Goal: Task Accomplishment & Management: Complete application form

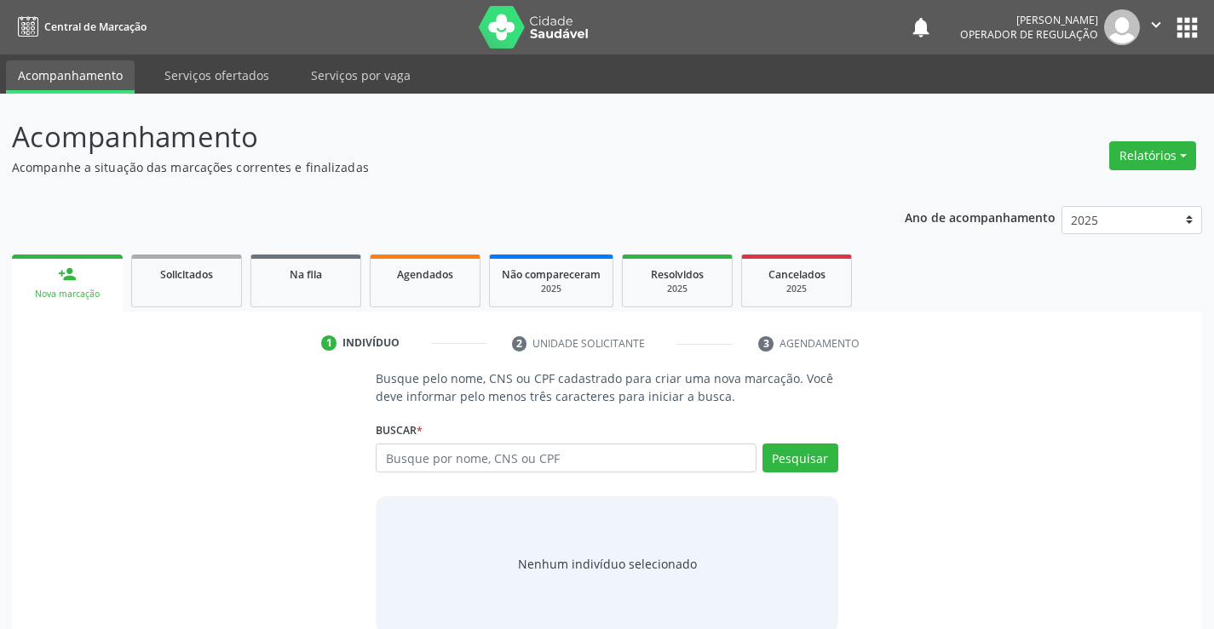
click at [578, 461] on input "text" at bounding box center [566, 458] width 380 height 29
type input "706402652305689"
click at [822, 464] on button "Pesquisar" at bounding box center [800, 458] width 76 height 29
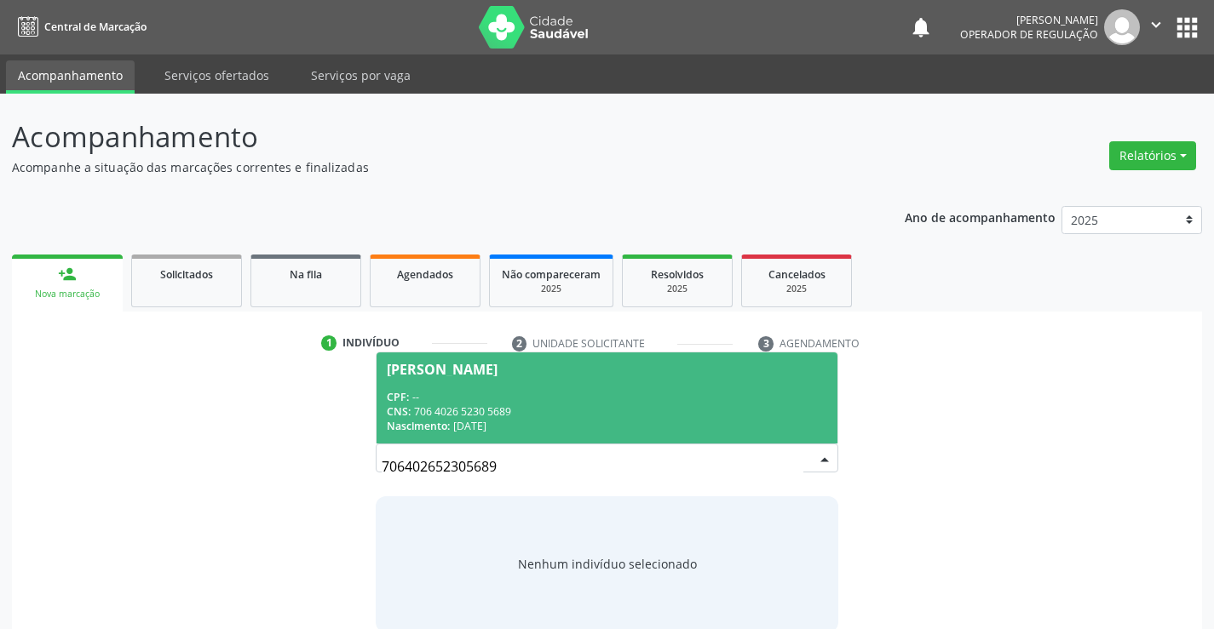
click at [614, 410] on div "CNS: 706 4026 5230 5689" at bounding box center [606, 412] width 439 height 14
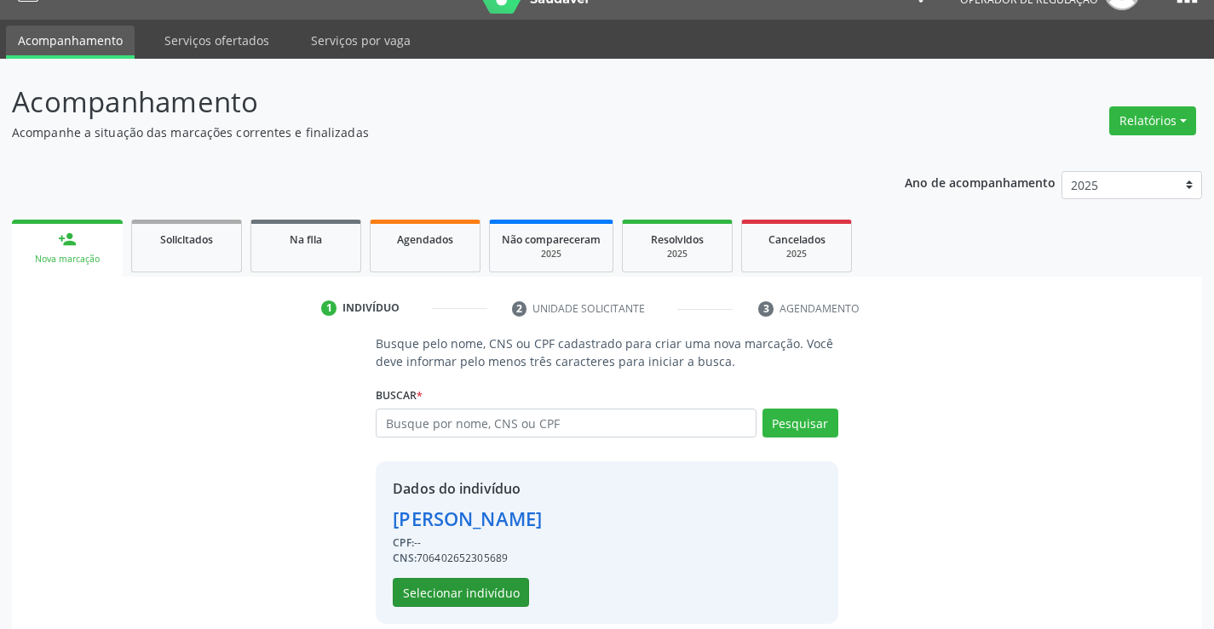
scroll to position [54, 0]
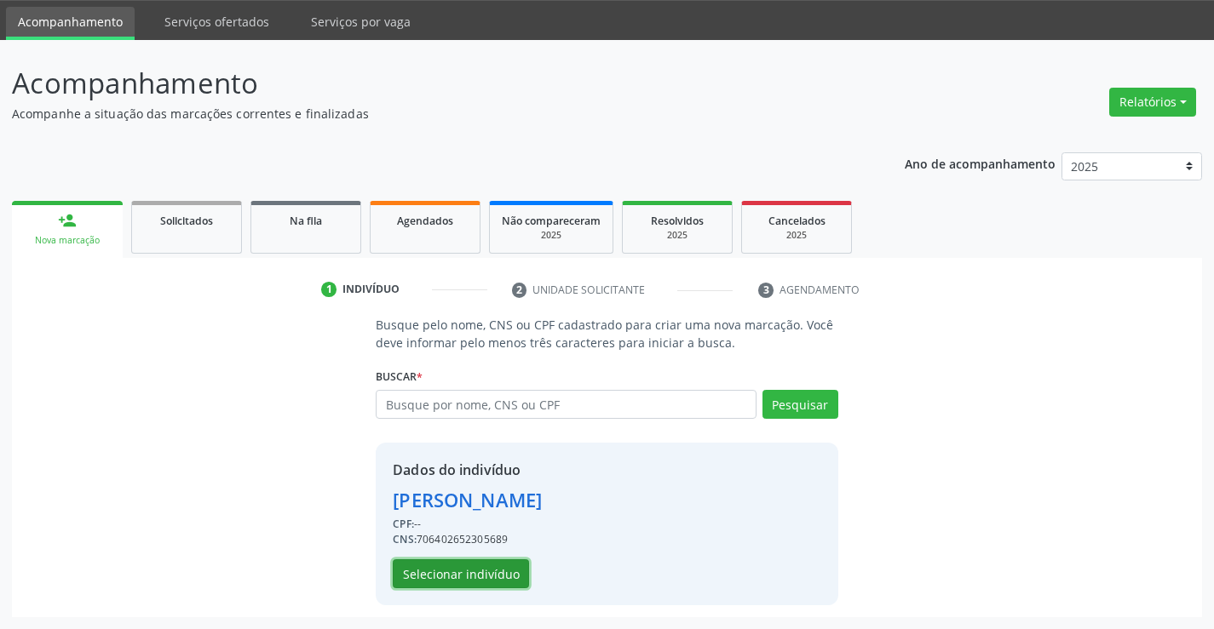
click at [519, 577] on button "Selecionar indivíduo" at bounding box center [461, 574] width 136 height 29
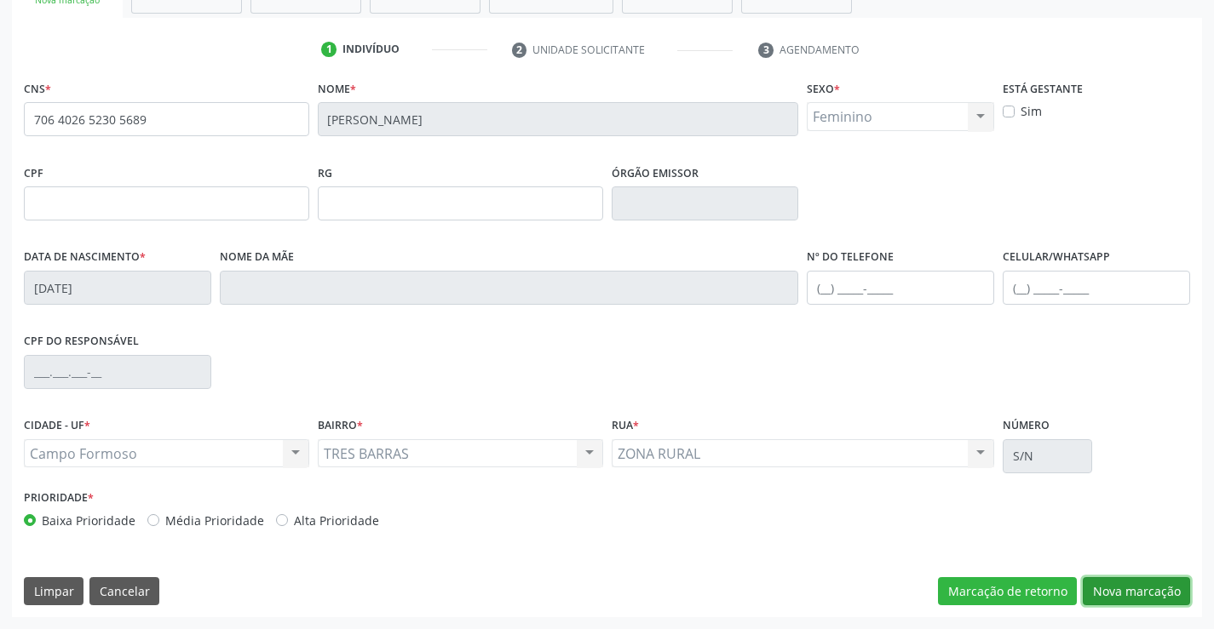
click at [1130, 583] on button "Nova marcação" at bounding box center [1135, 591] width 107 height 29
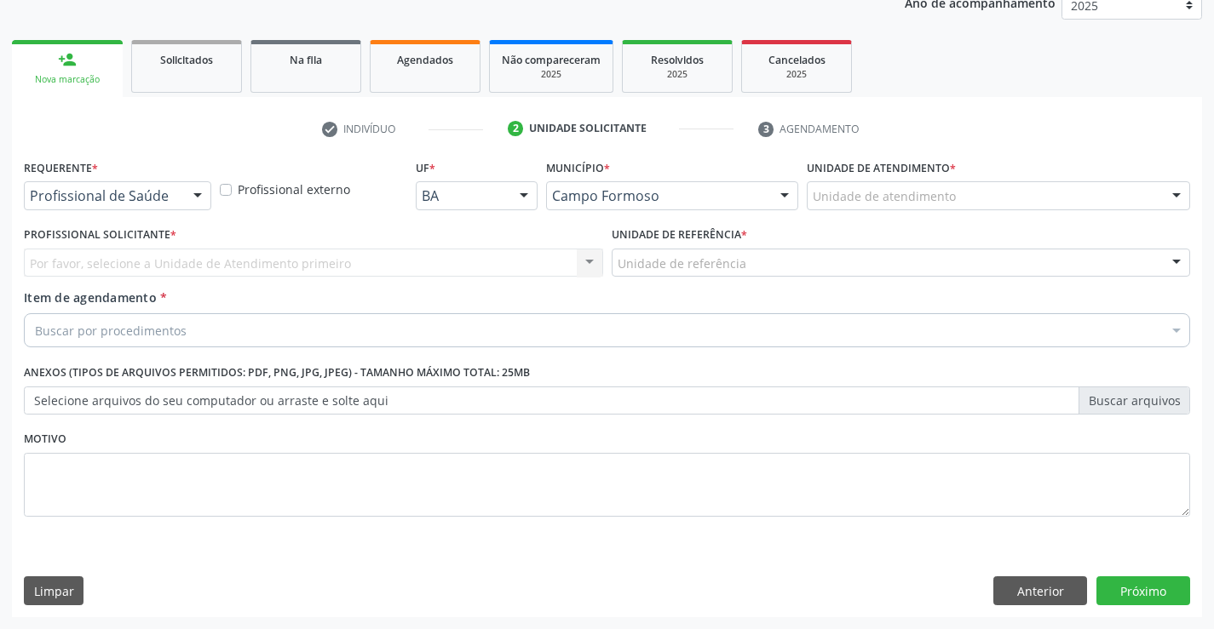
scroll to position [215, 0]
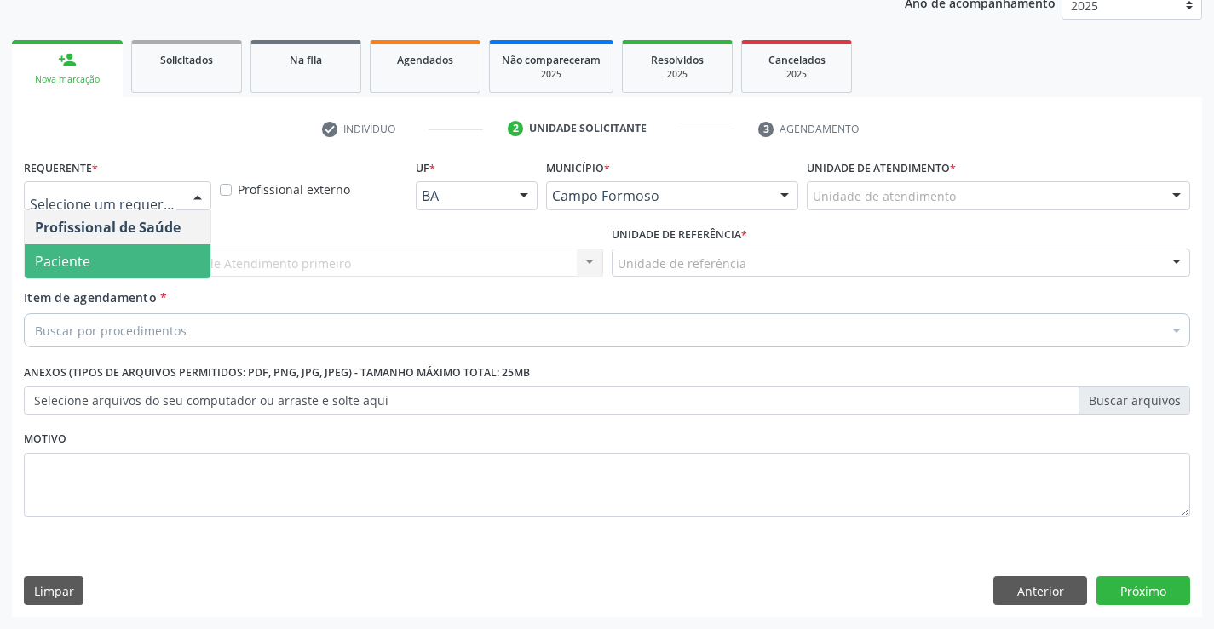
click at [142, 267] on span "Paciente" at bounding box center [118, 261] width 186 height 34
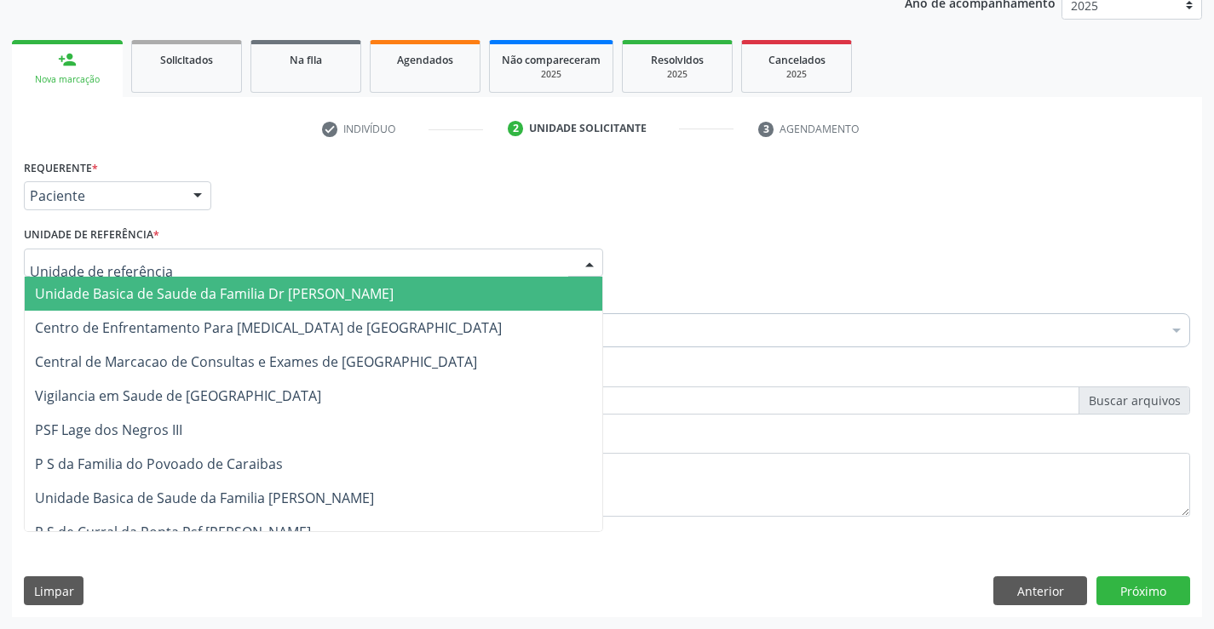
click at [182, 262] on div at bounding box center [313, 263] width 579 height 29
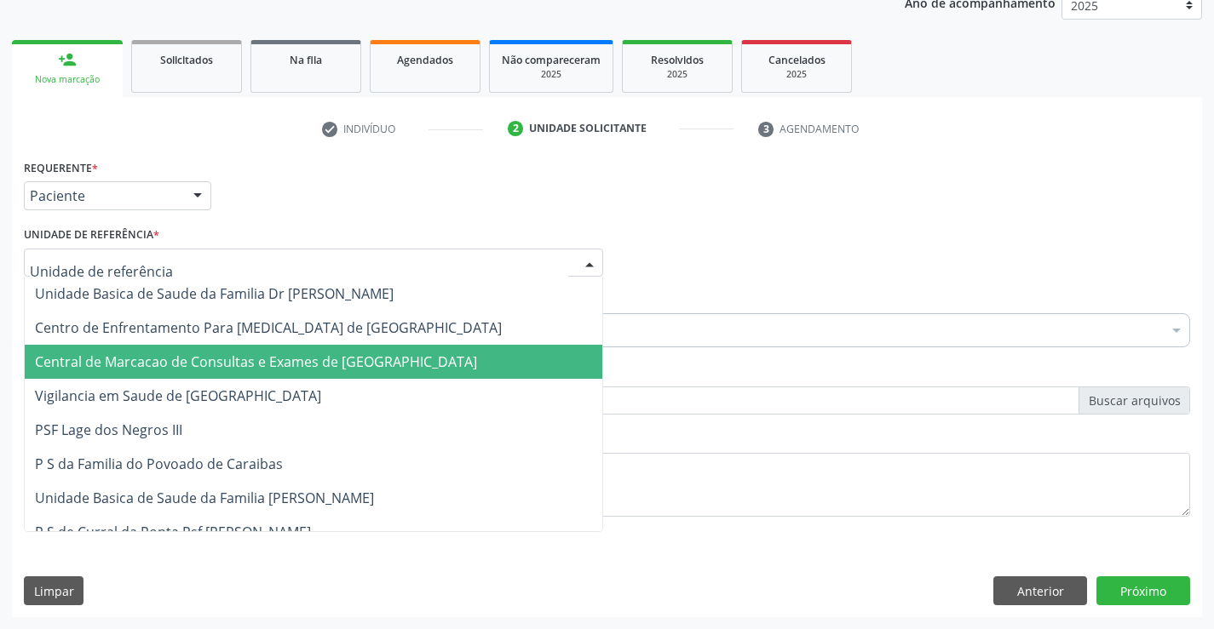
click at [184, 356] on span "Central de Marcacao de Consultas e Exames de [GEOGRAPHIC_DATA]" at bounding box center [256, 362] width 442 height 19
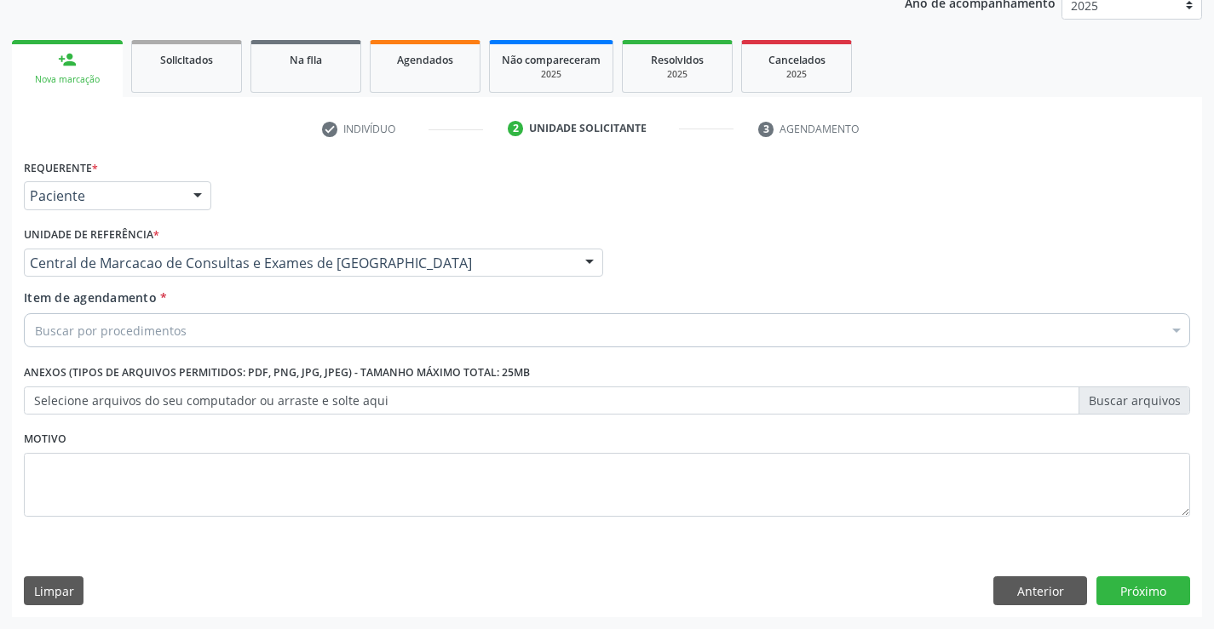
click at [189, 334] on div "Buscar por procedimentos" at bounding box center [607, 330] width 1166 height 34
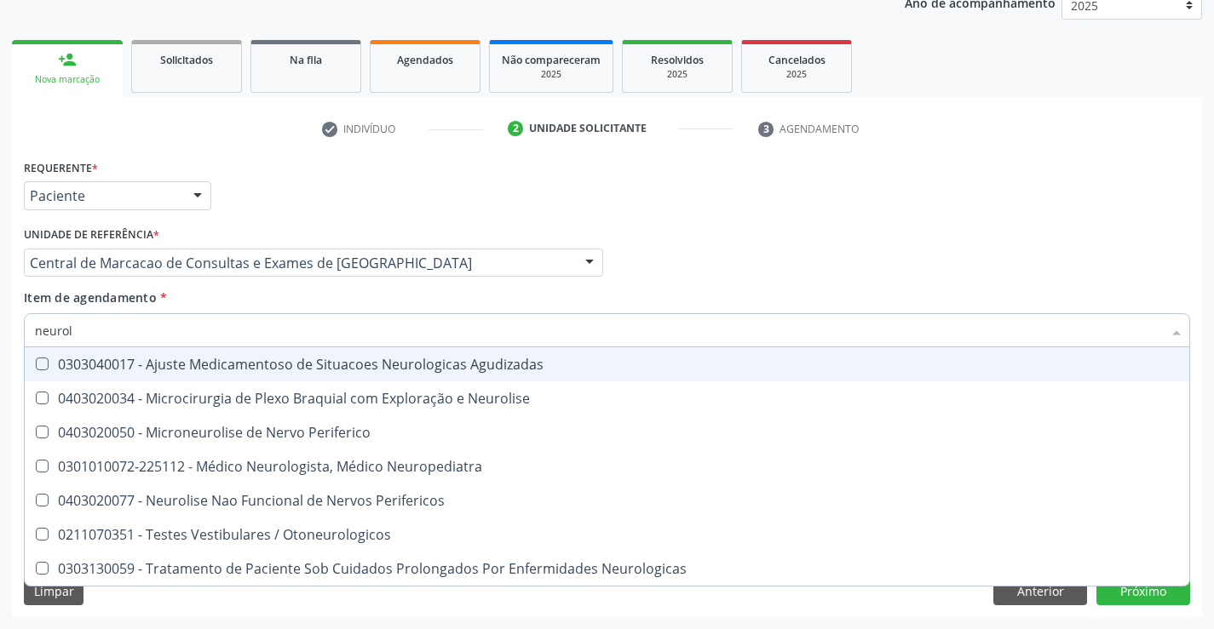
type input "neurolo"
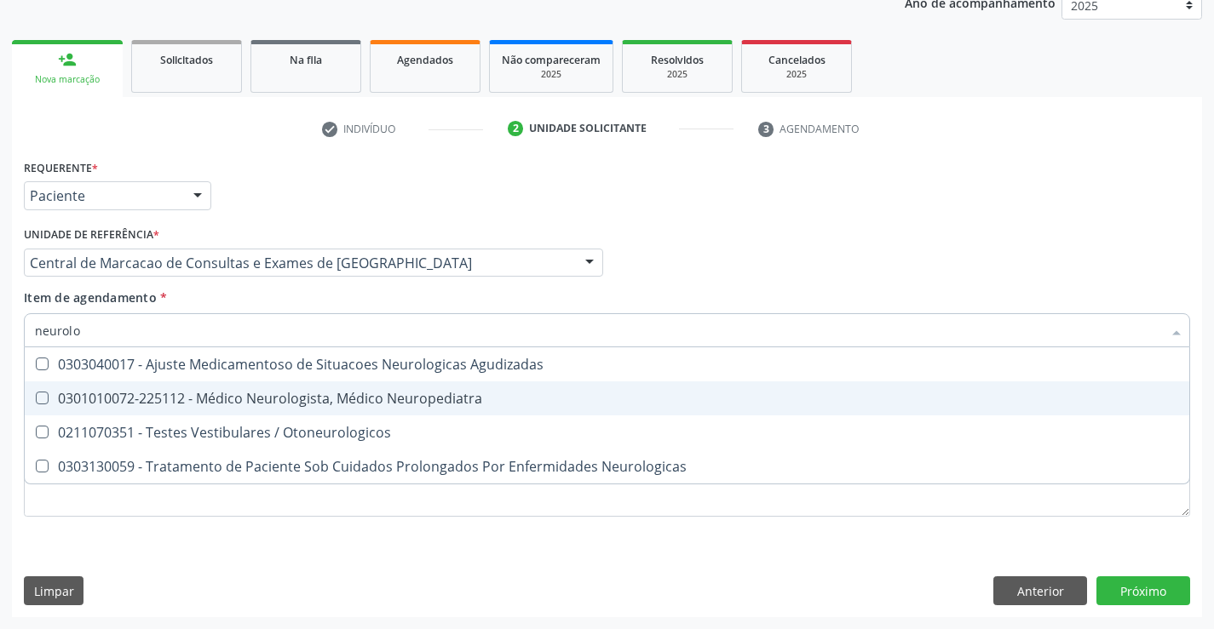
click at [376, 405] on div "0301010072-225112 - Médico Neurologista, Médico Neuropediatra" at bounding box center [607, 399] width 1144 height 14
checkbox Neuropediatra "true"
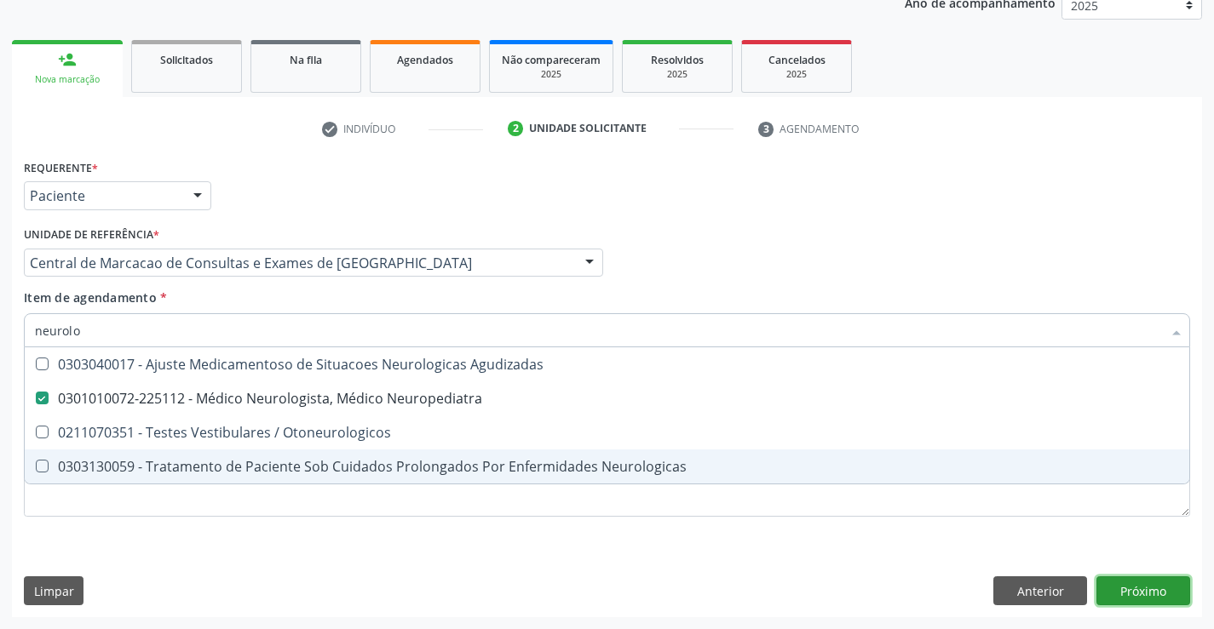
click at [1150, 582] on div "Requerente * Paciente Profissional de Saúde Paciente Nenhum resultado encontrad…" at bounding box center [607, 386] width 1190 height 462
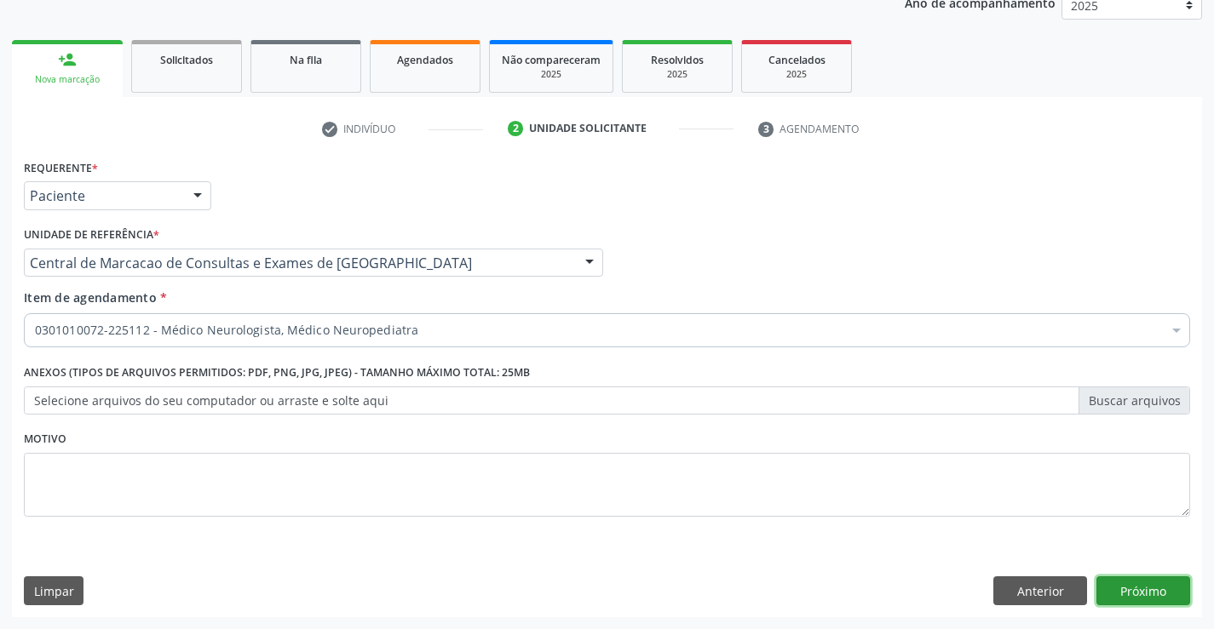
click at [1130, 589] on button "Próximo" at bounding box center [1143, 591] width 94 height 29
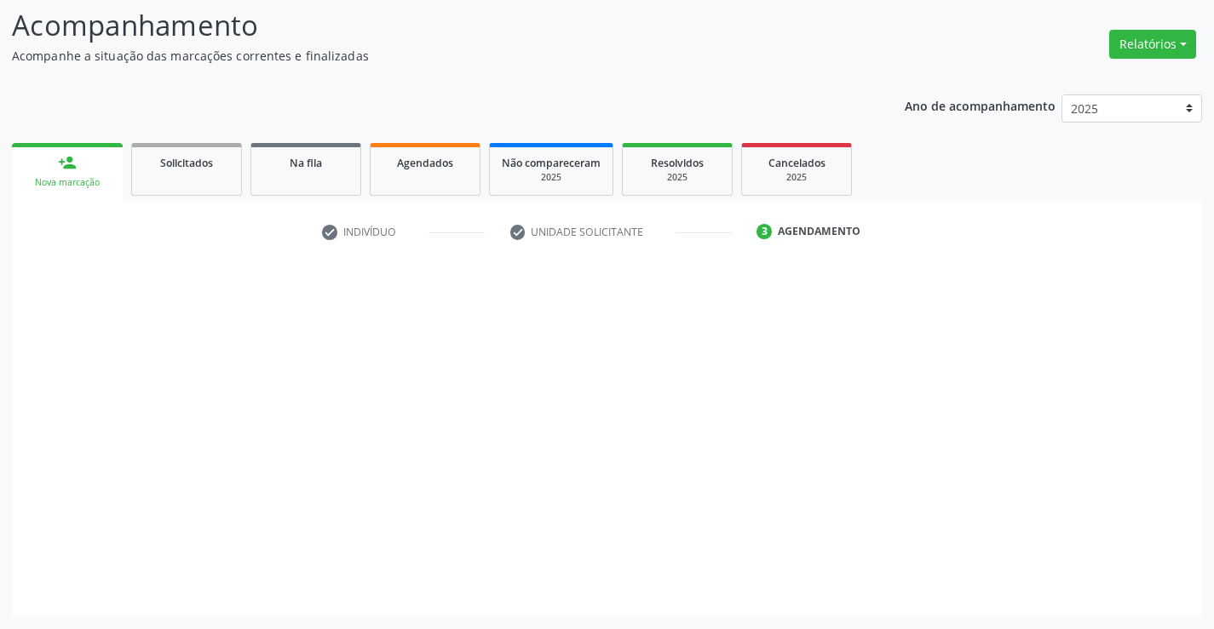
scroll to position [112, 0]
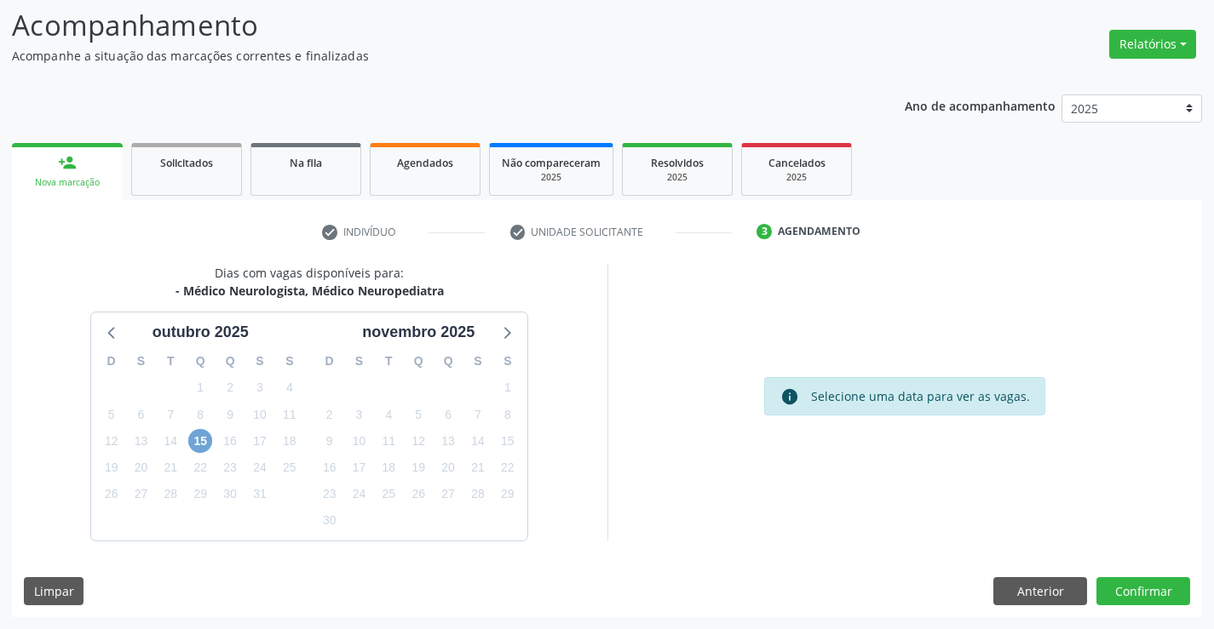
click at [198, 443] on span "15" at bounding box center [200, 441] width 24 height 24
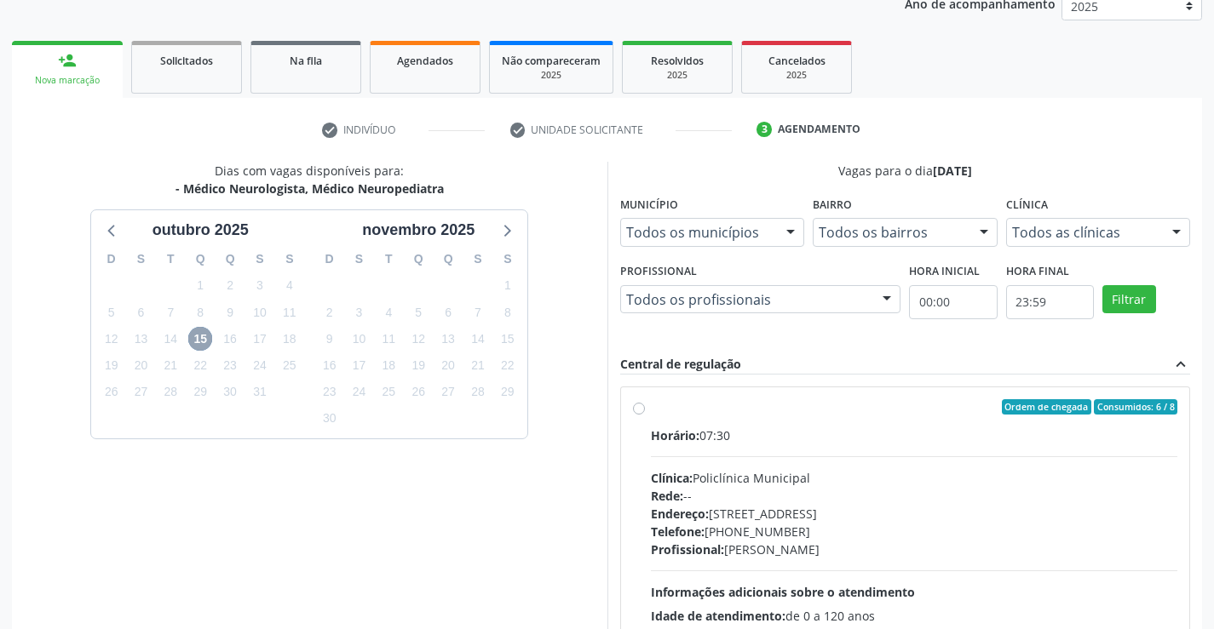
scroll to position [282, 0]
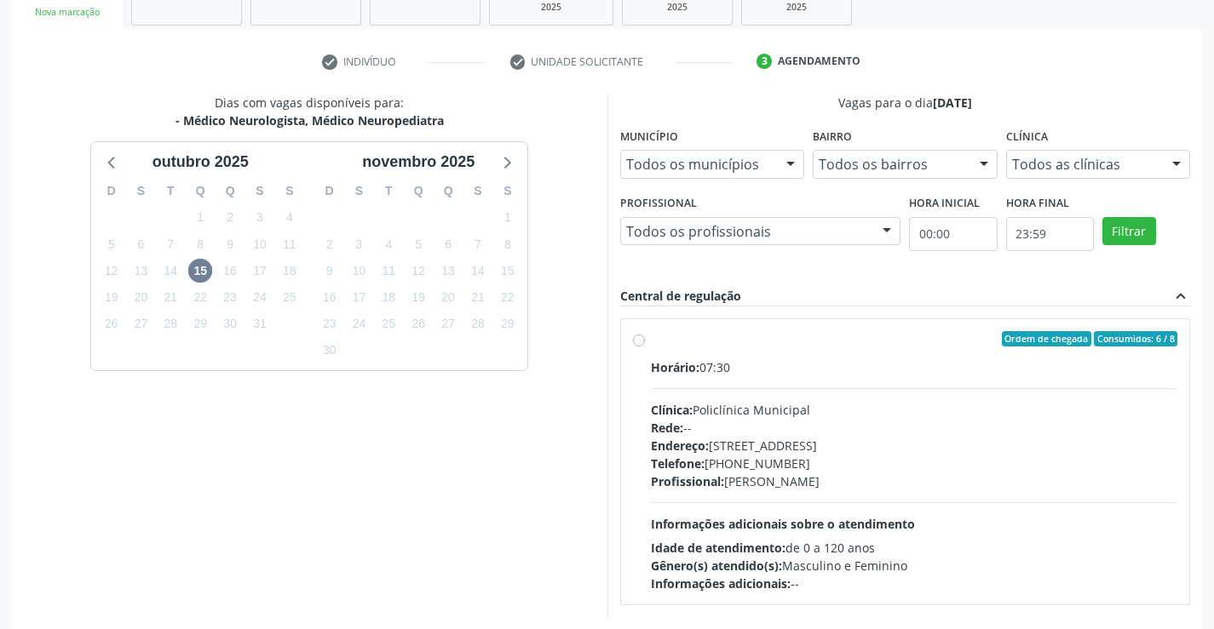
click at [1064, 373] on div "Horário: 07:30" at bounding box center [914, 368] width 527 height 18
click at [645, 347] on input "Ordem de chegada Consumidos: 6 / 8 Horário: 07:30 Clínica: Policlínica Municipa…" at bounding box center [639, 338] width 12 height 15
radio input "true"
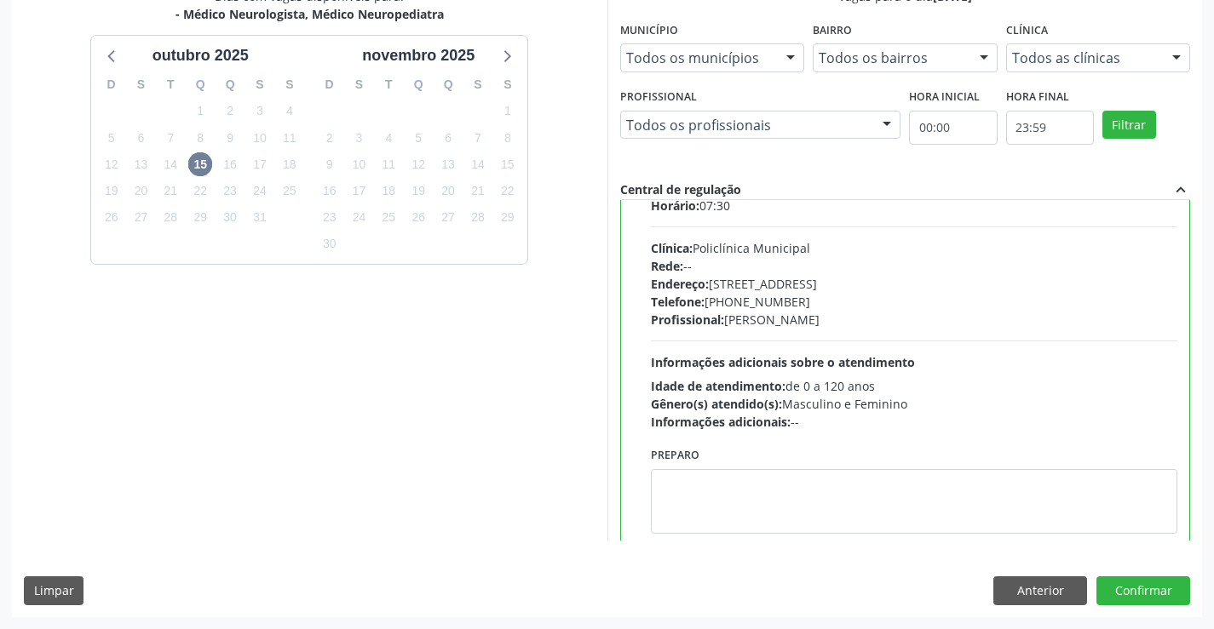
scroll to position [84, 0]
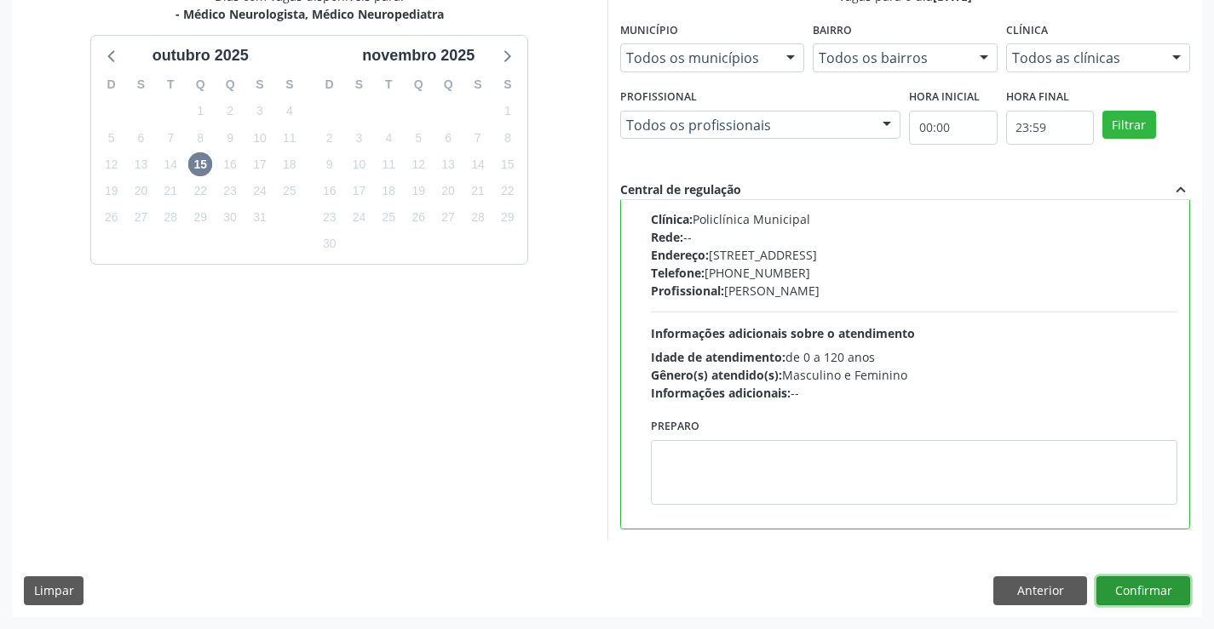
click at [1155, 593] on button "Confirmar" at bounding box center [1143, 591] width 94 height 29
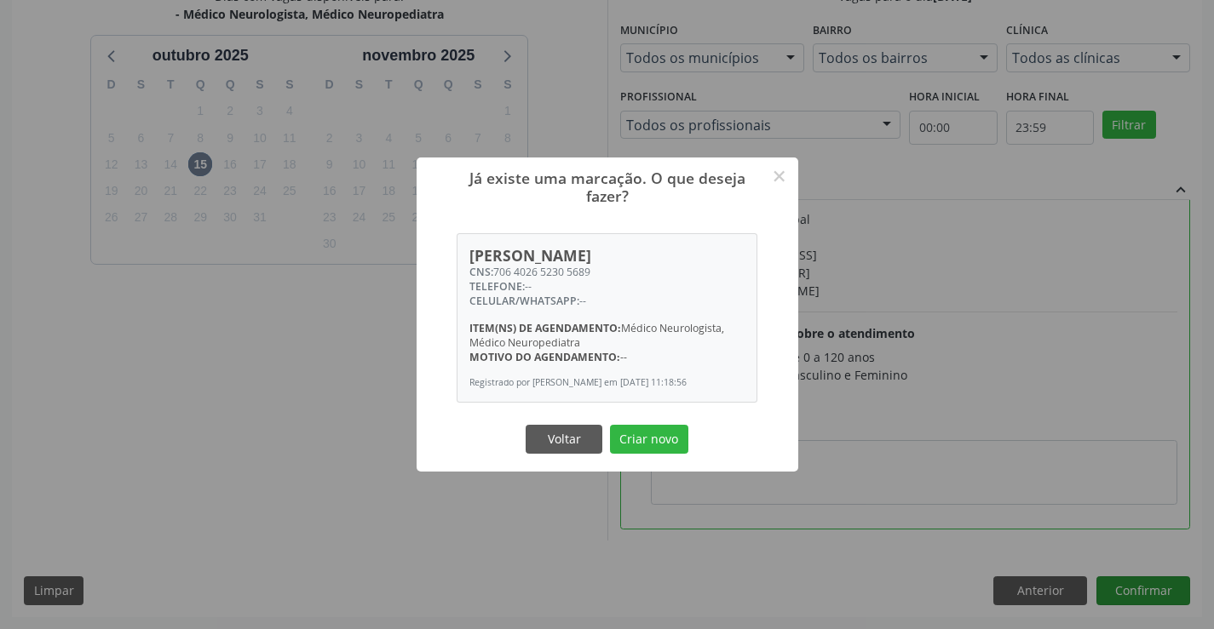
click at [610, 425] on button "Criar novo" at bounding box center [649, 439] width 78 height 29
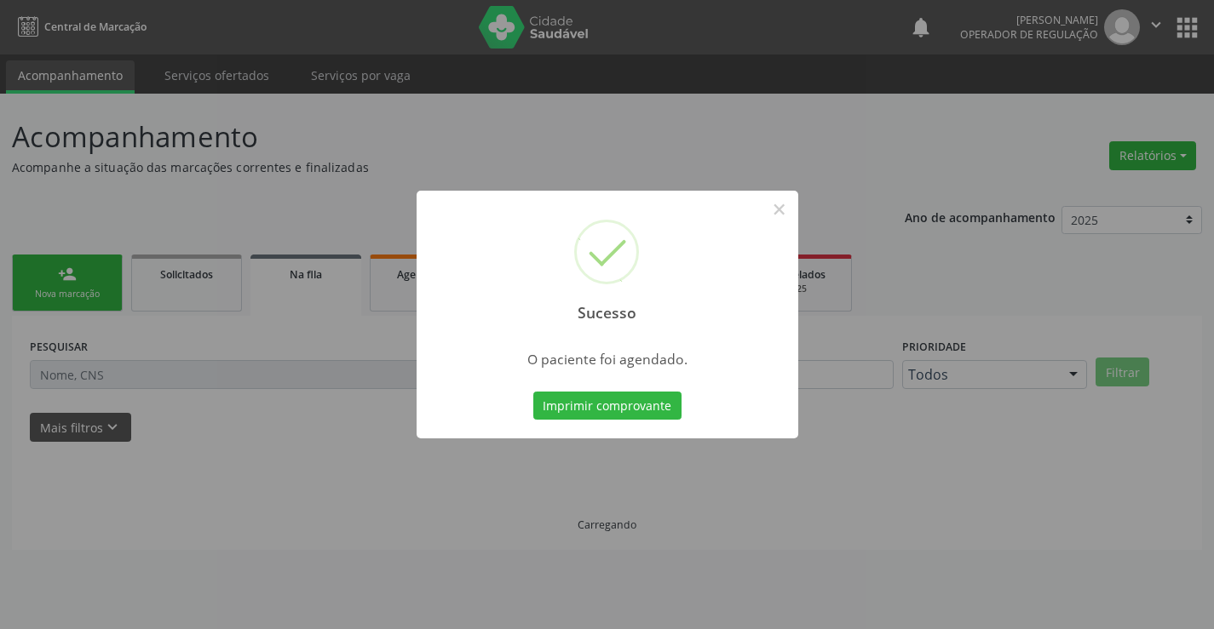
scroll to position [0, 0]
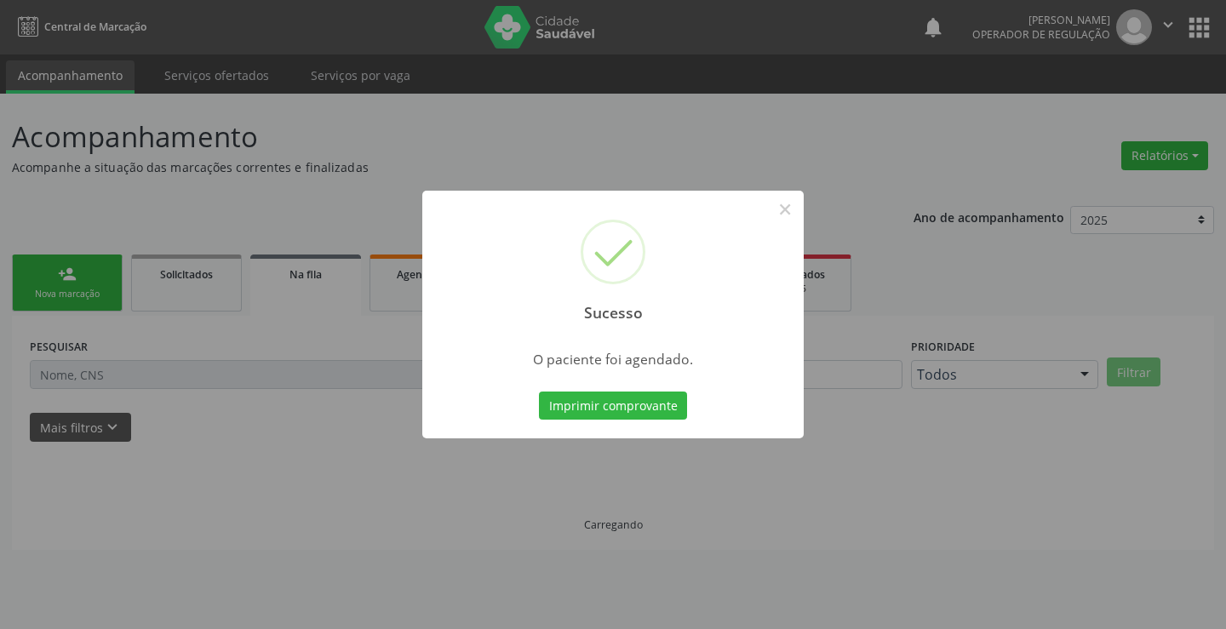
click at [539, 392] on button "Imprimir comprovante" at bounding box center [613, 406] width 148 height 29
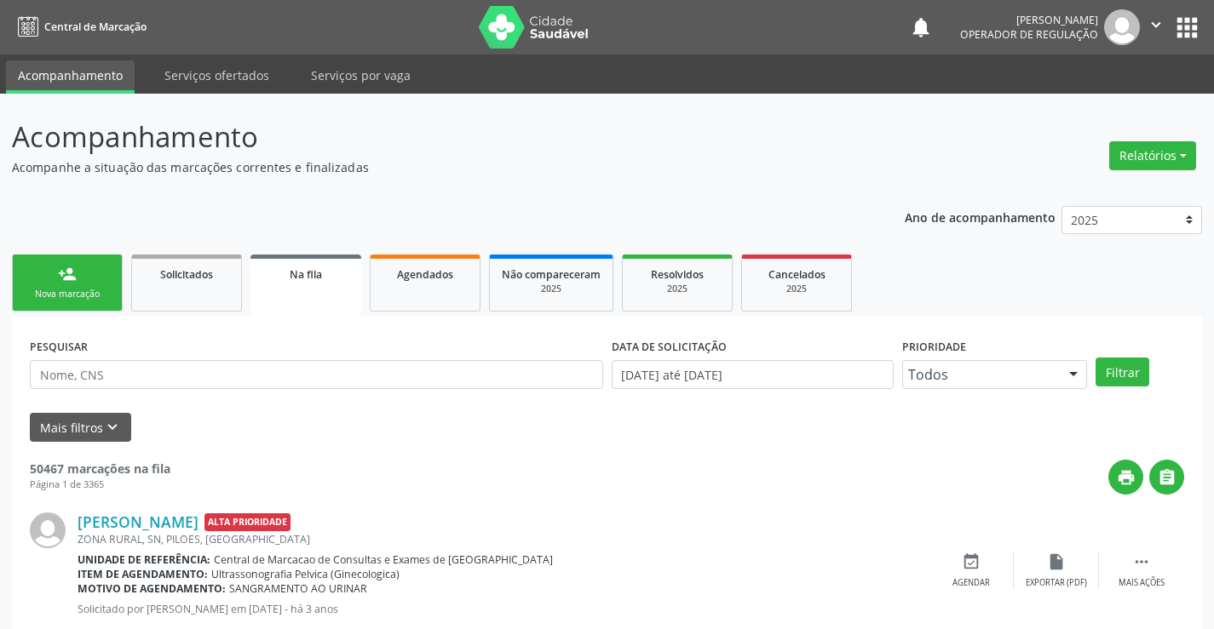
click at [89, 276] on link "person_add Nova marcação" at bounding box center [67, 283] width 111 height 57
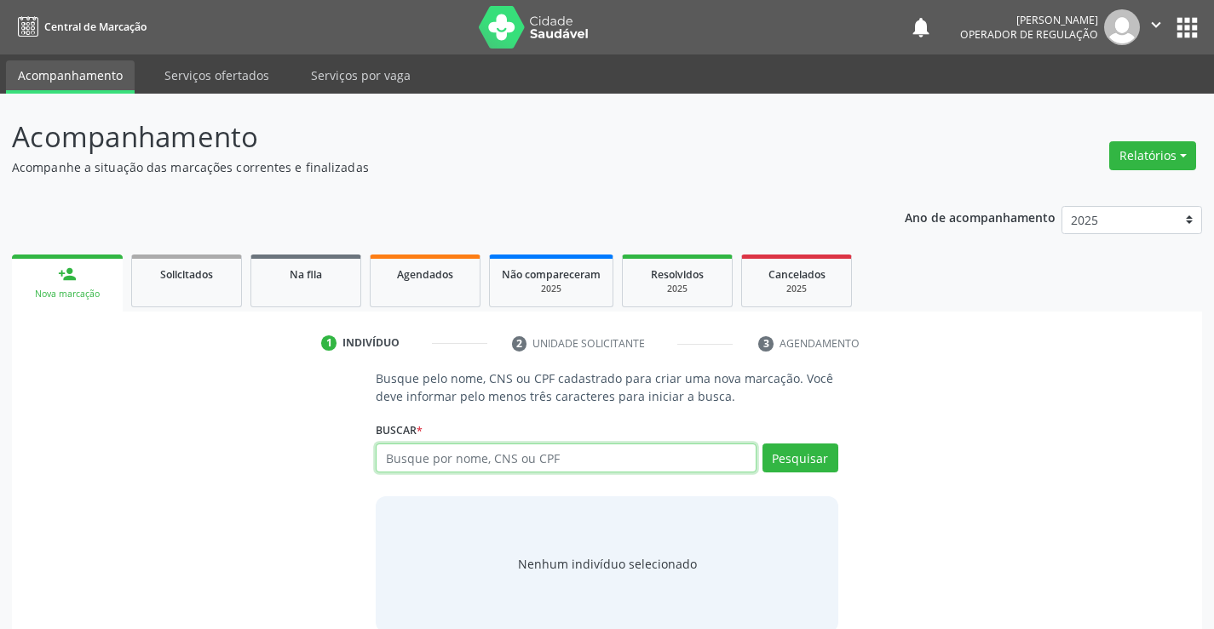
click at [508, 458] on input "text" at bounding box center [566, 458] width 380 height 29
type input "705006225461553"
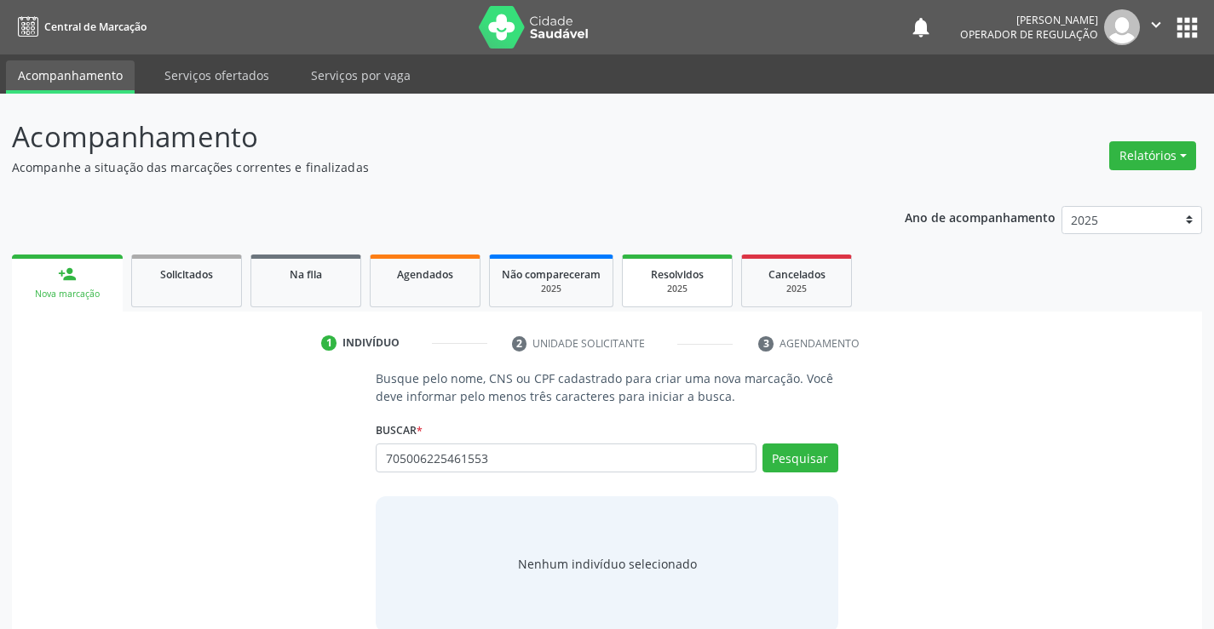
click at [739, 324] on div "person_add Nova marcação Solicitados Na fila Agendados Não compareceram 2025 Re…" at bounding box center [607, 447] width 1190 height 394
click at [820, 455] on button "Pesquisar" at bounding box center [800, 458] width 76 height 29
type input "705006225461553"
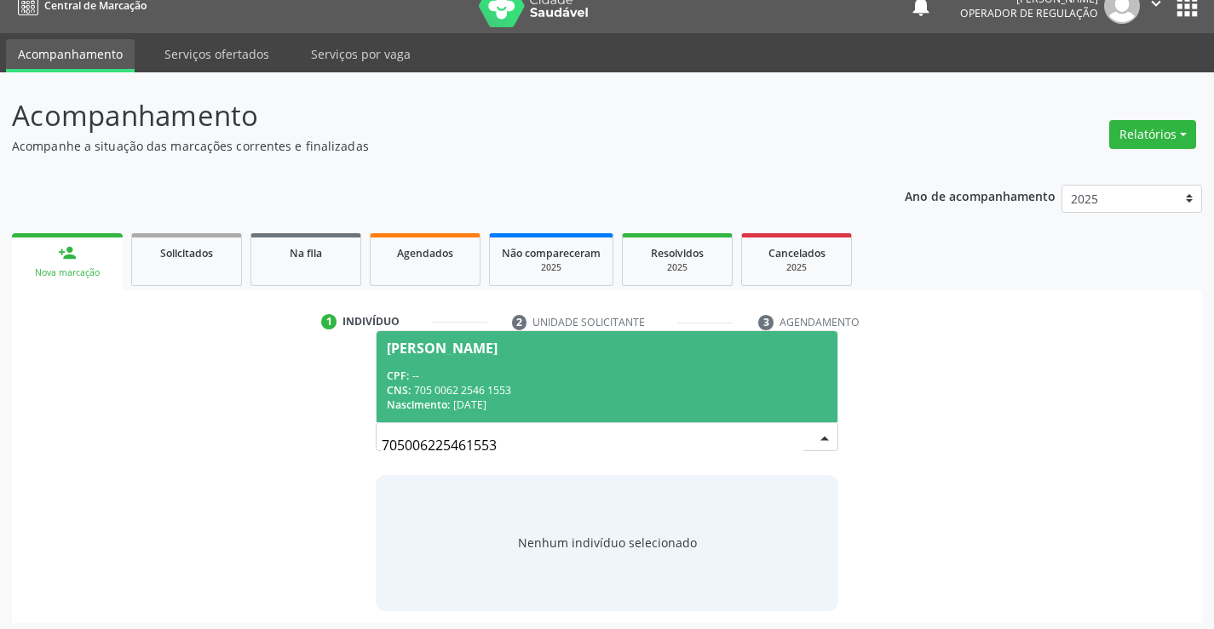
scroll to position [27, 0]
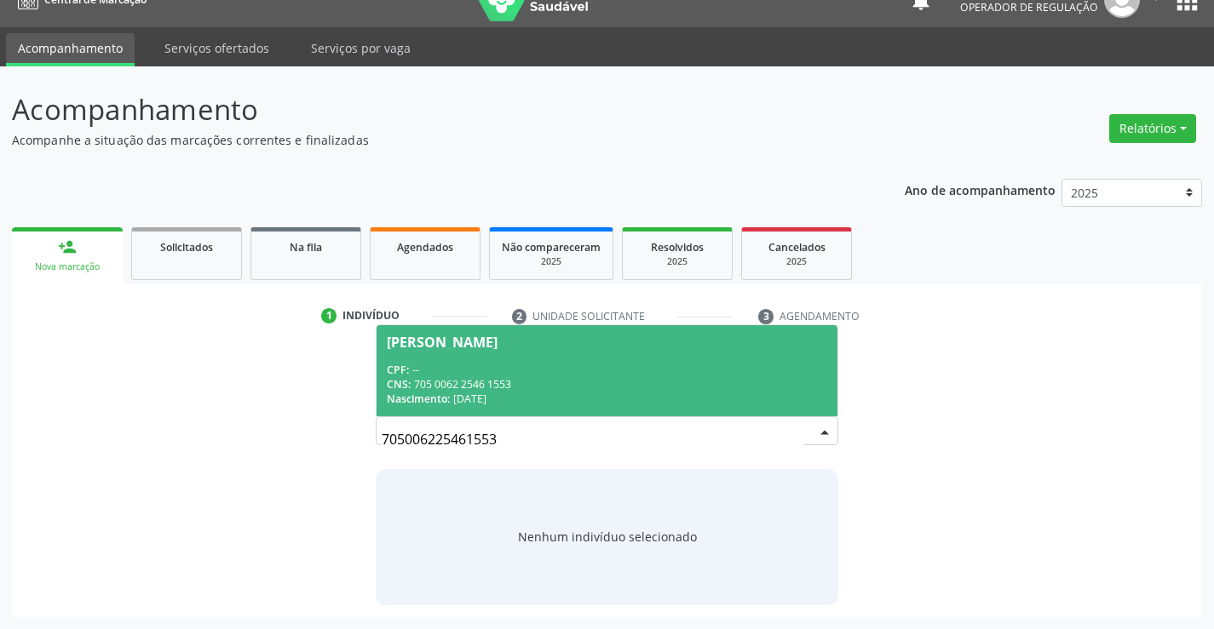
click at [634, 377] on div "CNS: 705 0062 2546 1553" at bounding box center [606, 384] width 439 height 14
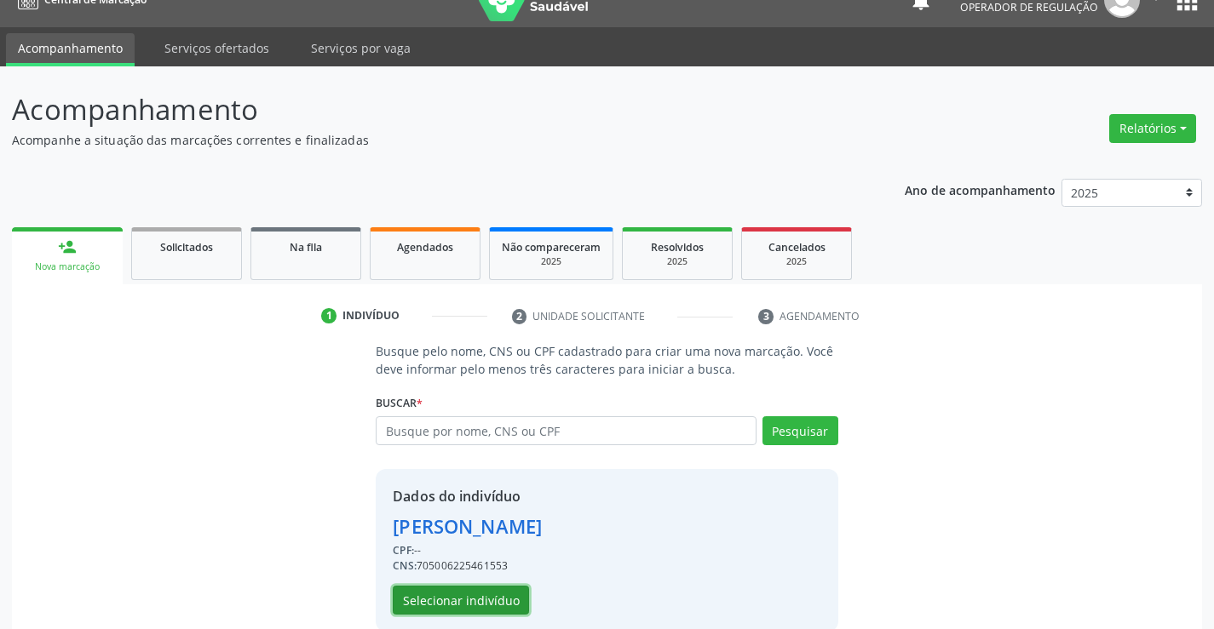
click at [470, 603] on button "Selecionar indivíduo" at bounding box center [461, 600] width 136 height 29
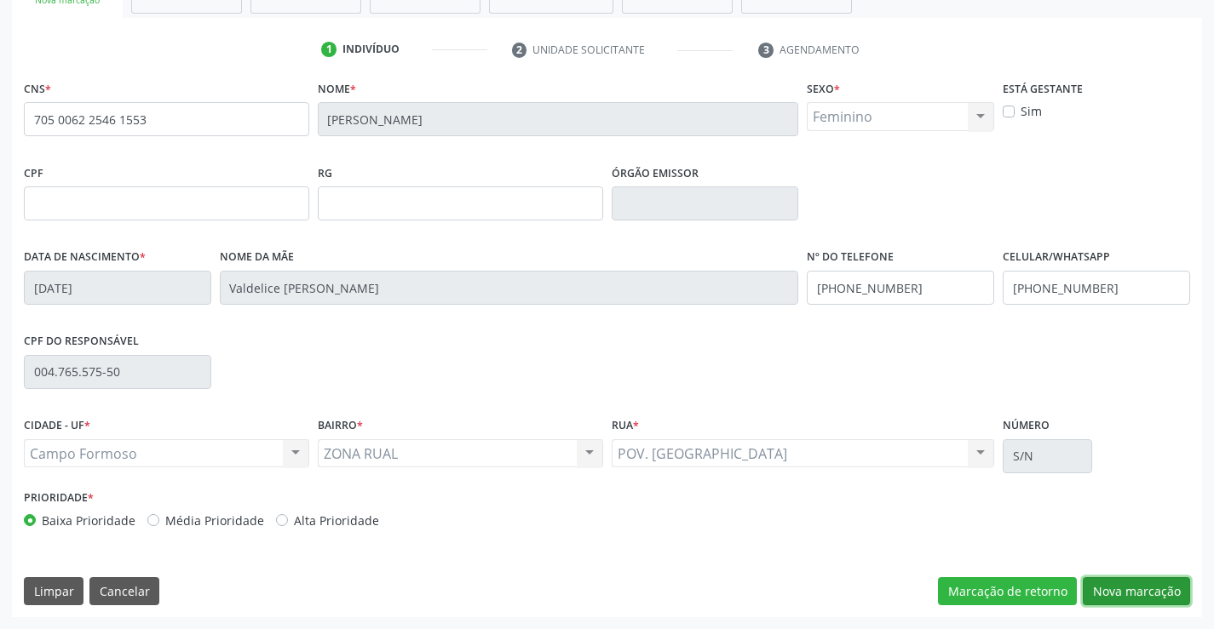
click at [1128, 593] on button "Nova marcação" at bounding box center [1135, 591] width 107 height 29
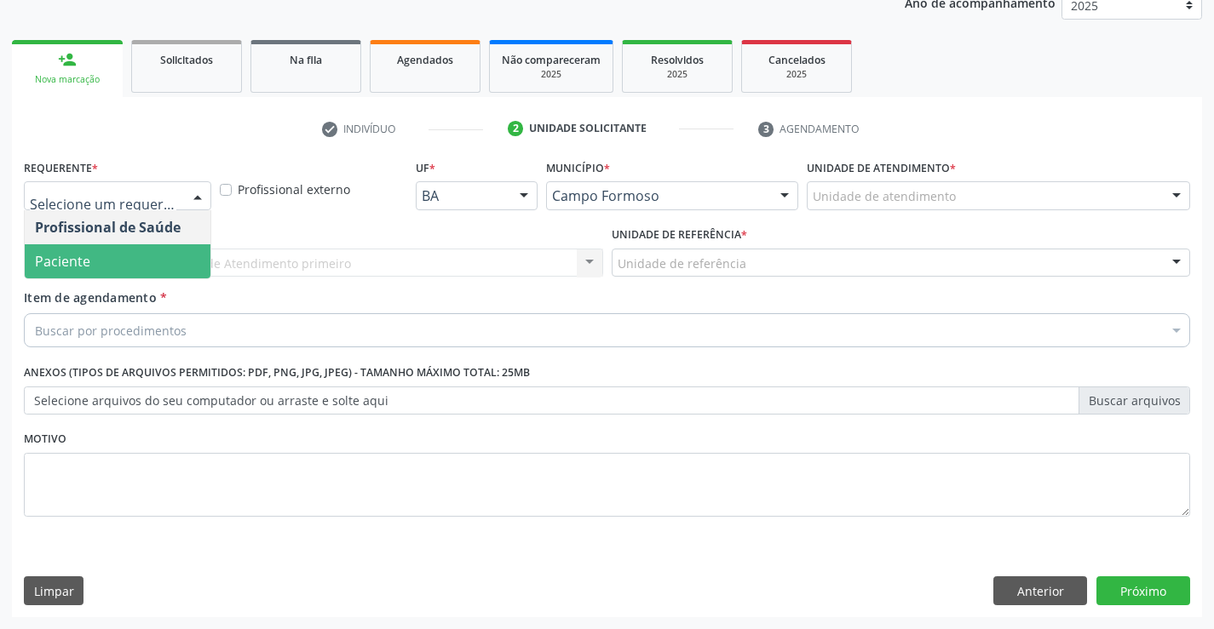
click at [98, 278] on span "Paciente" at bounding box center [118, 261] width 186 height 34
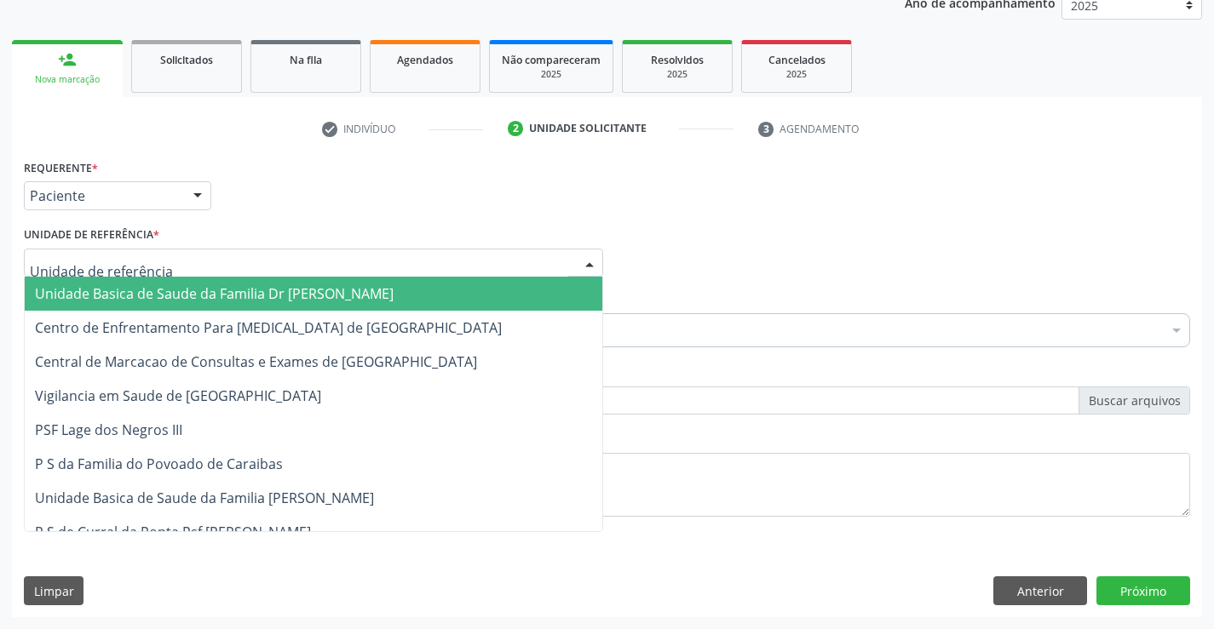
click at [220, 266] on div at bounding box center [313, 263] width 579 height 29
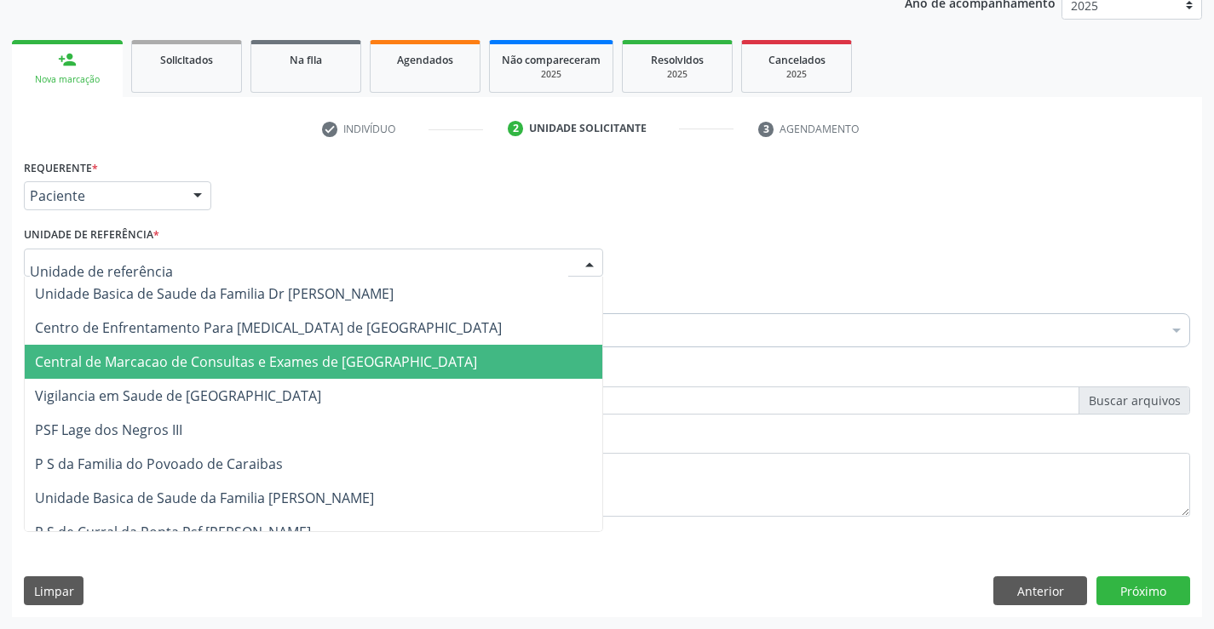
click at [221, 351] on span "Central de Marcacao de Consultas e Exames de [GEOGRAPHIC_DATA]" at bounding box center [313, 362] width 577 height 34
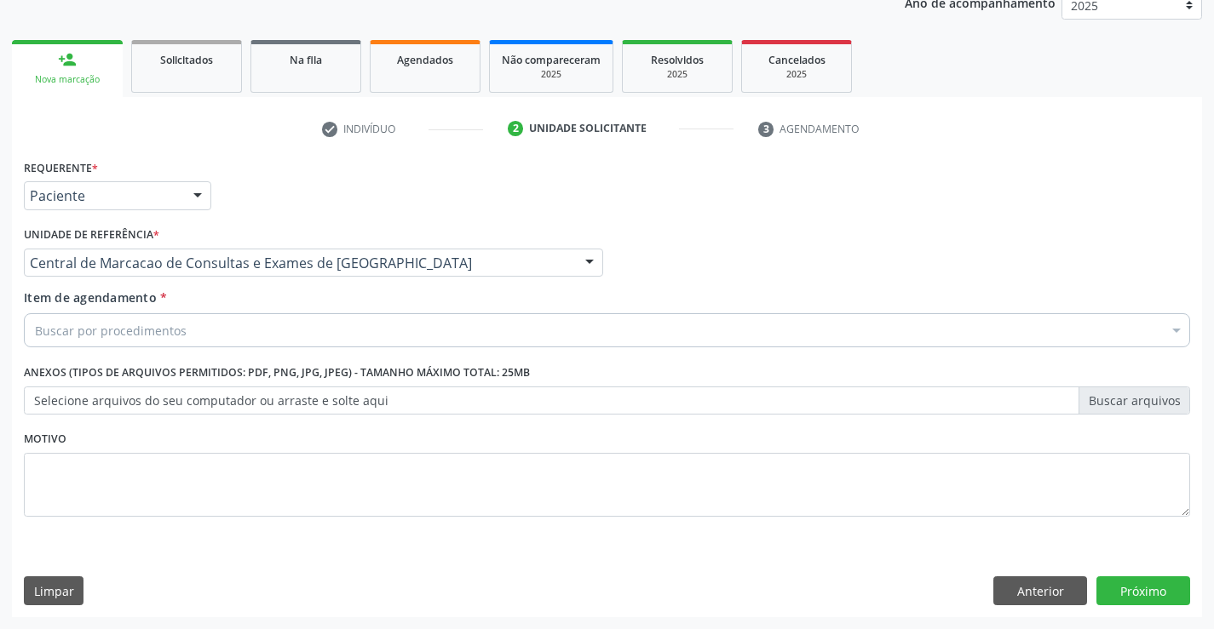
click at [187, 319] on div "Buscar por procedimentos" at bounding box center [607, 330] width 1166 height 34
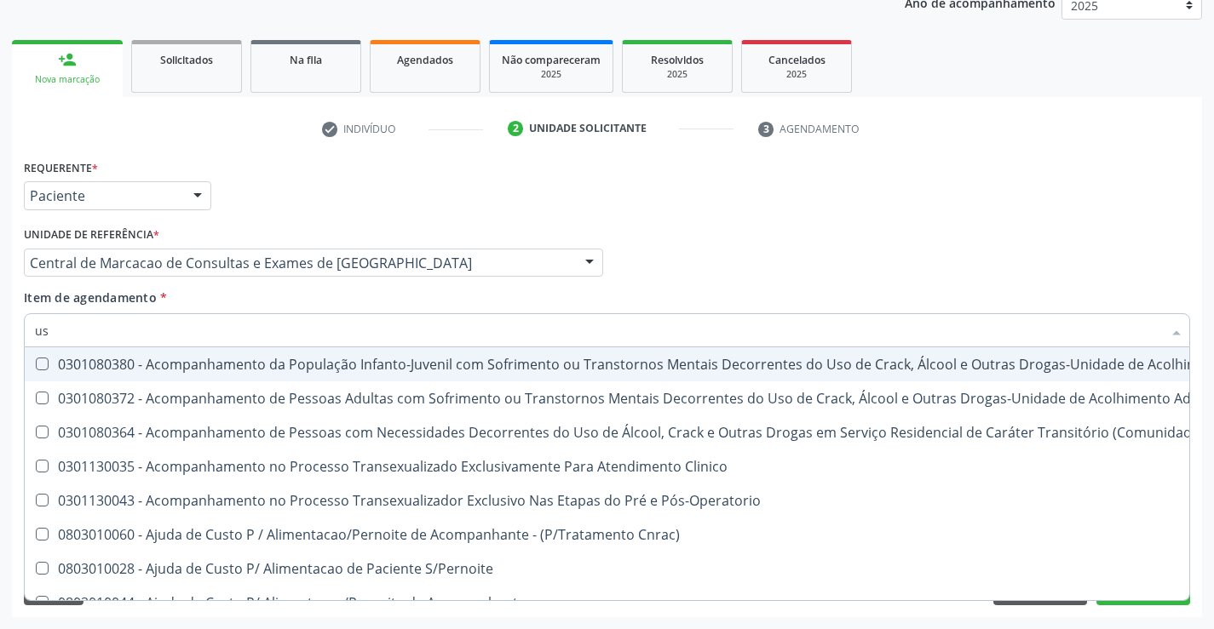
type input "usg"
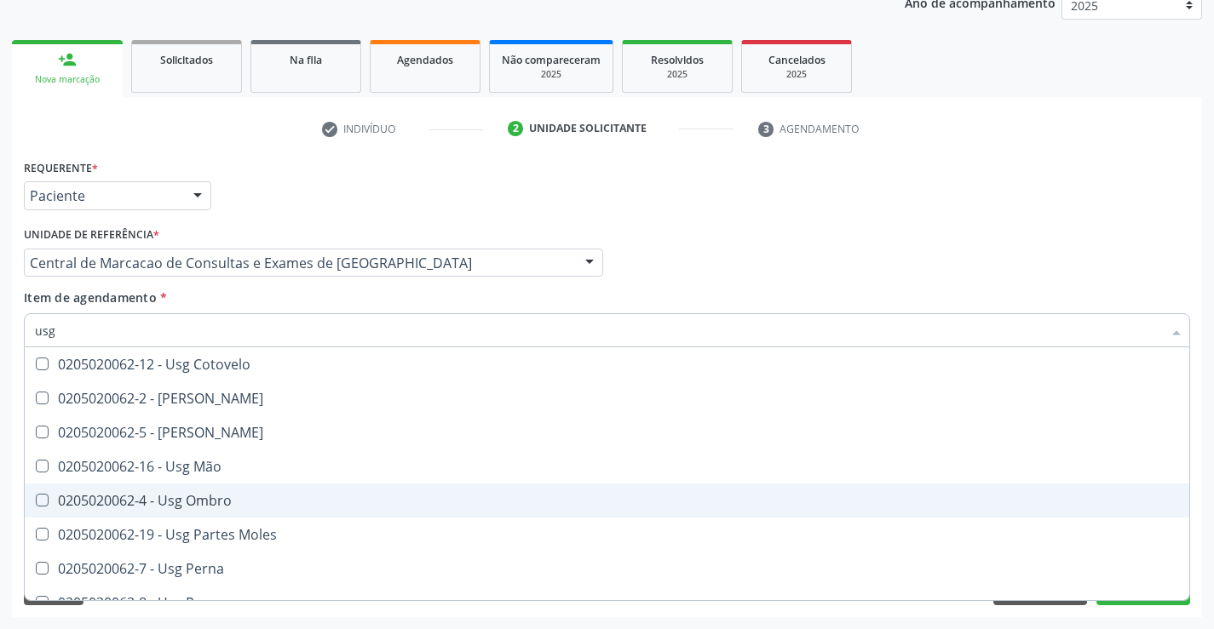
scroll to position [255, 0]
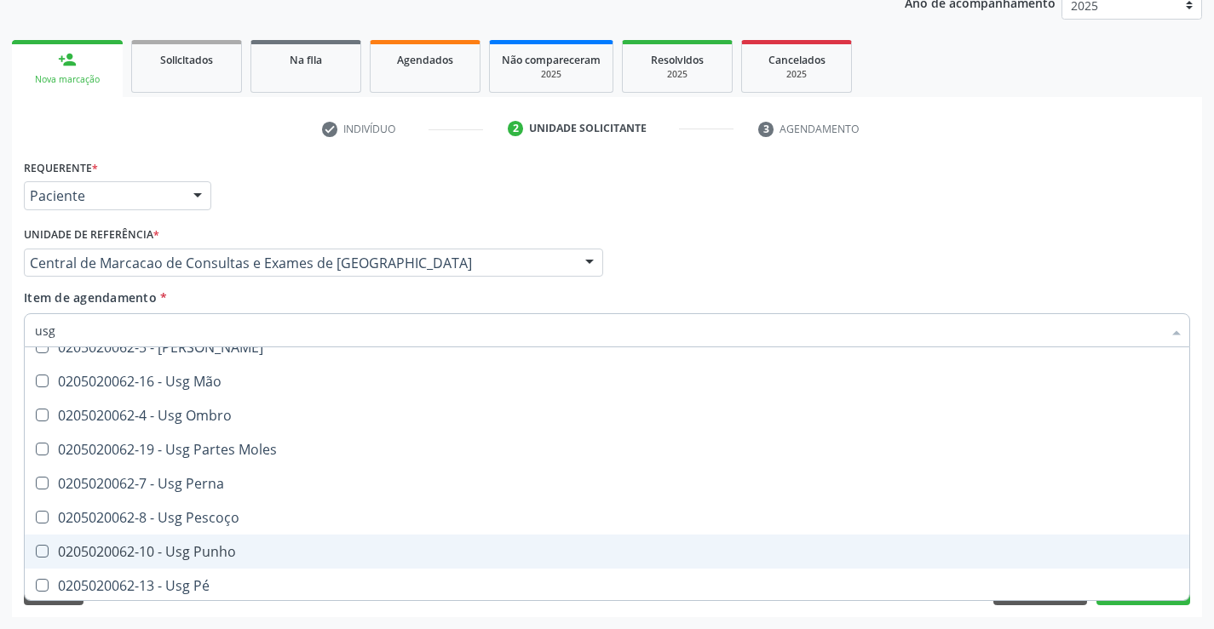
click at [462, 553] on div "0205020062-10 - Usg Punho" at bounding box center [607, 552] width 1144 height 14
checkbox Punho "true"
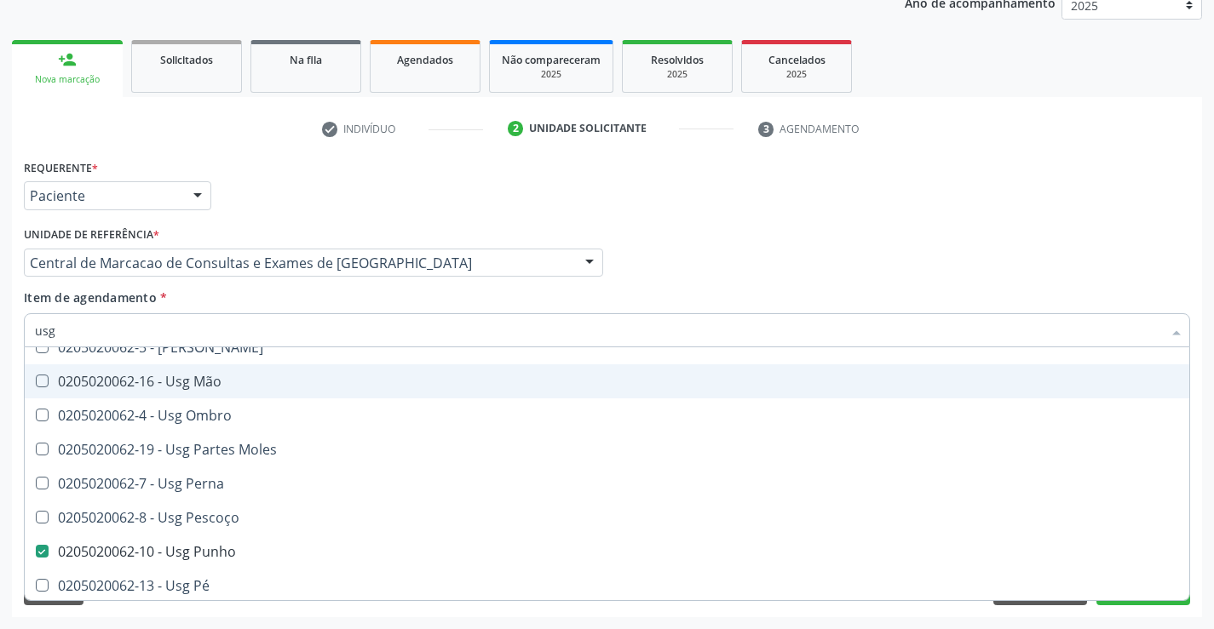
click at [1128, 219] on div "Requerente * Paciente Profissional de Saúde Paciente Nenhum resultado encontrad…" at bounding box center [607, 188] width 1174 height 66
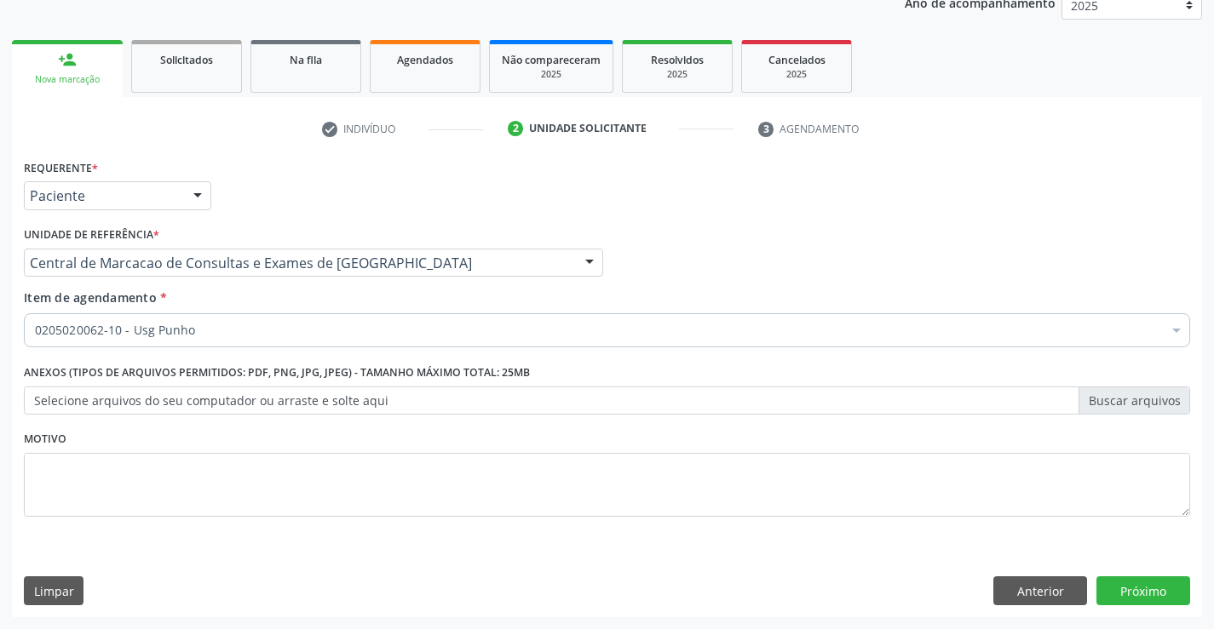
scroll to position [0, 0]
click at [1140, 577] on button "Próximo" at bounding box center [1143, 591] width 94 height 29
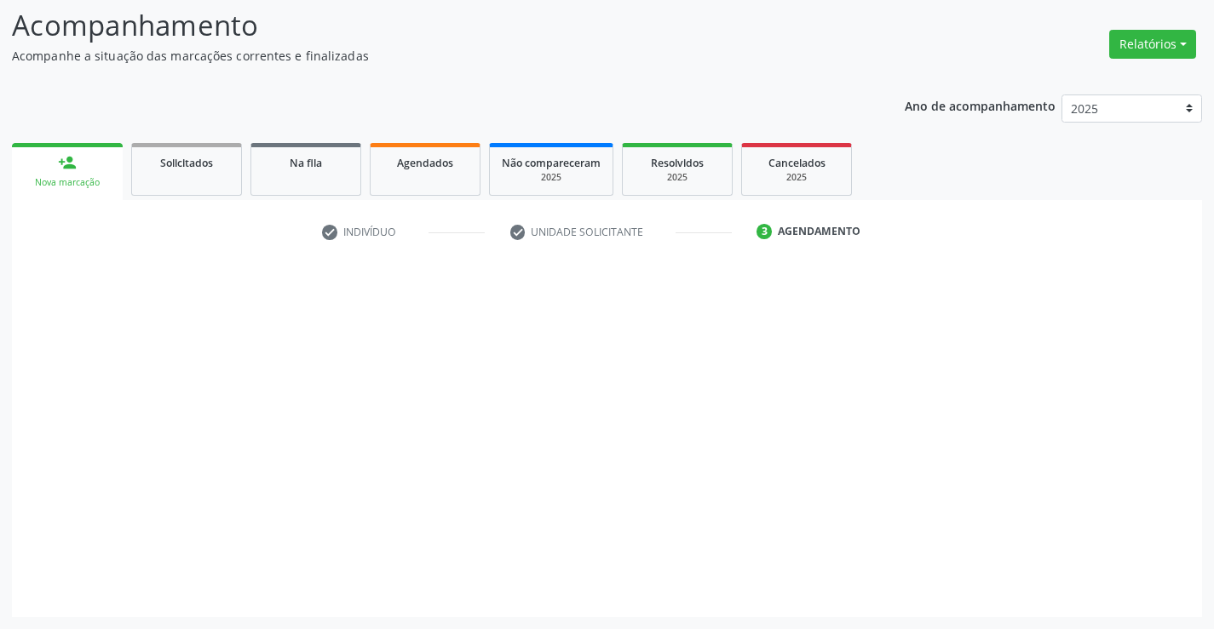
scroll to position [112, 0]
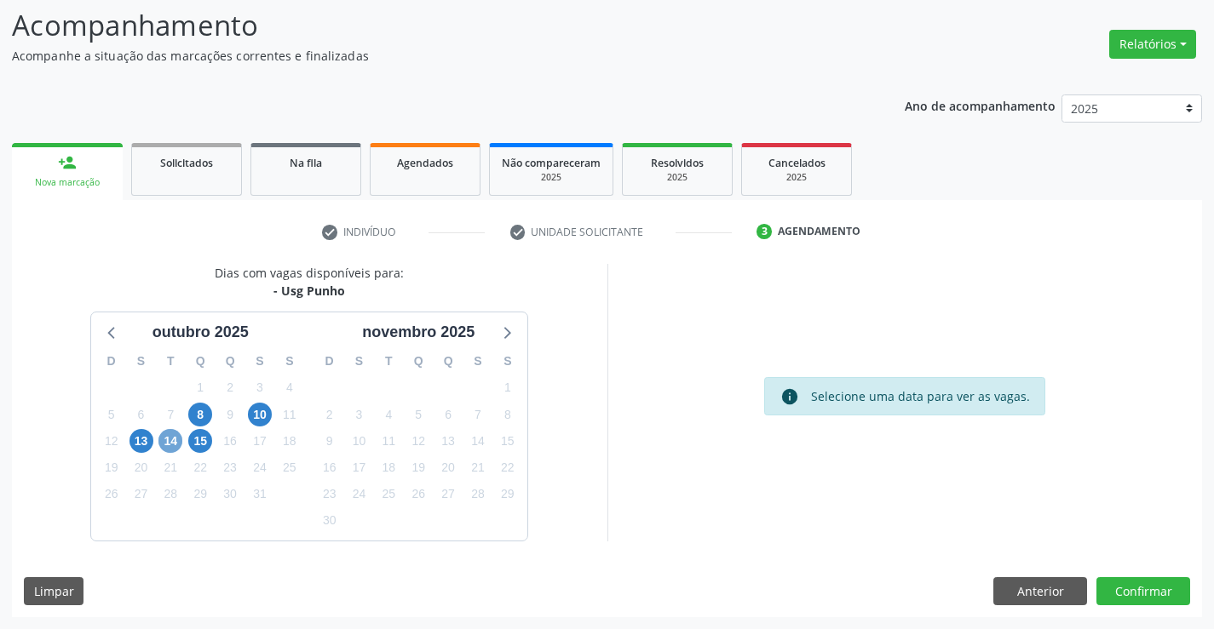
click at [173, 439] on span "14" at bounding box center [170, 441] width 24 height 24
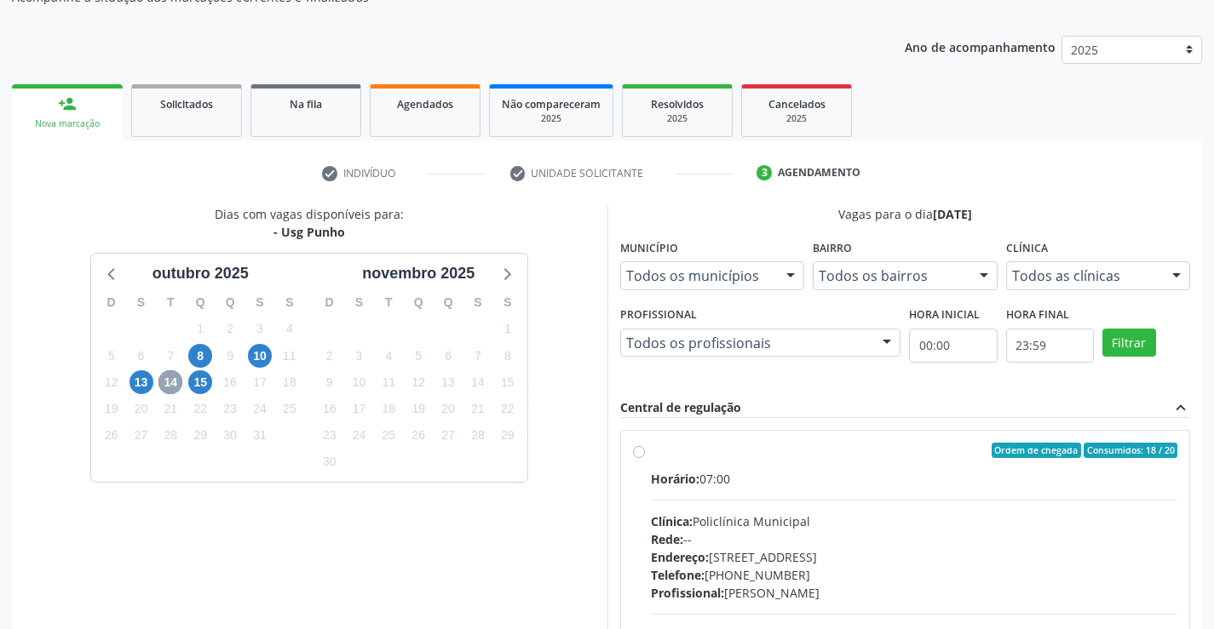
scroll to position [197, 0]
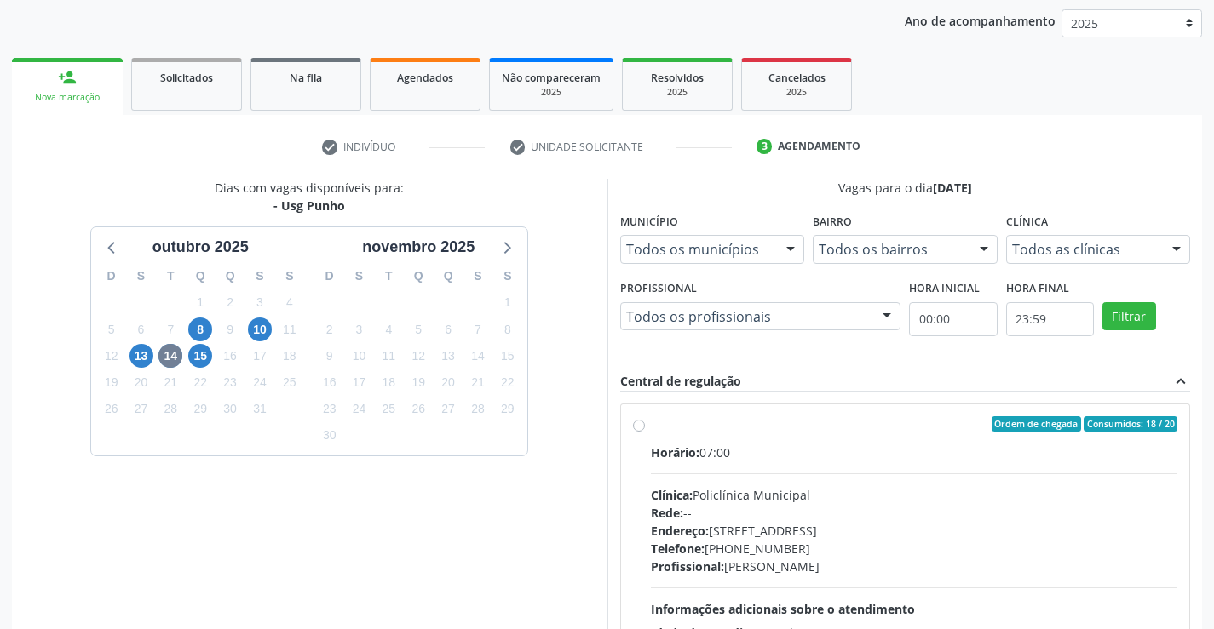
click at [846, 449] on div "Horário: 07:00" at bounding box center [914, 453] width 527 height 18
click at [645, 432] on input "Ordem de chegada Consumidos: 18 / 20 Horário: 07:00 Clínica: Policlínica Munici…" at bounding box center [639, 423] width 12 height 15
radio input "true"
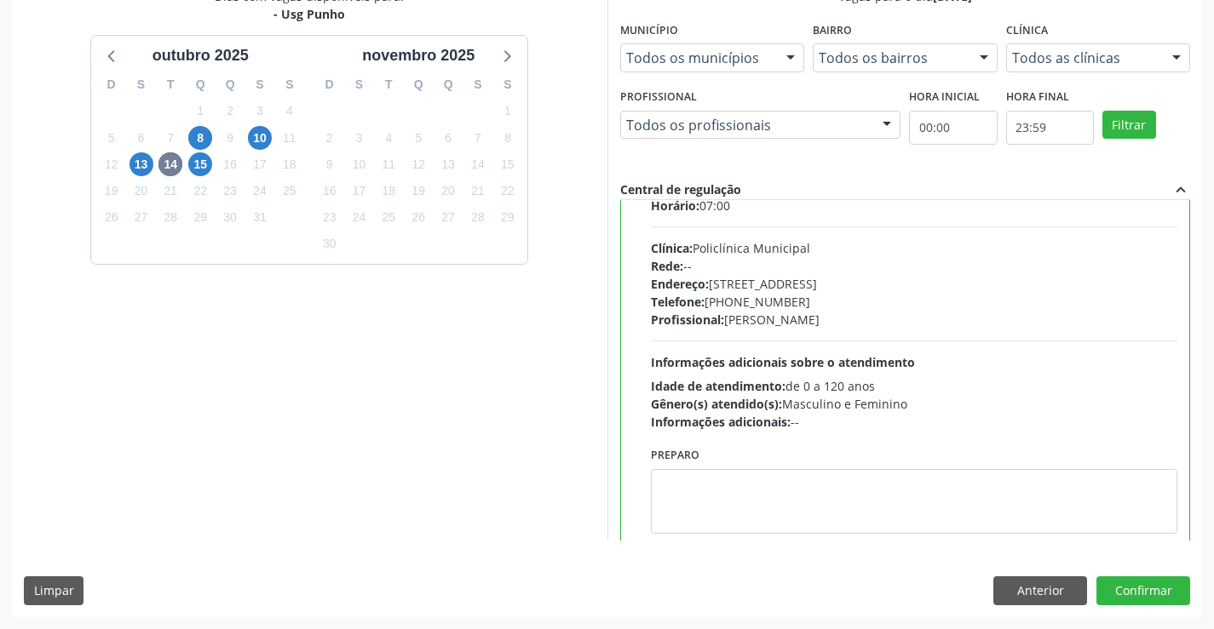
scroll to position [84, 0]
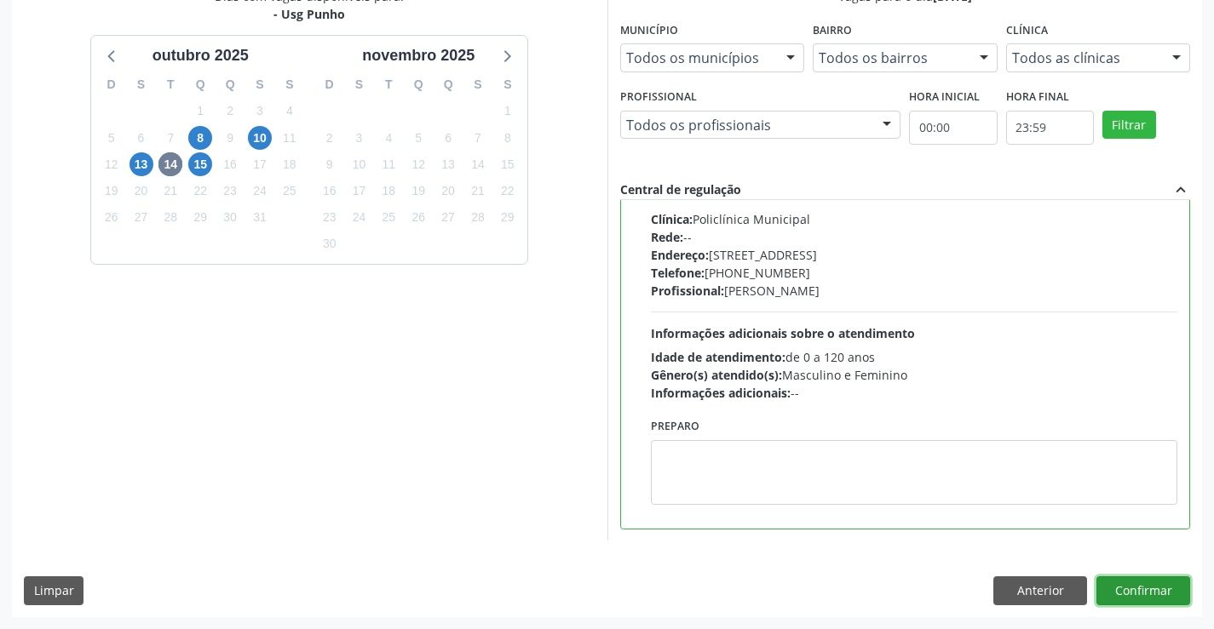
click at [1141, 594] on button "Confirmar" at bounding box center [1143, 591] width 94 height 29
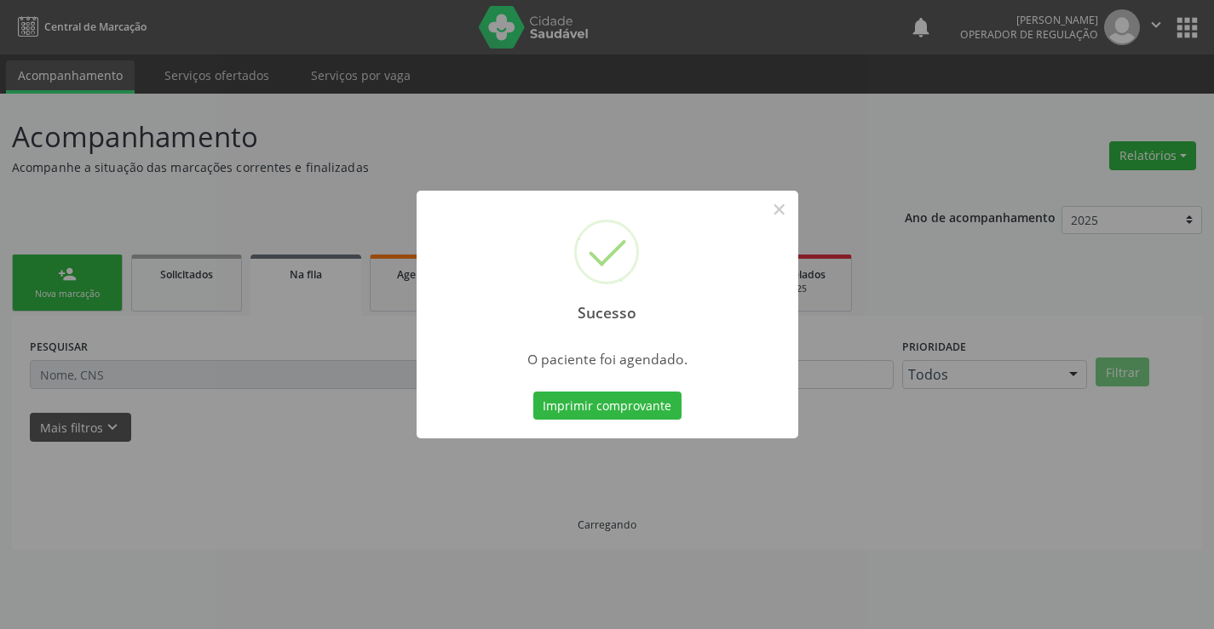
scroll to position [0, 0]
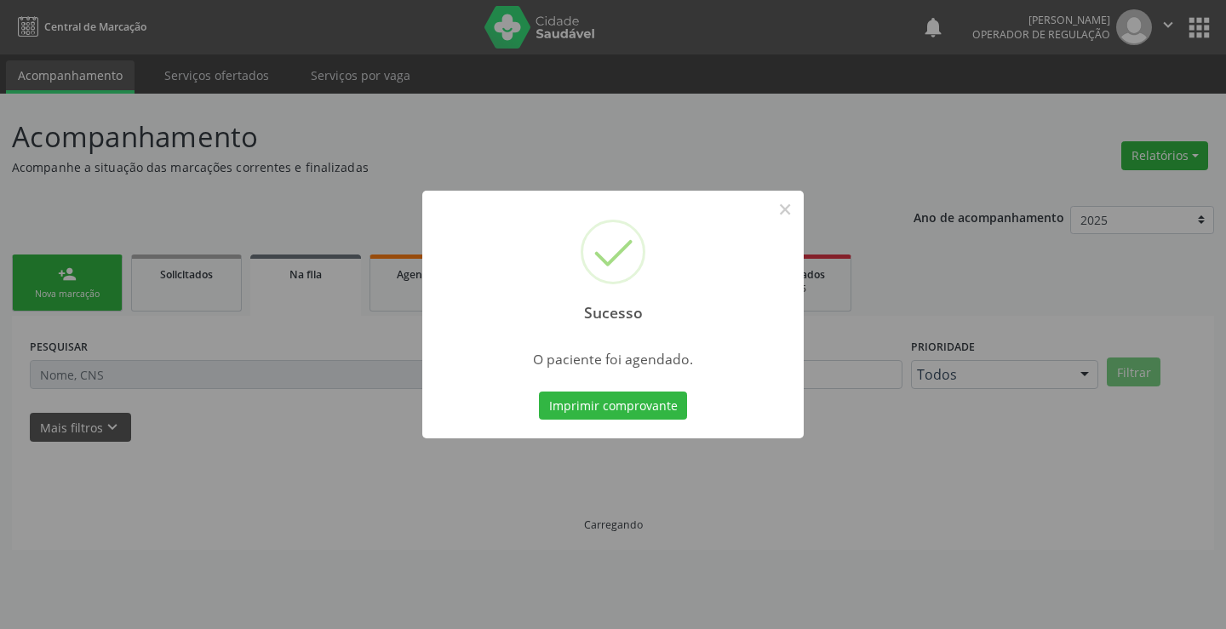
click at [539, 392] on button "Imprimir comprovante" at bounding box center [613, 406] width 148 height 29
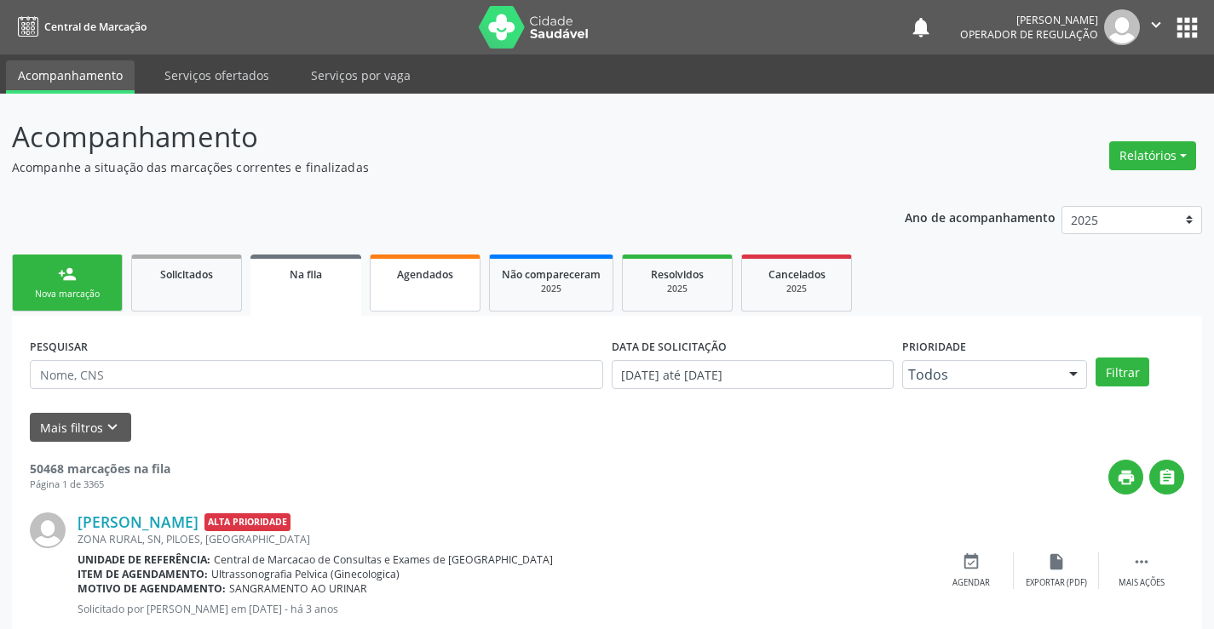
click at [428, 278] on span "Agendados" at bounding box center [425, 274] width 56 height 14
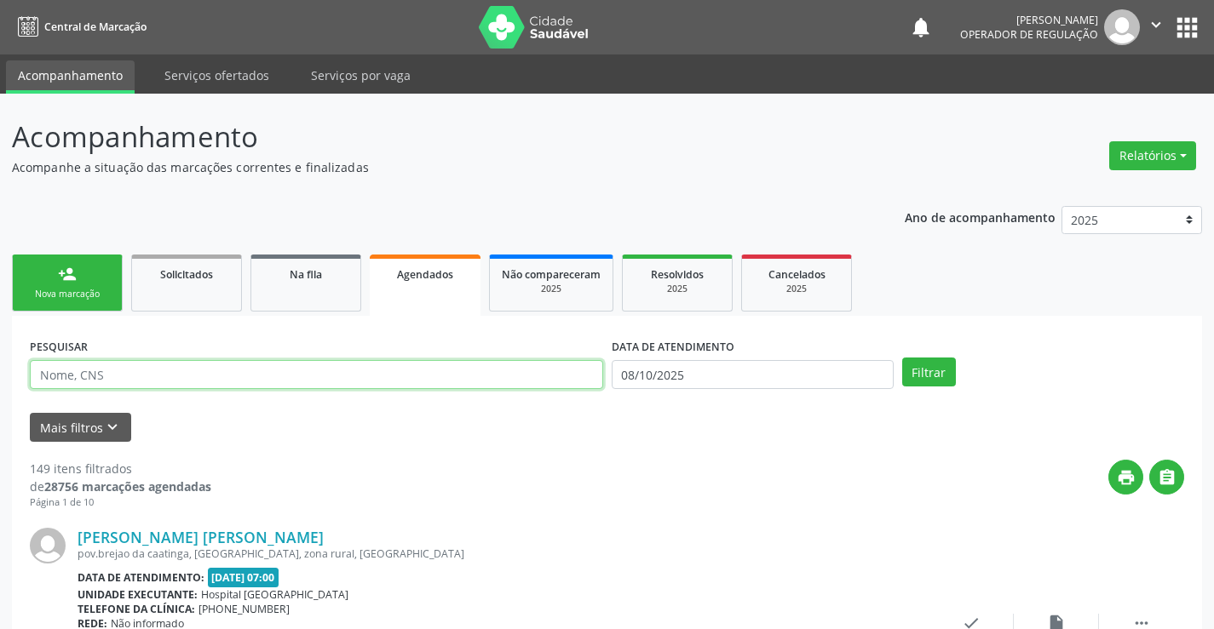
click at [324, 376] on input "text" at bounding box center [316, 374] width 573 height 29
type input "7067065379310"
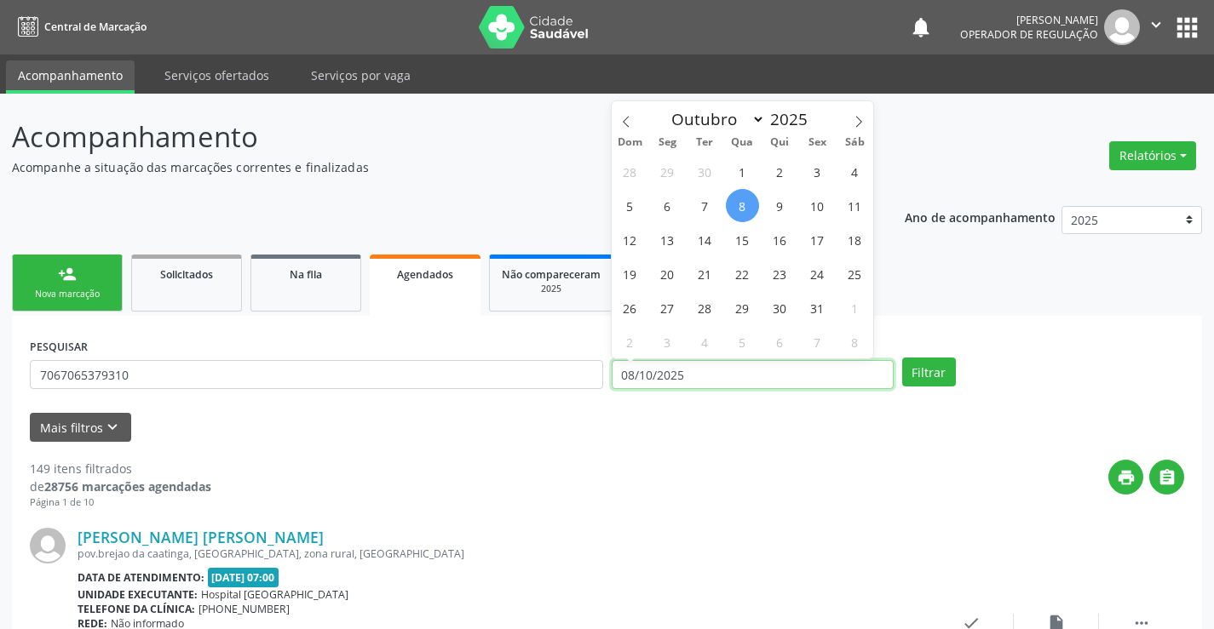
click at [863, 376] on input "08/10/2025" at bounding box center [752, 374] width 282 height 29
click at [933, 371] on button "Filtrar" at bounding box center [929, 372] width 54 height 29
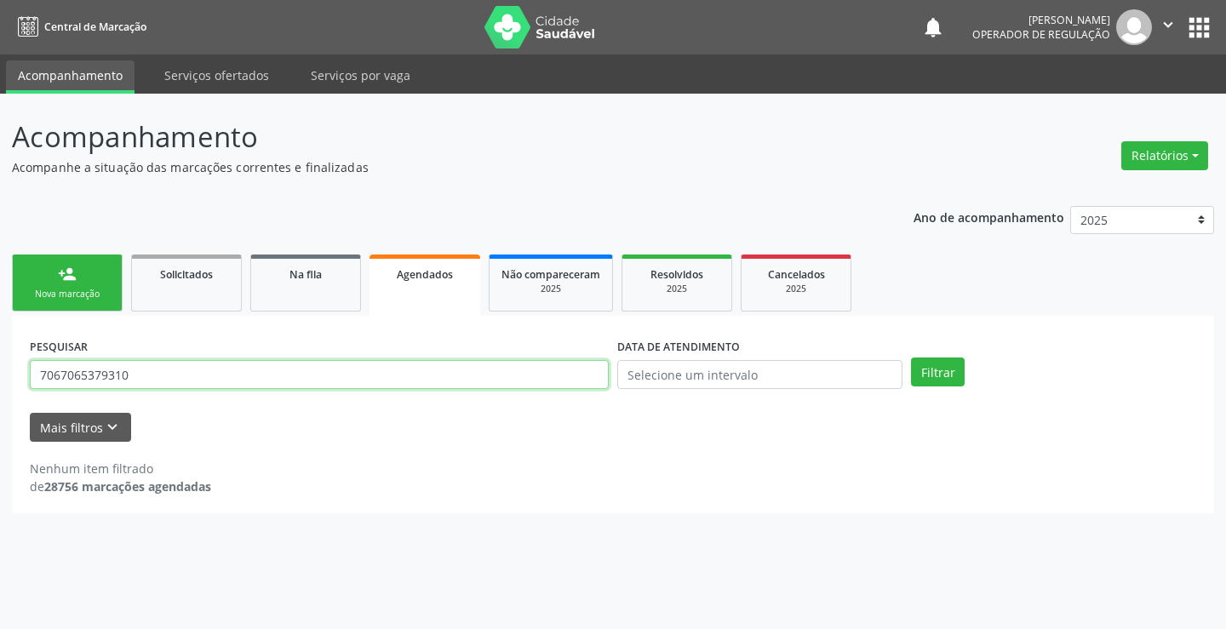
drag, startPoint x: 169, startPoint y: 362, endPoint x: 0, endPoint y: 378, distance: 170.2
click at [0, 378] on div "Acompanhamento Acompanhe a situação das marcações correntes e finalizadas Relat…" at bounding box center [613, 362] width 1226 height 536
type input "706706537936710"
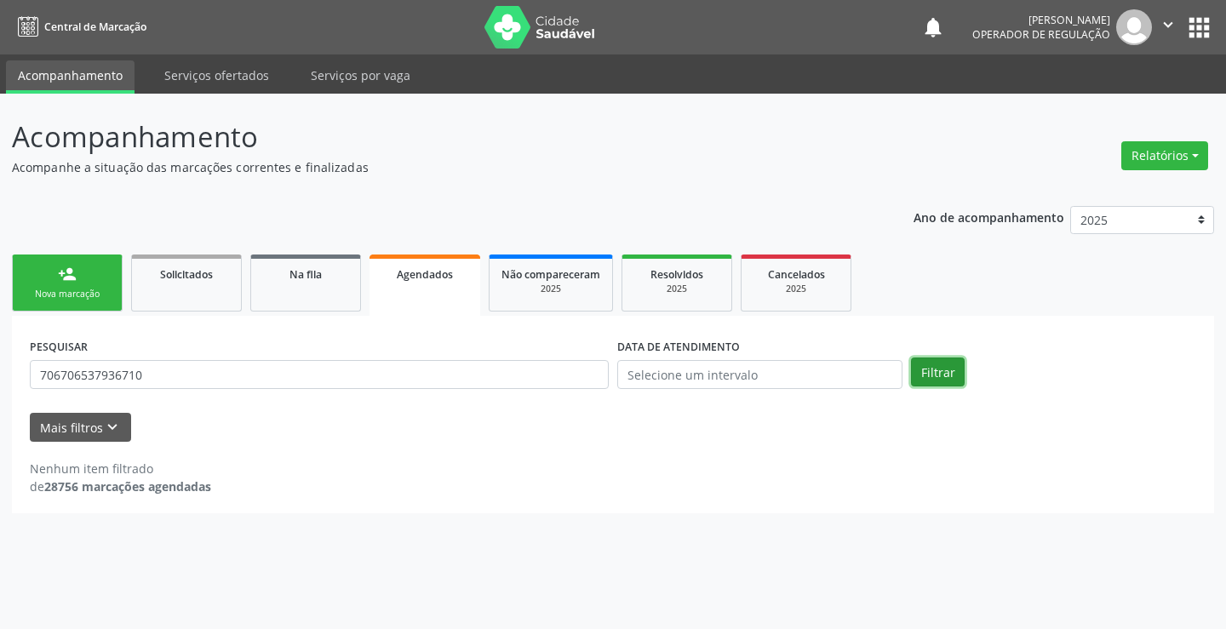
click at [929, 375] on button "Filtrar" at bounding box center [938, 372] width 54 height 29
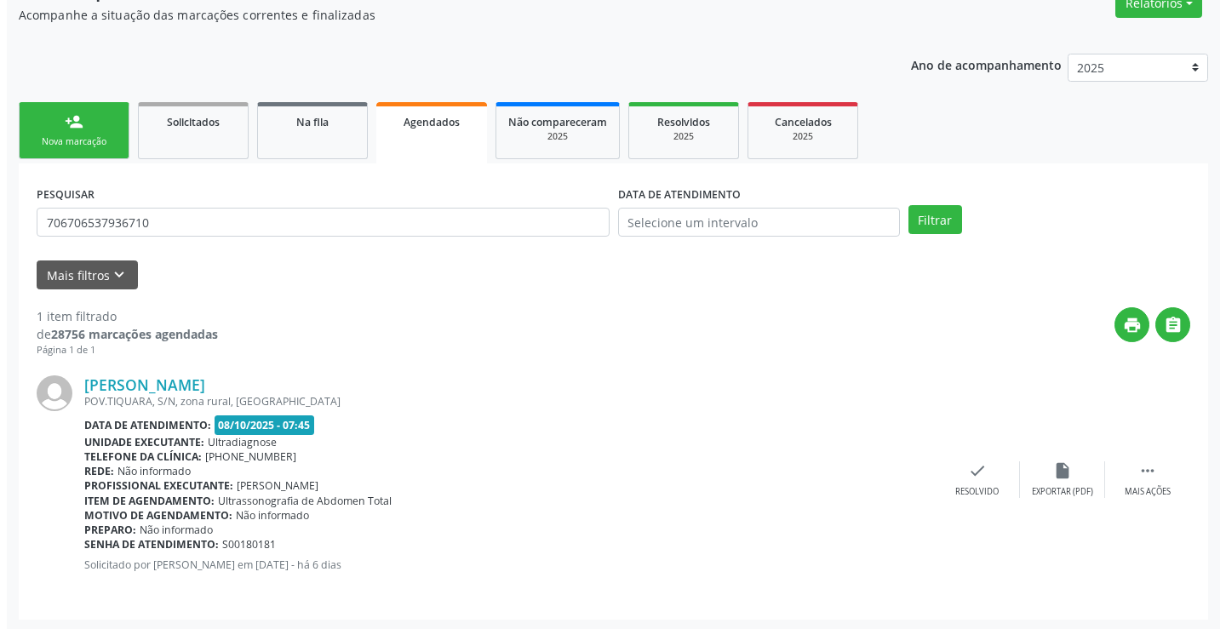
scroll to position [155, 0]
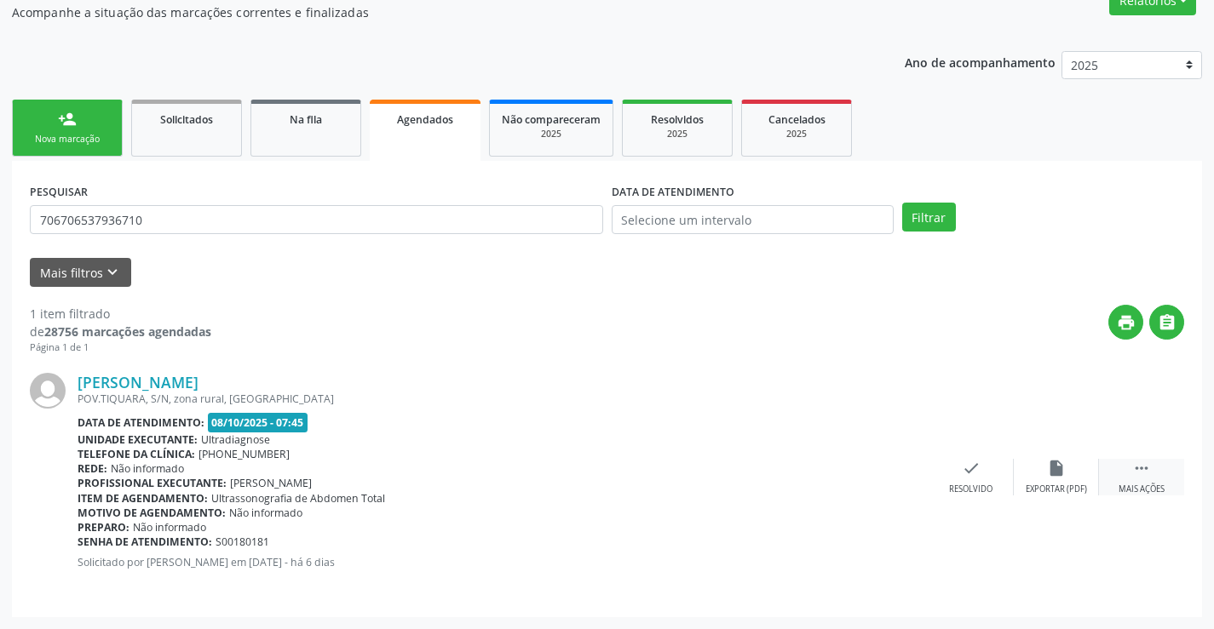
click at [1156, 468] on div " Mais ações" at bounding box center [1141, 477] width 85 height 37
click at [881, 473] on icon "cancel" at bounding box center [885, 468] width 19 height 19
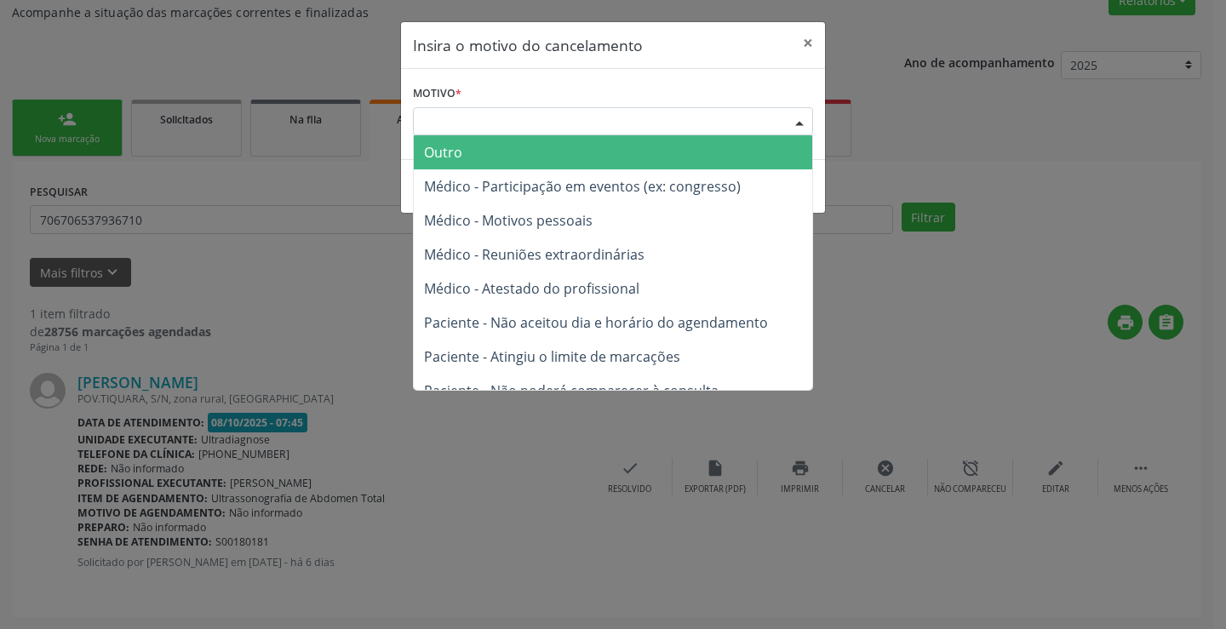
click at [737, 123] on div "Escolha o motivo" at bounding box center [613, 121] width 400 height 29
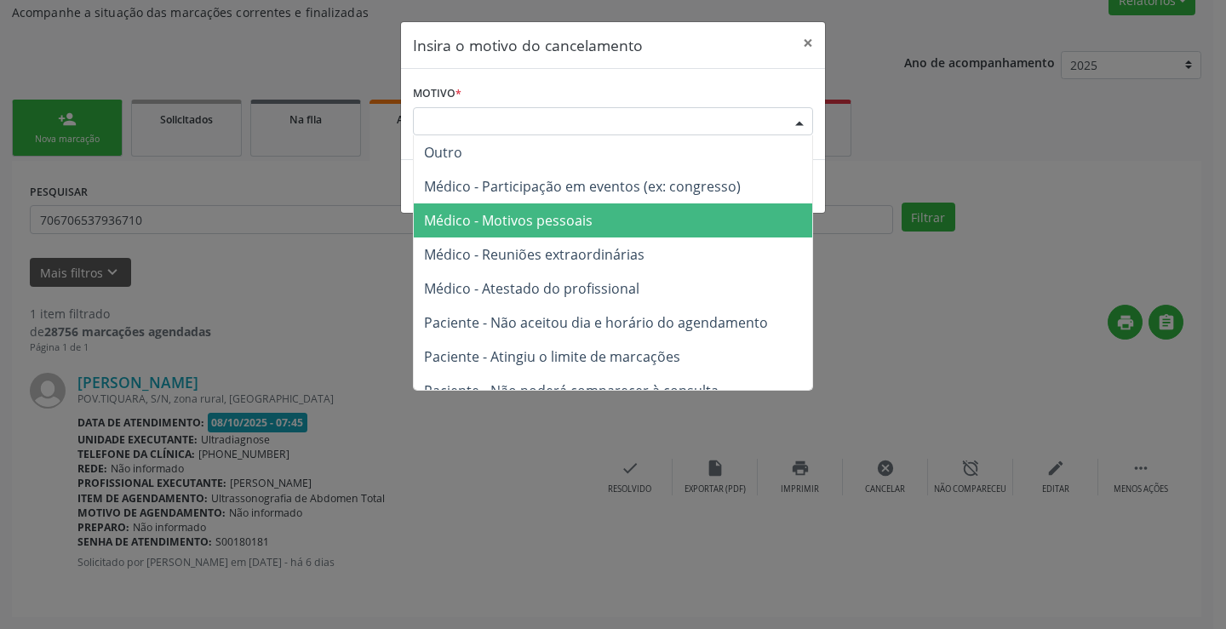
click at [710, 209] on span "Médico - Motivos pessoais" at bounding box center [613, 221] width 399 height 34
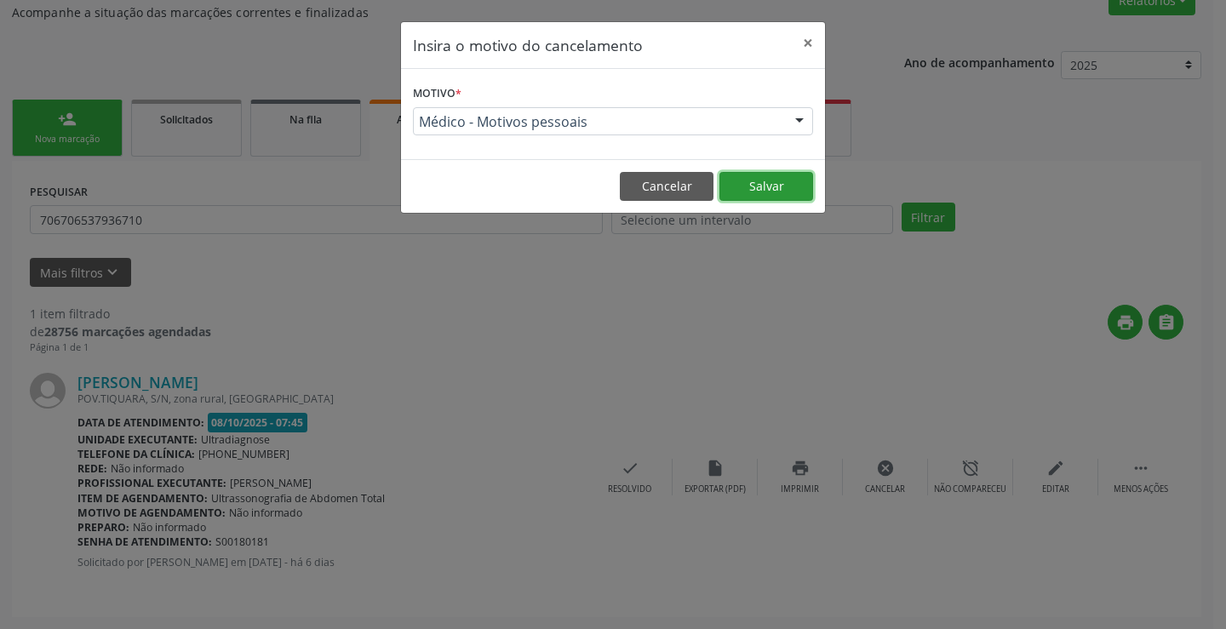
click at [783, 184] on button "Salvar" at bounding box center [767, 186] width 94 height 29
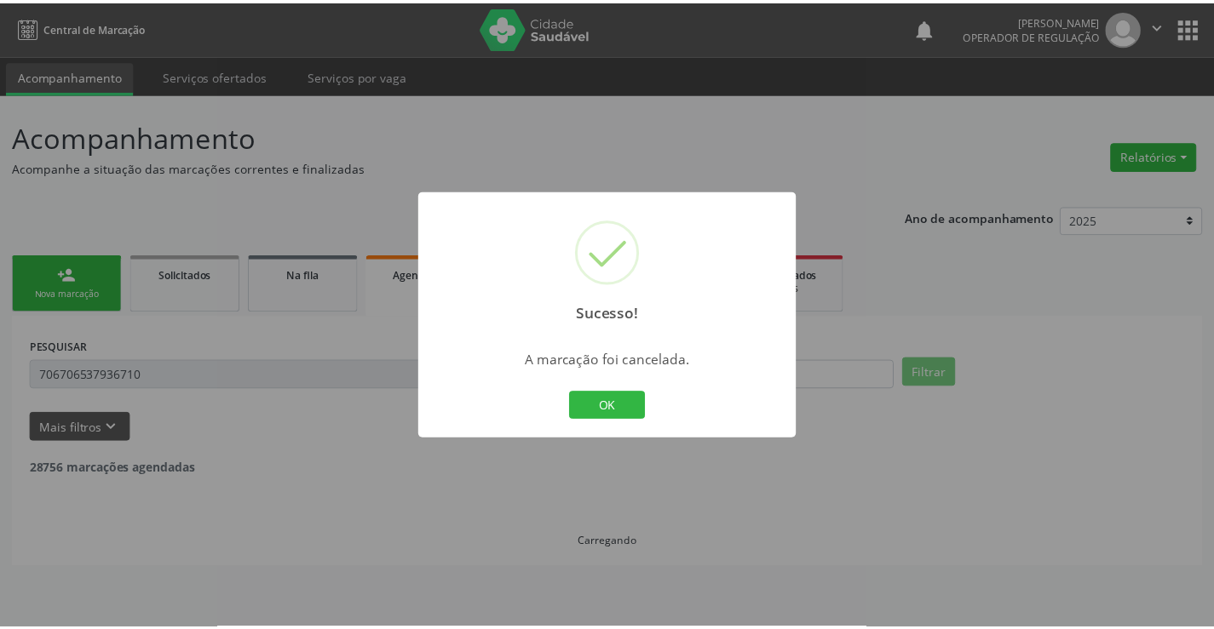
scroll to position [0, 0]
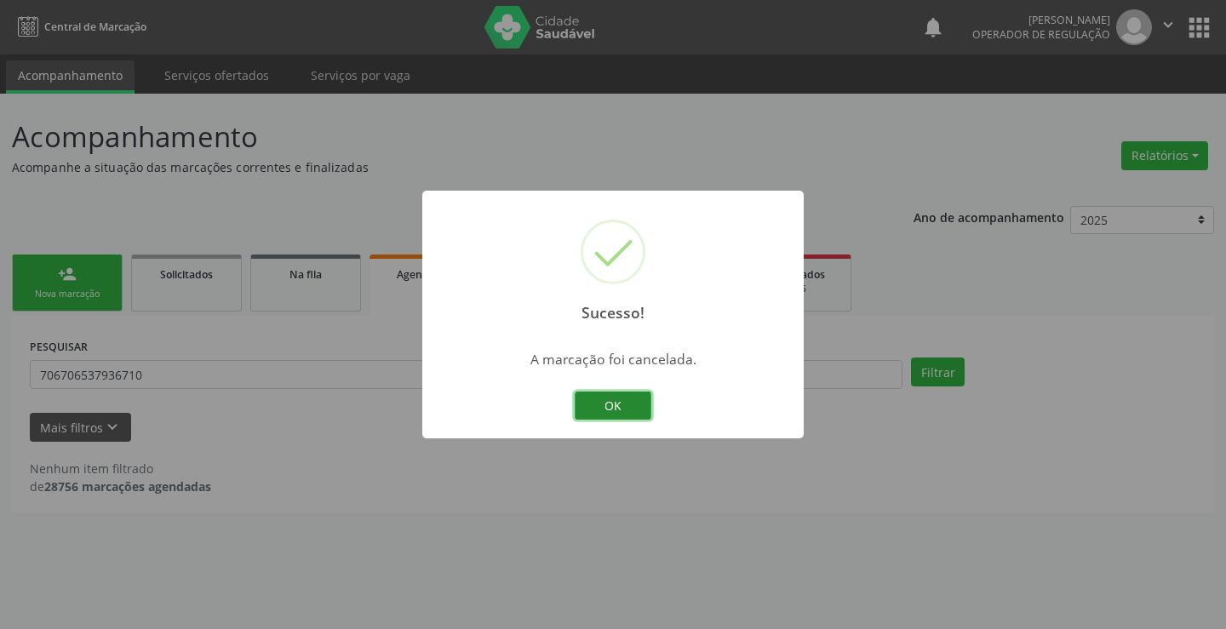
click at [618, 399] on button "OK" at bounding box center [613, 406] width 77 height 29
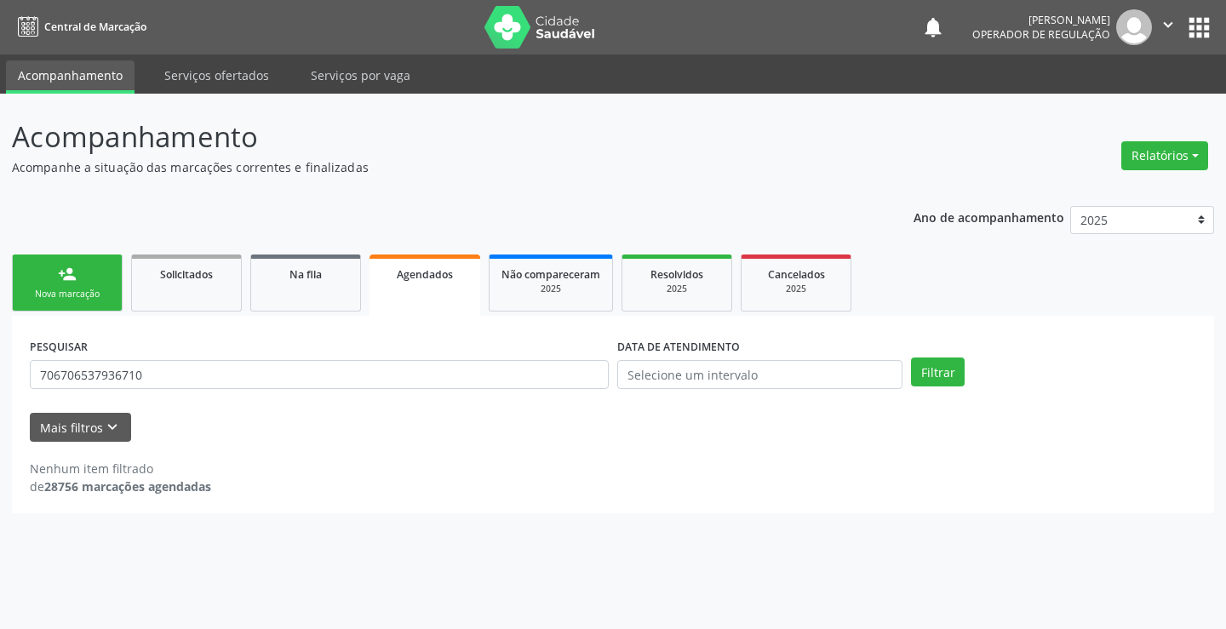
click at [77, 280] on link "person_add Nova marcação" at bounding box center [67, 283] width 111 height 57
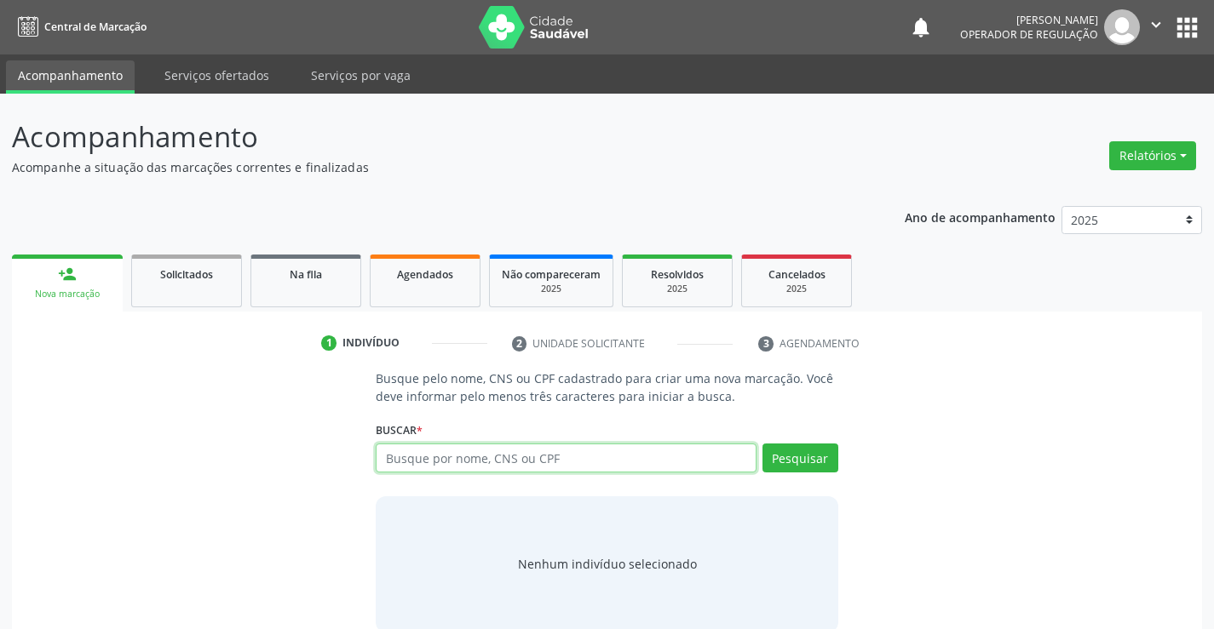
click at [644, 464] on input "text" at bounding box center [566, 458] width 380 height 29
type input "700005818781105"
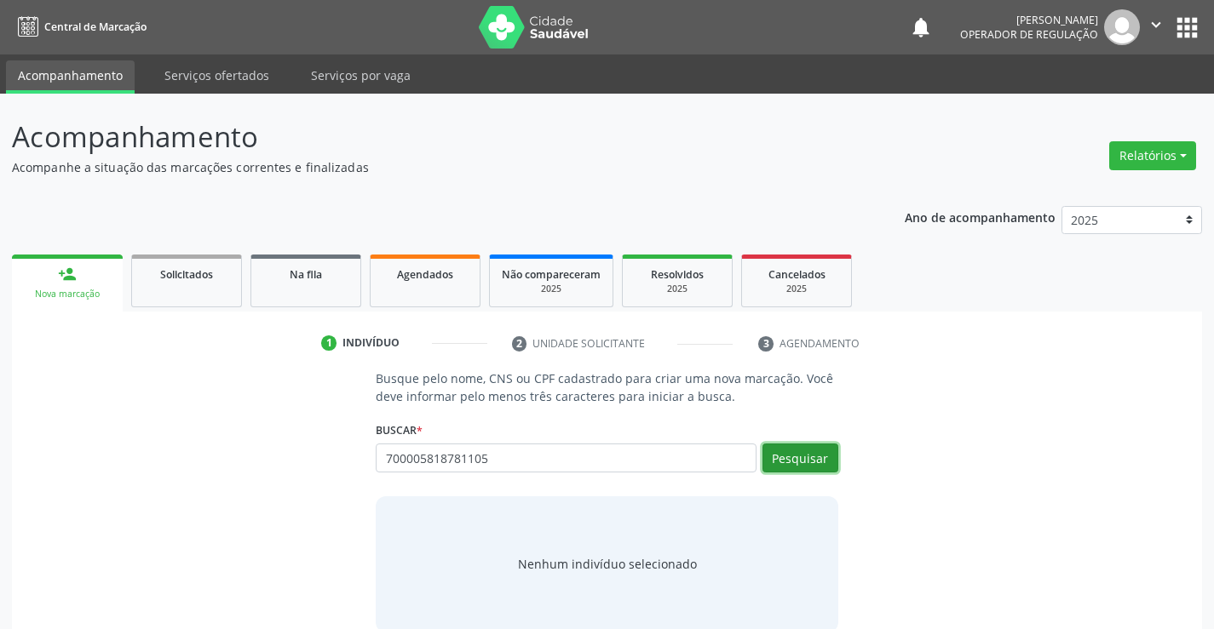
click at [812, 458] on button "Pesquisar" at bounding box center [800, 458] width 76 height 29
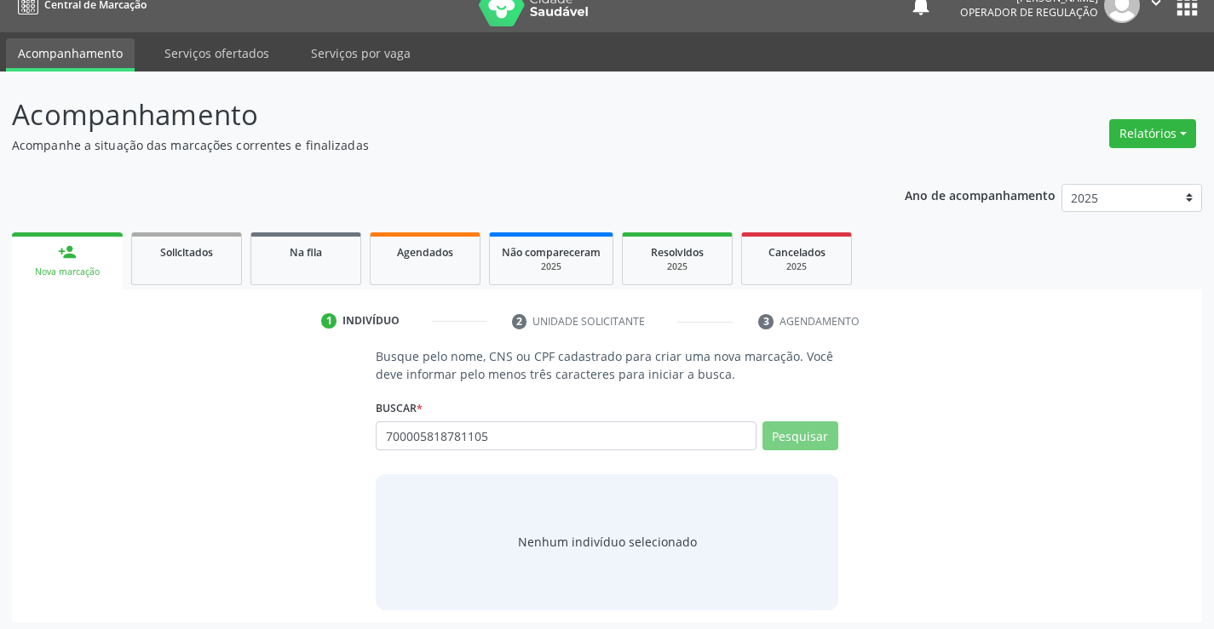
scroll to position [27, 0]
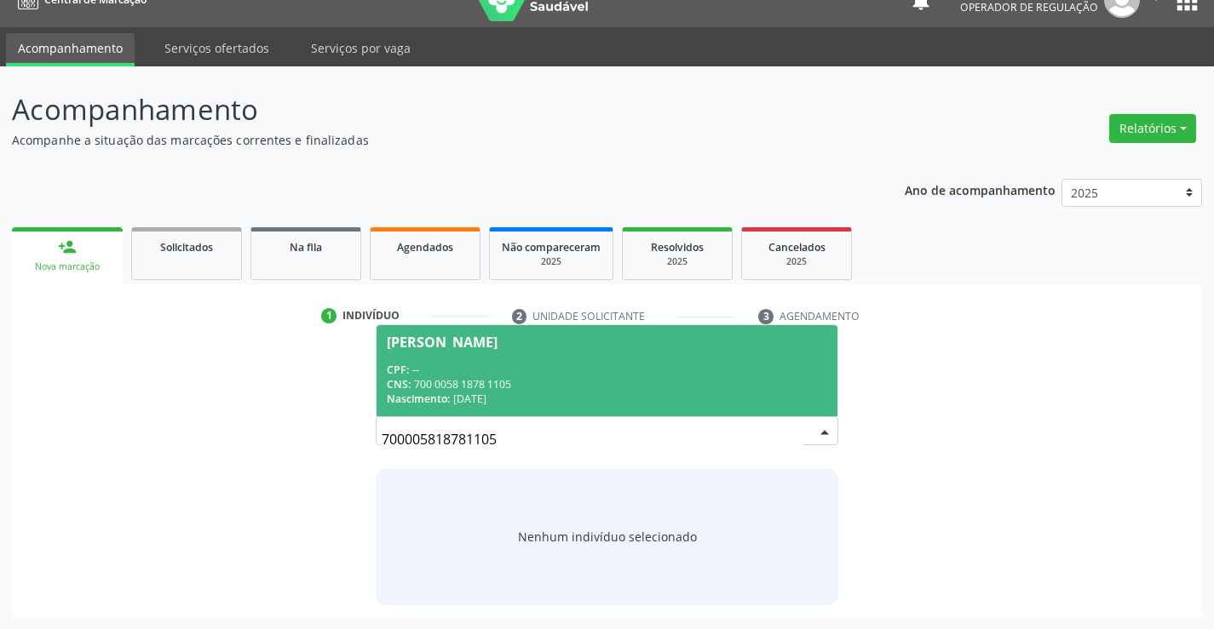
click at [592, 379] on div "CNS: 700 0058 1878 1105" at bounding box center [606, 384] width 439 height 14
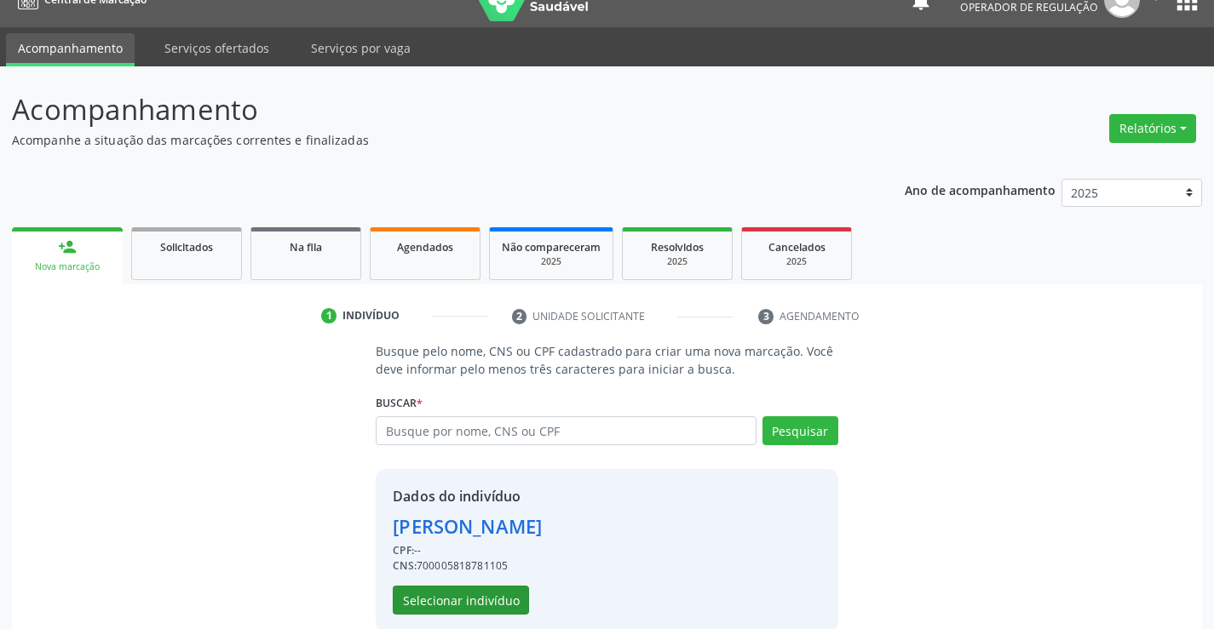
scroll to position [54, 0]
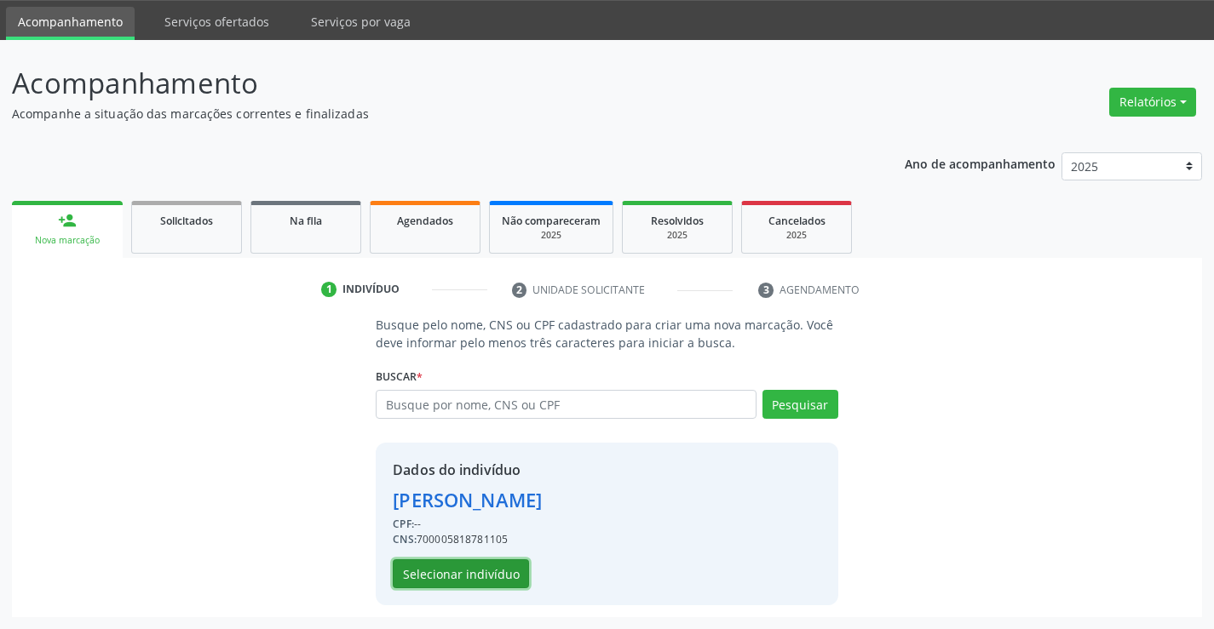
click at [466, 569] on button "Selecionar indivíduo" at bounding box center [461, 574] width 136 height 29
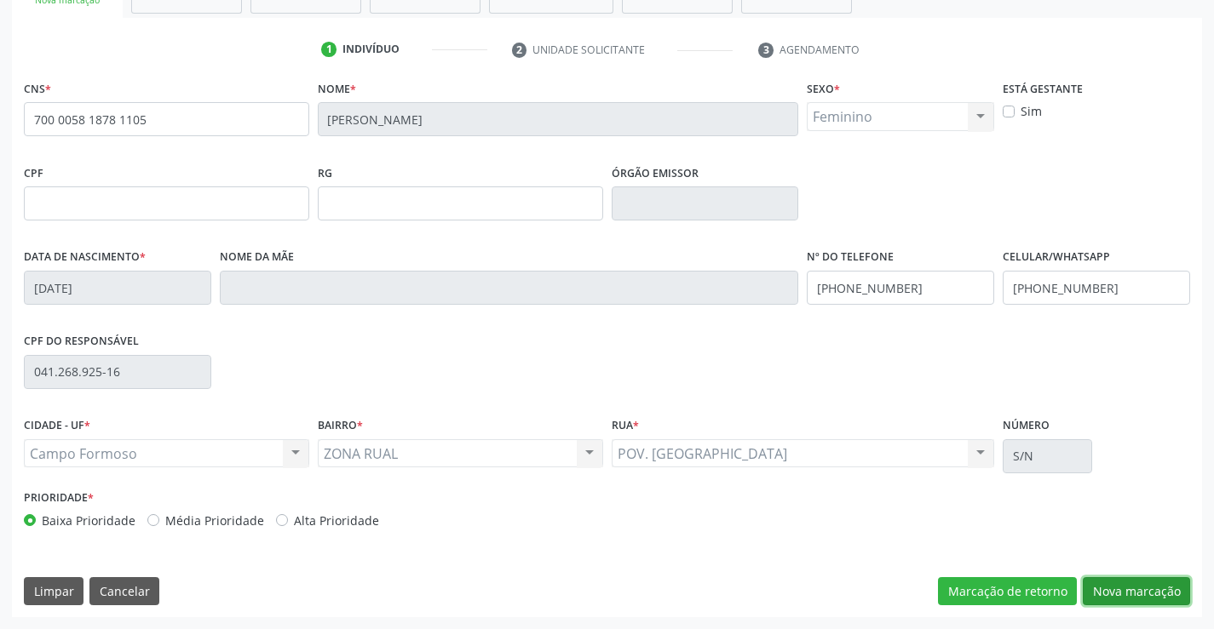
click at [1122, 582] on button "Nova marcação" at bounding box center [1135, 591] width 107 height 29
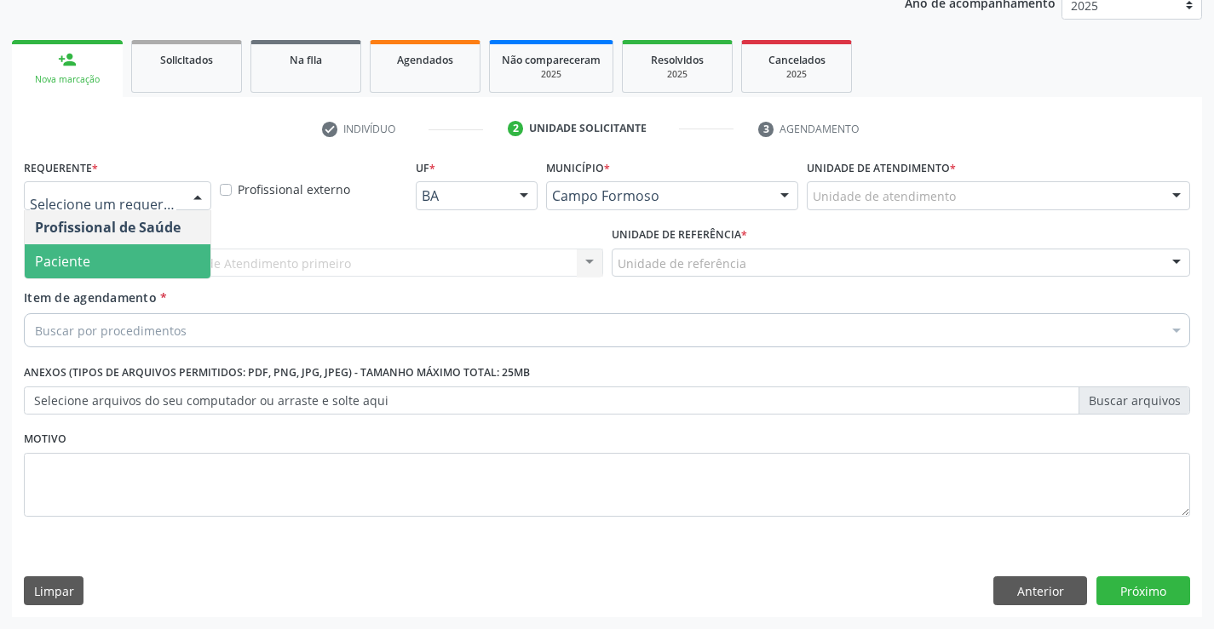
click at [126, 269] on span "Paciente" at bounding box center [118, 261] width 186 height 34
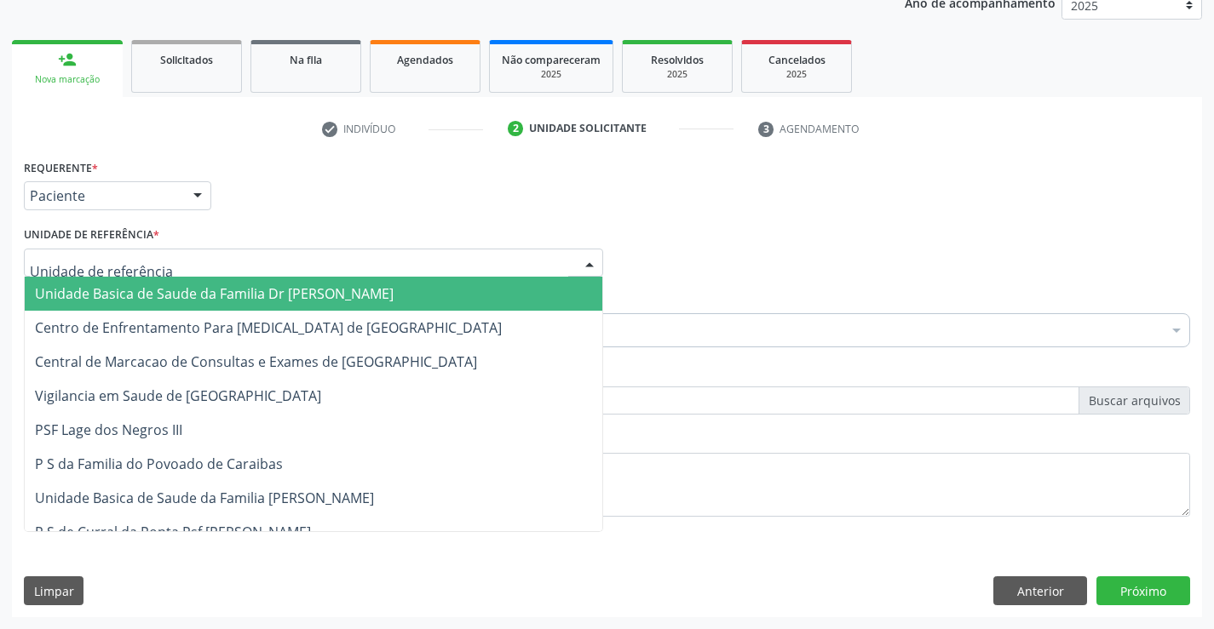
click at [171, 262] on div at bounding box center [313, 263] width 579 height 29
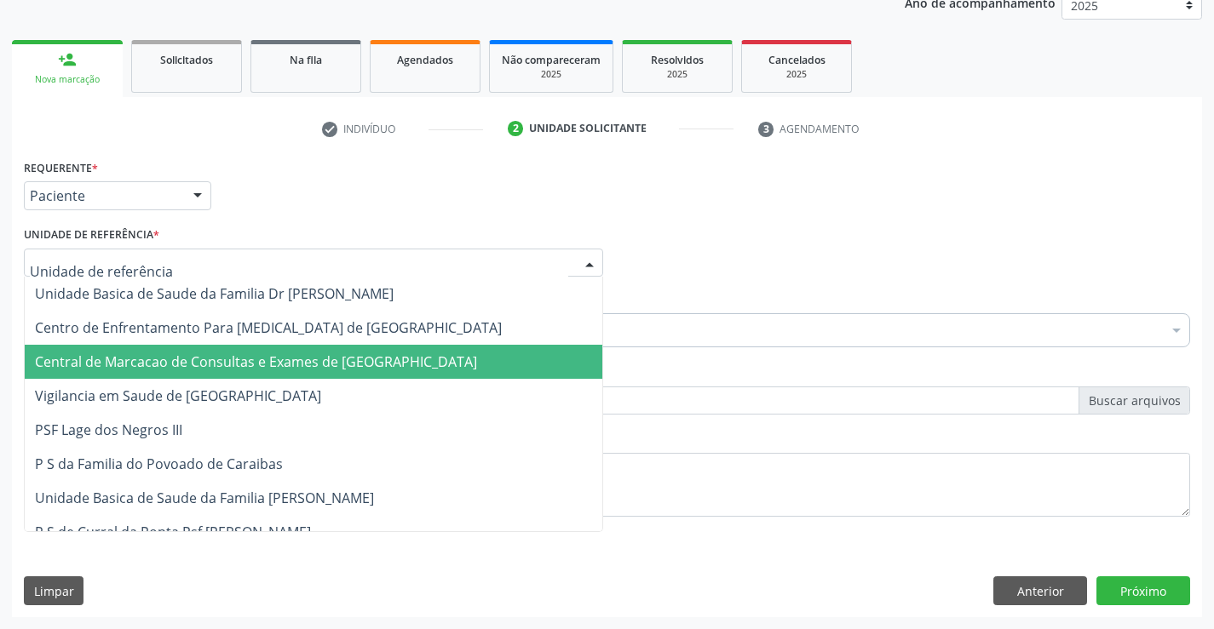
click at [156, 354] on span "Central de Marcacao de Consultas e Exames de [GEOGRAPHIC_DATA]" at bounding box center [256, 362] width 442 height 19
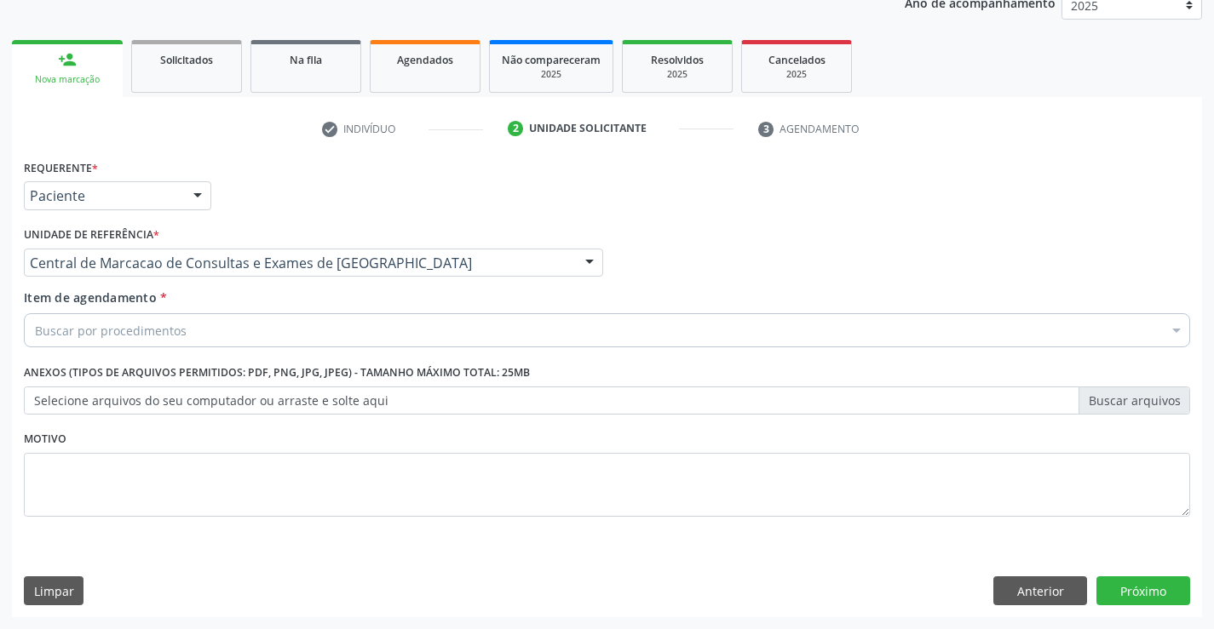
click at [172, 317] on div "Buscar por procedimentos" at bounding box center [607, 330] width 1166 height 34
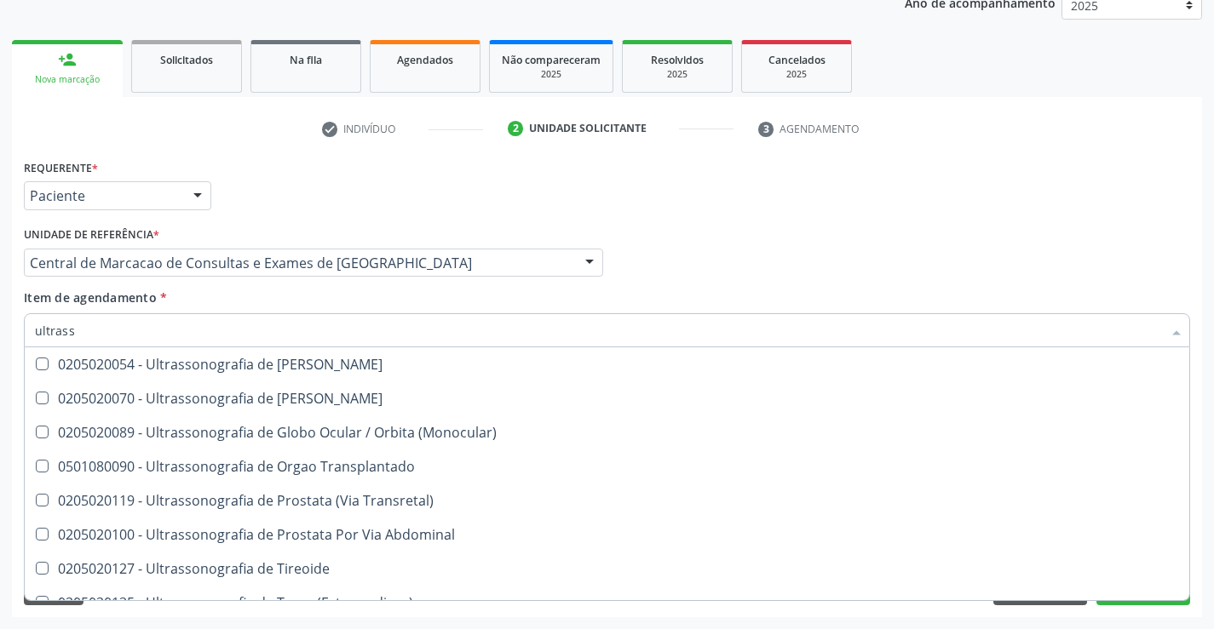
scroll to position [531, 0]
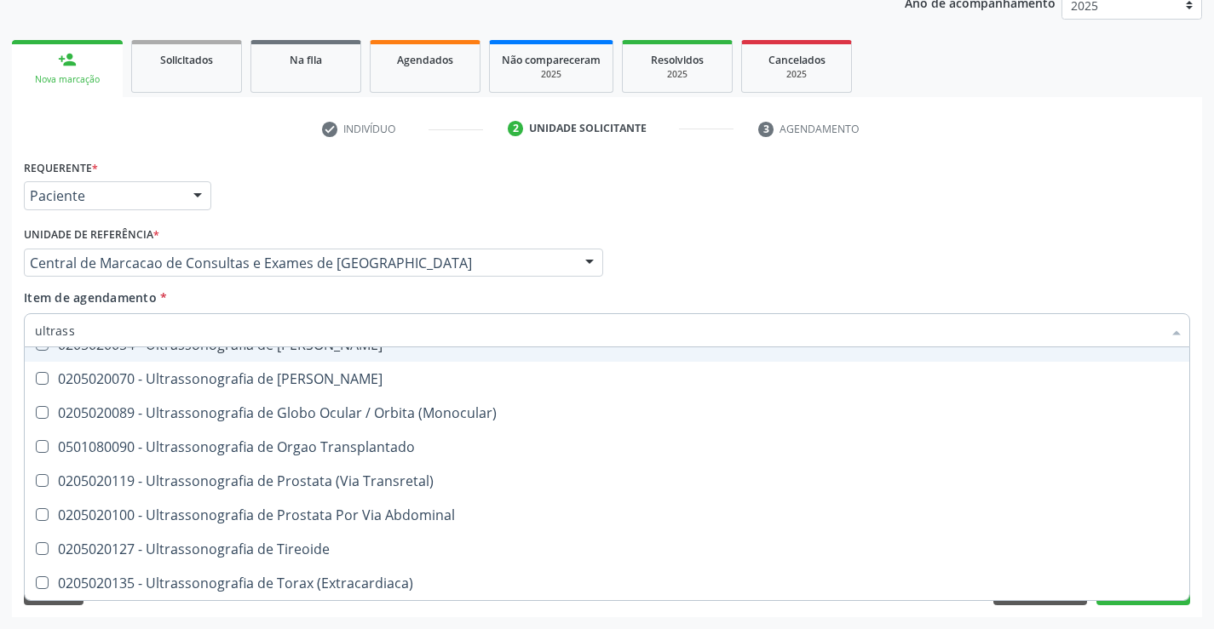
click at [416, 339] on input "ultrass" at bounding box center [598, 330] width 1127 height 34
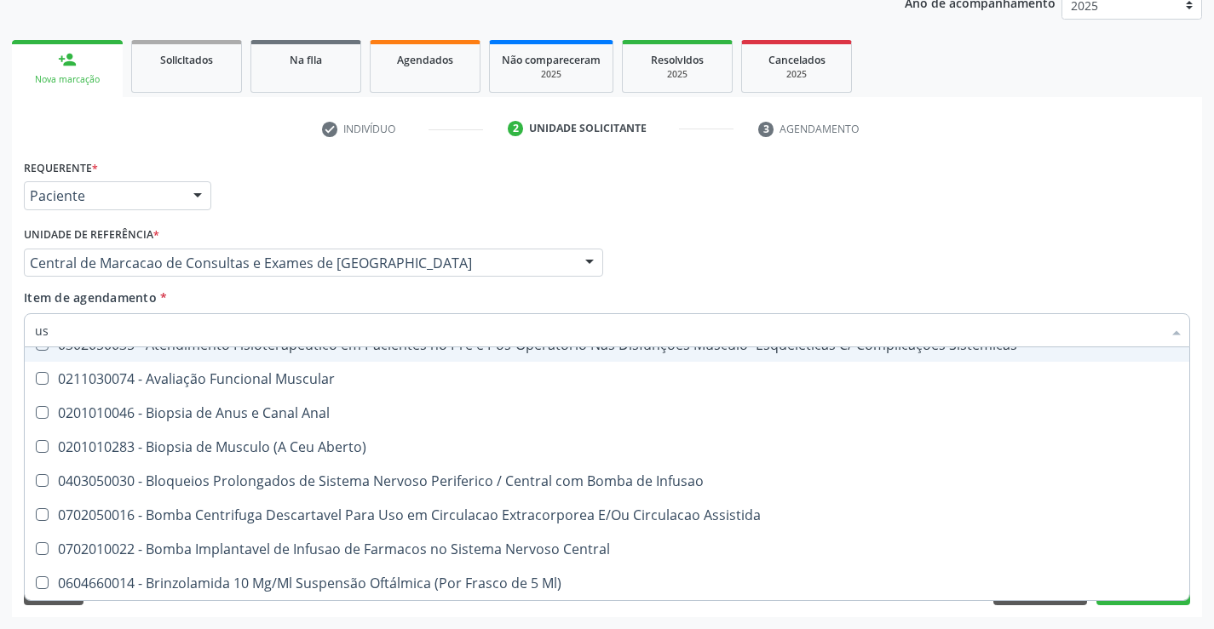
type input "usg"
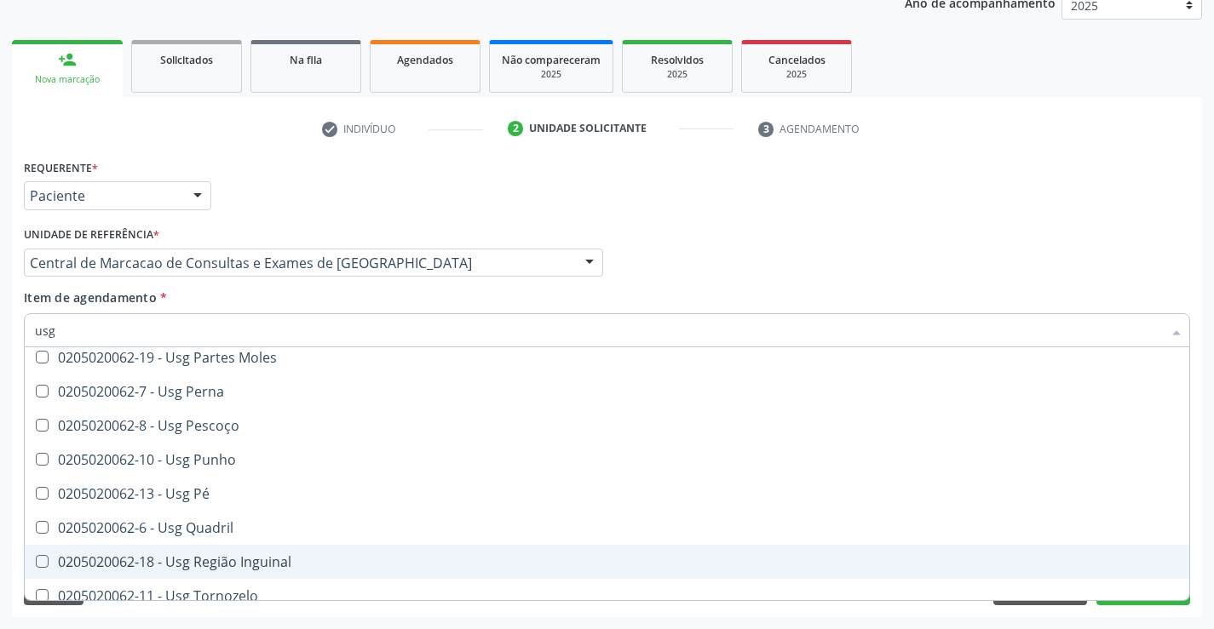
scroll to position [310, 0]
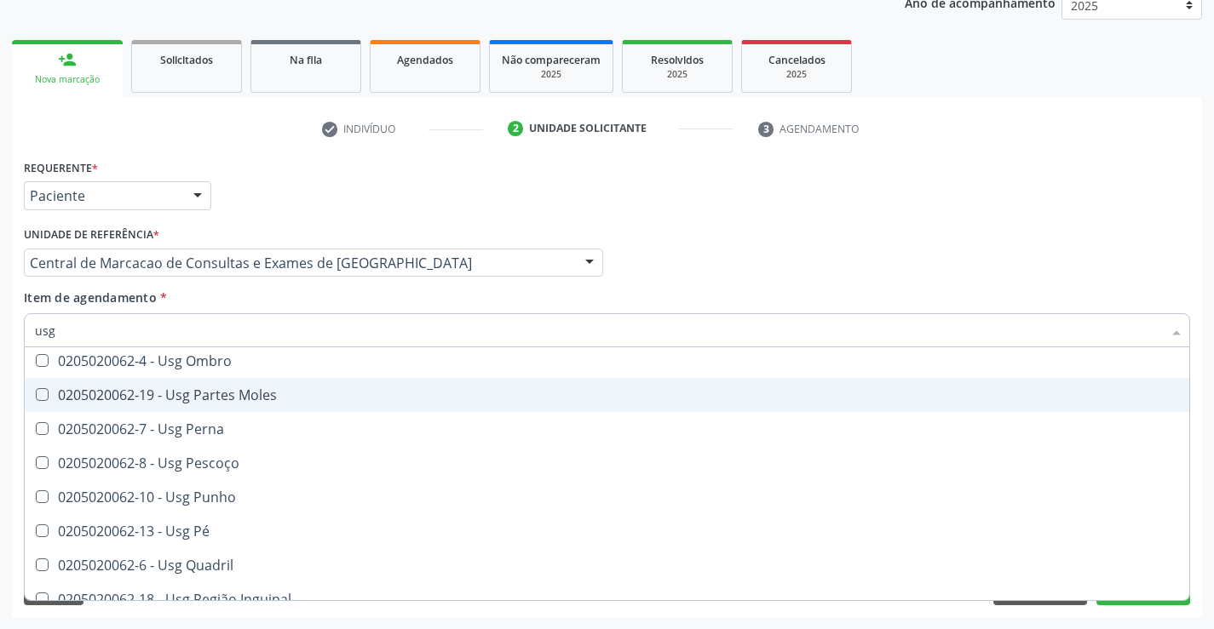
click at [353, 390] on div "0205020062-19 - Usg Partes Moles" at bounding box center [607, 395] width 1144 height 14
checkbox Moles "true"
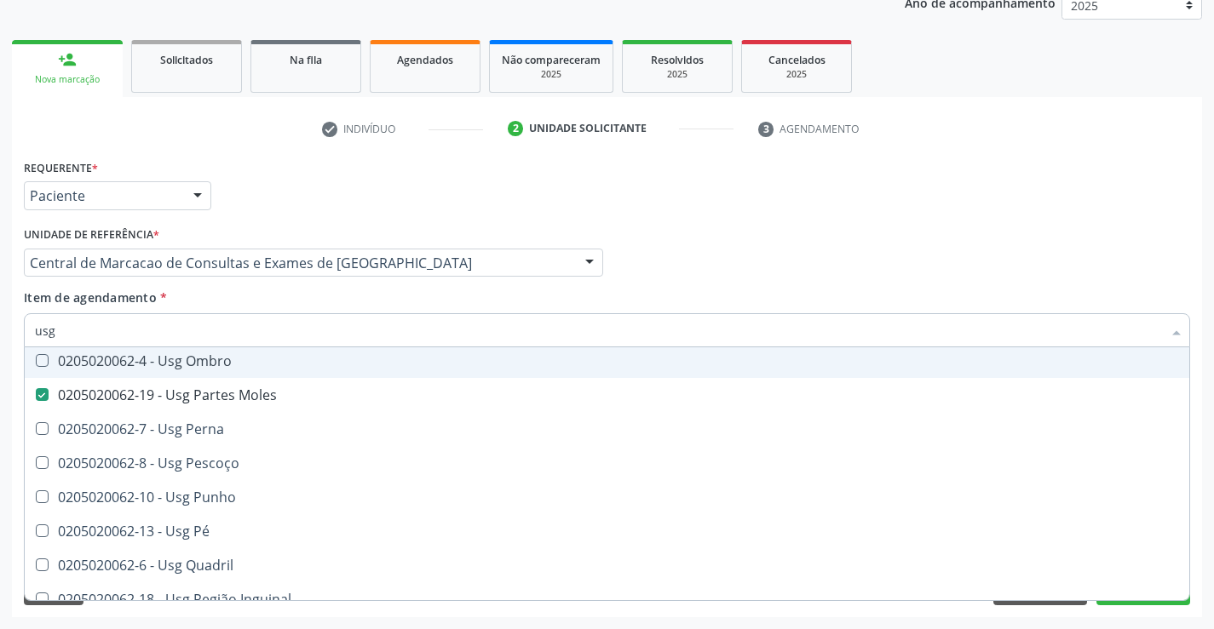
click at [1094, 257] on div "Profissional Solicitante Por favor, selecione a Unidade de Atendimento primeiro…" at bounding box center [607, 255] width 1174 height 66
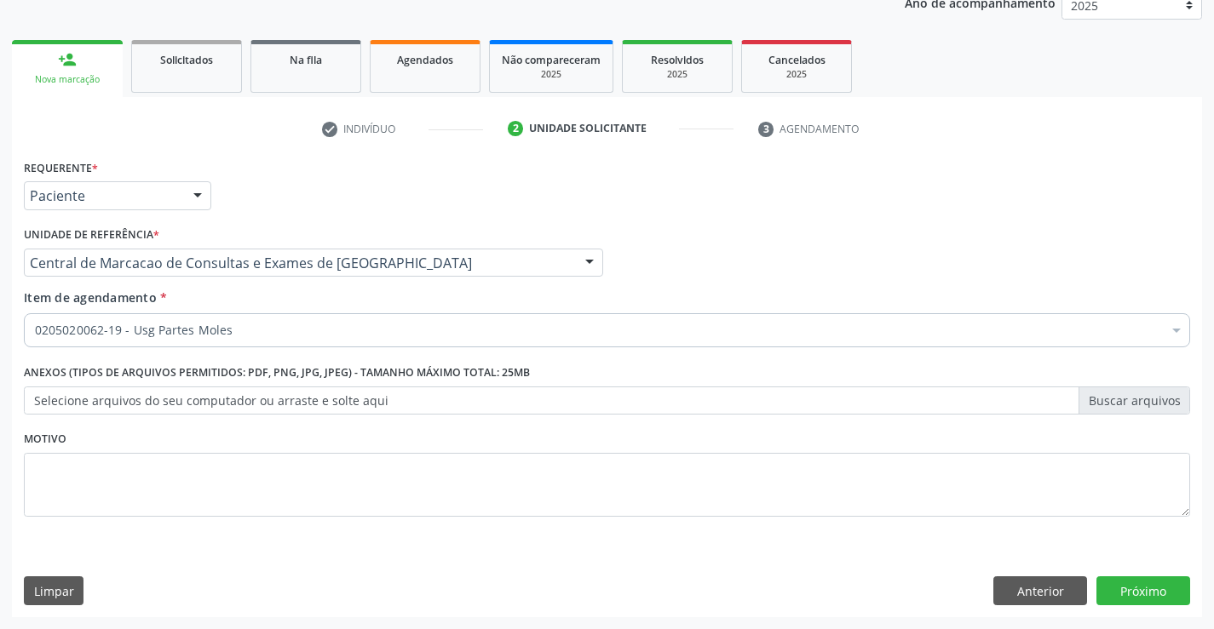
scroll to position [0, 0]
click at [1115, 585] on button "Próximo" at bounding box center [1143, 591] width 94 height 29
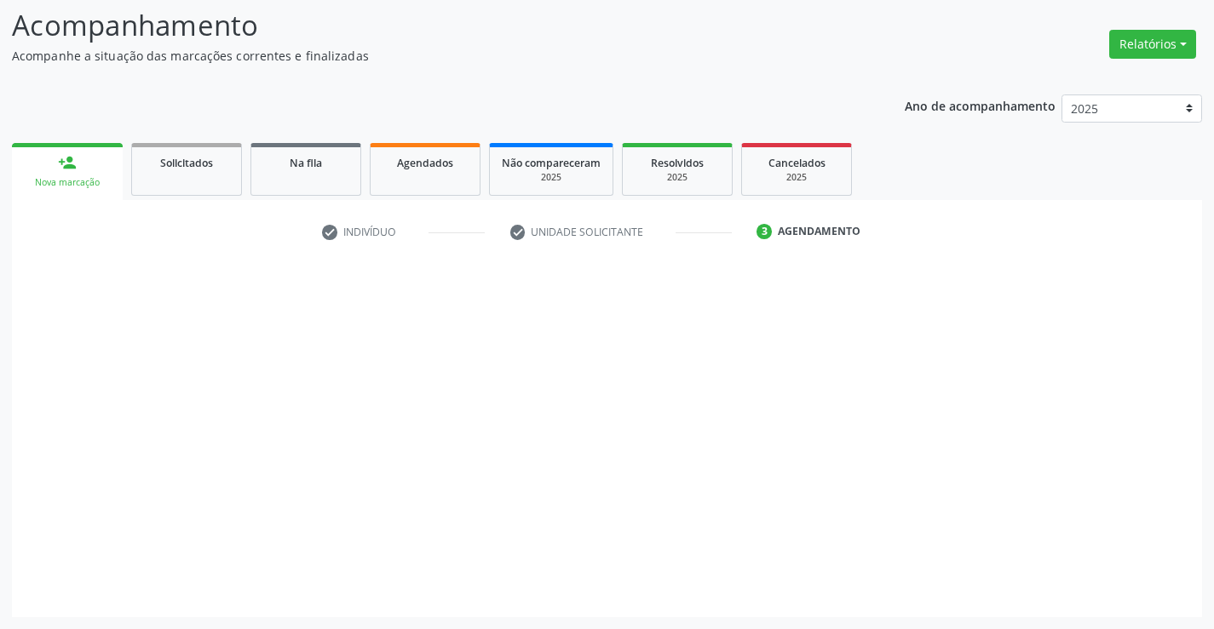
scroll to position [112, 0]
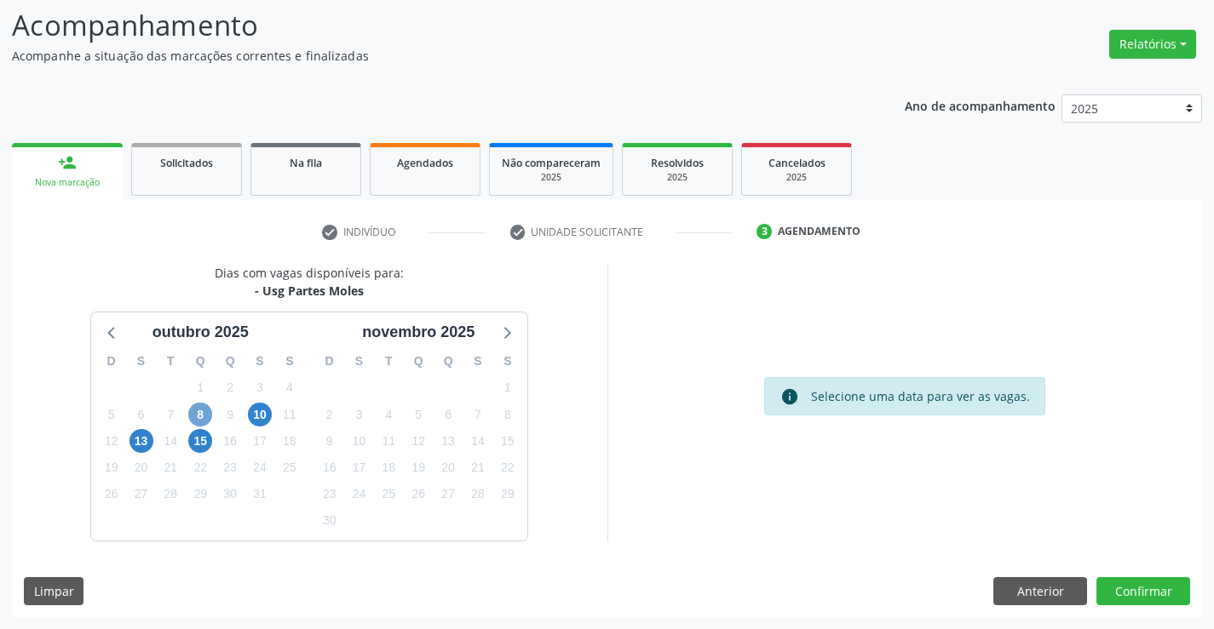
click at [198, 419] on span "8" at bounding box center [200, 415] width 24 height 24
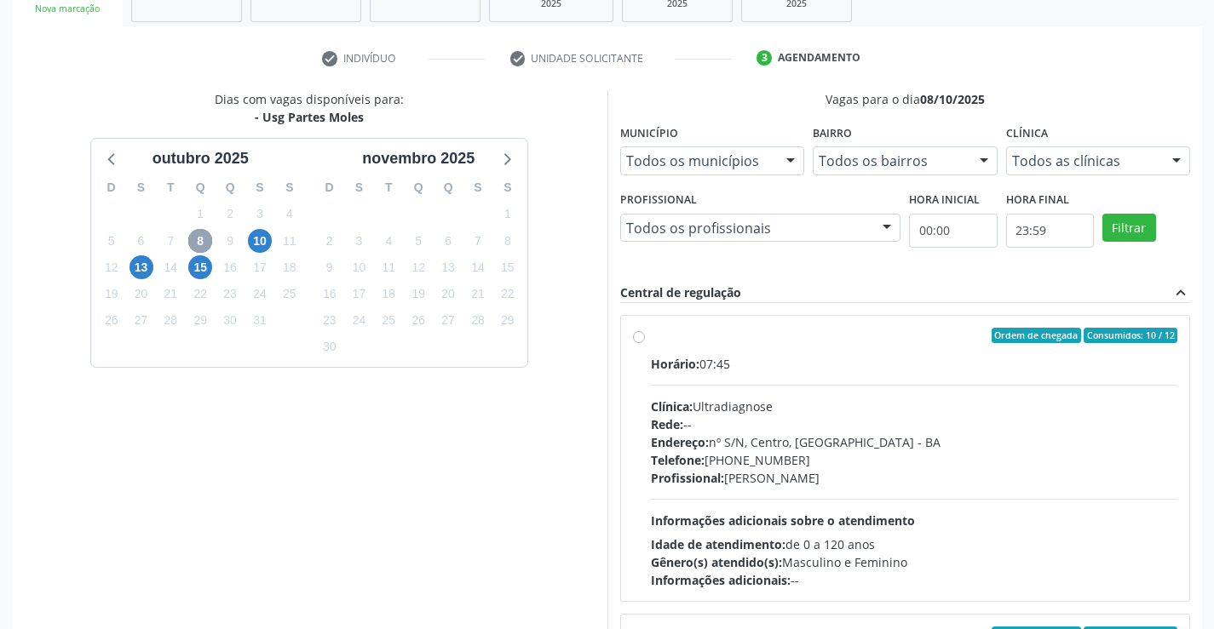
scroll to position [367, 0]
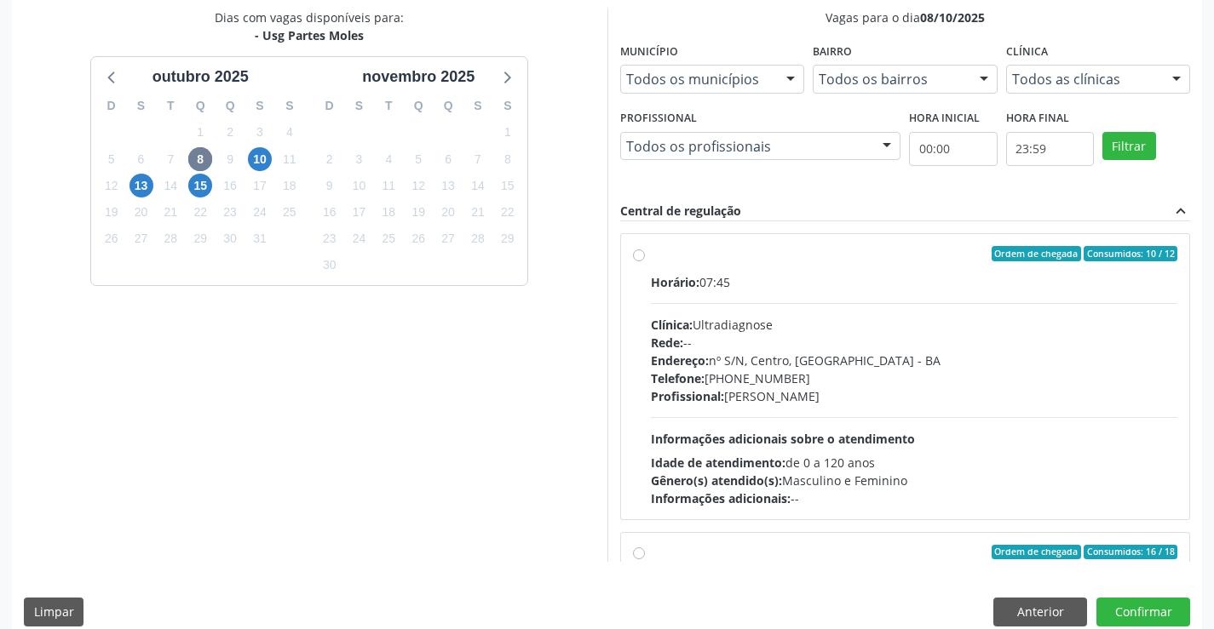
click at [1026, 334] on div "Rede: --" at bounding box center [914, 343] width 527 height 18
click at [645, 261] on input "Ordem de chegada Consumidos: 10 / 12 Horário: 07:45 Clínica: Ultradiagnose Rede…" at bounding box center [639, 253] width 12 height 15
radio input "true"
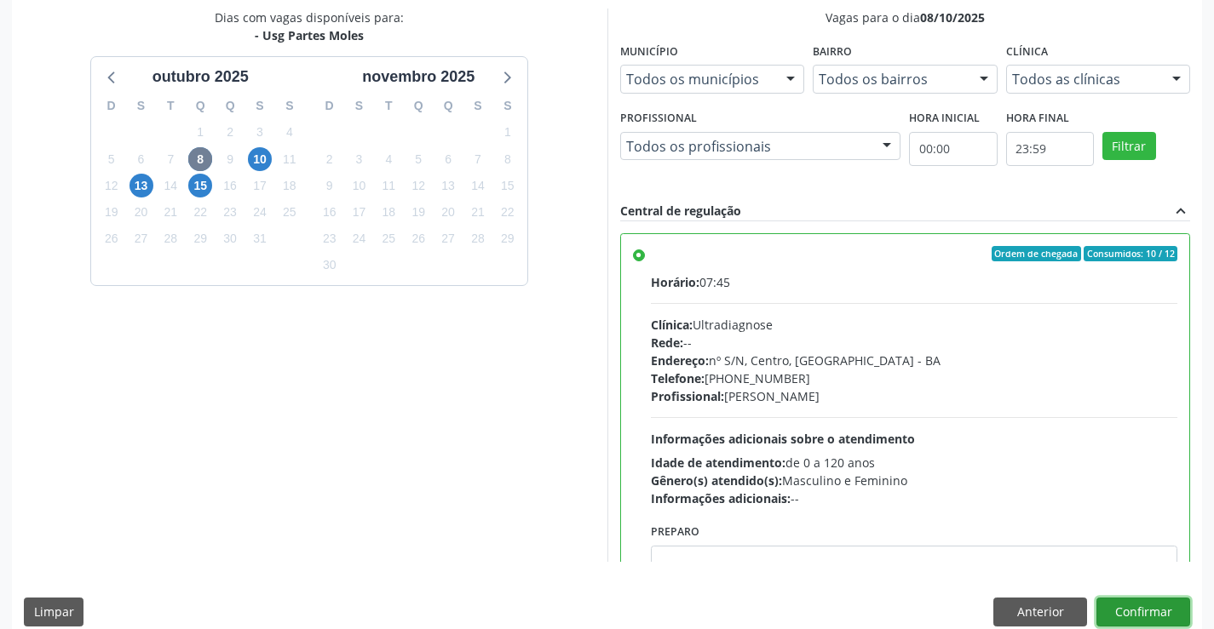
click at [1139, 609] on button "Confirmar" at bounding box center [1143, 612] width 94 height 29
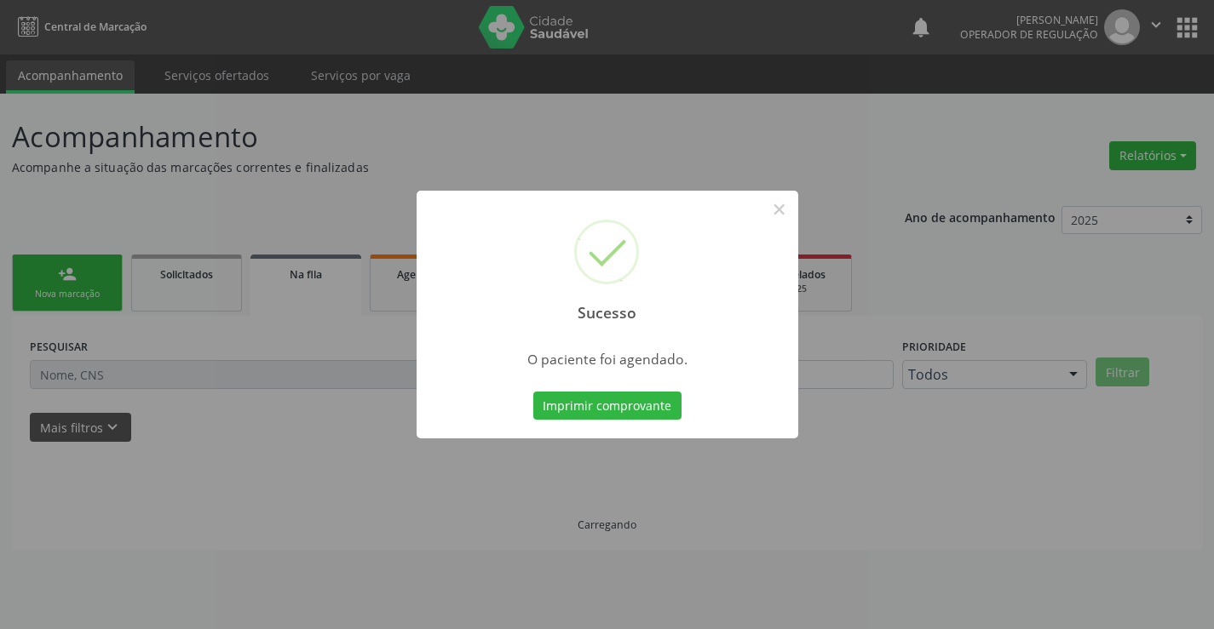
scroll to position [0, 0]
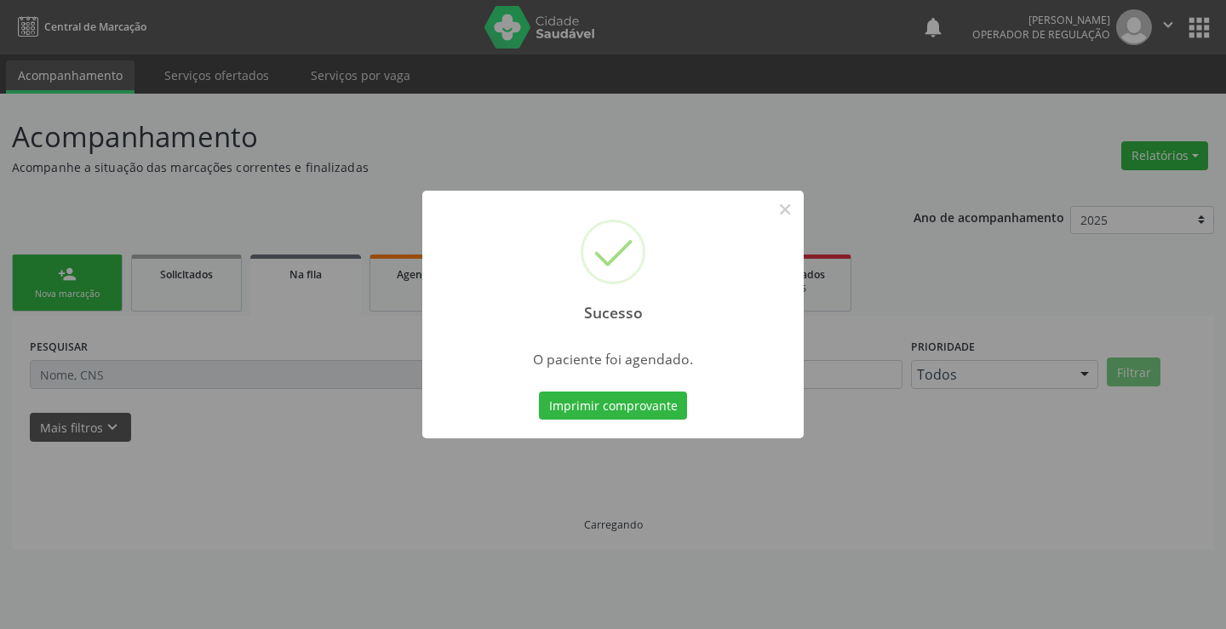
click at [539, 392] on button "Imprimir comprovante" at bounding box center [613, 406] width 148 height 29
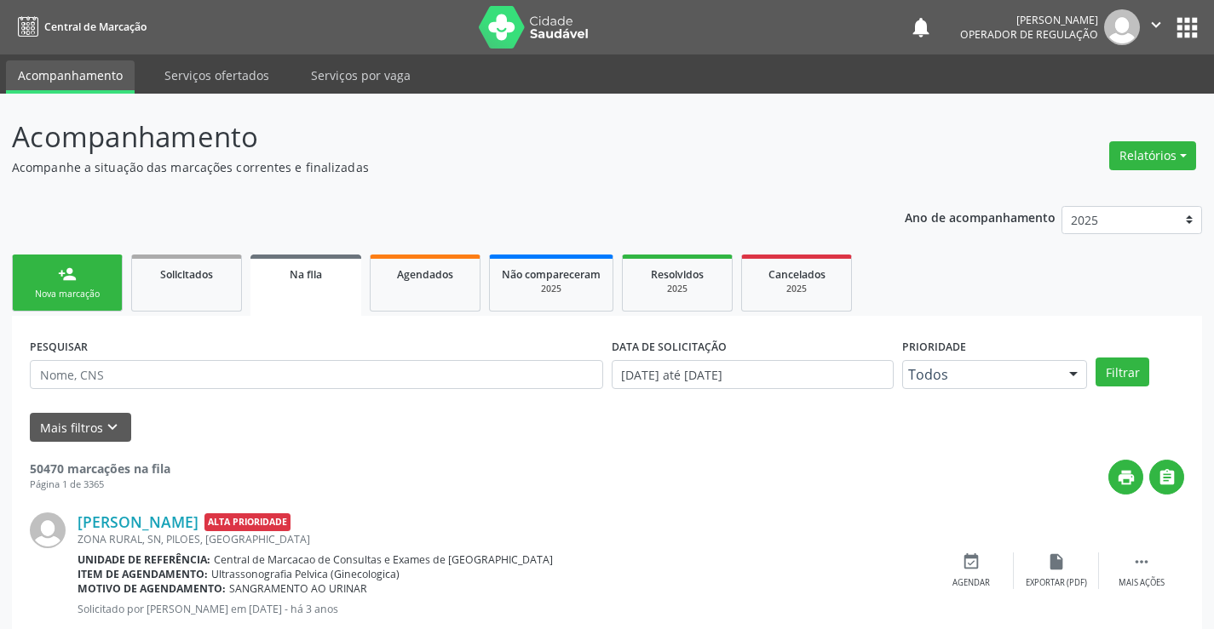
click at [96, 270] on link "person_add Nova marcação" at bounding box center [67, 283] width 111 height 57
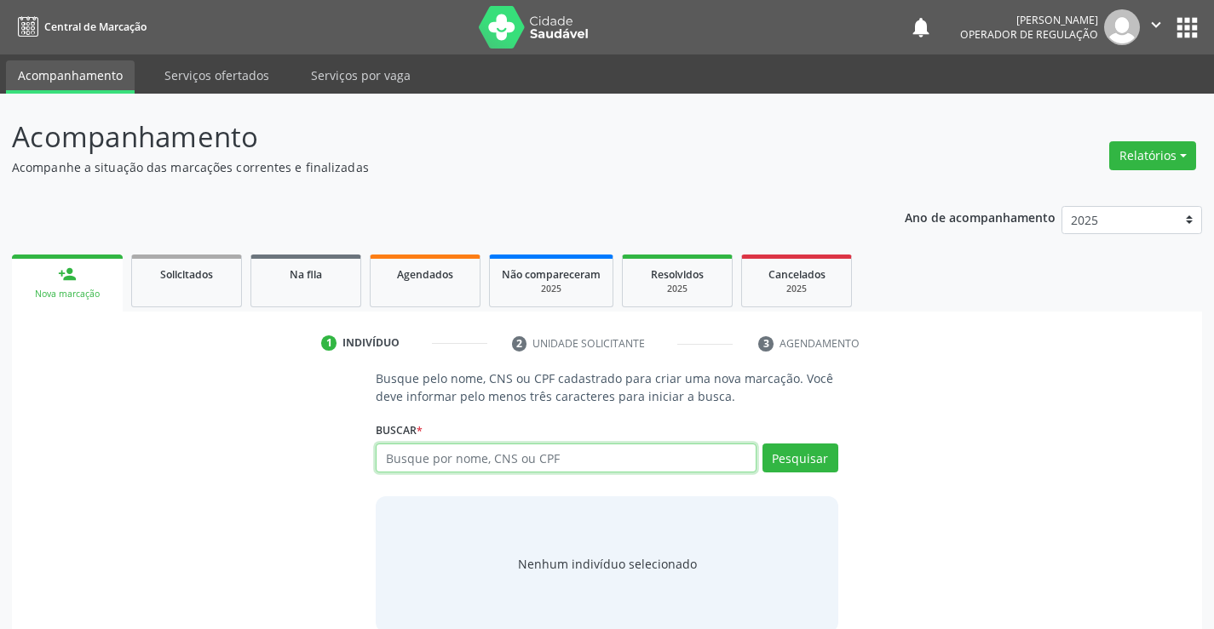
click at [446, 454] on input "text" at bounding box center [566, 458] width 380 height 29
type input "705209455690377"
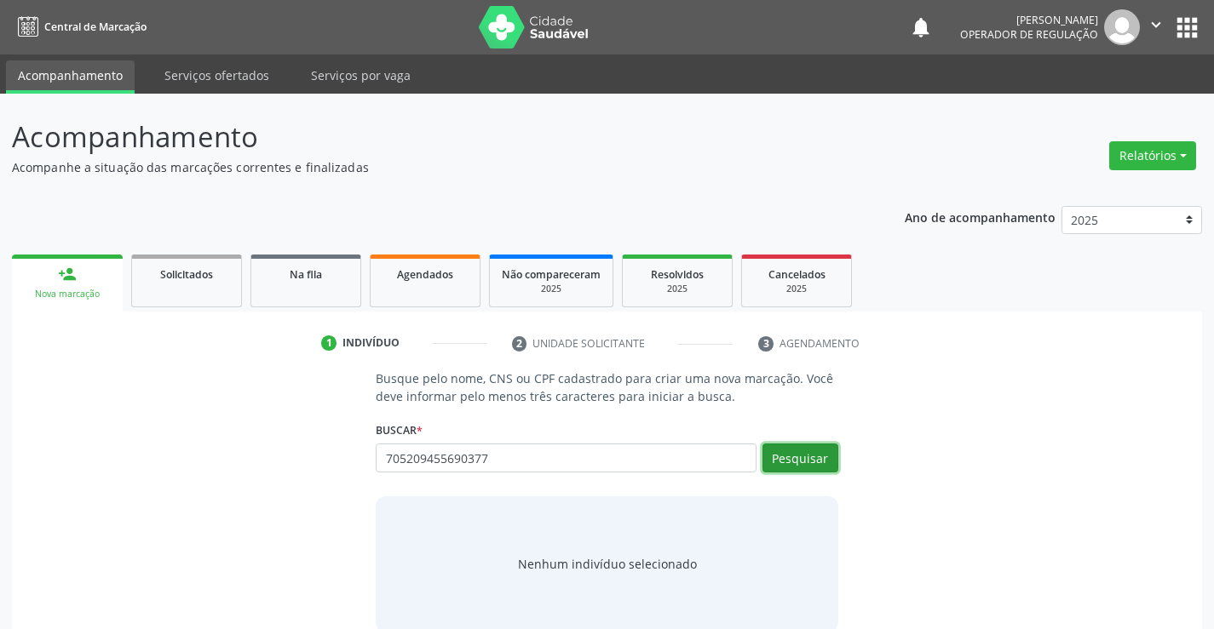
click at [814, 451] on button "Pesquisar" at bounding box center [800, 458] width 76 height 29
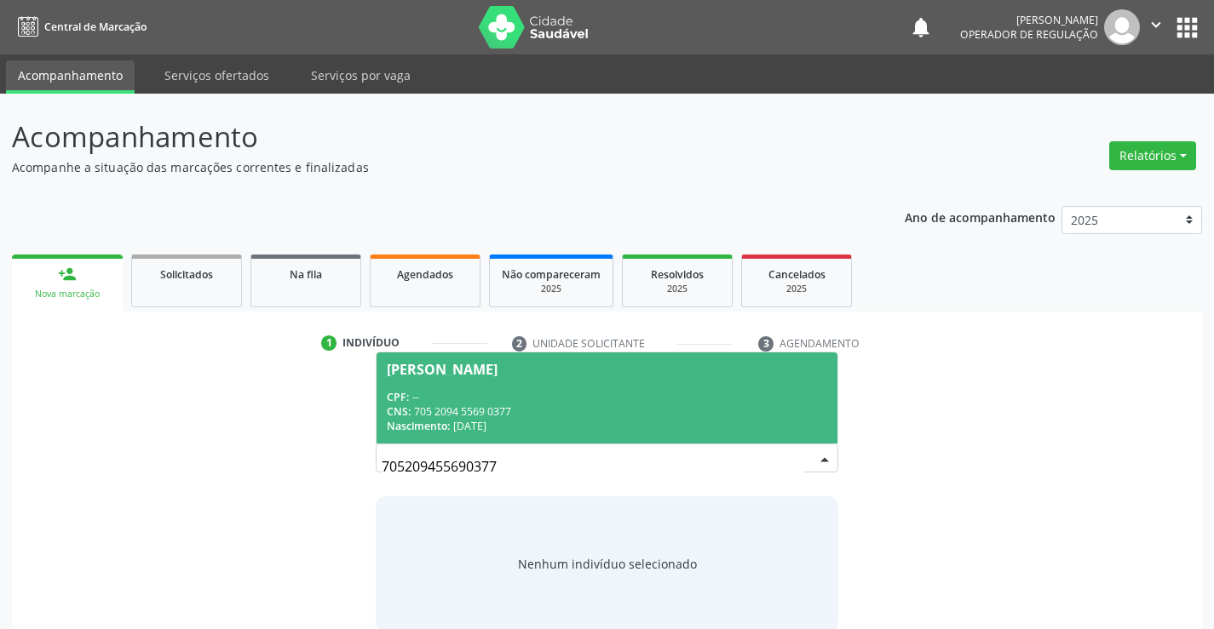
click at [649, 415] on div "CNS: 705 2094 5569 0377" at bounding box center [606, 412] width 439 height 14
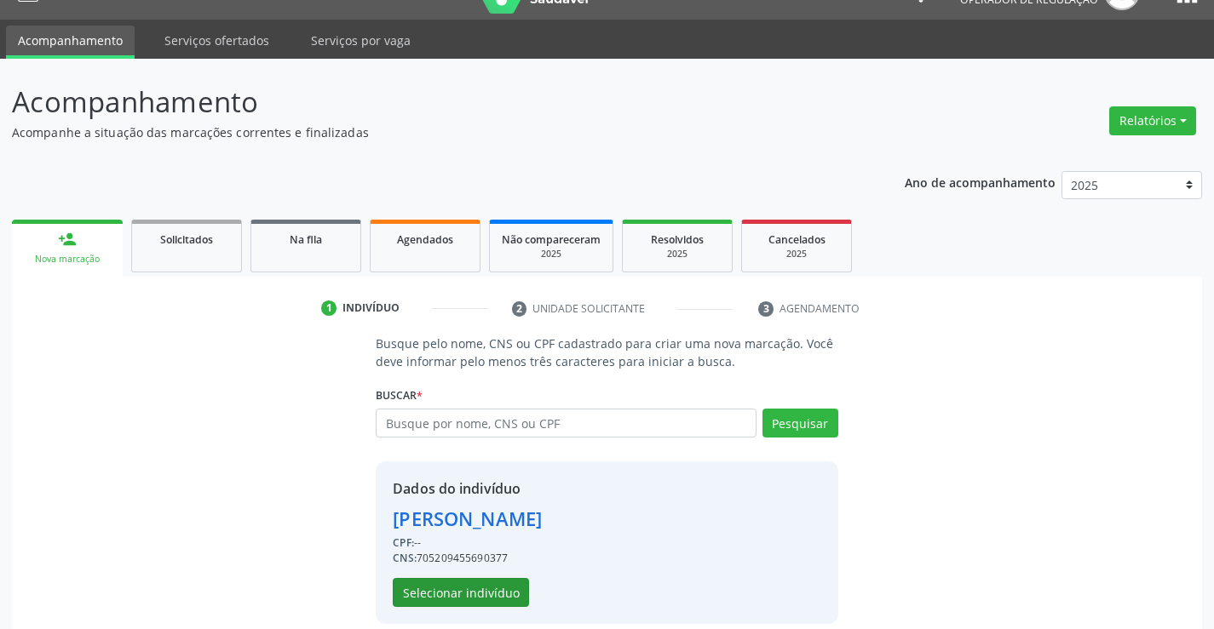
scroll to position [54, 0]
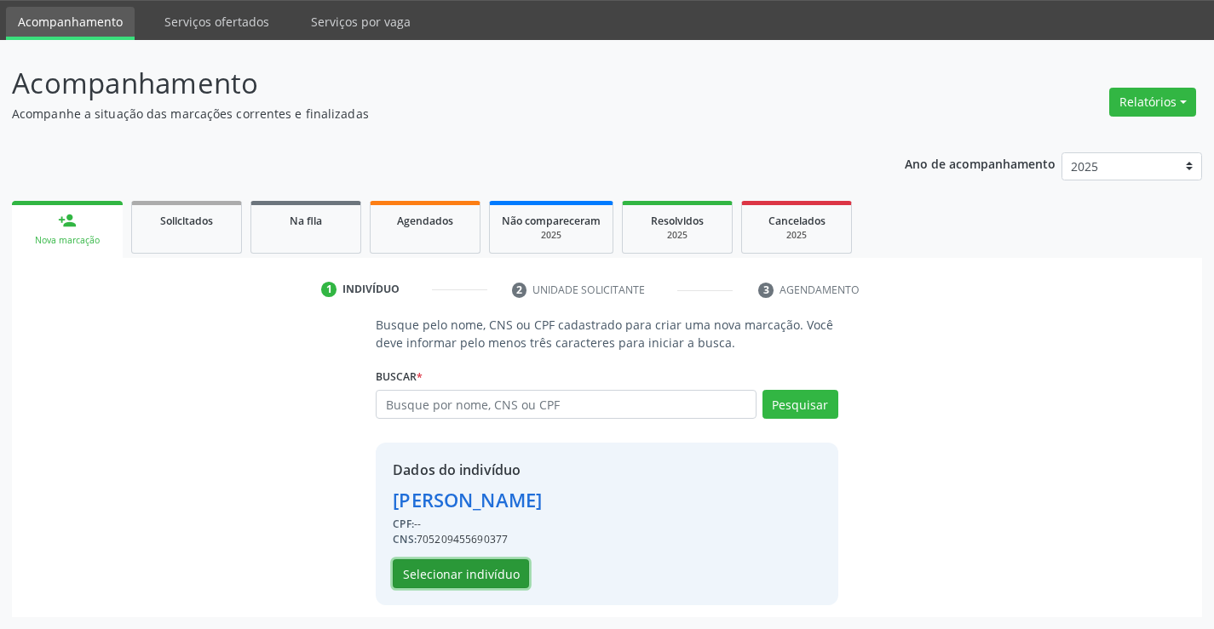
click at [497, 567] on button "Selecionar indivíduo" at bounding box center [461, 574] width 136 height 29
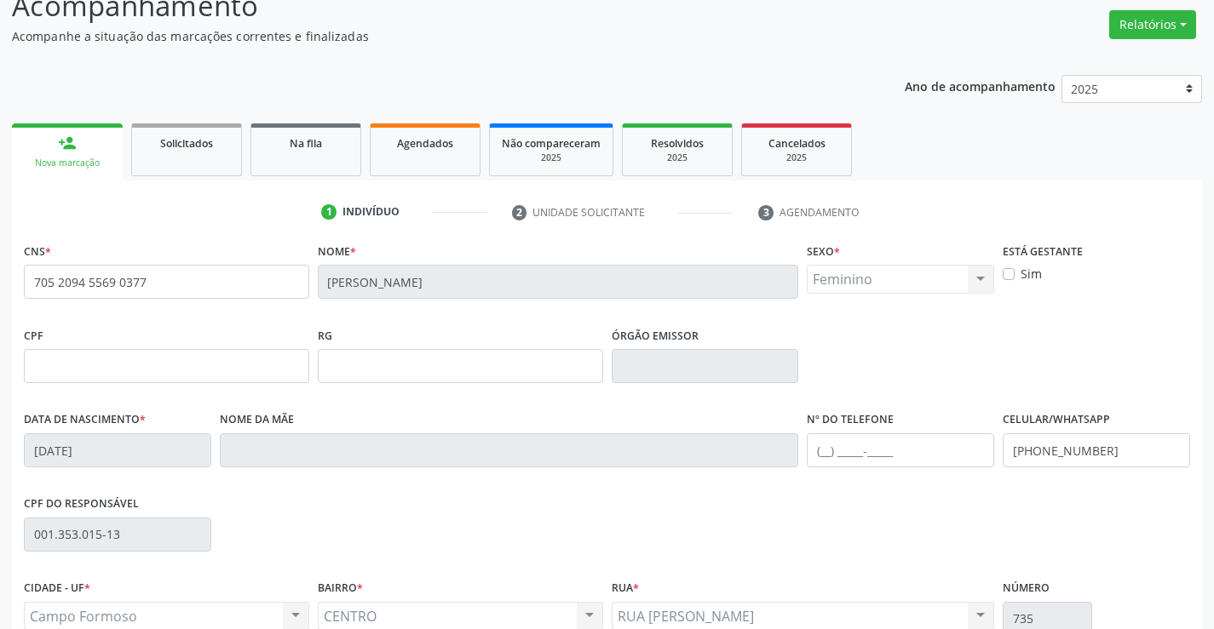
scroll to position [294, 0]
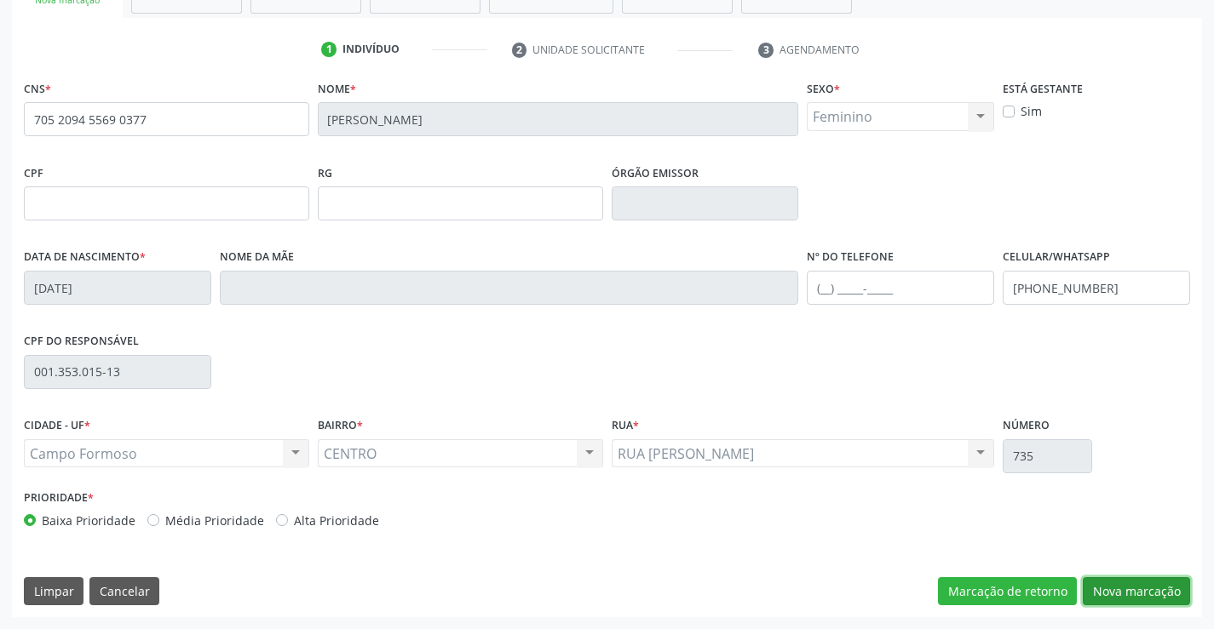
click at [1133, 585] on button "Nova marcação" at bounding box center [1135, 591] width 107 height 29
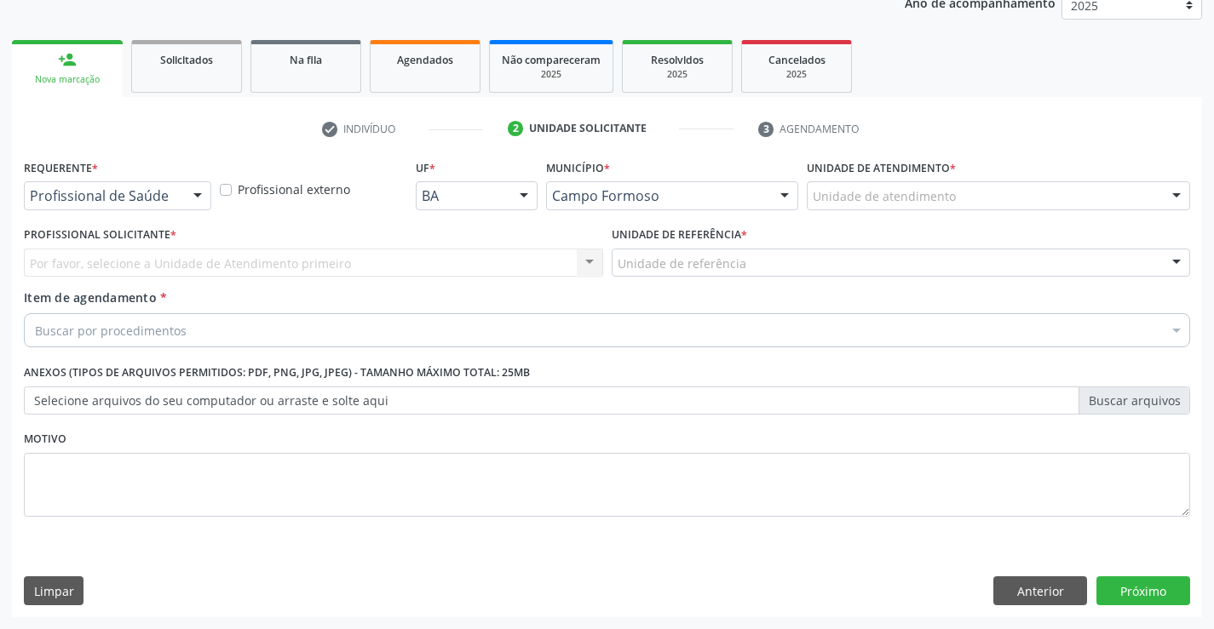
scroll to position [215, 0]
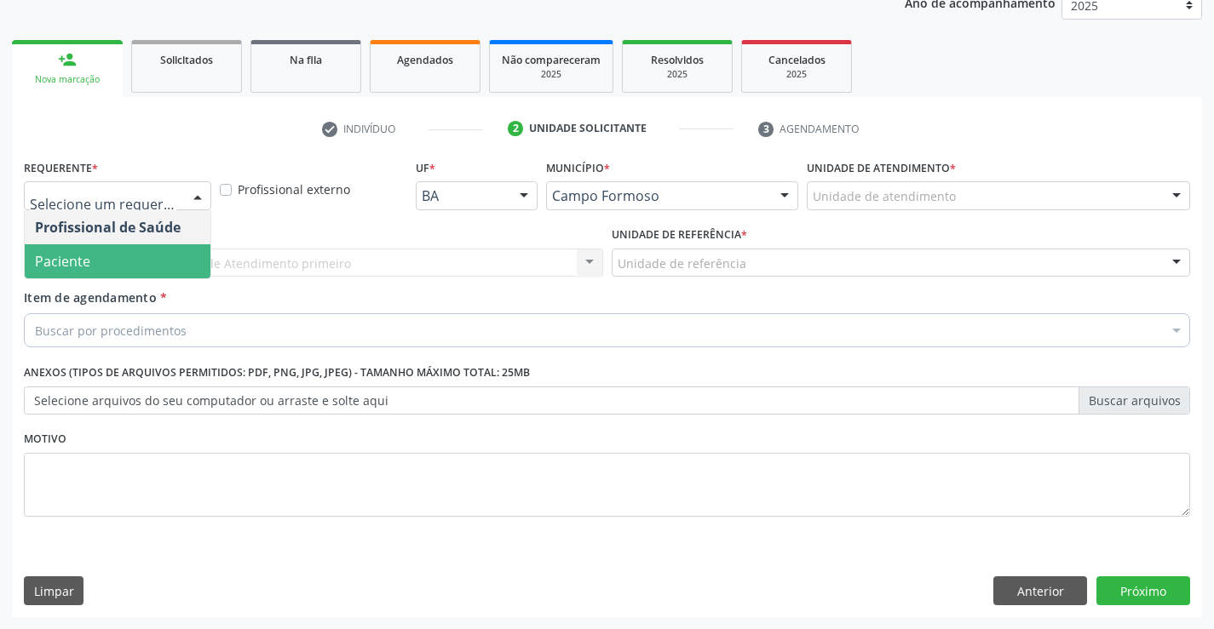
click at [122, 262] on span "Paciente" at bounding box center [118, 261] width 186 height 34
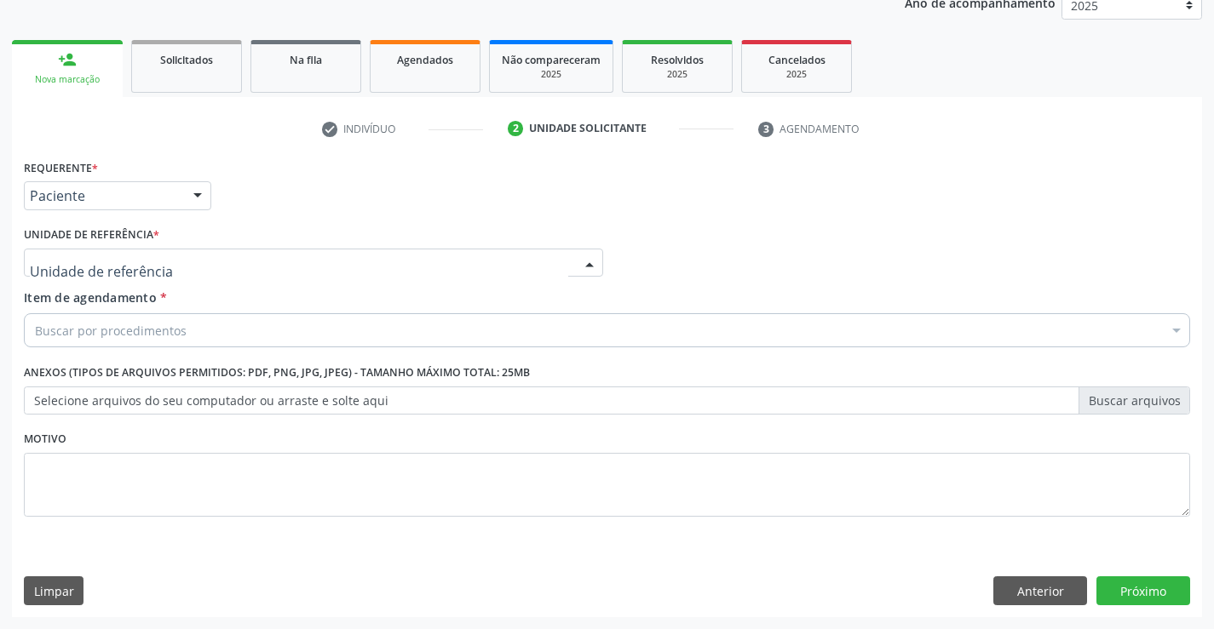
click at [214, 266] on div at bounding box center [313, 263] width 579 height 29
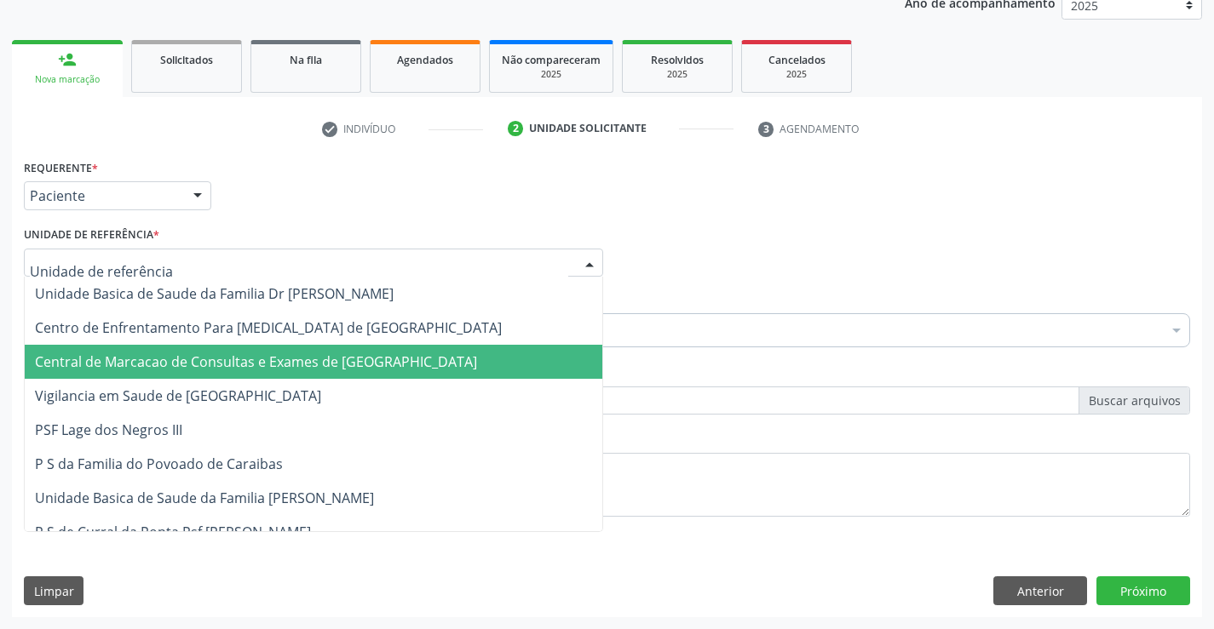
click at [210, 353] on span "Central de Marcacao de Consultas e Exames de [GEOGRAPHIC_DATA]" at bounding box center [256, 362] width 442 height 19
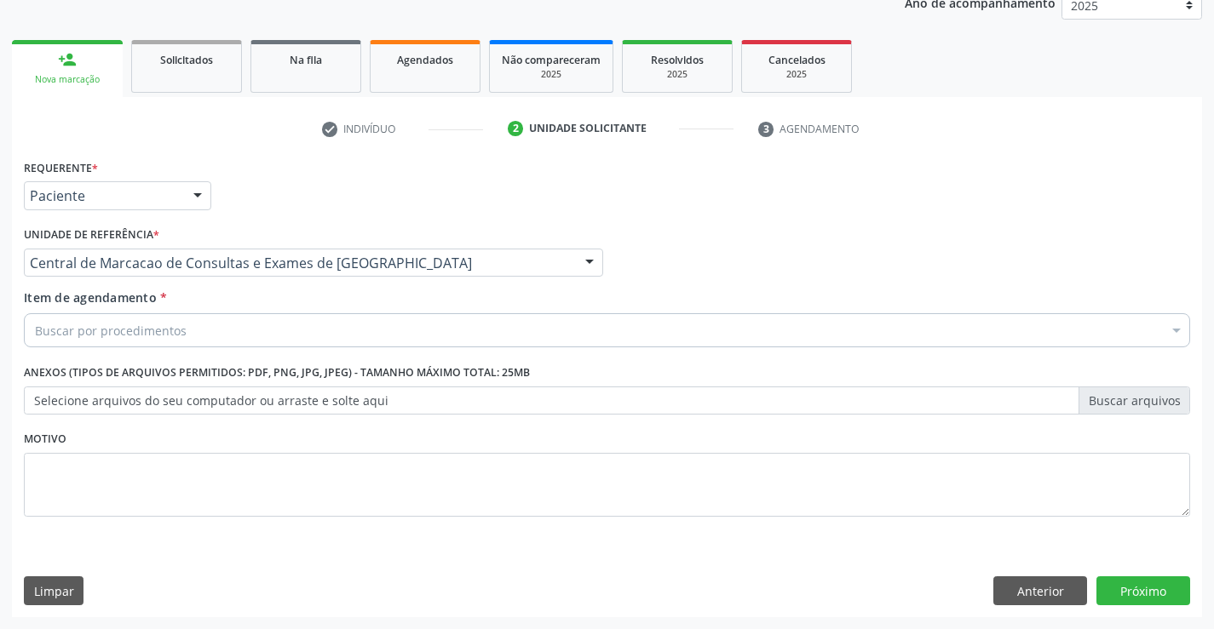
click at [209, 324] on div "Buscar por procedimentos" at bounding box center [607, 330] width 1166 height 34
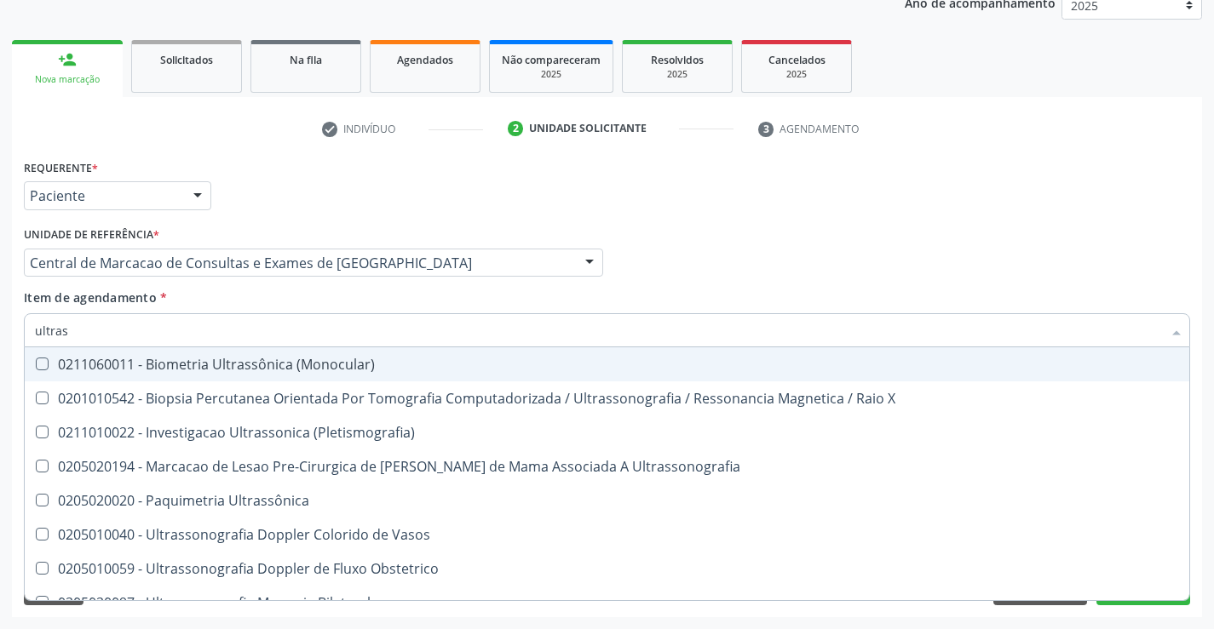
type input "ultrass"
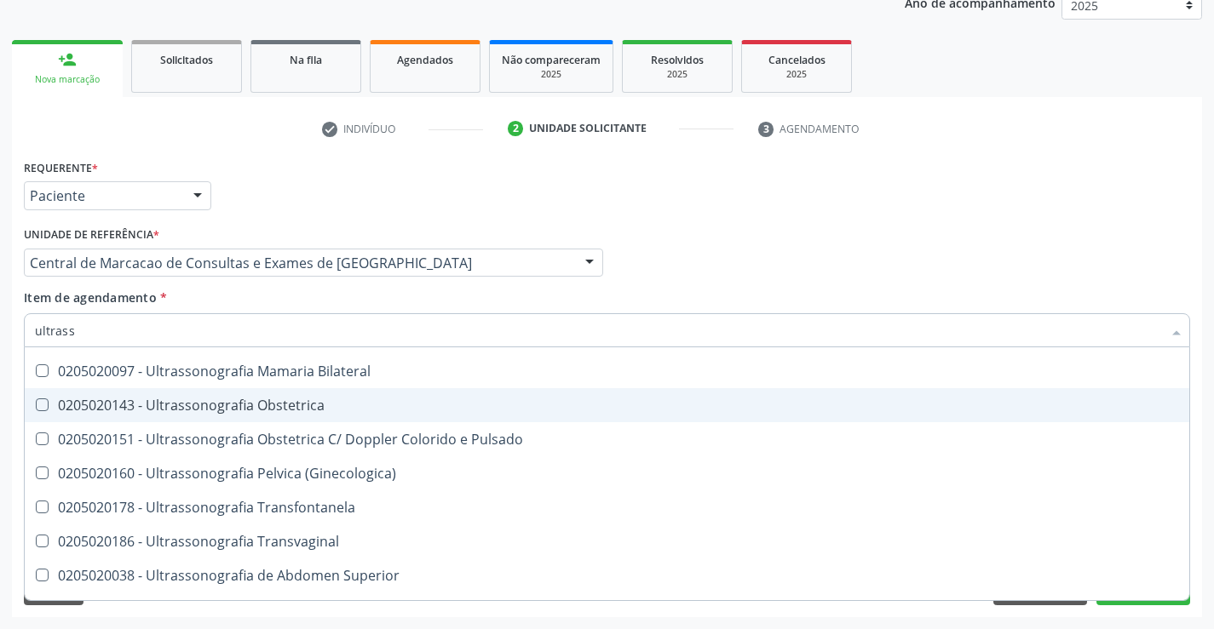
scroll to position [255, 0]
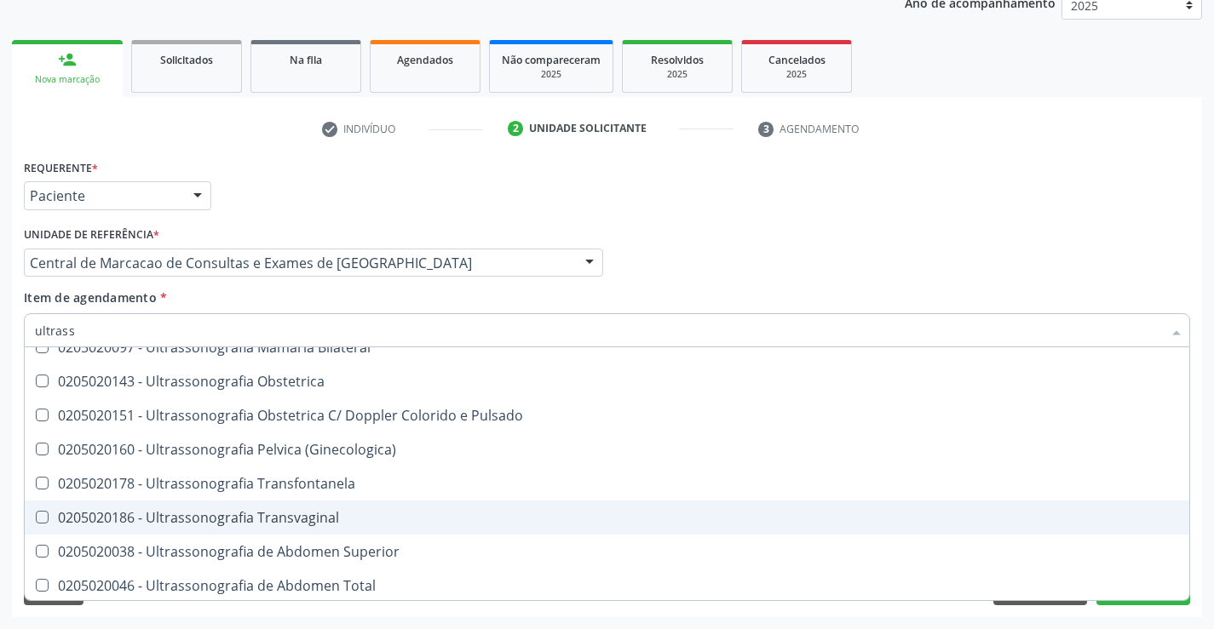
click at [415, 508] on span "0205020186 - Ultrassonografia Transvaginal" at bounding box center [607, 518] width 1164 height 34
checkbox Transvaginal "true"
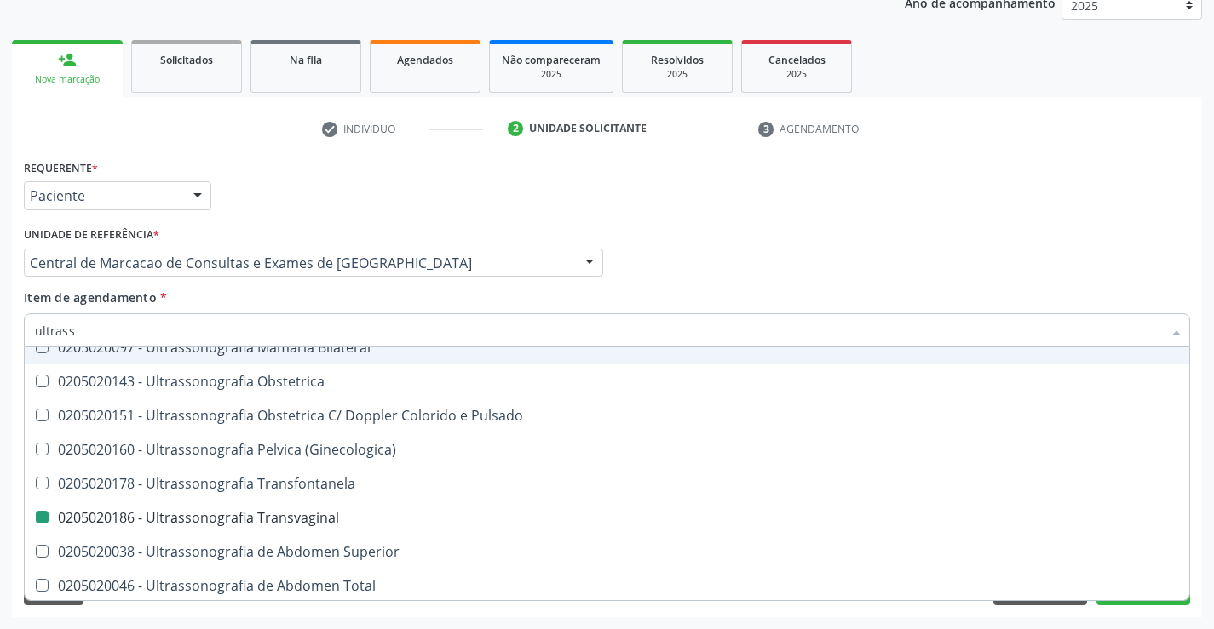
click at [980, 257] on div "Profissional Solicitante Por favor, selecione a Unidade de Atendimento primeiro…" at bounding box center [607, 255] width 1174 height 66
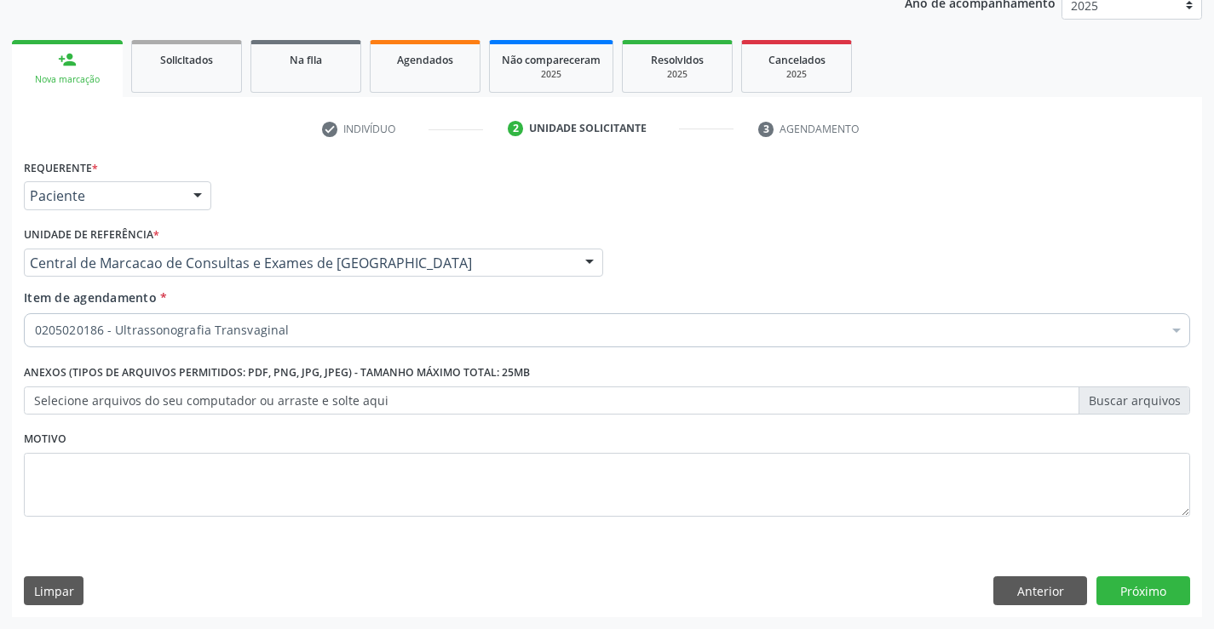
scroll to position [0, 0]
click at [1144, 586] on button "Próximo" at bounding box center [1143, 591] width 94 height 29
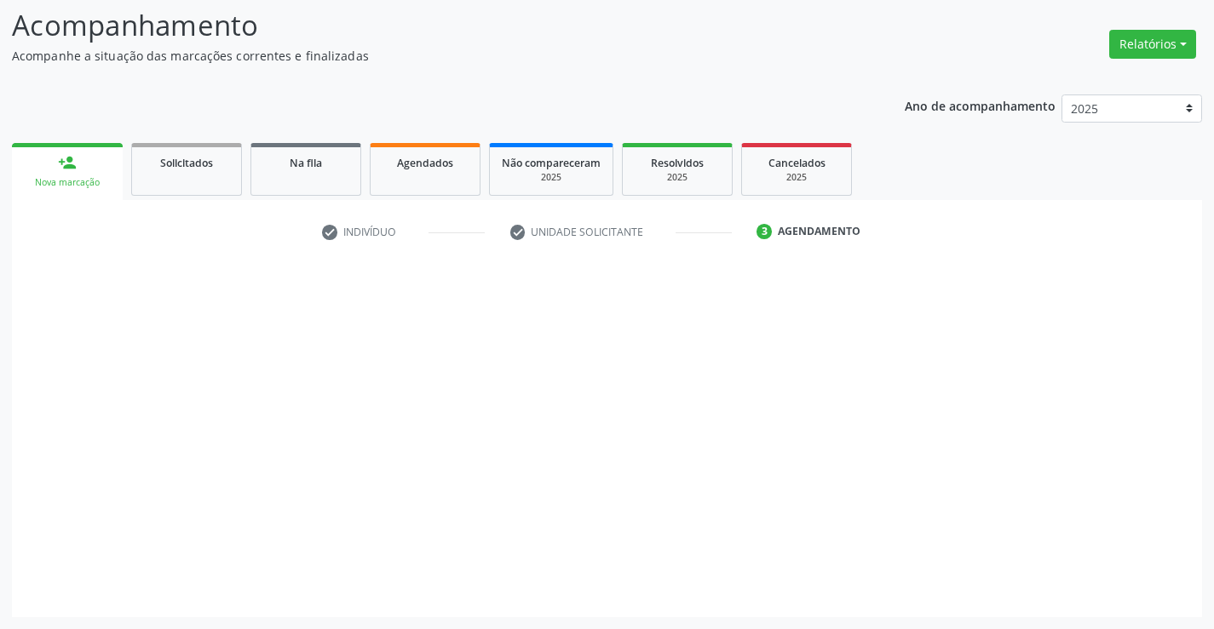
scroll to position [112, 0]
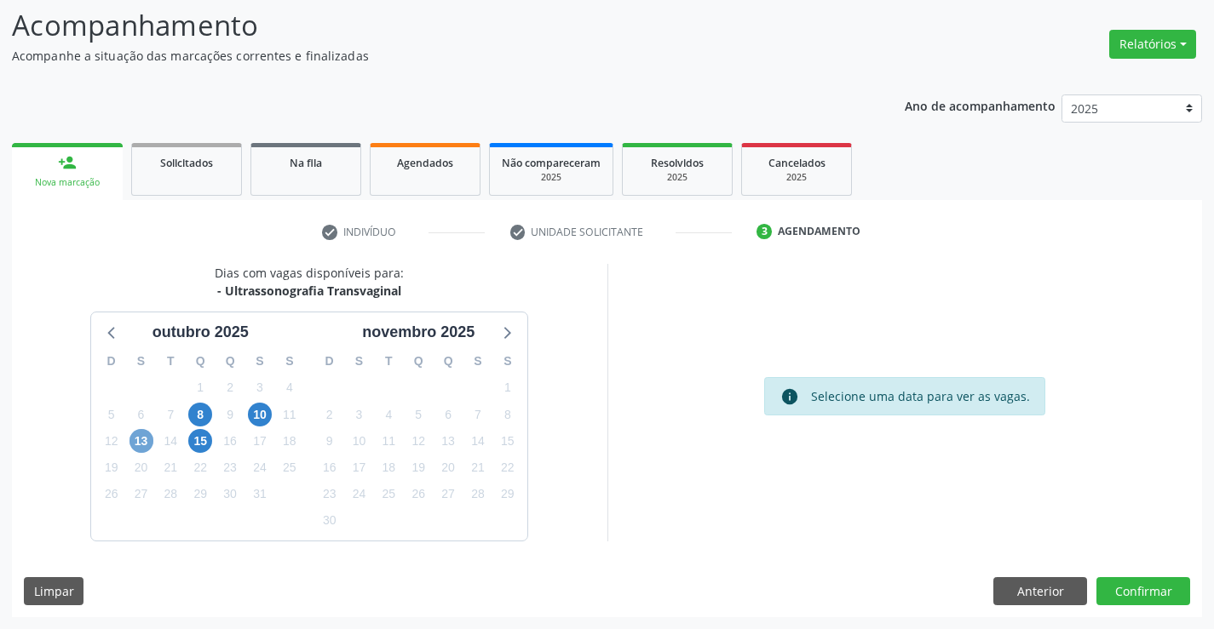
click at [142, 437] on span "13" at bounding box center [141, 441] width 24 height 24
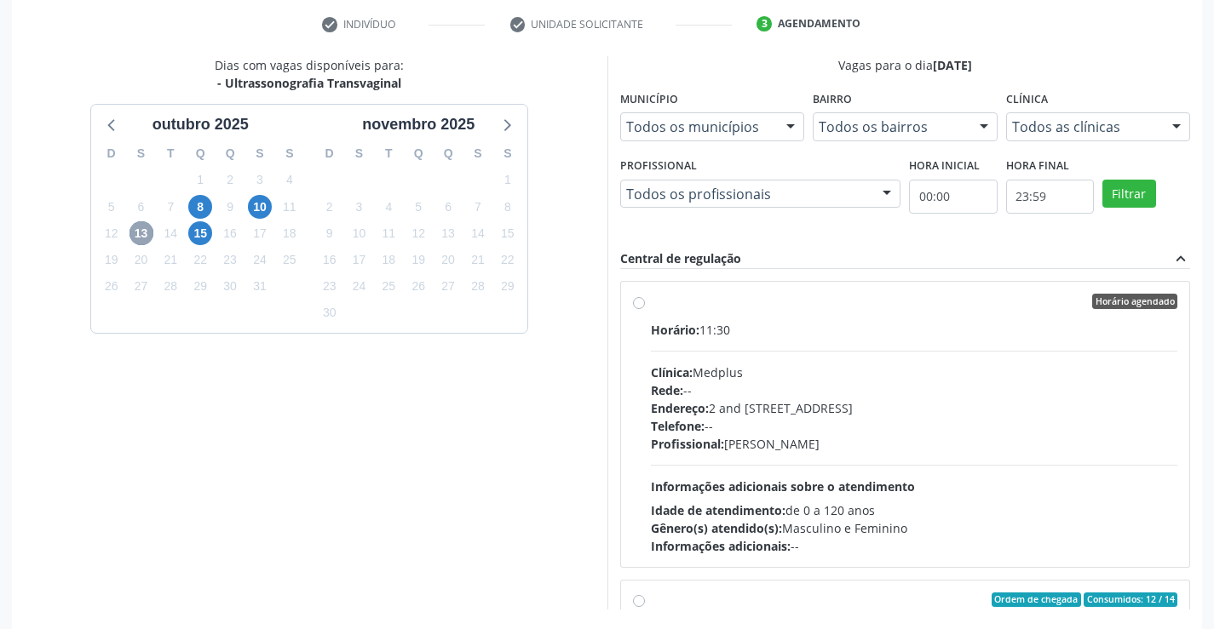
scroll to position [367, 0]
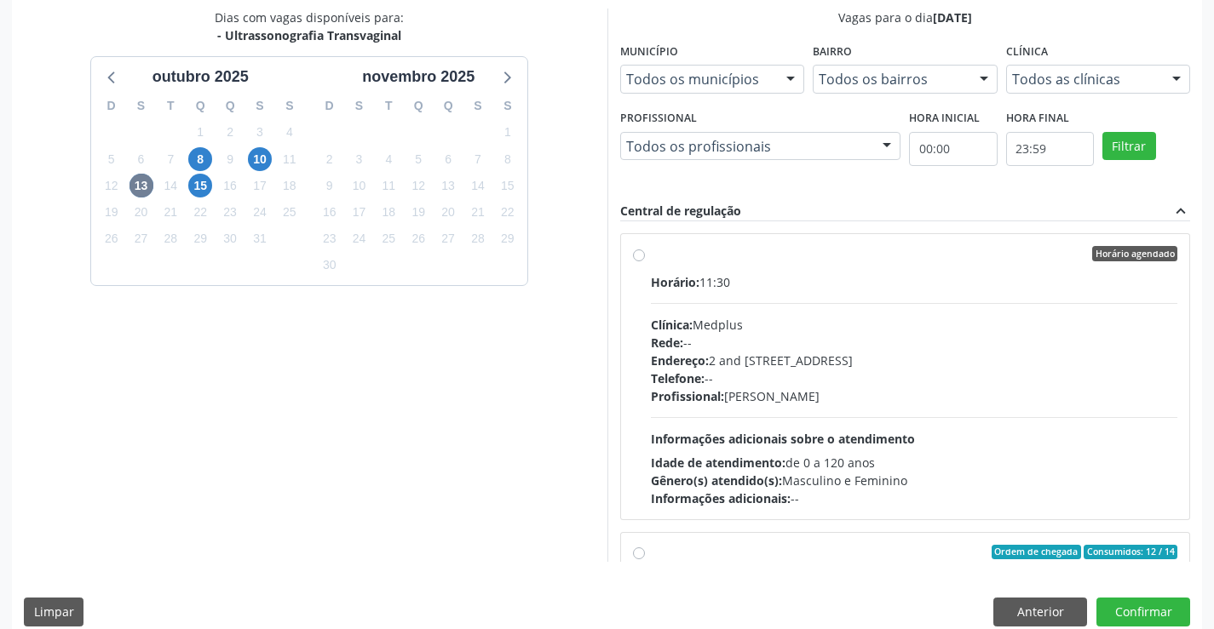
click at [939, 365] on div "Endereço: 2 and S 204 Ed Emp B, nº 35, Centro, Campo Formoso - BA" at bounding box center [914, 361] width 527 height 18
click at [645, 261] on input "Horário agendado Horário: 11:30 Clínica: Medplus Rede: -- Endereço: 2 and S 204…" at bounding box center [639, 253] width 12 height 15
radio input "true"
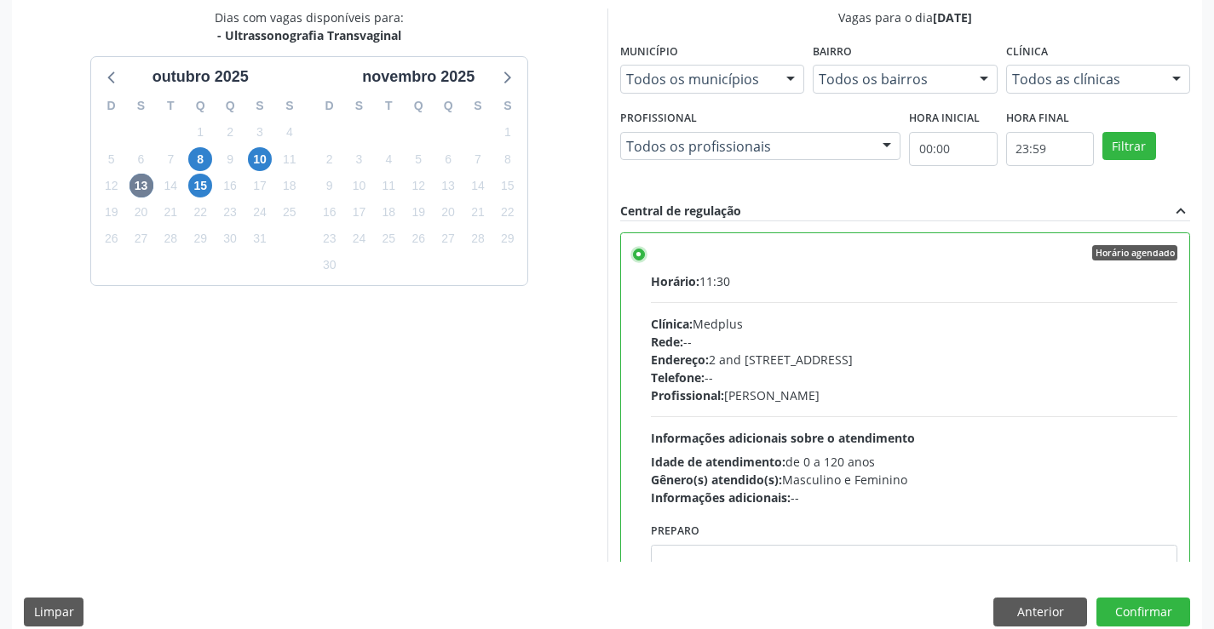
scroll to position [0, 0]
click at [1133, 607] on button "Confirmar" at bounding box center [1143, 612] width 94 height 29
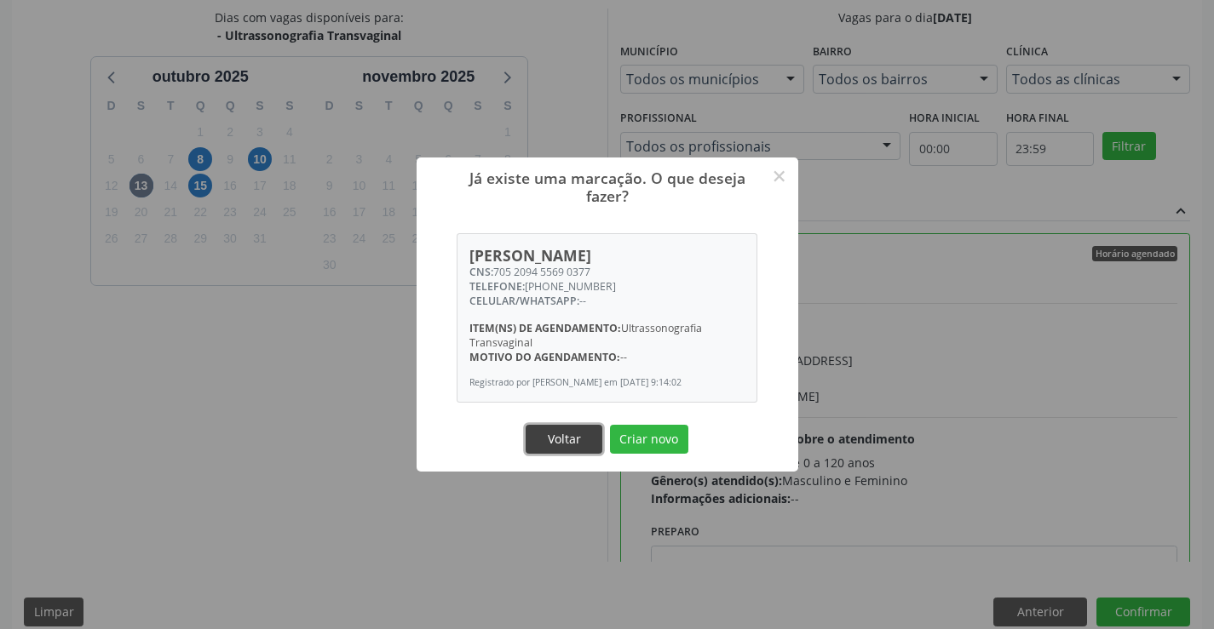
click at [586, 454] on button "Voltar" at bounding box center [563, 439] width 77 height 29
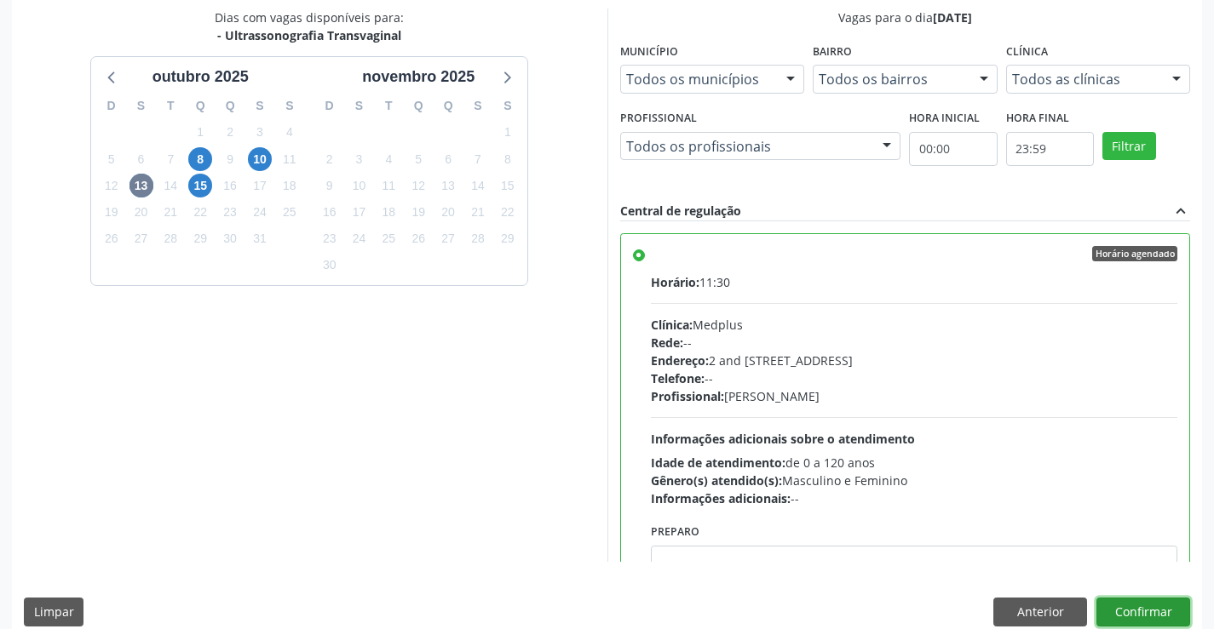
click at [1179, 615] on button "Confirmar" at bounding box center [1143, 612] width 94 height 29
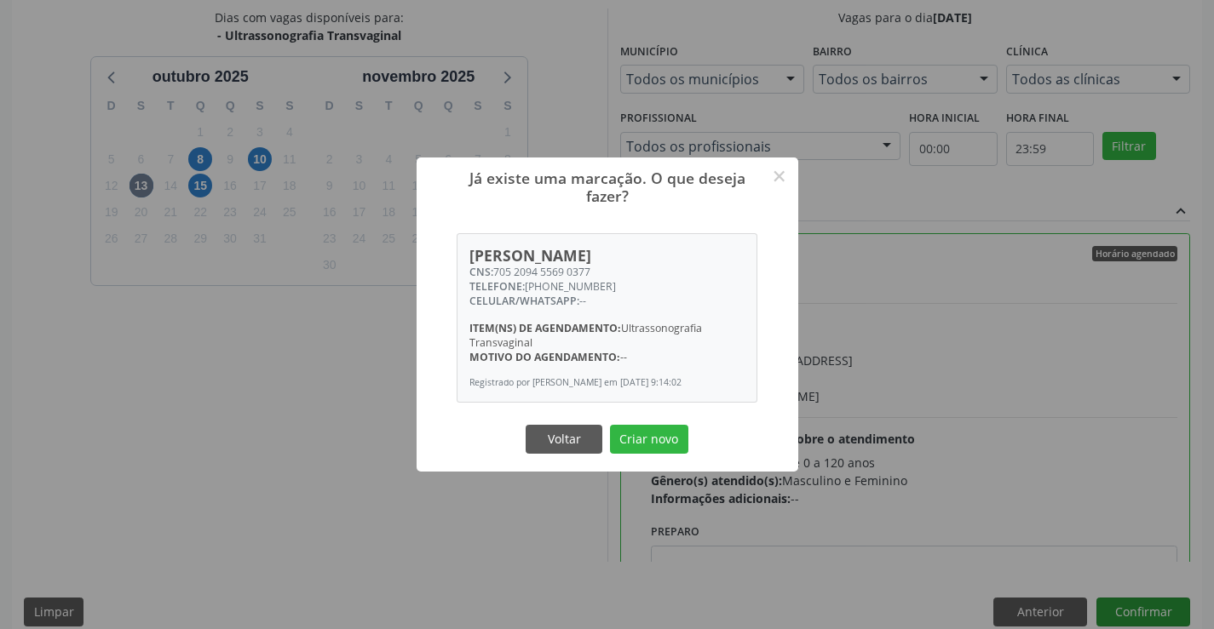
click at [610, 425] on button "Criar novo" at bounding box center [649, 439] width 78 height 29
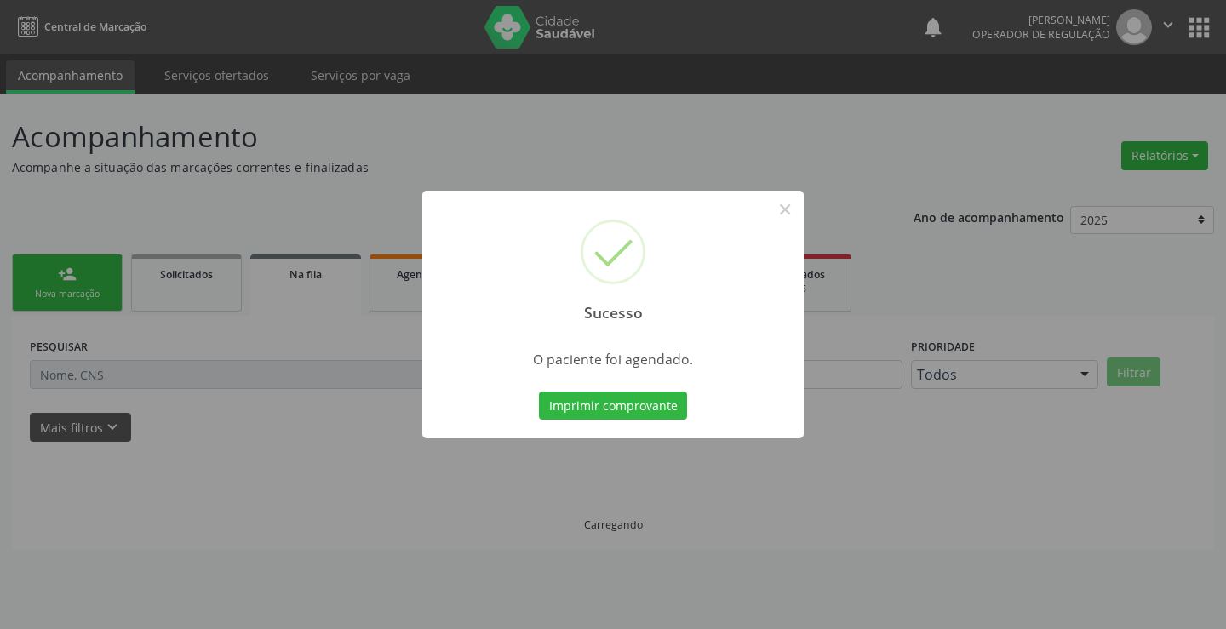
click at [539, 392] on button "Imprimir comprovante" at bounding box center [613, 406] width 148 height 29
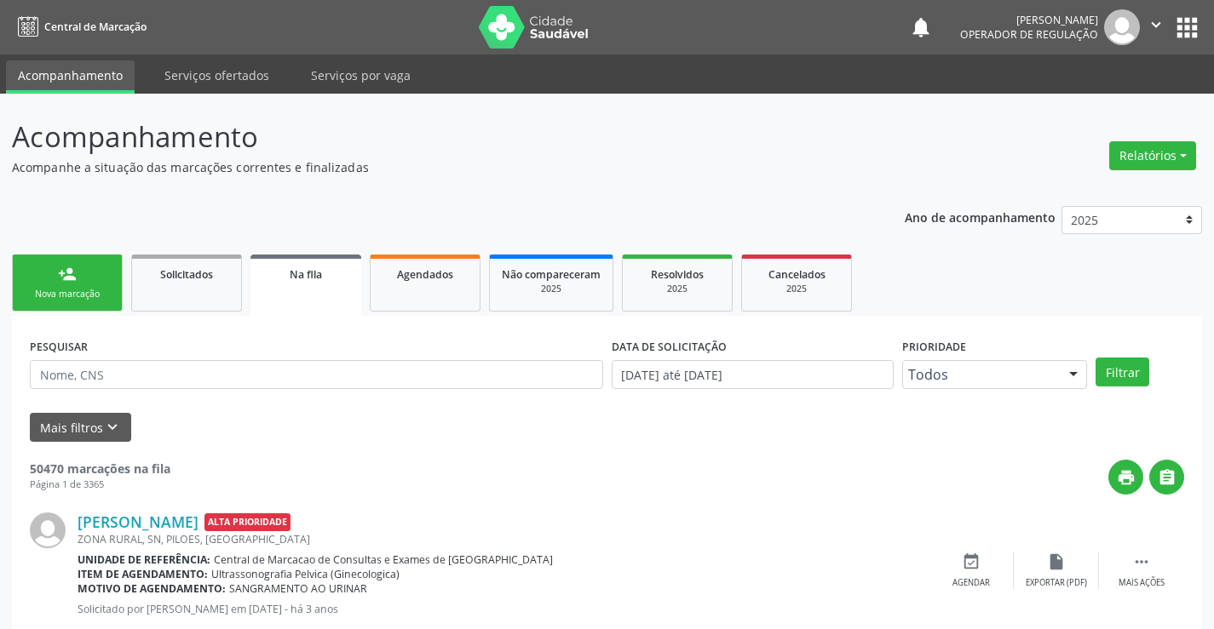
click at [95, 269] on link "person_add Nova marcação" at bounding box center [67, 283] width 111 height 57
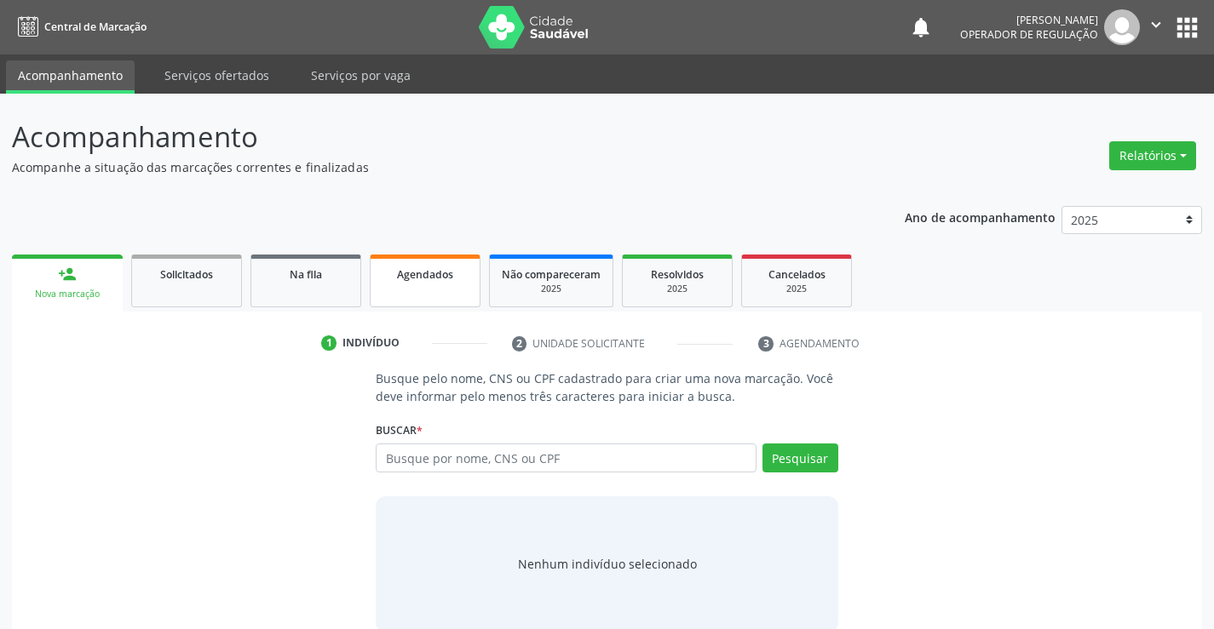
click at [410, 275] on span "Agendados" at bounding box center [425, 274] width 56 height 14
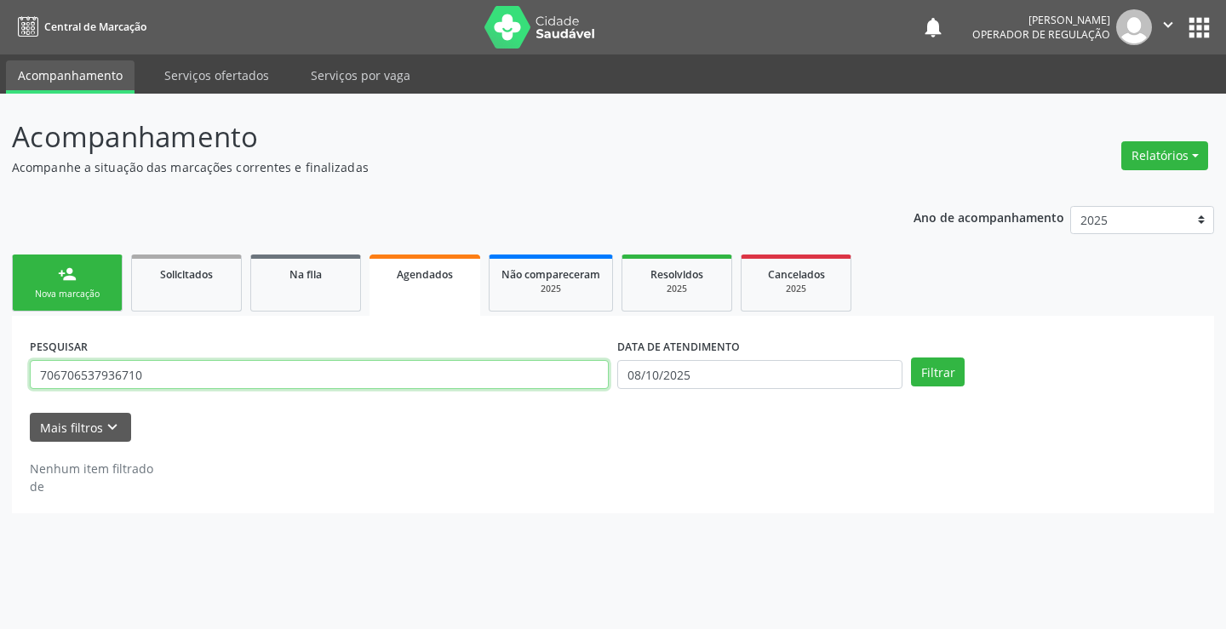
click at [262, 378] on input "706706537936710" at bounding box center [319, 374] width 579 height 29
type input "705209455690377"
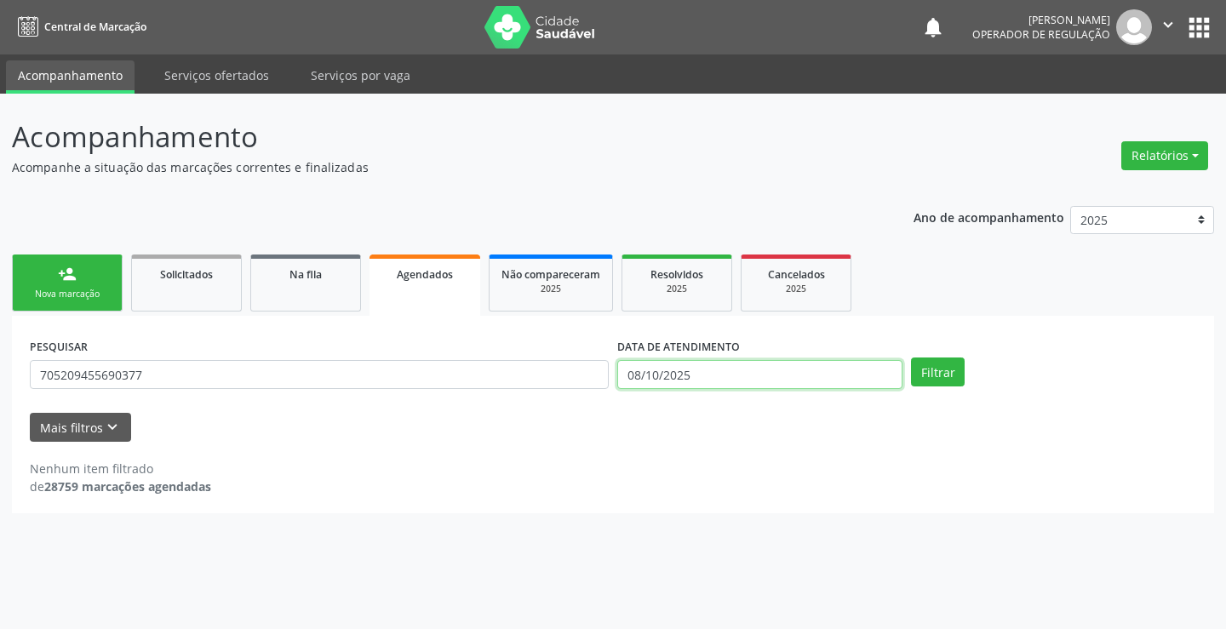
click at [772, 370] on input "08/10/2025" at bounding box center [759, 374] width 285 height 29
click at [954, 377] on button "Filtrar" at bounding box center [938, 372] width 54 height 29
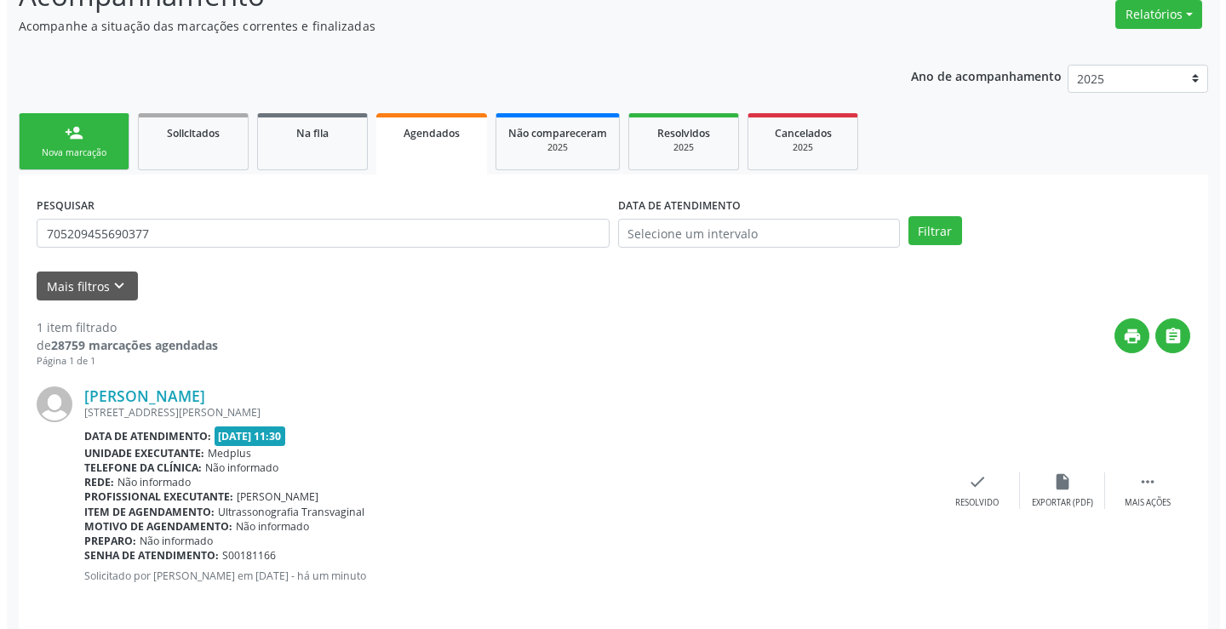
scroll to position [155, 0]
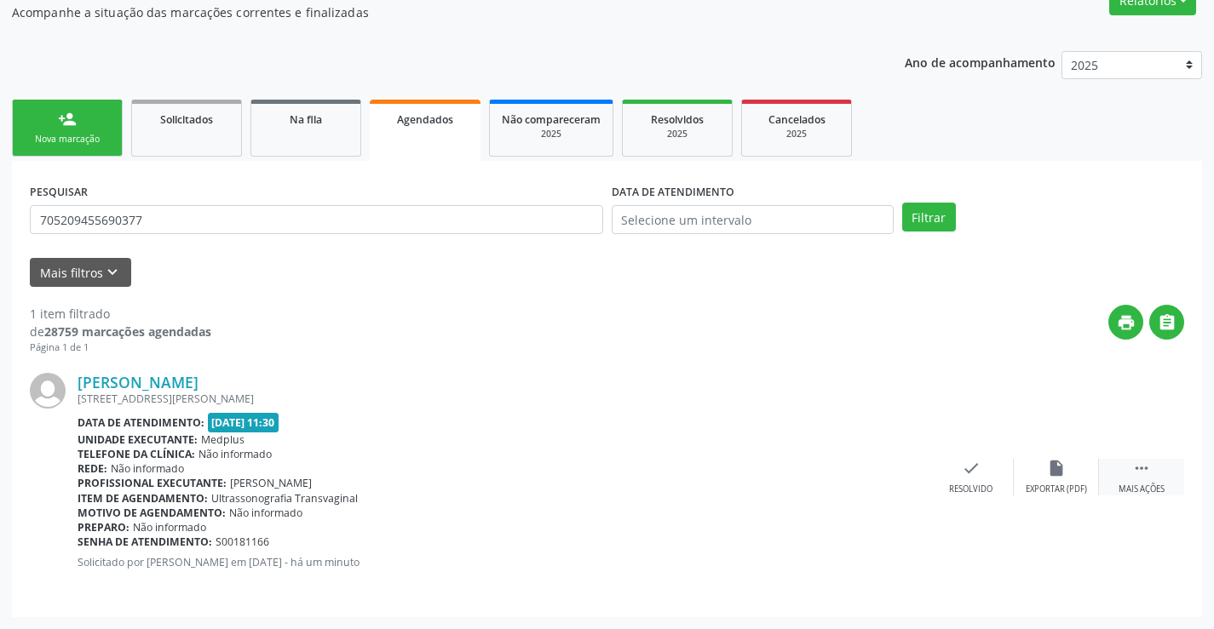
click at [1162, 470] on div " Mais ações" at bounding box center [1141, 477] width 85 height 37
click at [890, 468] on icon "cancel" at bounding box center [885, 468] width 19 height 19
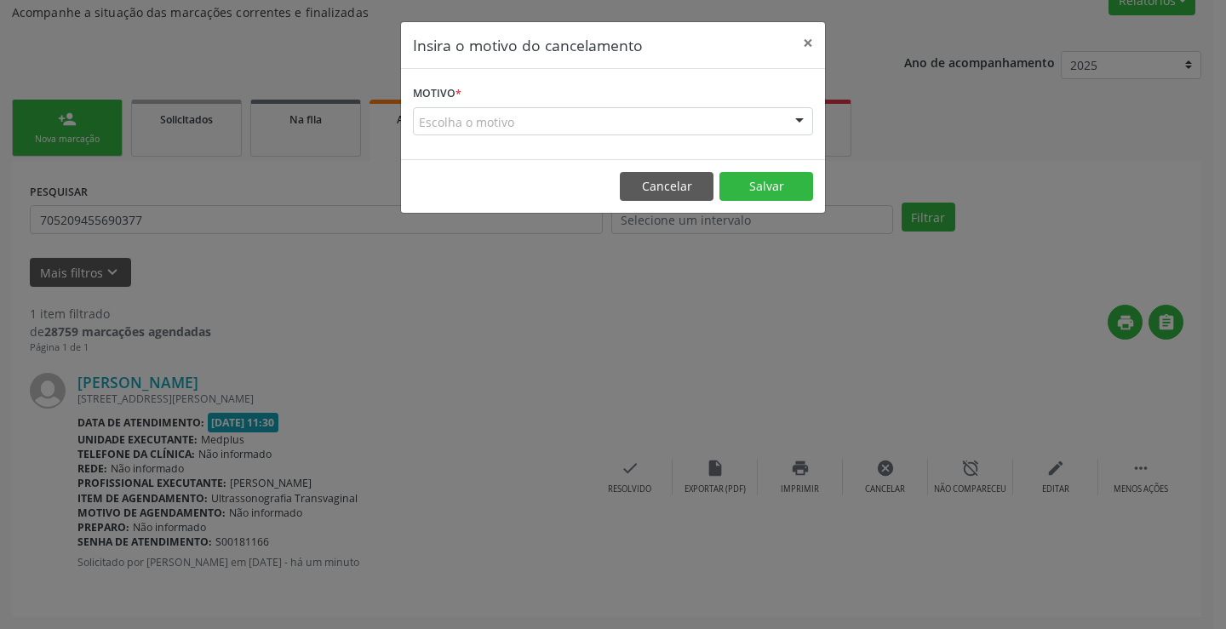
click at [620, 123] on div "Escolha o motivo" at bounding box center [613, 121] width 400 height 29
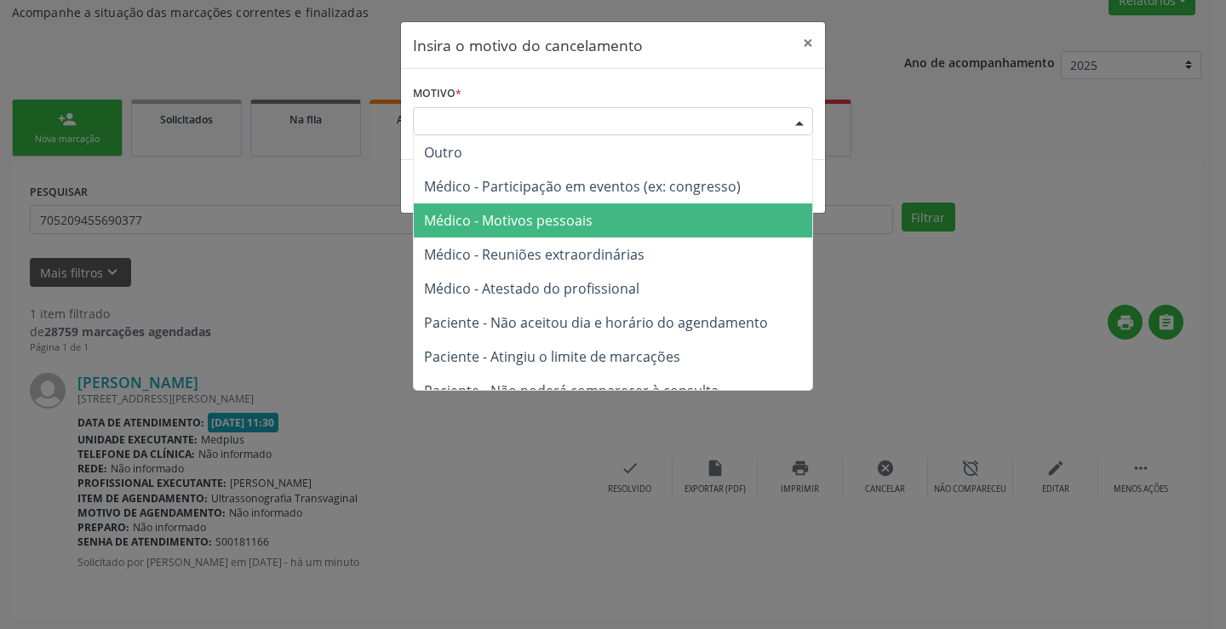
click at [622, 209] on span "Médico - Motivos pessoais" at bounding box center [613, 221] width 399 height 34
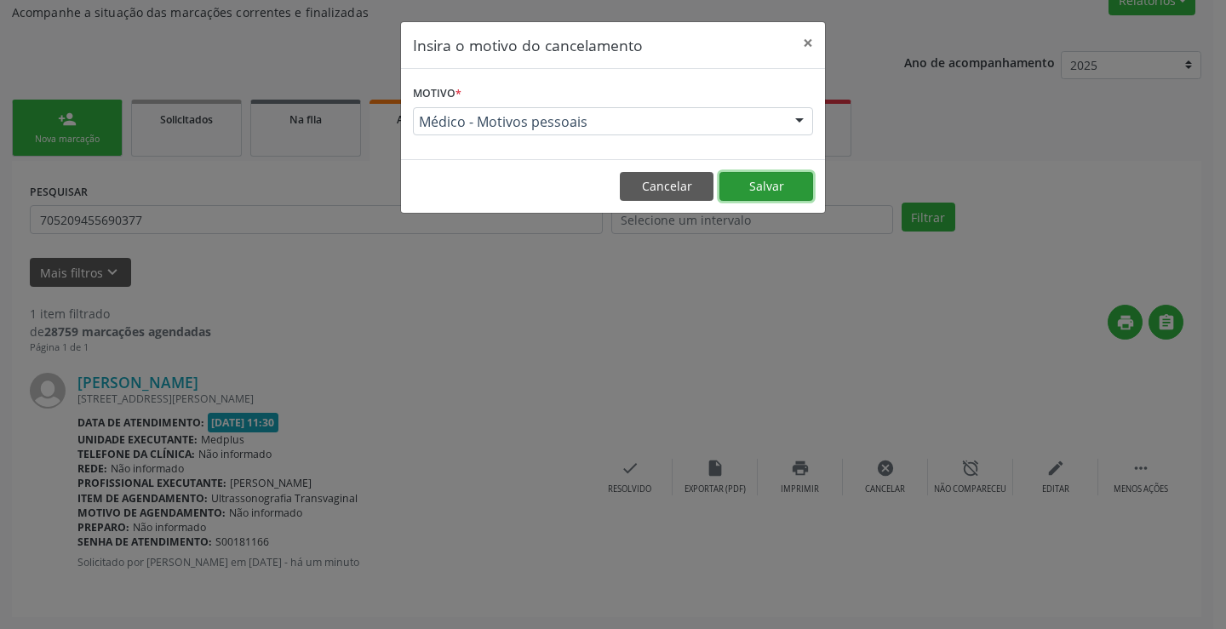
click at [778, 188] on button "Salvar" at bounding box center [767, 186] width 94 height 29
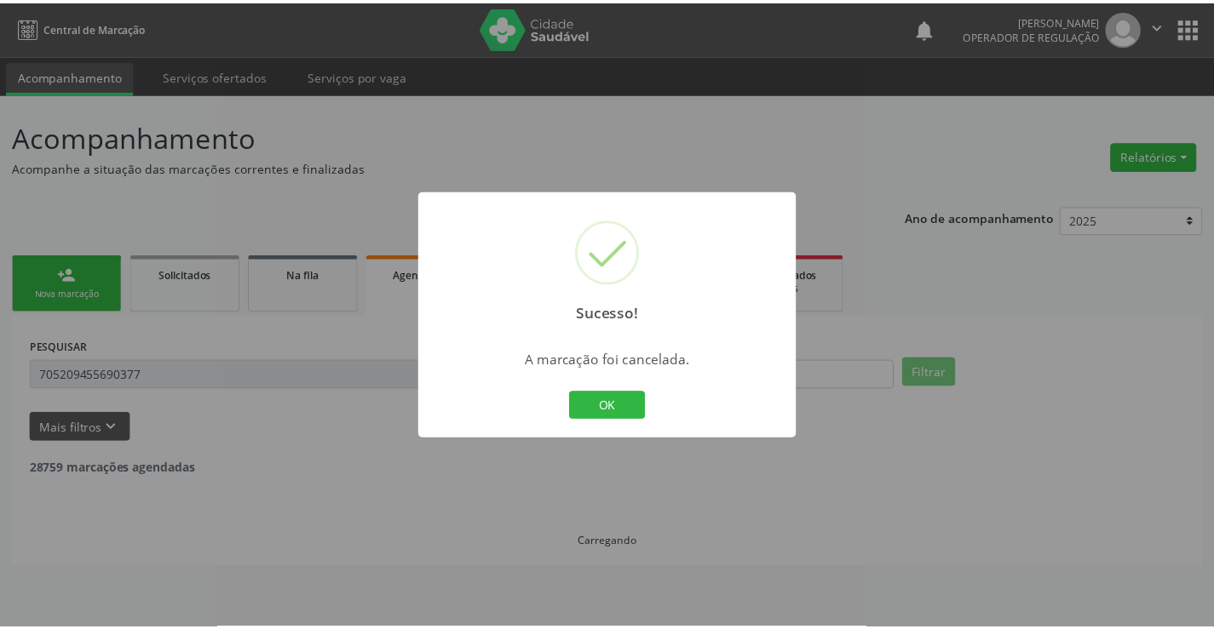
scroll to position [0, 0]
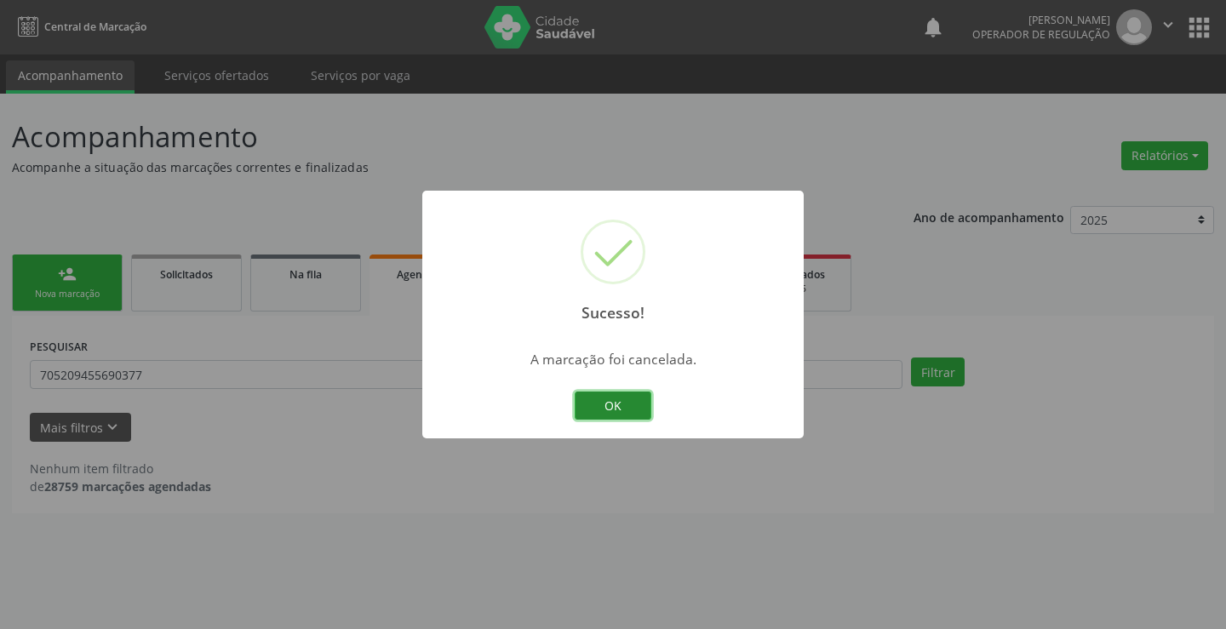
click at [600, 415] on button "OK" at bounding box center [613, 406] width 77 height 29
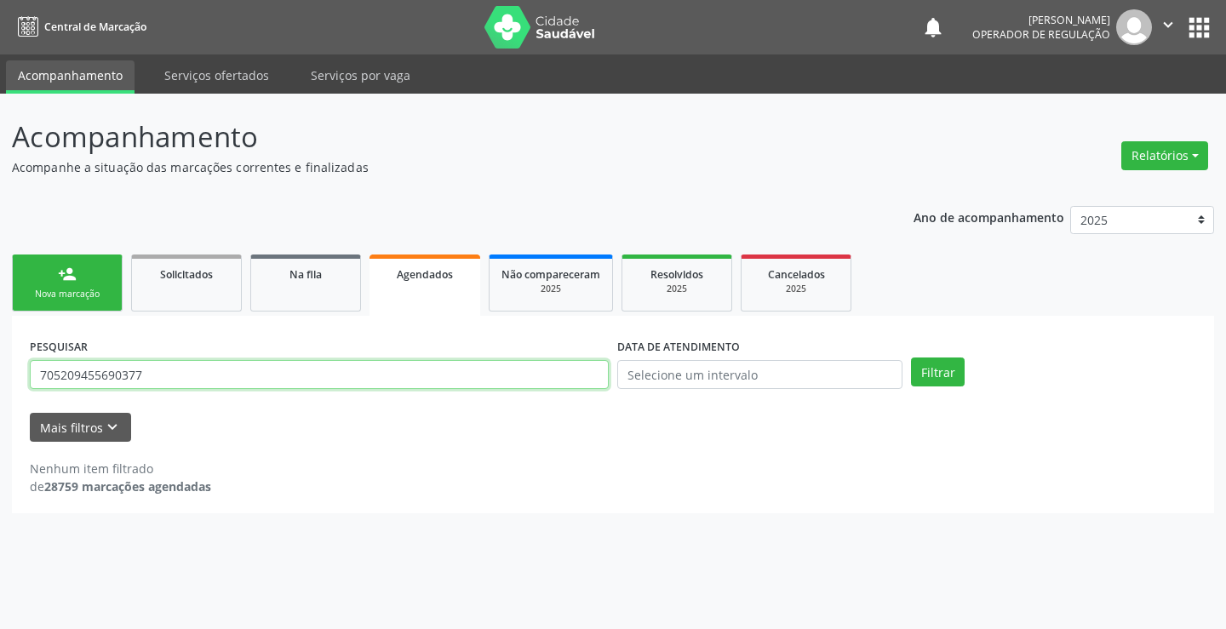
drag, startPoint x: 178, startPoint y: 382, endPoint x: 0, endPoint y: 338, distance: 183.2
click at [0, 338] on div "Acompanhamento Acompanhe a situação das marcações correntes e finalizadas Relat…" at bounding box center [613, 362] width 1226 height 536
click at [83, 279] on link "person_add Nova marcação" at bounding box center [67, 283] width 111 height 57
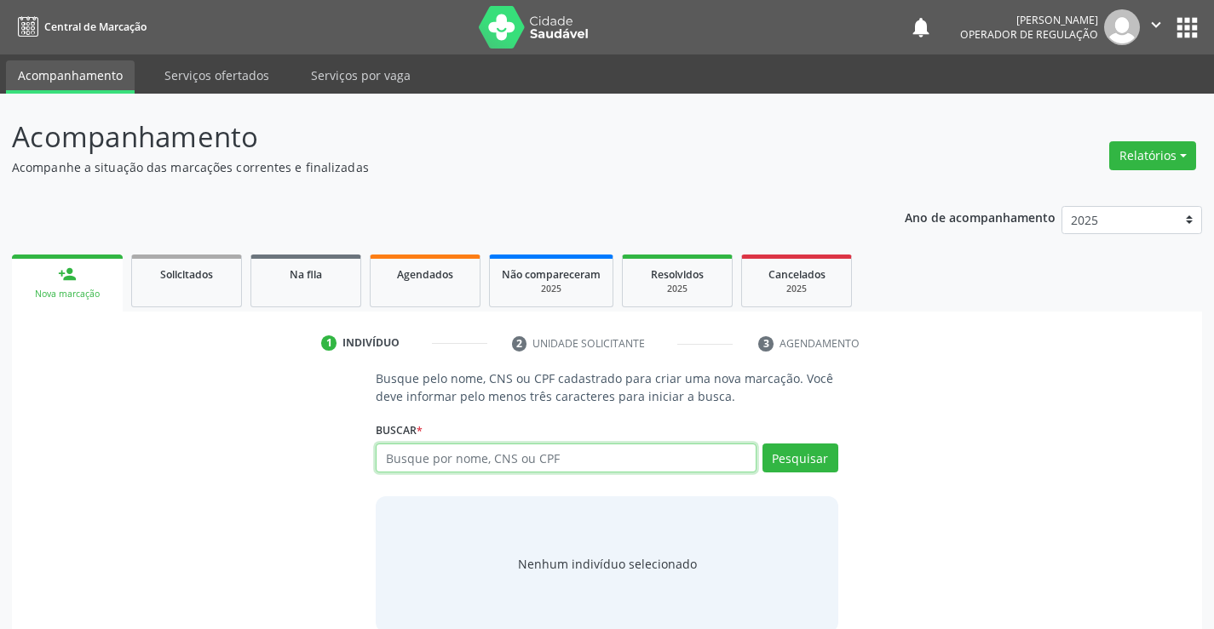
click at [430, 453] on input "text" at bounding box center [566, 458] width 380 height 29
paste input "705209455690377"
type input "705209455690377"
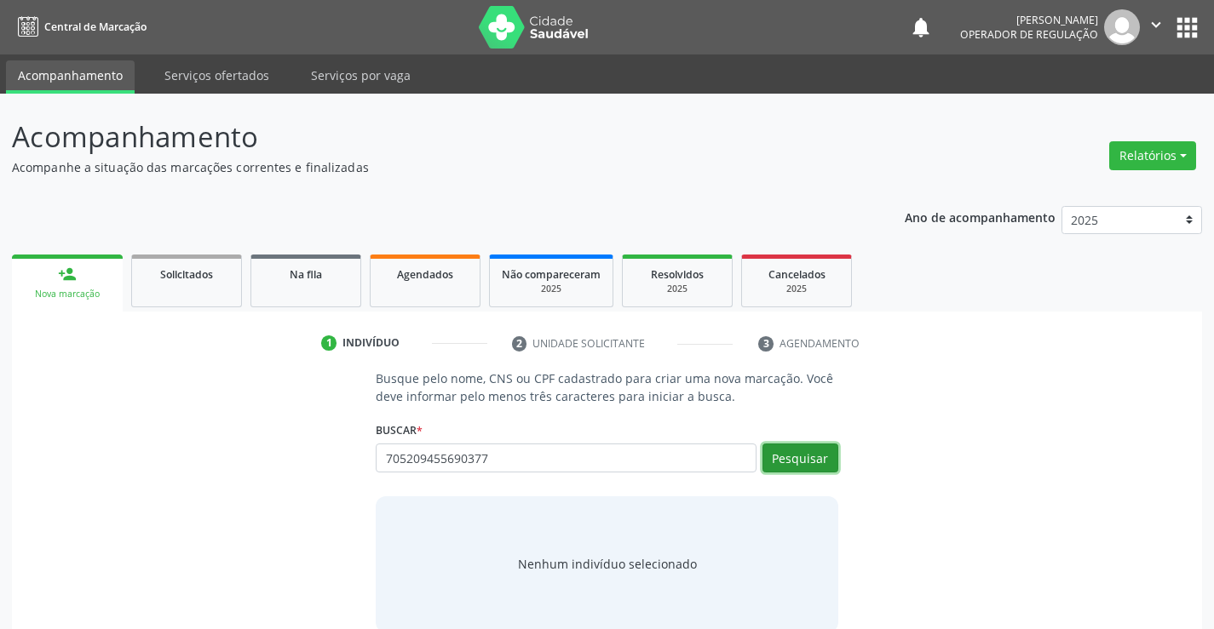
click at [813, 454] on button "Pesquisar" at bounding box center [800, 458] width 76 height 29
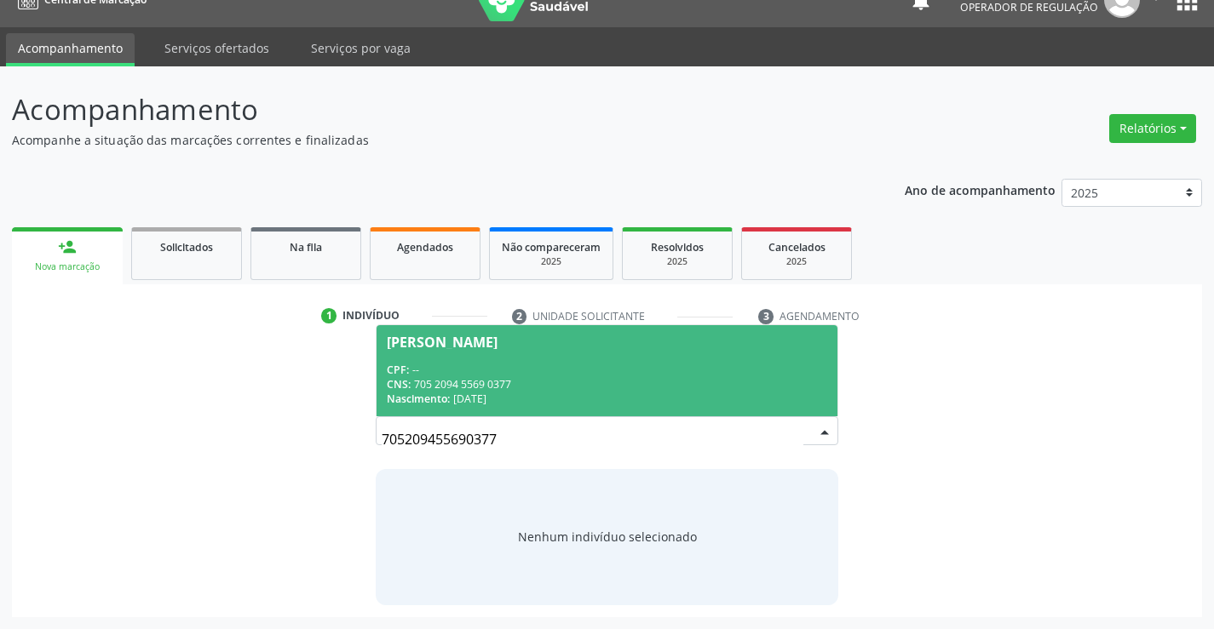
click at [616, 354] on span "Joseni Vieira Santos CPF: -- CNS: 705 2094 5569 0377 Nascimento: 06/01/1975" at bounding box center [606, 370] width 460 height 91
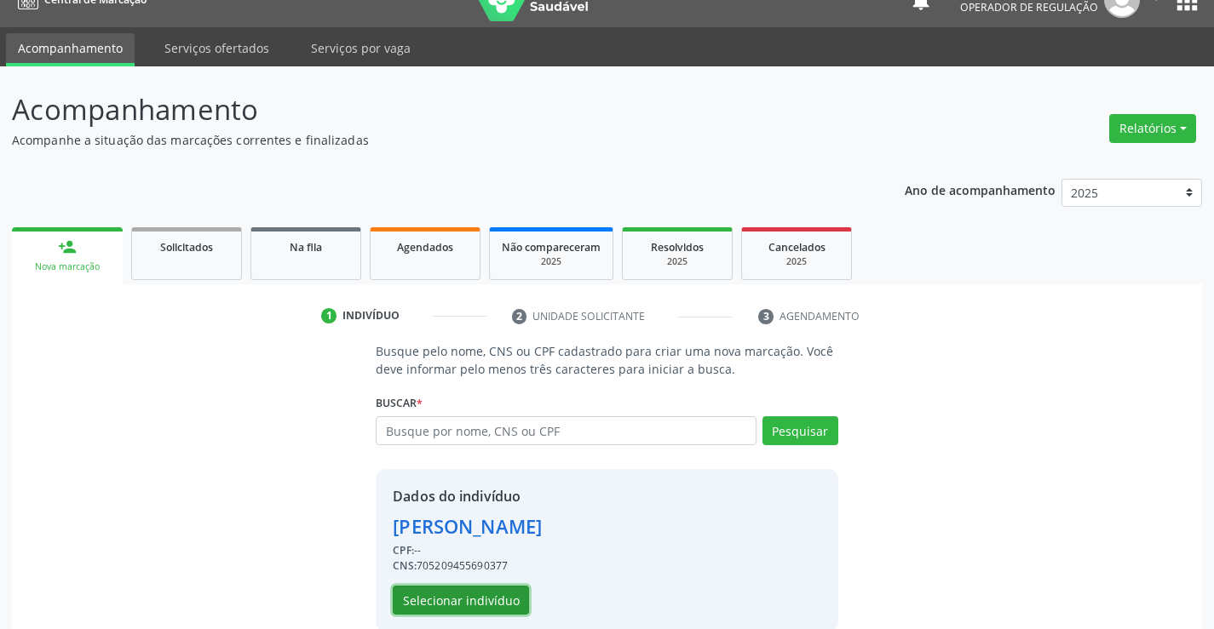
click at [493, 595] on button "Selecionar indivíduo" at bounding box center [461, 600] width 136 height 29
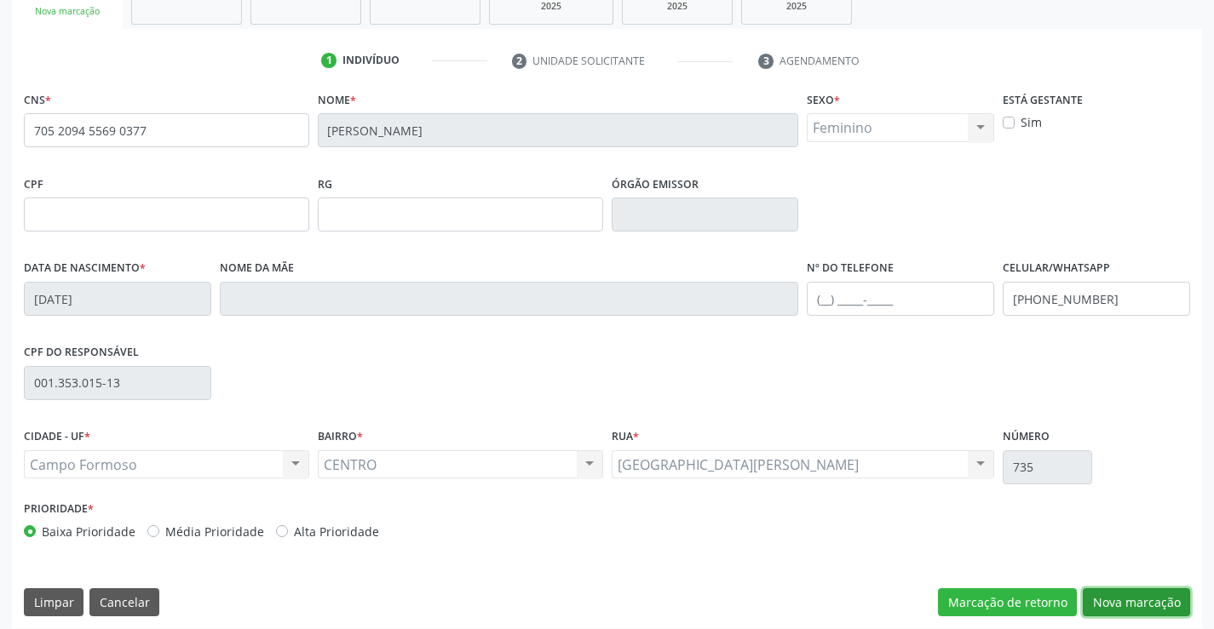
click at [1158, 601] on button "Nova marcação" at bounding box center [1135, 602] width 107 height 29
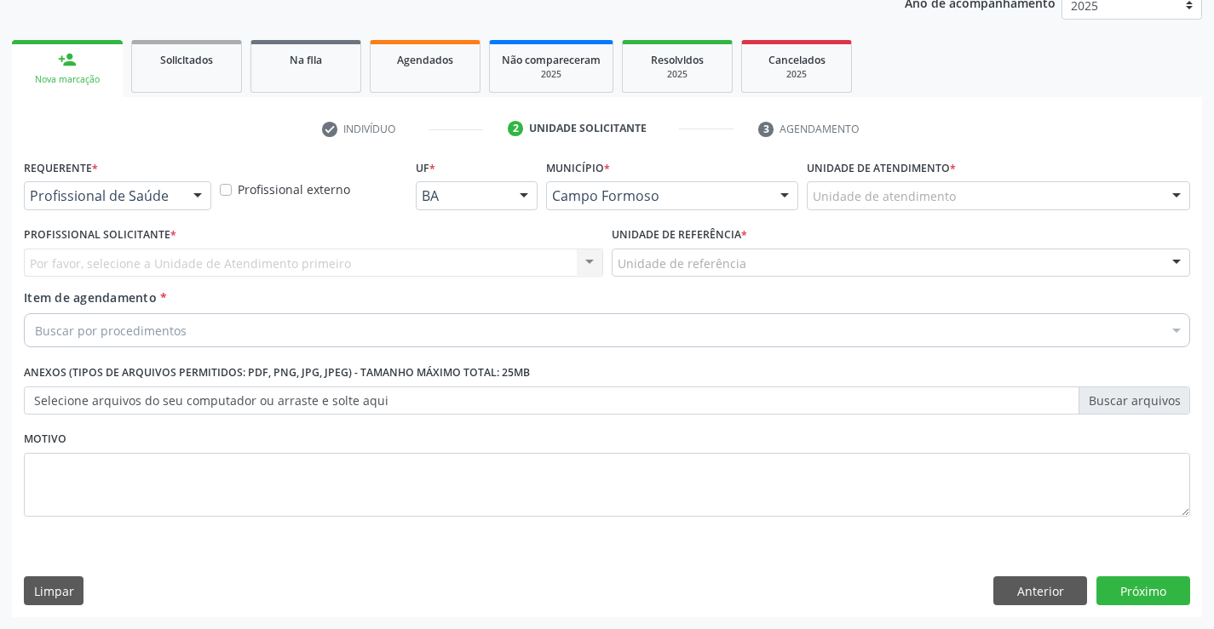
scroll to position [215, 0]
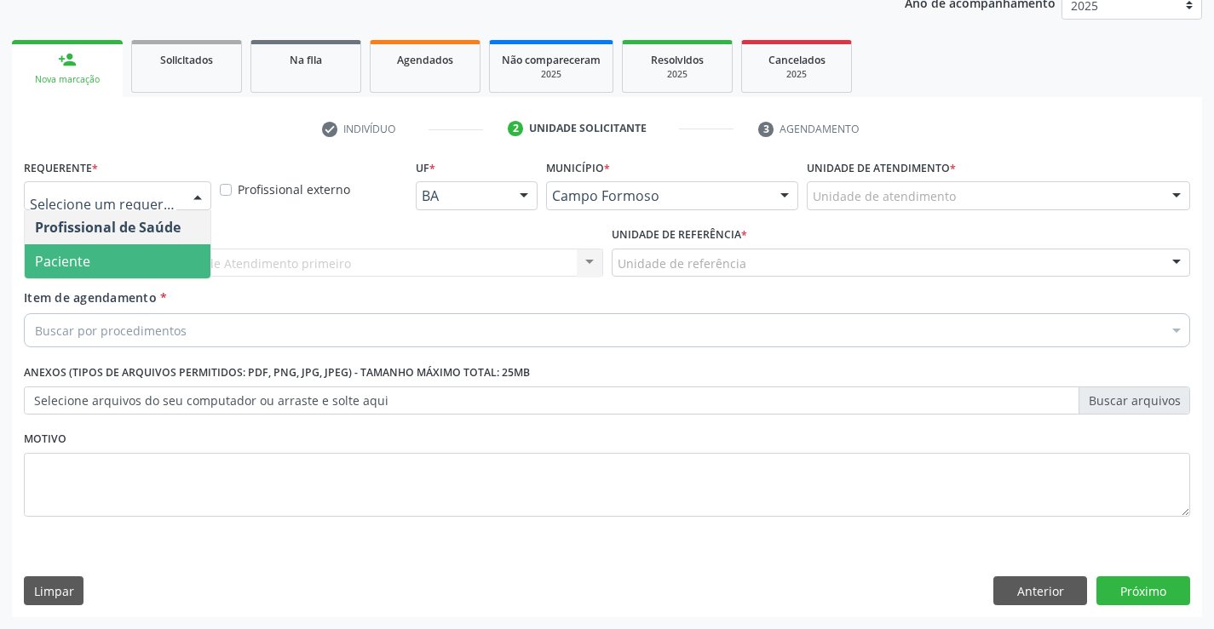
click at [123, 262] on span "Paciente" at bounding box center [118, 261] width 186 height 34
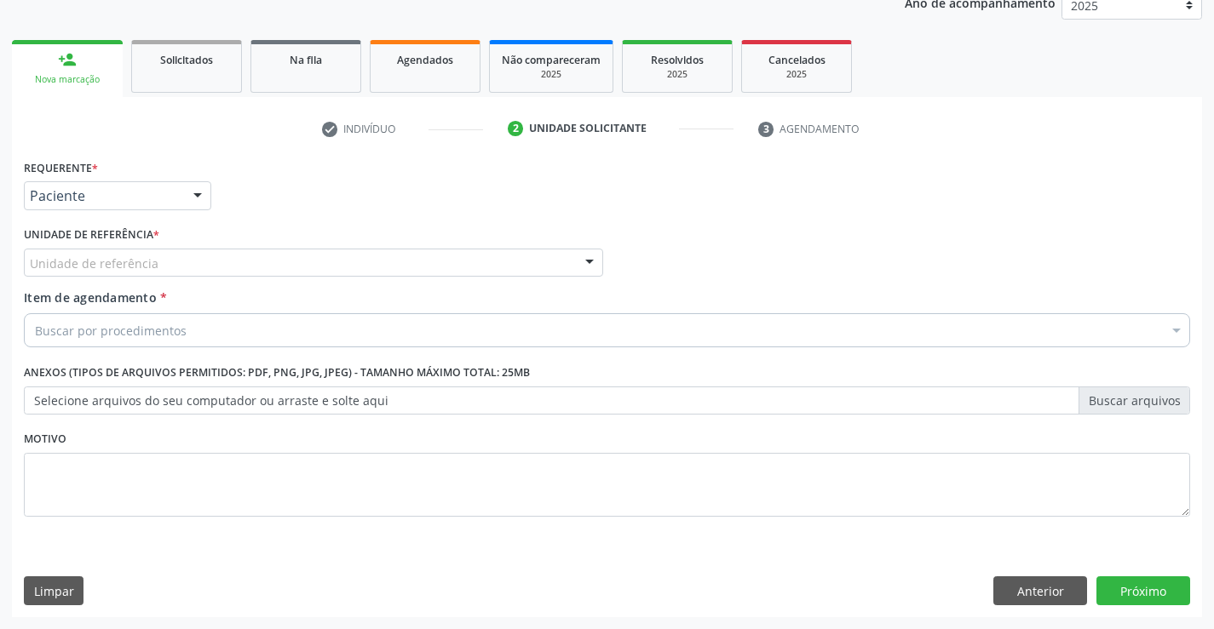
click at [180, 257] on div "Unidade de referência" at bounding box center [313, 263] width 579 height 29
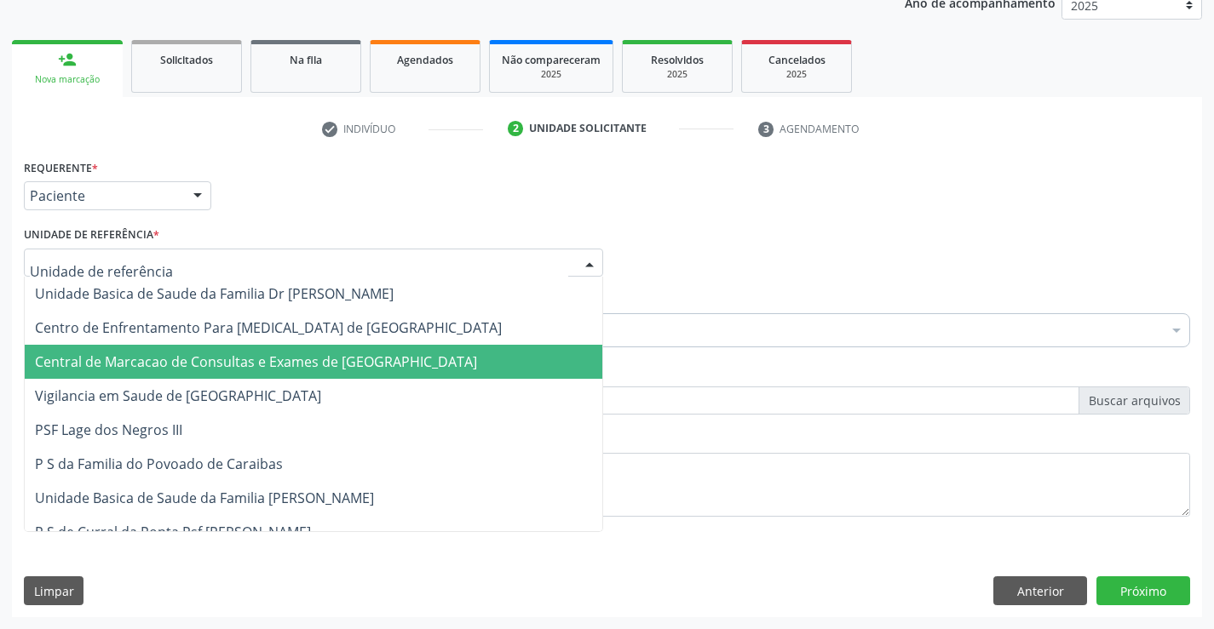
click at [180, 357] on span "Central de Marcacao de Consultas e Exames de [GEOGRAPHIC_DATA]" at bounding box center [256, 362] width 442 height 19
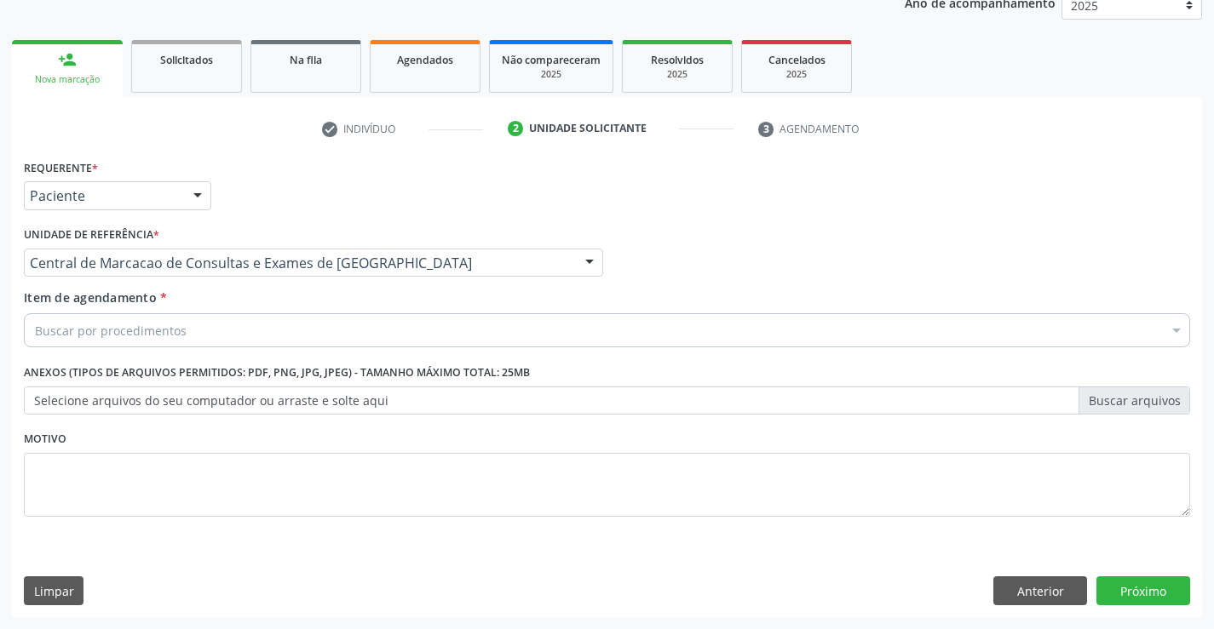
click at [205, 327] on div "Buscar por procedimentos" at bounding box center [607, 330] width 1166 height 34
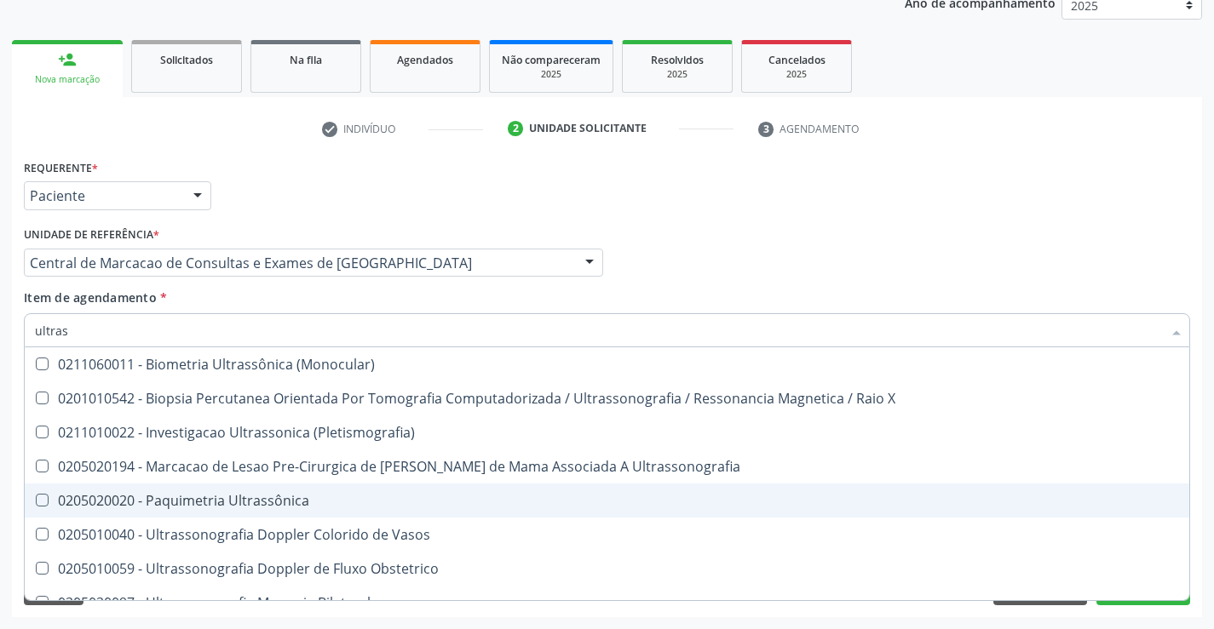
type input "ultrass"
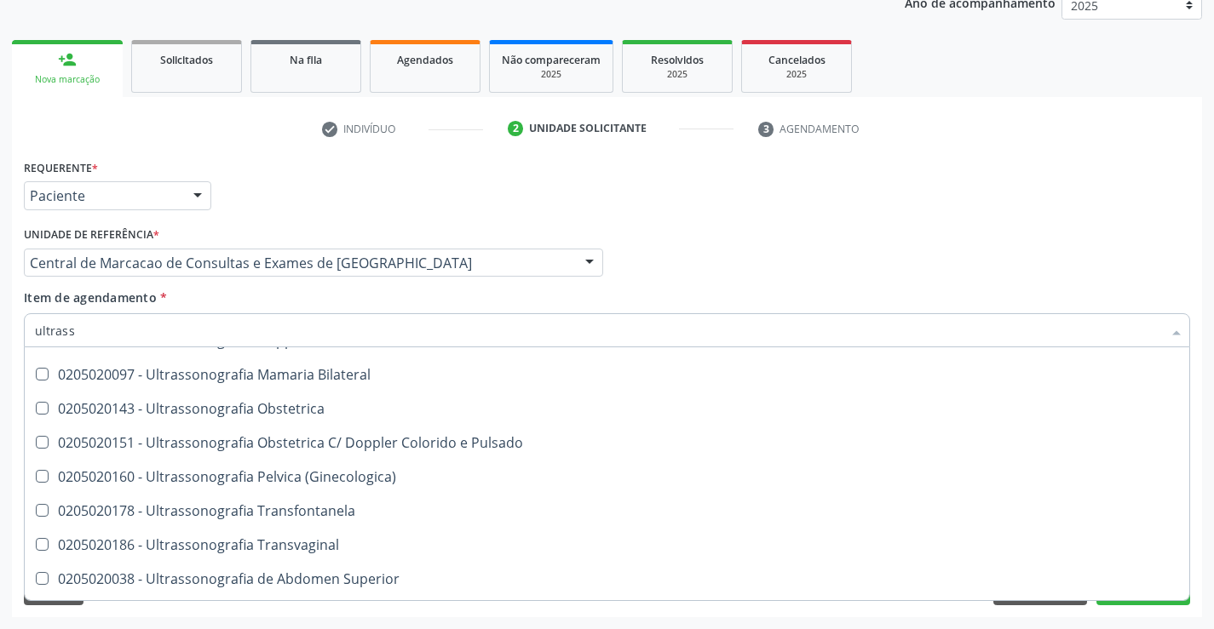
scroll to position [255, 0]
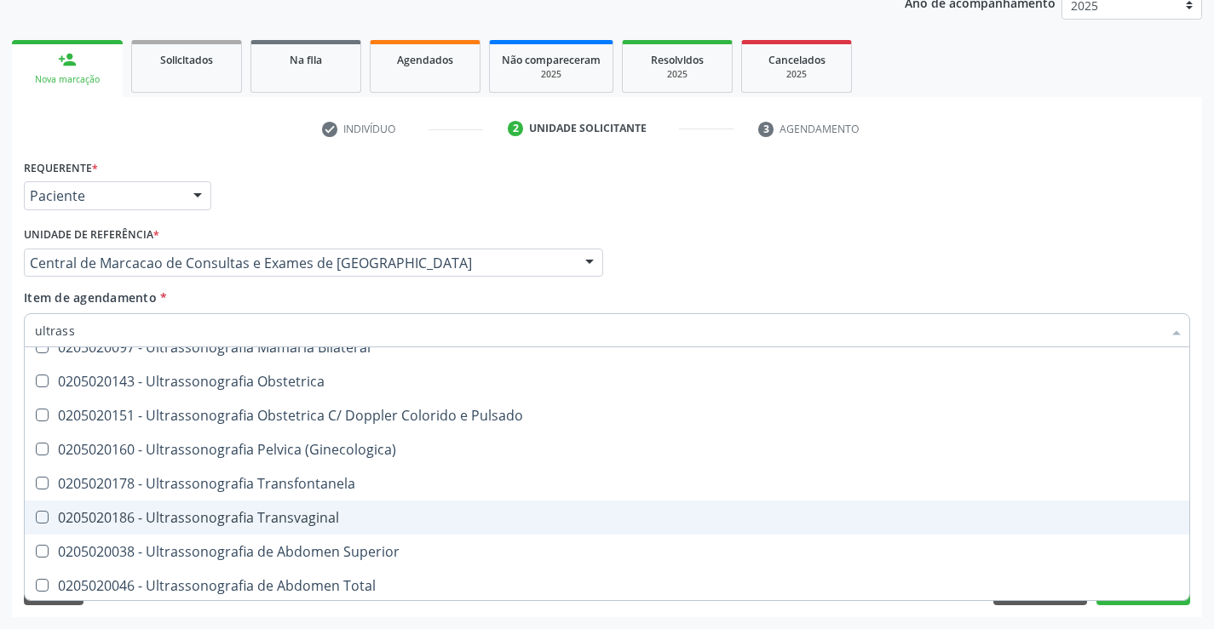
click at [369, 520] on div "0205020186 - Ultrassonografia Transvaginal" at bounding box center [607, 518] width 1144 height 14
checkbox Transvaginal "true"
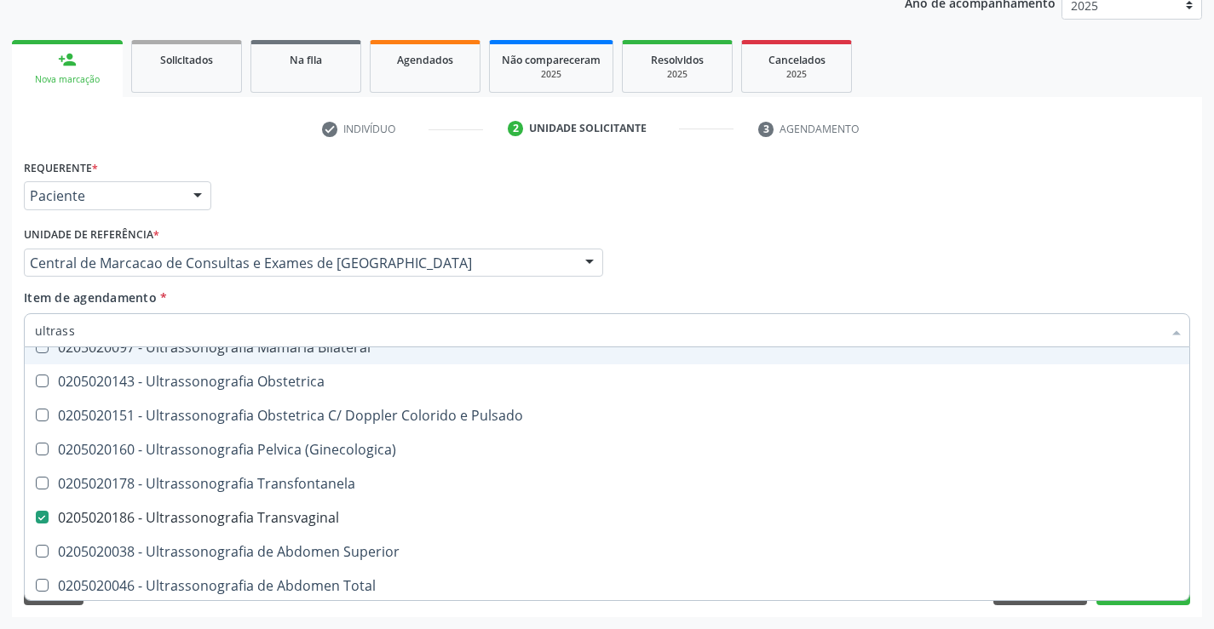
click at [1036, 266] on div "Profissional Solicitante Por favor, selecione a Unidade de Atendimento primeiro…" at bounding box center [607, 255] width 1174 height 66
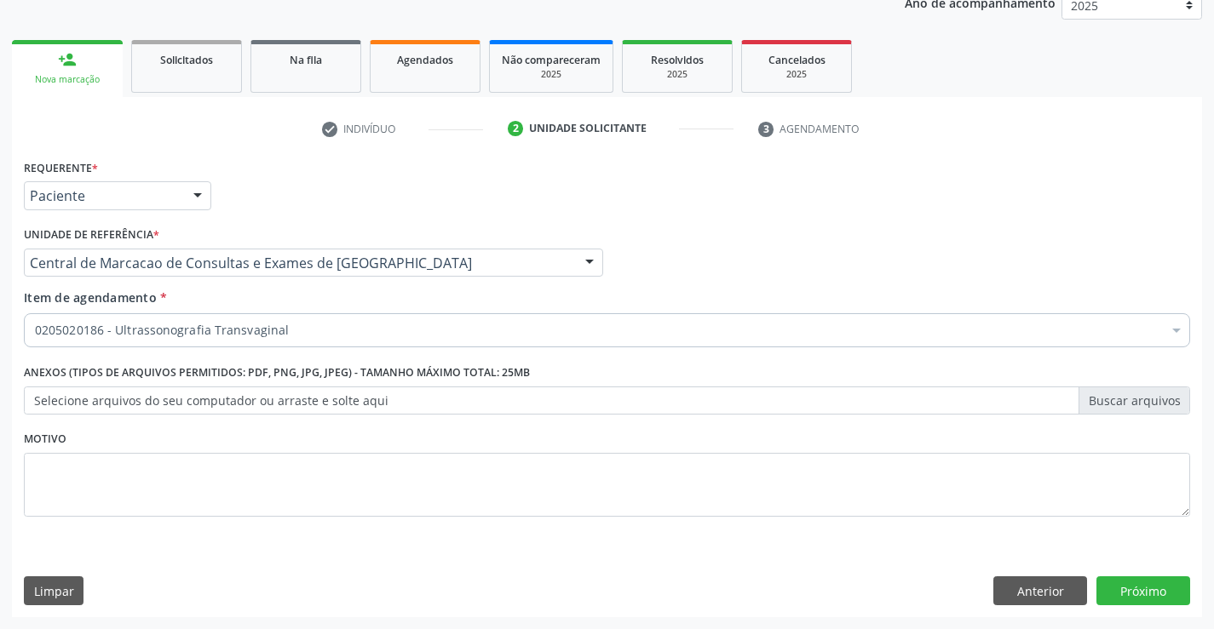
scroll to position [0, 0]
click at [1126, 588] on button "Próximo" at bounding box center [1143, 591] width 94 height 29
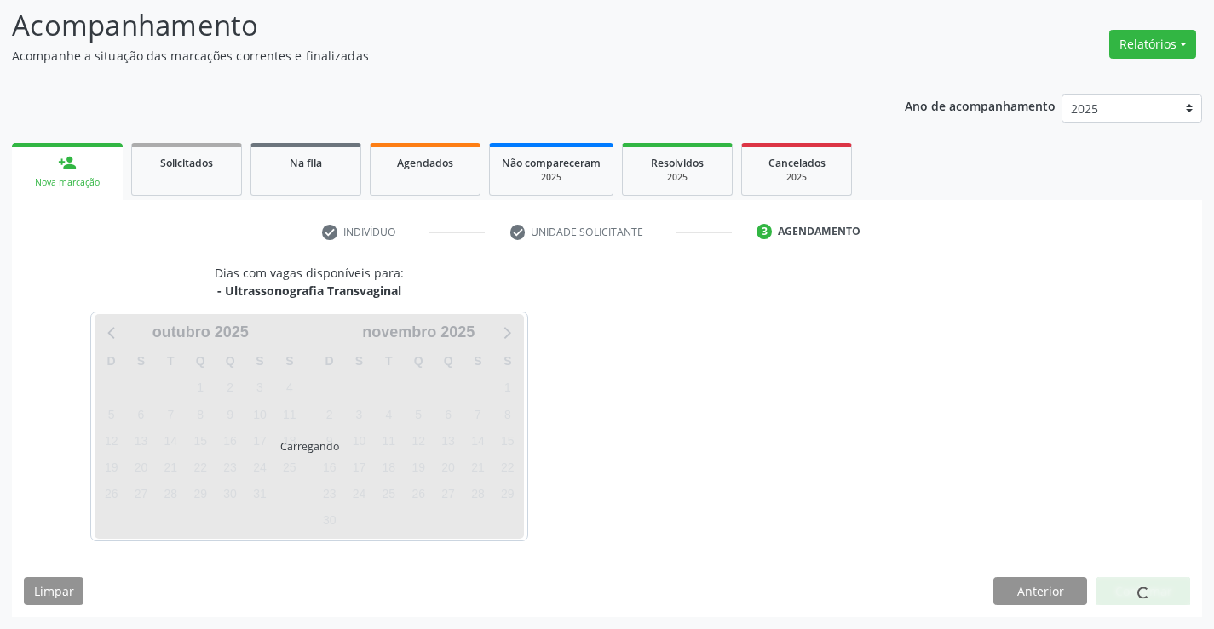
scroll to position [112, 0]
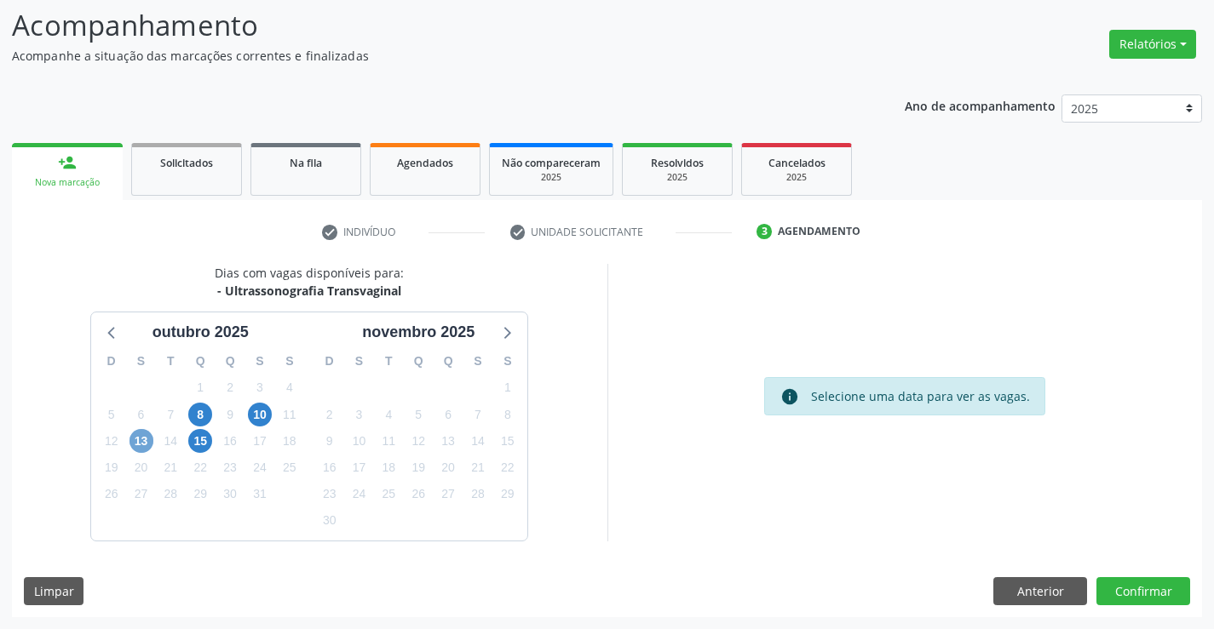
click at [140, 436] on span "13" at bounding box center [141, 441] width 24 height 24
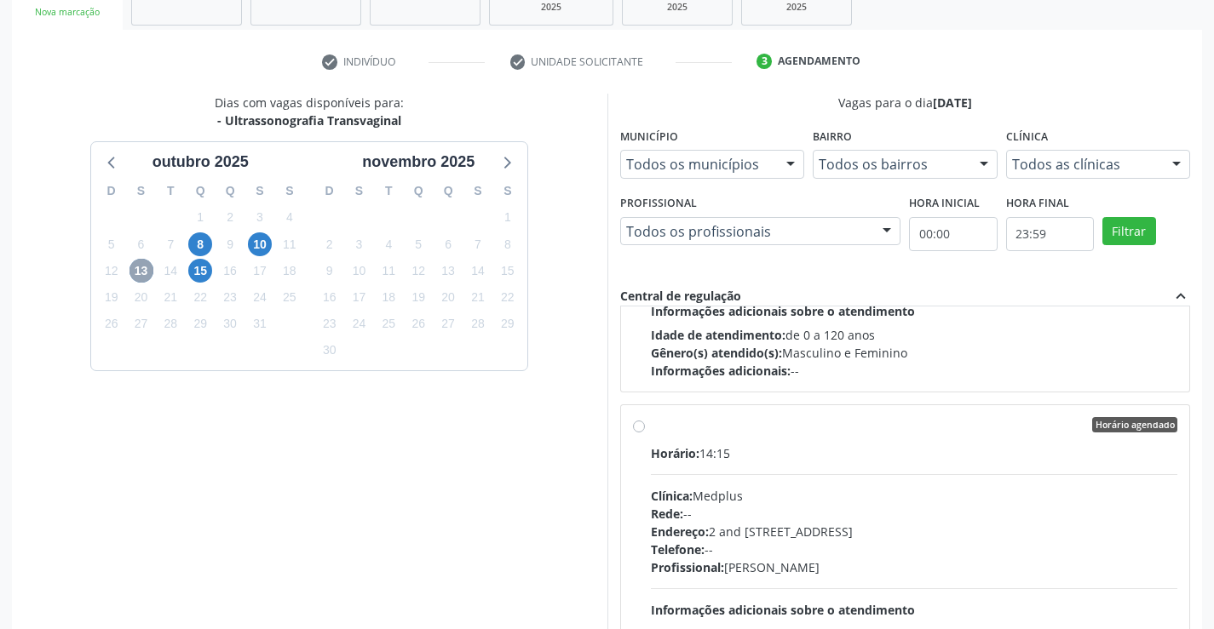
scroll to position [596, 0]
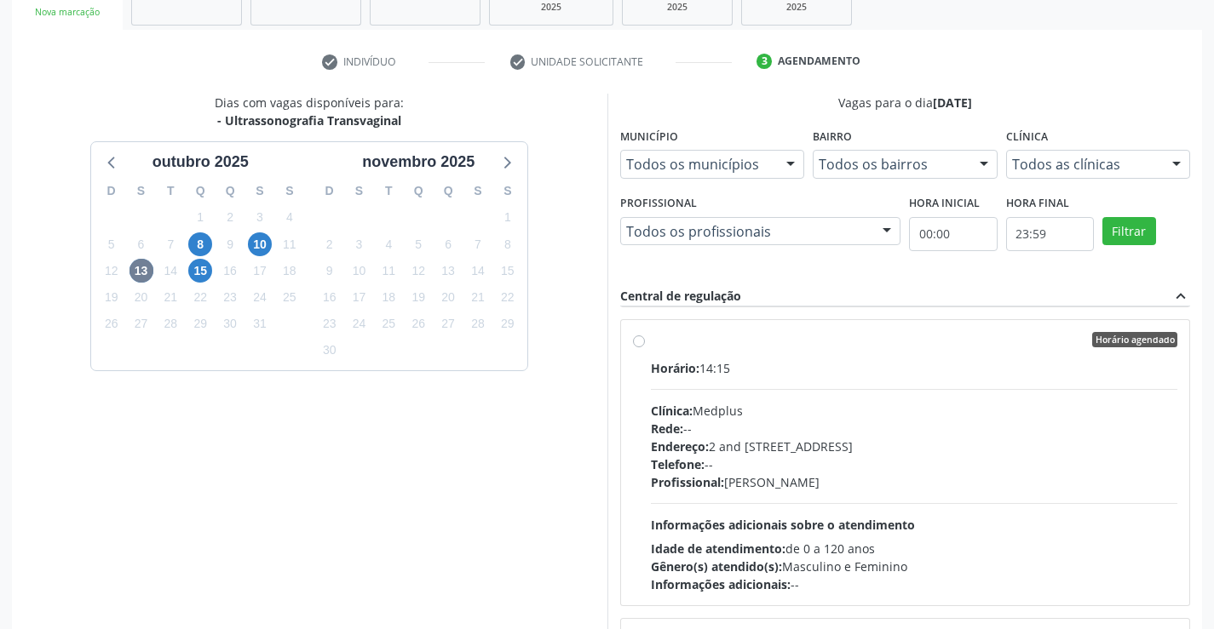
click at [837, 428] on div "Rede: --" at bounding box center [914, 429] width 527 height 18
click at [645, 347] on input "Horário agendado Horário: 14:15 Clínica: Medplus Rede: -- Endereço: 2 and S 204…" at bounding box center [639, 339] width 12 height 15
radio input "true"
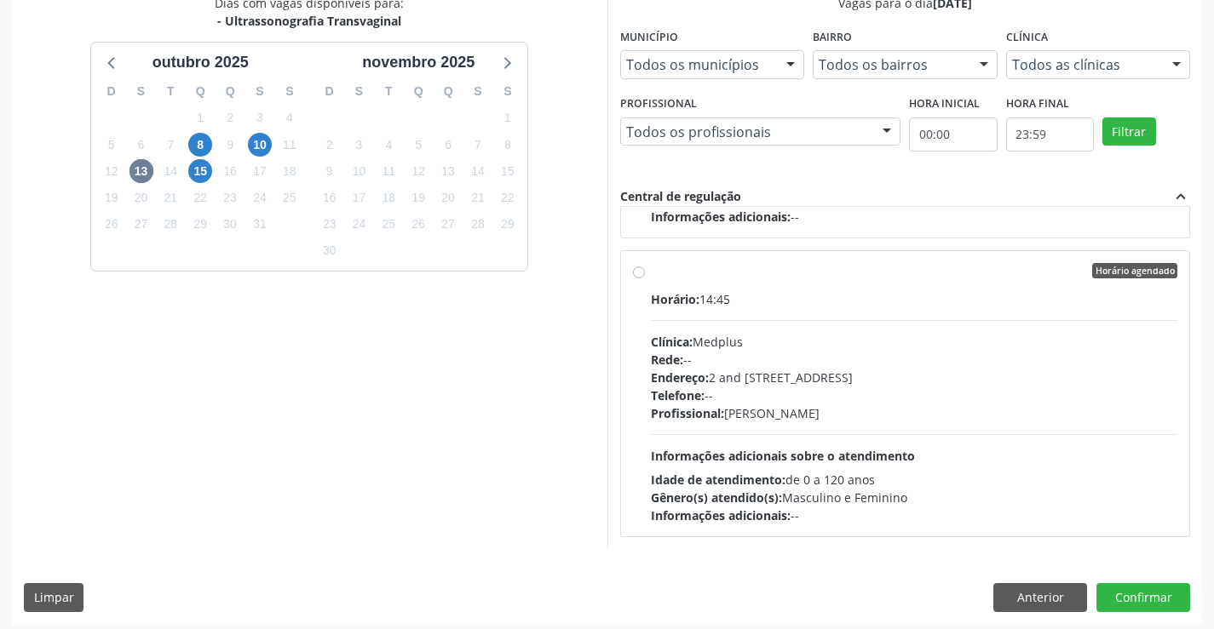
scroll to position [388, 0]
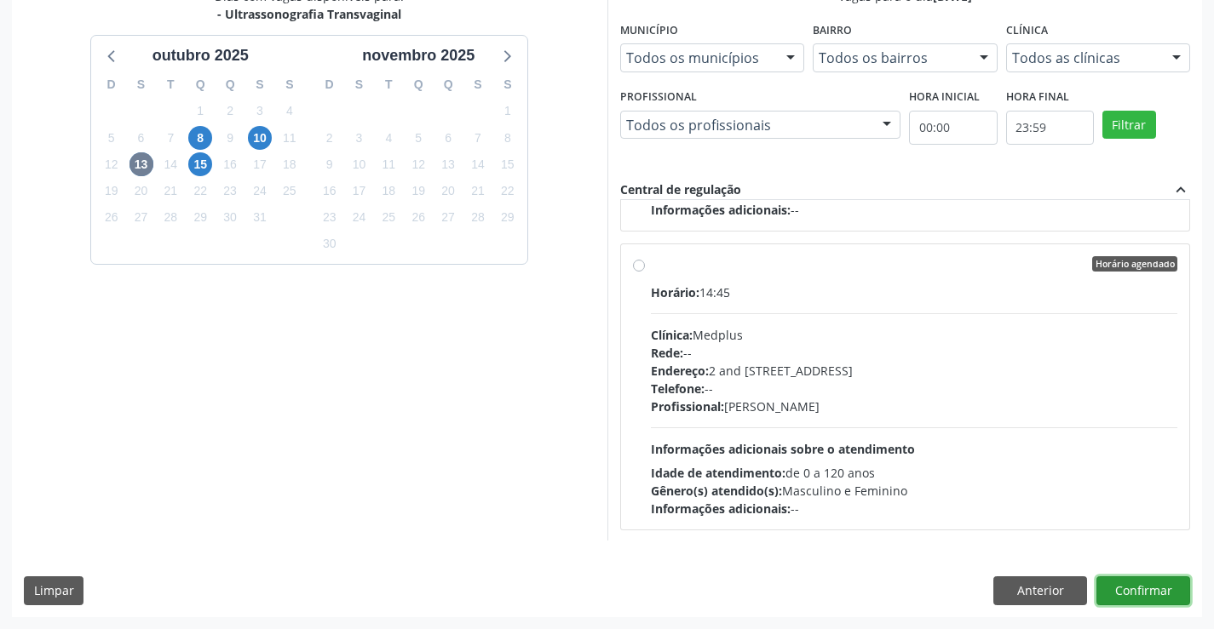
click at [1128, 588] on button "Confirmar" at bounding box center [1143, 591] width 94 height 29
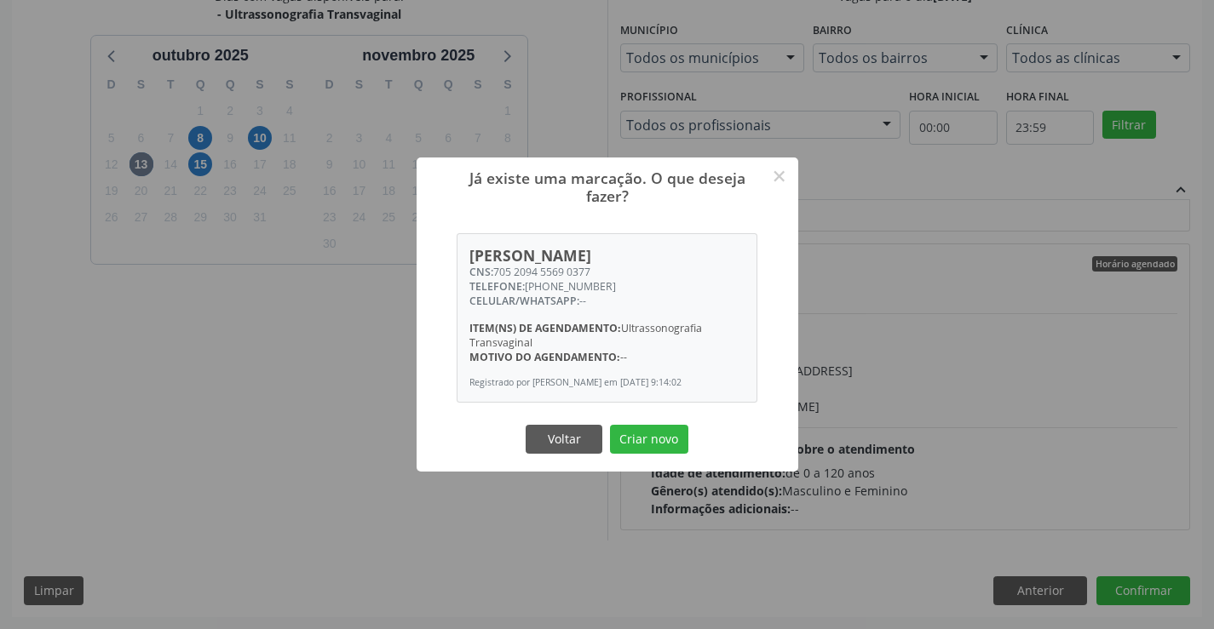
click at [610, 425] on button "Criar novo" at bounding box center [649, 439] width 78 height 29
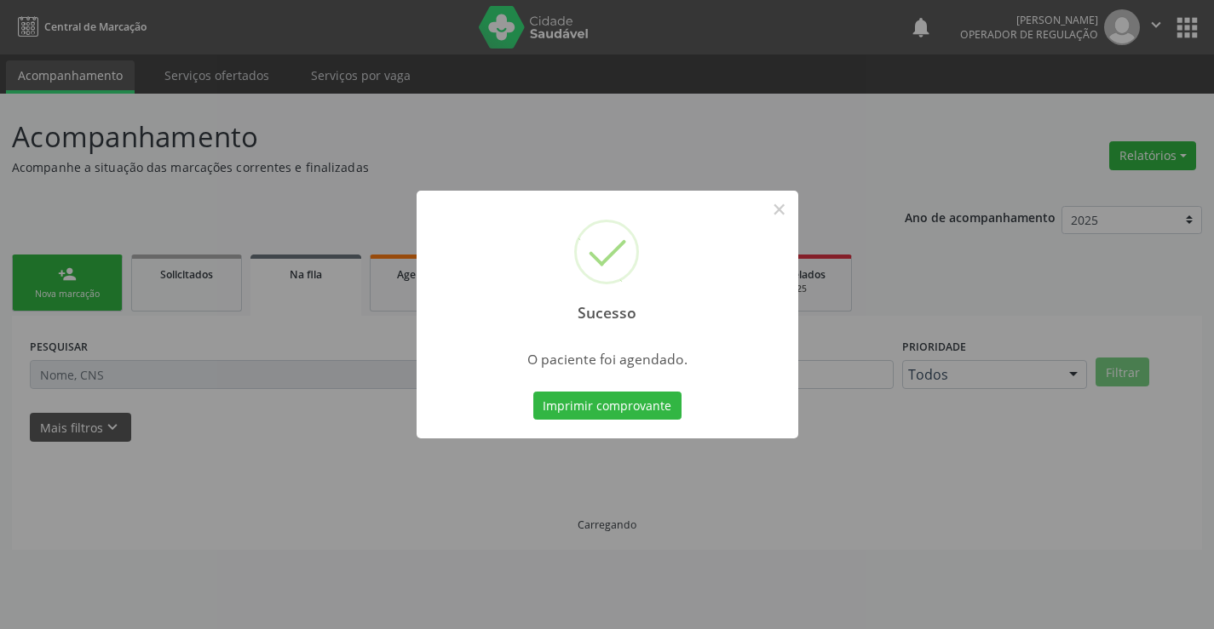
scroll to position [0, 0]
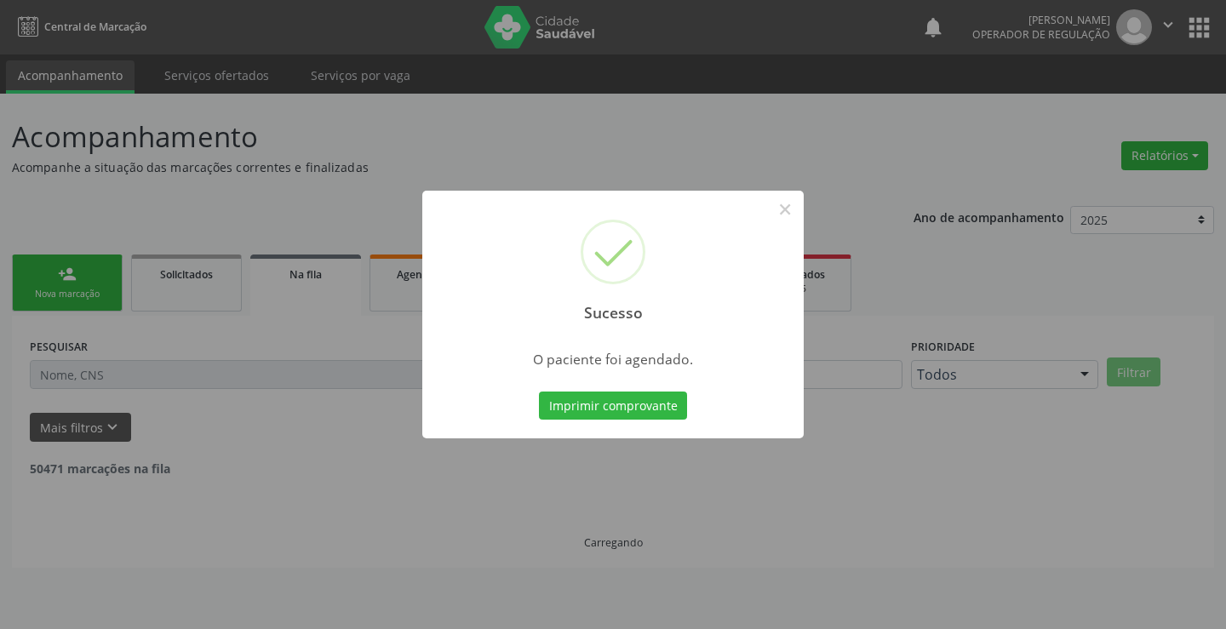
click at [539, 392] on button "Imprimir comprovante" at bounding box center [613, 406] width 148 height 29
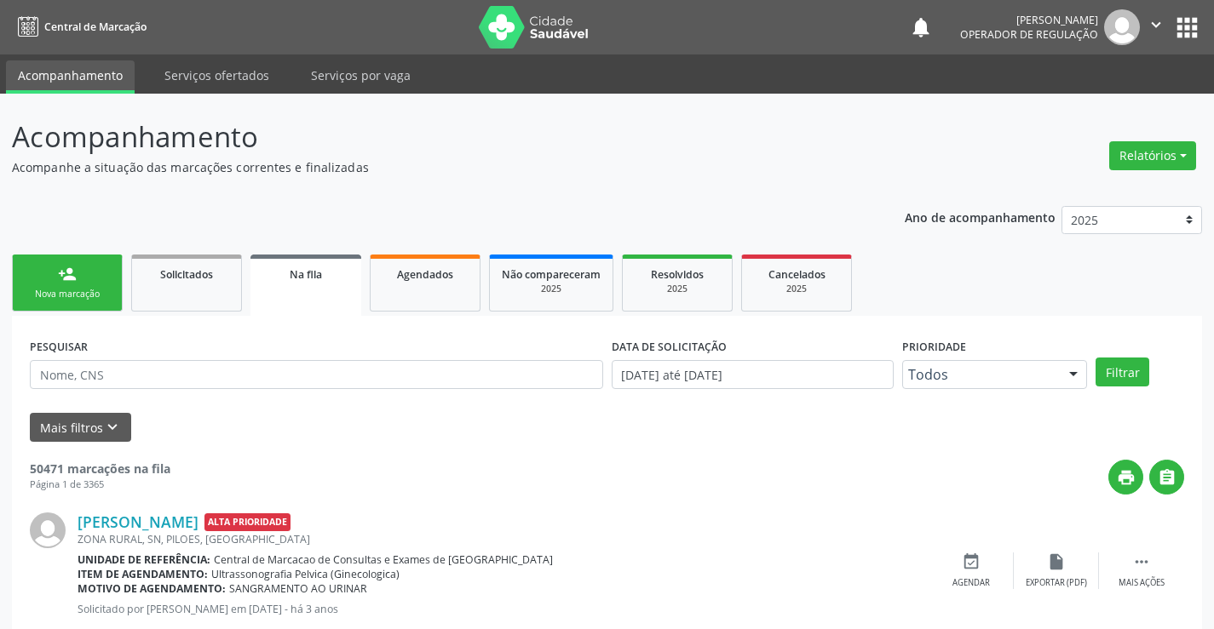
click at [66, 272] on div "person_add" at bounding box center [67, 274] width 19 height 19
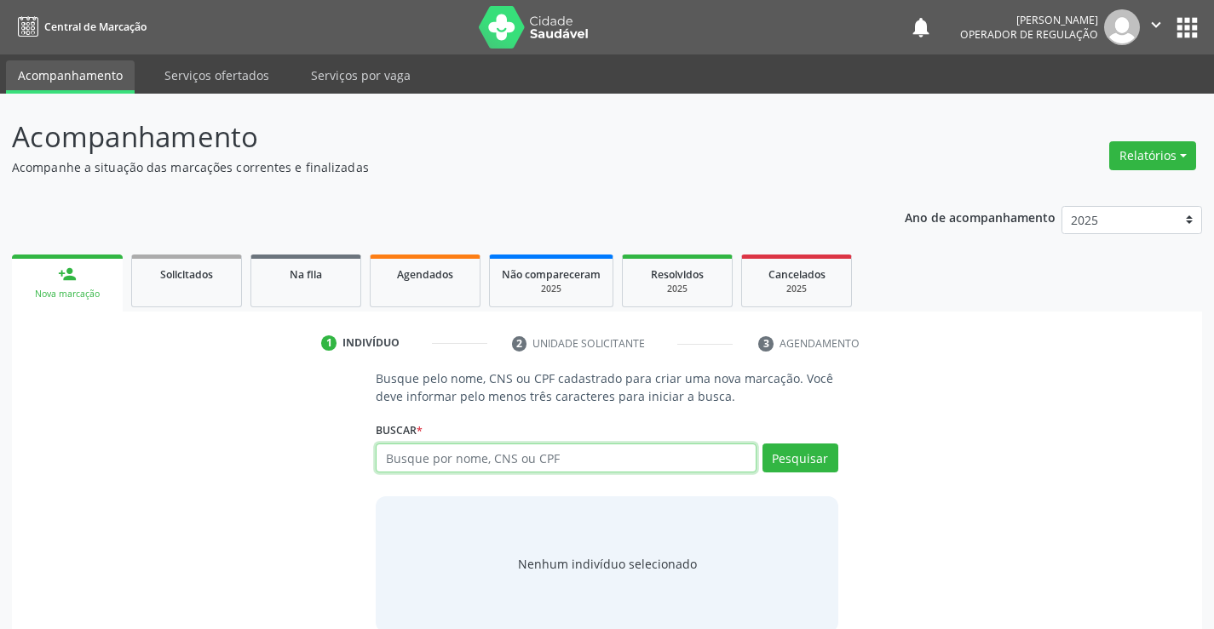
click at [420, 468] on input "text" at bounding box center [566, 458] width 380 height 29
type input "702304576895220"
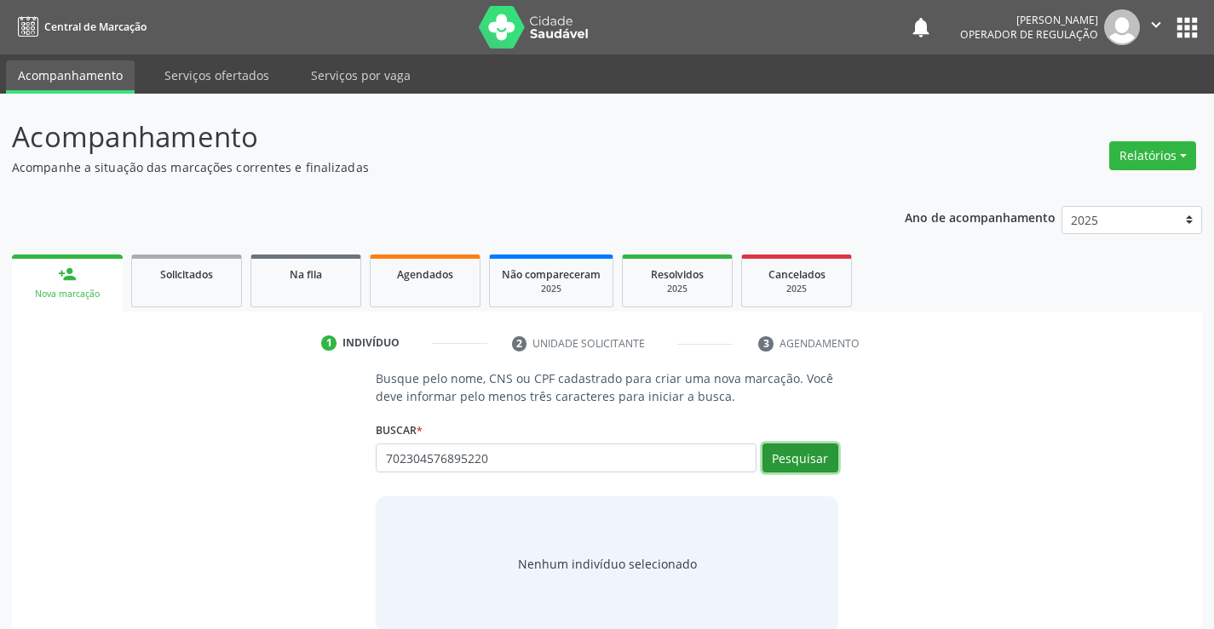
click at [821, 462] on button "Pesquisar" at bounding box center [800, 458] width 76 height 29
type input "702304576895220"
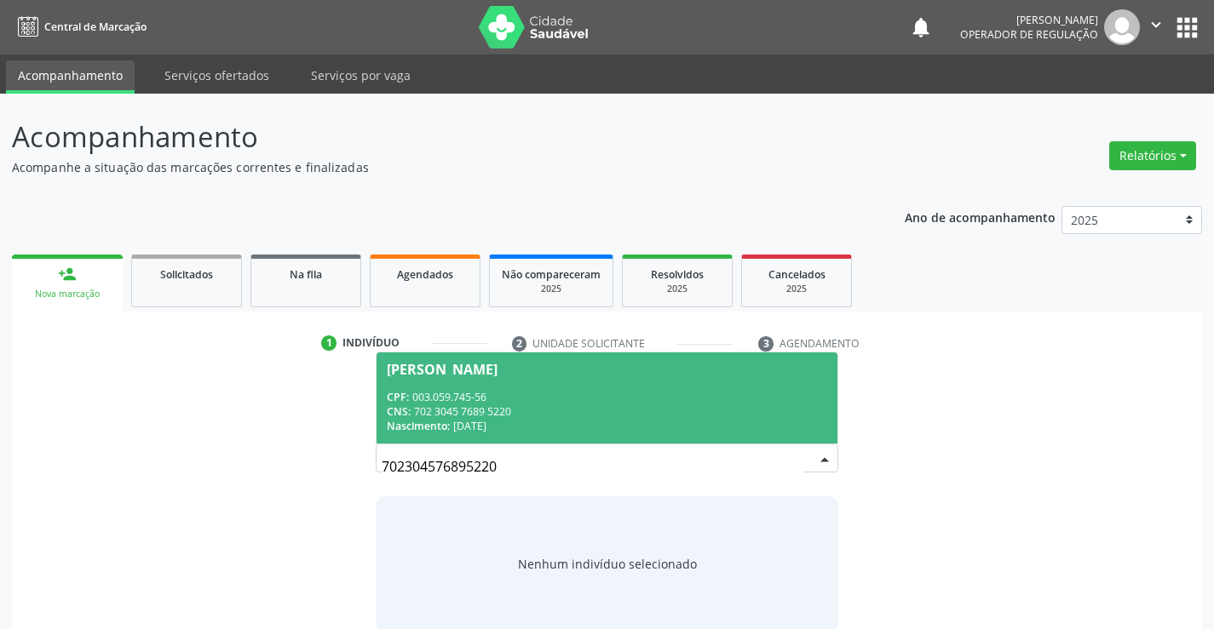
click at [726, 395] on div "CPF: 003.059.745-56" at bounding box center [606, 397] width 439 height 14
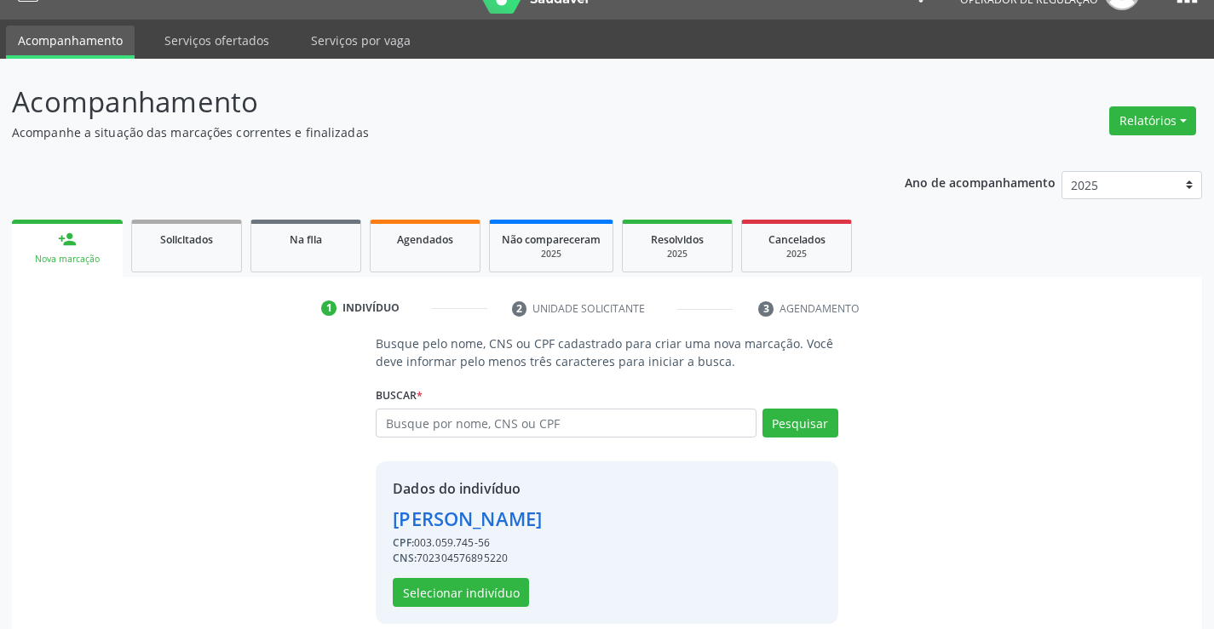
scroll to position [54, 0]
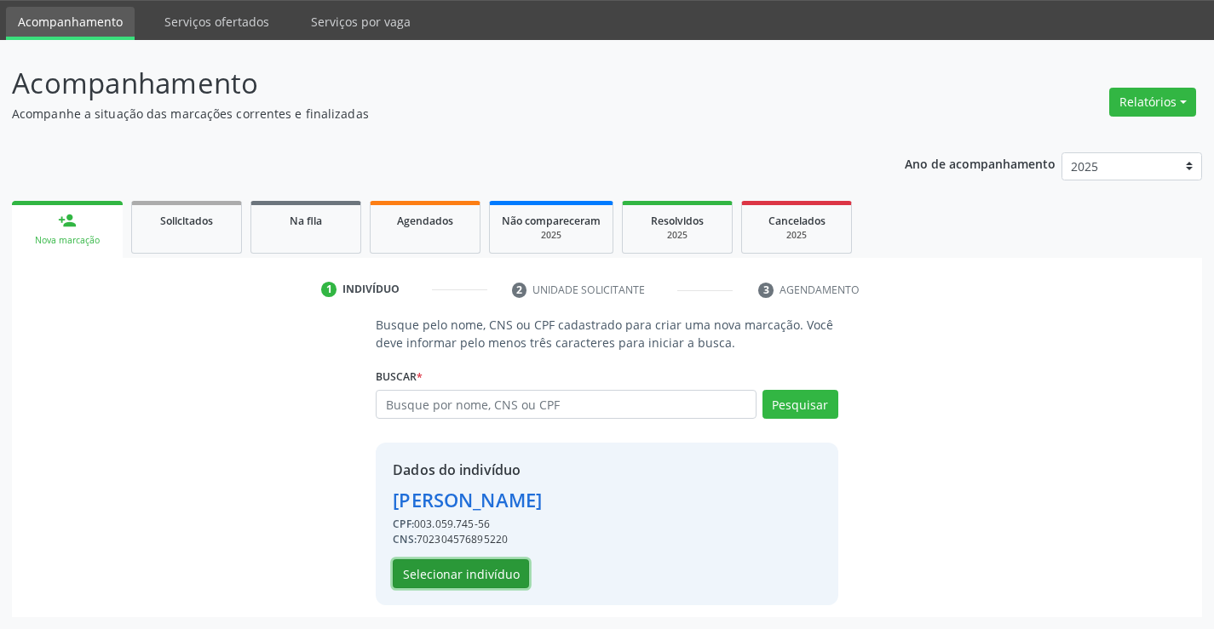
click at [459, 577] on button "Selecionar indivíduo" at bounding box center [461, 574] width 136 height 29
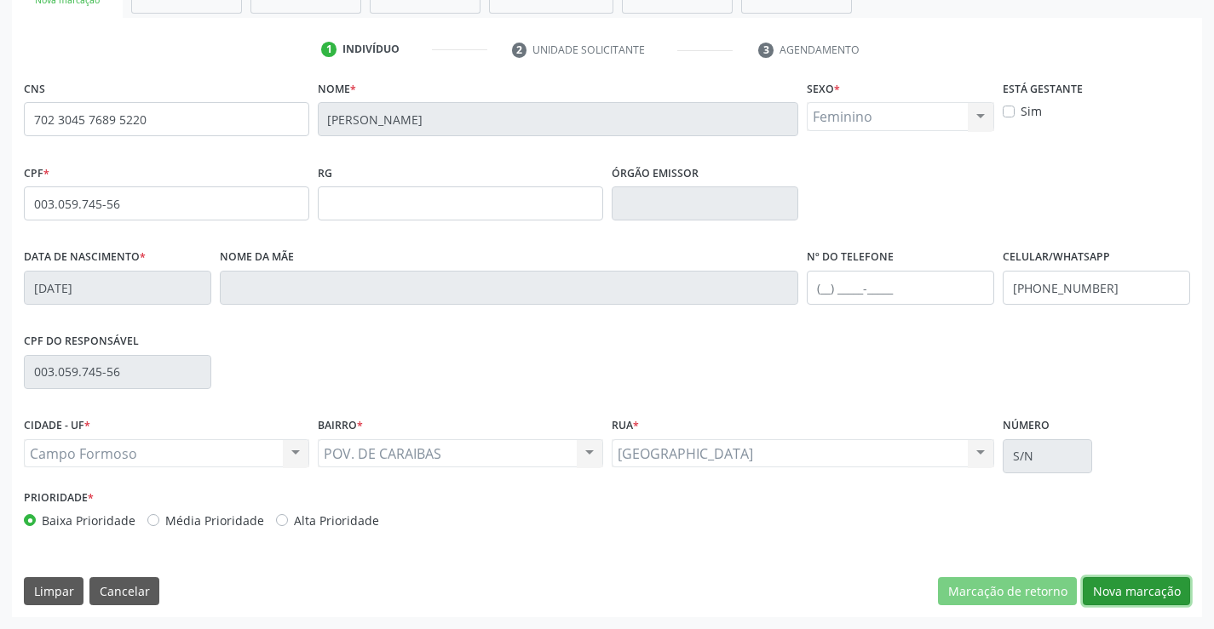
click at [1147, 592] on button "Nova marcação" at bounding box center [1135, 591] width 107 height 29
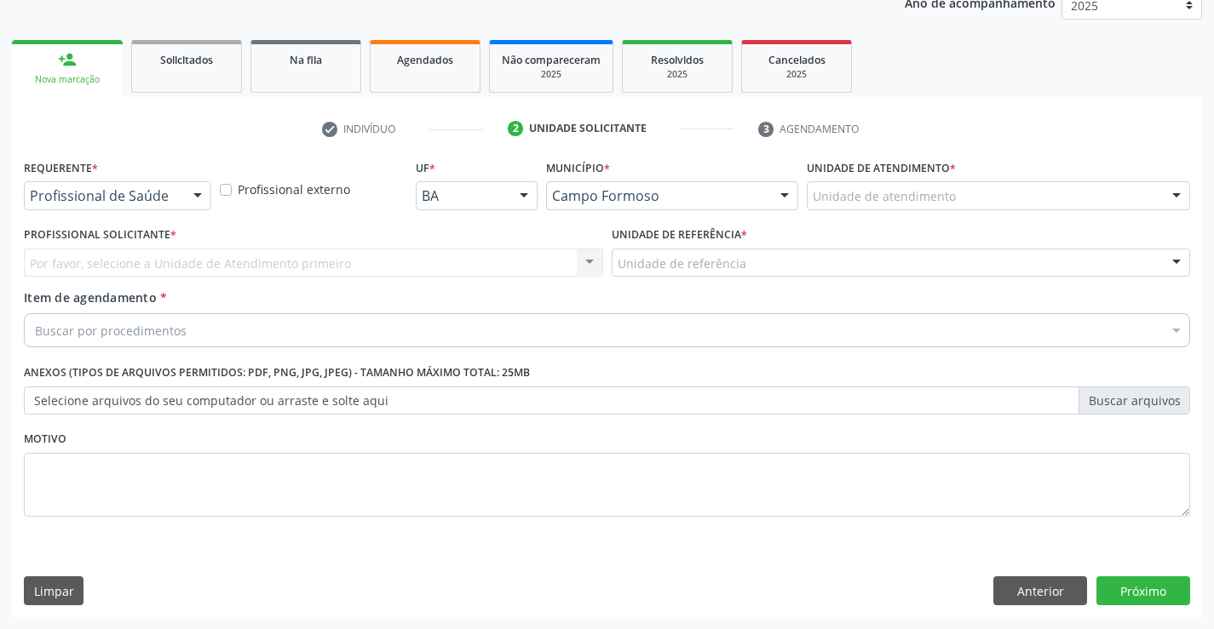
scroll to position [215, 0]
click at [175, 187] on div "Profissional de Saúde" at bounding box center [117, 195] width 187 height 29
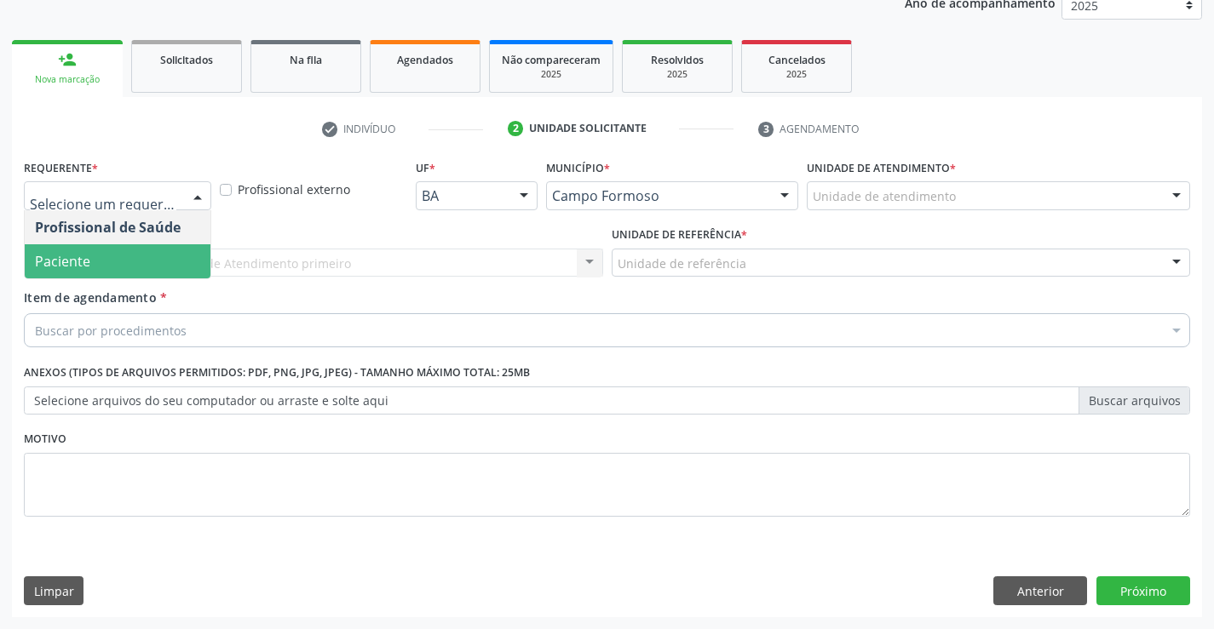
click at [140, 273] on span "Paciente" at bounding box center [118, 261] width 186 height 34
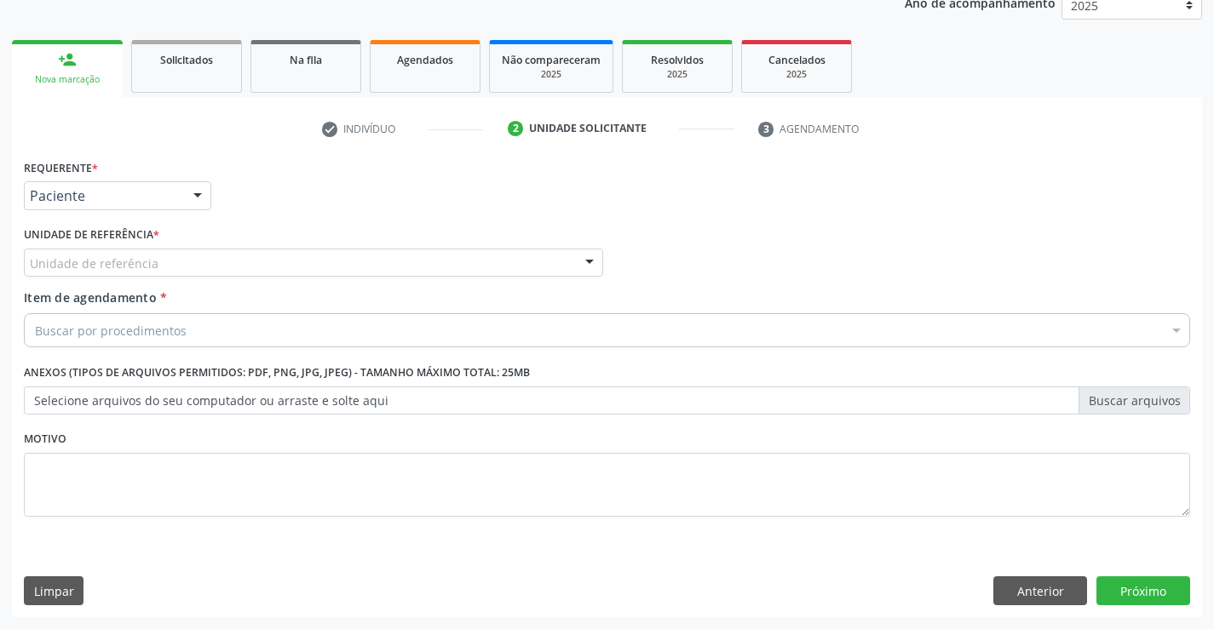
click at [206, 261] on div "Unidade de referência" at bounding box center [313, 263] width 579 height 29
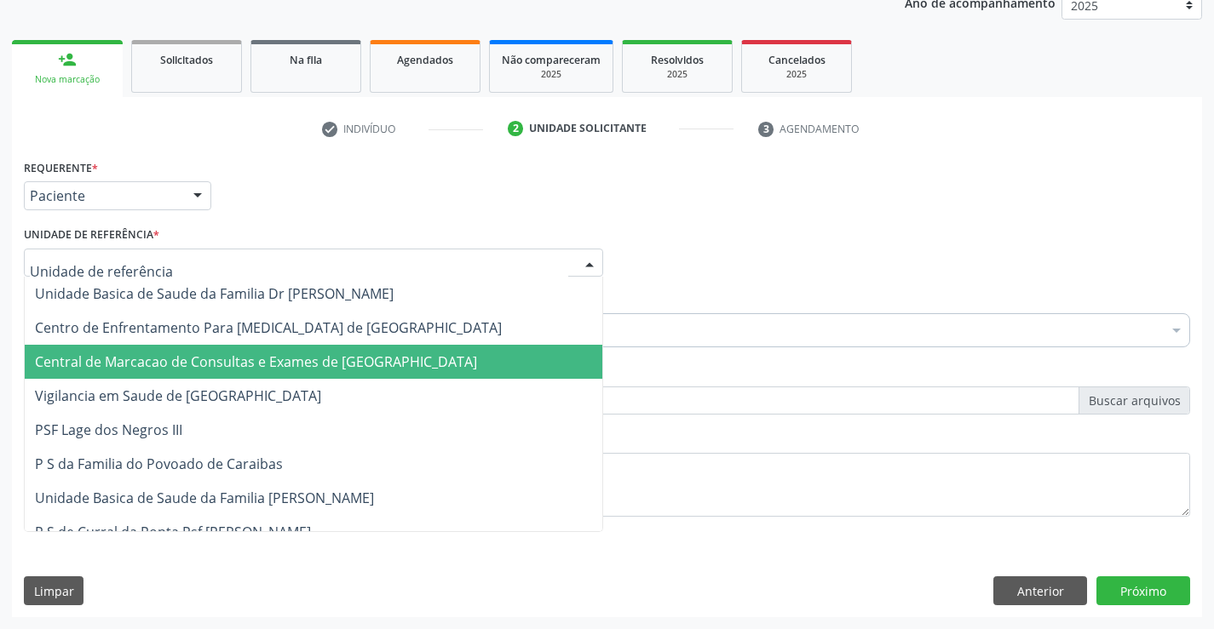
click at [194, 360] on span "Central de Marcacao de Consultas e Exames de [GEOGRAPHIC_DATA]" at bounding box center [256, 362] width 442 height 19
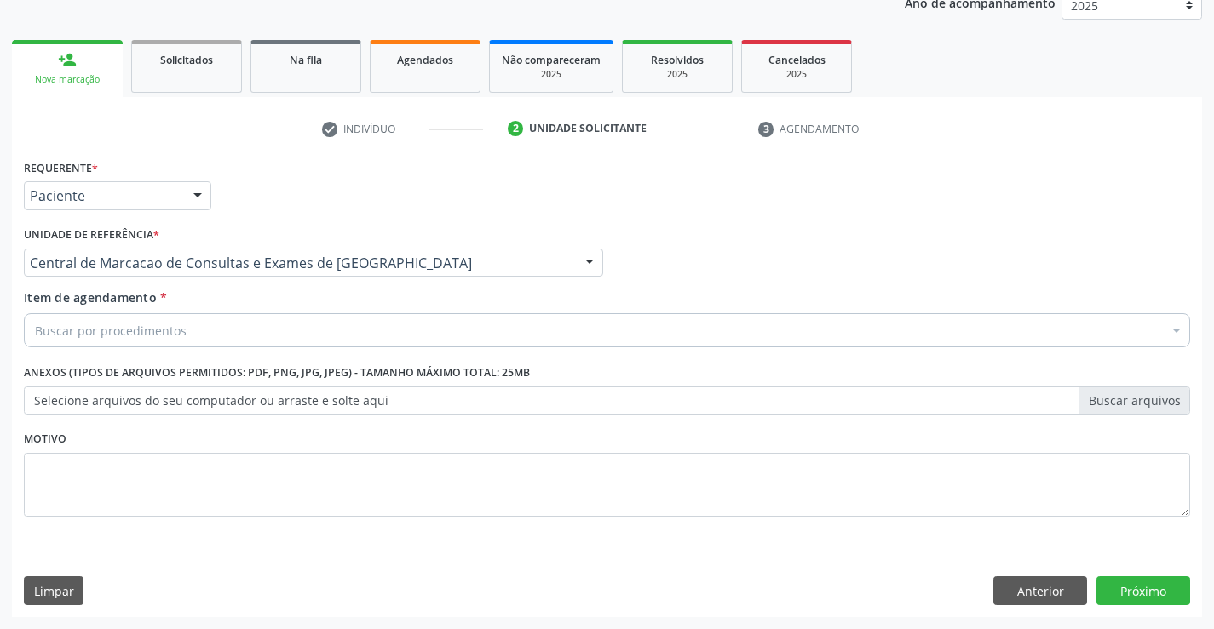
click at [196, 328] on div "Buscar por procedimentos" at bounding box center [607, 330] width 1166 height 34
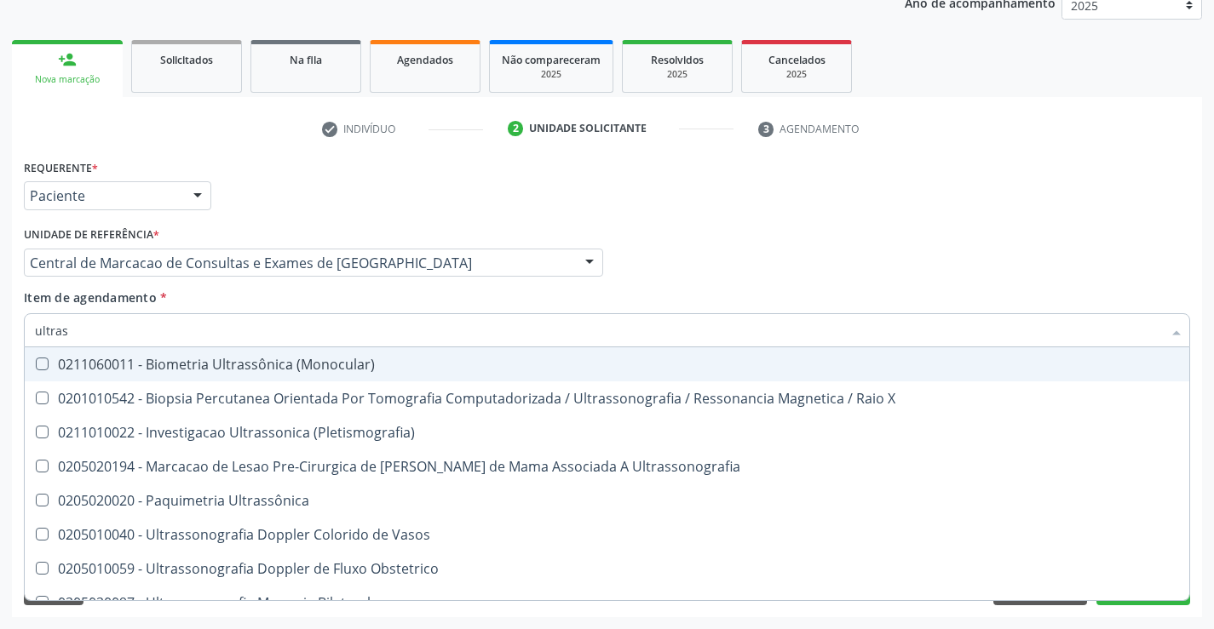
type input "ultrass"
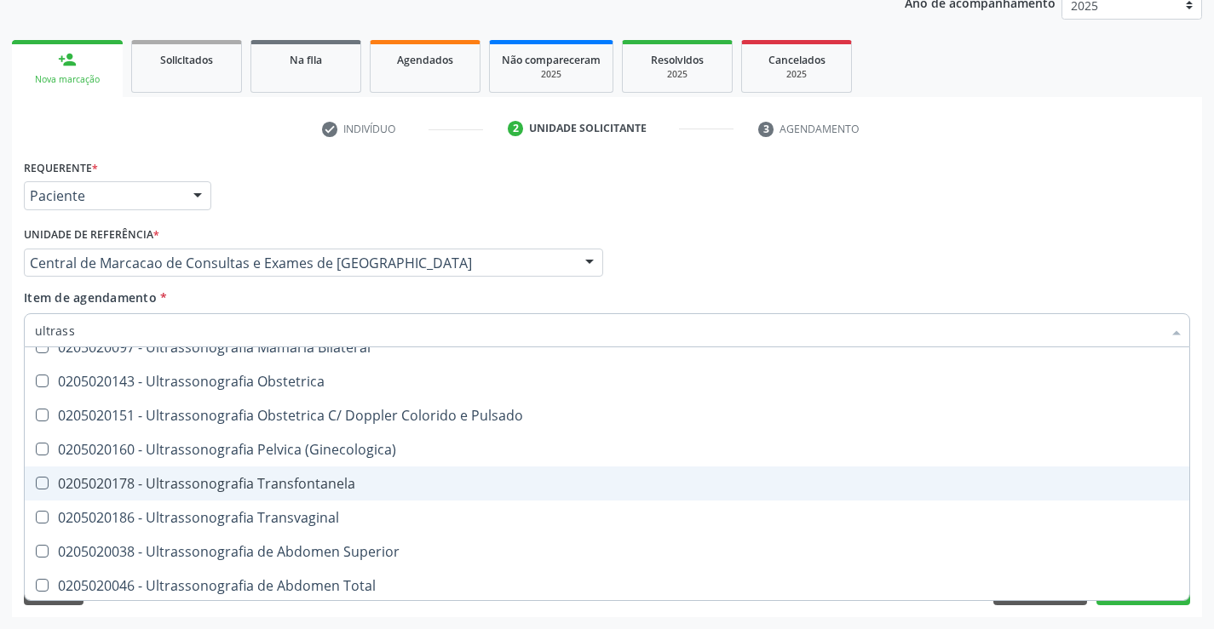
scroll to position [341, 0]
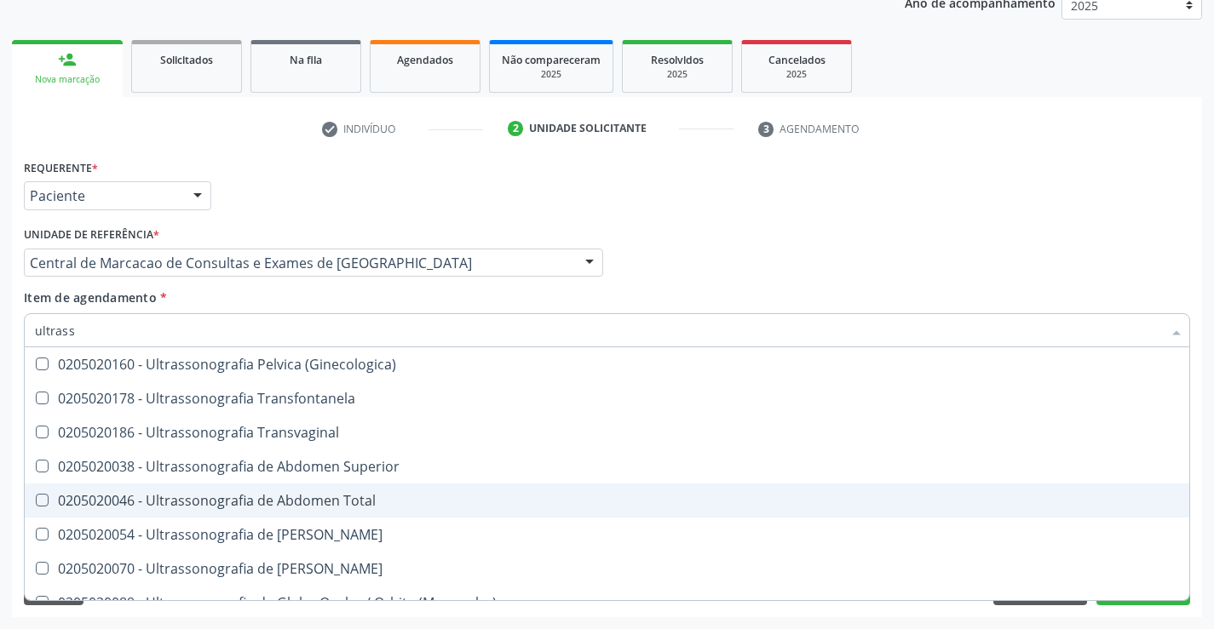
click at [441, 491] on span "0205020046 - Ultrassonografia de Abdomen Total" at bounding box center [607, 501] width 1164 height 34
checkbox Total "true"
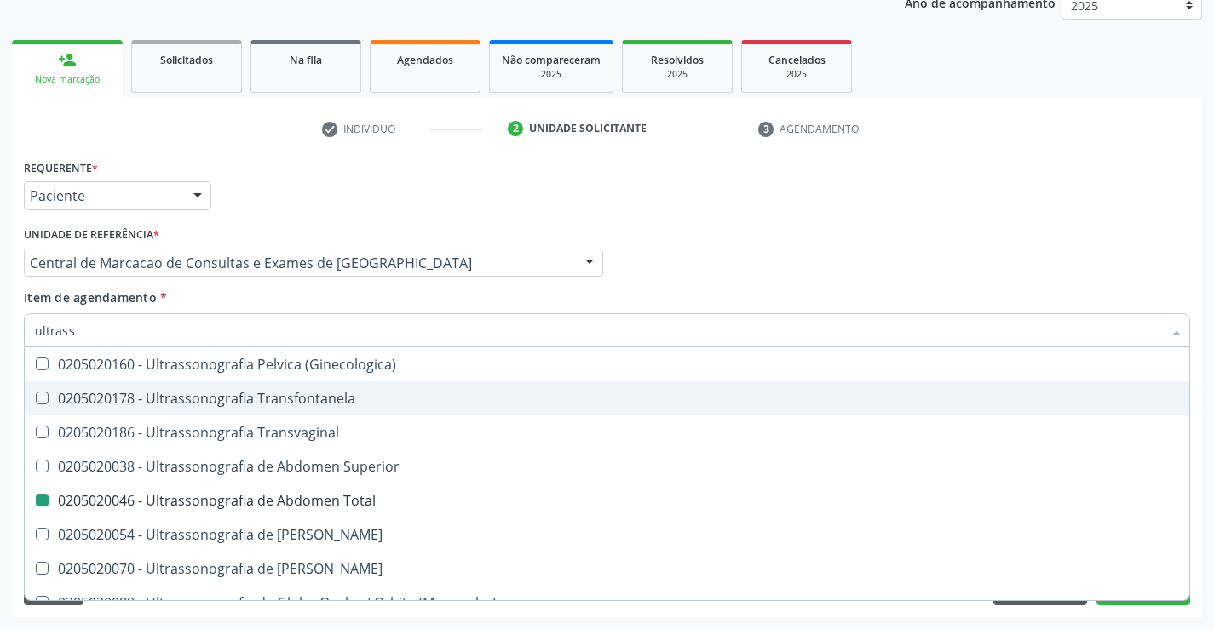
click at [1065, 201] on div "Requerente * Paciente Profissional de Saúde Paciente Nenhum resultado encontrad…" at bounding box center [607, 188] width 1174 height 66
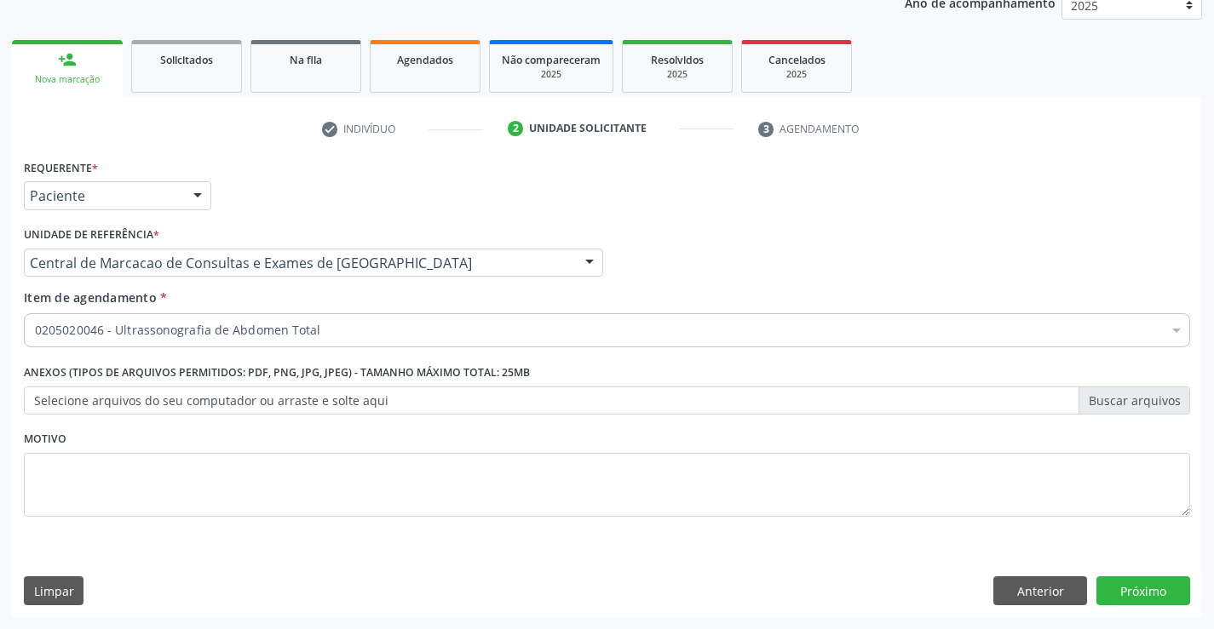
scroll to position [0, 0]
click at [1117, 588] on button "Próximo" at bounding box center [1143, 591] width 94 height 29
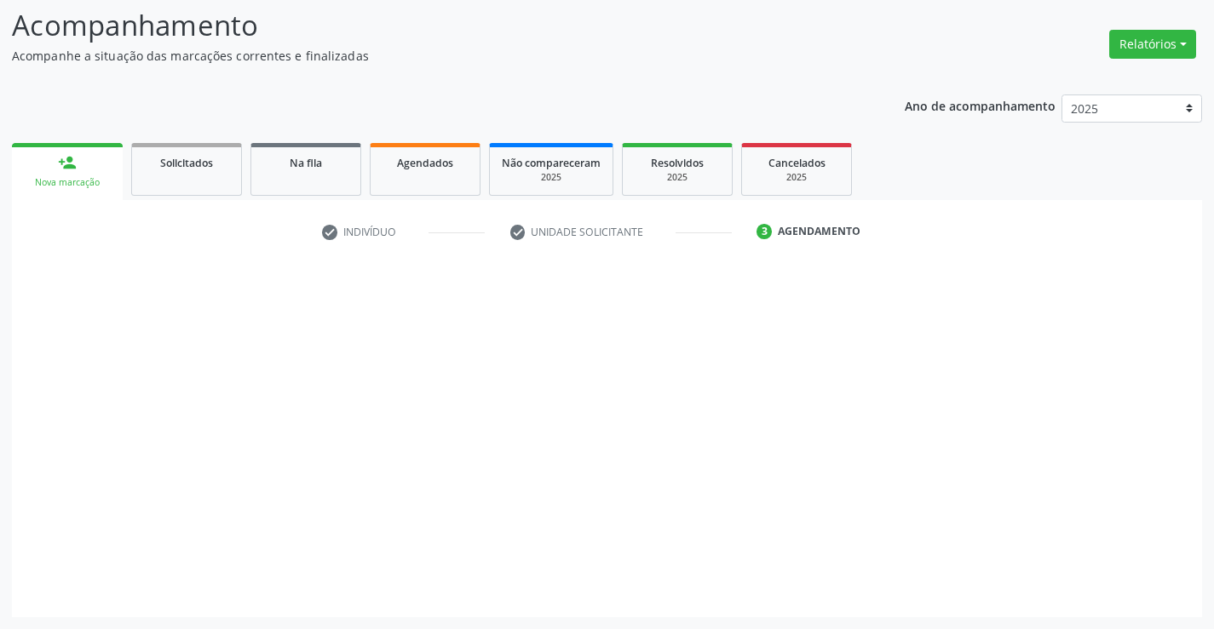
scroll to position [112, 0]
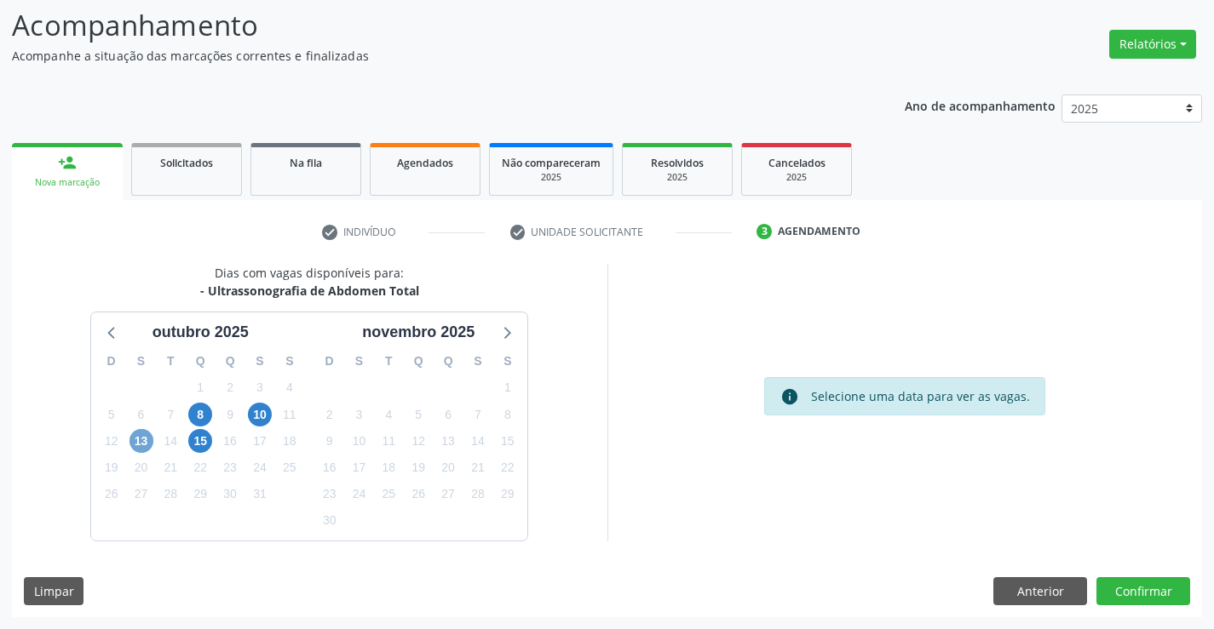
click at [138, 445] on span "13" at bounding box center [141, 441] width 24 height 24
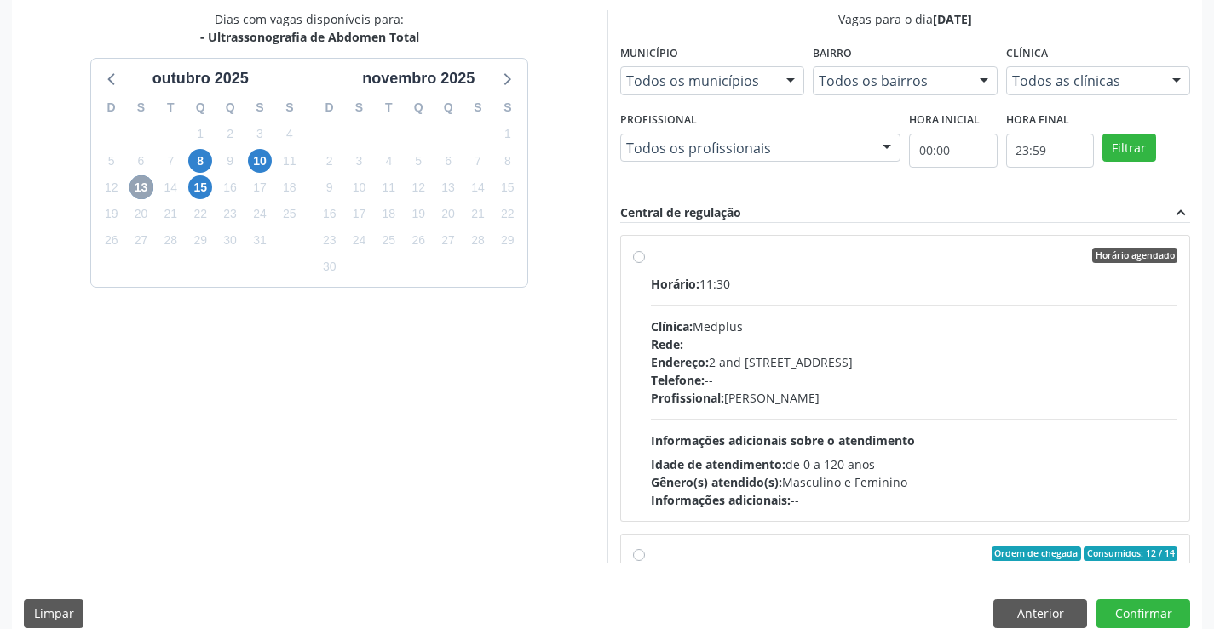
scroll to position [367, 0]
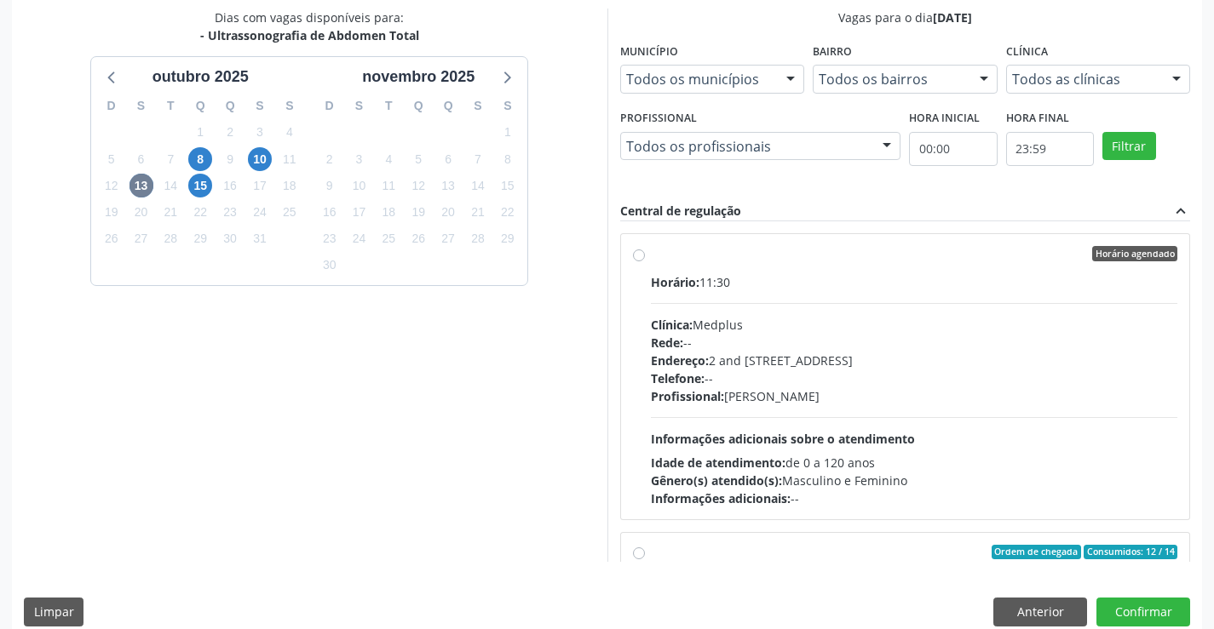
click at [999, 427] on div "Horário: 11:30 Clínica: Medplus Rede: -- Endereço: 2 and S 204 Ed Emp B, nº 35,…" at bounding box center [914, 390] width 527 height 234
click at [645, 261] on input "Horário agendado Horário: 11:30 Clínica: Medplus Rede: -- Endereço: 2 and S 204…" at bounding box center [639, 253] width 12 height 15
radio input "true"
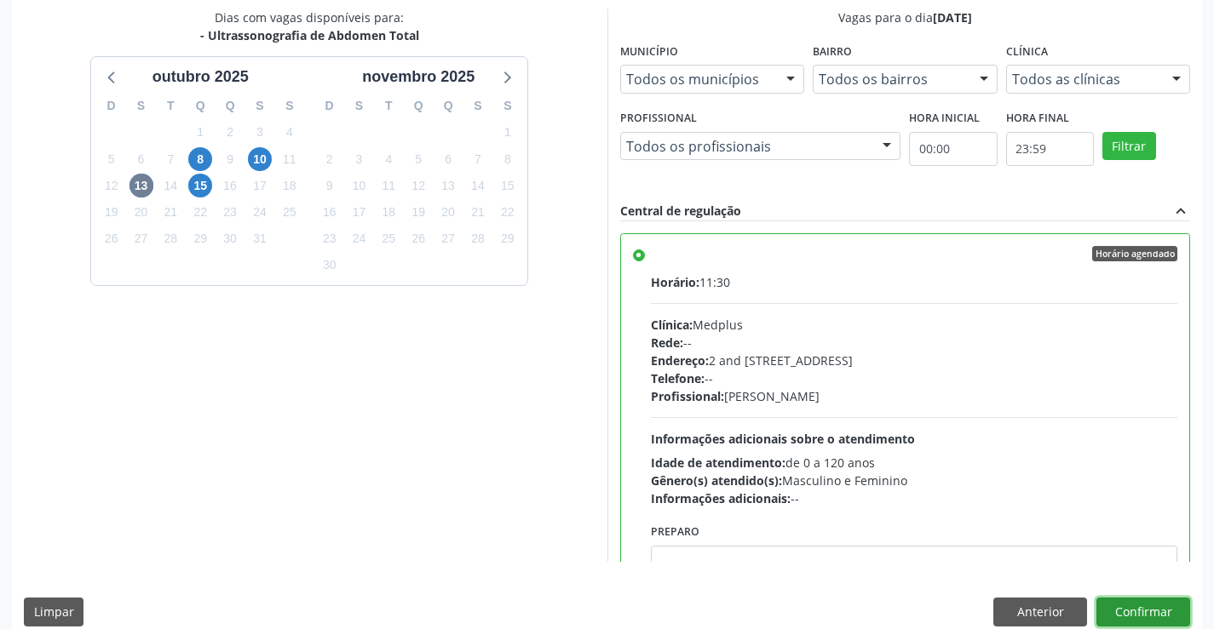
click at [1145, 611] on button "Confirmar" at bounding box center [1143, 612] width 94 height 29
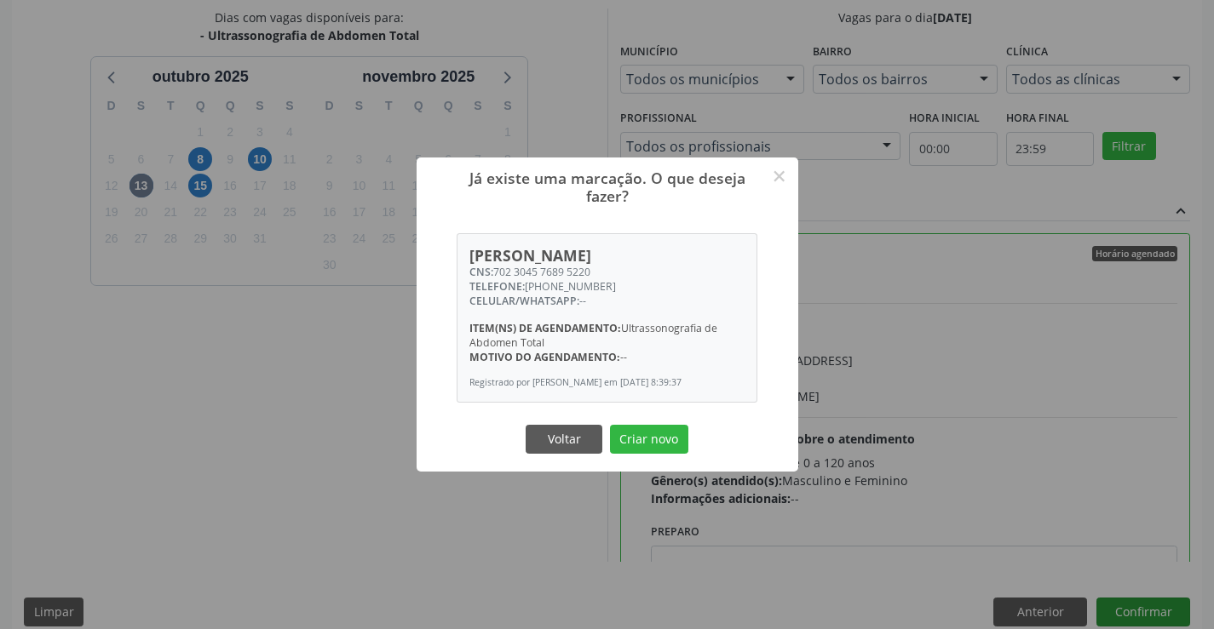
click at [610, 425] on button "Criar novo" at bounding box center [649, 439] width 78 height 29
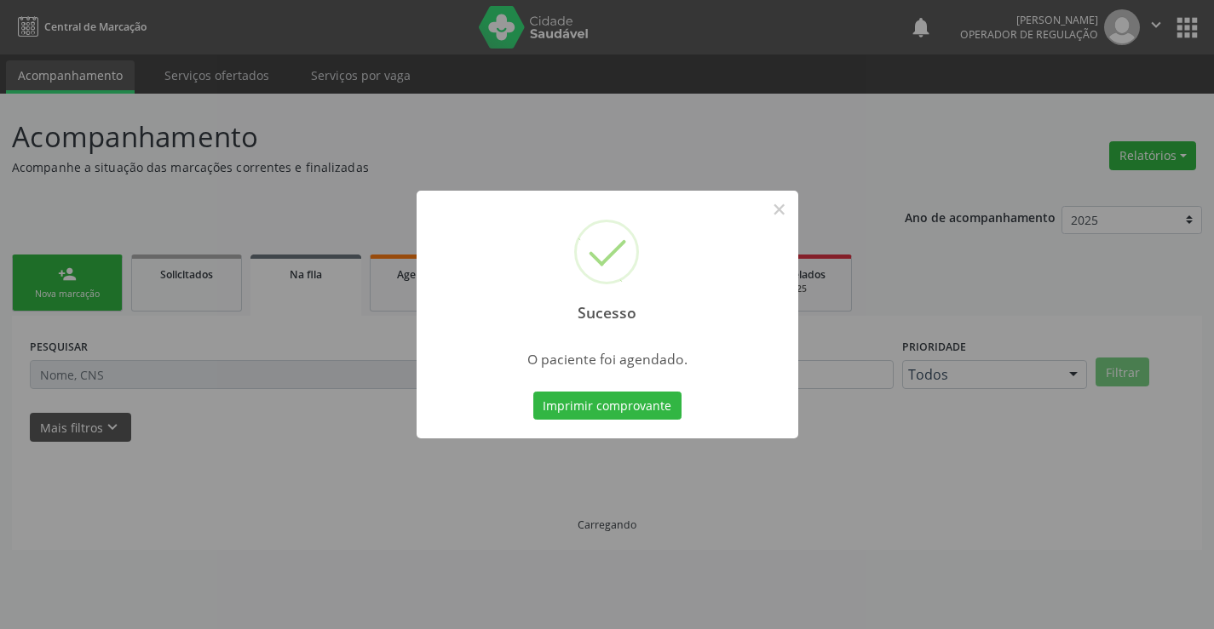
scroll to position [0, 0]
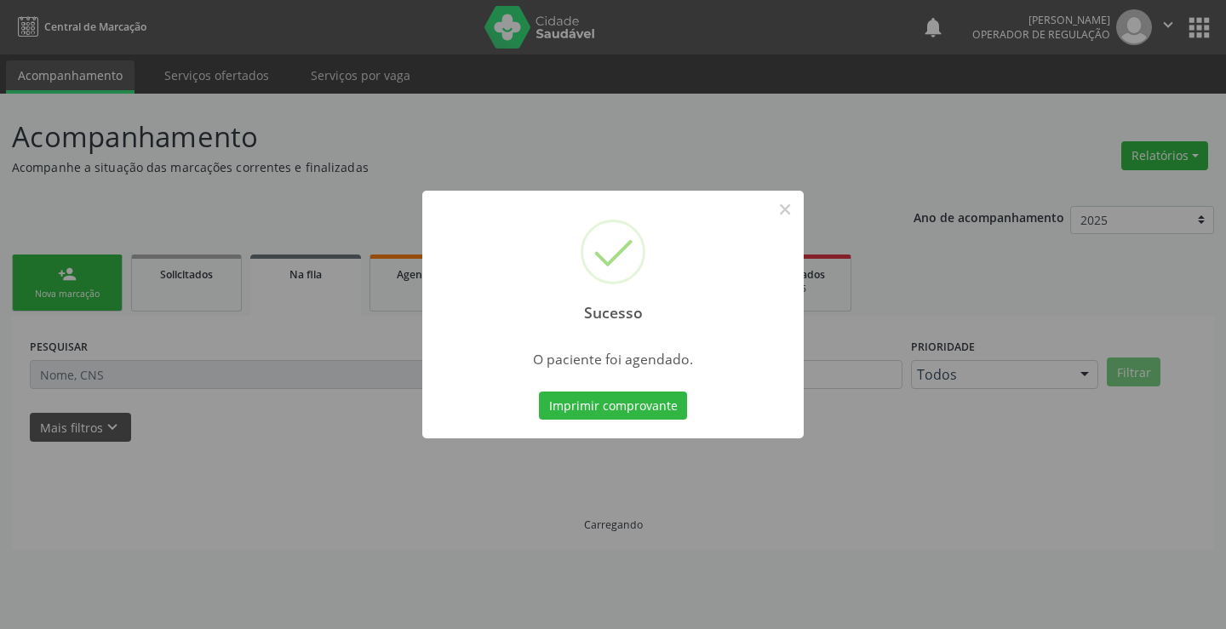
click at [539, 392] on button "Imprimir comprovante" at bounding box center [613, 406] width 148 height 29
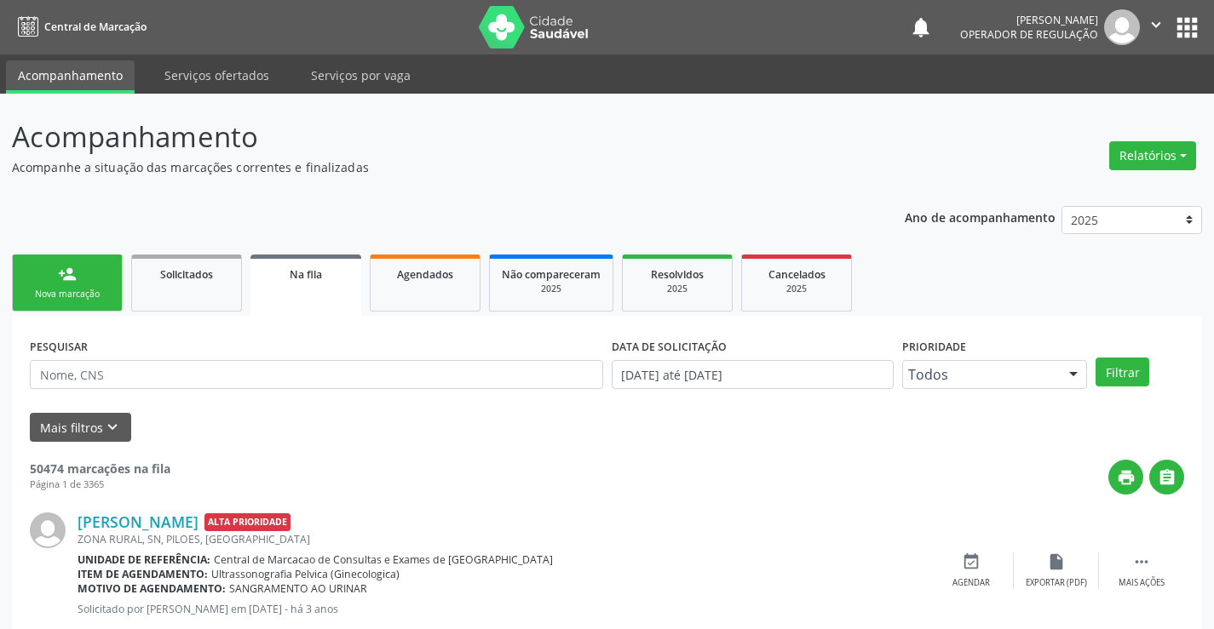
click at [75, 267] on div "person_add" at bounding box center [67, 274] width 19 height 19
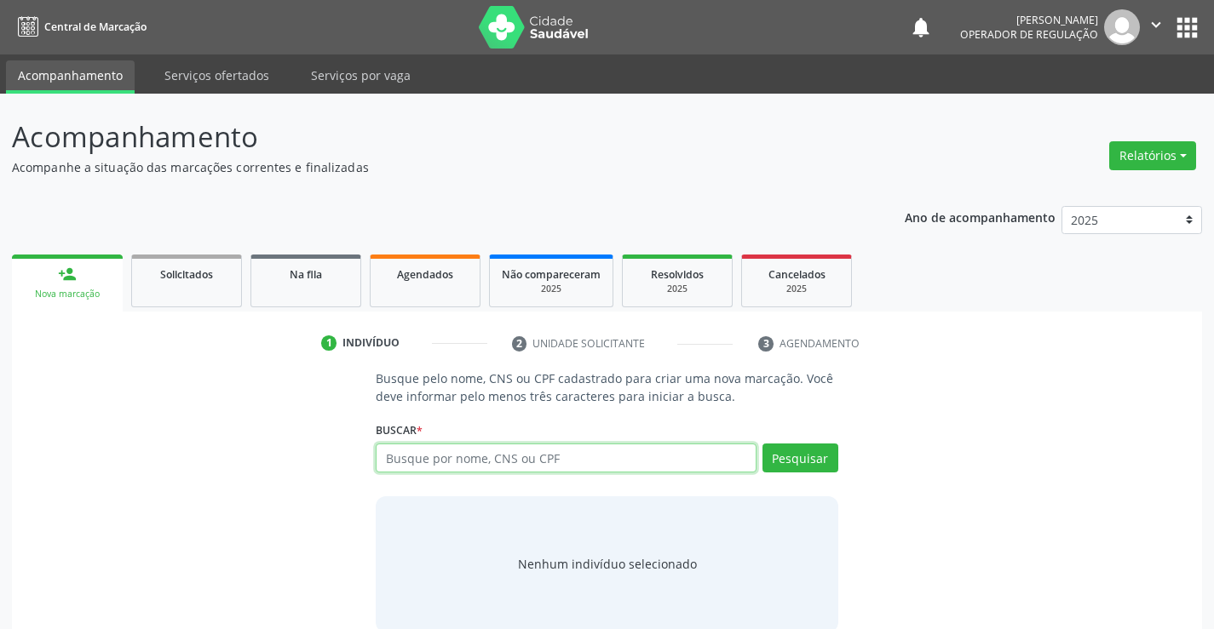
click at [463, 453] on input "text" at bounding box center [566, 458] width 380 height 29
click at [433, 449] on input "text" at bounding box center [566, 458] width 380 height 29
type input "700804906135282"
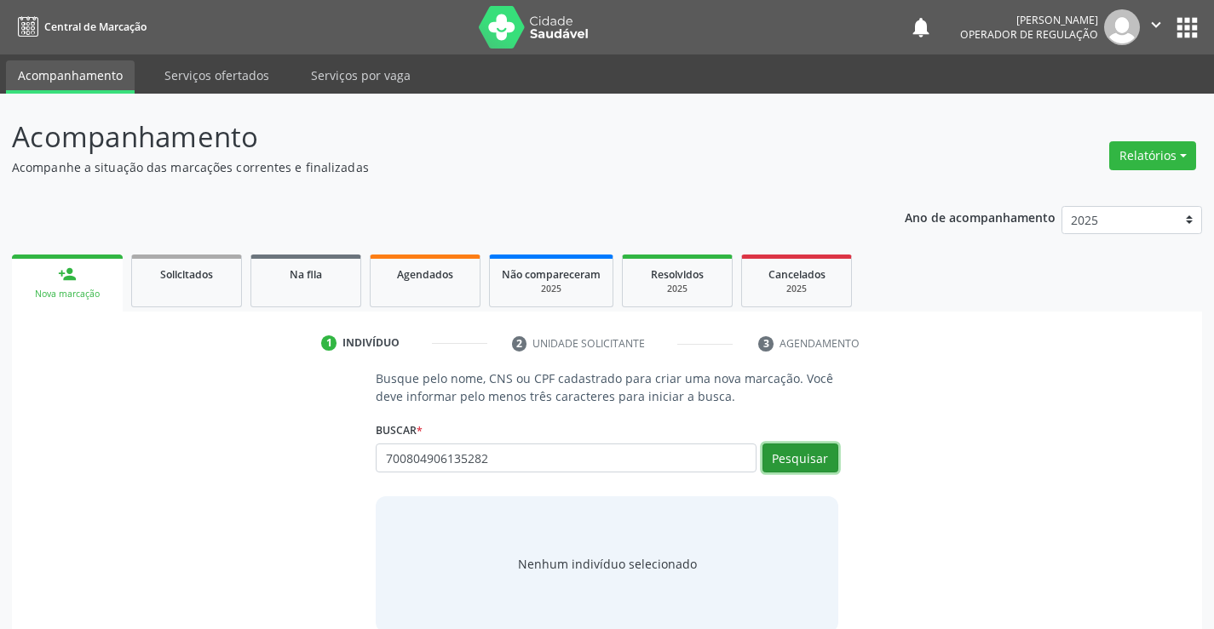
click at [780, 453] on button "Pesquisar" at bounding box center [800, 458] width 76 height 29
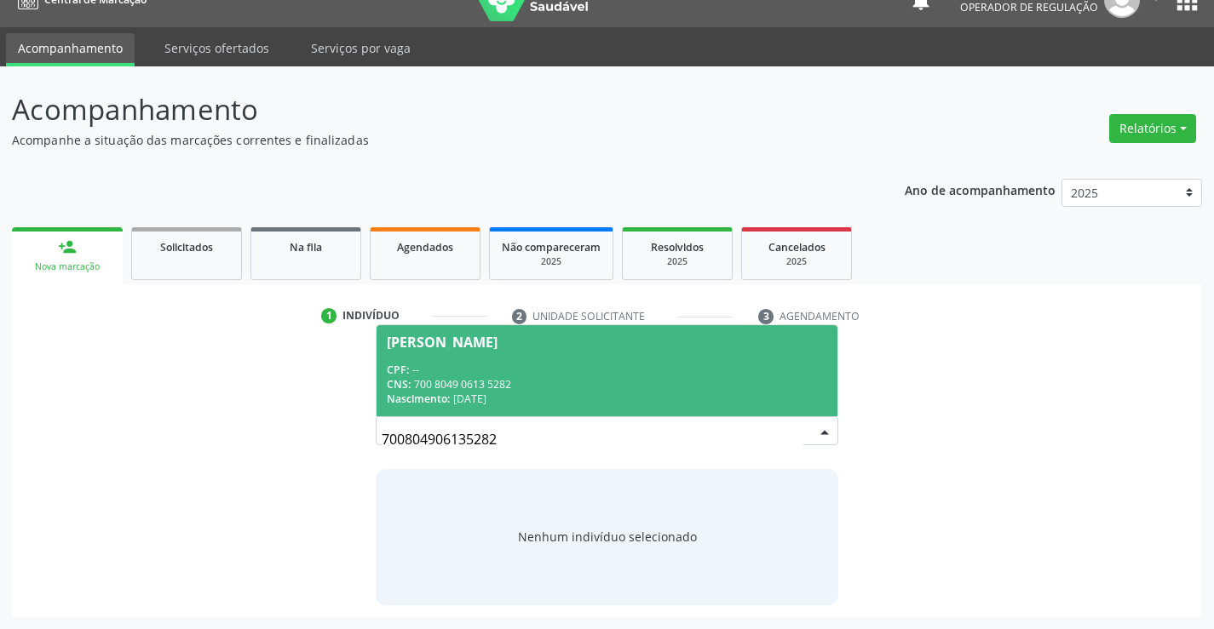
click at [640, 360] on span "Maria de Fatima Gomes Martins Mulungu CPF: -- CNS: 700 8049 0613 5282 Nasciment…" at bounding box center [606, 370] width 460 height 91
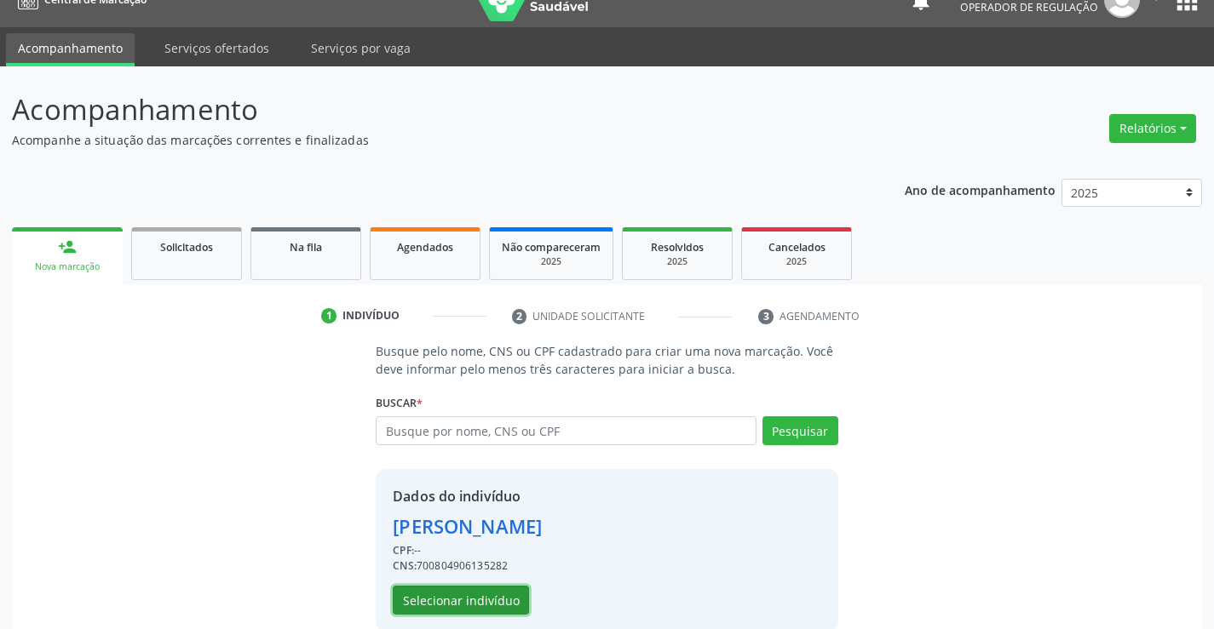
click at [504, 602] on button "Selecionar indivíduo" at bounding box center [461, 600] width 136 height 29
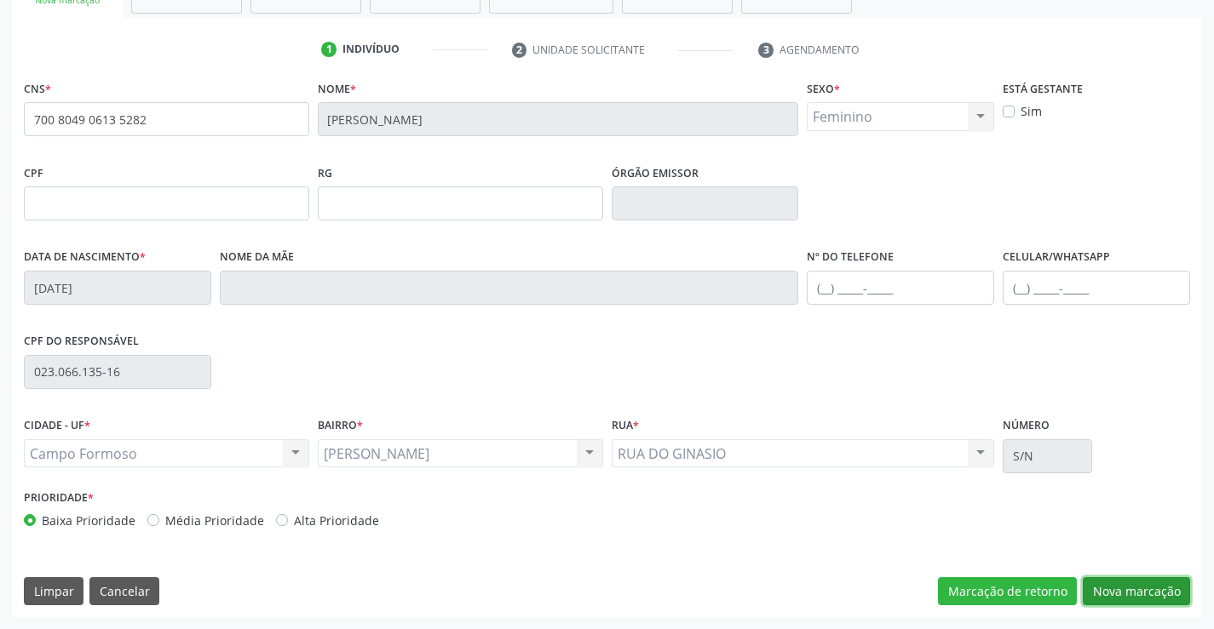
click at [1168, 593] on button "Nova marcação" at bounding box center [1135, 591] width 107 height 29
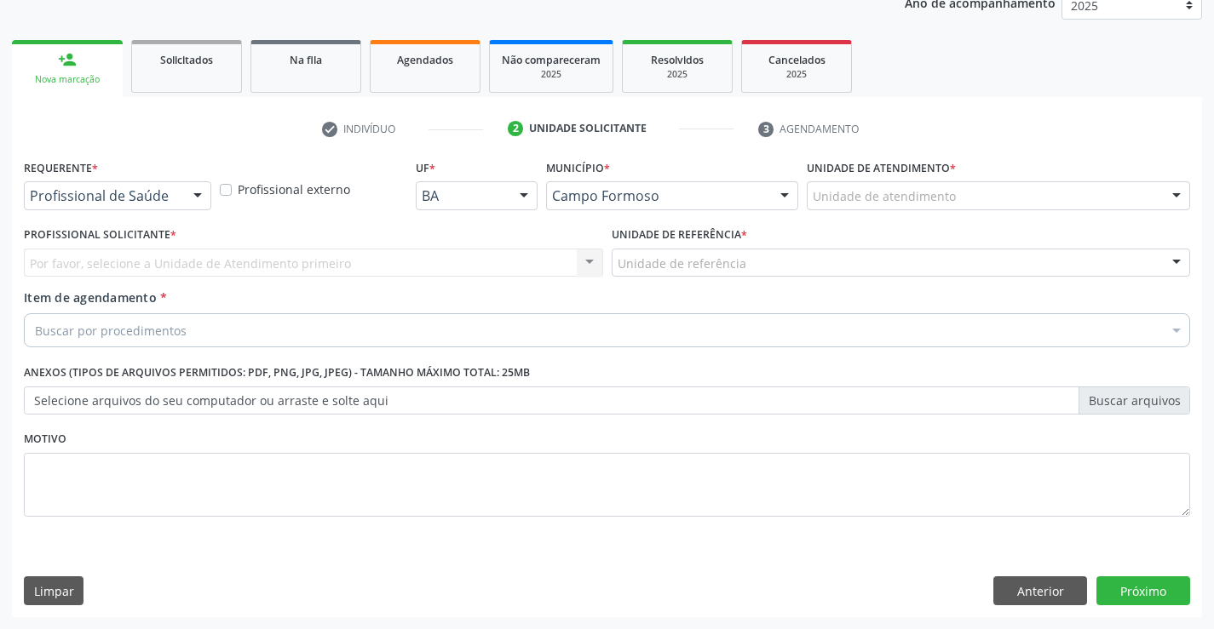
scroll to position [215, 0]
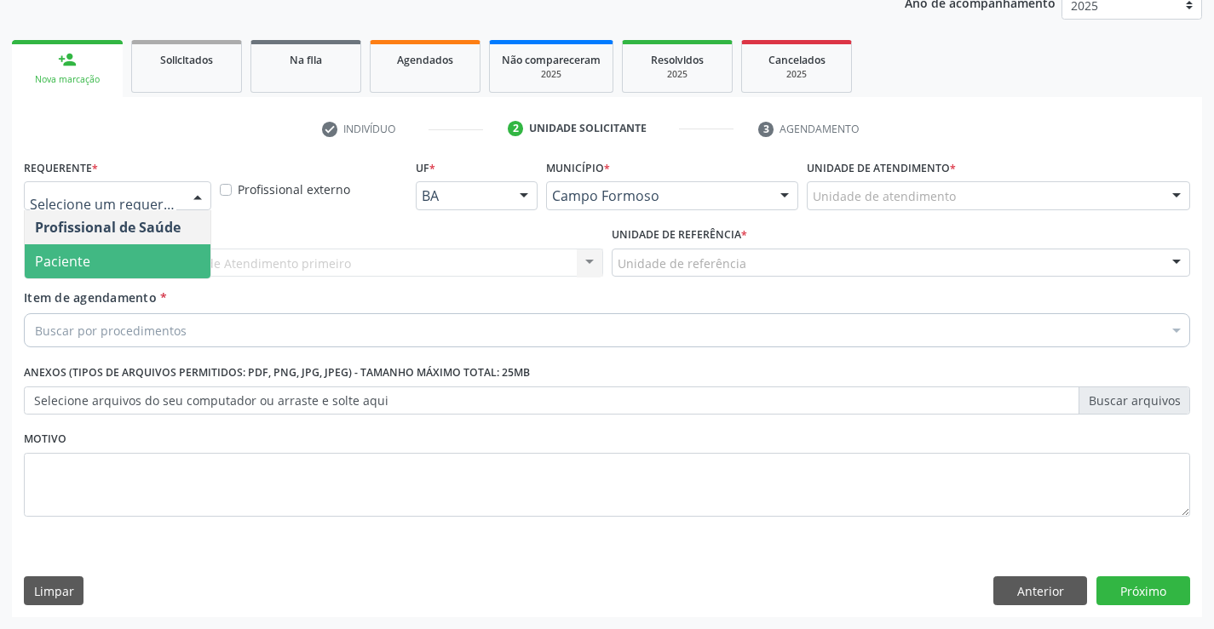
click at [148, 275] on span "Paciente" at bounding box center [118, 261] width 186 height 34
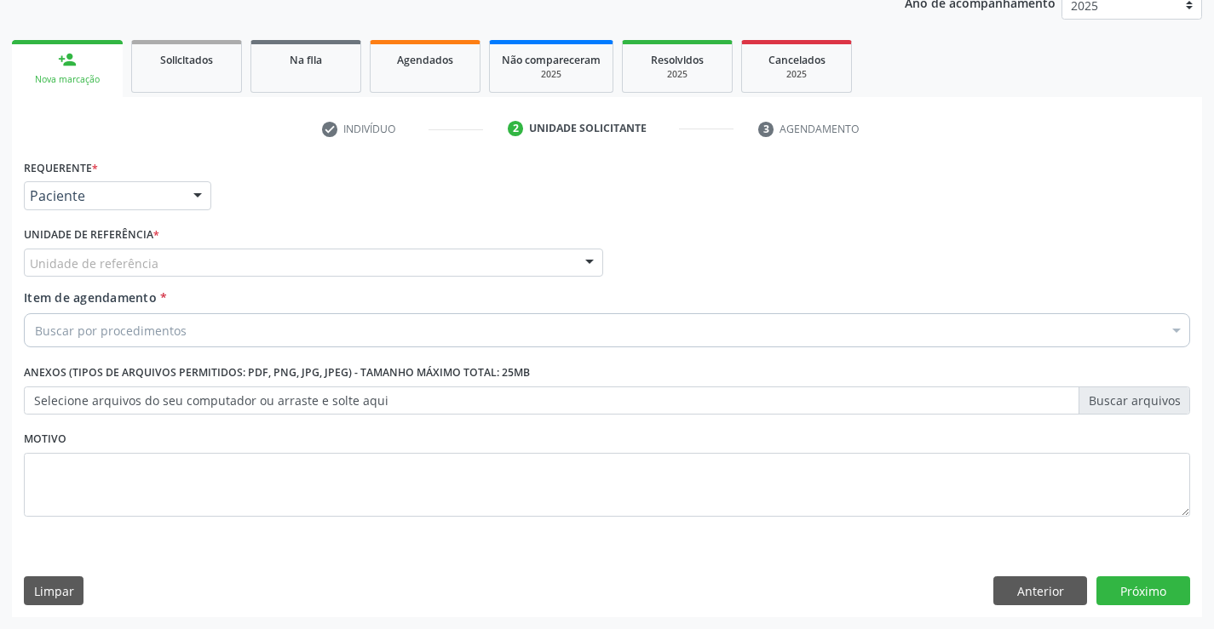
click at [237, 266] on div "Unidade de referência" at bounding box center [313, 263] width 579 height 29
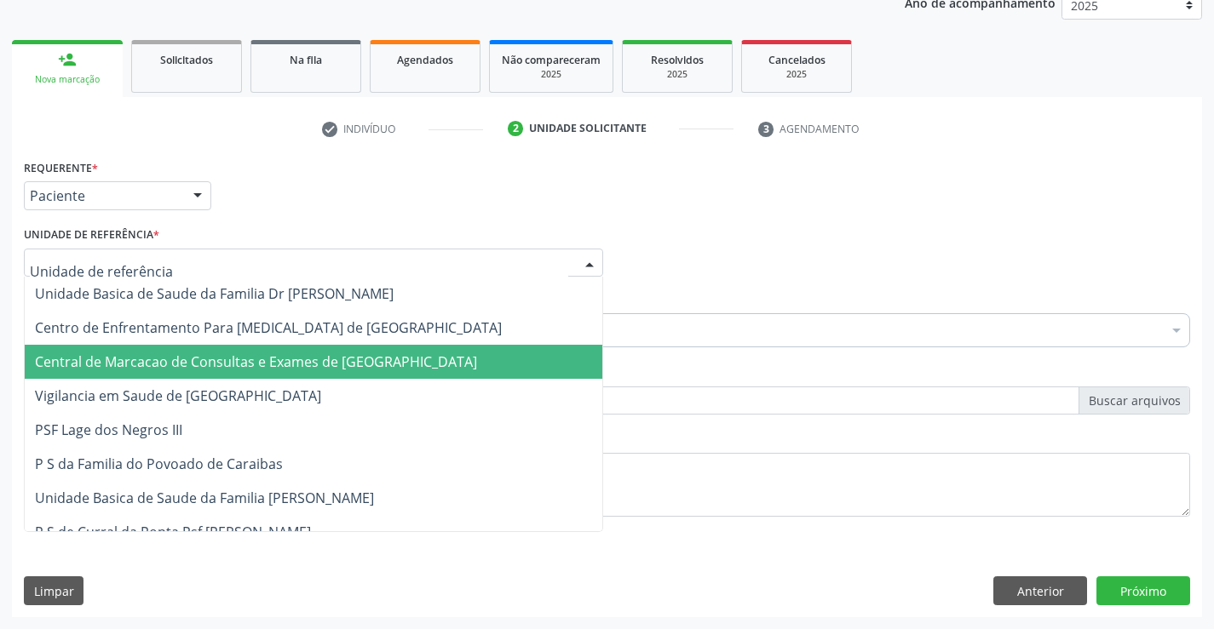
click at [235, 345] on span "Central de Marcacao de Consultas e Exames de [GEOGRAPHIC_DATA]" at bounding box center [313, 362] width 577 height 34
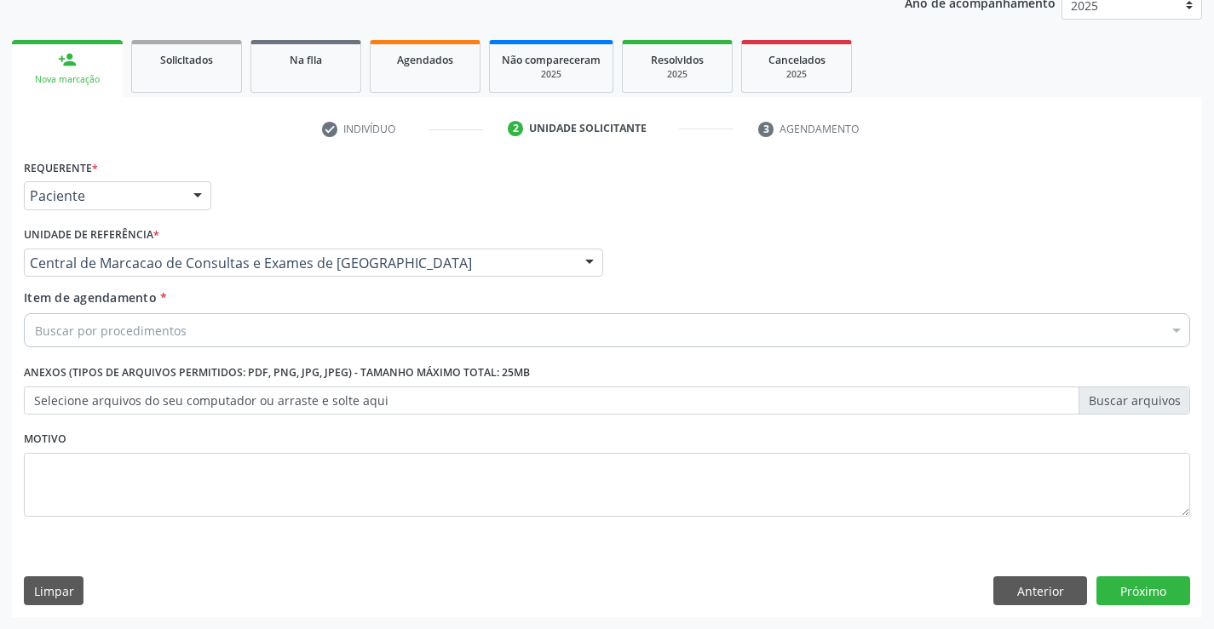
click at [237, 330] on div "Buscar por procedimentos" at bounding box center [607, 330] width 1166 height 34
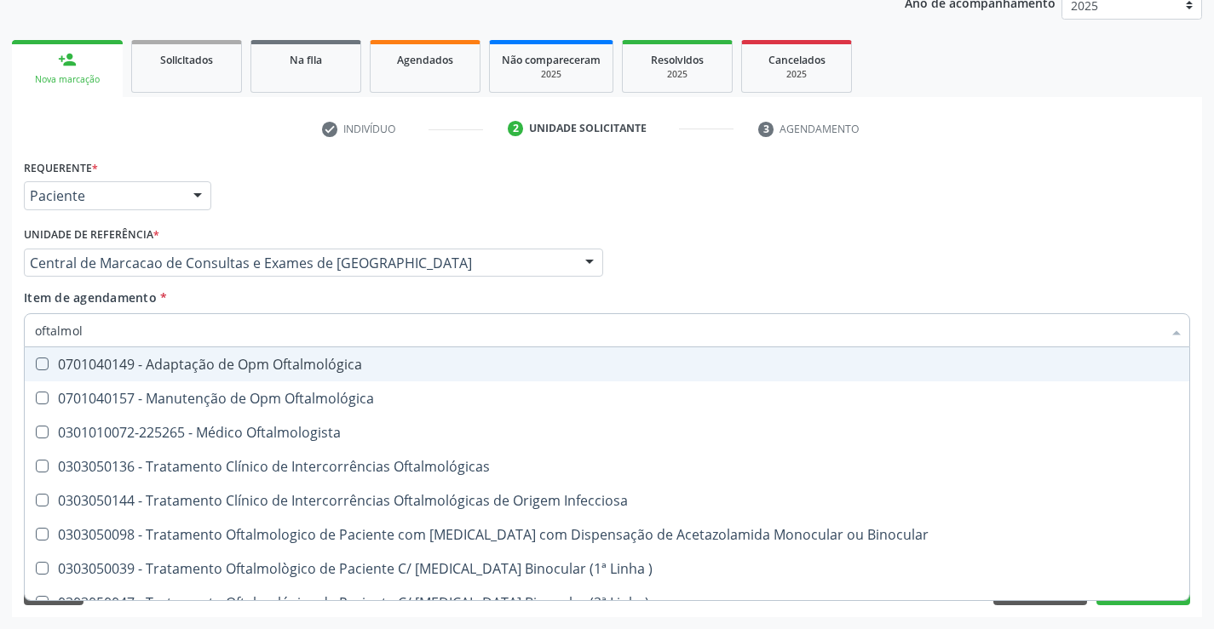
type input "oftalmolo"
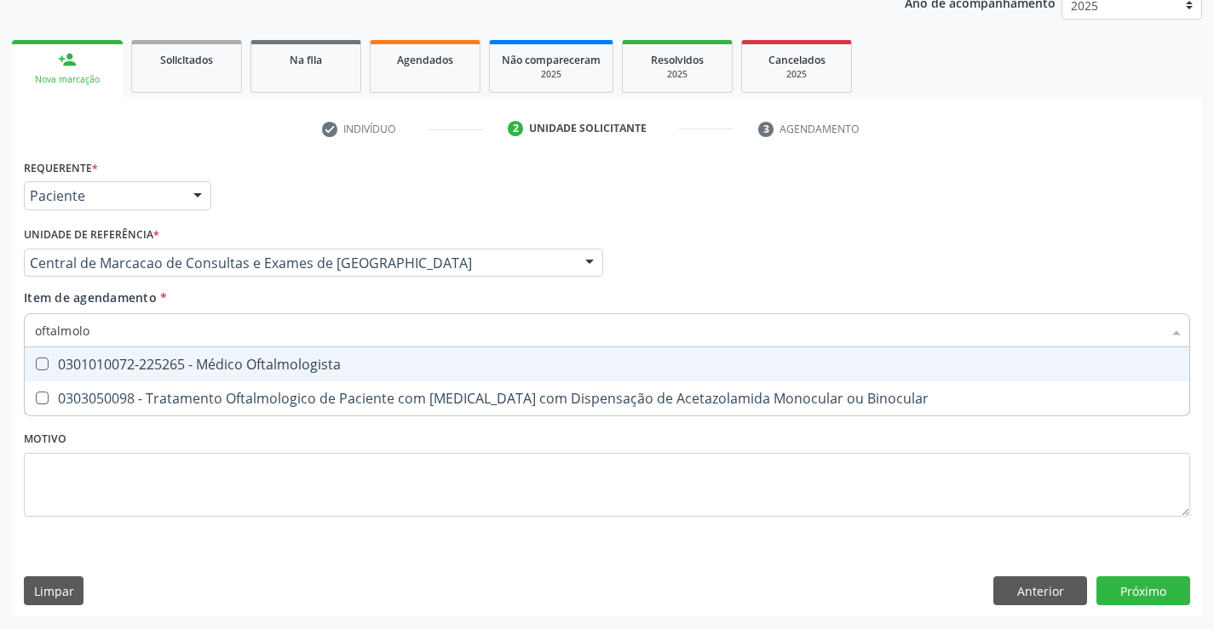
click at [238, 360] on div "0301010072-225265 - Médico Oftalmologista" at bounding box center [607, 365] width 1144 height 14
checkbox Oftalmologista "true"
click at [1182, 584] on div "Requerente * Paciente Profissional de Saúde Paciente Nenhum resultado encontrad…" at bounding box center [607, 386] width 1190 height 462
checkbox Binocular "true"
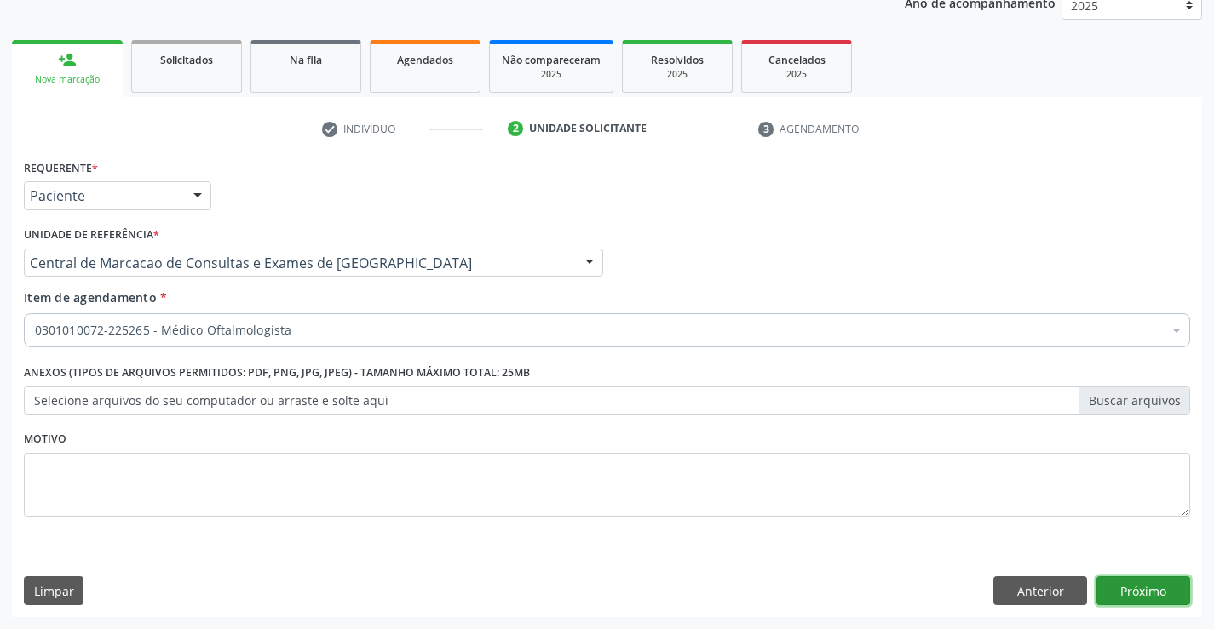
click at [1134, 595] on button "Próximo" at bounding box center [1143, 591] width 94 height 29
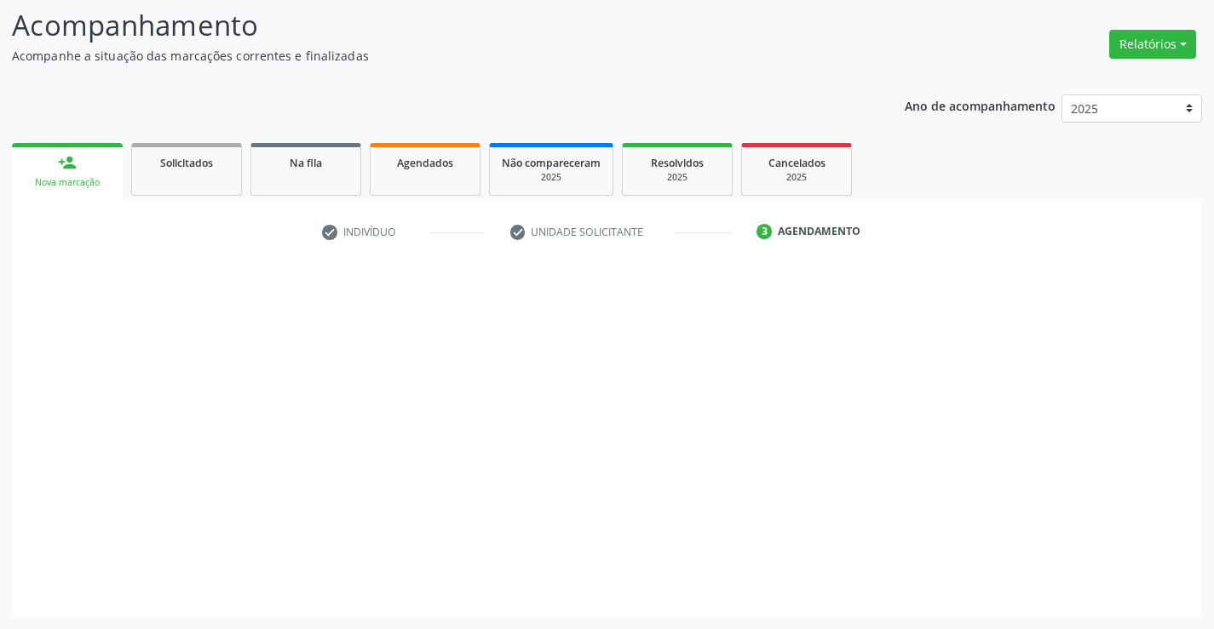
scroll to position [112, 0]
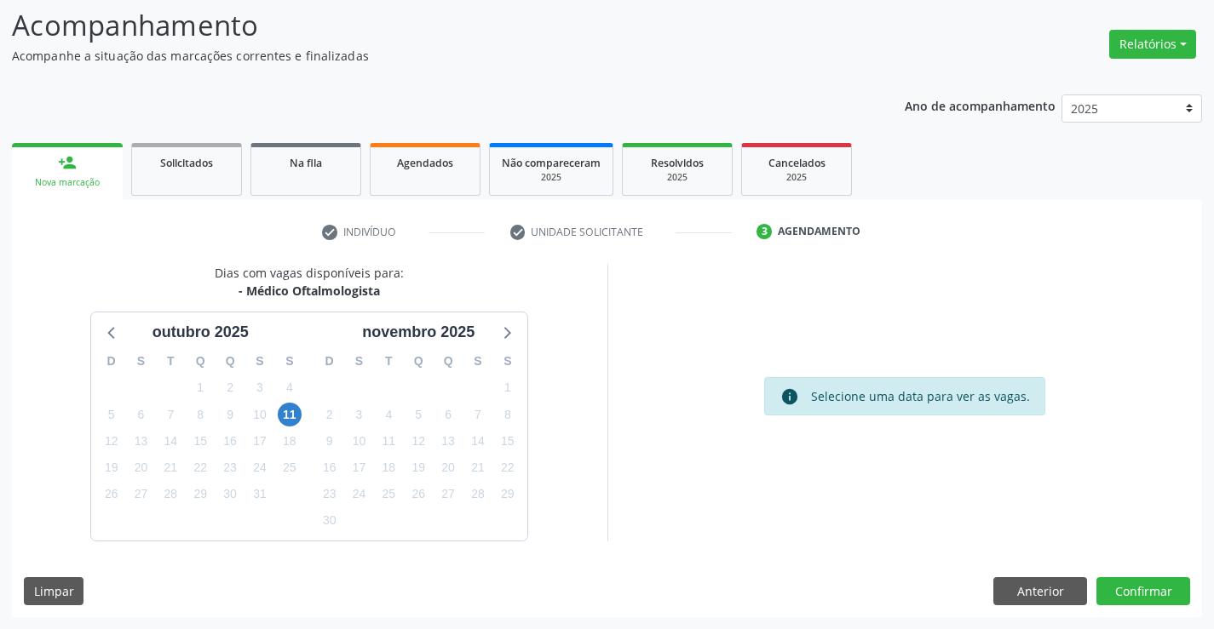
drag, startPoint x: 389, startPoint y: 295, endPoint x: 250, endPoint y: 301, distance: 139.0
click at [250, 301] on div "Dias com vagas disponíveis para: - Médico Oftalmologista outubro 2025 D S T Q Q…" at bounding box center [309, 402] width 595 height 277
copy div "Médico Oftalmologista"
click at [285, 410] on span "11" at bounding box center [290, 415] width 24 height 24
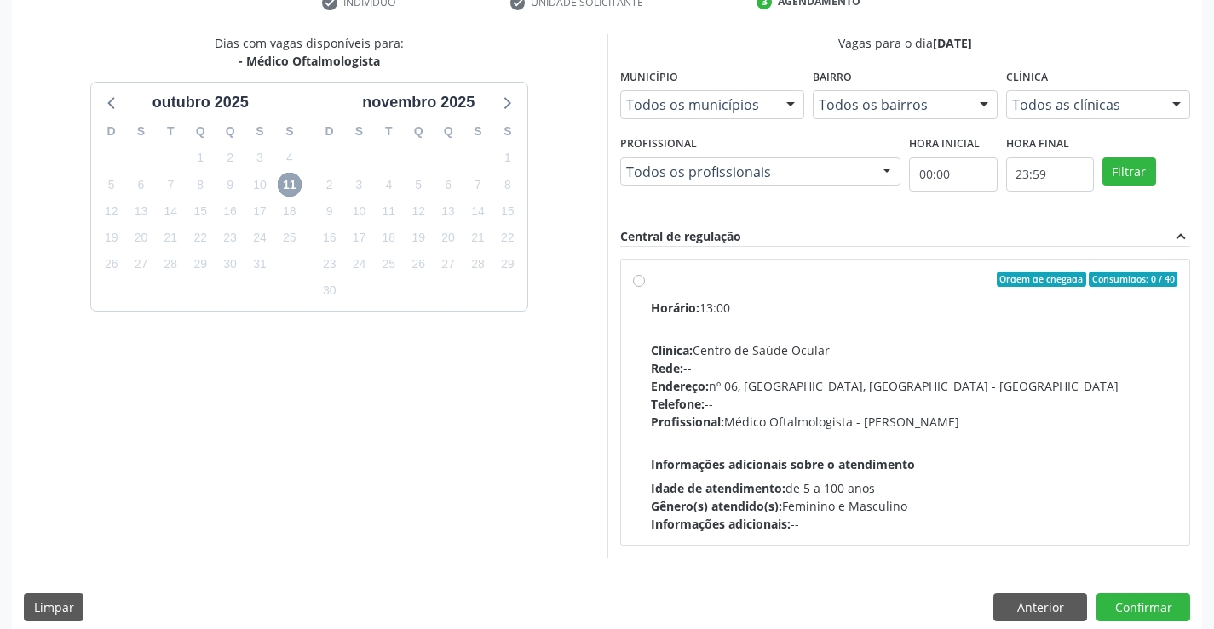
scroll to position [358, 0]
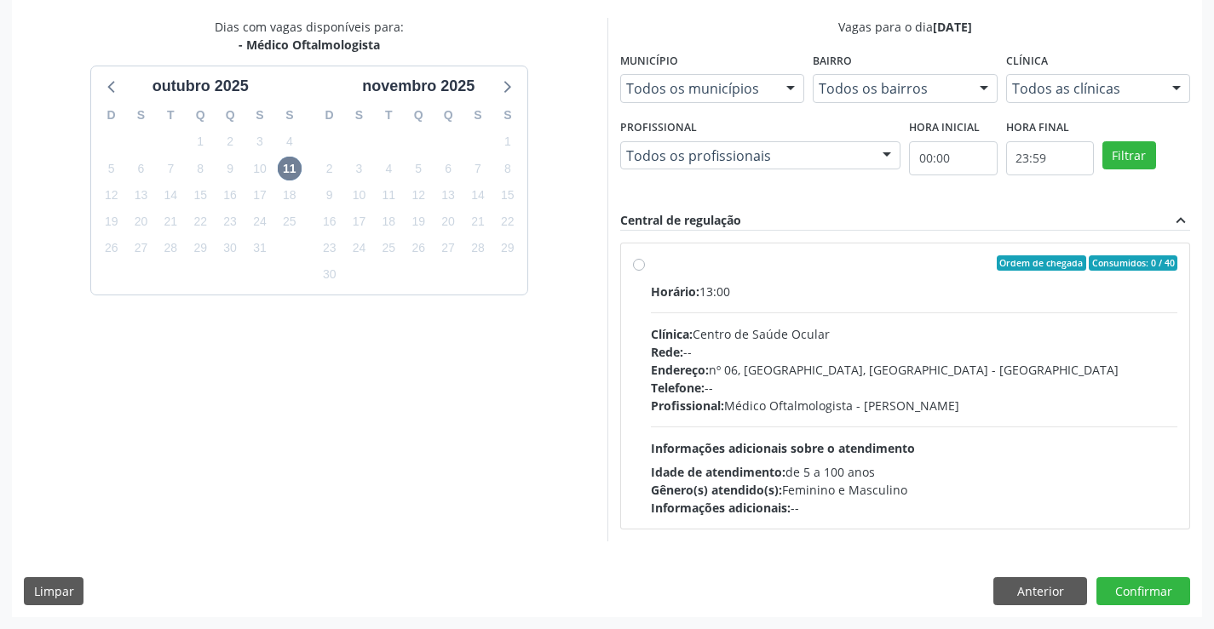
click at [959, 395] on div "Telefone: --" at bounding box center [914, 388] width 527 height 18
click at [645, 271] on input "Ordem de chegada Consumidos: 0 / 40 Horário: 13:00 Clínica: Centro de Saúde Ocu…" at bounding box center [639, 262] width 12 height 15
radio input "true"
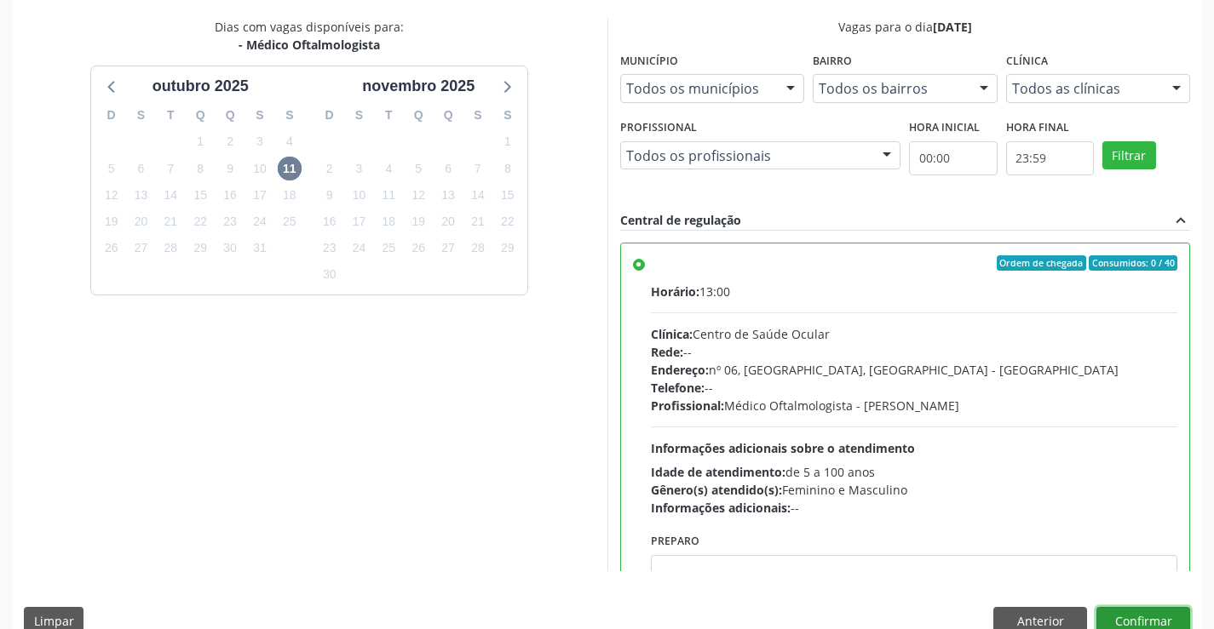
click at [1153, 609] on button "Confirmar" at bounding box center [1143, 621] width 94 height 29
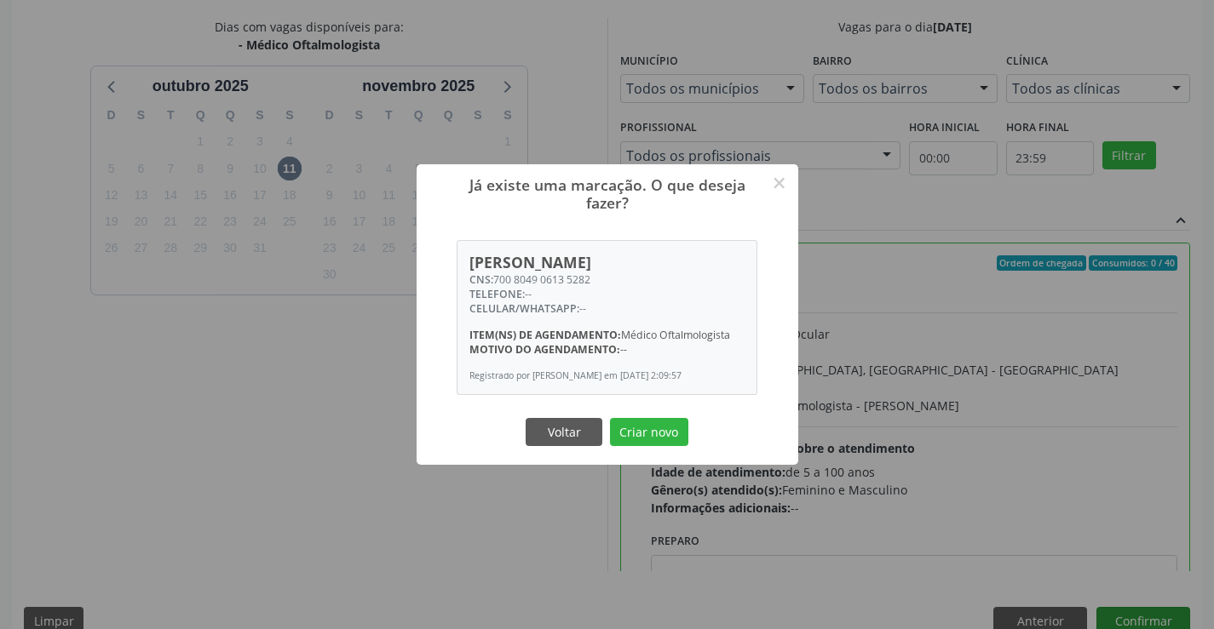
click at [610, 418] on button "Criar novo" at bounding box center [649, 432] width 78 height 29
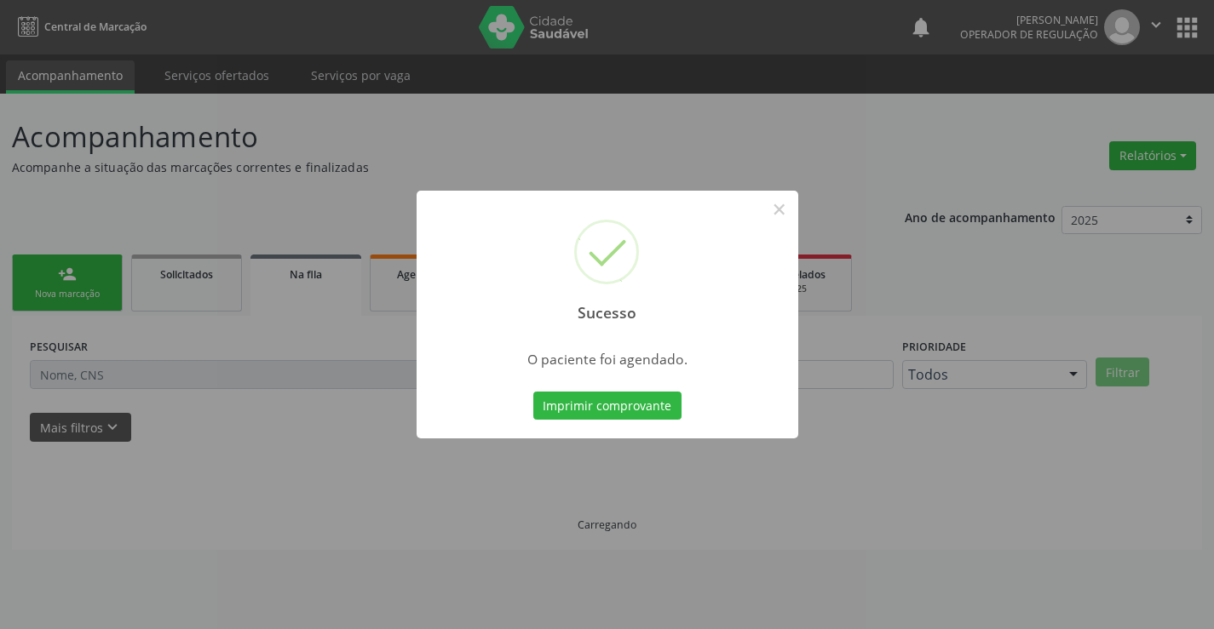
scroll to position [0, 0]
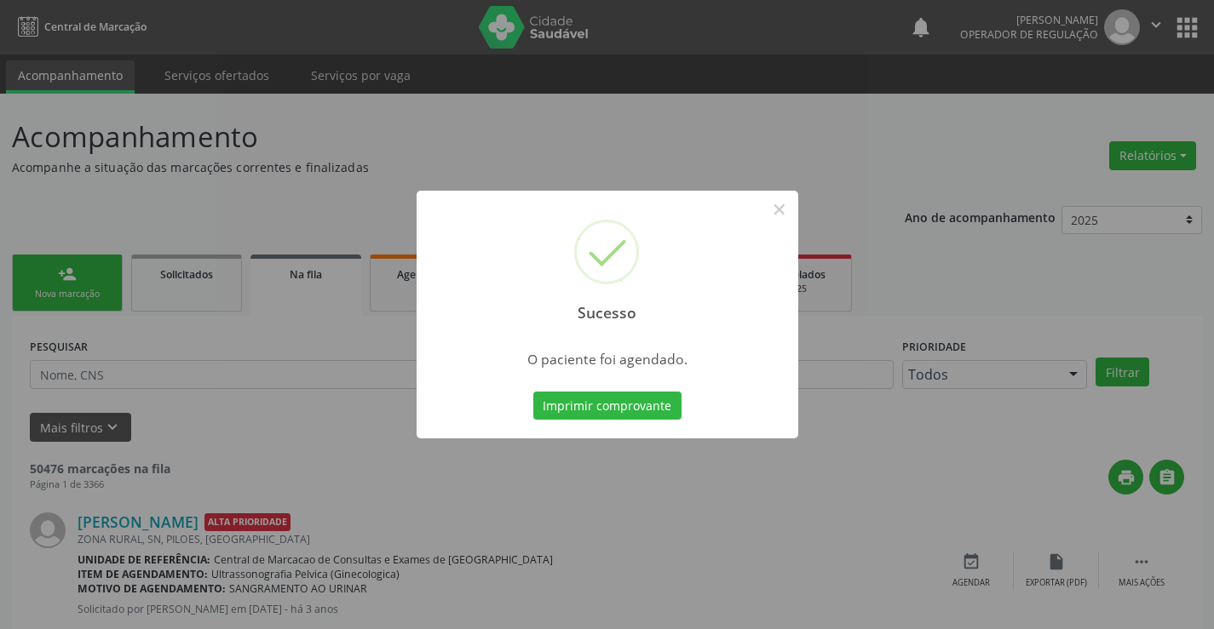
click at [533, 392] on button "Imprimir comprovante" at bounding box center [607, 406] width 148 height 29
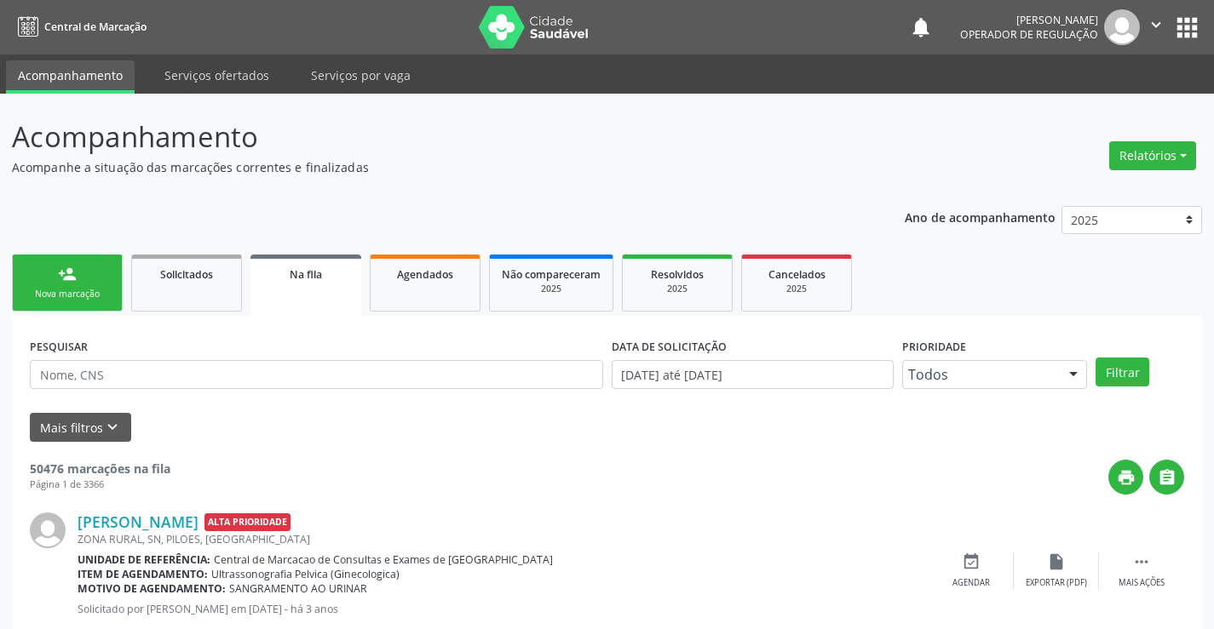
click at [80, 266] on link "person_add Nova marcação" at bounding box center [67, 283] width 111 height 57
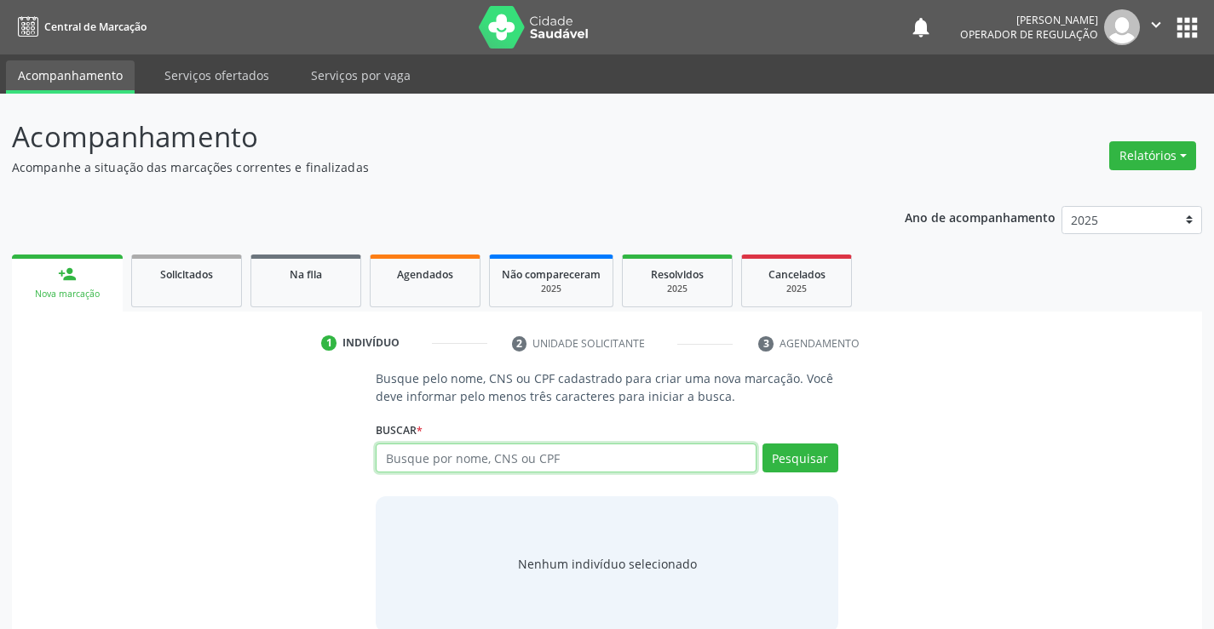
click at [514, 462] on input "text" at bounding box center [566, 458] width 380 height 29
type input "703008848389774"
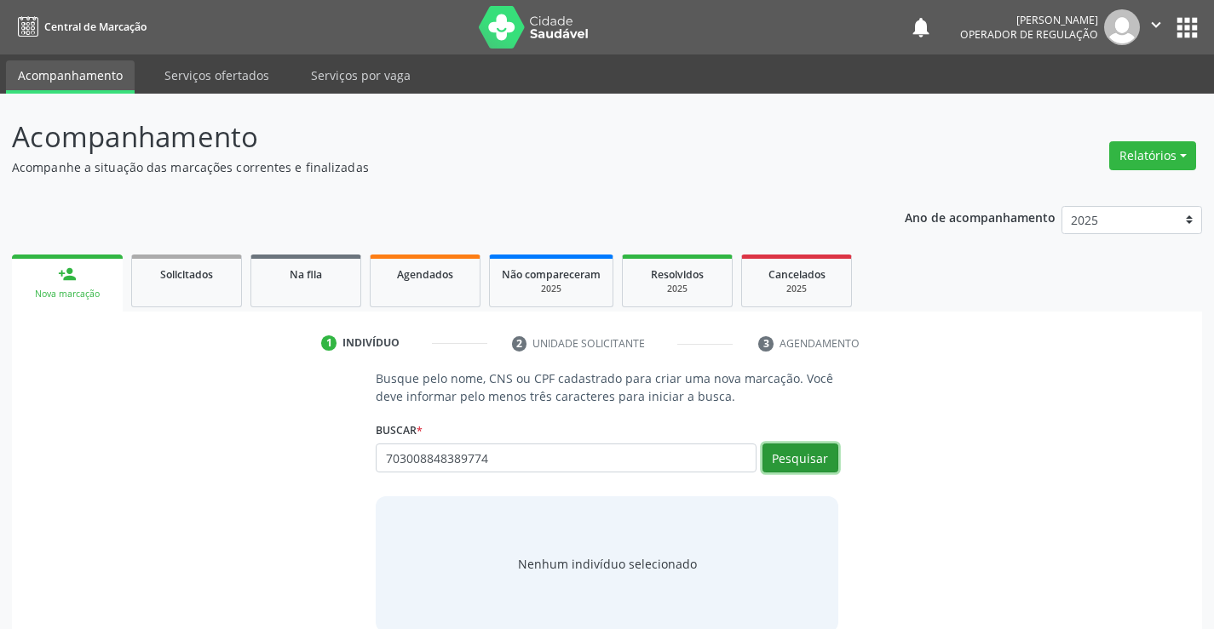
click at [801, 461] on button "Pesquisar" at bounding box center [800, 458] width 76 height 29
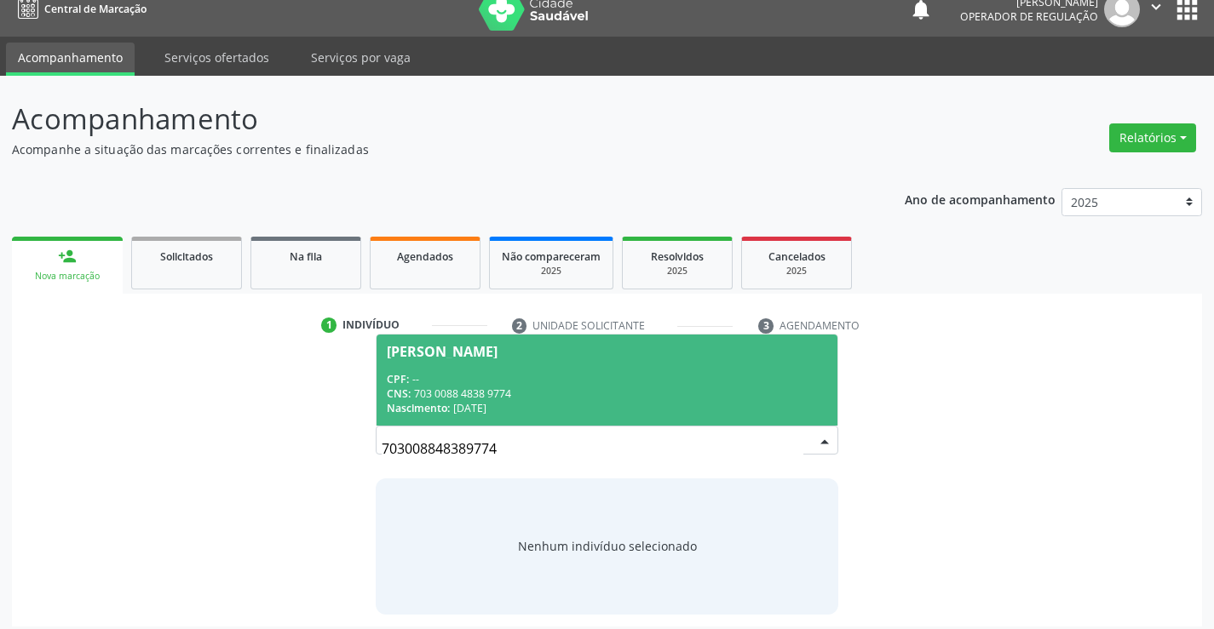
scroll to position [27, 0]
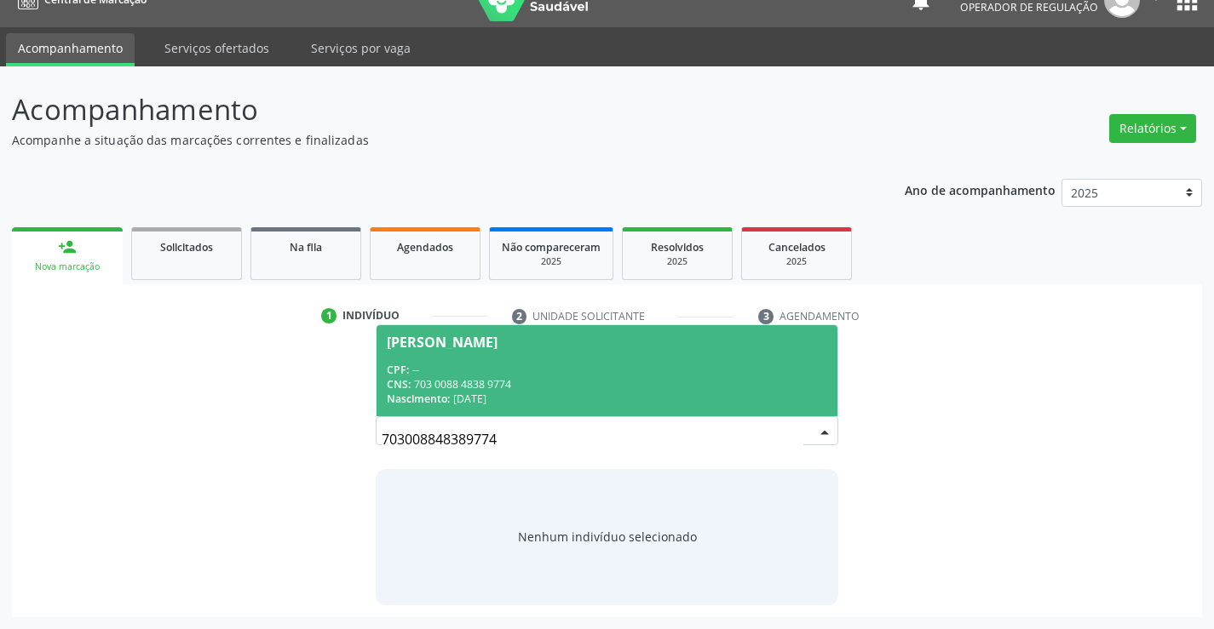
click at [710, 371] on div "CPF: --" at bounding box center [606, 370] width 439 height 14
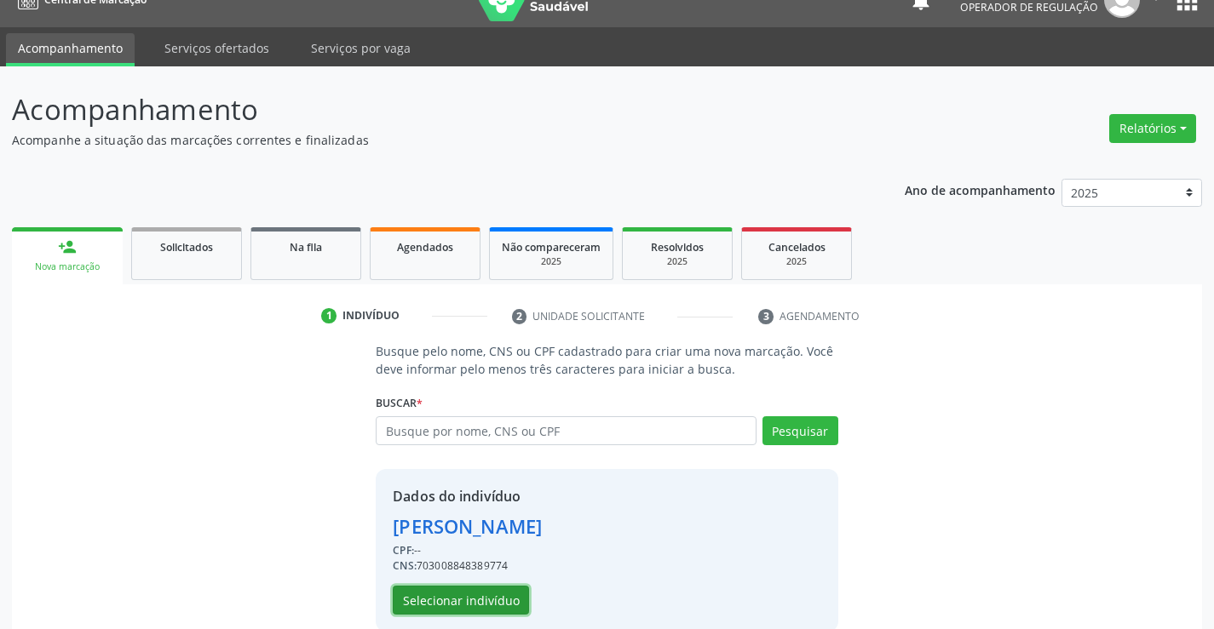
click at [483, 594] on button "Selecionar indivíduo" at bounding box center [461, 600] width 136 height 29
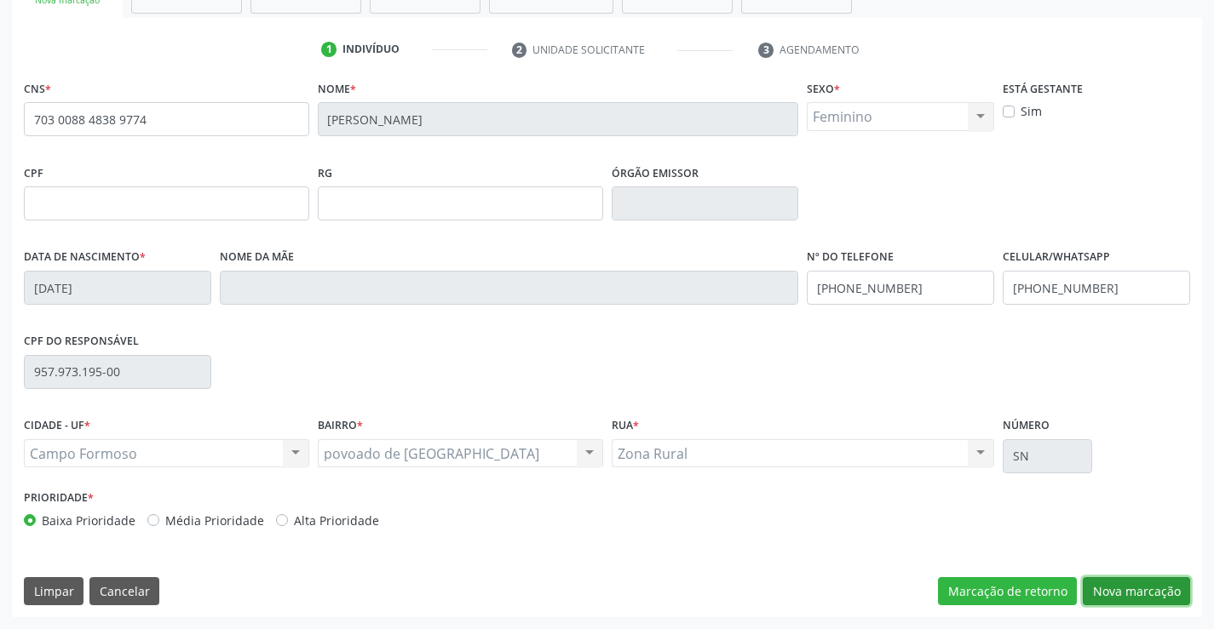
click at [1129, 593] on button "Nova marcação" at bounding box center [1135, 591] width 107 height 29
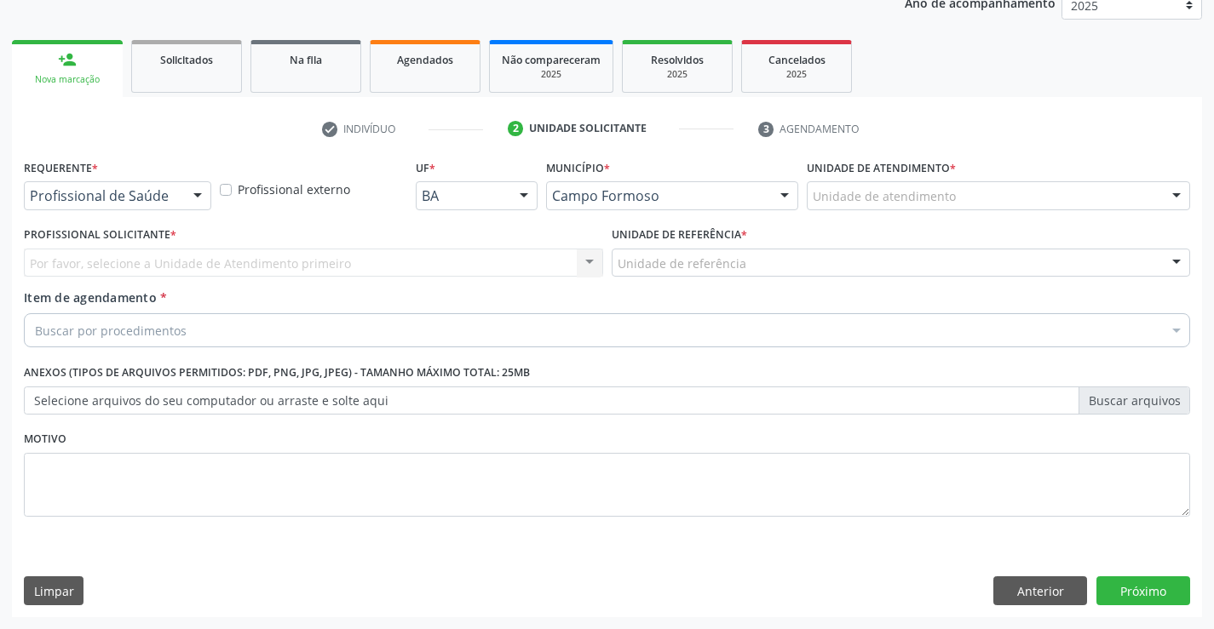
scroll to position [215, 0]
click at [102, 182] on div "Profissional de Saúde" at bounding box center [117, 195] width 187 height 29
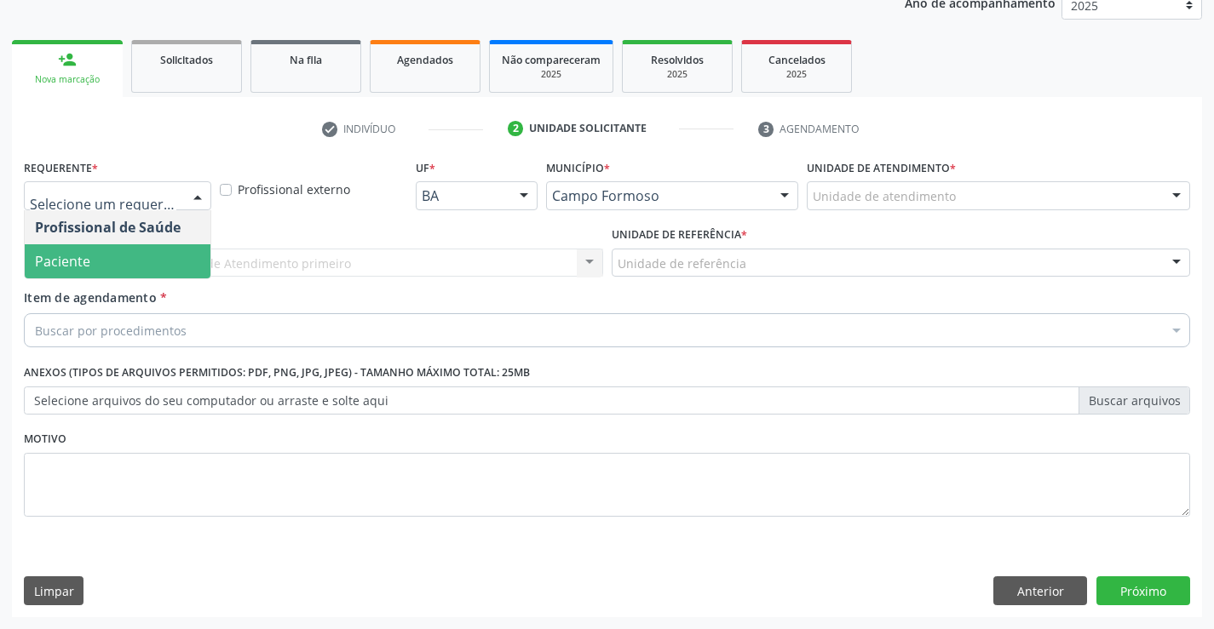
click at [107, 260] on span "Paciente" at bounding box center [118, 261] width 186 height 34
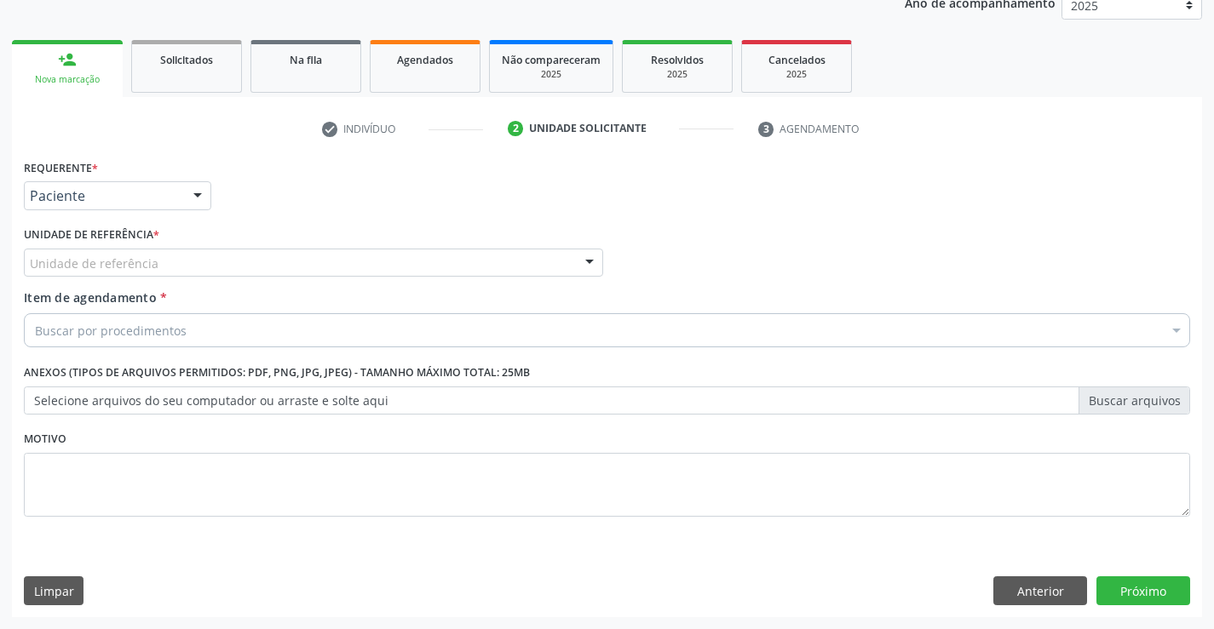
click at [154, 260] on div "Unidade de referência" at bounding box center [313, 263] width 579 height 29
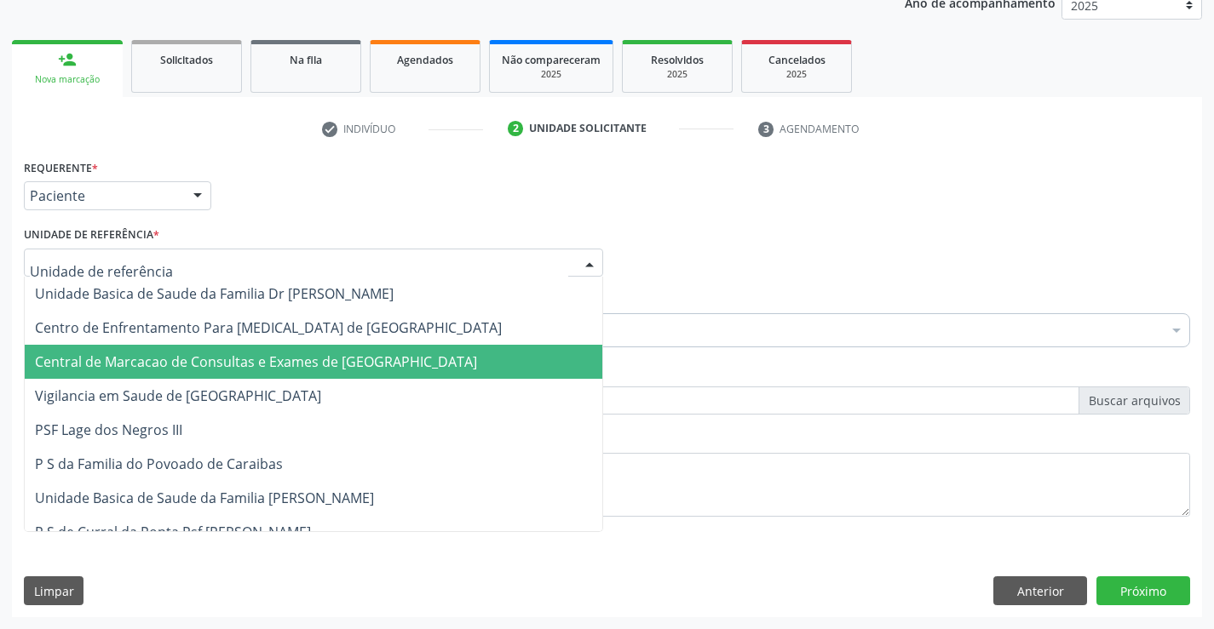
click at [157, 356] on span "Central de Marcacao de Consultas e Exames de [GEOGRAPHIC_DATA]" at bounding box center [256, 362] width 442 height 19
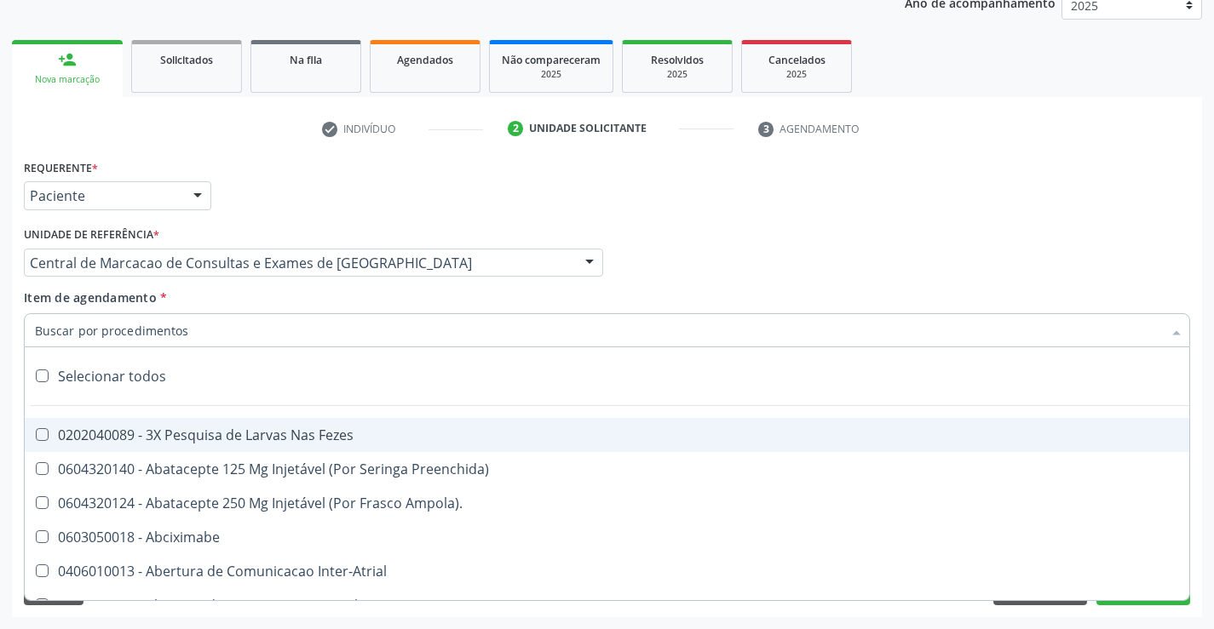
paste input "Médico Oftalmologista"
type input "Médico Oftalmologista"
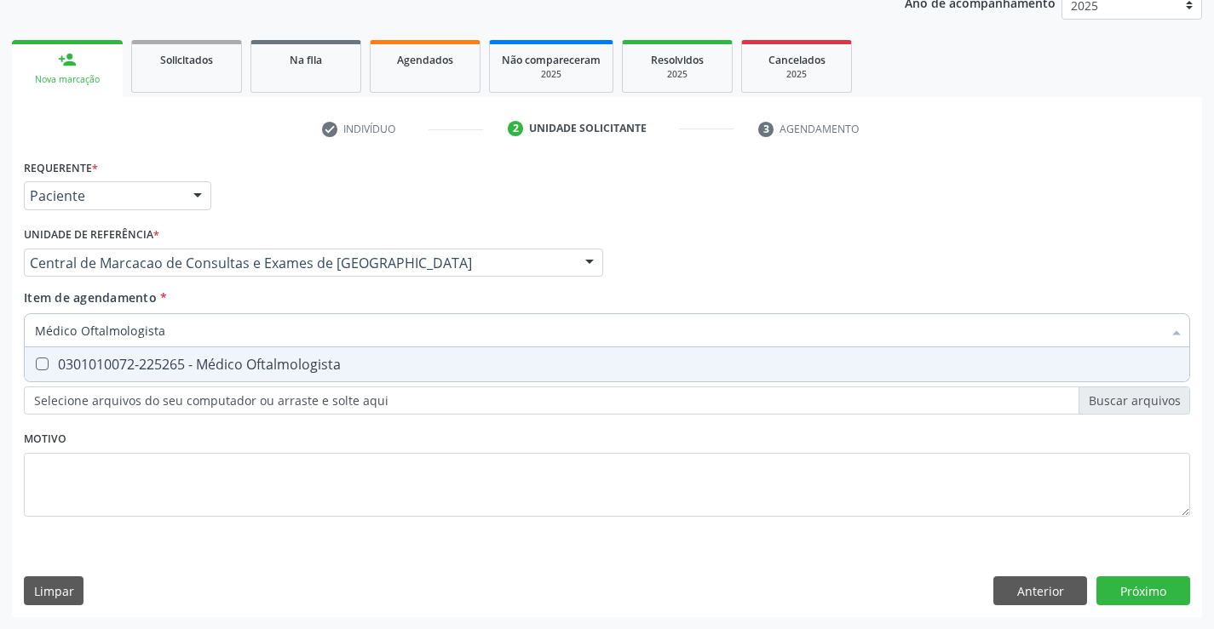
click at [284, 365] on div "0301010072-225265 - Médico Oftalmologista" at bounding box center [607, 365] width 1144 height 14
checkbox Oftalmologista "true"
click at [1177, 594] on div "Requerente * Paciente Profissional de Saúde Paciente Nenhum resultado encontrad…" at bounding box center [607, 386] width 1190 height 462
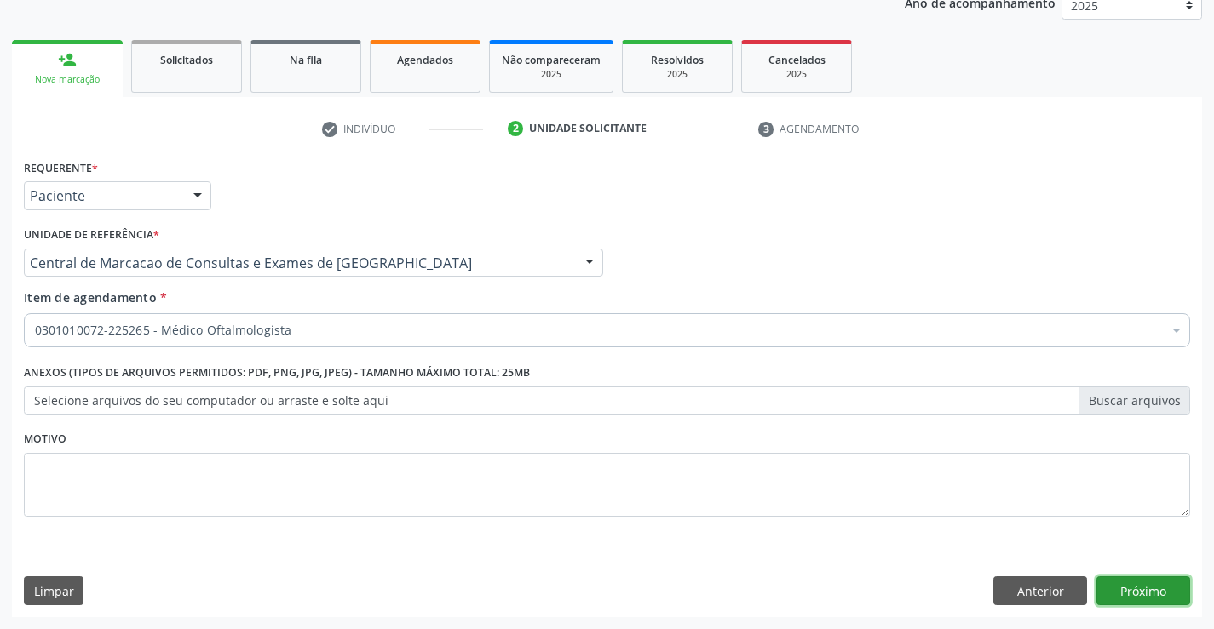
click at [1122, 583] on button "Próximo" at bounding box center [1143, 591] width 94 height 29
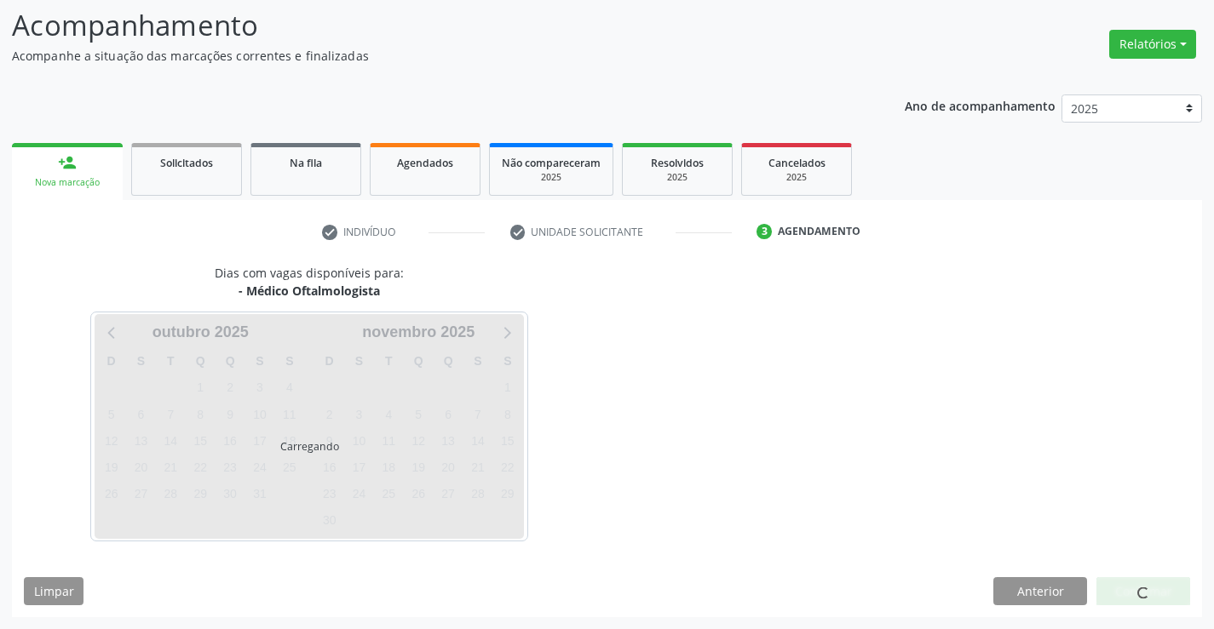
scroll to position [112, 0]
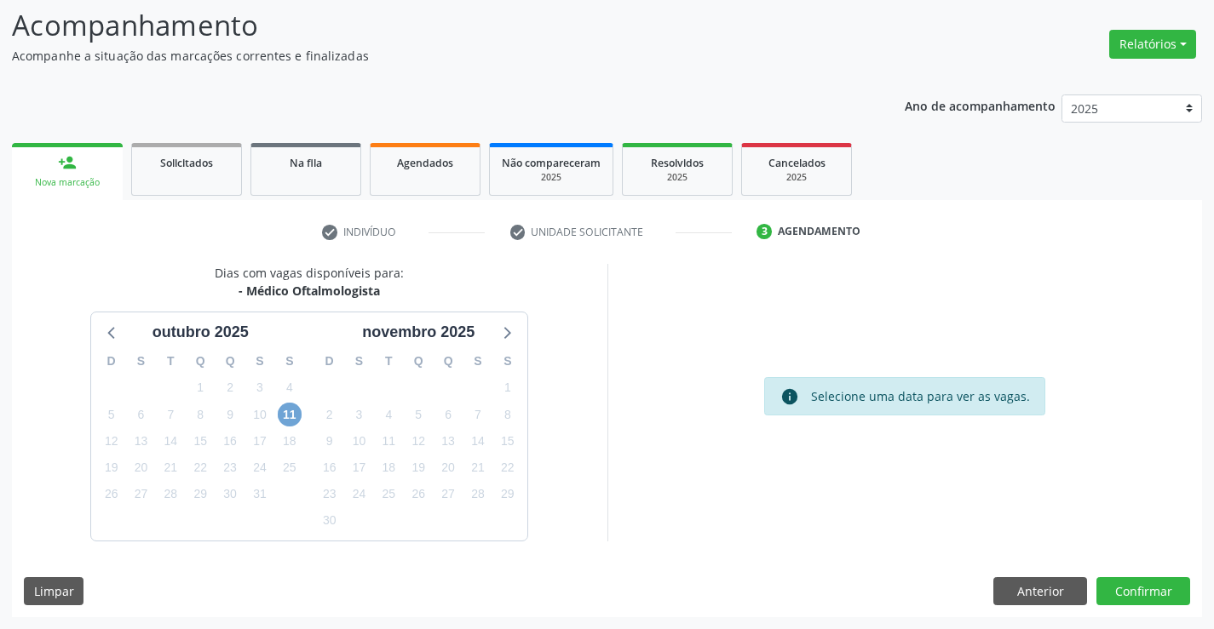
click at [295, 416] on span "11" at bounding box center [290, 415] width 24 height 24
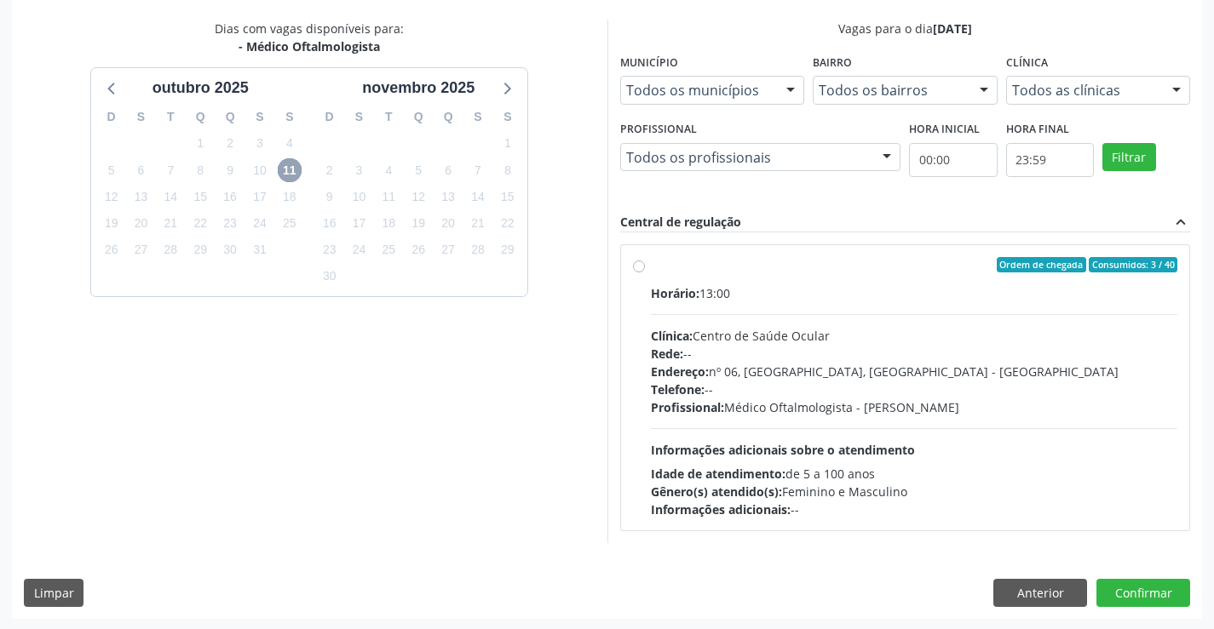
scroll to position [358, 0]
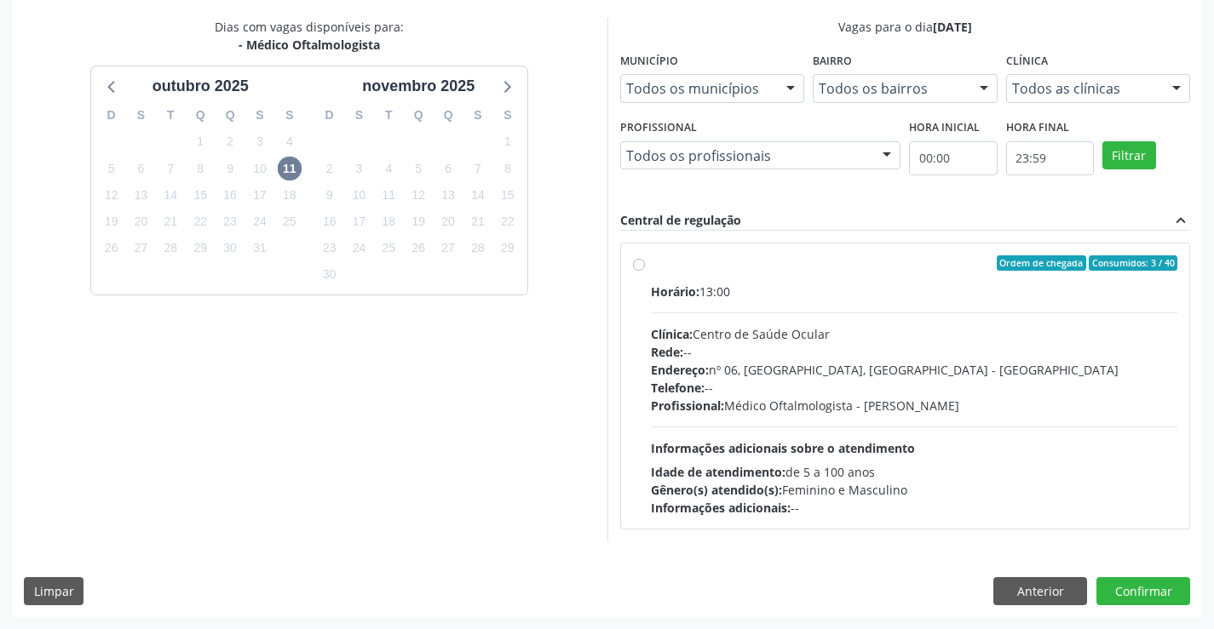
click at [773, 369] on div "Endereço: nº 06, [GEOGRAPHIC_DATA], [GEOGRAPHIC_DATA]" at bounding box center [914, 370] width 527 height 18
click at [645, 271] on input "Ordem de chegada Consumidos: 3 / 40 Horário: 13:00 Clínica: Centro de Saúde Ocu…" at bounding box center [639, 262] width 12 height 15
radio input "true"
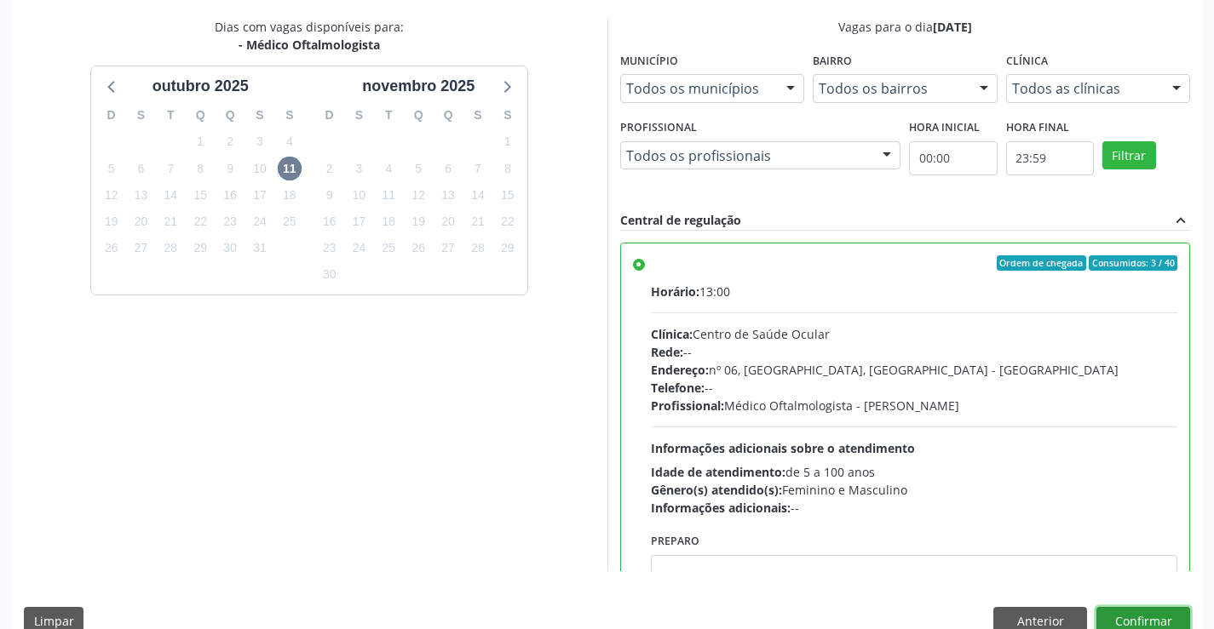
click at [1157, 612] on button "Confirmar" at bounding box center [1143, 621] width 94 height 29
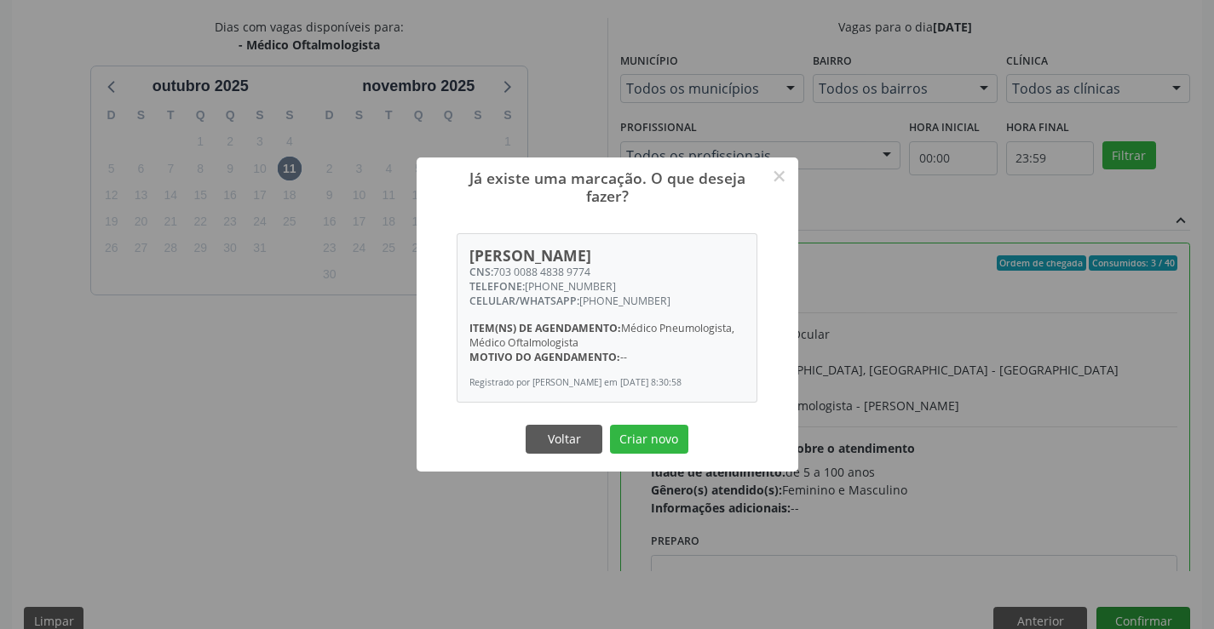
click at [610, 425] on button "Criar novo" at bounding box center [649, 439] width 78 height 29
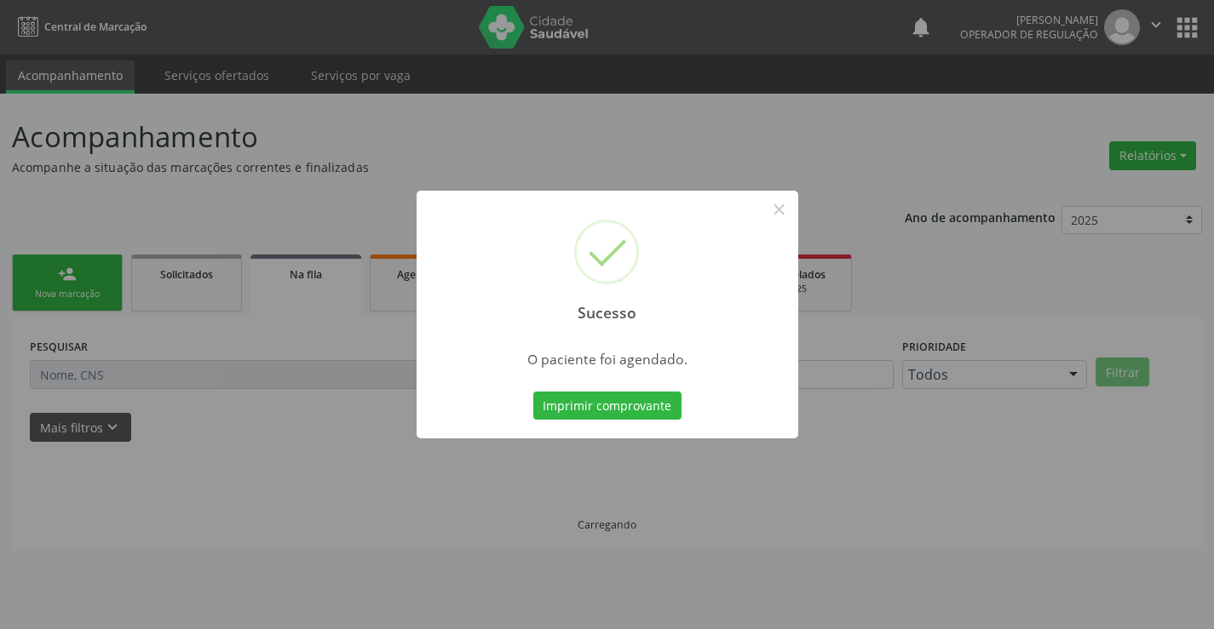
scroll to position [0, 0]
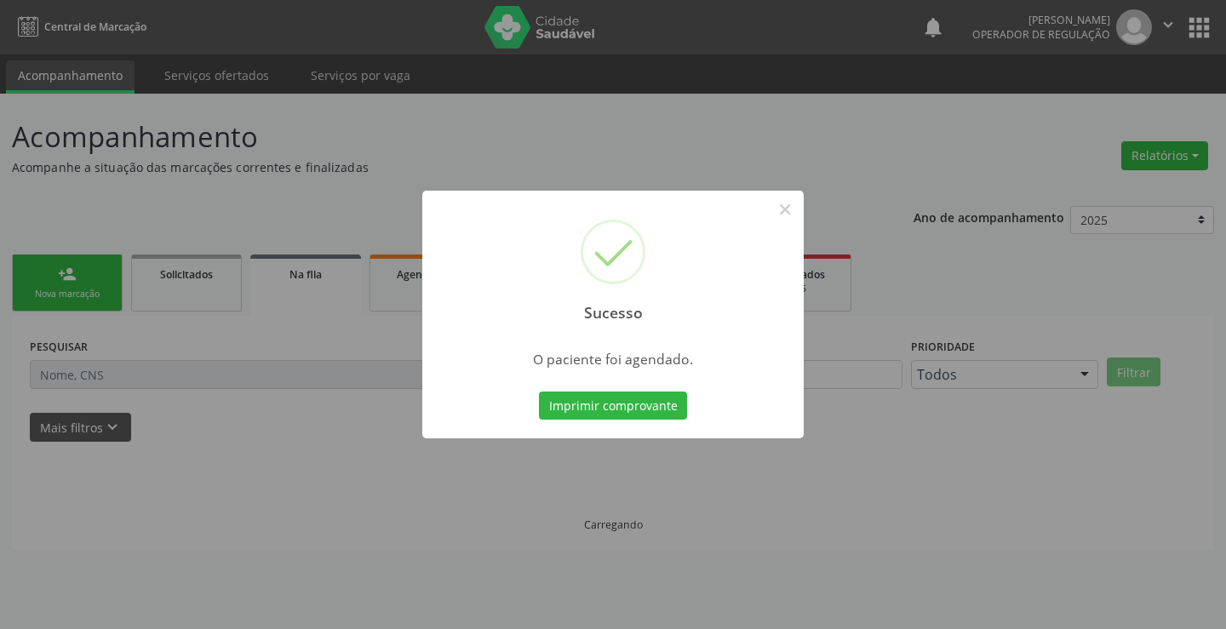
click at [539, 392] on button "Imprimir comprovante" at bounding box center [613, 406] width 148 height 29
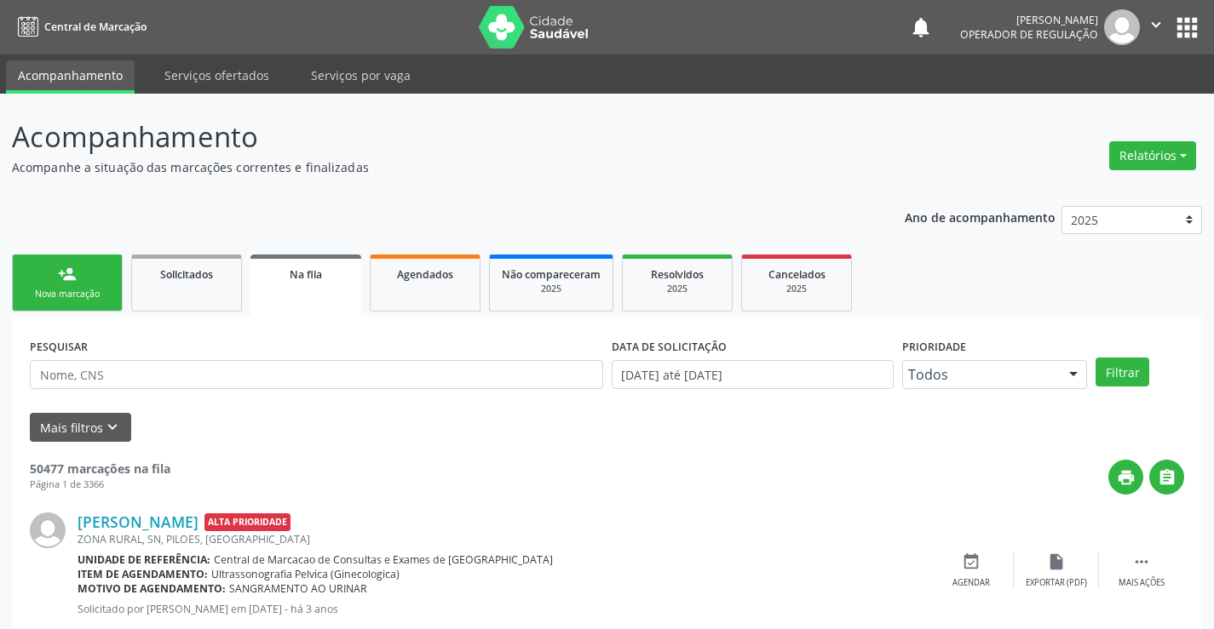
click at [83, 285] on link "person_add Nova marcação" at bounding box center [67, 283] width 111 height 57
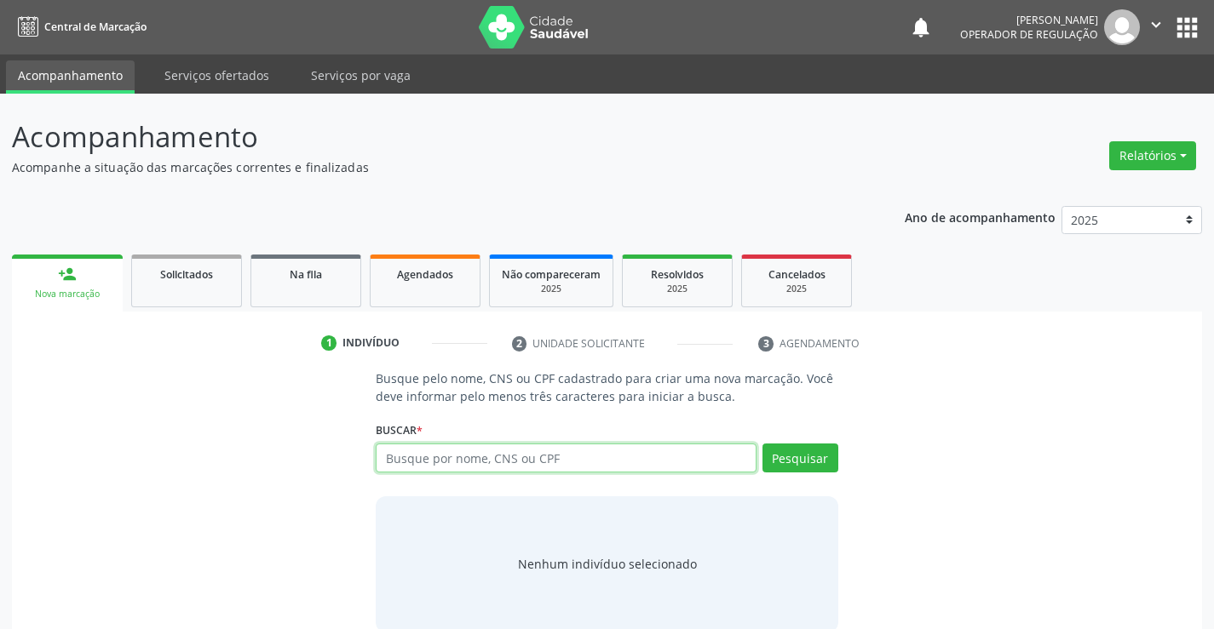
click at [542, 456] on input "text" at bounding box center [566, 458] width 380 height 29
type input "705007057938158"
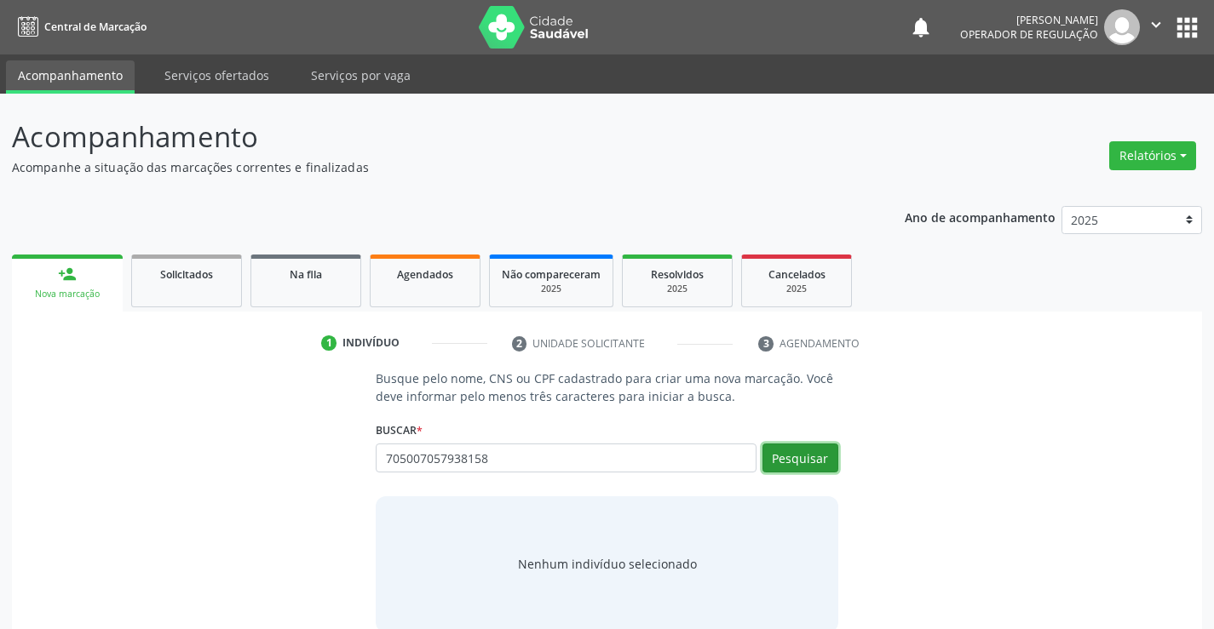
click at [801, 462] on button "Pesquisar" at bounding box center [800, 458] width 76 height 29
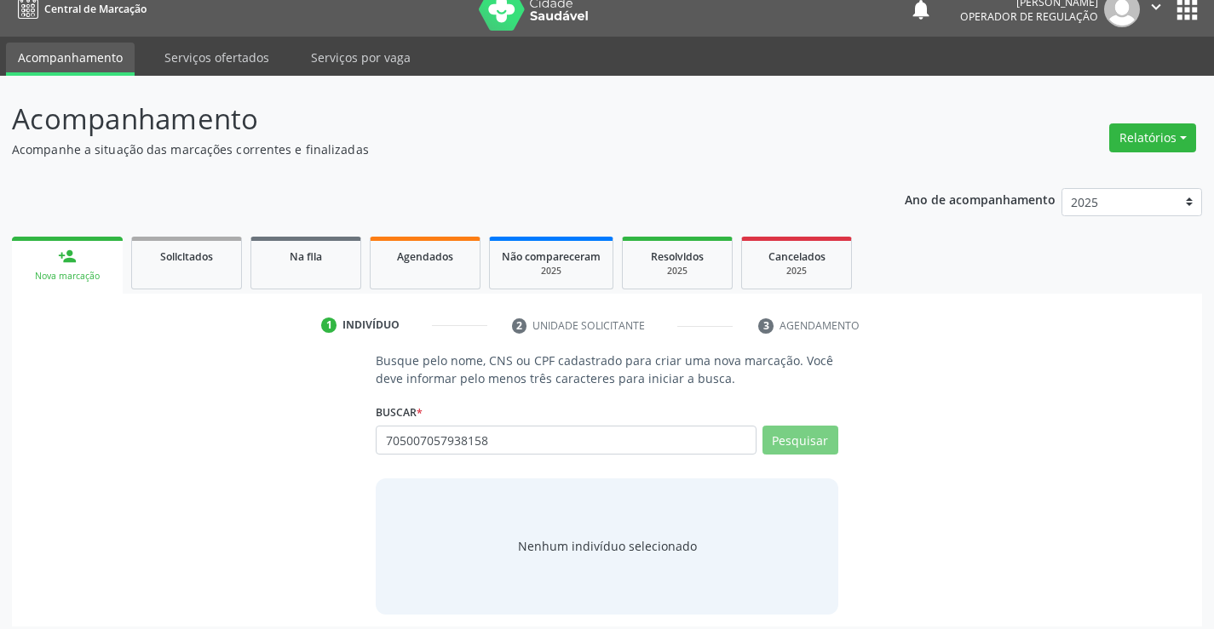
scroll to position [27, 0]
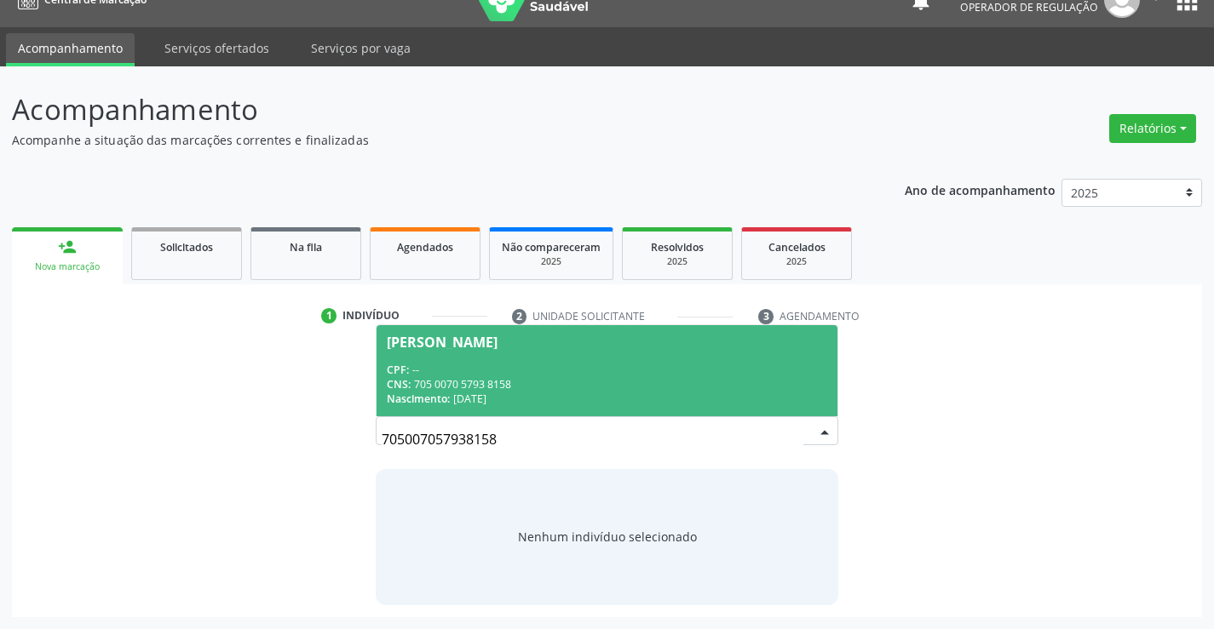
click at [497, 342] on div "Tiago Henry Santos de Freitas" at bounding box center [442, 343] width 111 height 14
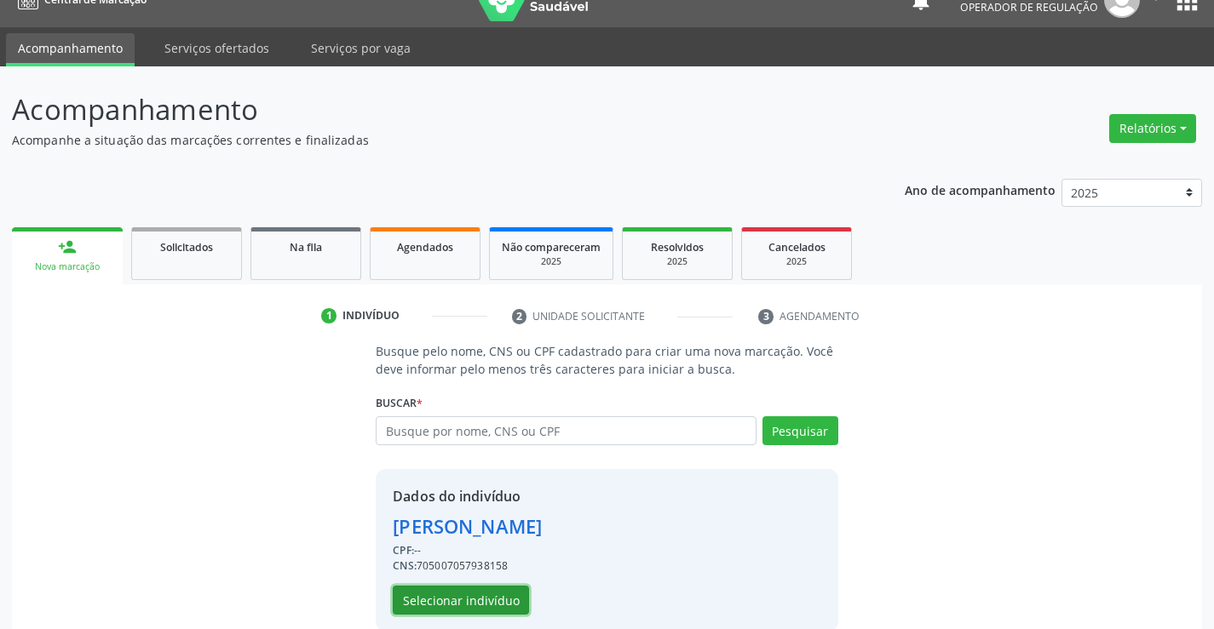
click at [496, 600] on button "Selecionar indivíduo" at bounding box center [461, 600] width 136 height 29
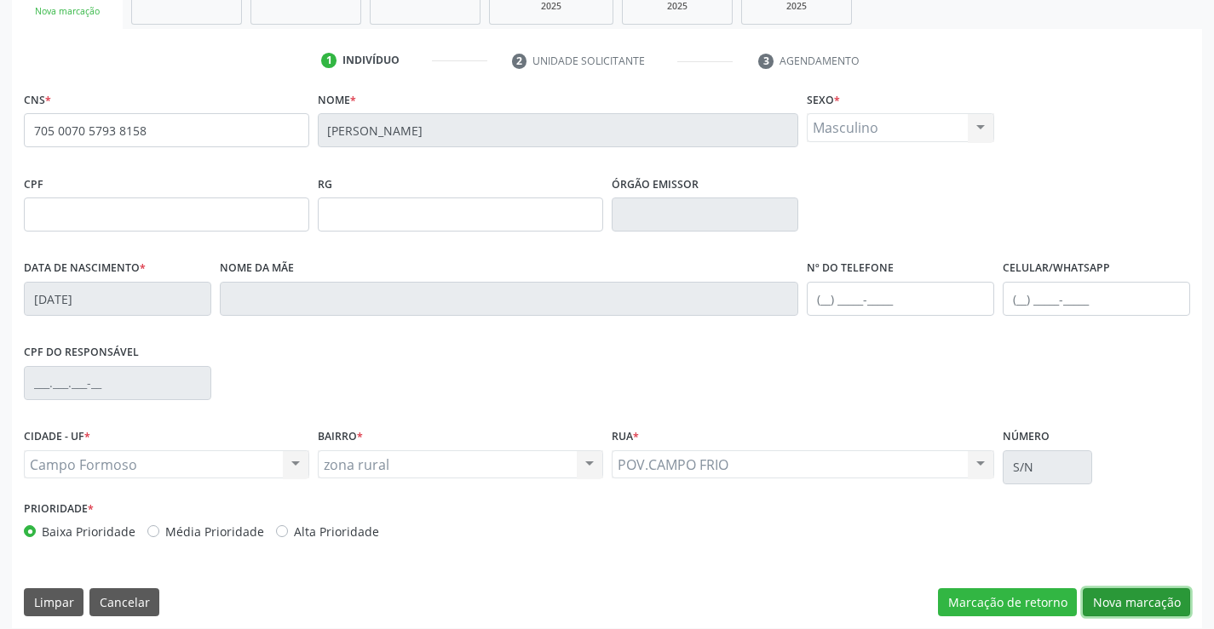
click at [1110, 591] on button "Nova marcação" at bounding box center [1135, 602] width 107 height 29
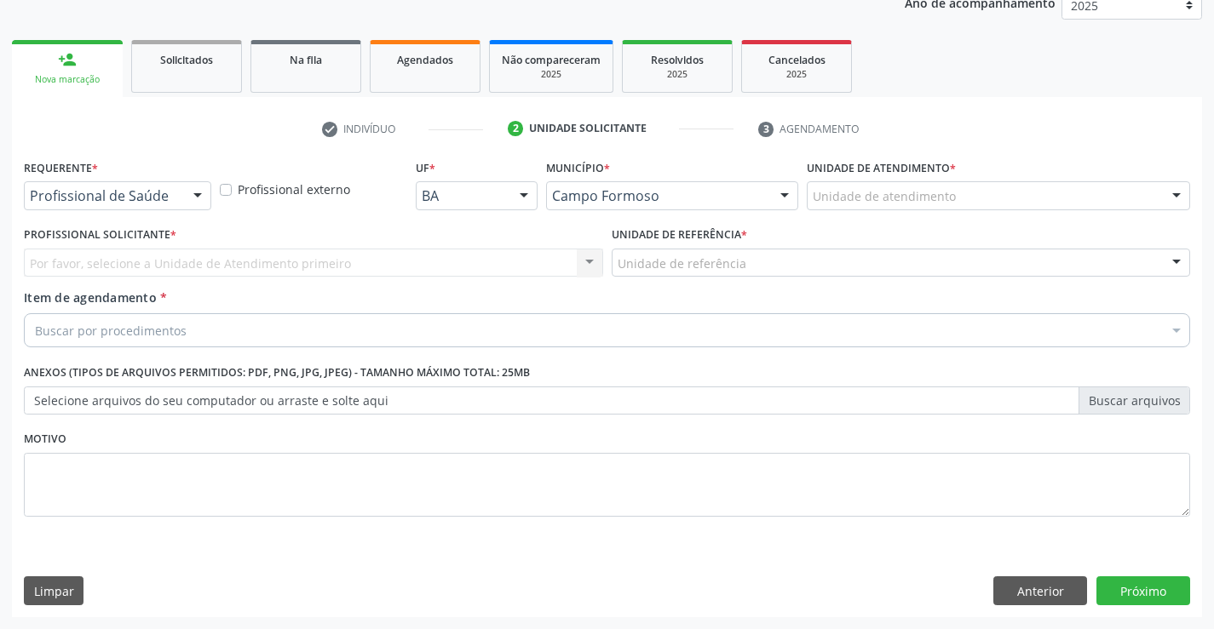
scroll to position [215, 0]
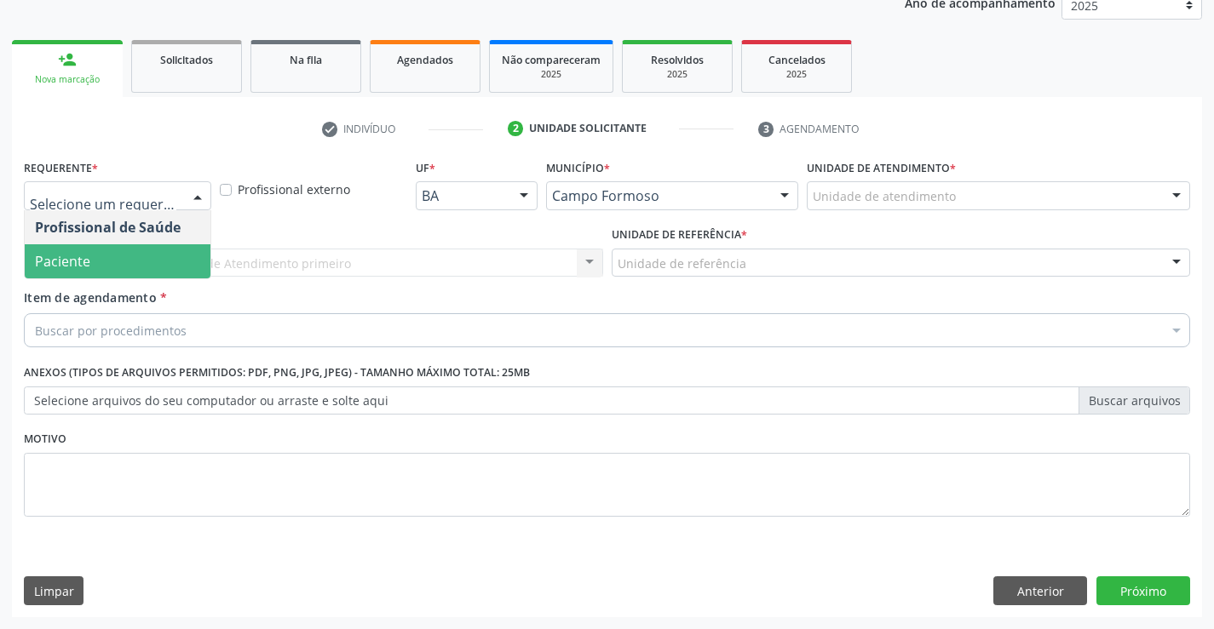
click at [105, 266] on span "Paciente" at bounding box center [118, 261] width 186 height 34
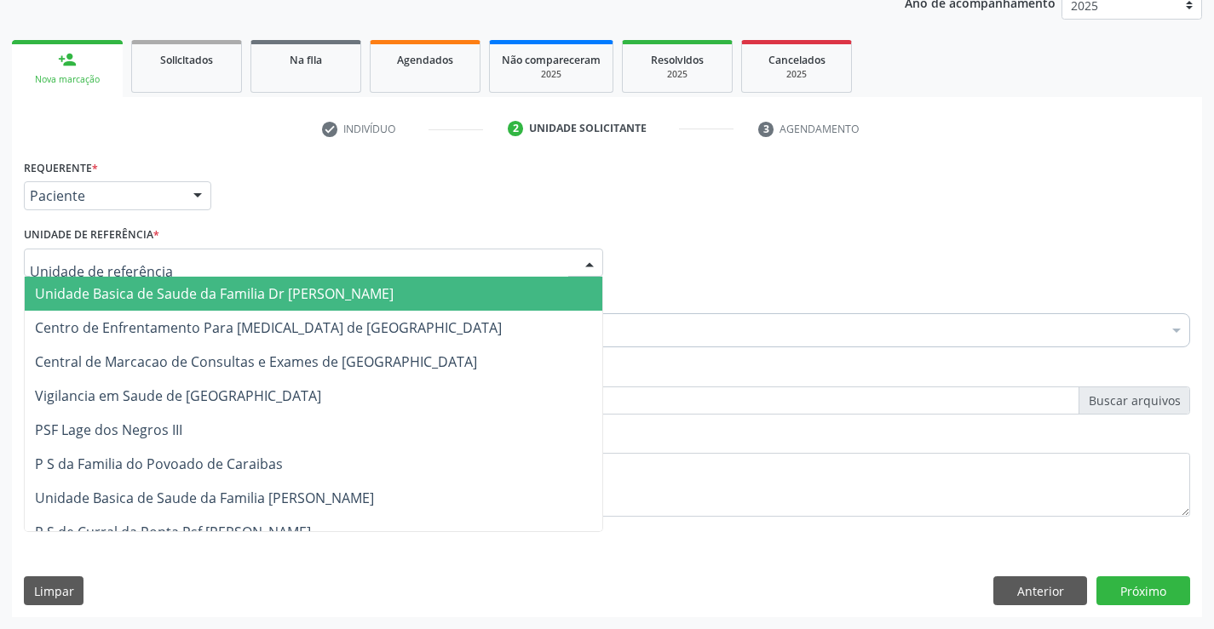
click at [159, 255] on div at bounding box center [313, 263] width 579 height 29
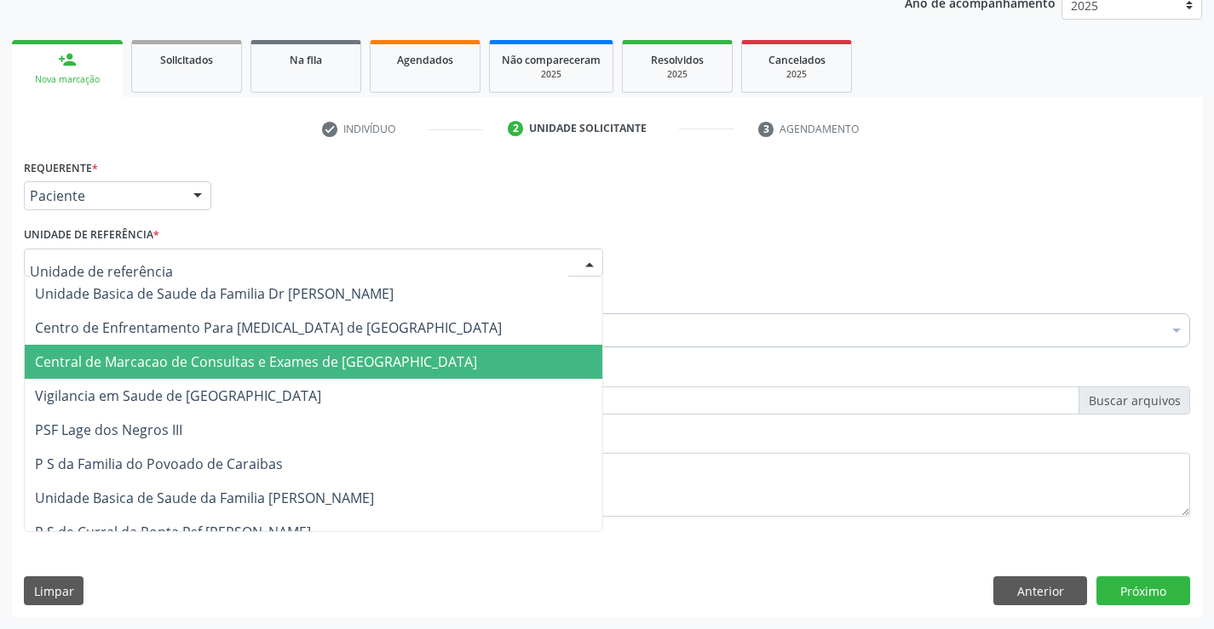
click at [167, 351] on span "Central de Marcacao de Consultas e Exames de [GEOGRAPHIC_DATA]" at bounding box center [313, 362] width 577 height 34
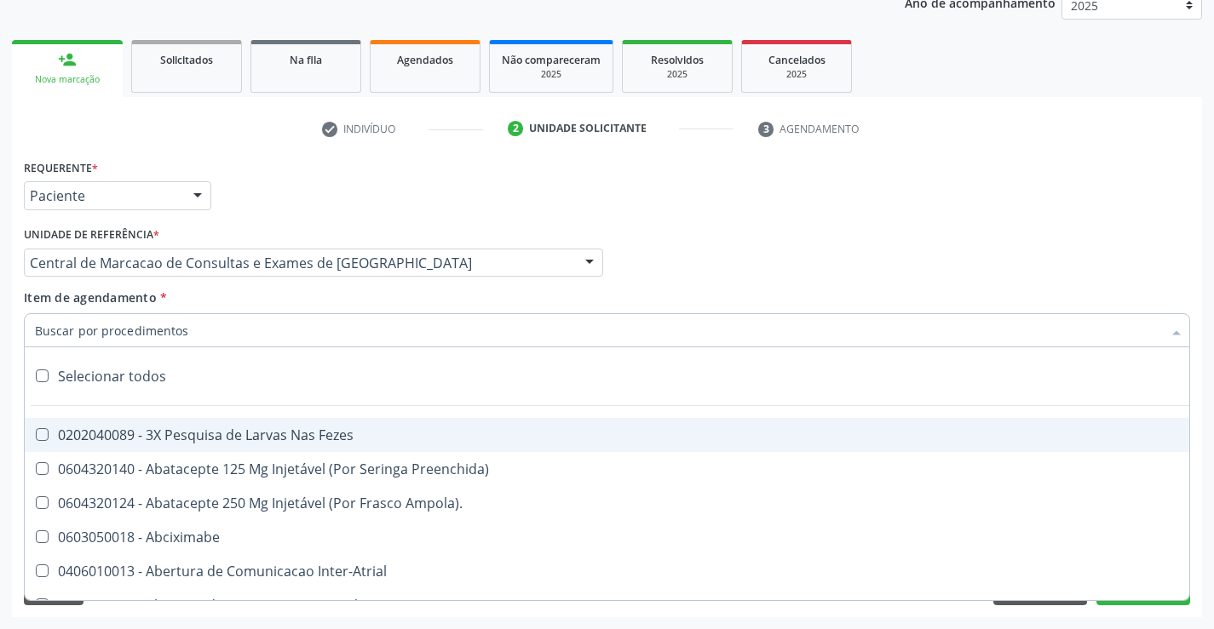
paste input "Médico Oftalmologista"
type input "Médico Oftalmologista"
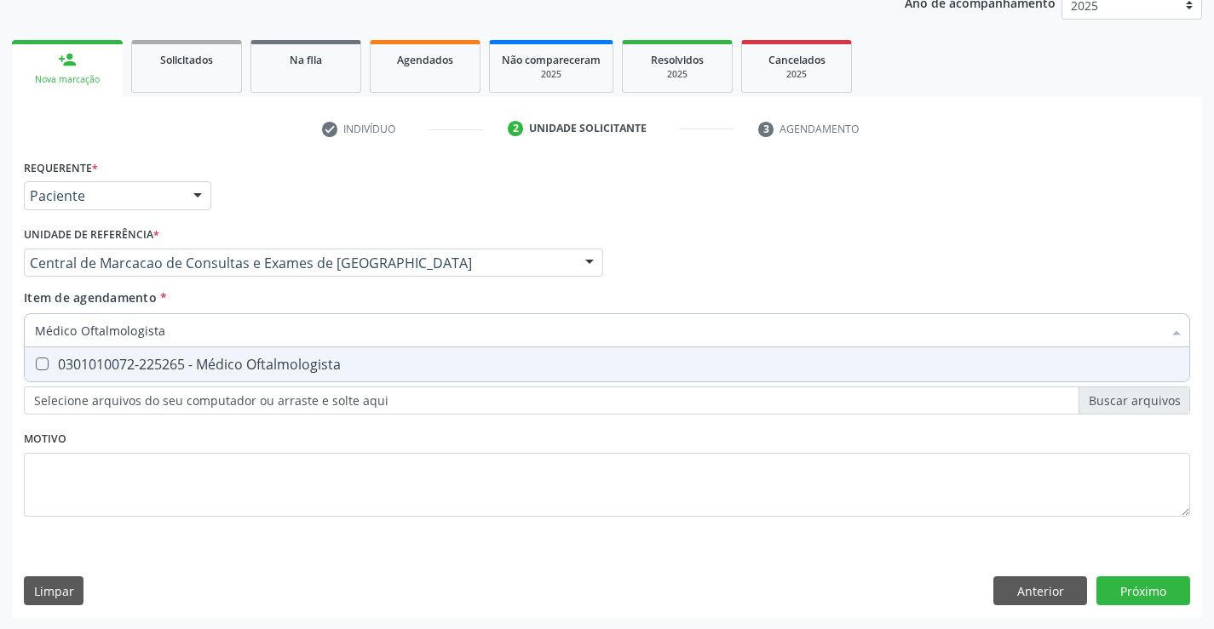
click at [433, 351] on span "0301010072-225265 - Médico Oftalmologista" at bounding box center [607, 364] width 1164 height 34
checkbox Oftalmologista "true"
click at [1149, 591] on div "Requerente * Paciente Profissional de Saúde Paciente Nenhum resultado encontrad…" at bounding box center [607, 386] width 1190 height 462
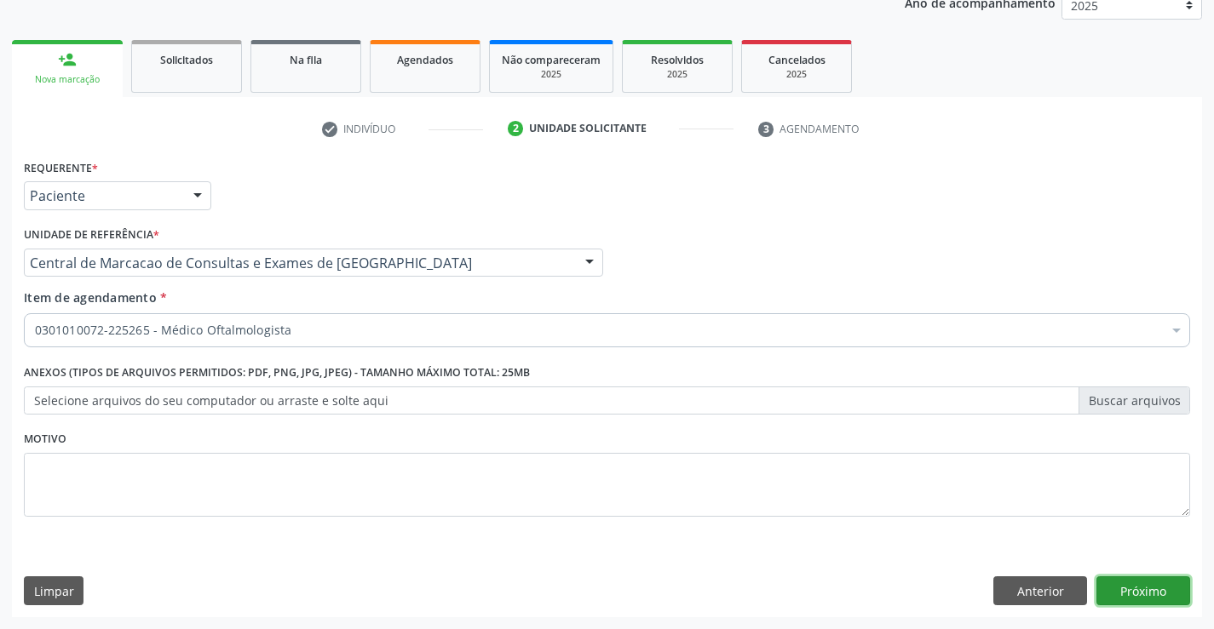
click at [1147, 593] on button "Próximo" at bounding box center [1143, 591] width 94 height 29
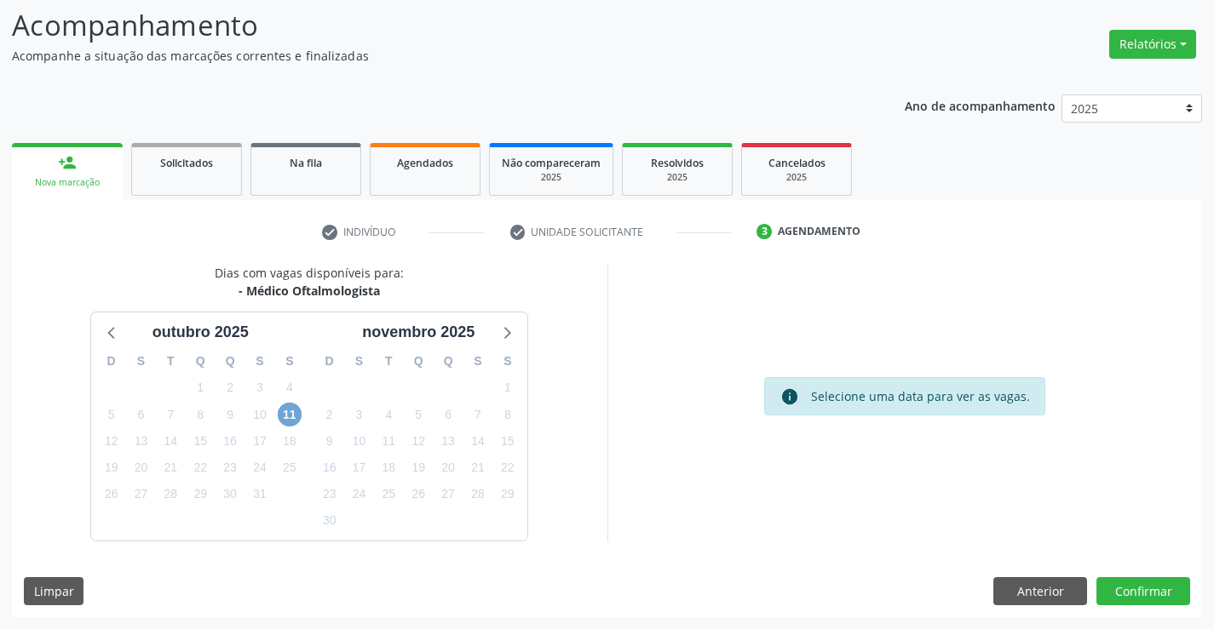
click at [284, 418] on span "11" at bounding box center [290, 415] width 24 height 24
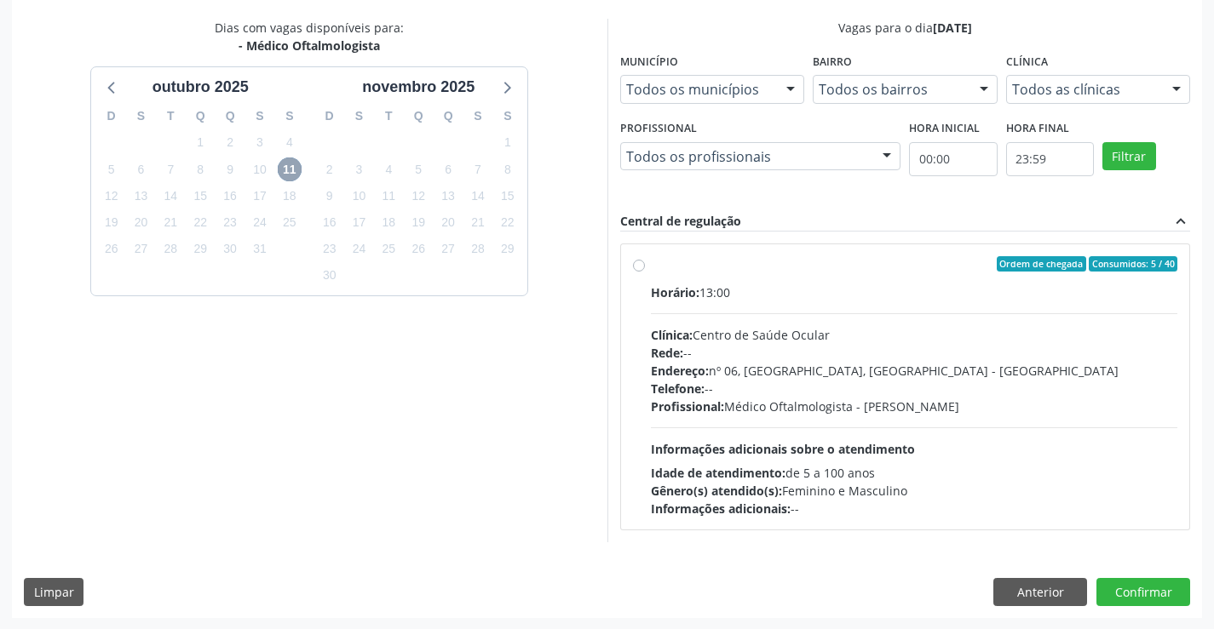
scroll to position [358, 0]
click at [817, 378] on div "Endereço: nº 06, [GEOGRAPHIC_DATA], [GEOGRAPHIC_DATA]" at bounding box center [914, 370] width 527 height 18
click at [645, 271] on input "Ordem de chegada Consumidos: 5 / 40 Horário: 13:00 Clínica: Centro de Saúde Ocu…" at bounding box center [639, 262] width 12 height 15
radio input "true"
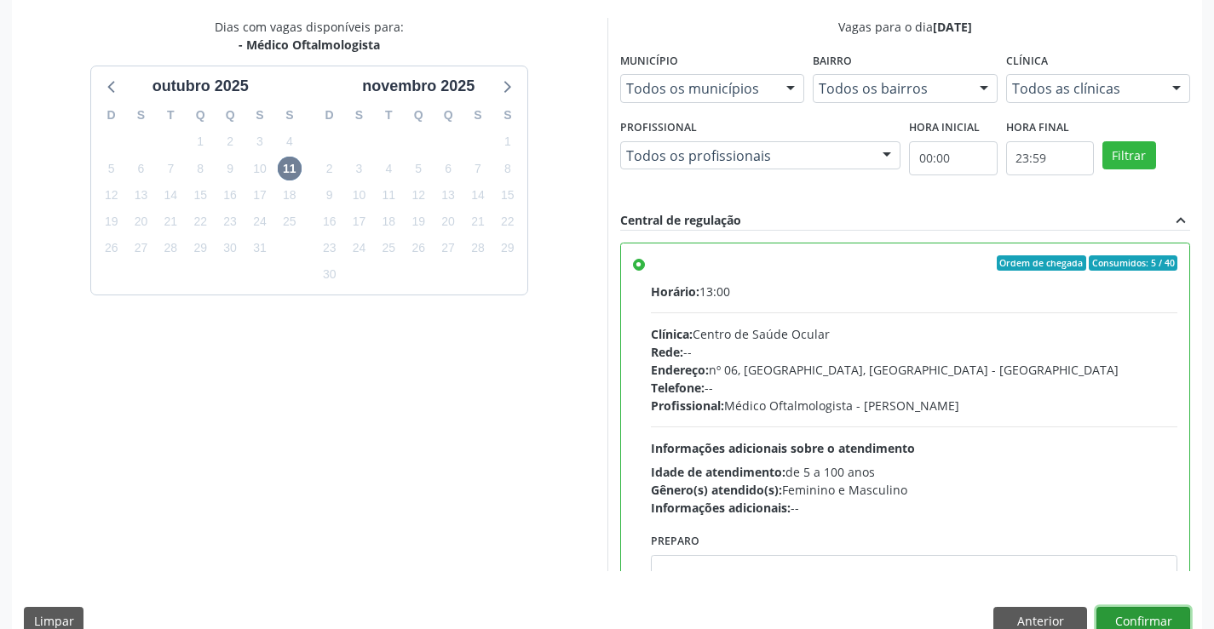
click at [1130, 611] on button "Confirmar" at bounding box center [1143, 621] width 94 height 29
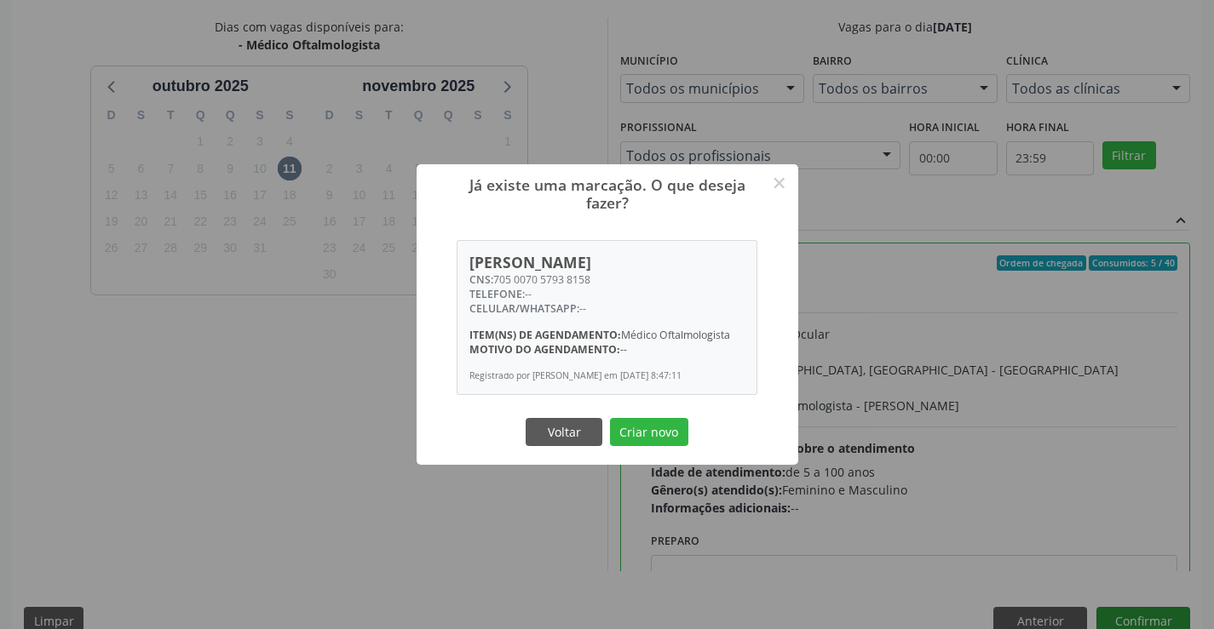
click at [610, 418] on button "Criar novo" at bounding box center [649, 432] width 78 height 29
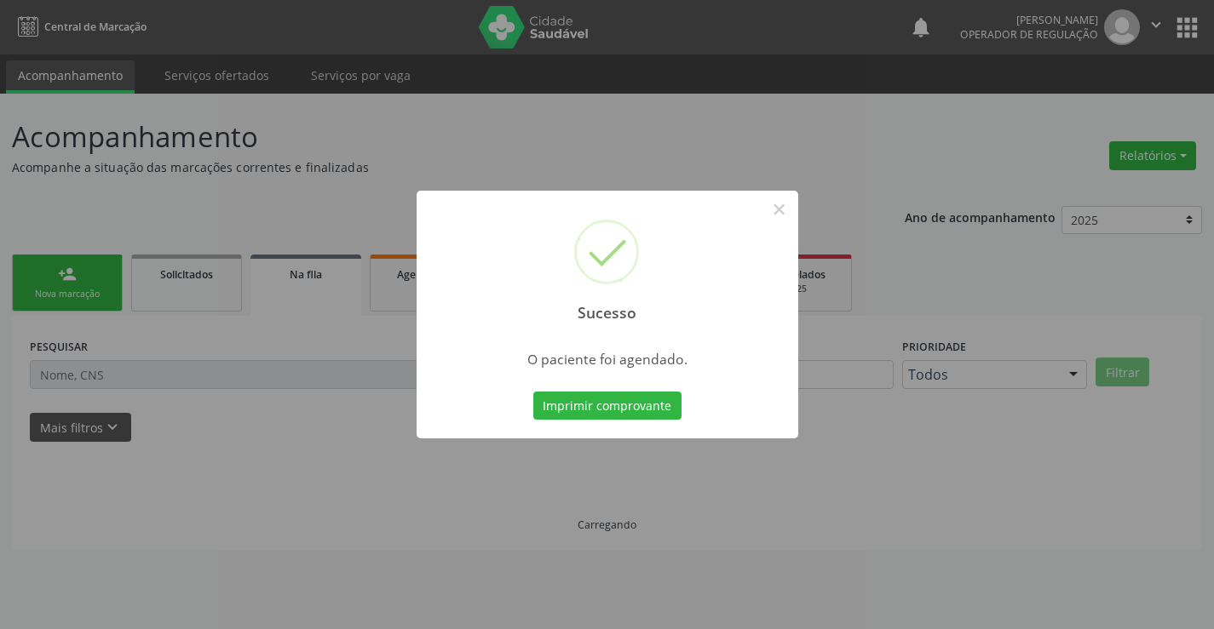
scroll to position [0, 0]
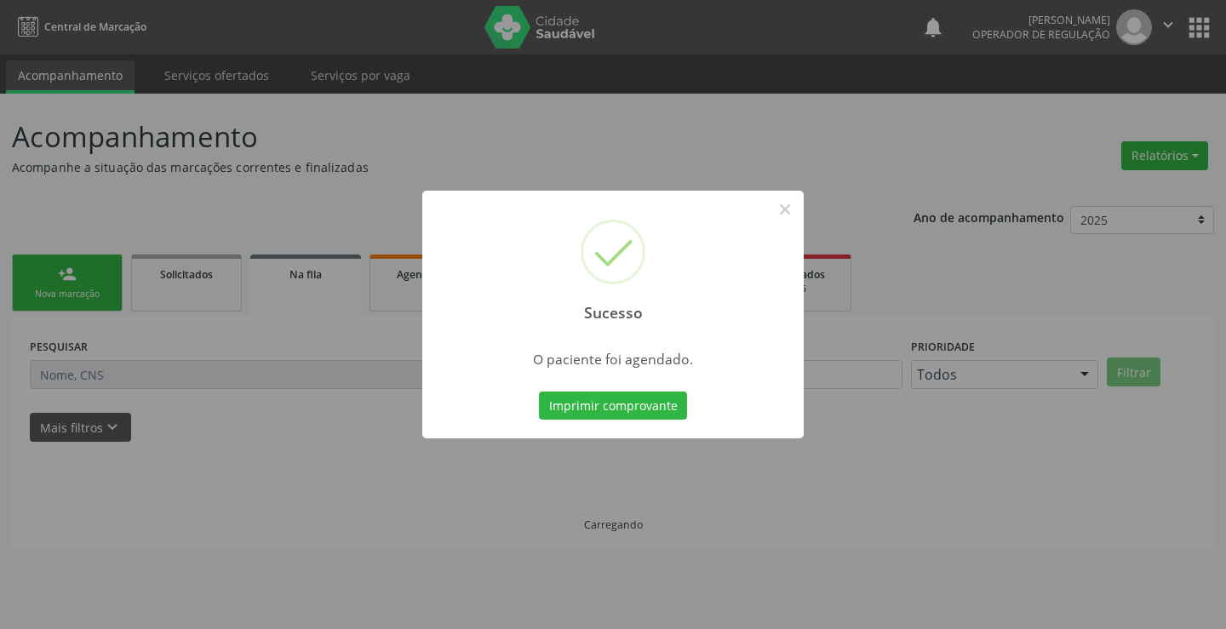
click at [539, 392] on button "Imprimir comprovante" at bounding box center [613, 406] width 148 height 29
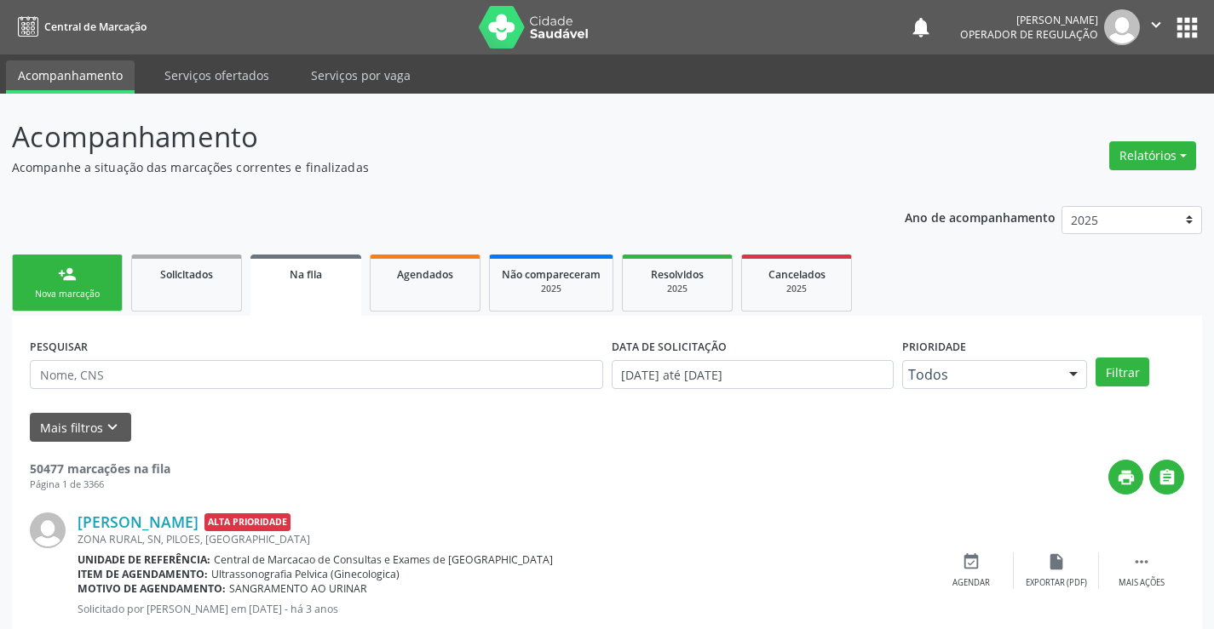
click at [82, 263] on link "person_add Nova marcação" at bounding box center [67, 283] width 111 height 57
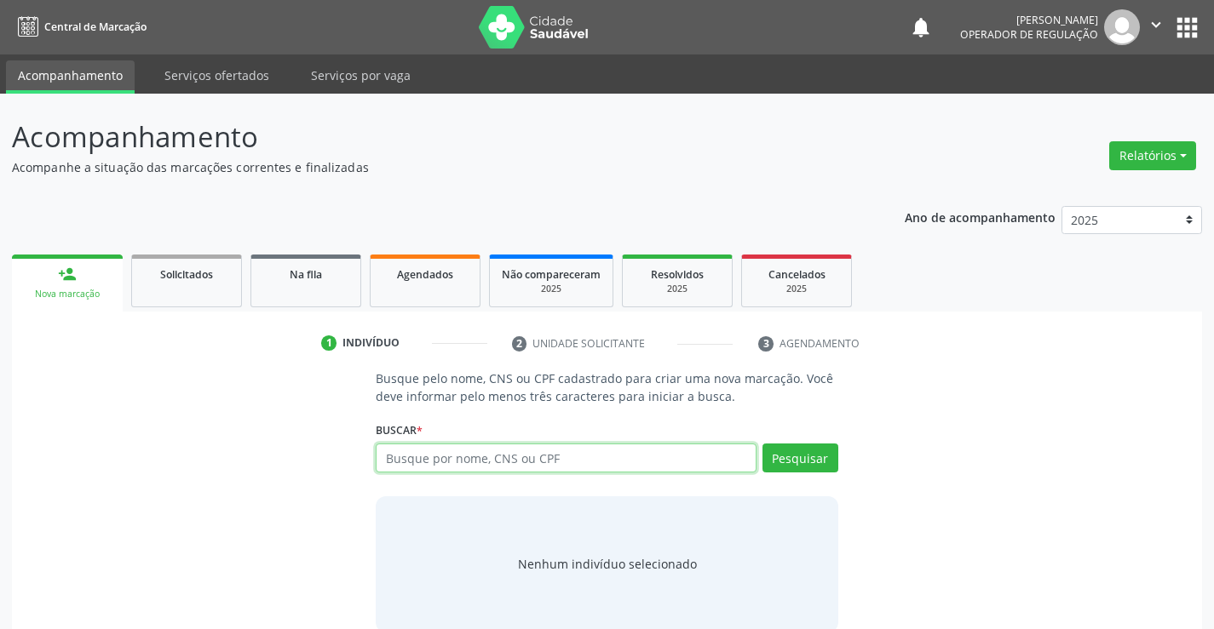
click at [453, 461] on input "text" at bounding box center [566, 458] width 380 height 29
type input "709207250673838"
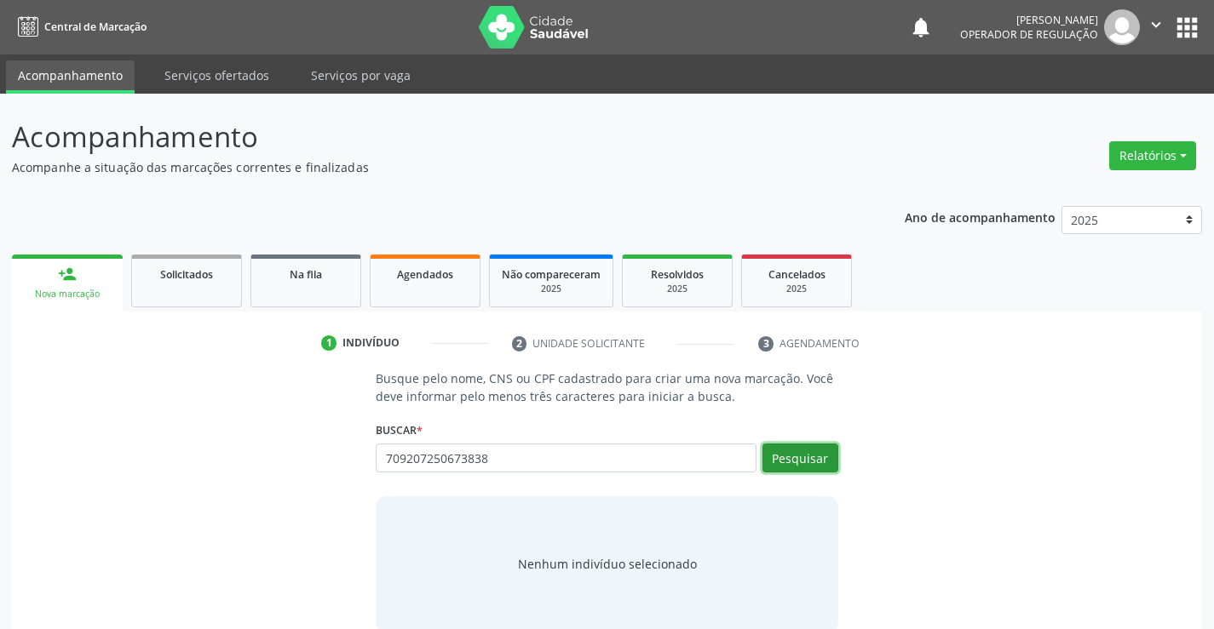
click at [789, 456] on button "Pesquisar" at bounding box center [800, 458] width 76 height 29
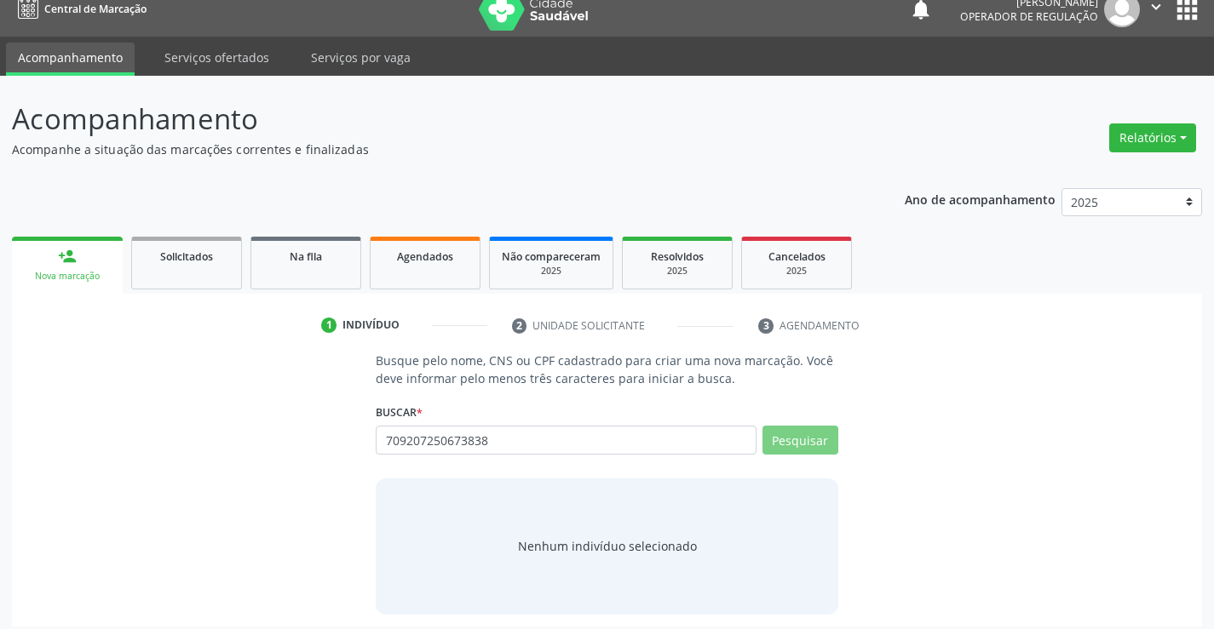
scroll to position [27, 0]
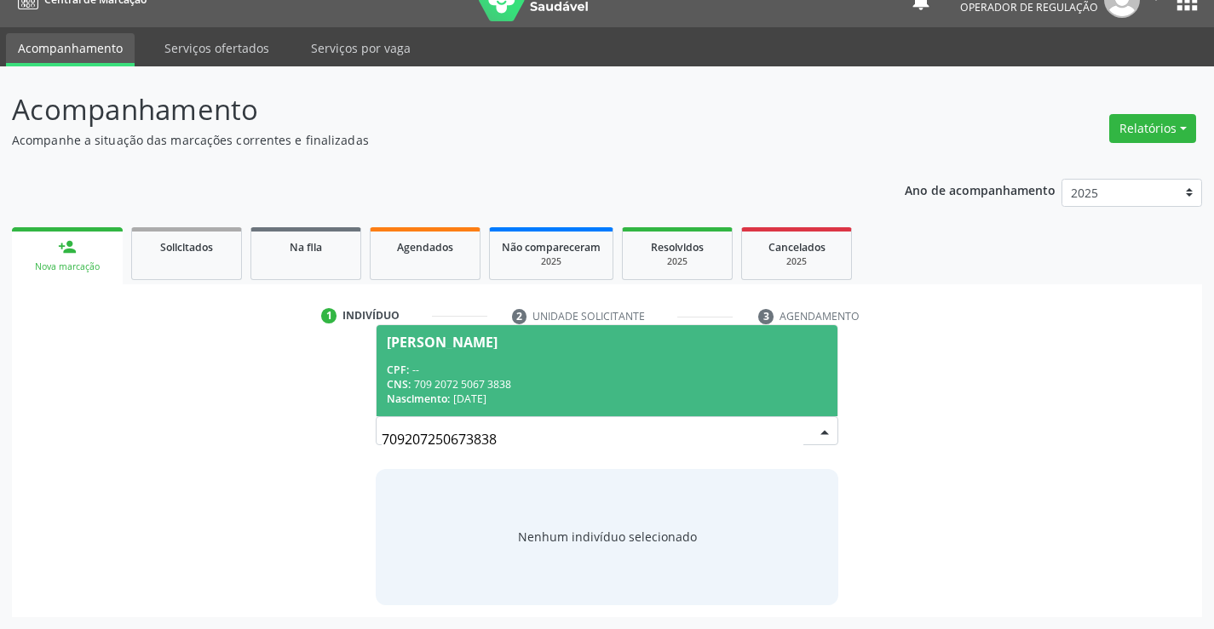
click at [604, 372] on div "CPF: --" at bounding box center [606, 370] width 439 height 14
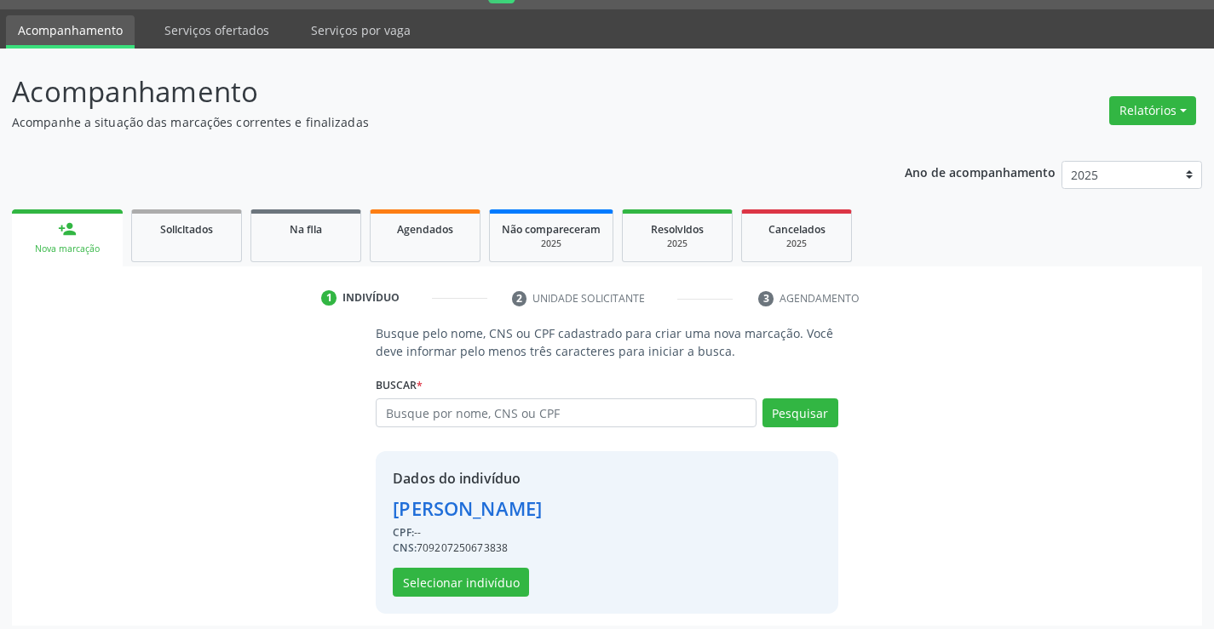
scroll to position [54, 0]
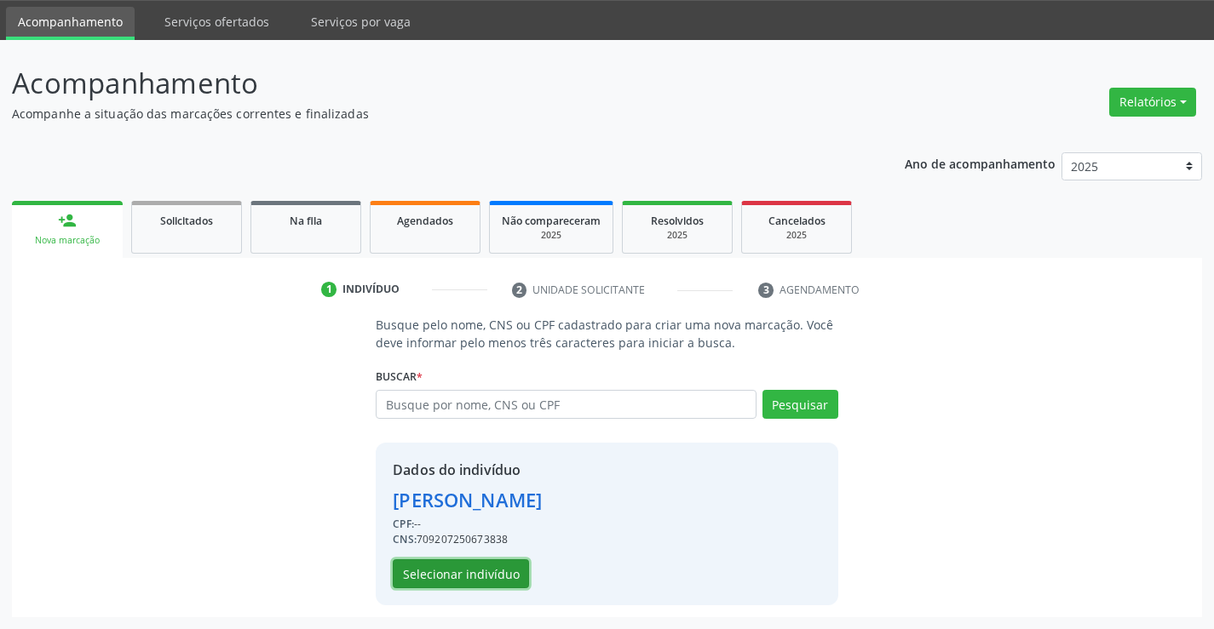
click at [497, 561] on button "Selecionar indivíduo" at bounding box center [461, 574] width 136 height 29
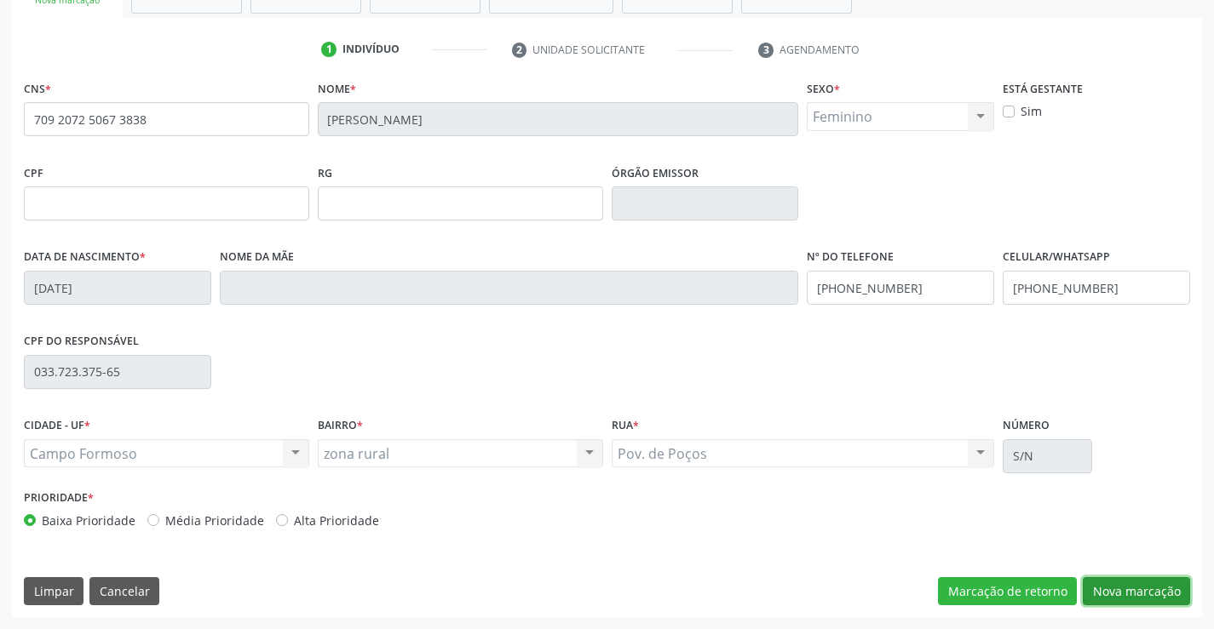
click at [1125, 594] on button "Nova marcação" at bounding box center [1135, 591] width 107 height 29
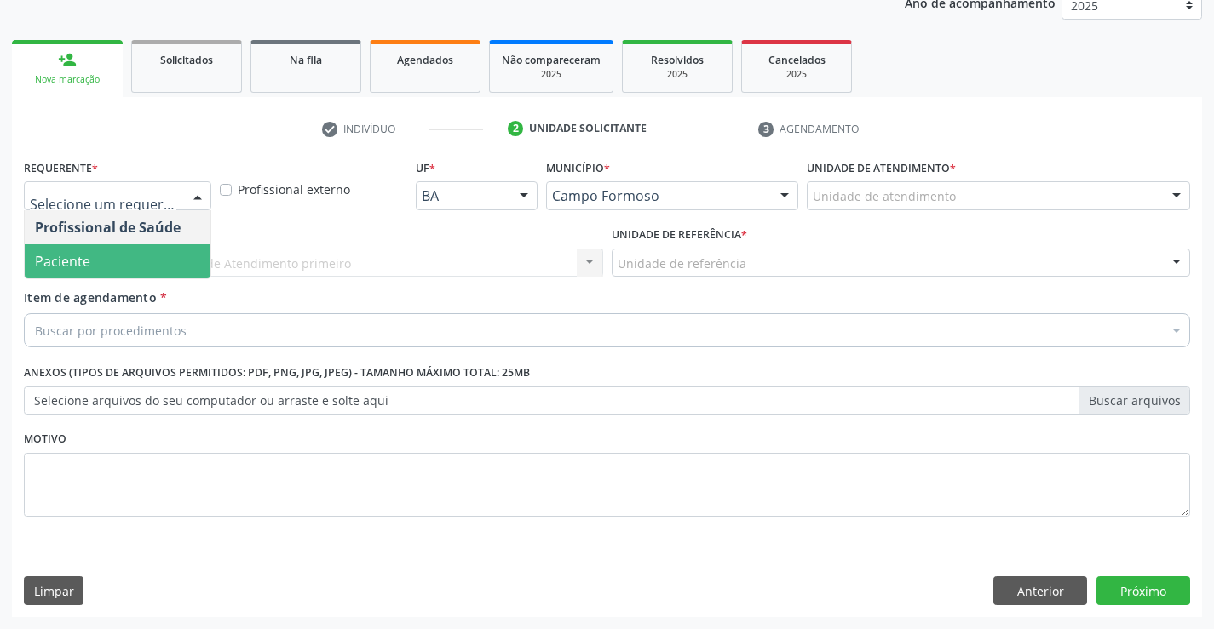
click at [104, 267] on span "Paciente" at bounding box center [118, 261] width 186 height 34
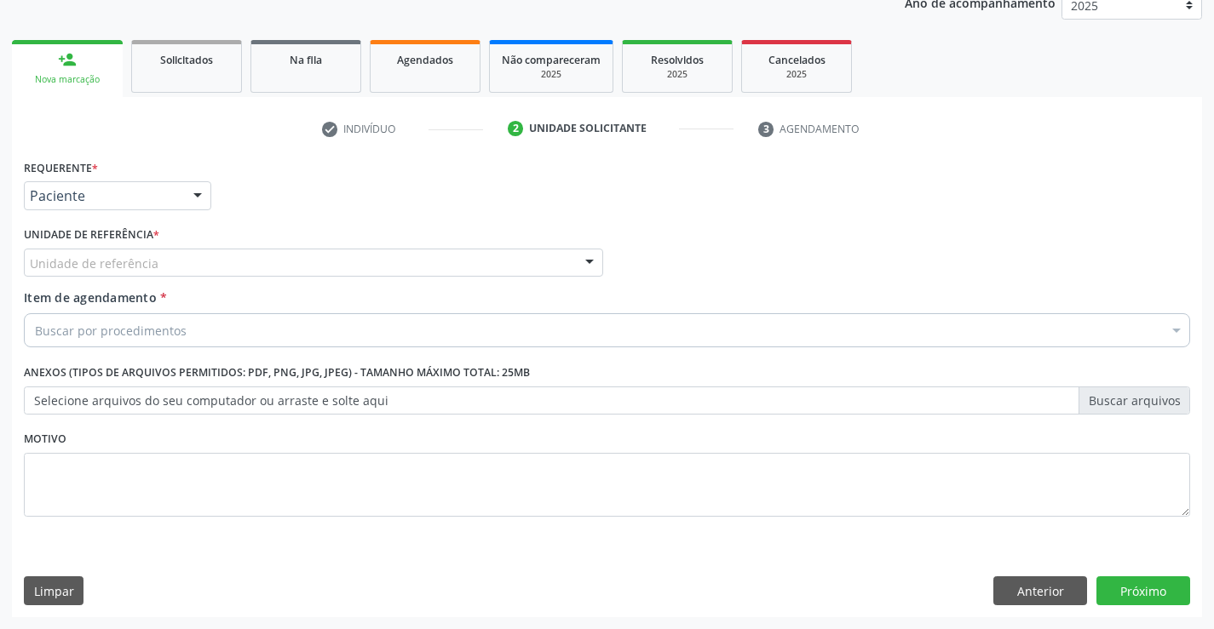
click at [258, 255] on div "Unidade de referência" at bounding box center [313, 263] width 579 height 29
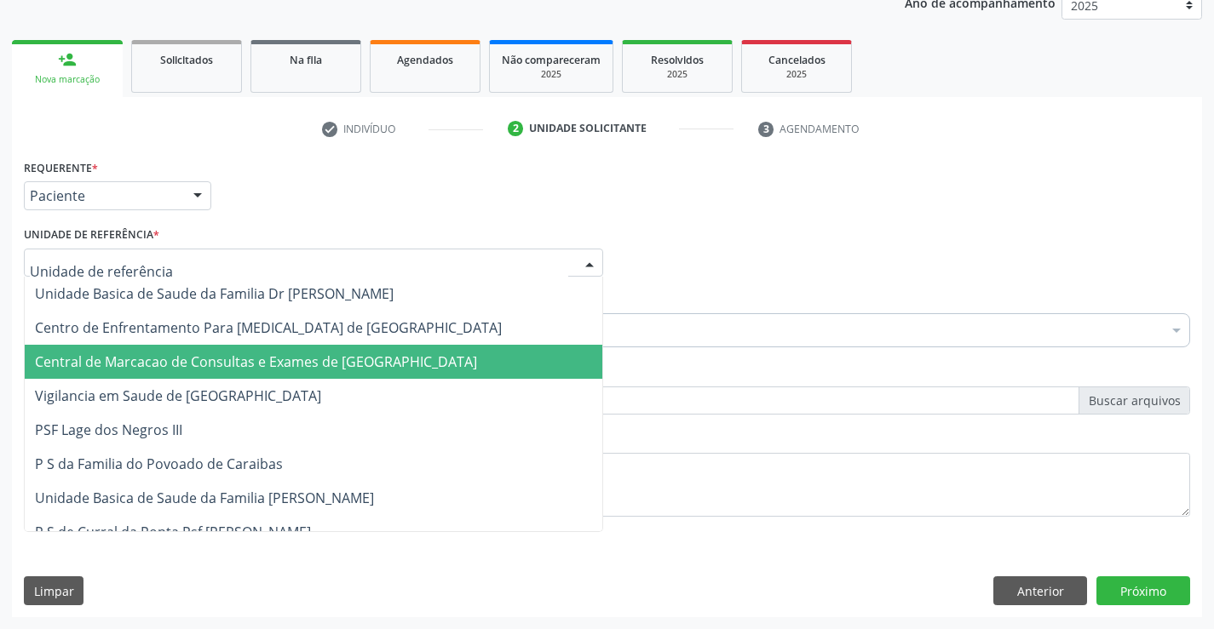
click at [261, 352] on span "Central de Marcacao de Consultas e Exames de [GEOGRAPHIC_DATA]" at bounding box center [313, 362] width 577 height 34
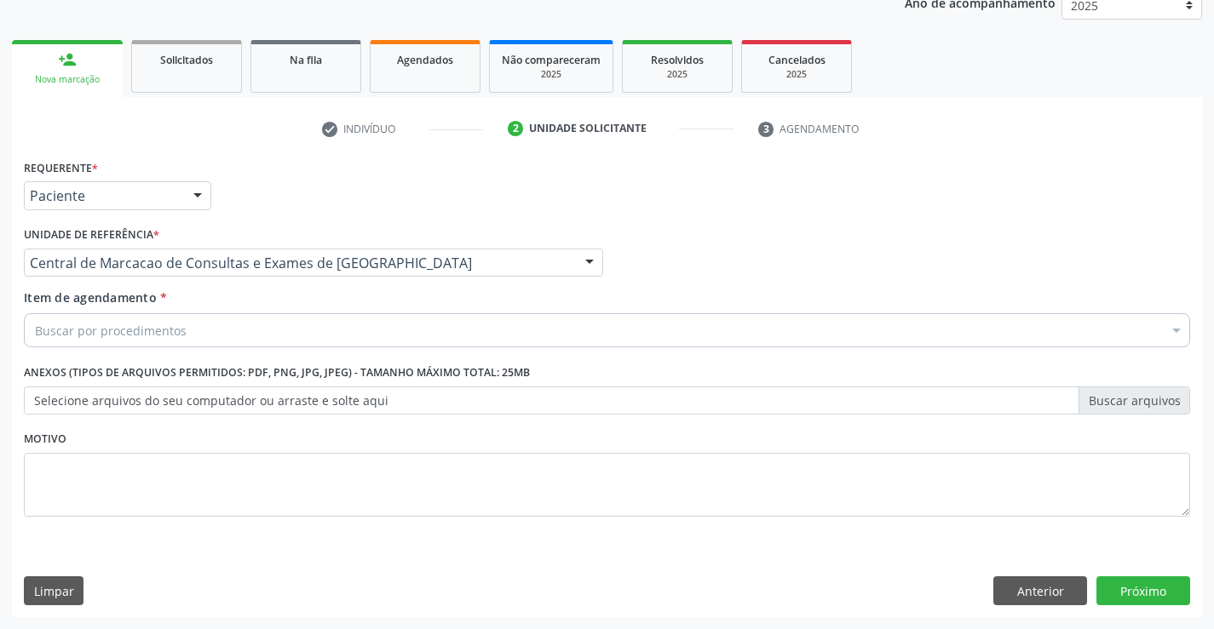
click at [284, 328] on div "Buscar por procedimentos" at bounding box center [607, 330] width 1166 height 34
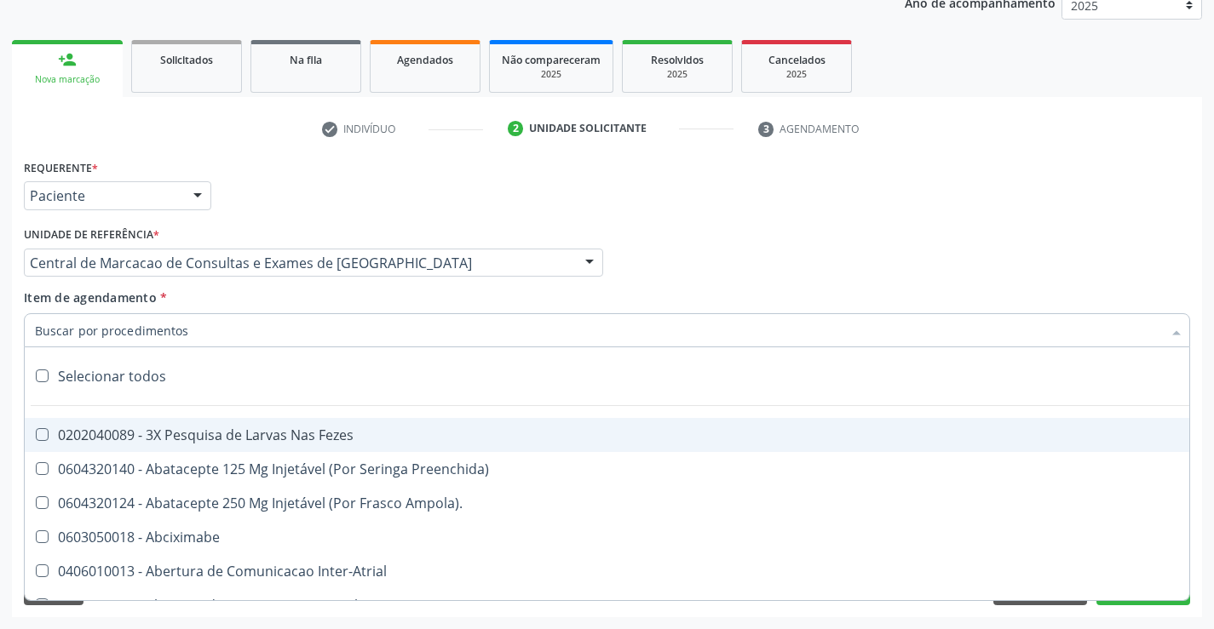
paste input "Médico Oftalmologista"
type input "Médico Oftalmologista"
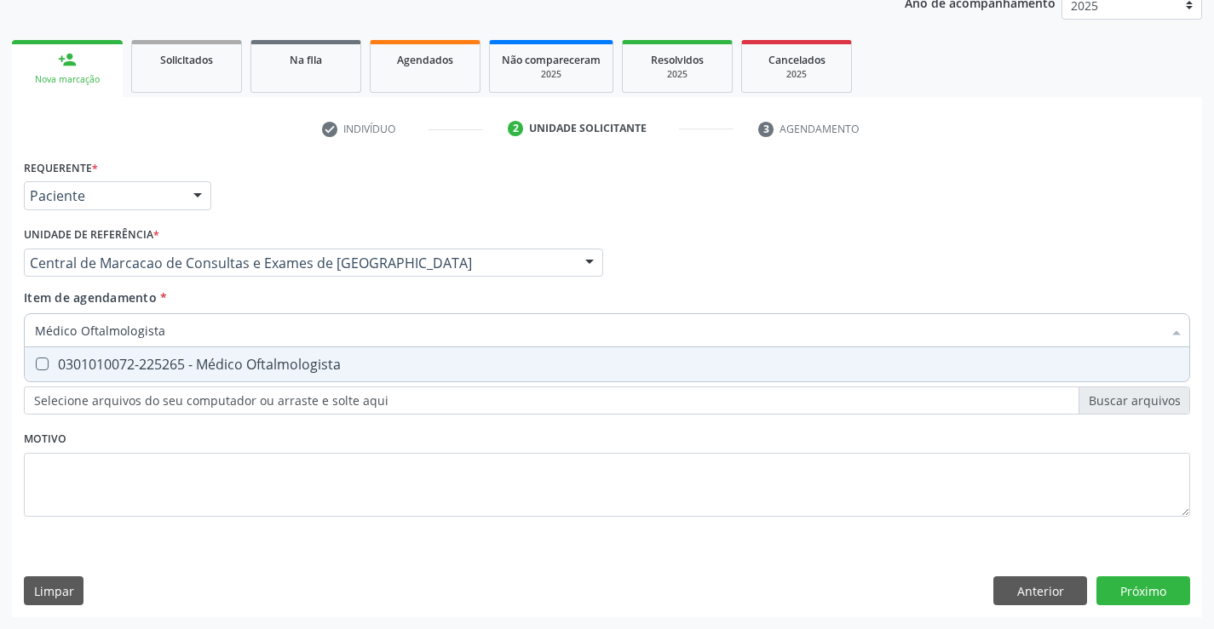
click at [468, 355] on span "0301010072-225265 - Médico Oftalmologista" at bounding box center [607, 364] width 1164 height 34
checkbox Oftalmologista "true"
click at [1156, 582] on div "Requerente * Paciente Profissional de Saúde Paciente Nenhum resultado encontrad…" at bounding box center [607, 386] width 1190 height 462
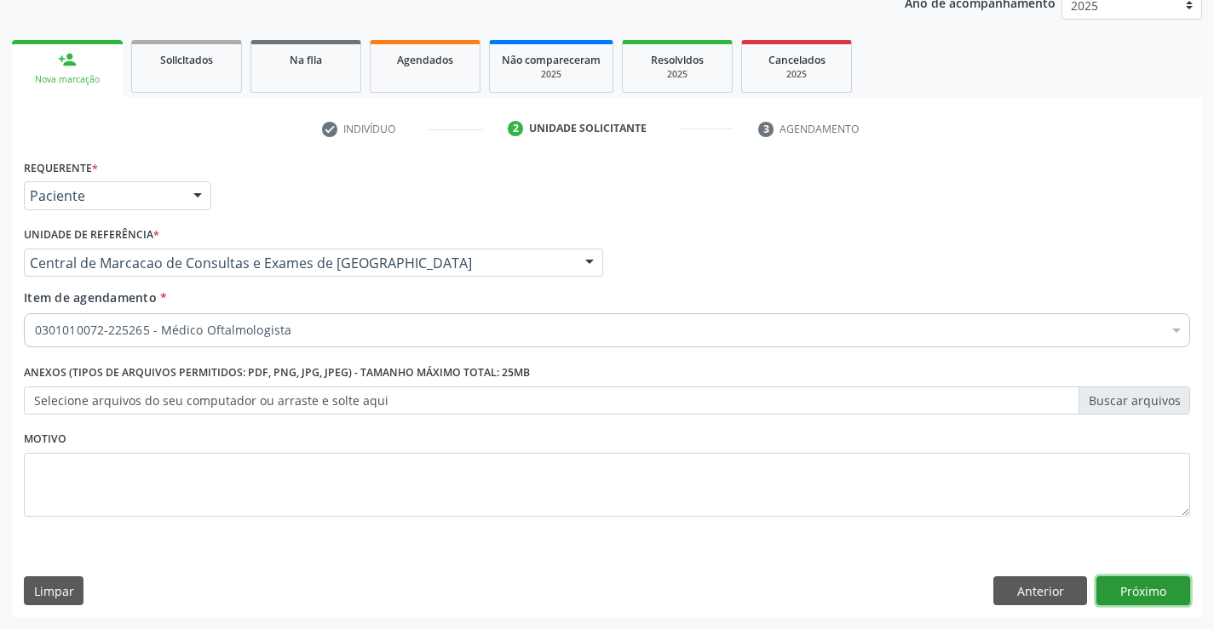
click at [1124, 583] on button "Próximo" at bounding box center [1143, 591] width 94 height 29
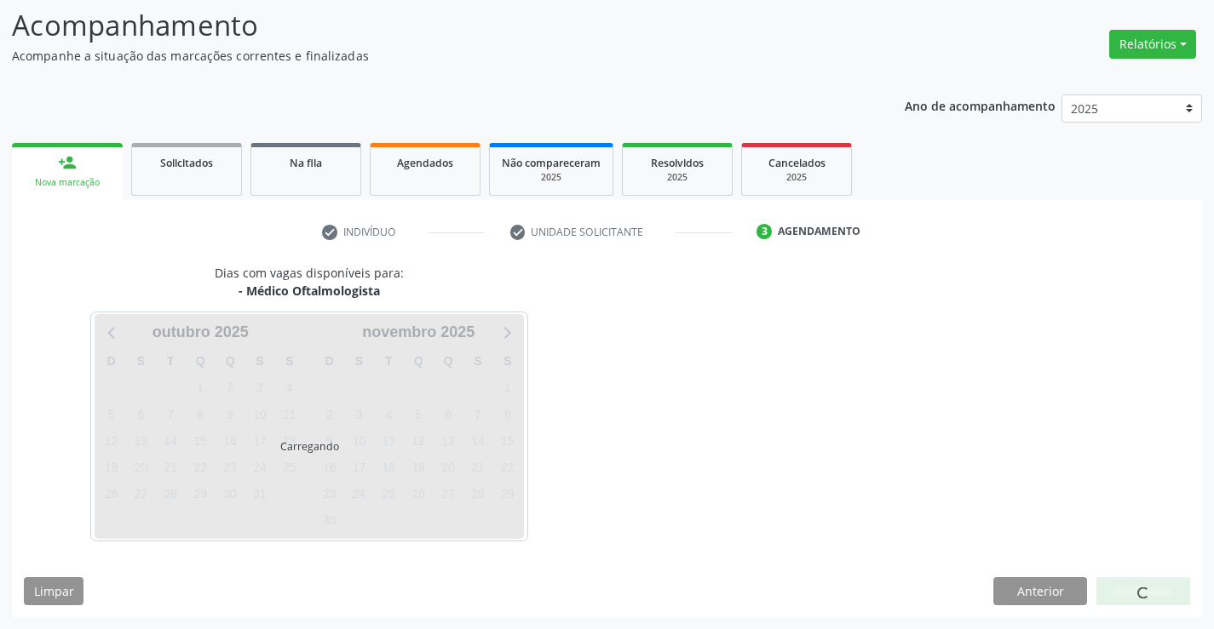
scroll to position [112, 0]
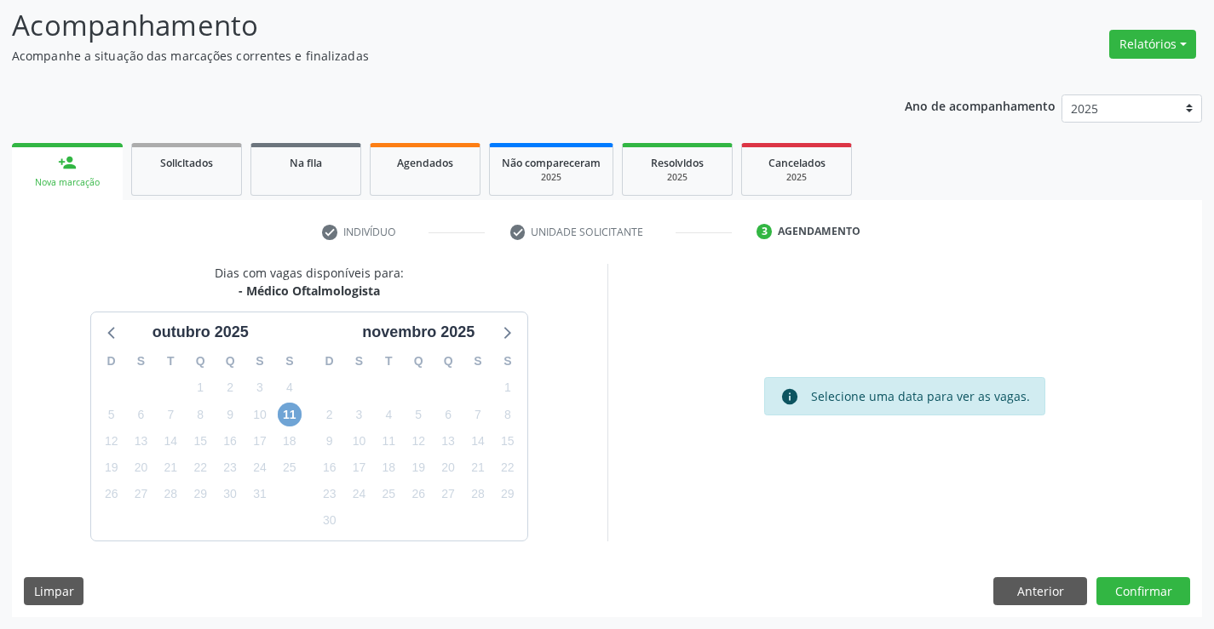
click at [298, 416] on span "11" at bounding box center [290, 415] width 24 height 24
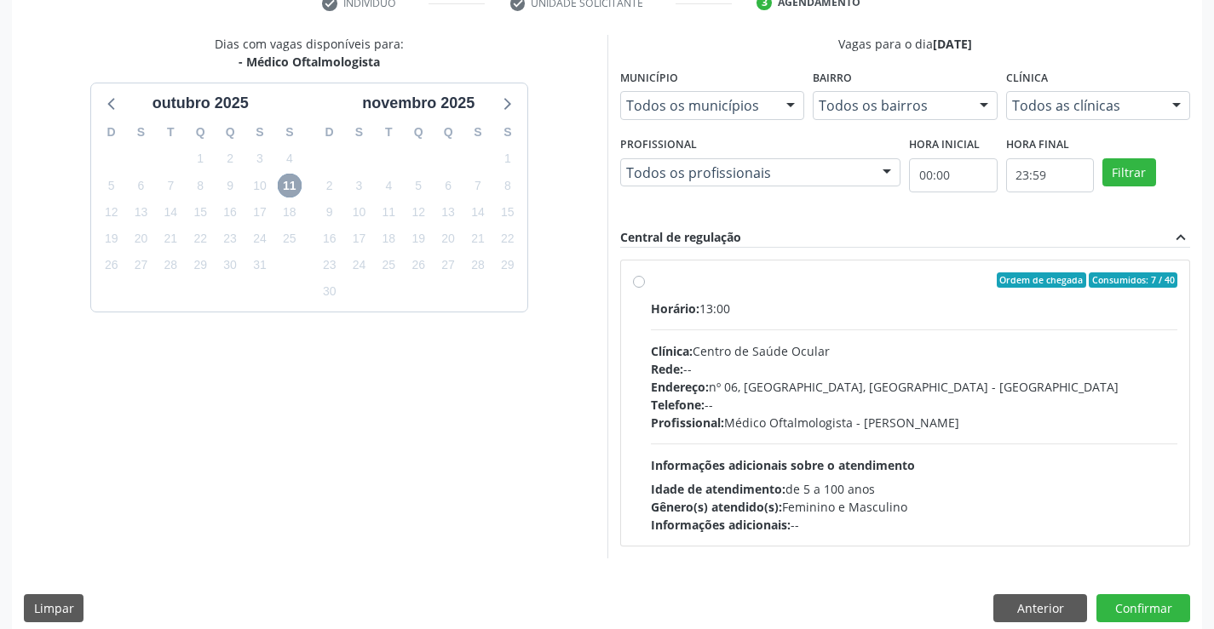
scroll to position [358, 0]
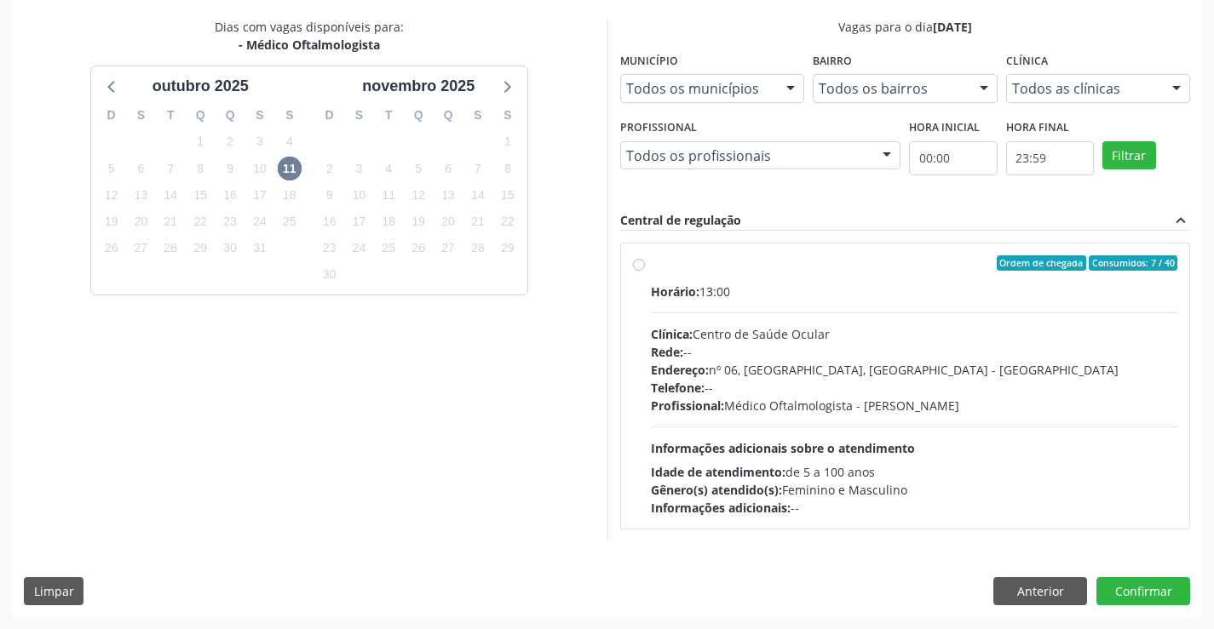
click at [1128, 435] on div "Horário: 13:00 Clínica: Centro de Saúde Ocular Rede: -- Endereço: nº 06, Bairro…" at bounding box center [914, 400] width 527 height 234
click at [645, 271] on input "Ordem de chegada Consumidos: 7 / 40 Horário: 13:00 Clínica: Centro de Saúde Ocu…" at bounding box center [639, 262] width 12 height 15
radio input "true"
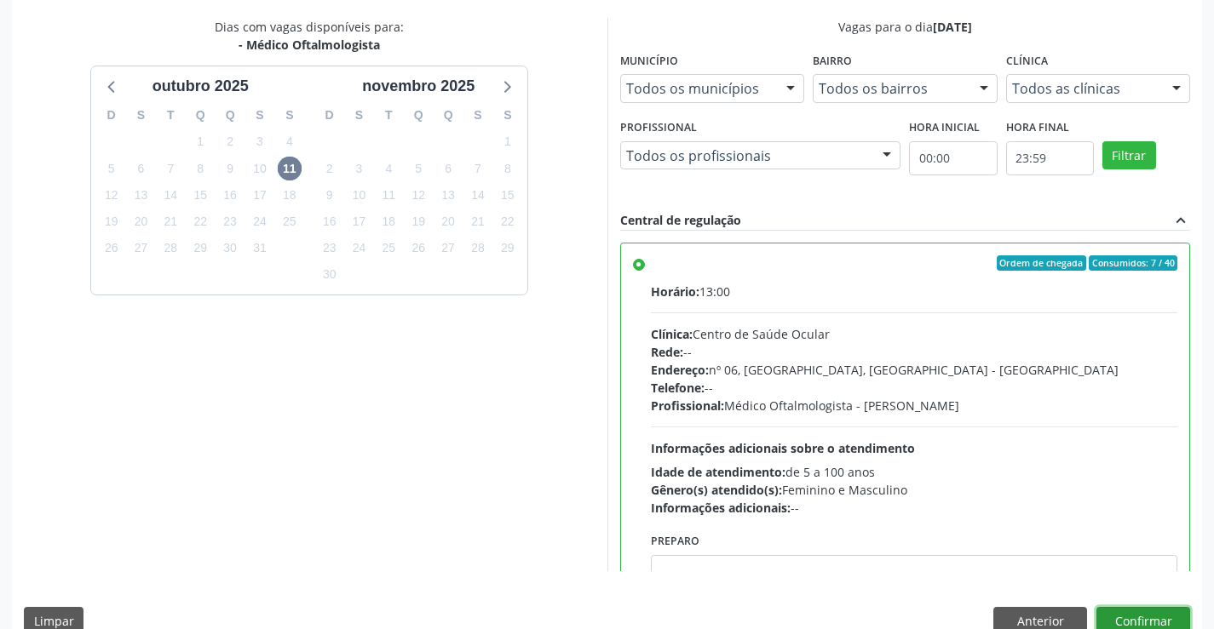
click at [1151, 612] on button "Confirmar" at bounding box center [1143, 621] width 94 height 29
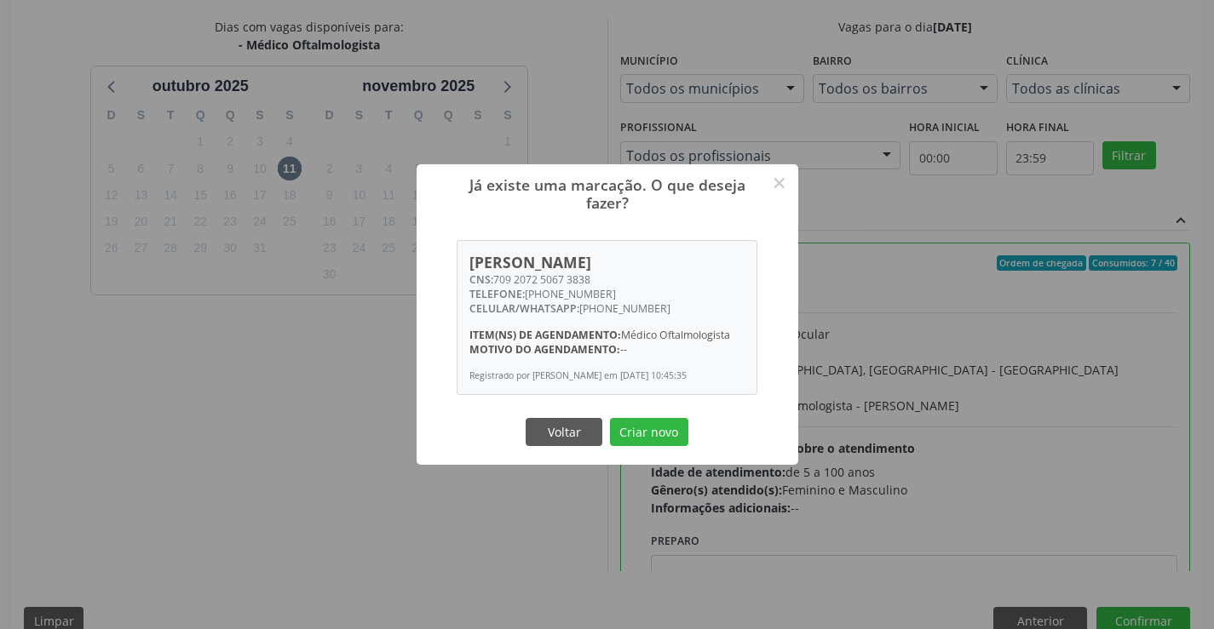
click at [610, 418] on button "Criar novo" at bounding box center [649, 432] width 78 height 29
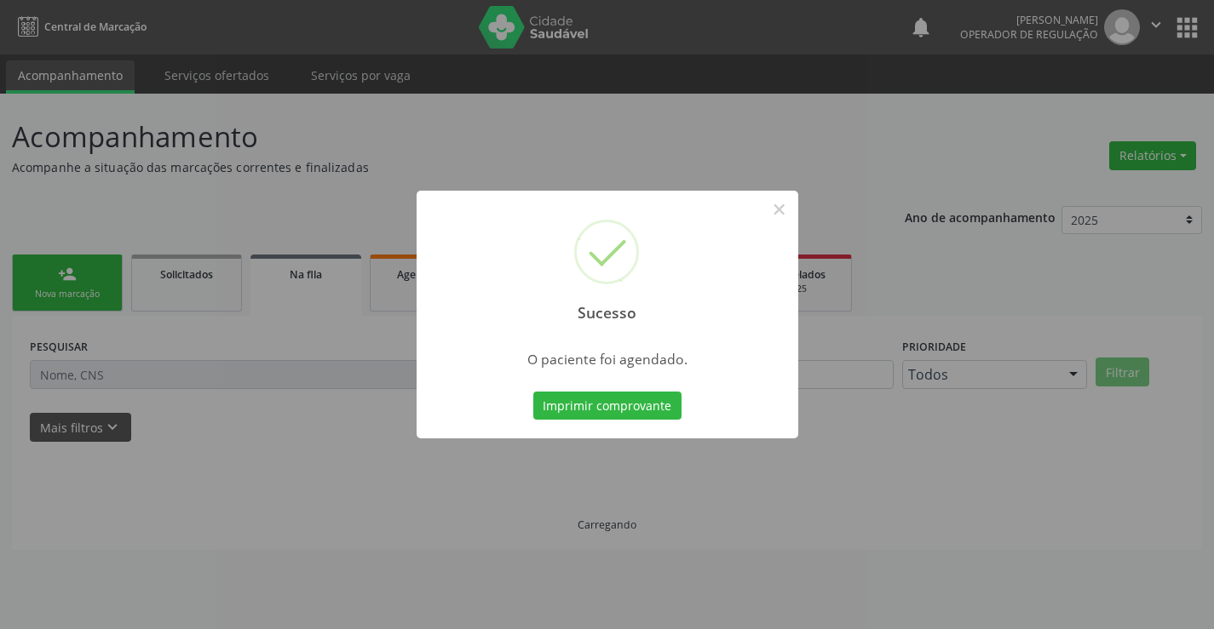
scroll to position [0, 0]
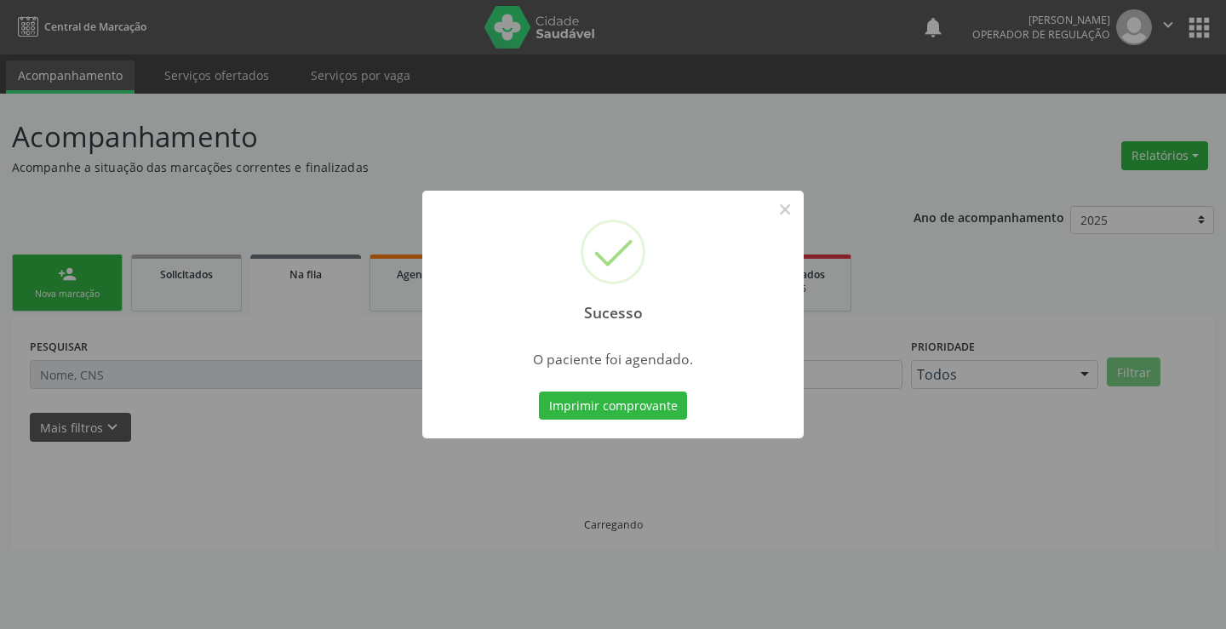
click at [539, 392] on button "Imprimir comprovante" at bounding box center [613, 406] width 148 height 29
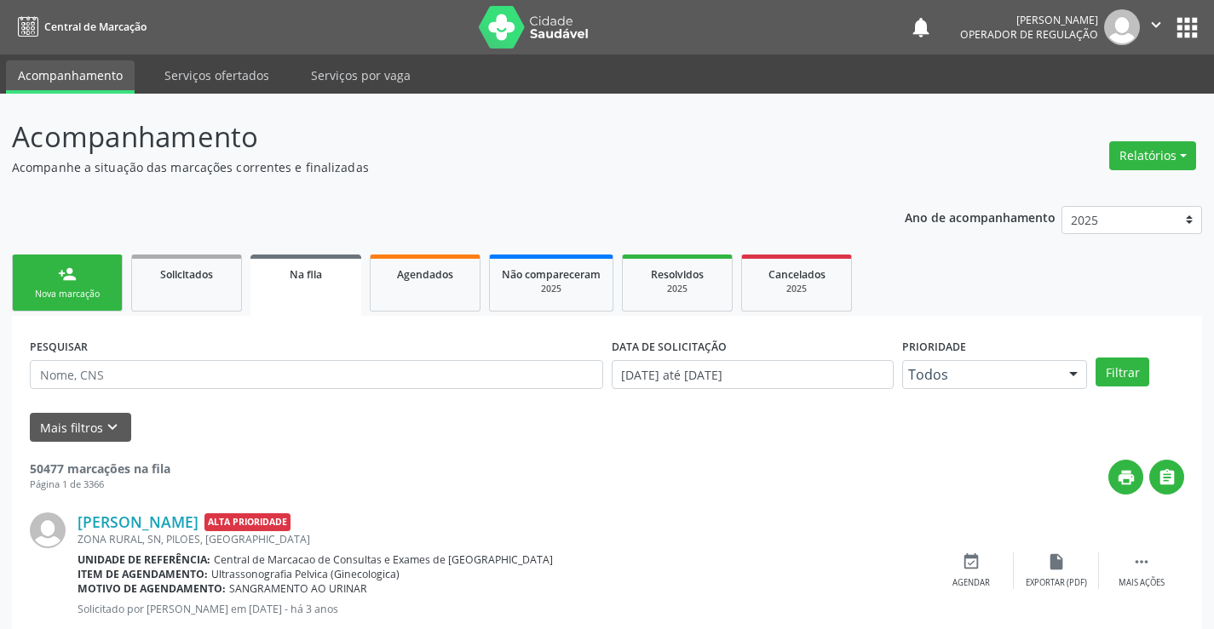
click at [84, 268] on link "person_add Nova marcação" at bounding box center [67, 283] width 111 height 57
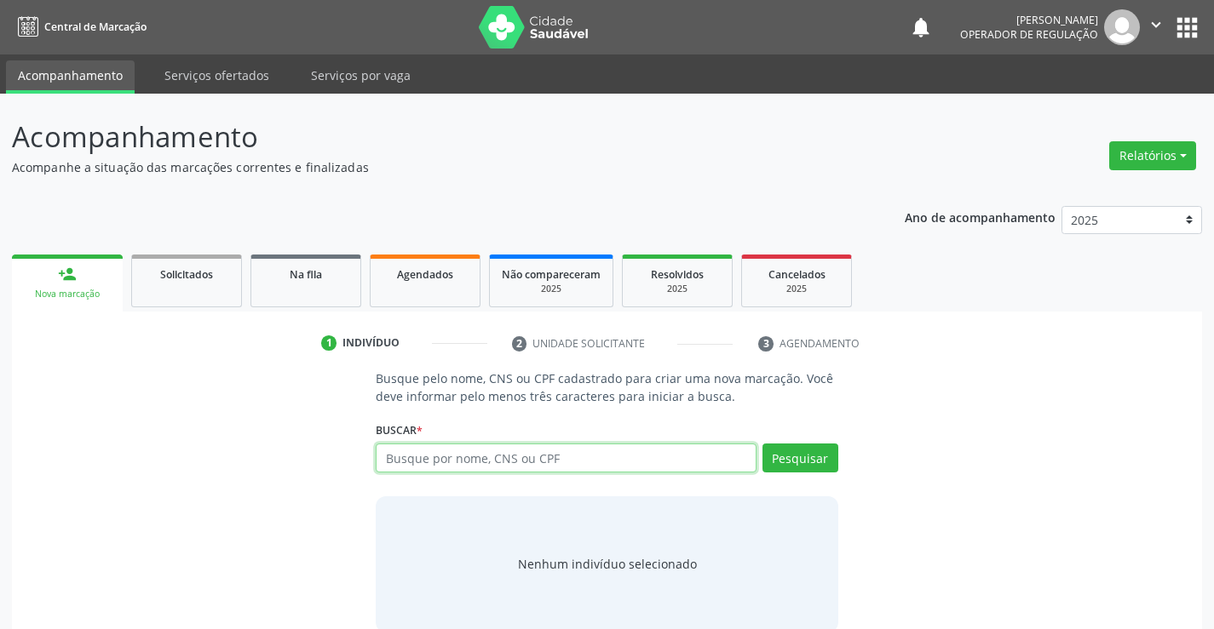
click at [426, 456] on input "text" at bounding box center [566, 458] width 380 height 29
type input "700501181705959"
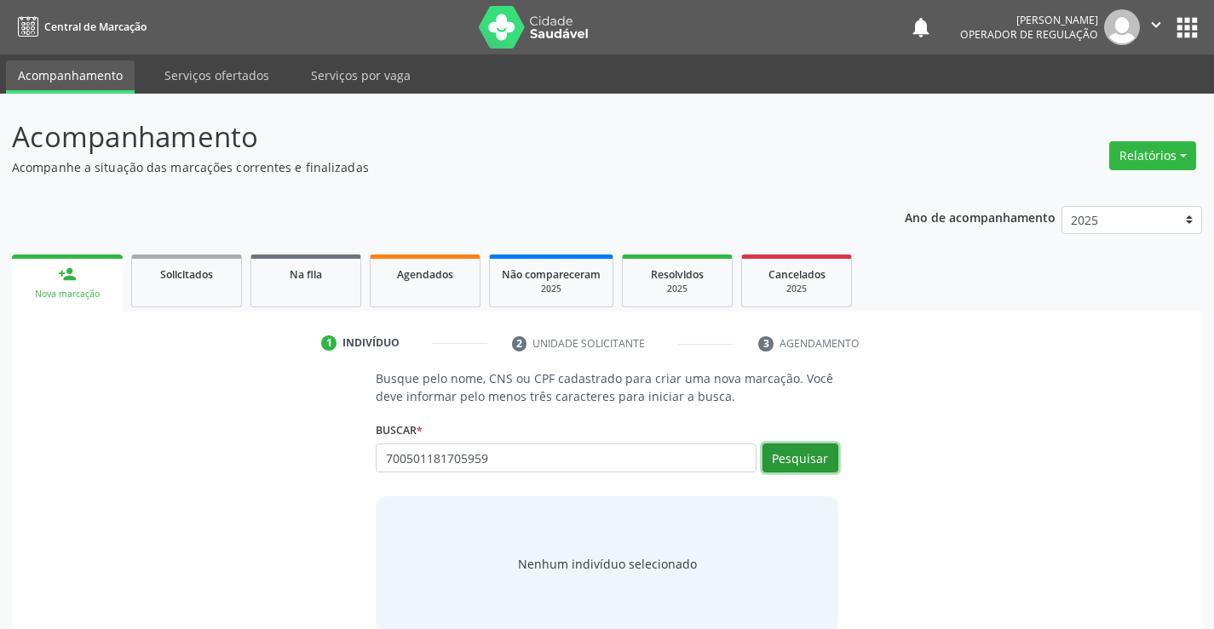
click at [832, 456] on button "Pesquisar" at bounding box center [800, 458] width 76 height 29
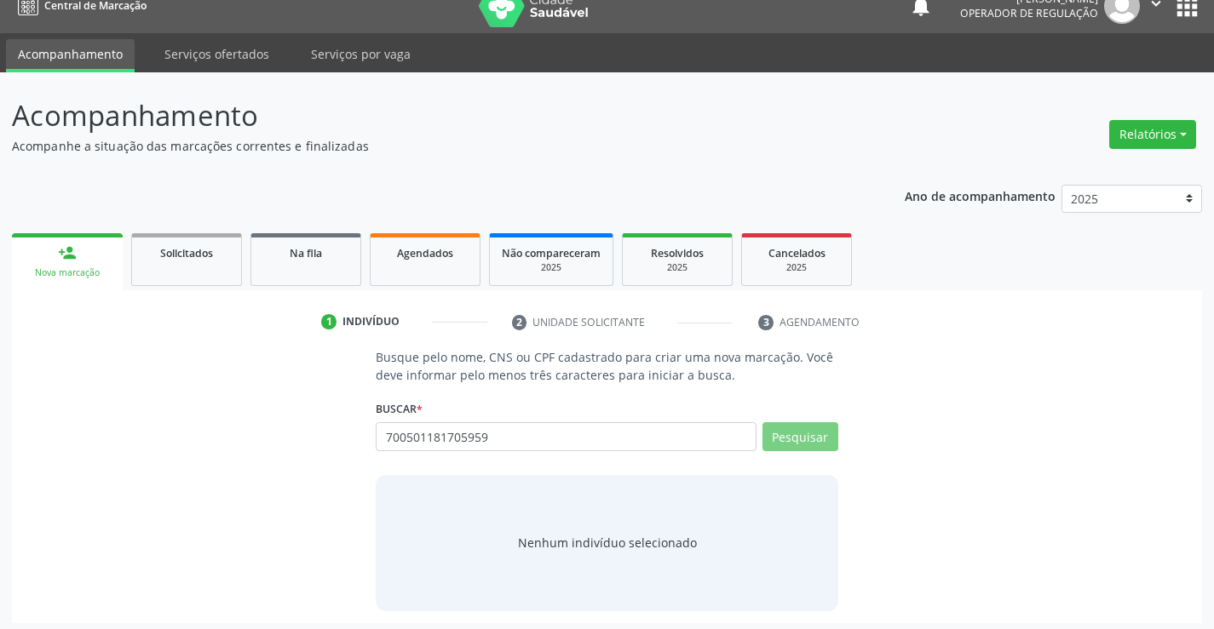
scroll to position [27, 0]
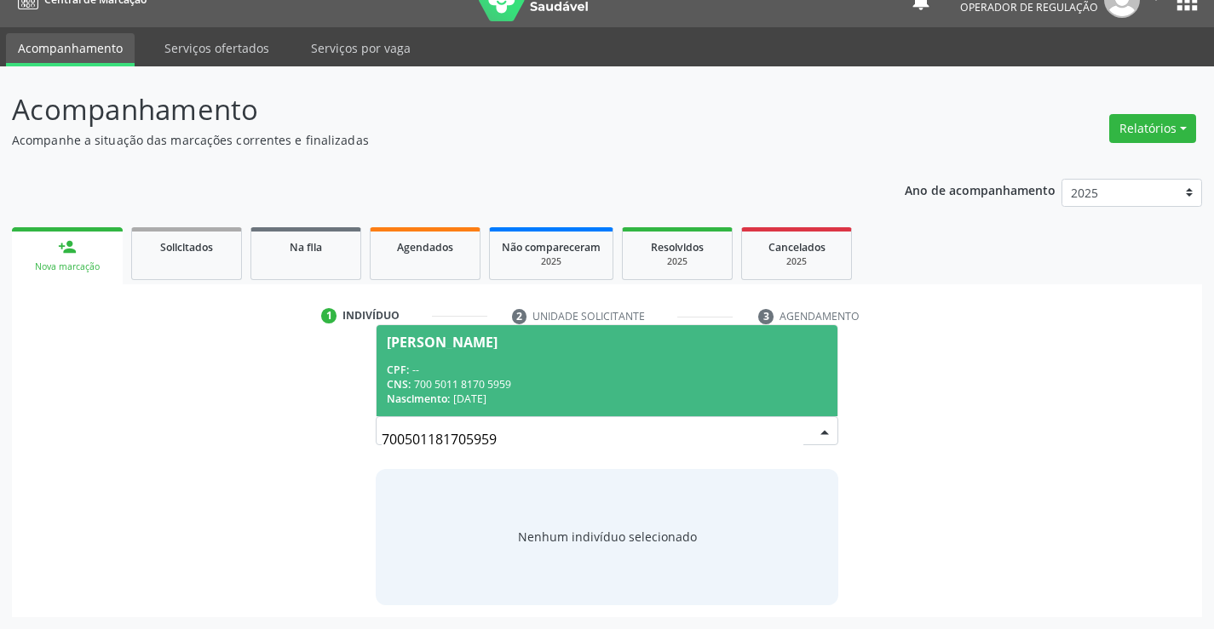
click at [680, 366] on div "CPF: --" at bounding box center [606, 370] width 439 height 14
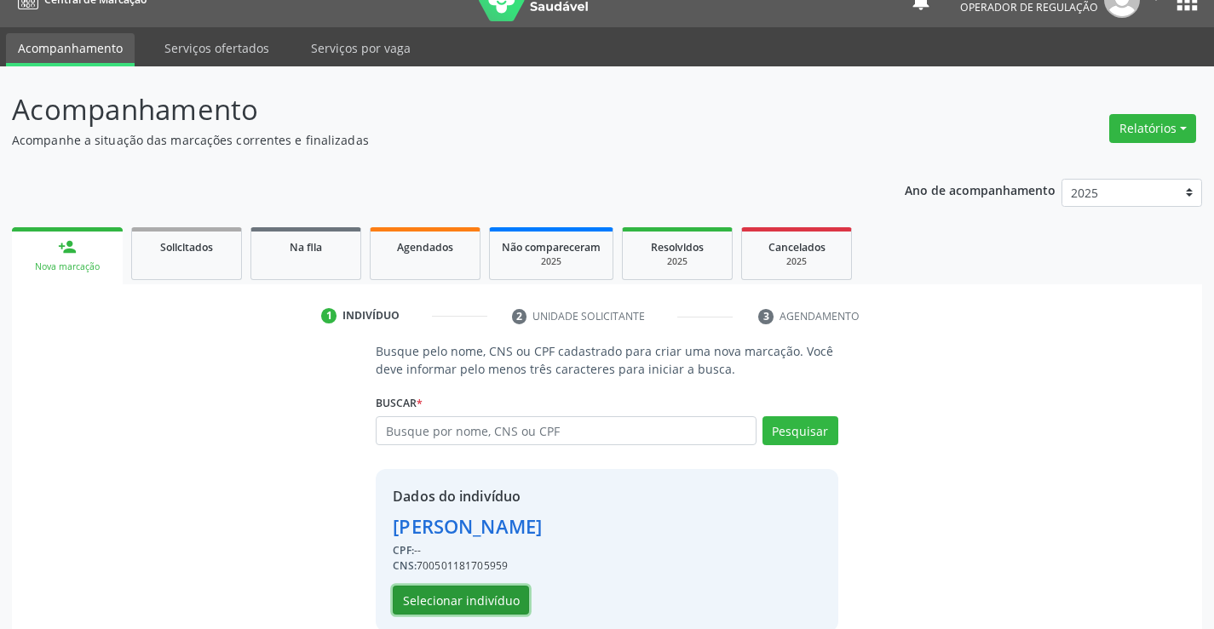
click at [498, 594] on button "Selecionar indivíduo" at bounding box center [461, 600] width 136 height 29
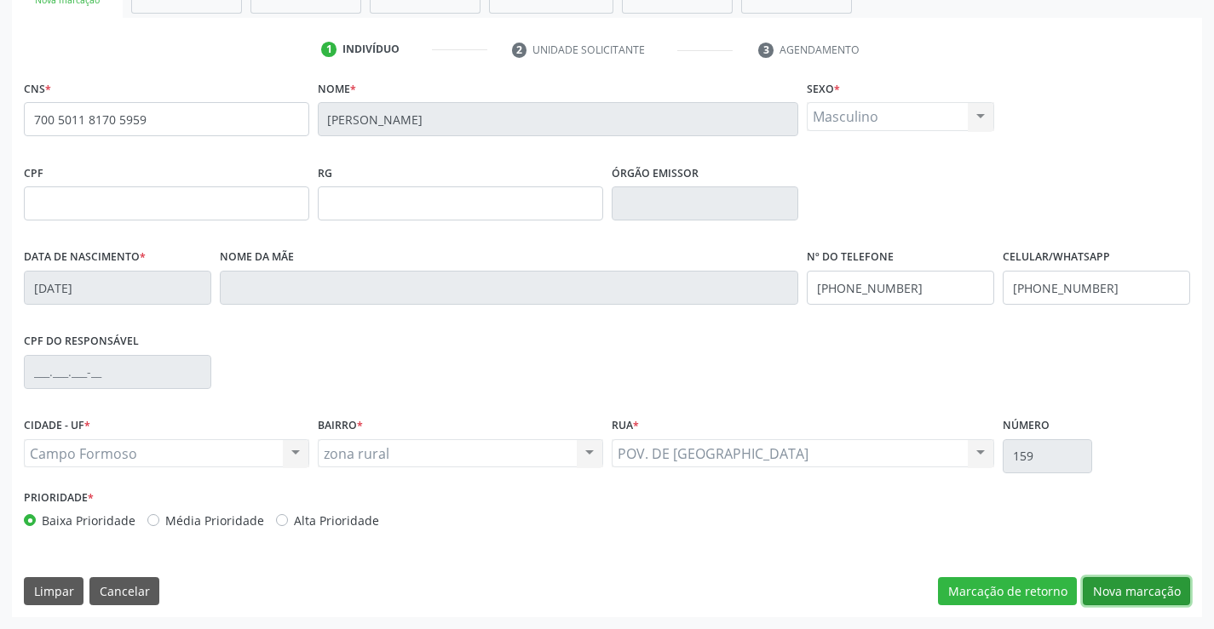
click at [1135, 583] on button "Nova marcação" at bounding box center [1135, 591] width 107 height 29
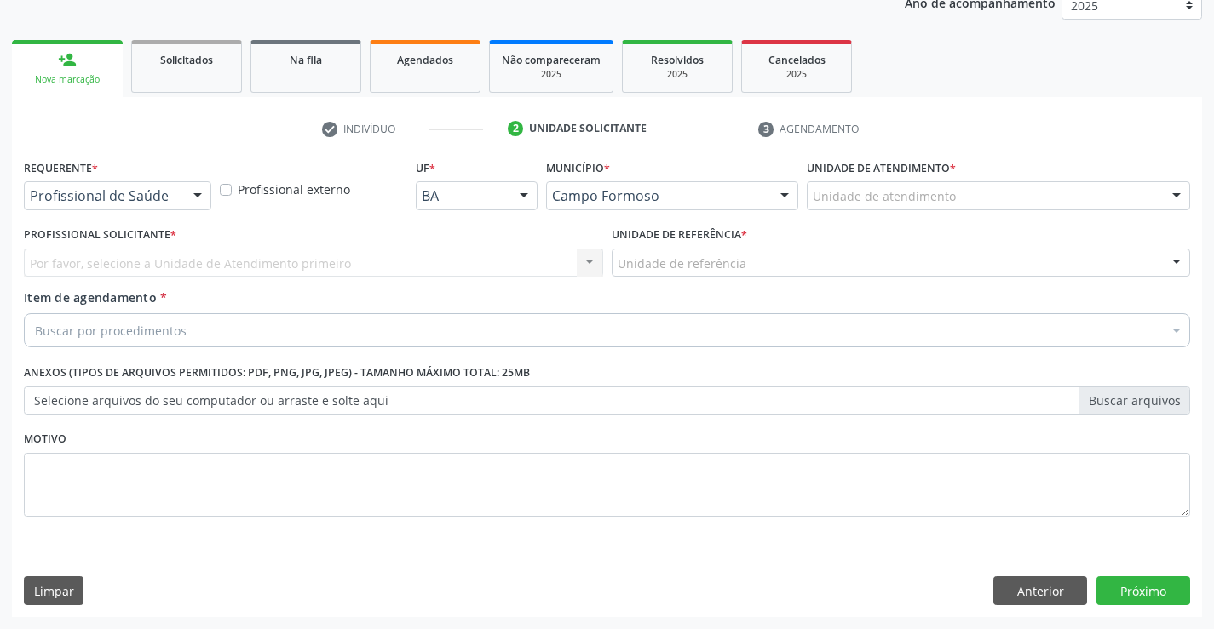
scroll to position [215, 0]
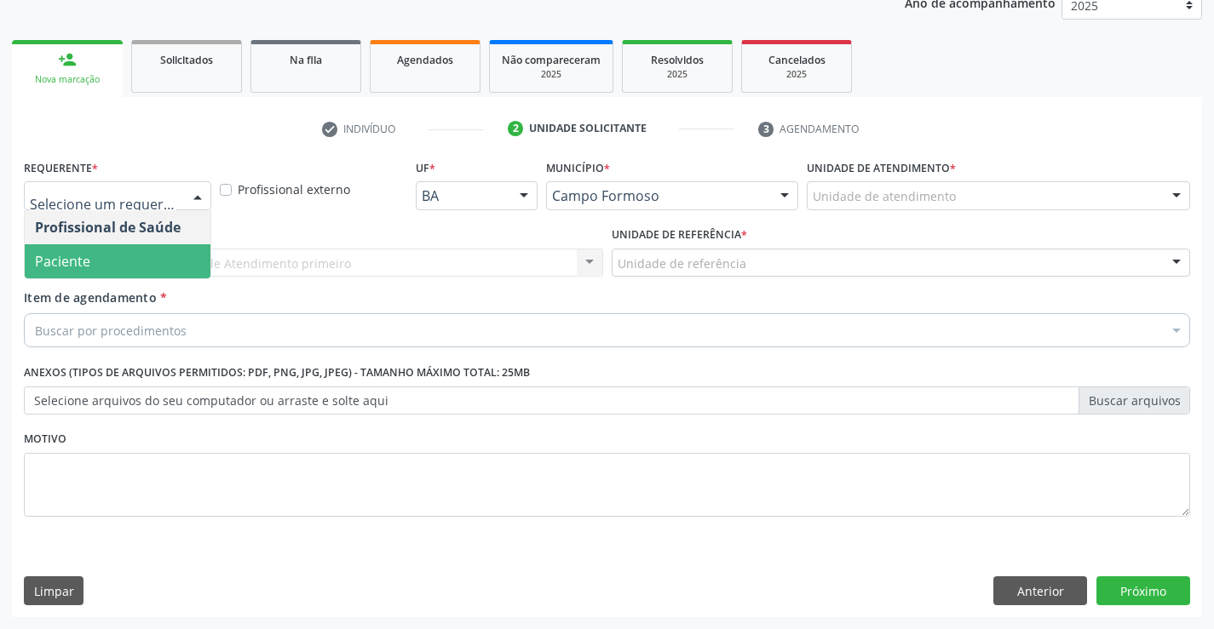
click at [141, 265] on span "Paciente" at bounding box center [118, 261] width 186 height 34
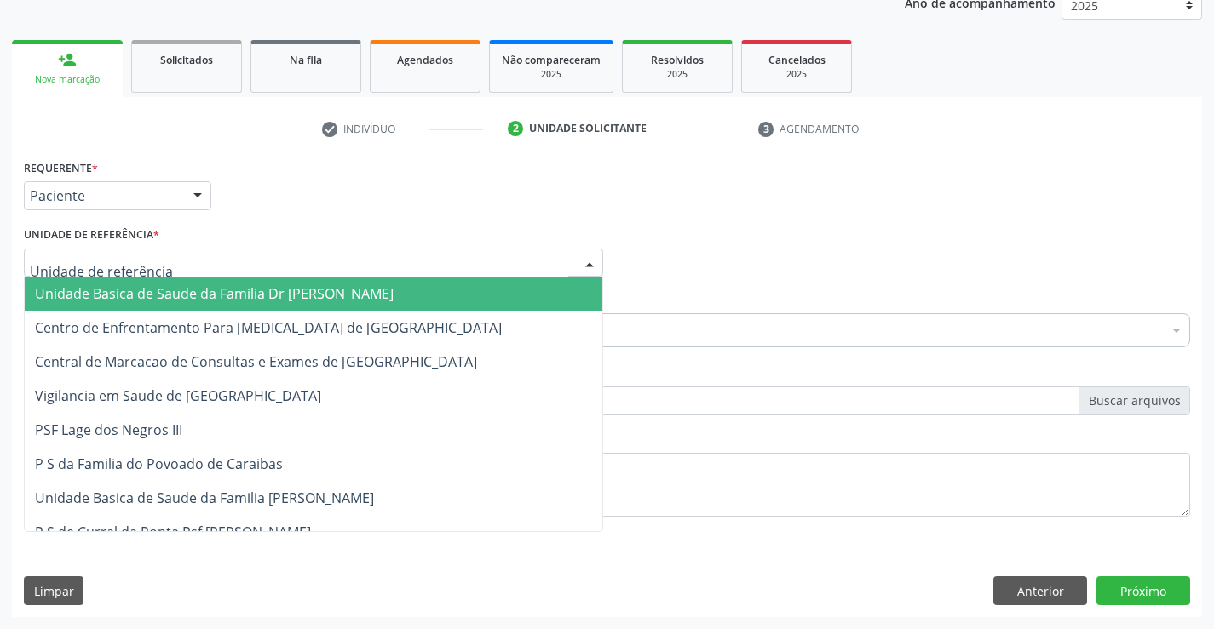
click at [228, 265] on div at bounding box center [313, 263] width 579 height 29
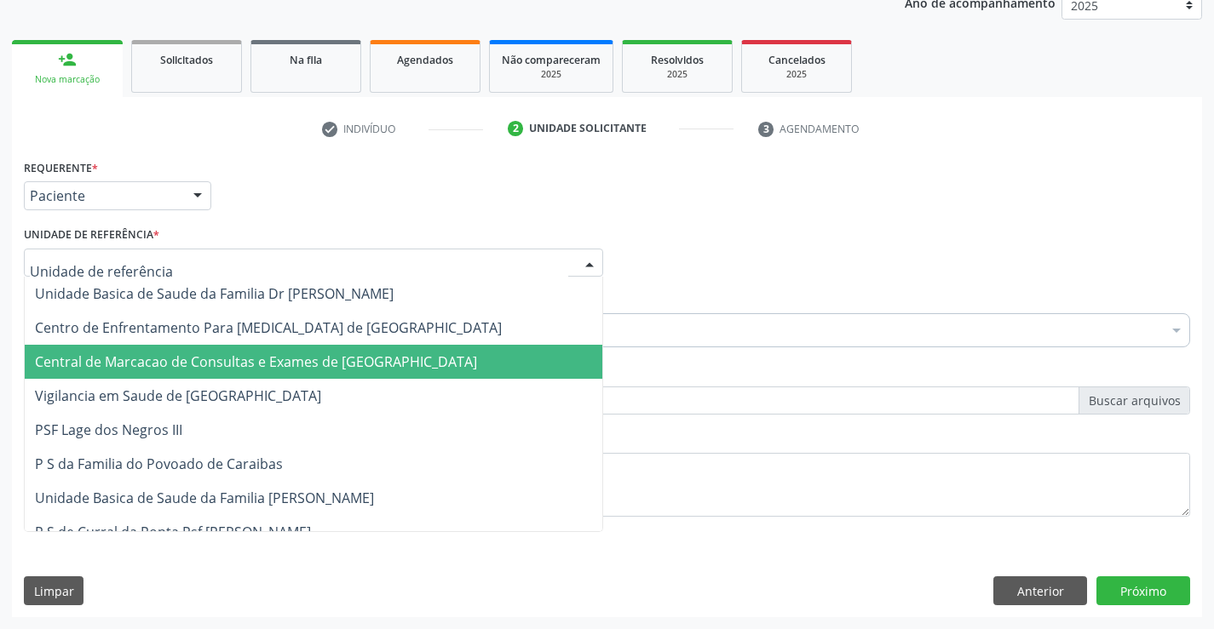
click at [246, 348] on span "Central de Marcacao de Consultas e Exames de [GEOGRAPHIC_DATA]" at bounding box center [313, 362] width 577 height 34
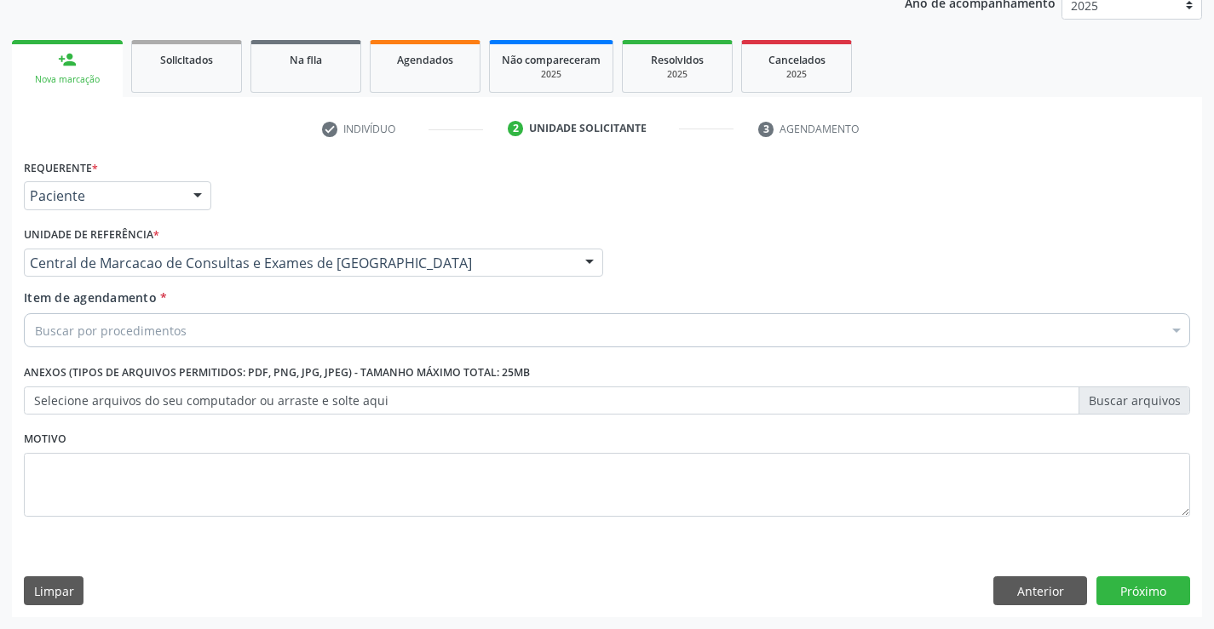
click at [255, 332] on div "Buscar por procedimentos" at bounding box center [607, 330] width 1166 height 34
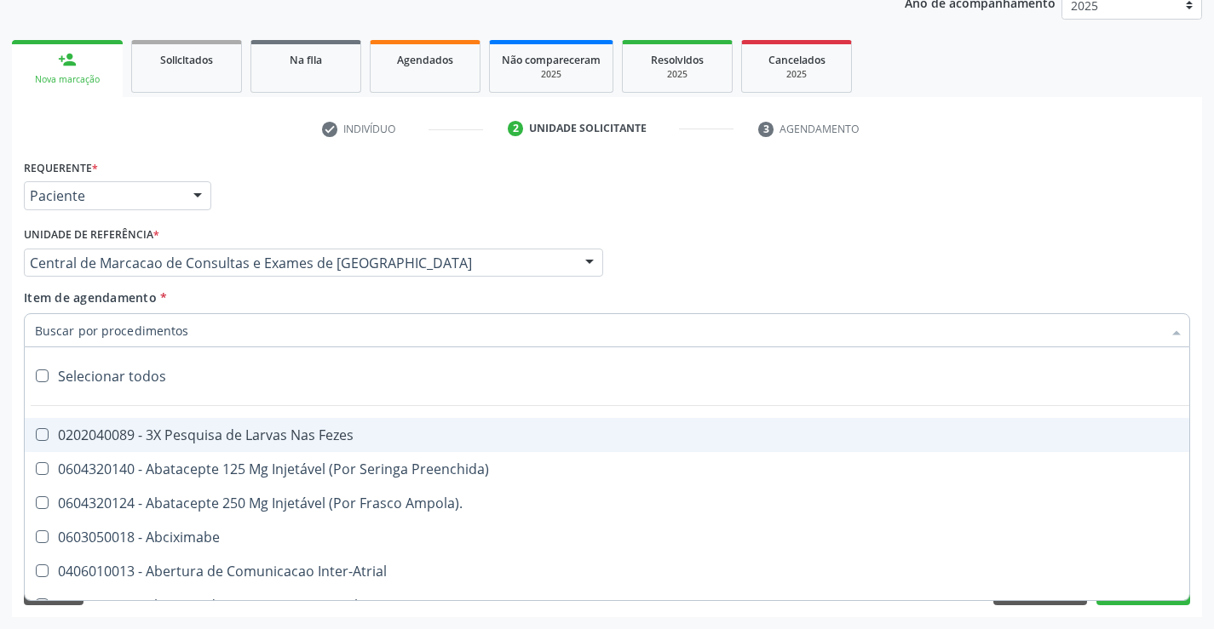
paste input "Médico Oftalmologista"
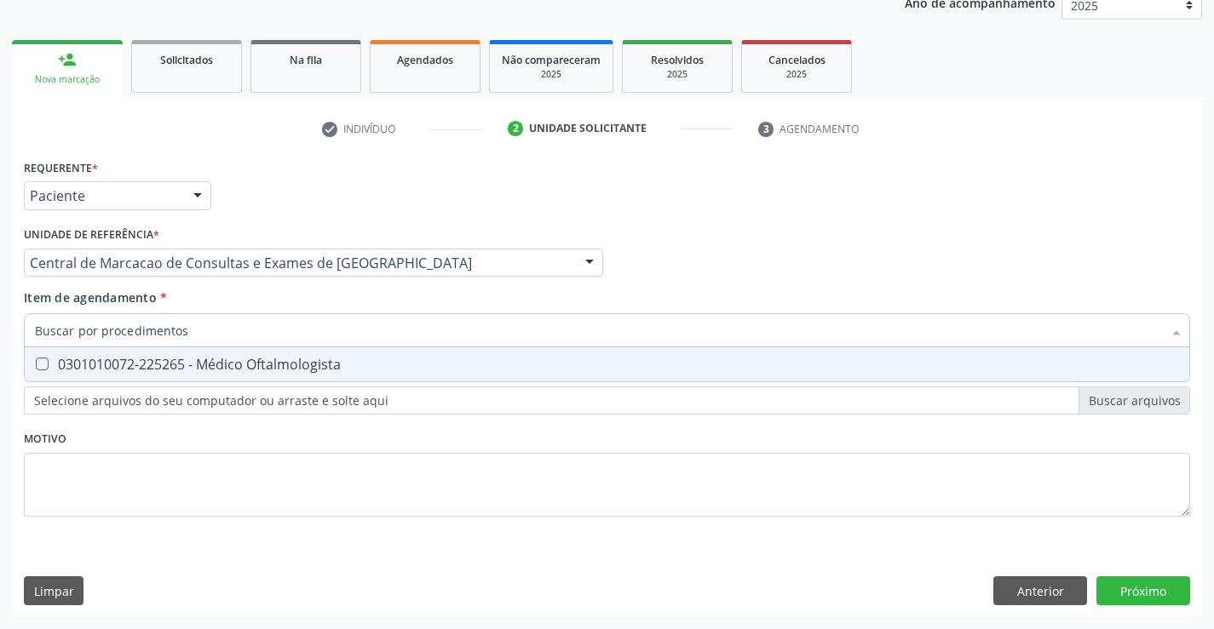
type input "Médico Oftalmologista"
click at [414, 366] on div "0301010072-225265 - Médico Oftalmologista" at bounding box center [607, 365] width 1144 height 14
checkbox Oftalmologista "true"
click at [1153, 594] on div "Requerente * Paciente Profissional de Saúde Paciente Nenhum resultado encontrad…" at bounding box center [607, 386] width 1190 height 462
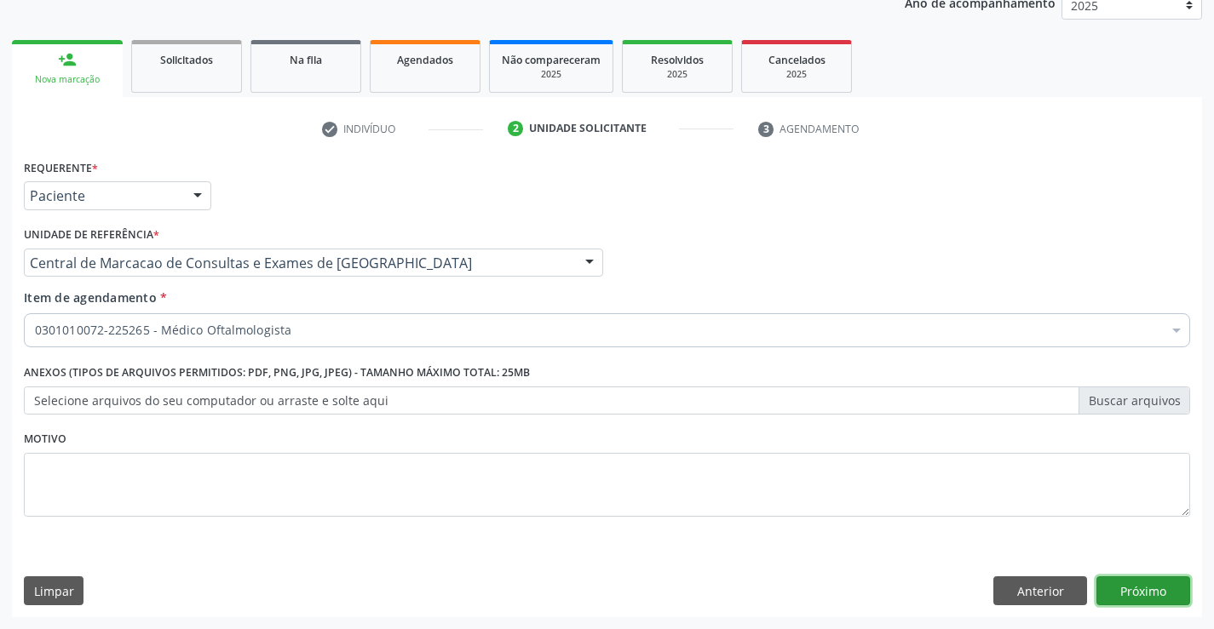
click at [1136, 596] on button "Próximo" at bounding box center [1143, 591] width 94 height 29
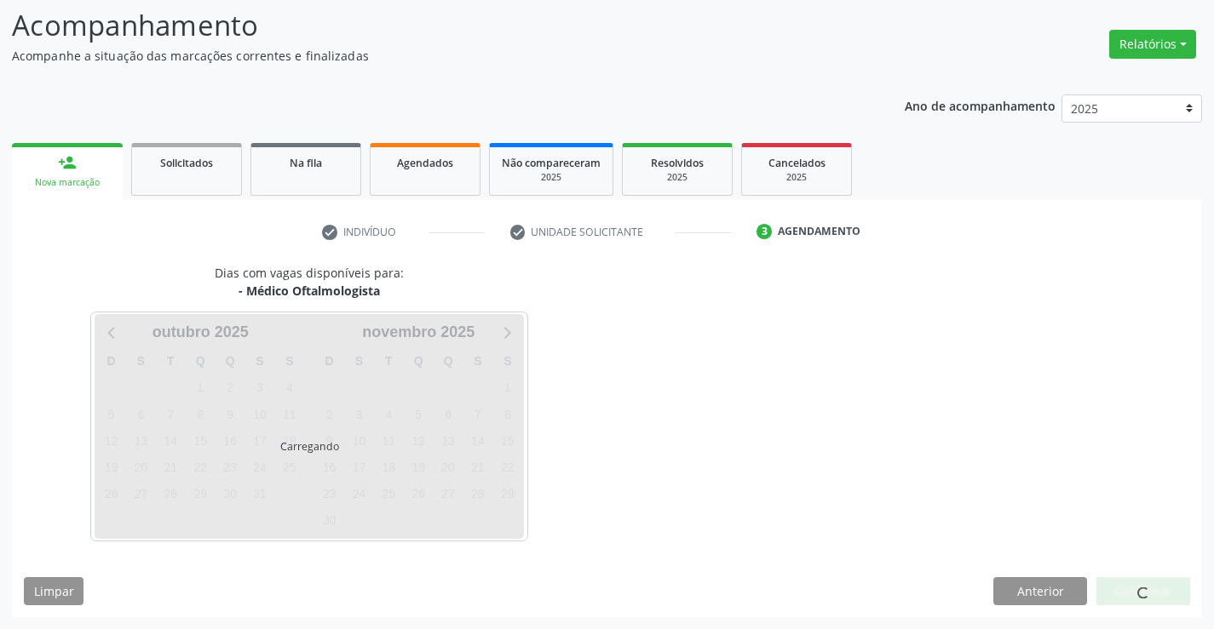
scroll to position [112, 0]
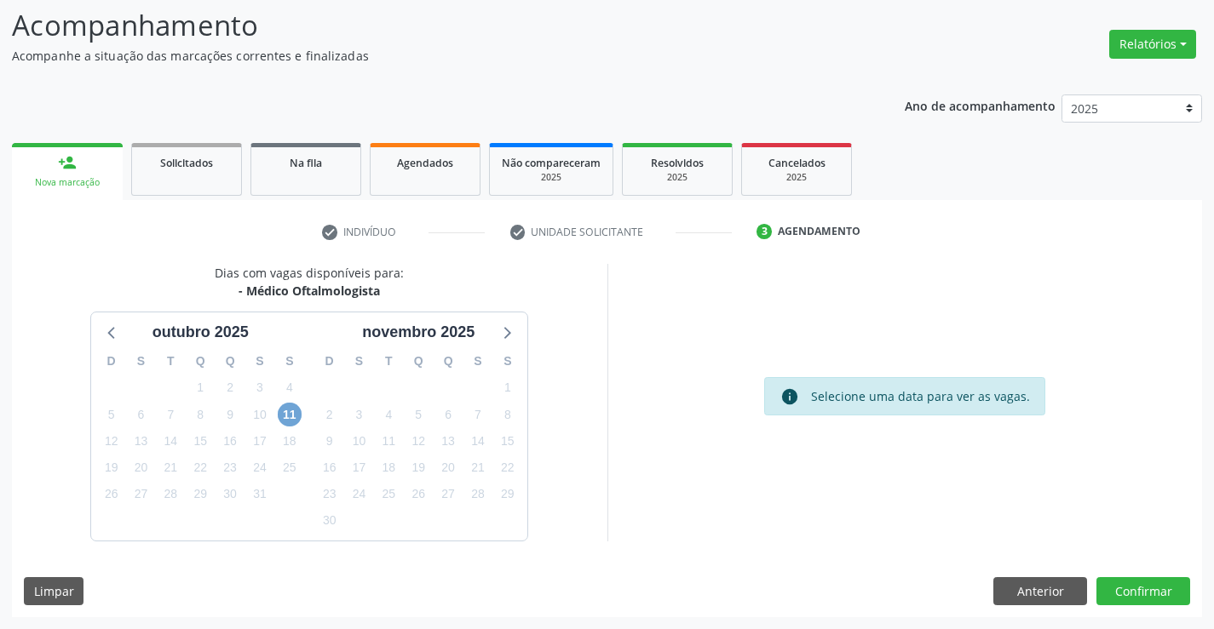
click at [296, 412] on span "11" at bounding box center [290, 415] width 24 height 24
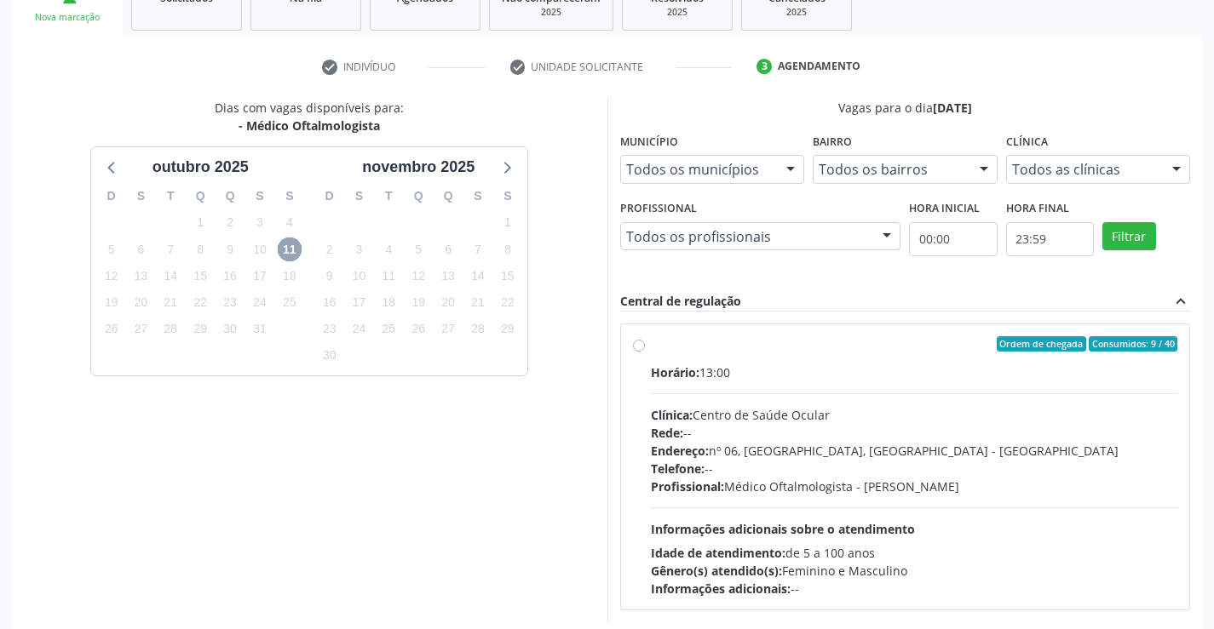
scroll to position [358, 0]
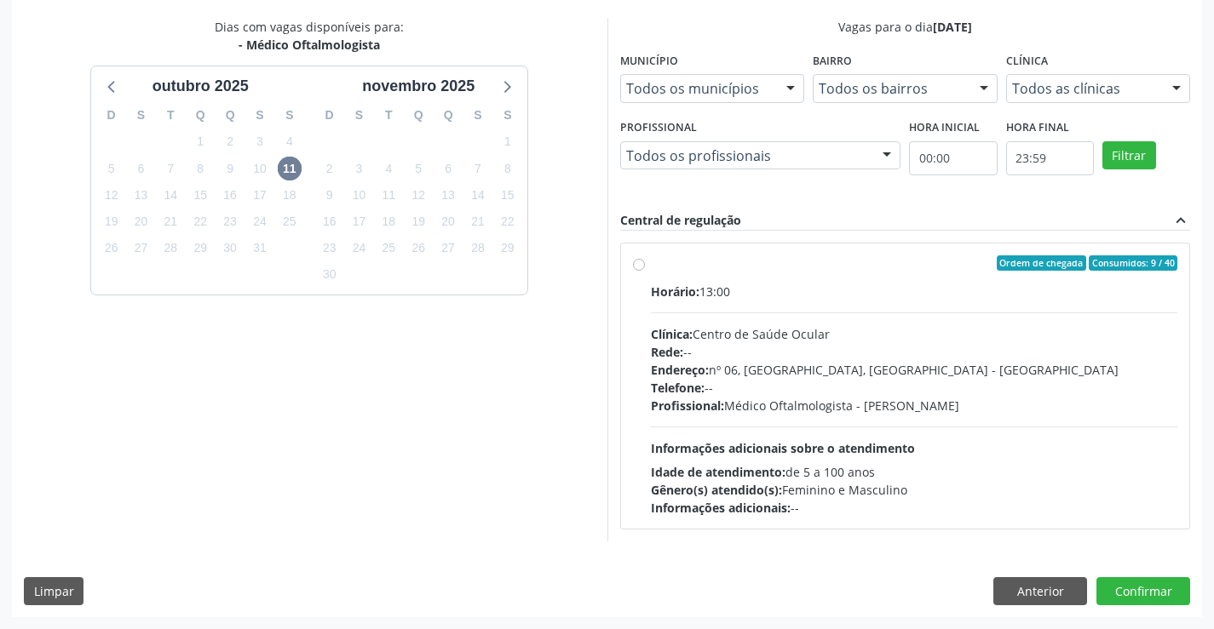
click at [968, 352] on div "Rede: --" at bounding box center [914, 352] width 527 height 18
click at [645, 271] on input "Ordem de chegada Consumidos: 9 / 40 Horário: 13:00 Clínica: Centro de Saúde Ocu…" at bounding box center [639, 262] width 12 height 15
radio input "true"
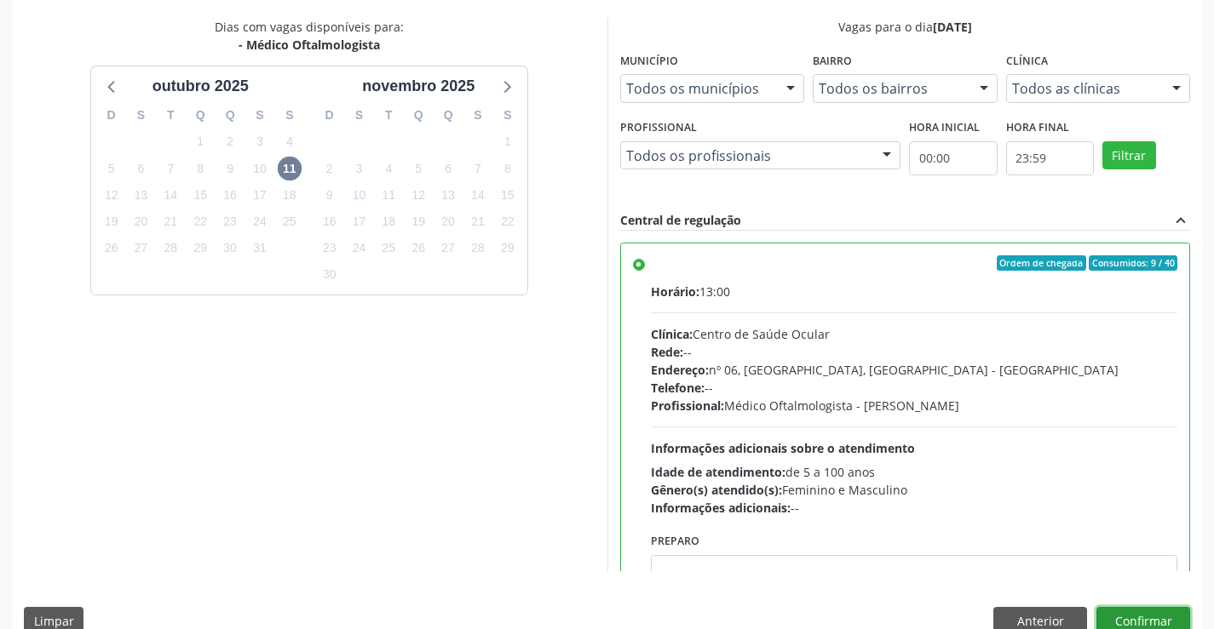
click at [1127, 616] on button "Confirmar" at bounding box center [1143, 621] width 94 height 29
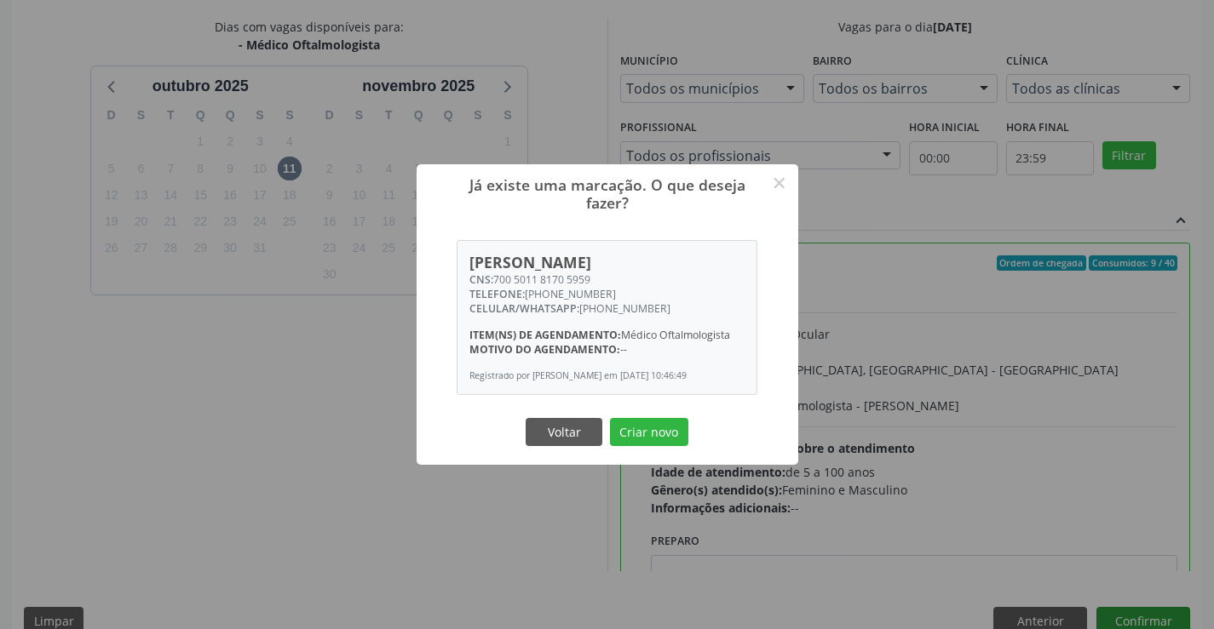
click at [610, 418] on button "Criar novo" at bounding box center [649, 432] width 78 height 29
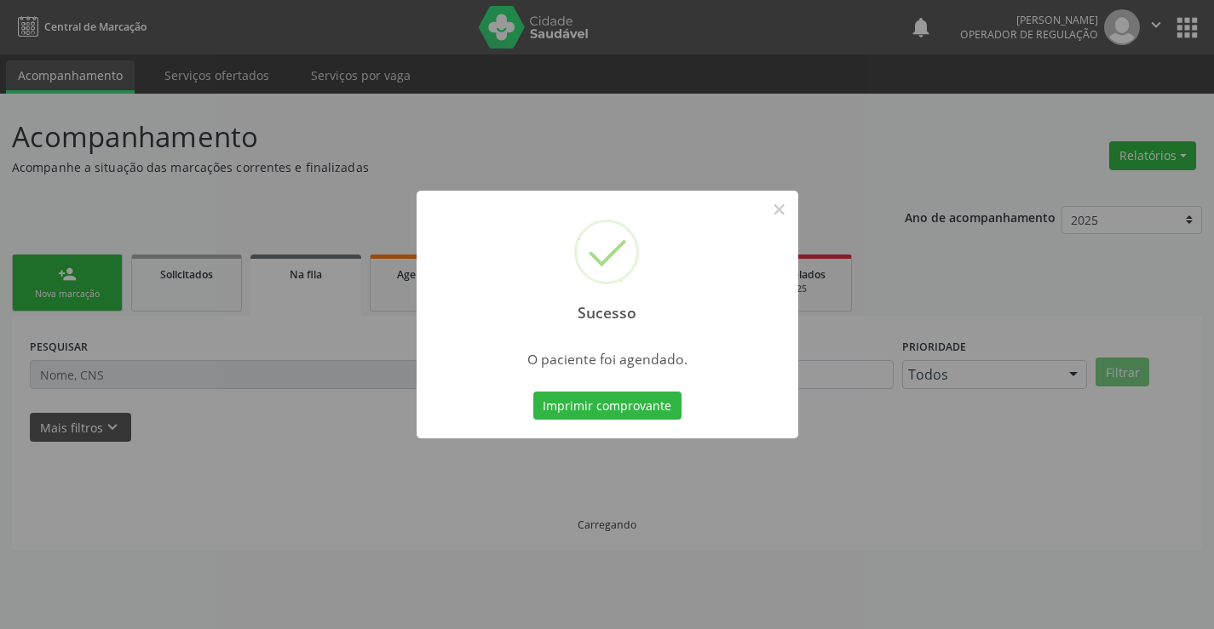
scroll to position [0, 0]
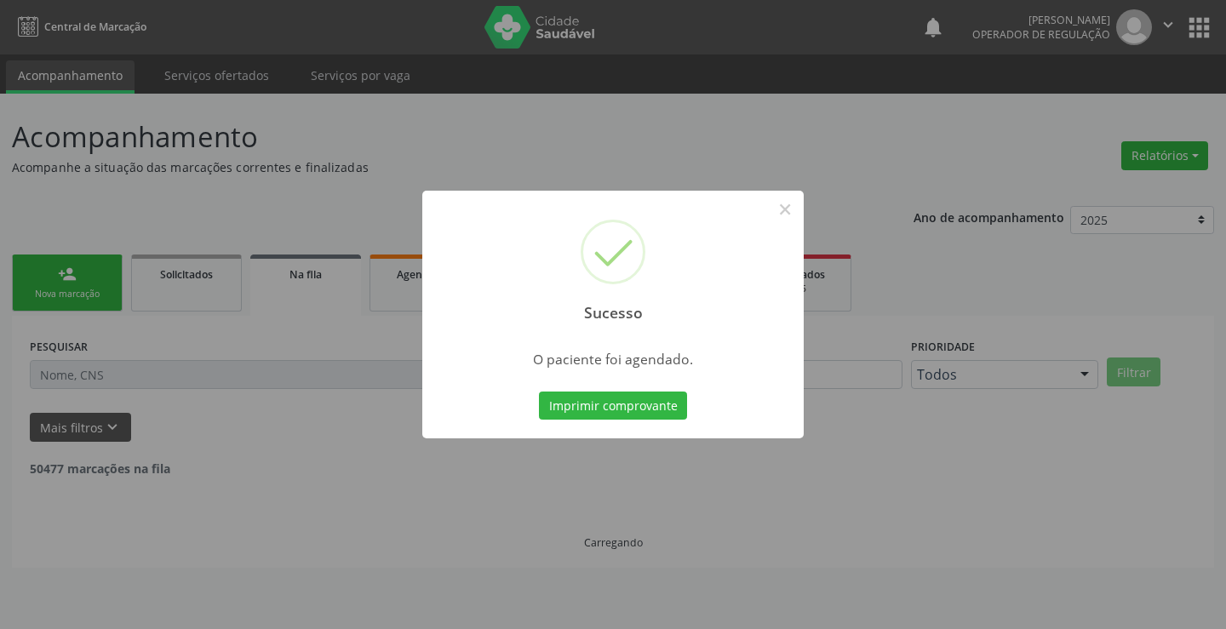
click at [539, 392] on button "Imprimir comprovante" at bounding box center [613, 406] width 148 height 29
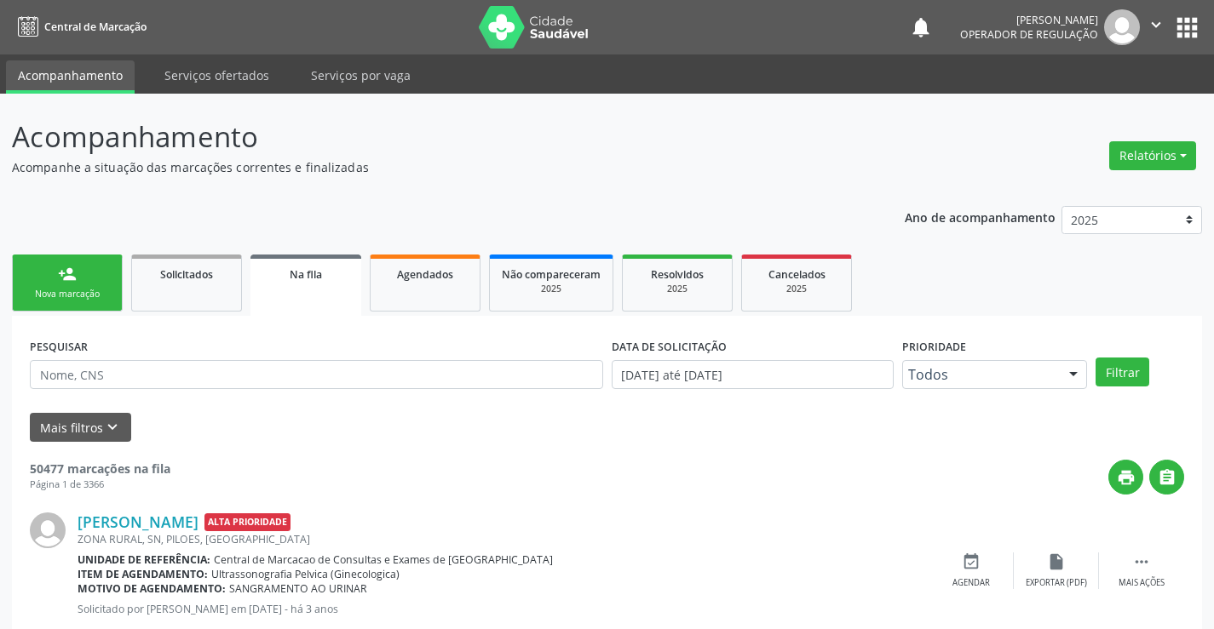
click at [94, 278] on link "person_add Nova marcação" at bounding box center [67, 283] width 111 height 57
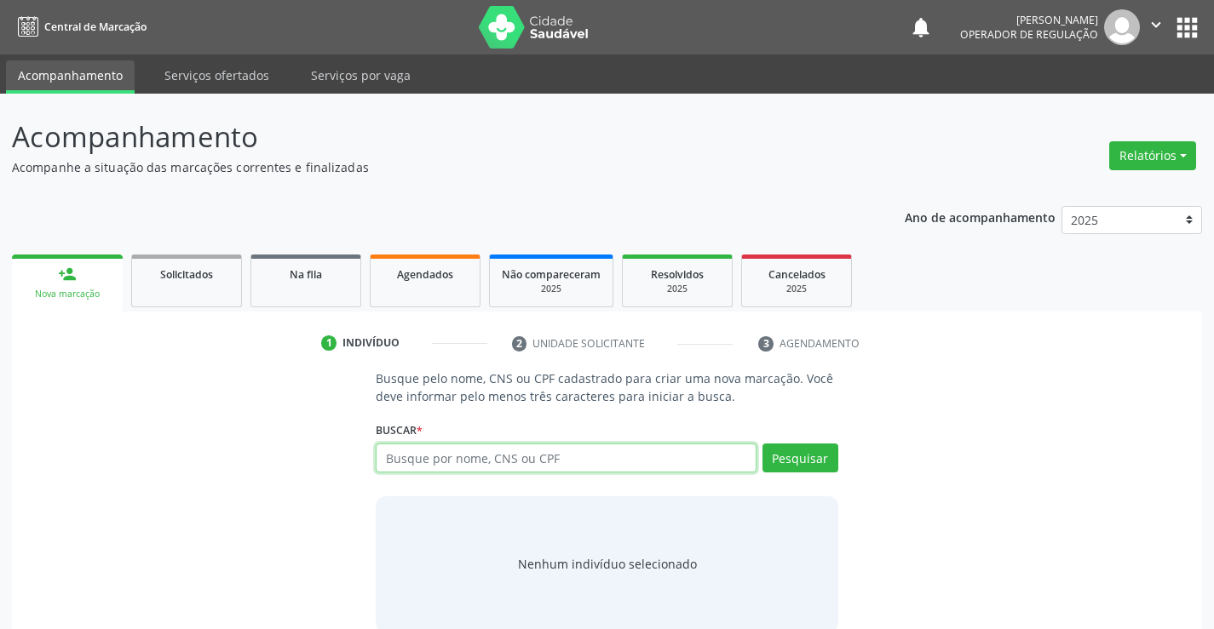
click at [563, 461] on input "text" at bounding box center [566, 458] width 380 height 29
type input "708507366534671"
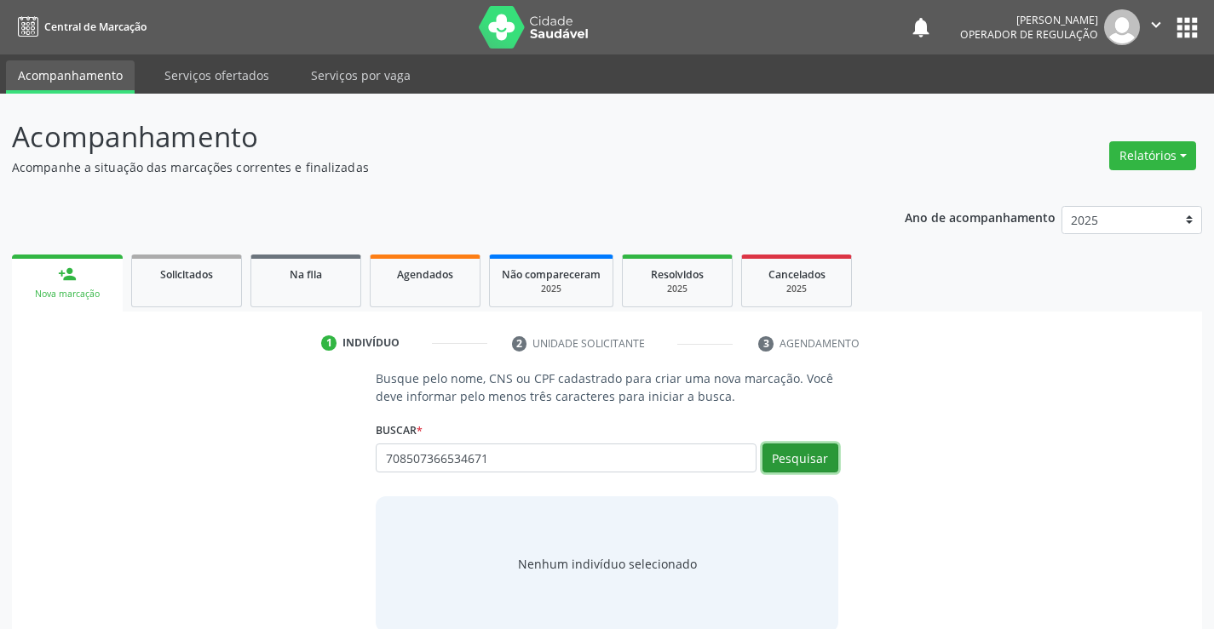
click at [829, 451] on button "Pesquisar" at bounding box center [800, 458] width 76 height 29
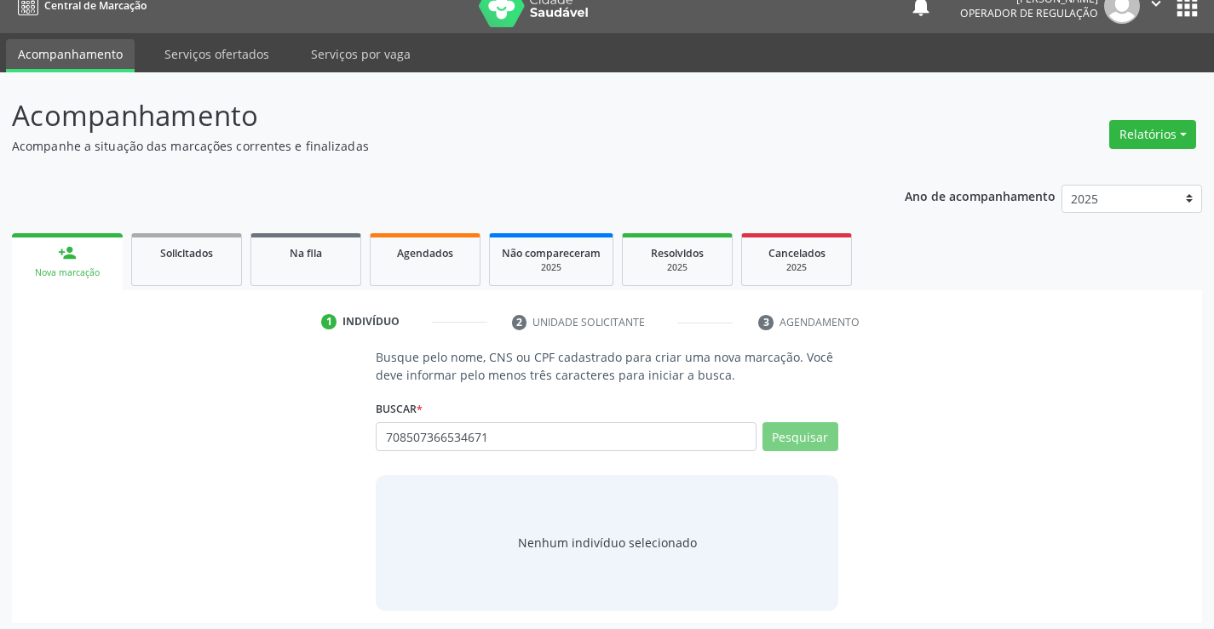
scroll to position [27, 0]
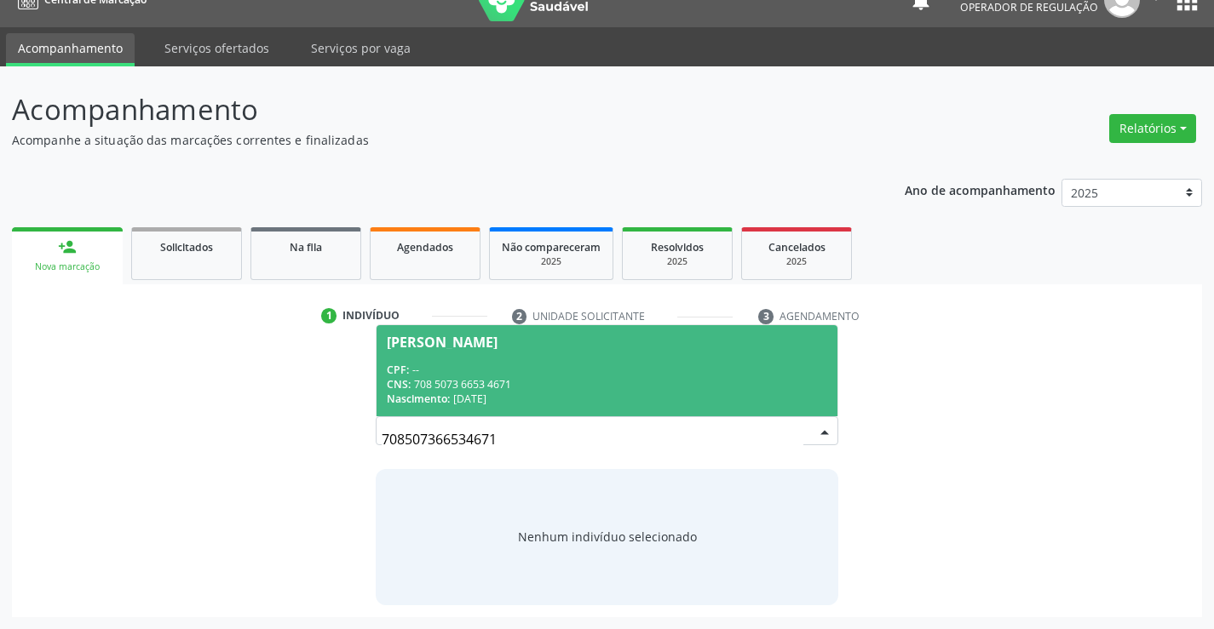
click at [667, 369] on div "CPF: --" at bounding box center [606, 370] width 439 height 14
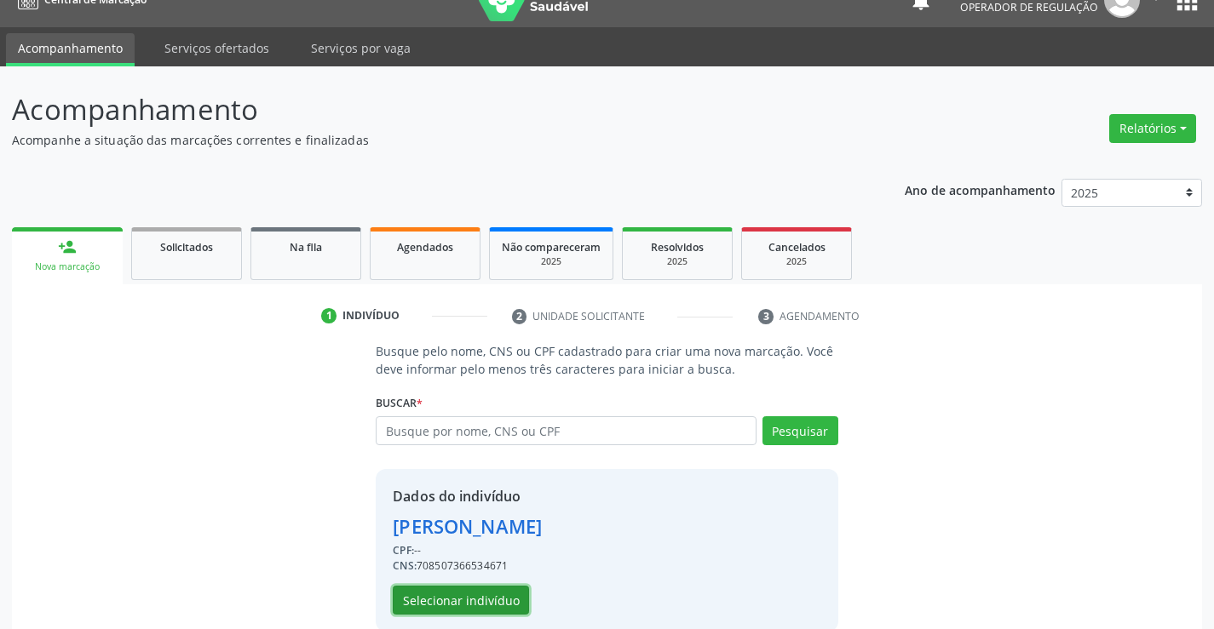
click at [449, 605] on button "Selecionar indivíduo" at bounding box center [461, 600] width 136 height 29
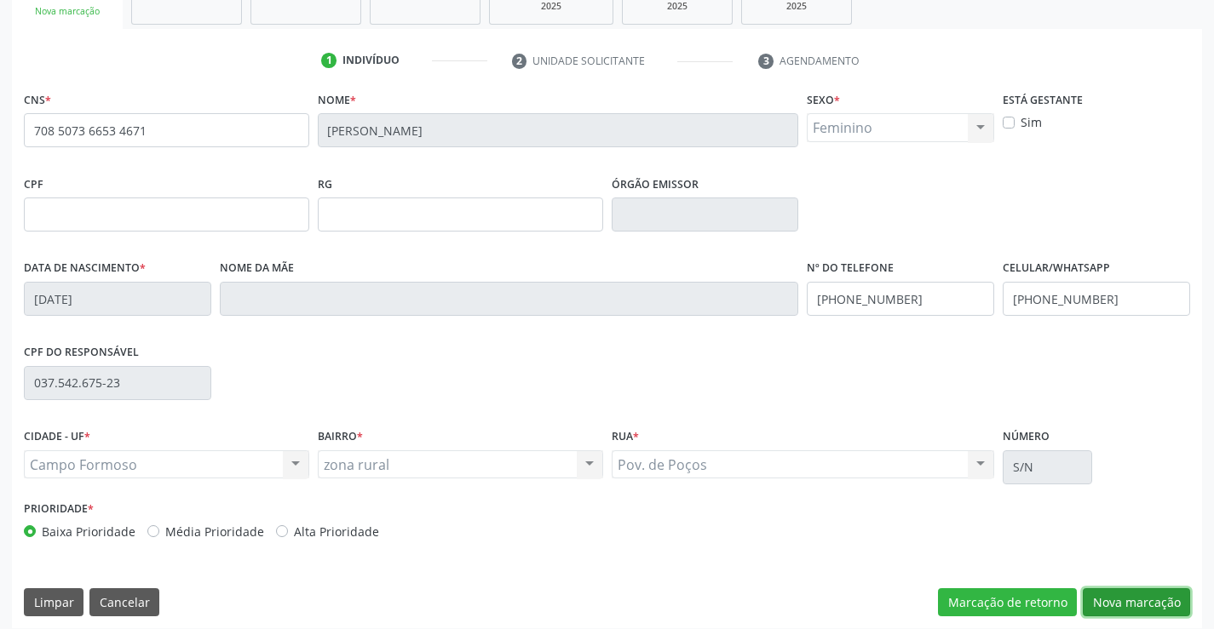
click at [1133, 608] on button "Nova marcação" at bounding box center [1135, 602] width 107 height 29
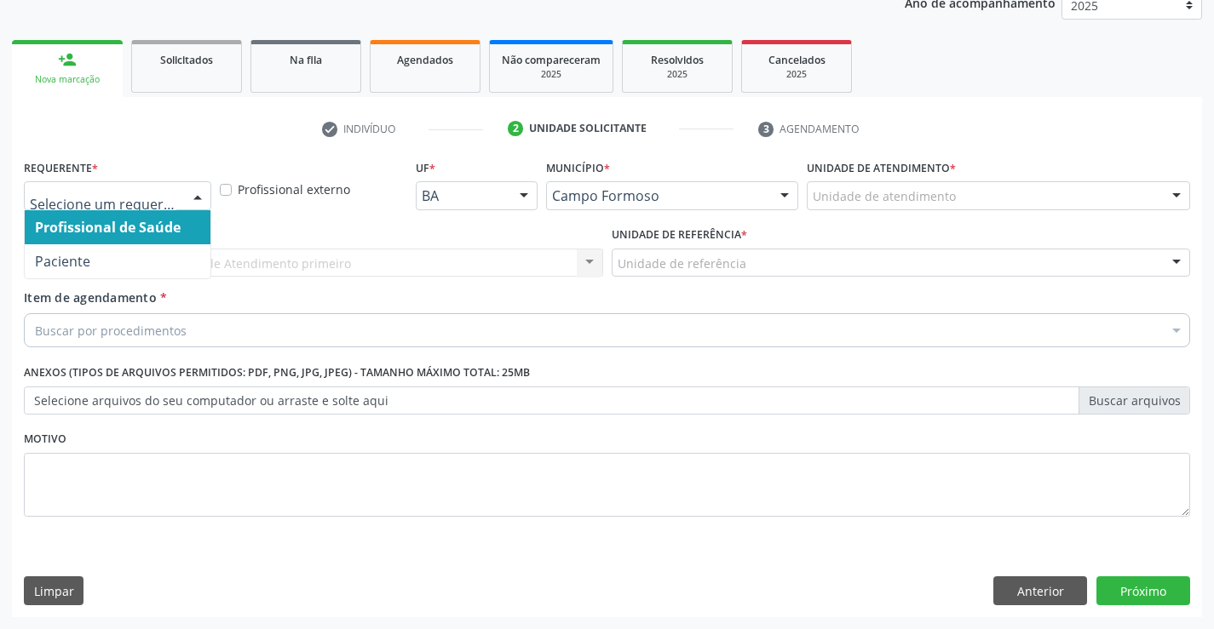
click at [196, 199] on div at bounding box center [198, 196] width 26 height 29
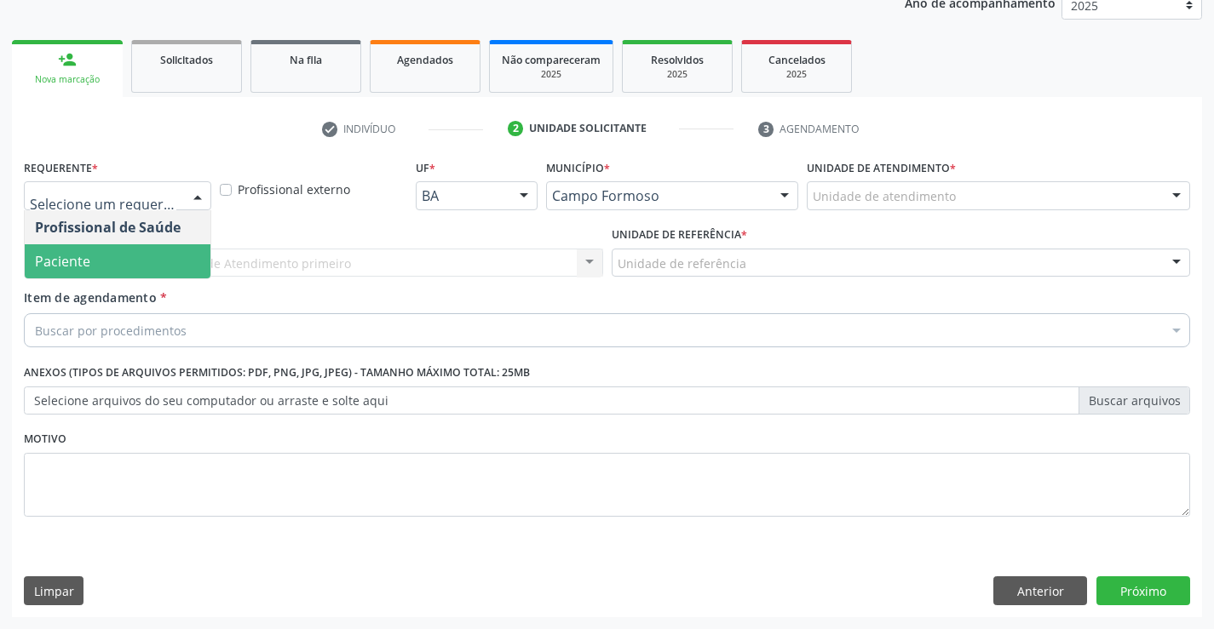
click at [172, 262] on span "Paciente" at bounding box center [118, 261] width 186 height 34
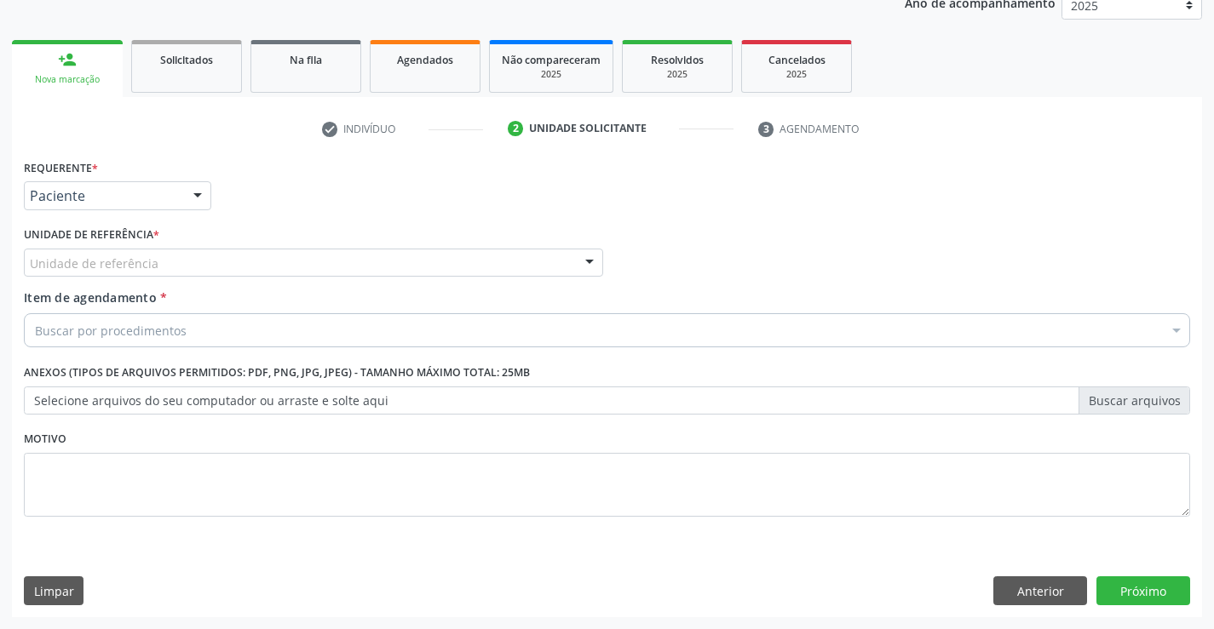
click at [282, 262] on div "Unidade de referência" at bounding box center [313, 263] width 579 height 29
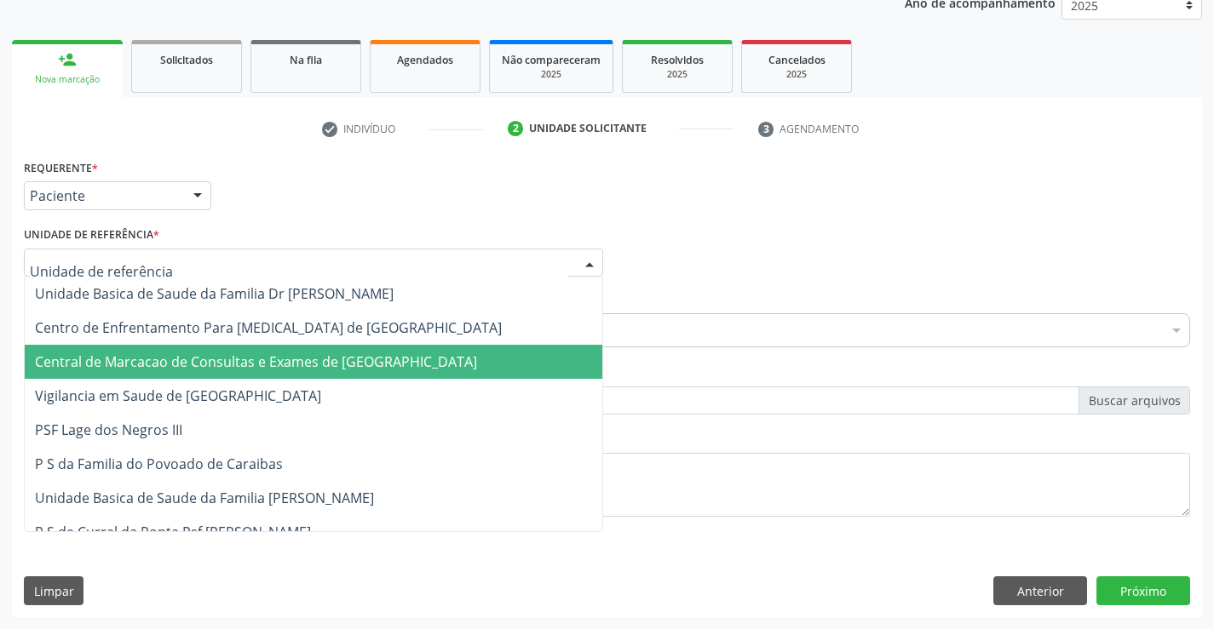
click at [282, 359] on span "Central de Marcacao de Consultas e Exames de [GEOGRAPHIC_DATA]" at bounding box center [256, 362] width 442 height 19
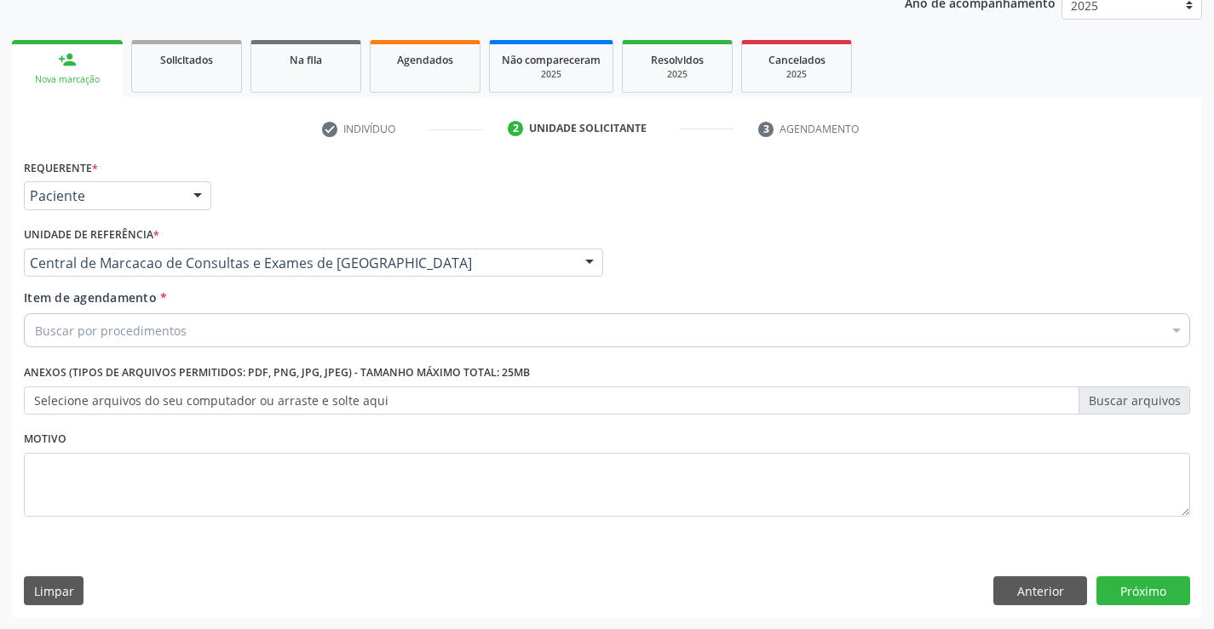
click at [346, 322] on div "Buscar por procedimentos" at bounding box center [607, 330] width 1166 height 34
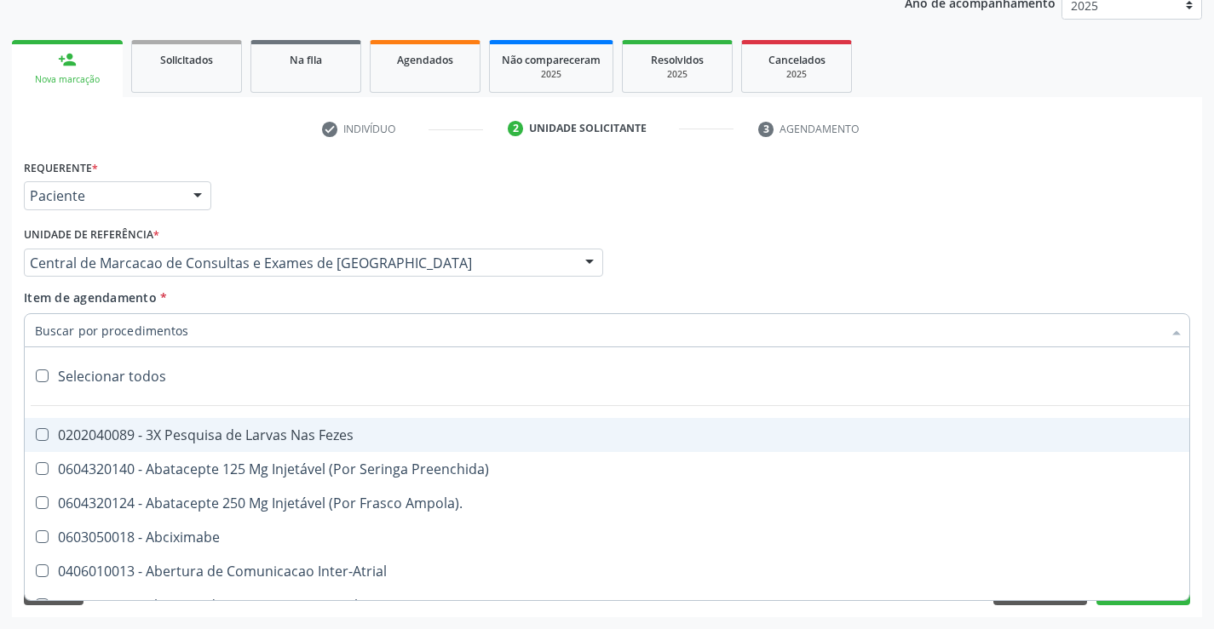
paste input "Médico Oftalmologista"
type input "Médico Oftalmologista"
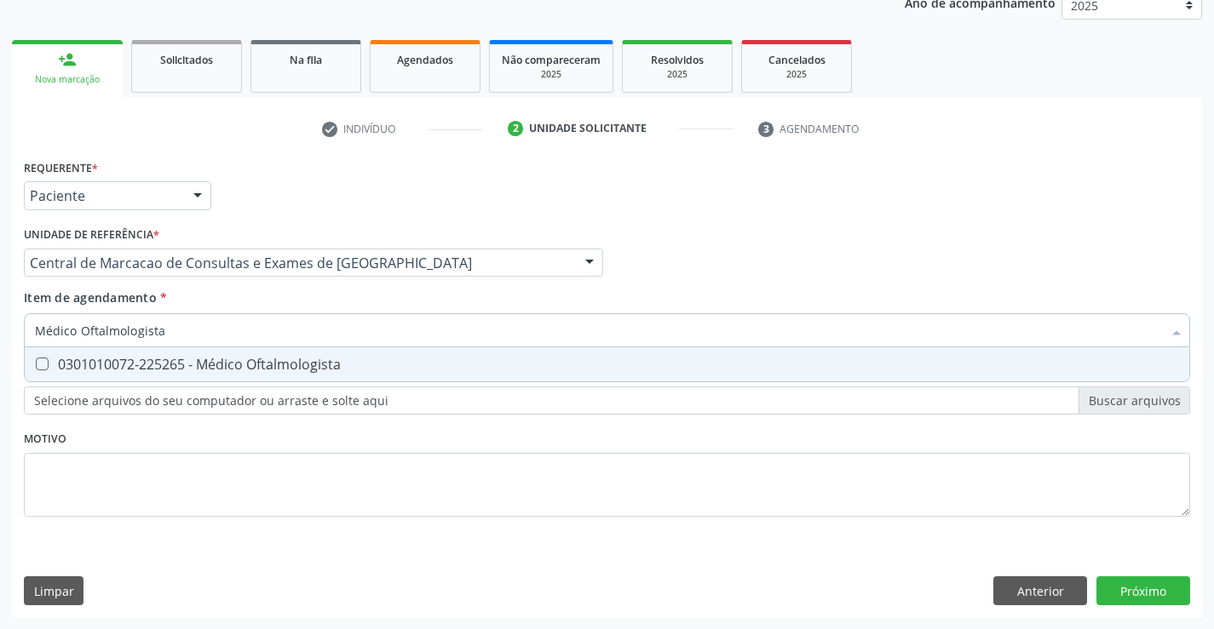
click at [334, 359] on div "0301010072-225265 - Médico Oftalmologista" at bounding box center [607, 365] width 1144 height 14
checkbox Oftalmologista "true"
click at [1168, 592] on div "Requerente * Paciente Profissional de Saúde Paciente Nenhum resultado encontrad…" at bounding box center [607, 386] width 1190 height 462
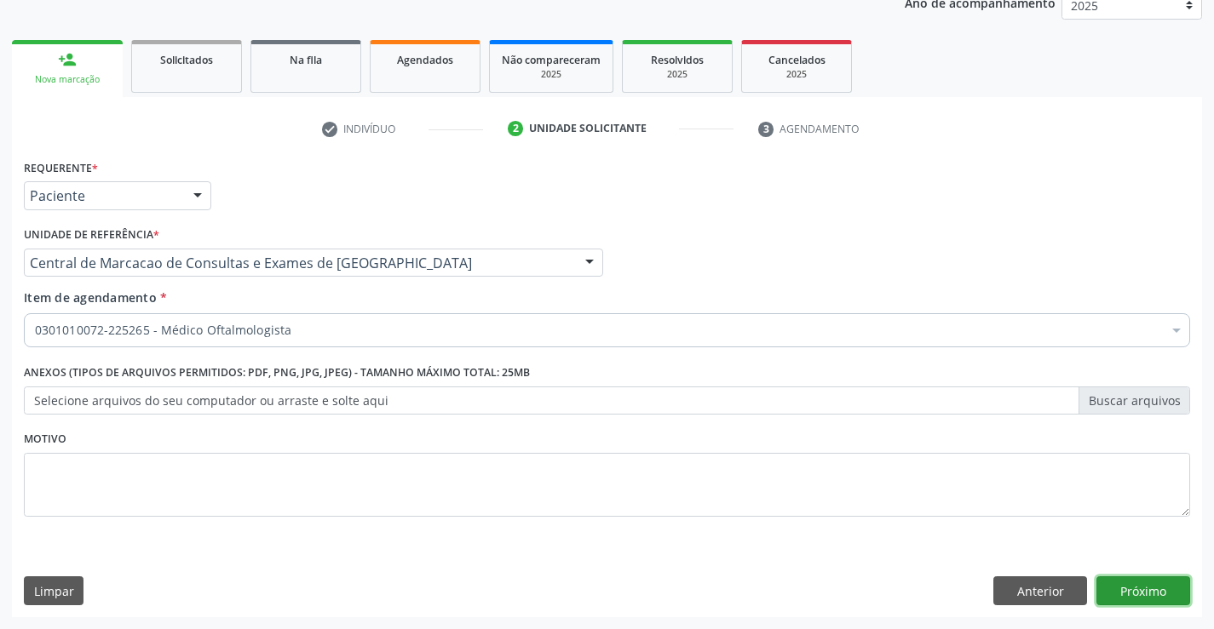
click at [1147, 583] on button "Próximo" at bounding box center [1143, 591] width 94 height 29
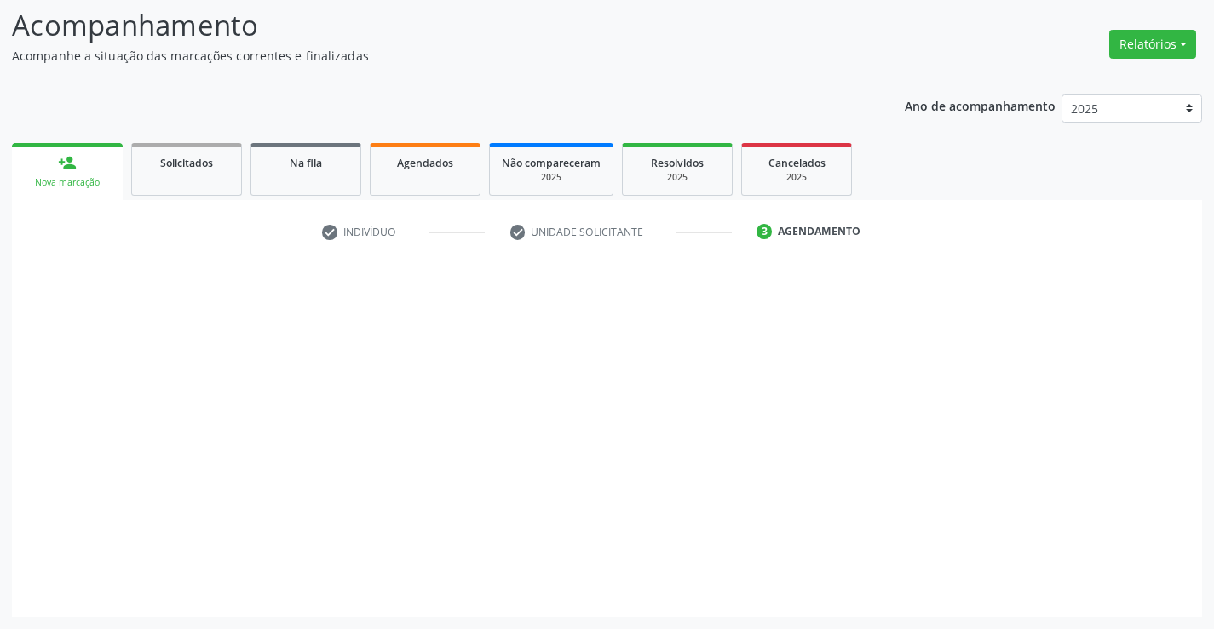
scroll to position [112, 0]
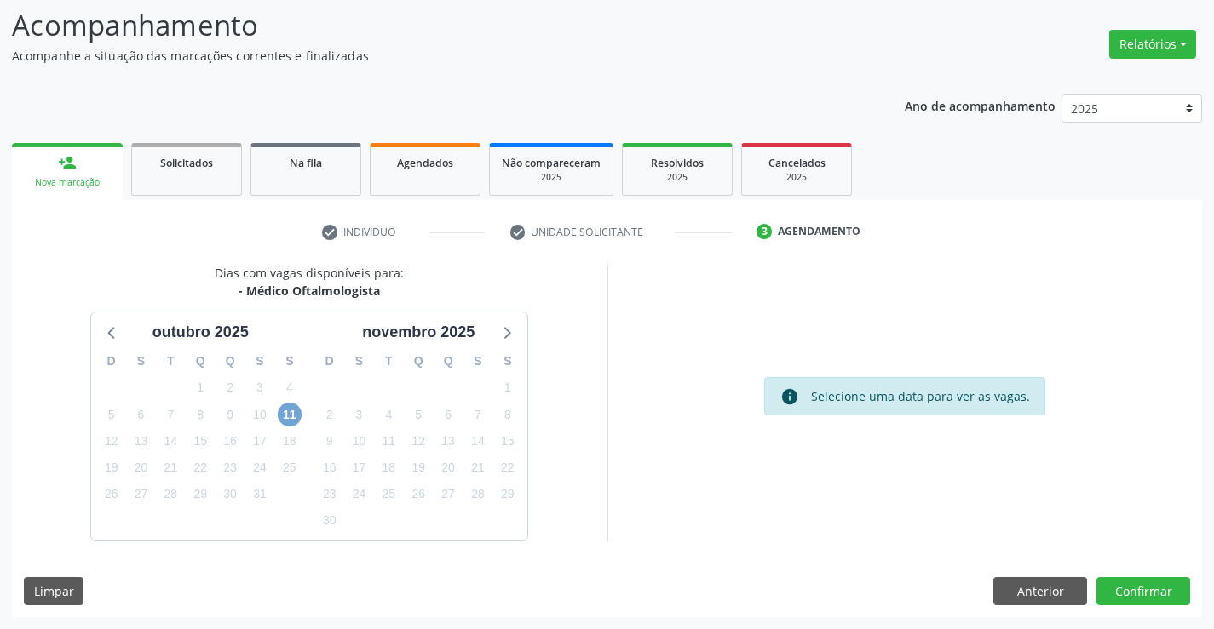
click at [296, 411] on span "11" at bounding box center [290, 415] width 24 height 24
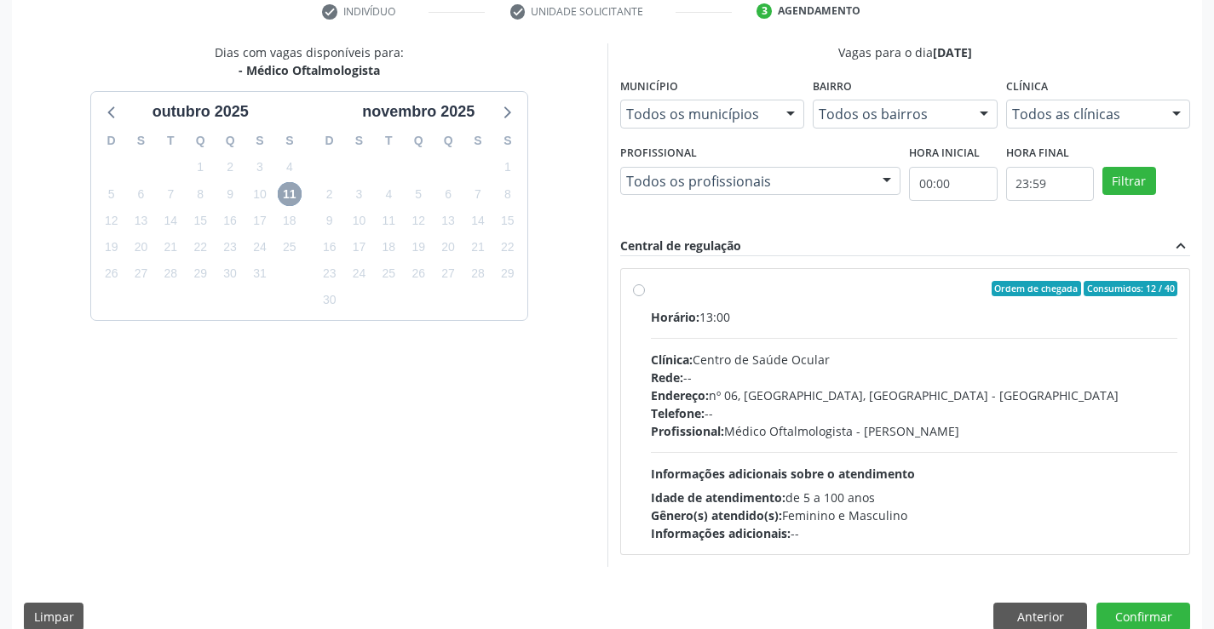
scroll to position [358, 0]
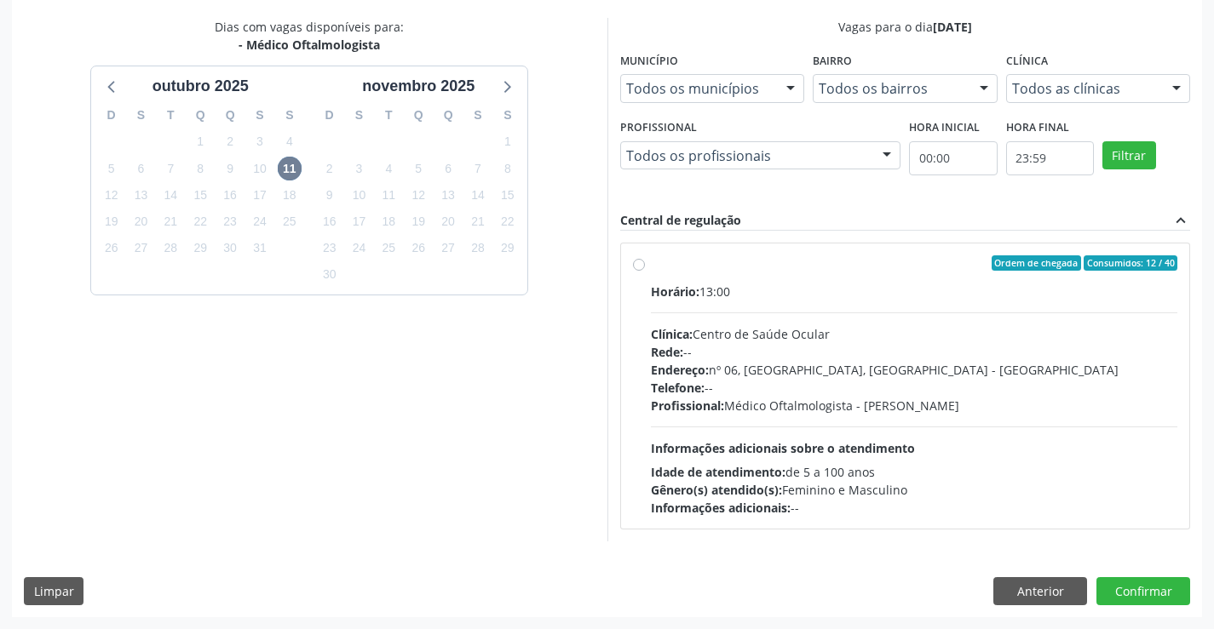
click at [821, 389] on div "Telefone: --" at bounding box center [914, 388] width 527 height 18
click at [645, 271] on input "Ordem de chegada Consumidos: 12 / 40 Horário: 13:00 Clínica: Centro de Saúde Oc…" at bounding box center [639, 262] width 12 height 15
radio input "true"
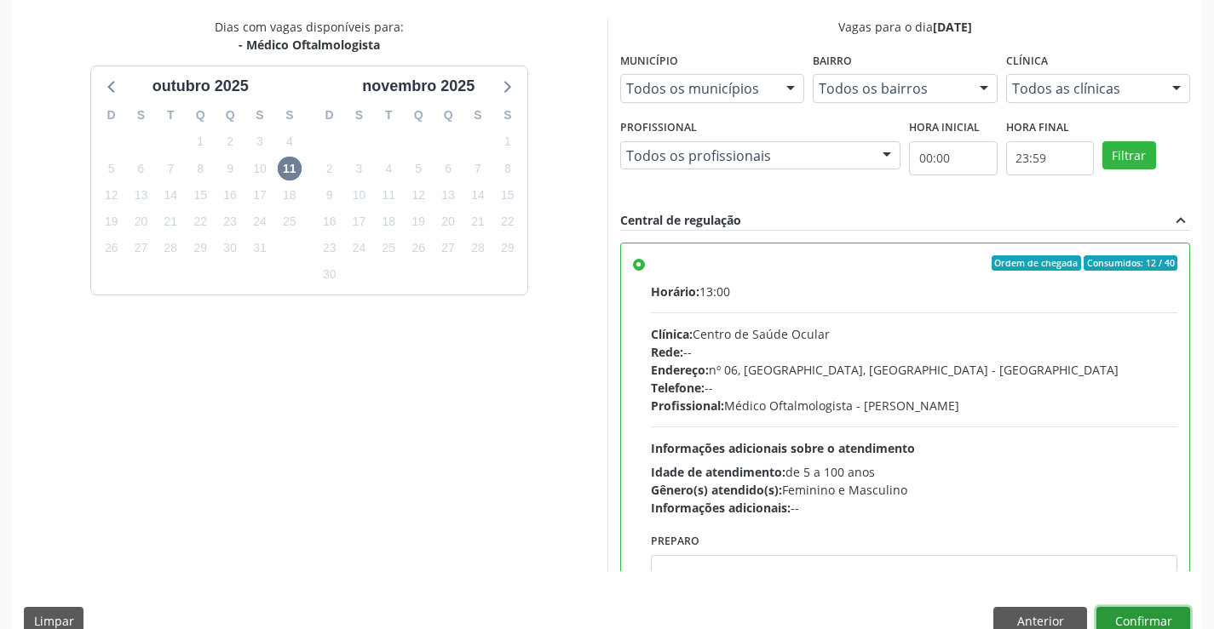
click at [1152, 617] on button "Confirmar" at bounding box center [1143, 621] width 94 height 29
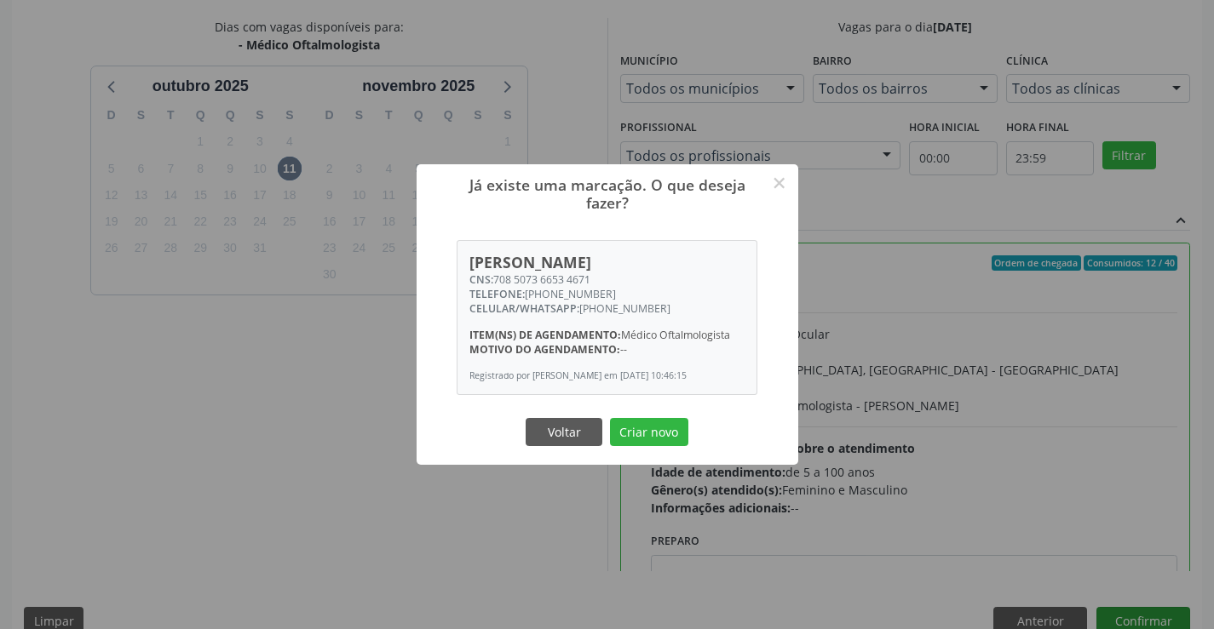
click at [610, 418] on button "Criar novo" at bounding box center [649, 432] width 78 height 29
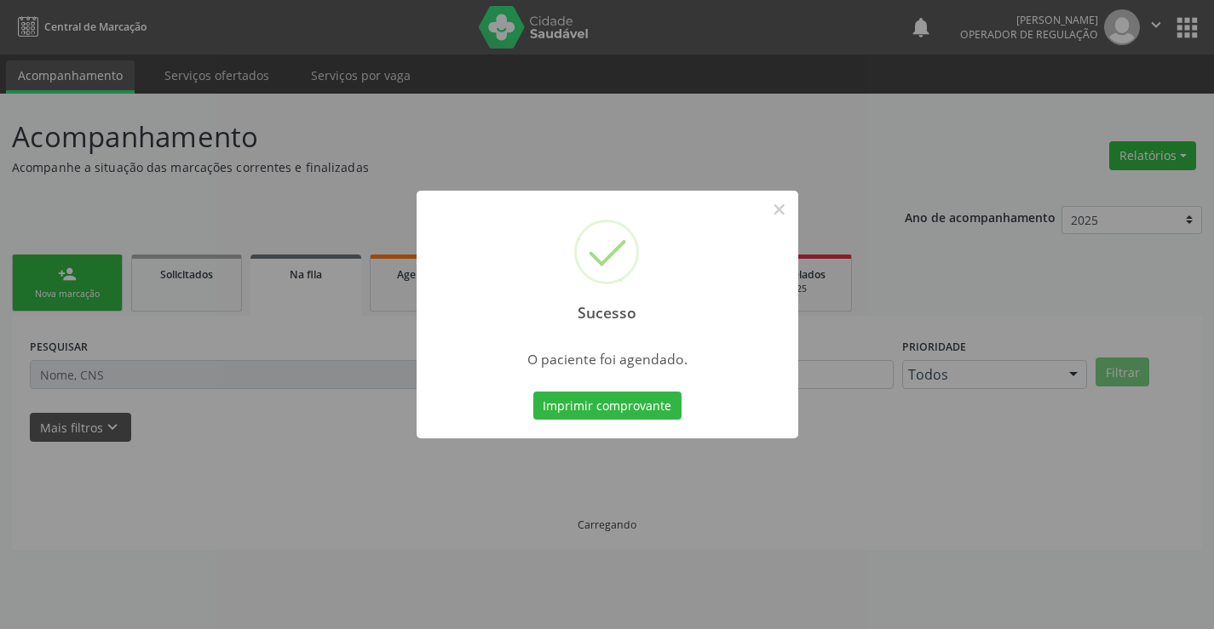
scroll to position [0, 0]
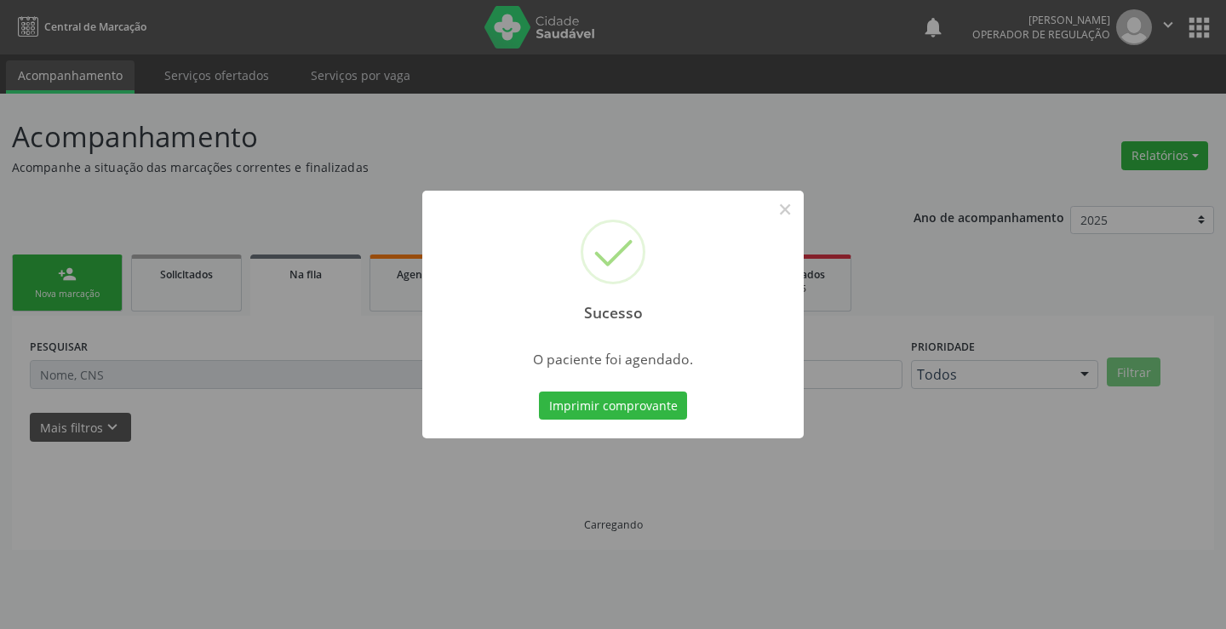
click at [539, 392] on button "Imprimir comprovante" at bounding box center [613, 406] width 148 height 29
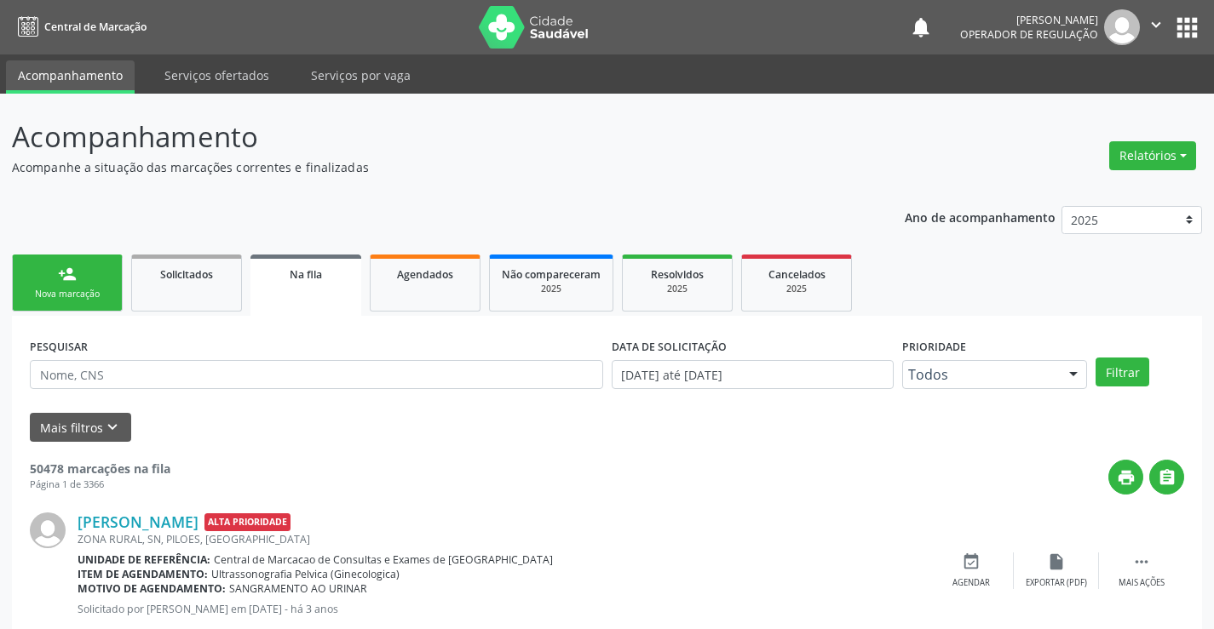
click at [58, 279] on div "person_add" at bounding box center [67, 274] width 19 height 19
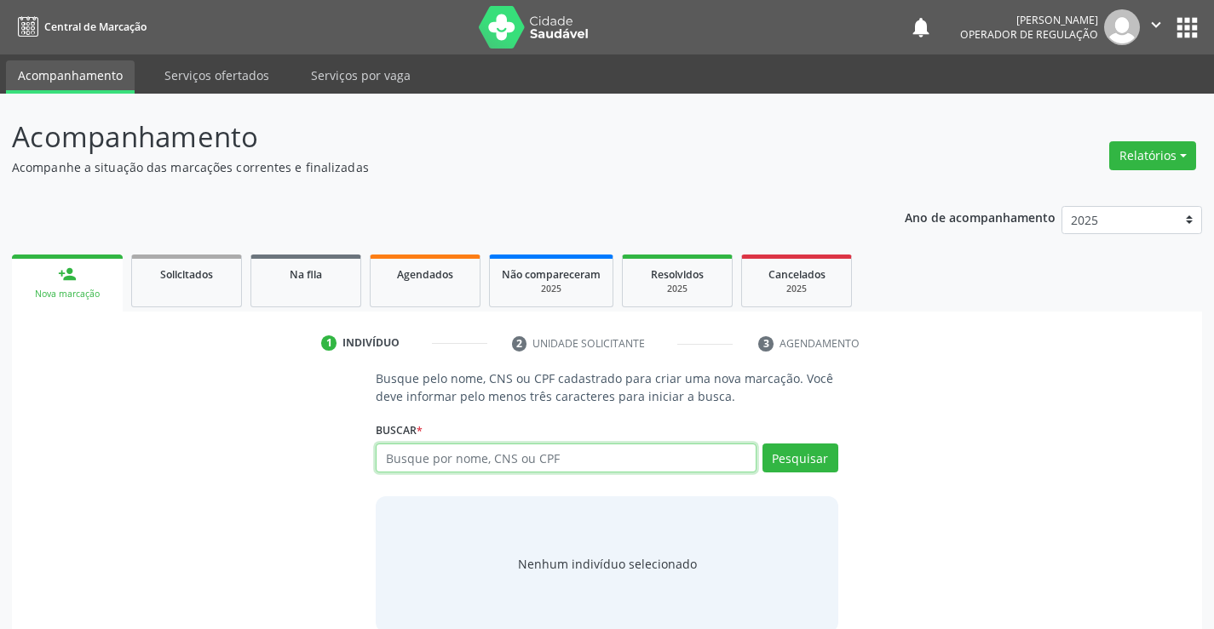
click at [461, 465] on input "text" at bounding box center [566, 458] width 380 height 29
click at [549, 460] on input "text" at bounding box center [566, 458] width 380 height 29
type input "701209048593817"
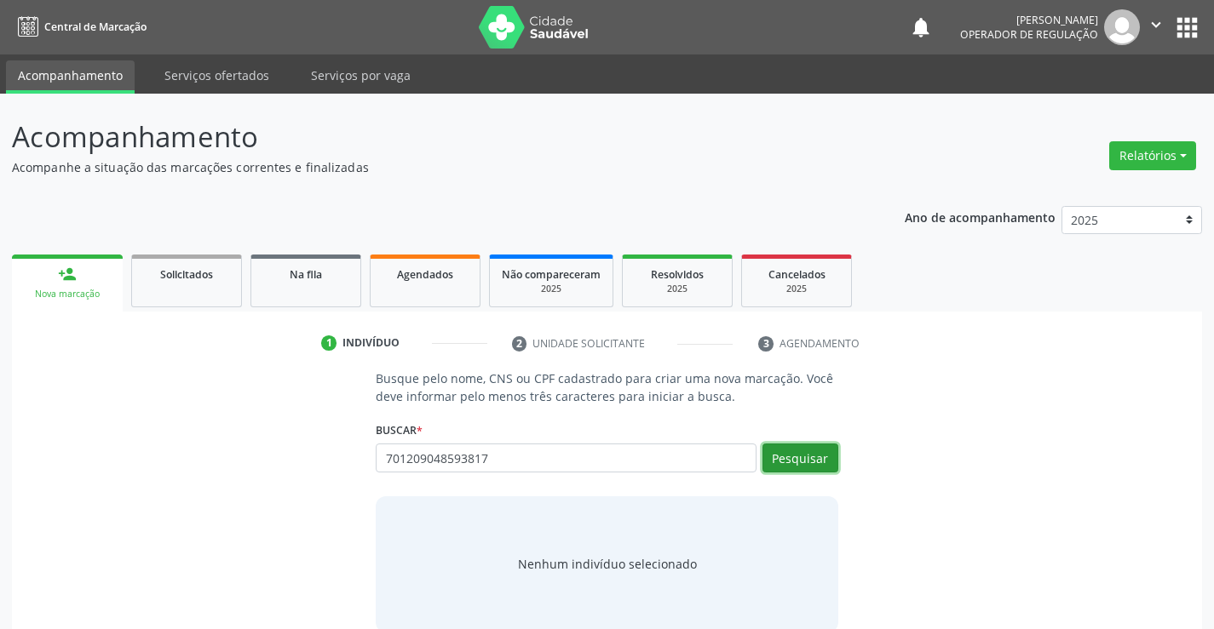
click at [806, 462] on button "Pesquisar" at bounding box center [800, 458] width 76 height 29
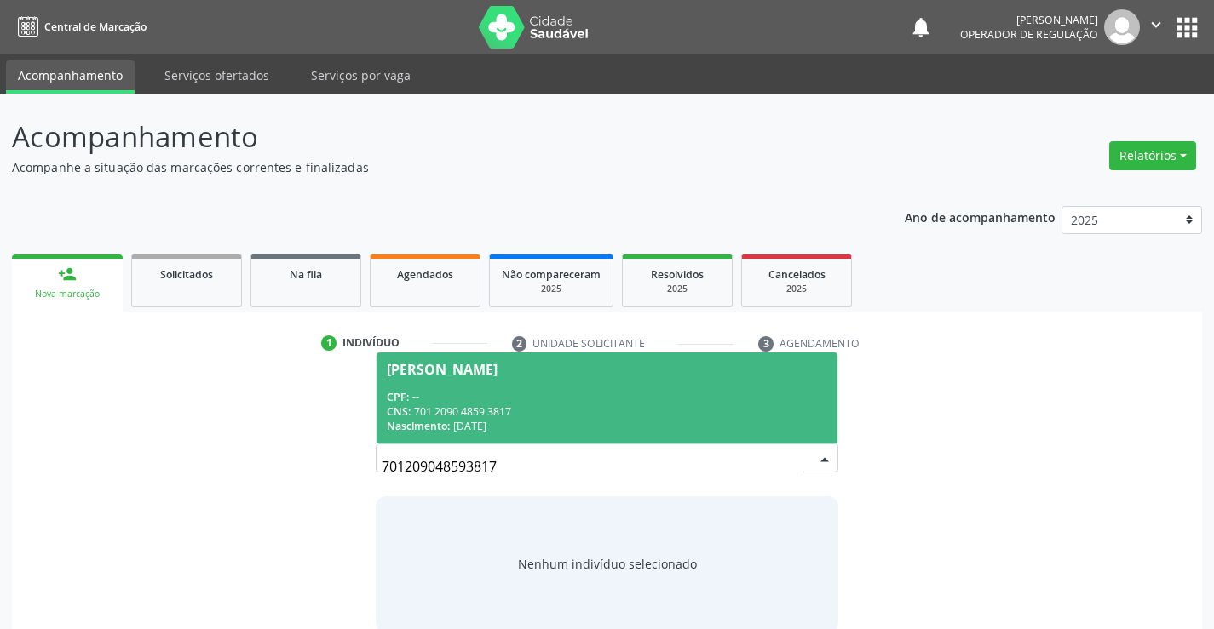
click at [718, 423] on div "Nascimento: 27/09/1991" at bounding box center [606, 426] width 439 height 14
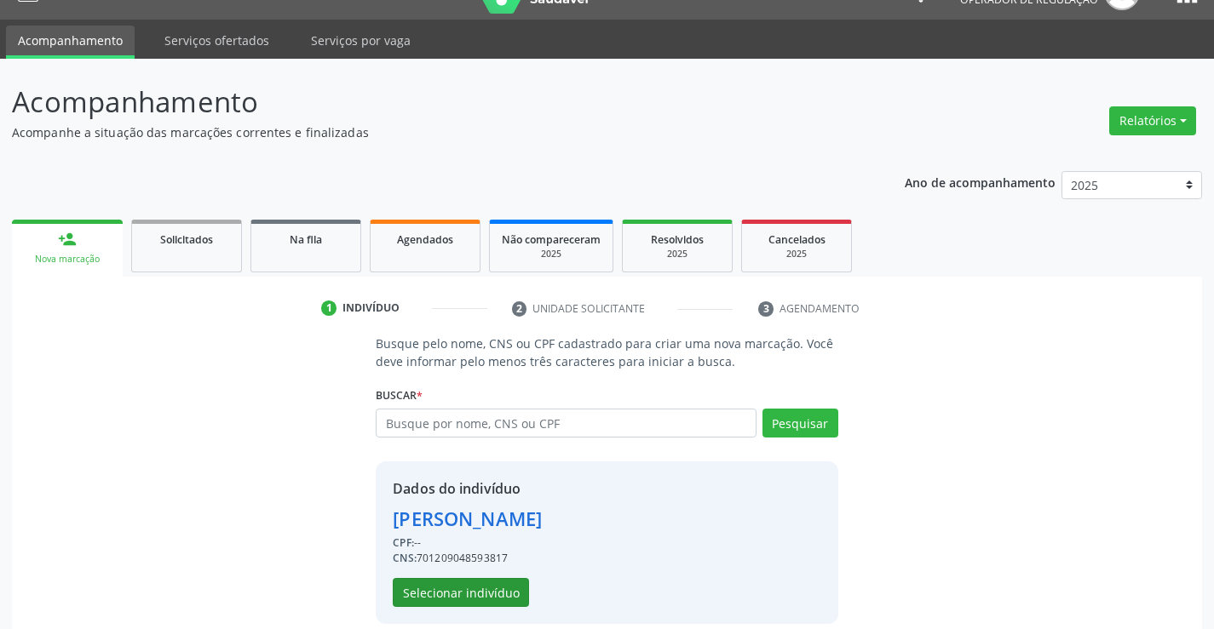
scroll to position [54, 0]
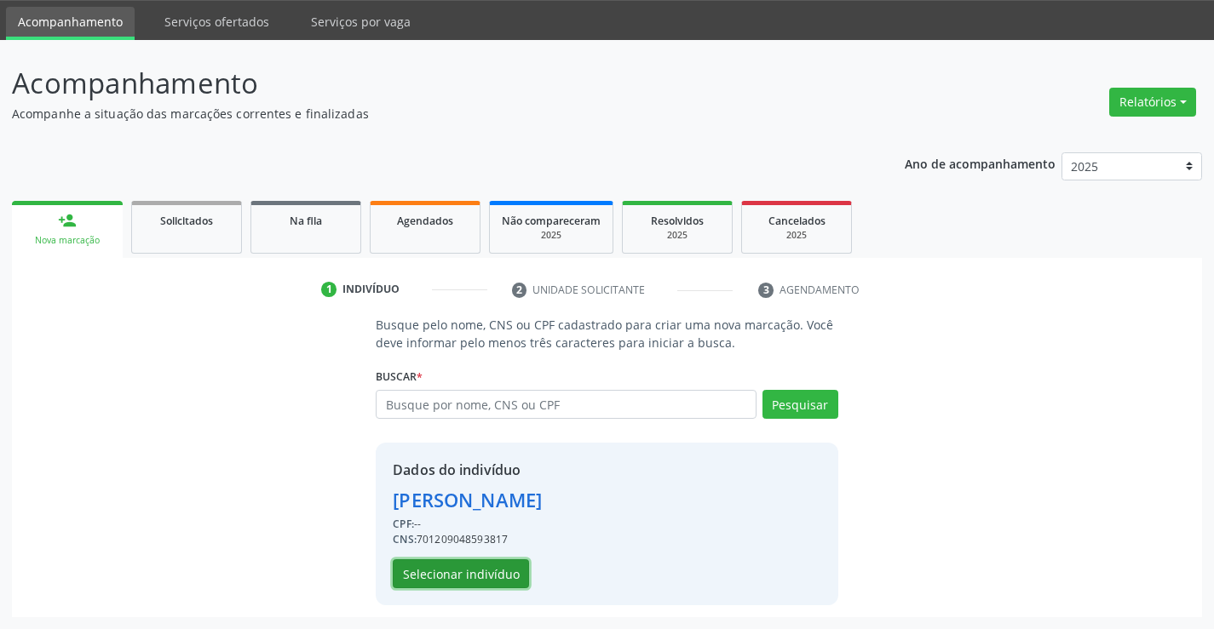
click at [504, 577] on button "Selecionar indivíduo" at bounding box center [461, 574] width 136 height 29
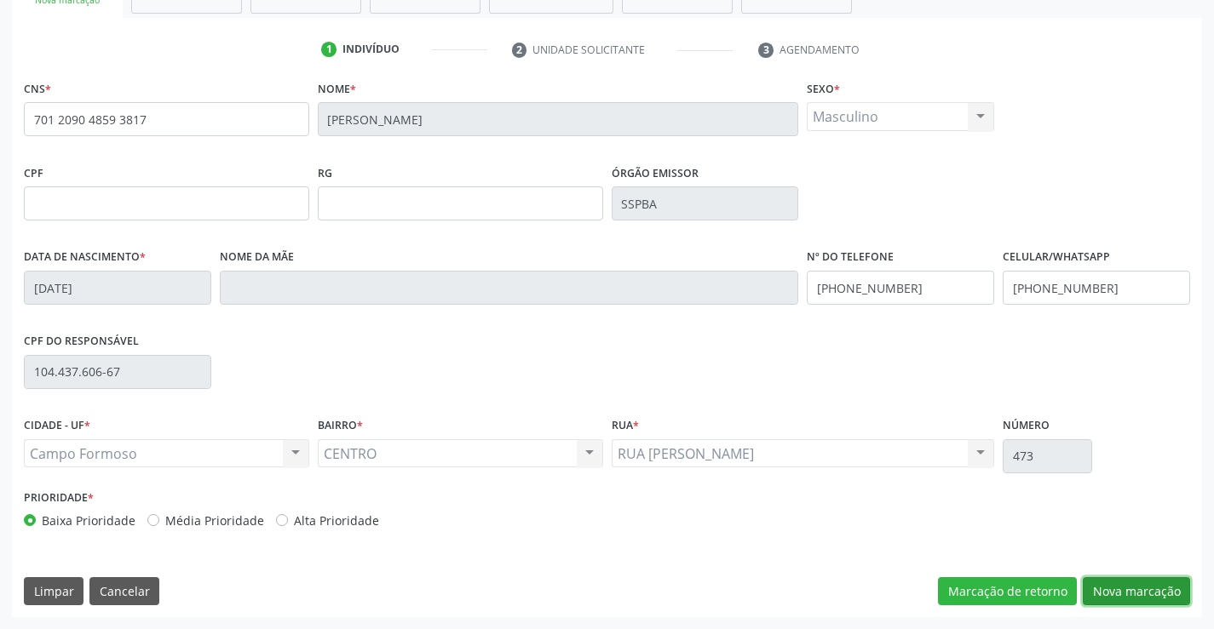
click at [1110, 587] on button "Nova marcação" at bounding box center [1135, 591] width 107 height 29
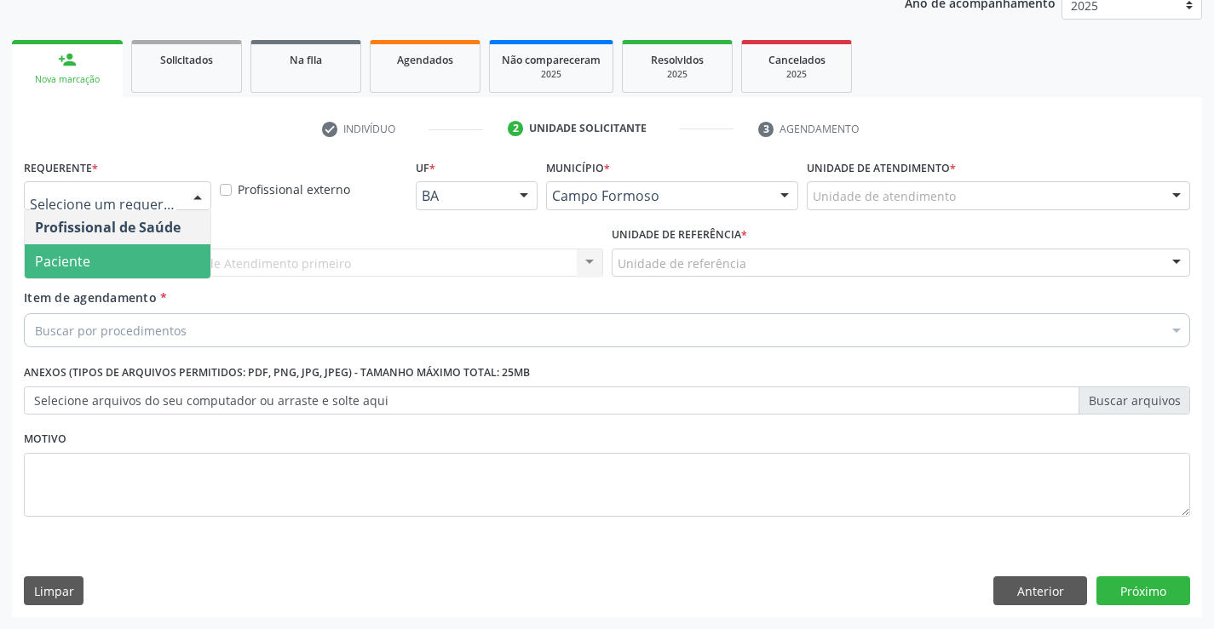
click at [171, 261] on span "Paciente" at bounding box center [118, 261] width 186 height 34
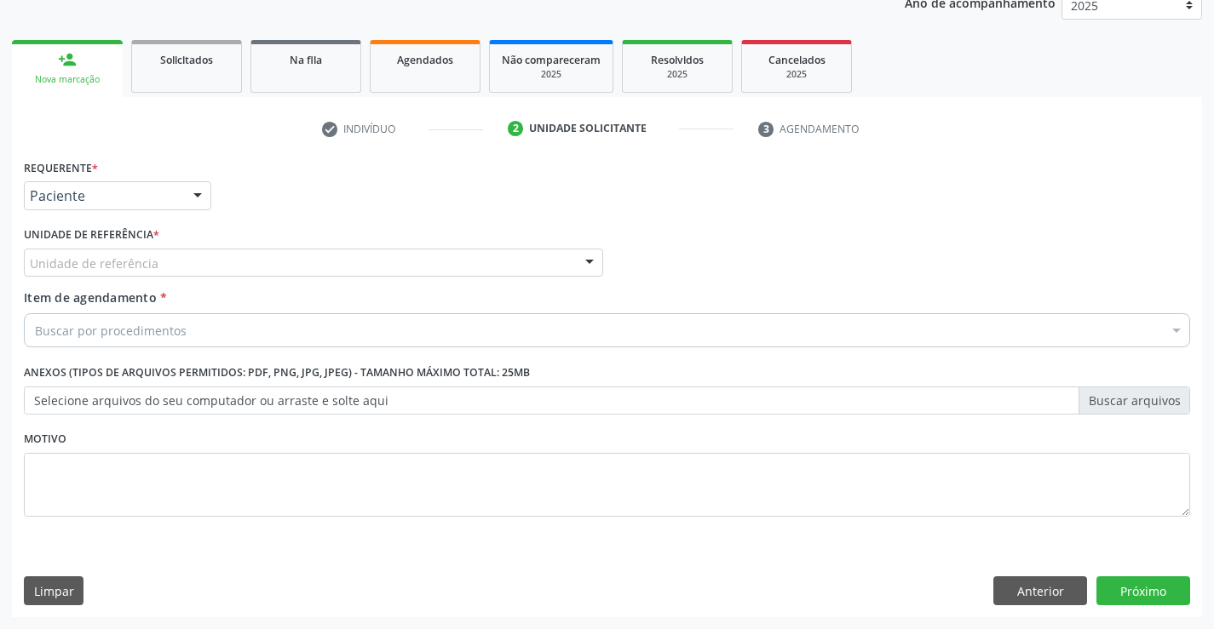
click at [190, 261] on div "Unidade de referência" at bounding box center [313, 263] width 579 height 29
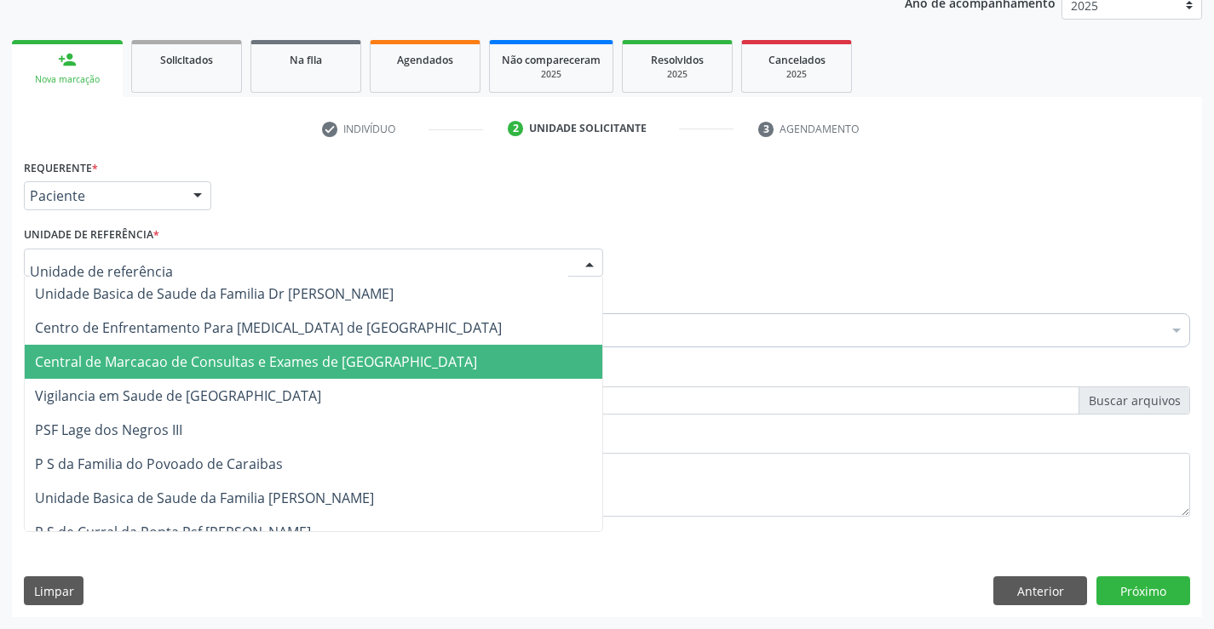
click at [195, 353] on span "Central de Marcacao de Consultas e Exames de [GEOGRAPHIC_DATA]" at bounding box center [256, 362] width 442 height 19
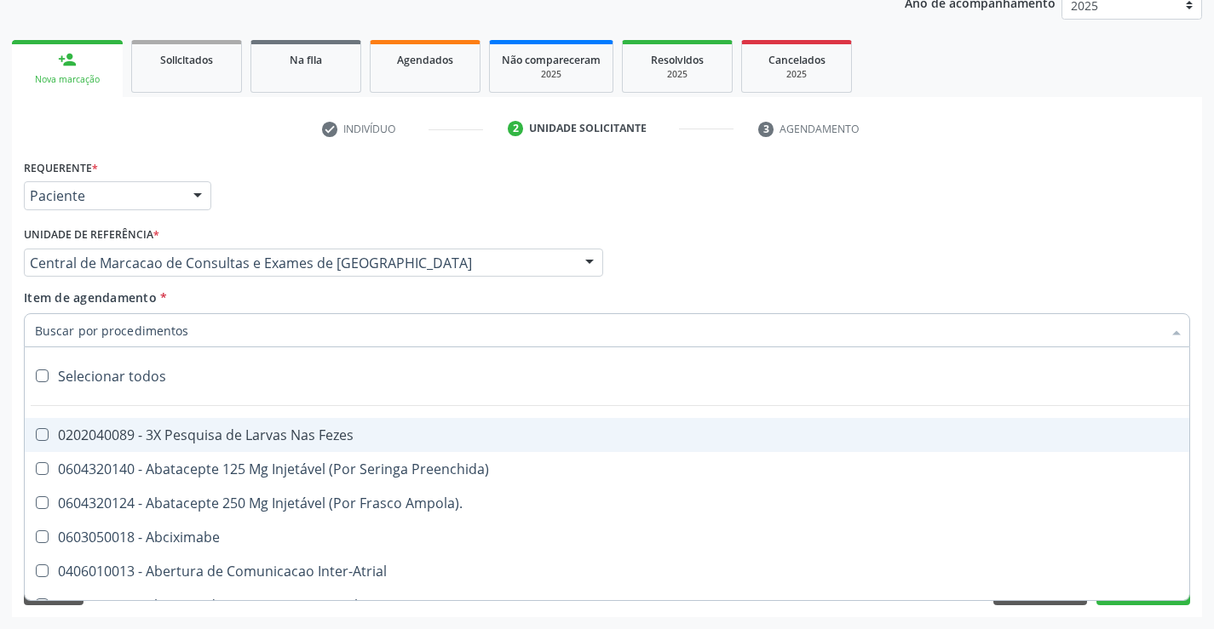
paste input "Médico Oftalmologista"
type input "Médico Oftalmologista"
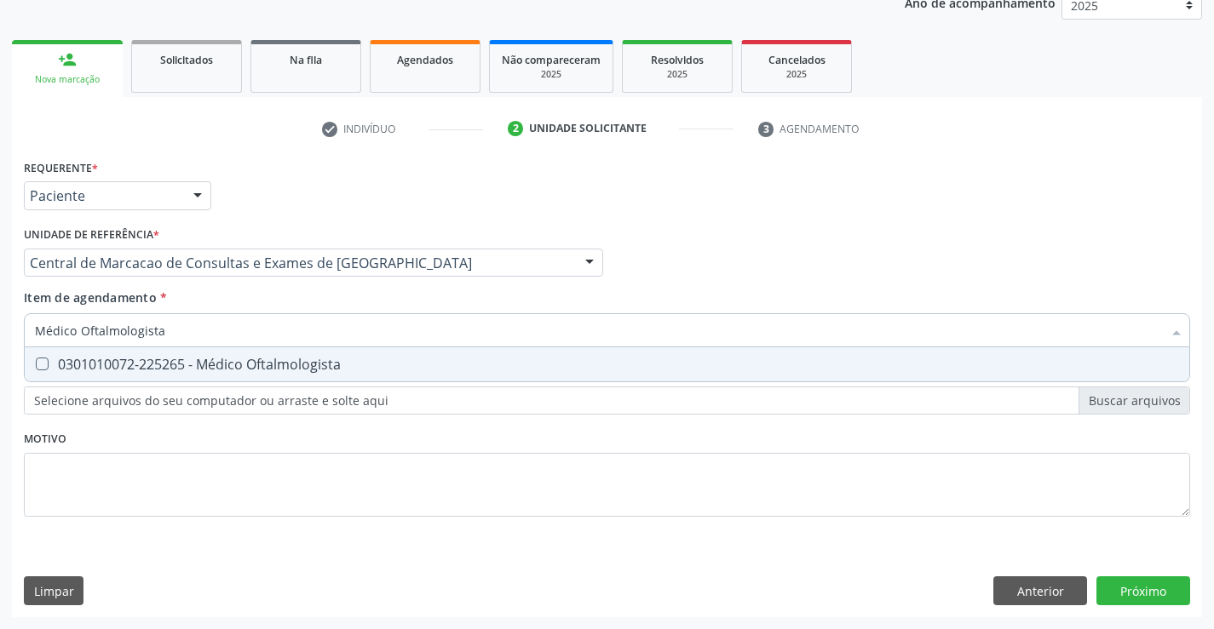
click at [196, 359] on div "0301010072-225265 - Médico Oftalmologista" at bounding box center [607, 365] width 1144 height 14
checkbox Oftalmologista "true"
click at [1174, 581] on div "Requerente * Paciente Profissional de Saúde Paciente Nenhum resultado encontrad…" at bounding box center [607, 386] width 1190 height 462
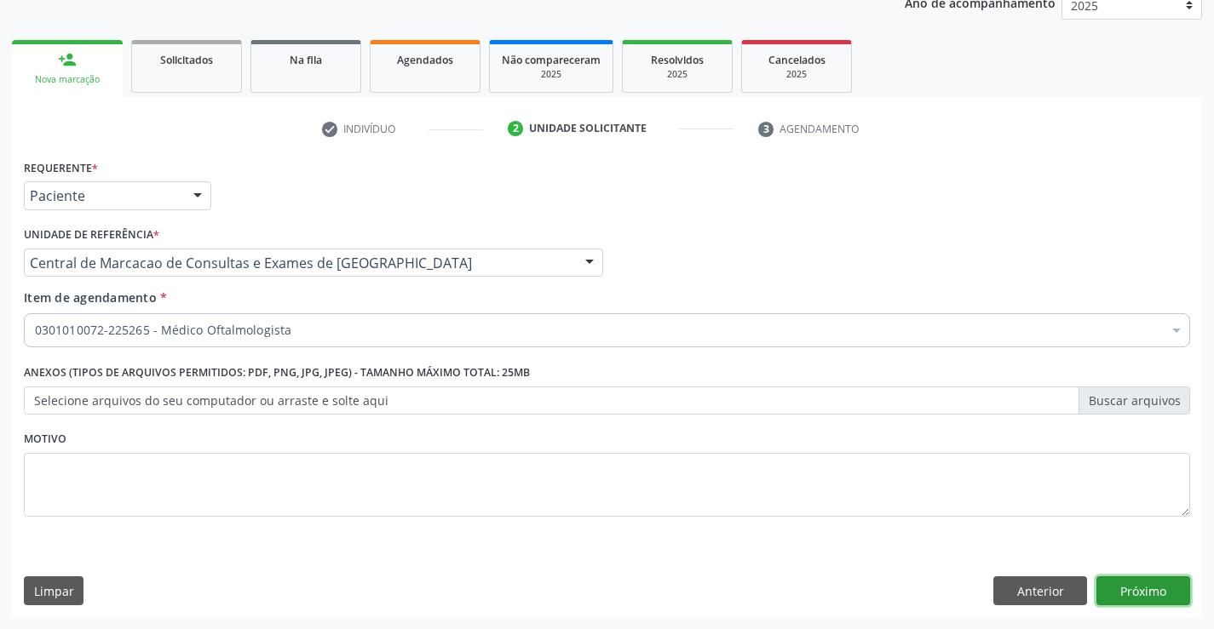
click at [1179, 585] on button "Próximo" at bounding box center [1143, 591] width 94 height 29
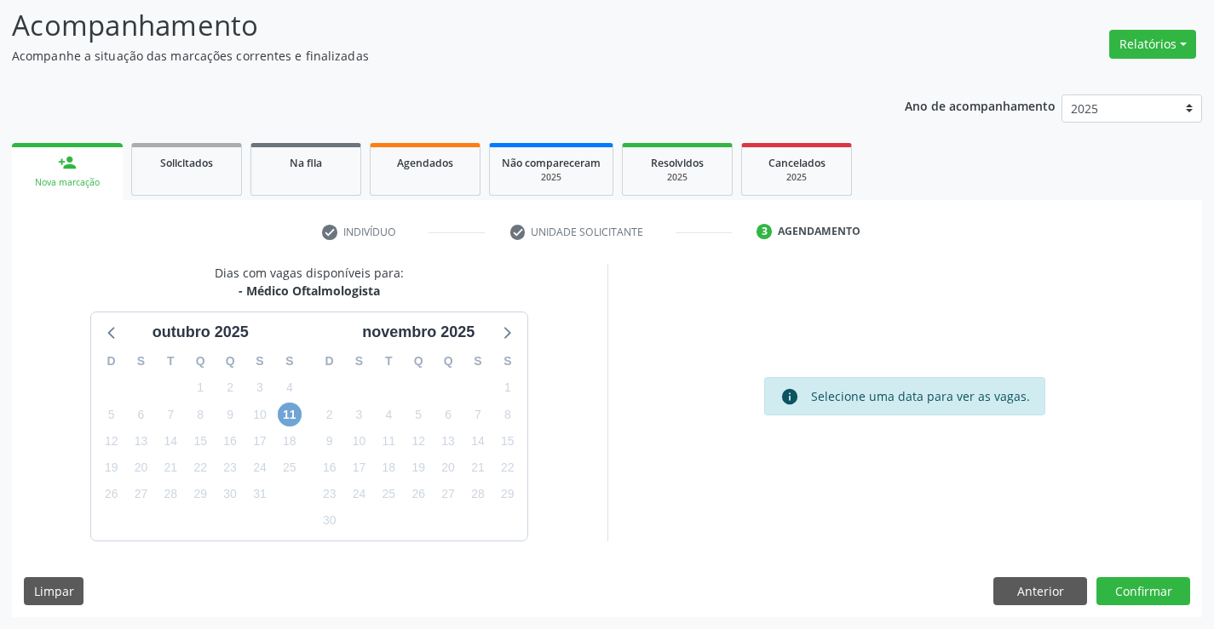
click at [290, 415] on span "11" at bounding box center [290, 415] width 24 height 24
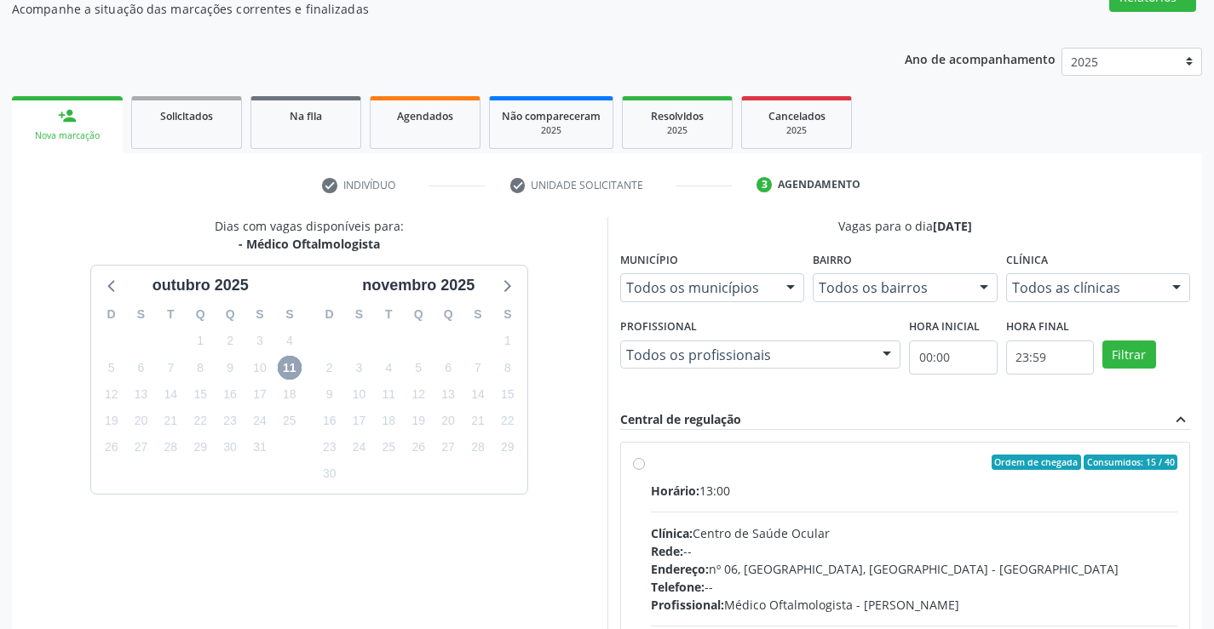
scroll to position [197, 0]
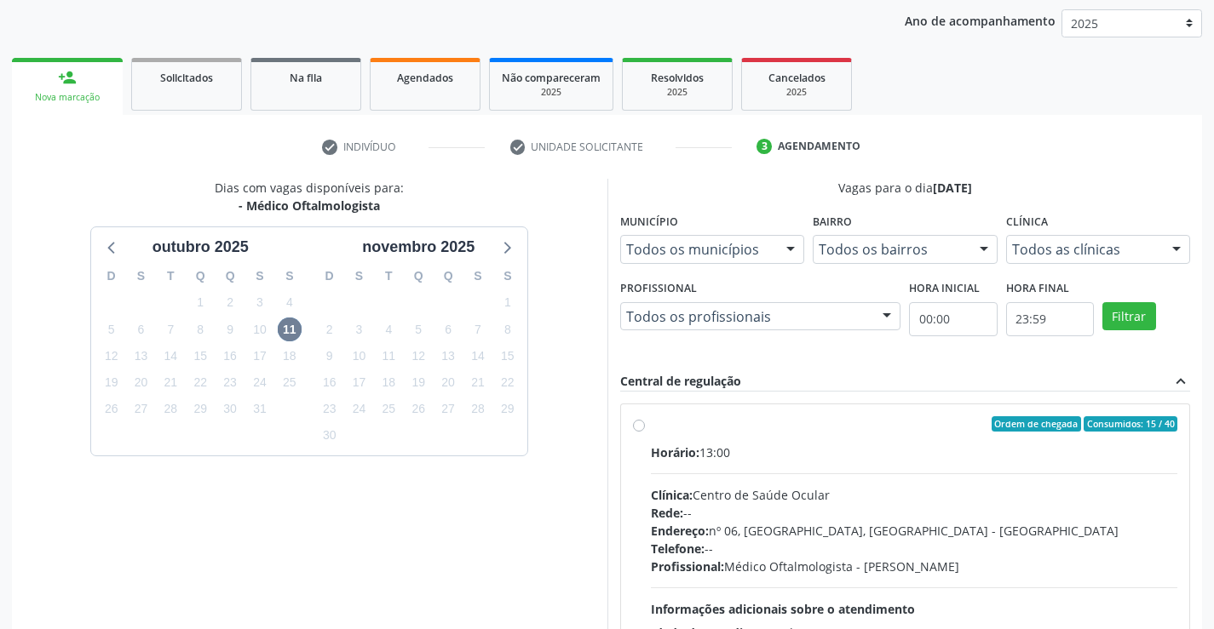
click at [813, 482] on div "Horário: 13:00 Clínica: Centro de Saúde Ocular Rede: -- Endereço: nº 06, Bairro…" at bounding box center [914, 561] width 527 height 234
click at [645, 432] on input "Ordem de chegada Consumidos: 15 / 40 Horário: 13:00 Clínica: Centro de Saúde Oc…" at bounding box center [639, 423] width 12 height 15
radio input "true"
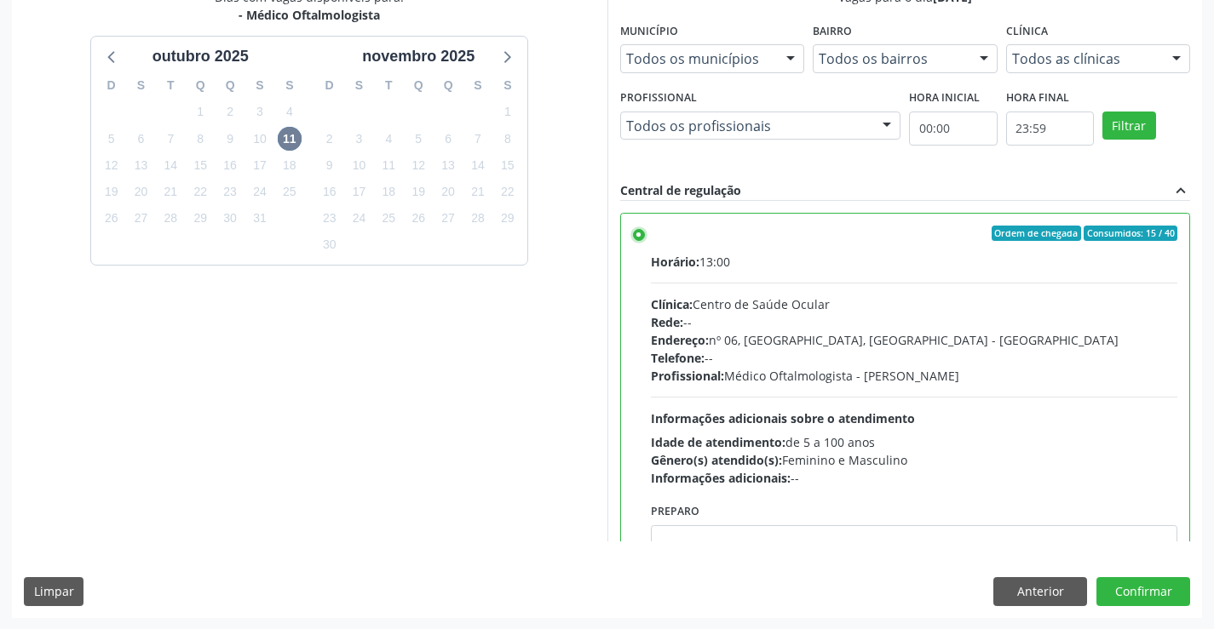
scroll to position [388, 0]
click at [1149, 584] on button "Confirmar" at bounding box center [1143, 591] width 94 height 29
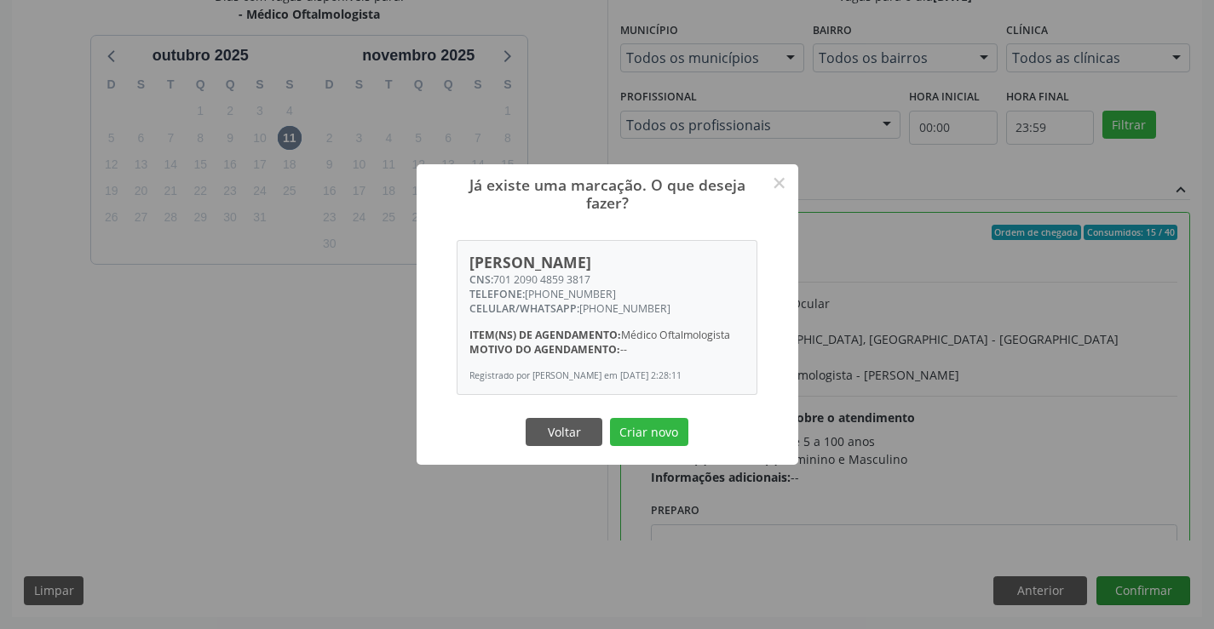
click at [610, 418] on button "Criar novo" at bounding box center [649, 432] width 78 height 29
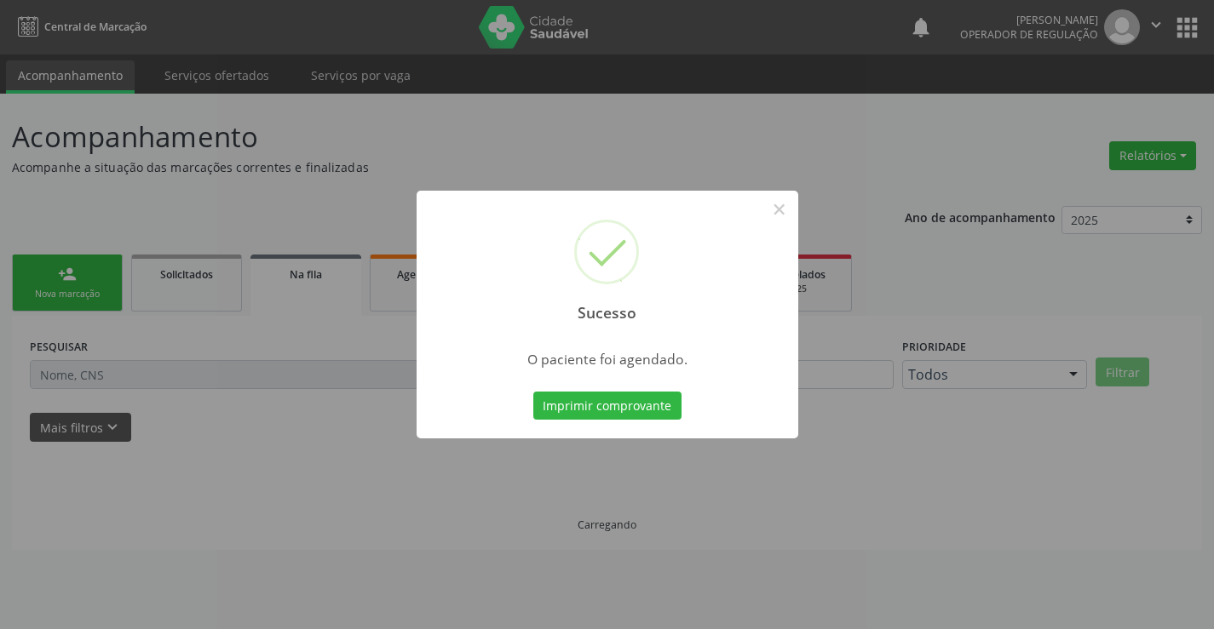
scroll to position [0, 0]
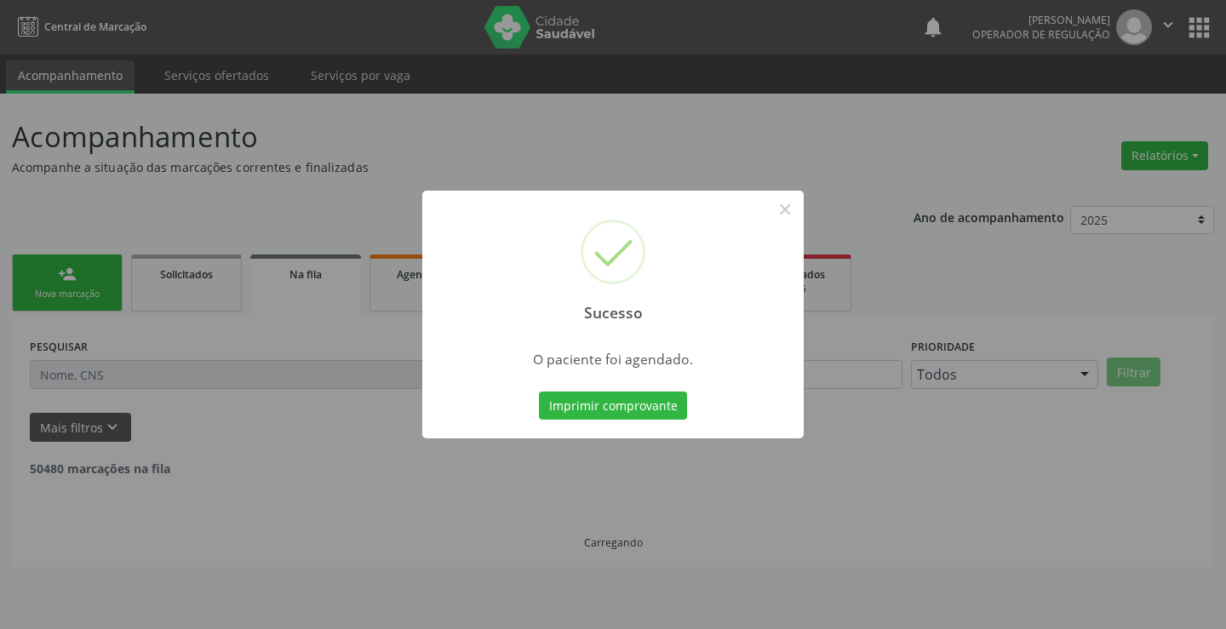
click at [539, 392] on button "Imprimir comprovante" at bounding box center [613, 406] width 148 height 29
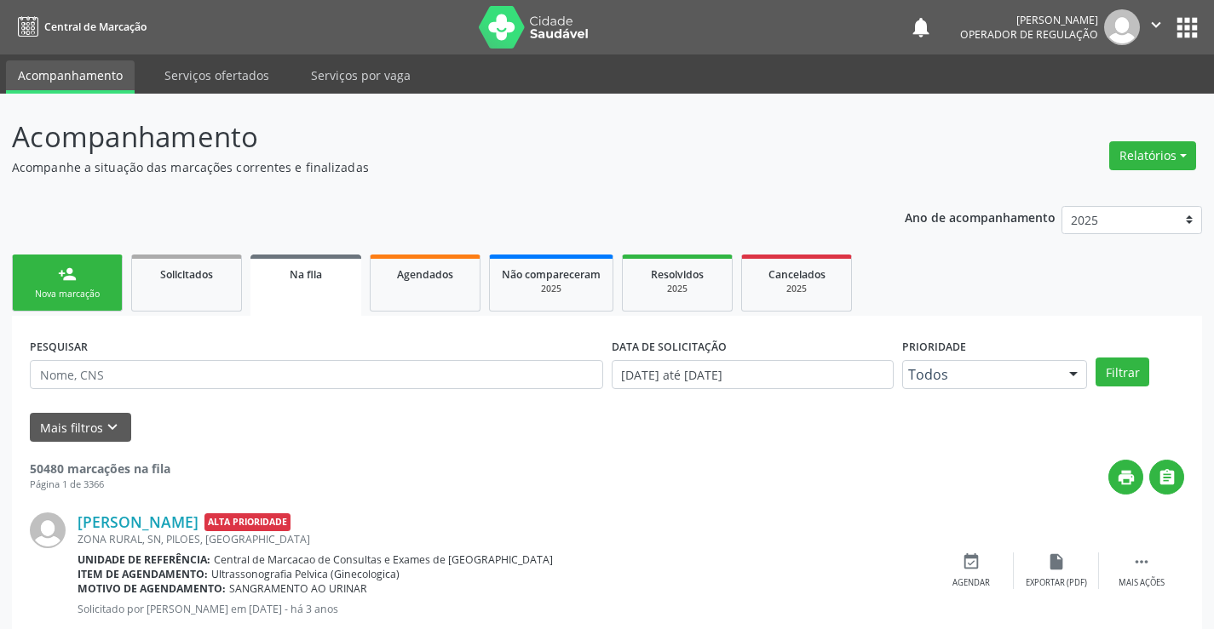
click at [74, 282] on div "person_add" at bounding box center [67, 274] width 19 height 19
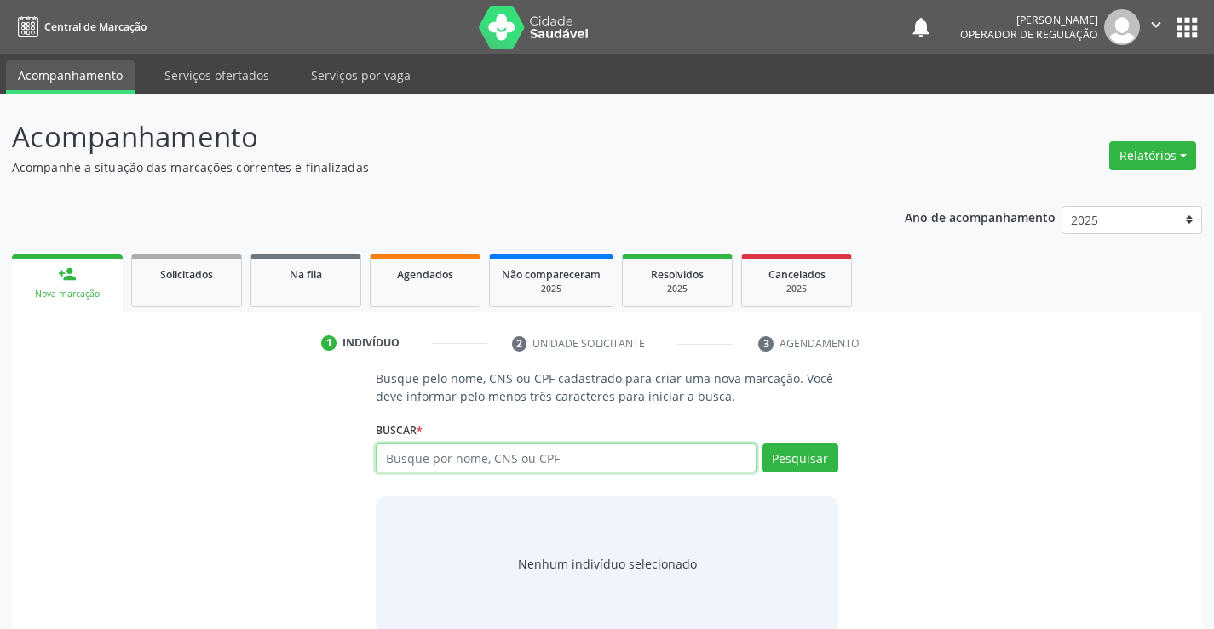
click at [451, 449] on input "text" at bounding box center [566, 458] width 380 height 29
type input "702406599811520"
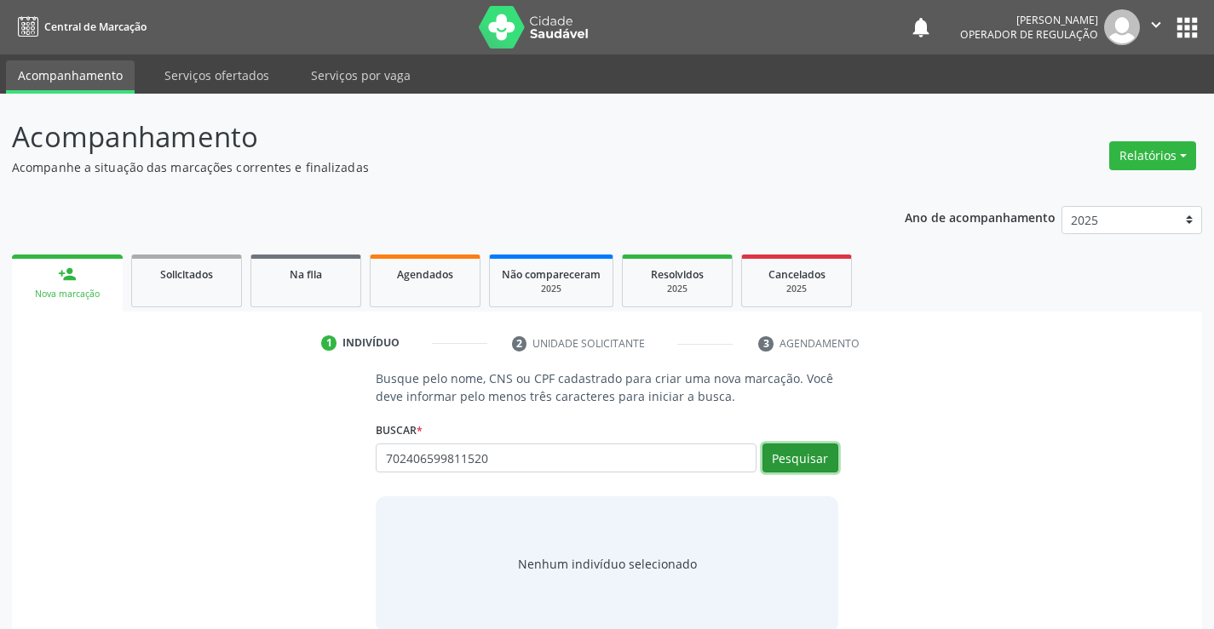
click at [801, 462] on button "Pesquisar" at bounding box center [800, 458] width 76 height 29
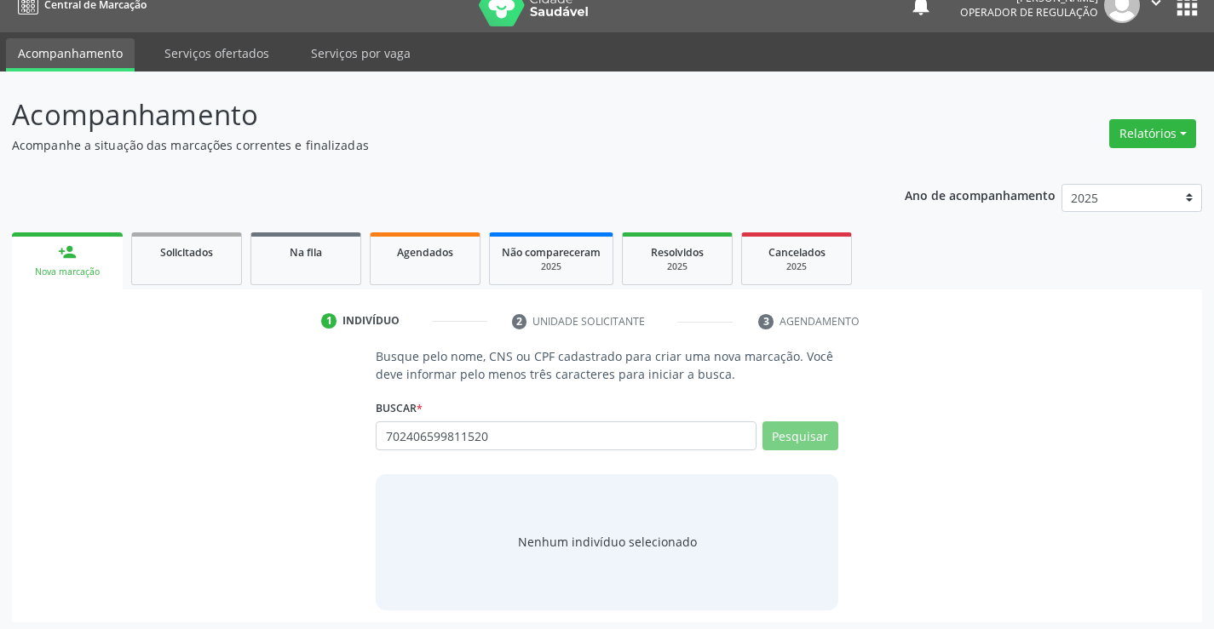
scroll to position [27, 0]
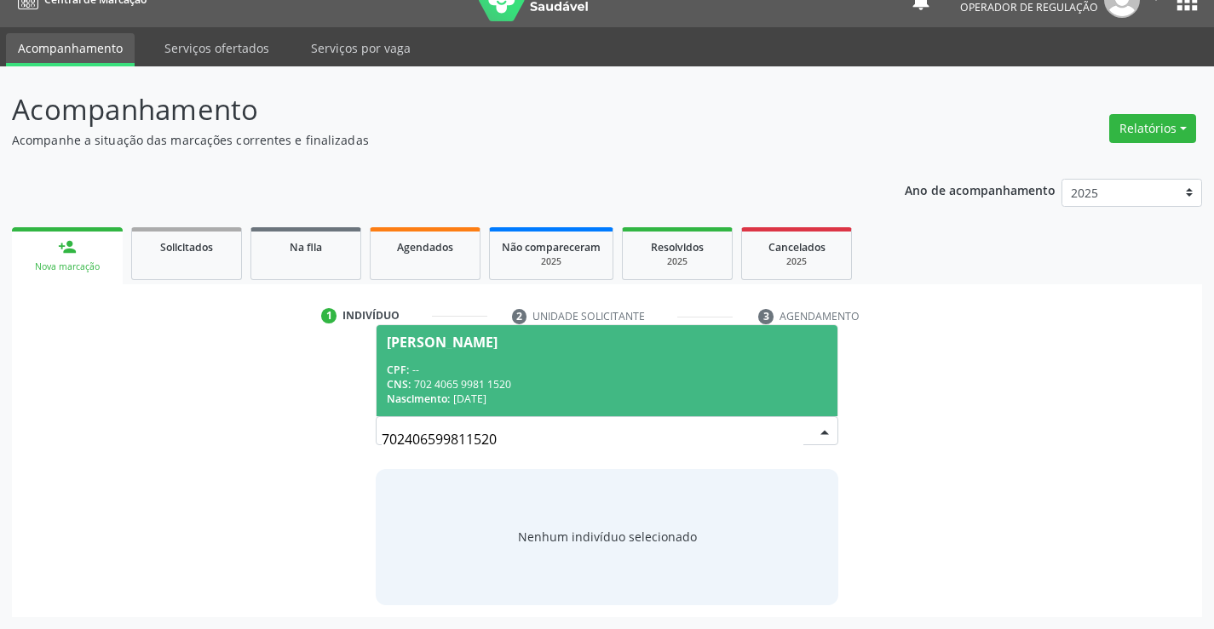
click at [668, 363] on div "CPF: --" at bounding box center [606, 370] width 439 height 14
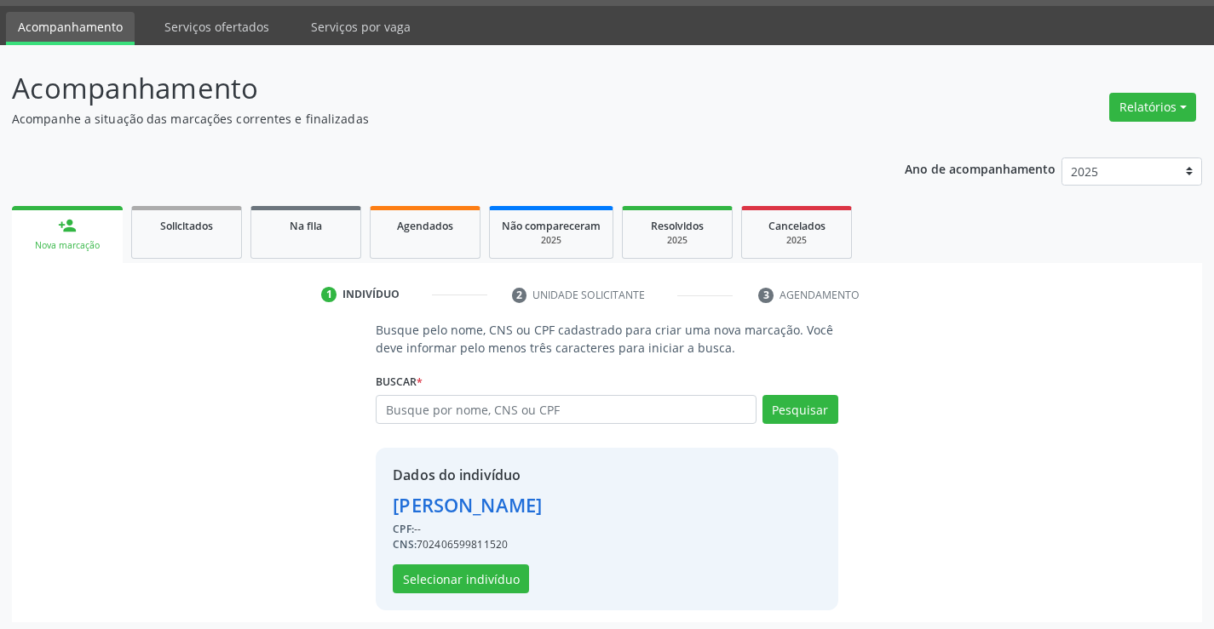
scroll to position [54, 0]
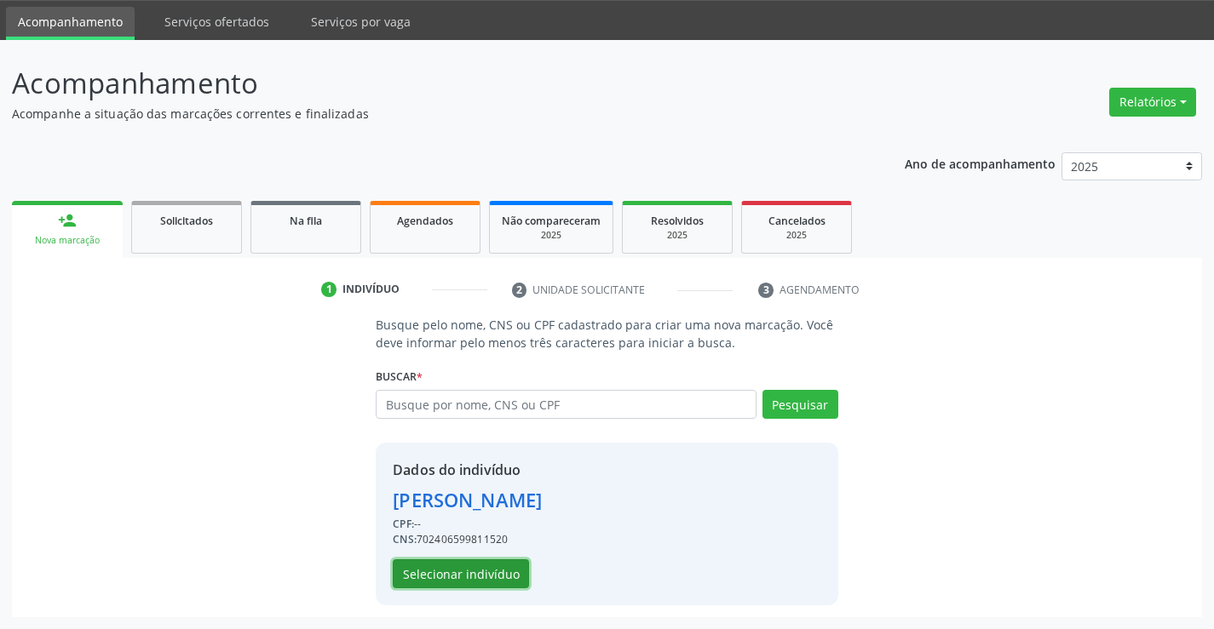
click at [507, 566] on button "Selecionar indivíduo" at bounding box center [461, 574] width 136 height 29
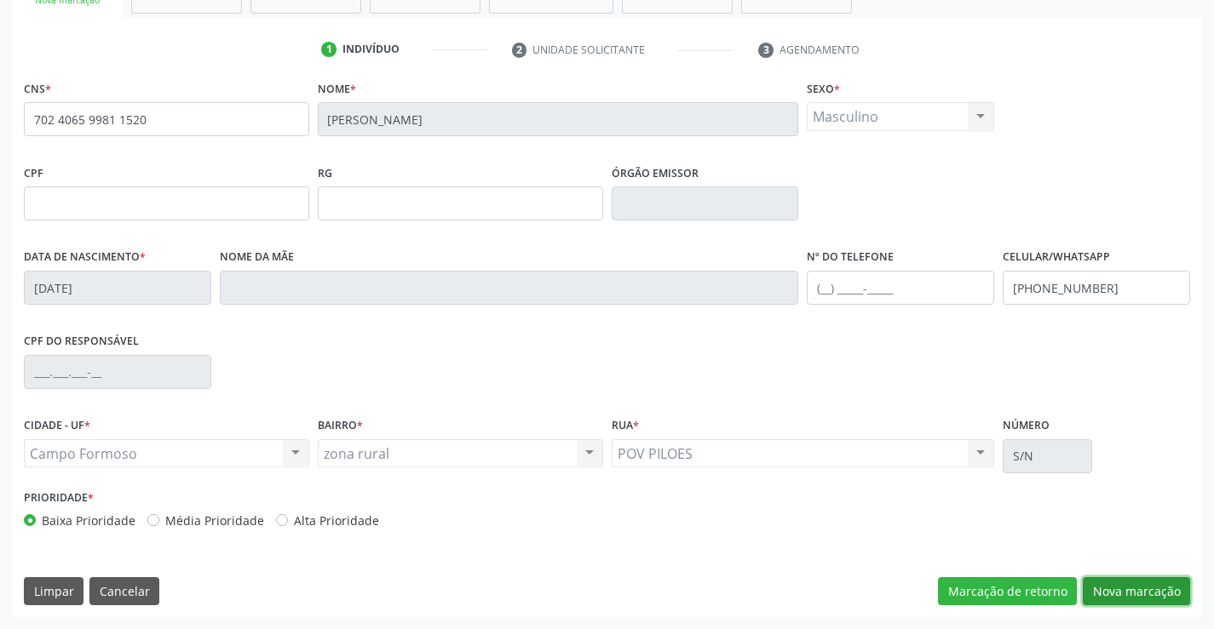
click at [1106, 600] on button "Nova marcação" at bounding box center [1135, 591] width 107 height 29
click at [0, 0] on button "Próximo" at bounding box center [0, 0] width 0 height 0
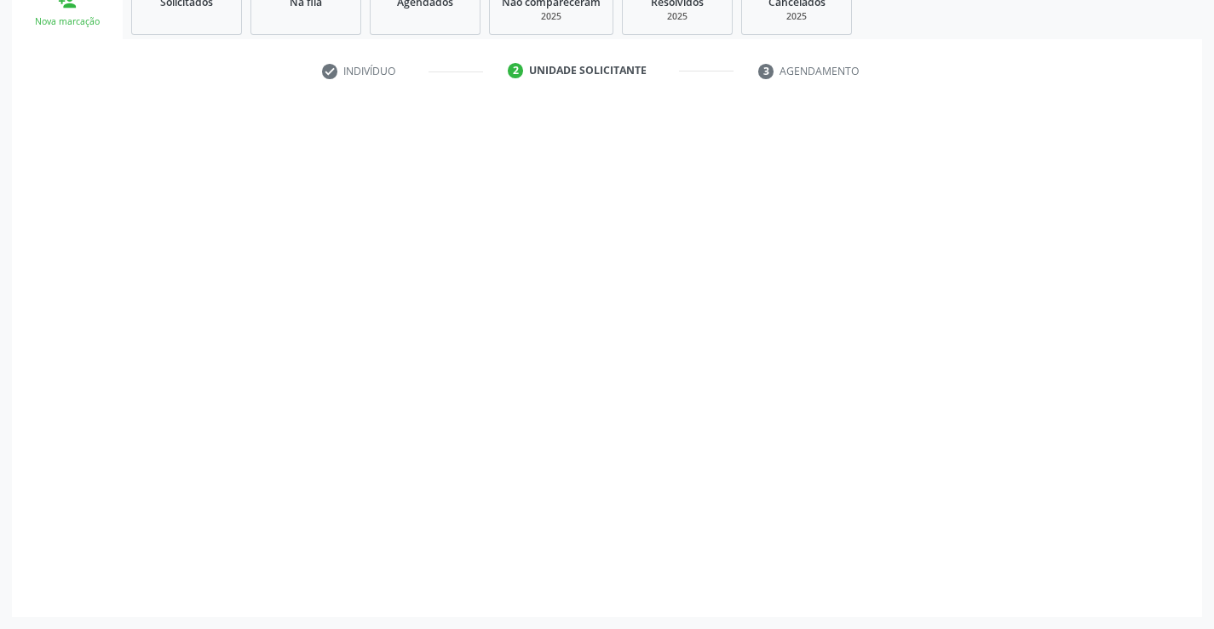
scroll to position [215, 0]
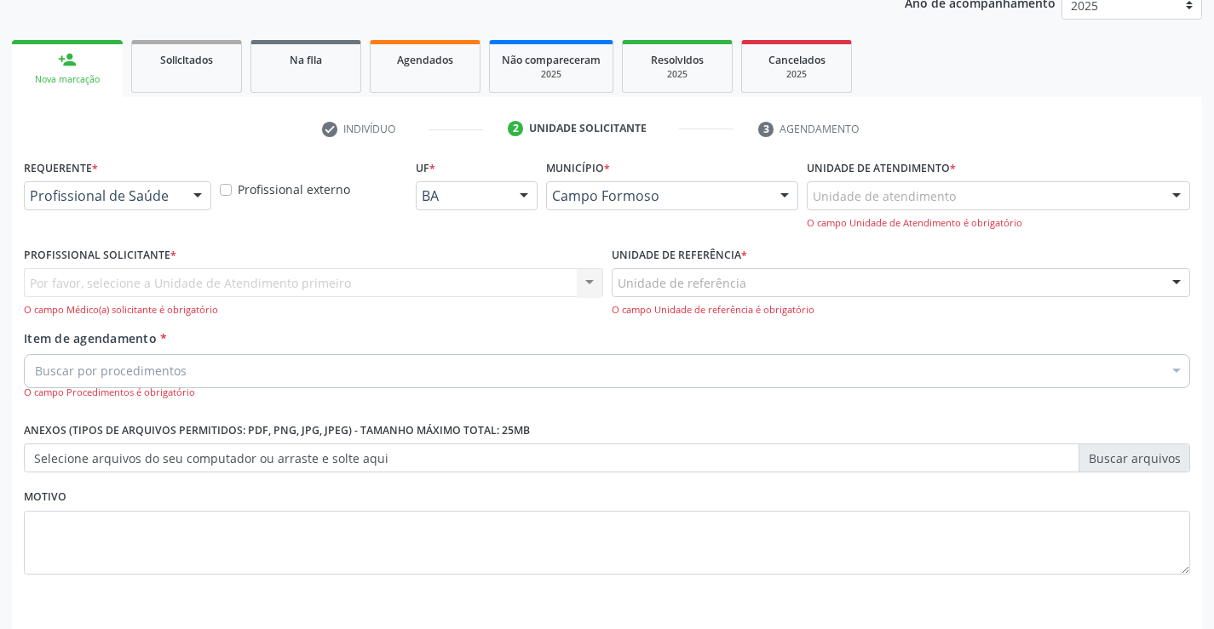
click at [177, 193] on div "Profissional de Saúde" at bounding box center [117, 195] width 187 height 29
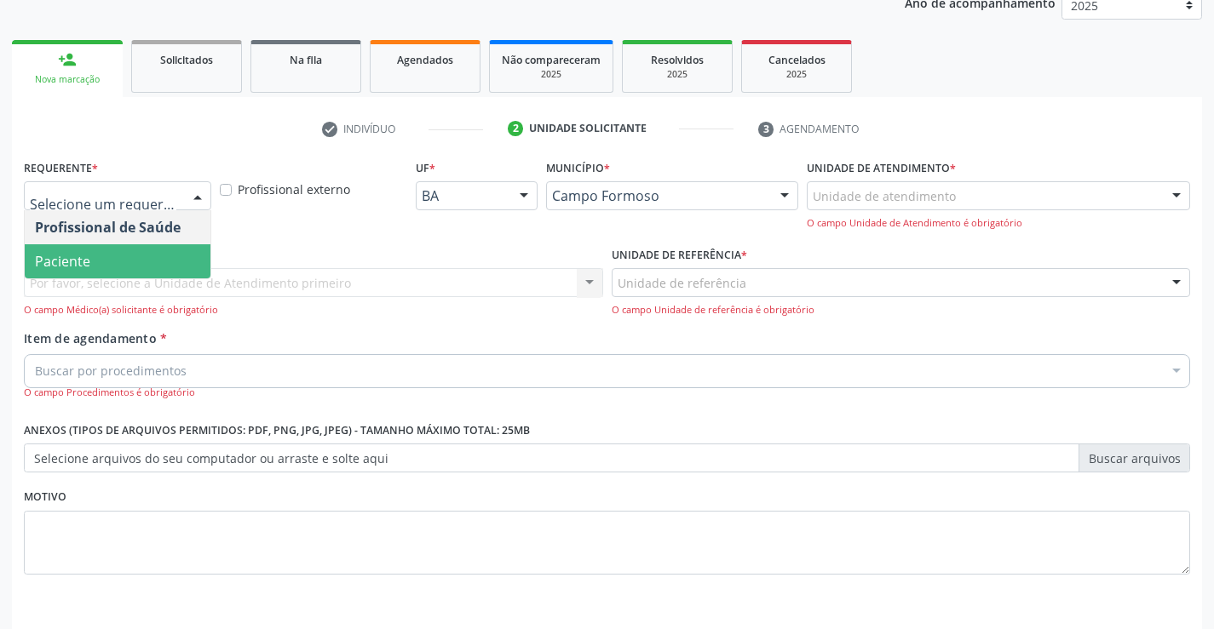
click at [175, 265] on span "Paciente" at bounding box center [118, 261] width 186 height 34
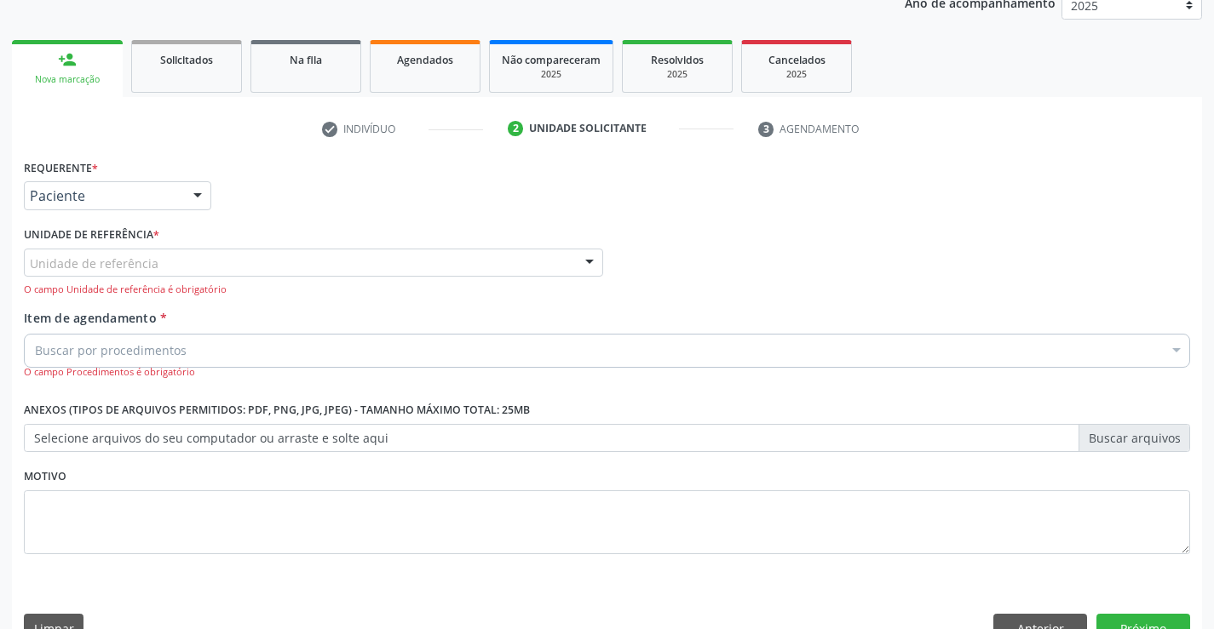
click at [179, 286] on div "O campo Unidade de referência é obrigatório" at bounding box center [313, 290] width 579 height 14
click at [221, 253] on div "Unidade de referência" at bounding box center [313, 263] width 579 height 29
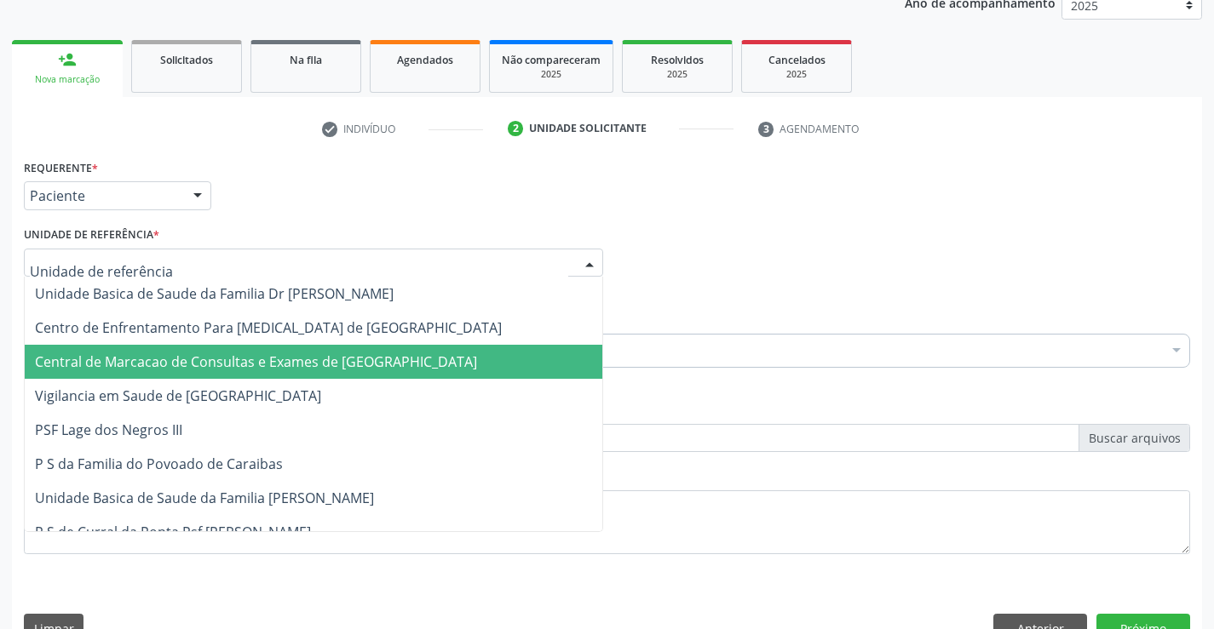
click at [214, 361] on span "Central de Marcacao de Consultas e Exames de [GEOGRAPHIC_DATA]" at bounding box center [256, 362] width 442 height 19
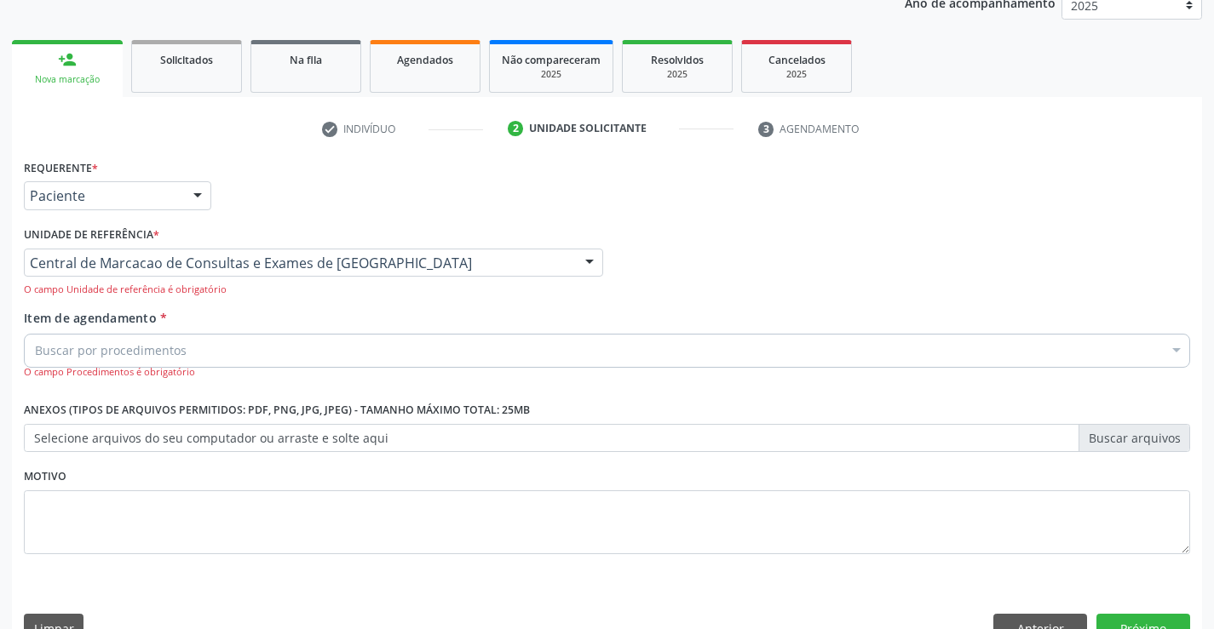
click at [228, 347] on div "Buscar por procedimentos" at bounding box center [607, 351] width 1166 height 34
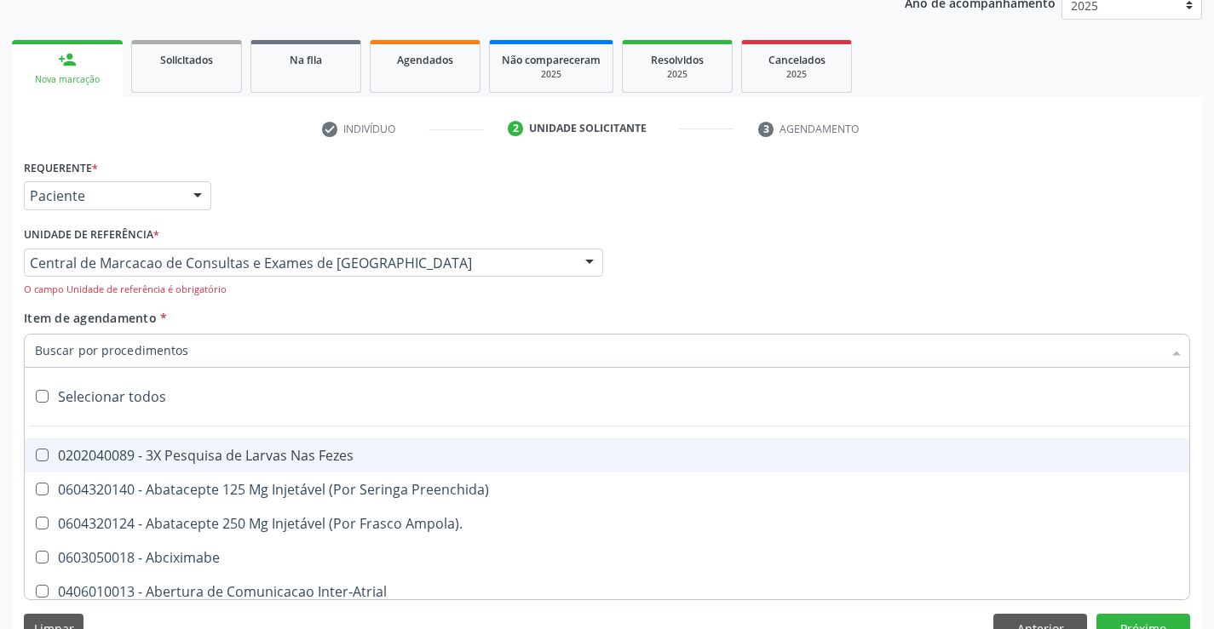
paste input "Médico Oftalmologista"
type input "Médico Oftalmologista"
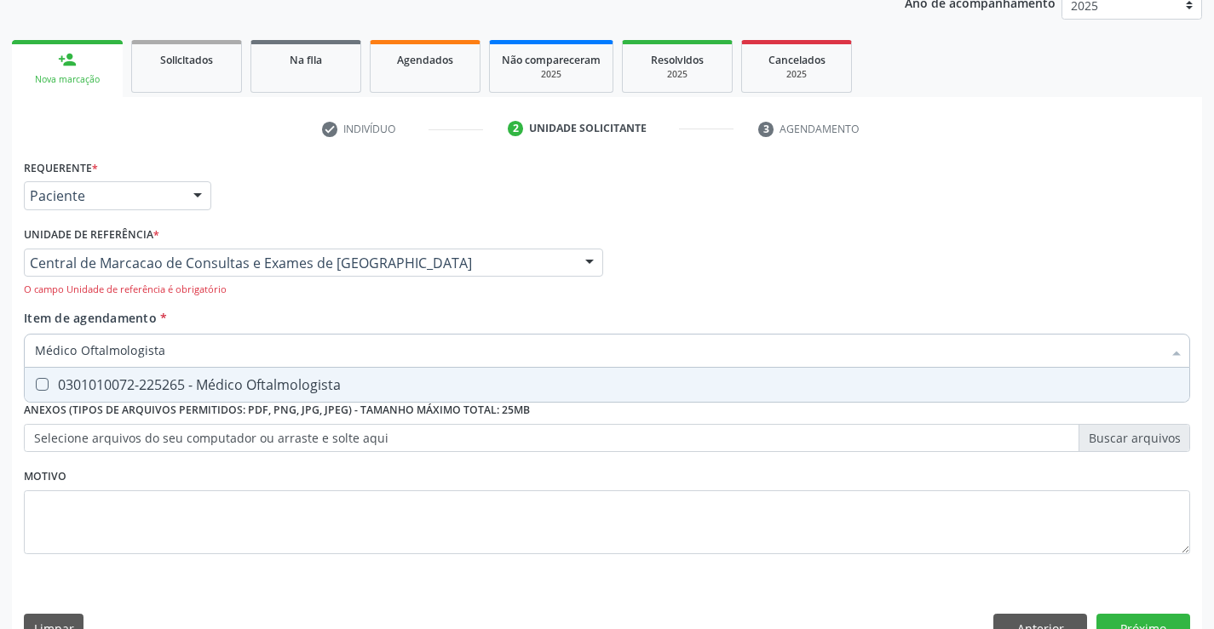
click at [447, 387] on div "0301010072-225265 - Médico Oftalmologista" at bounding box center [607, 385] width 1144 height 14
checkbox Oftalmologista "true"
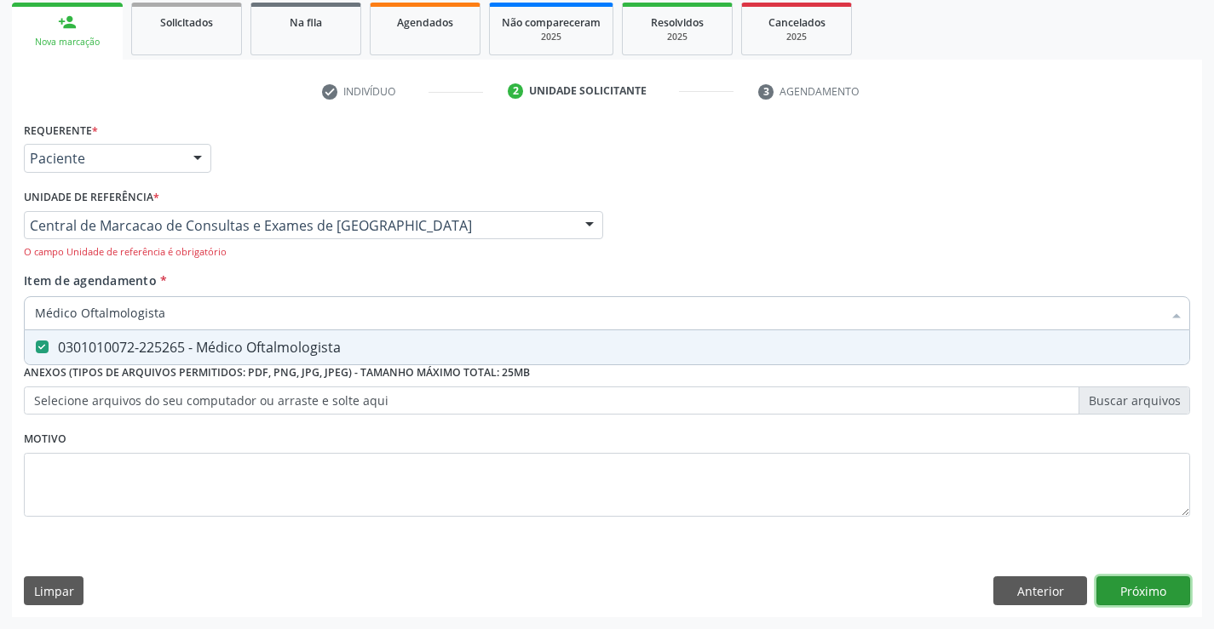
click at [1160, 594] on button "Próximo" at bounding box center [1143, 591] width 94 height 29
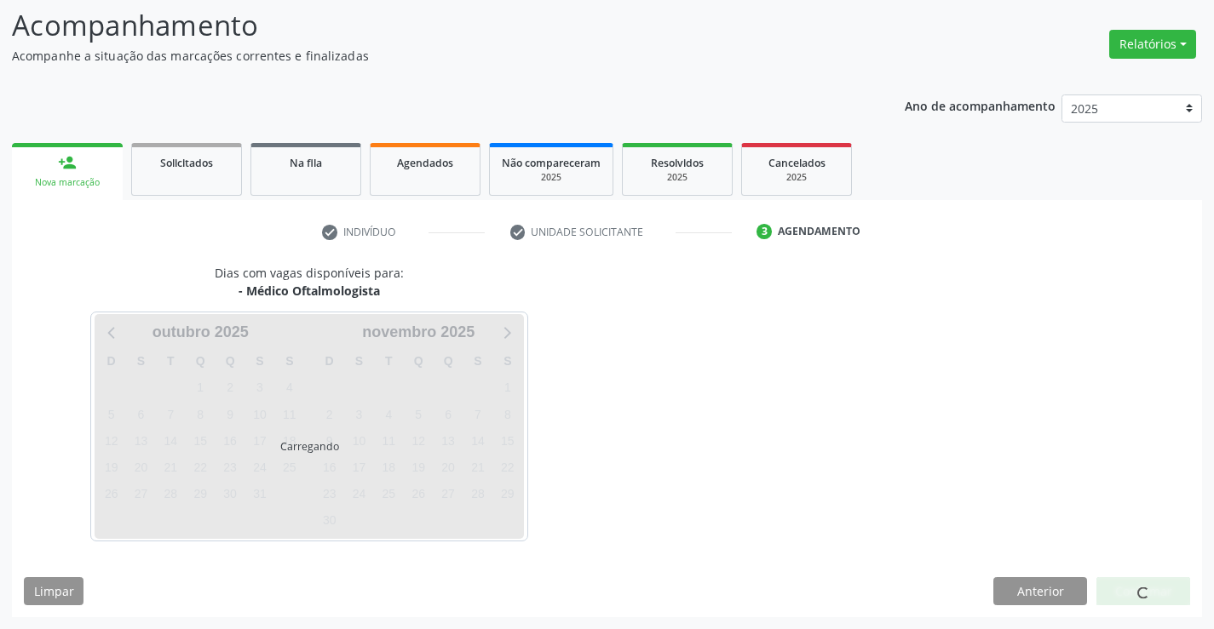
scroll to position [112, 0]
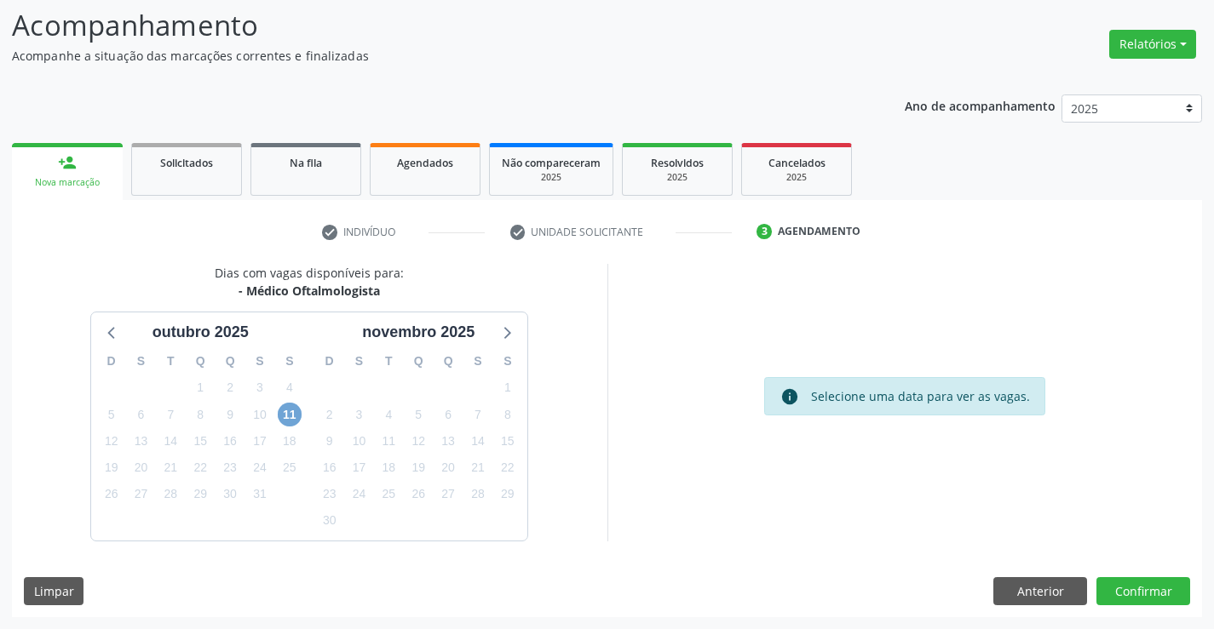
click at [299, 415] on span "11" at bounding box center [290, 415] width 24 height 24
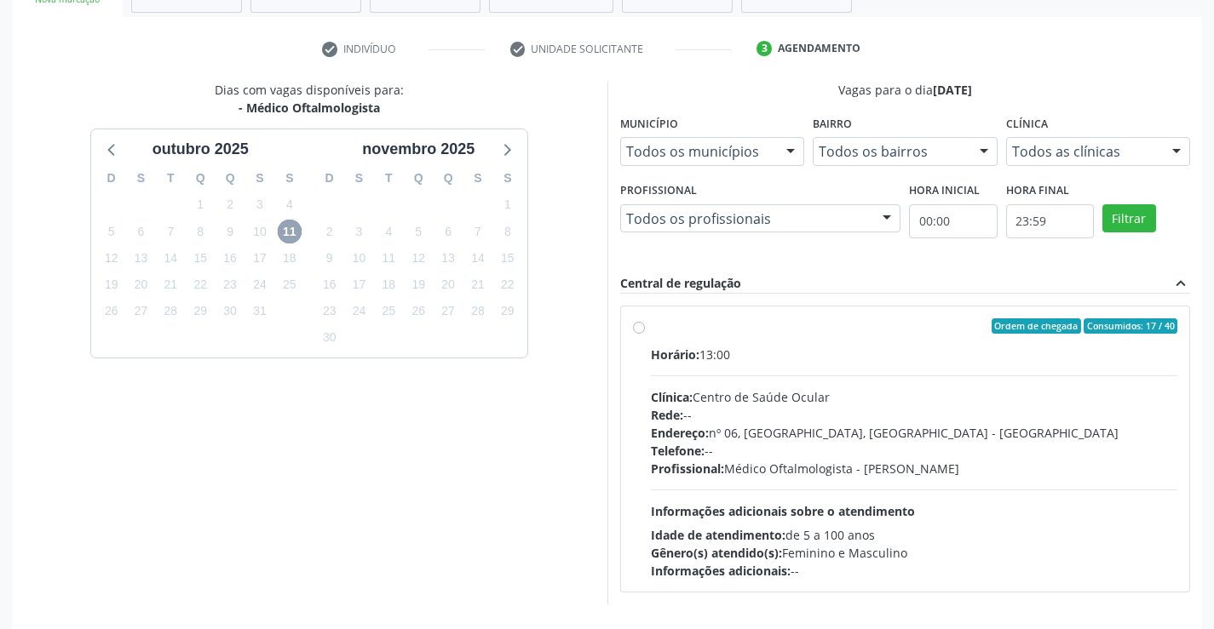
scroll to position [358, 0]
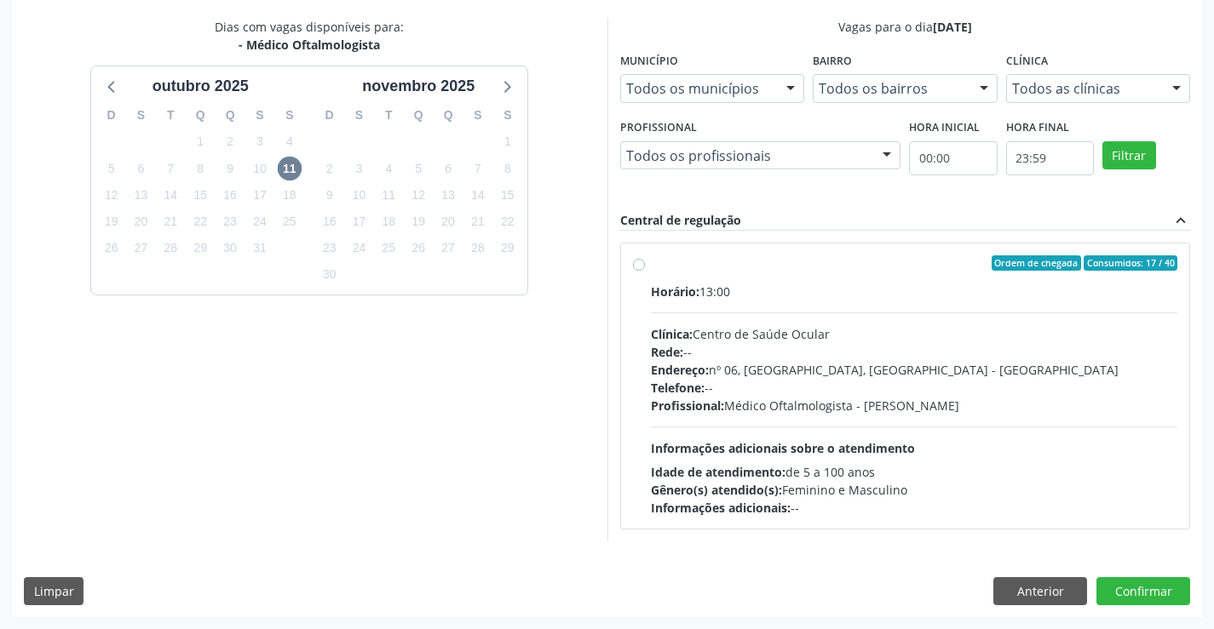
click at [766, 373] on div "Endereço: nº 06, [GEOGRAPHIC_DATA], [GEOGRAPHIC_DATA]" at bounding box center [914, 370] width 527 height 18
click at [645, 271] on input "Ordem de chegada Consumidos: 17 / 40 Horário: 13:00 Clínica: Centro de Saúde Oc…" at bounding box center [639, 262] width 12 height 15
radio input "true"
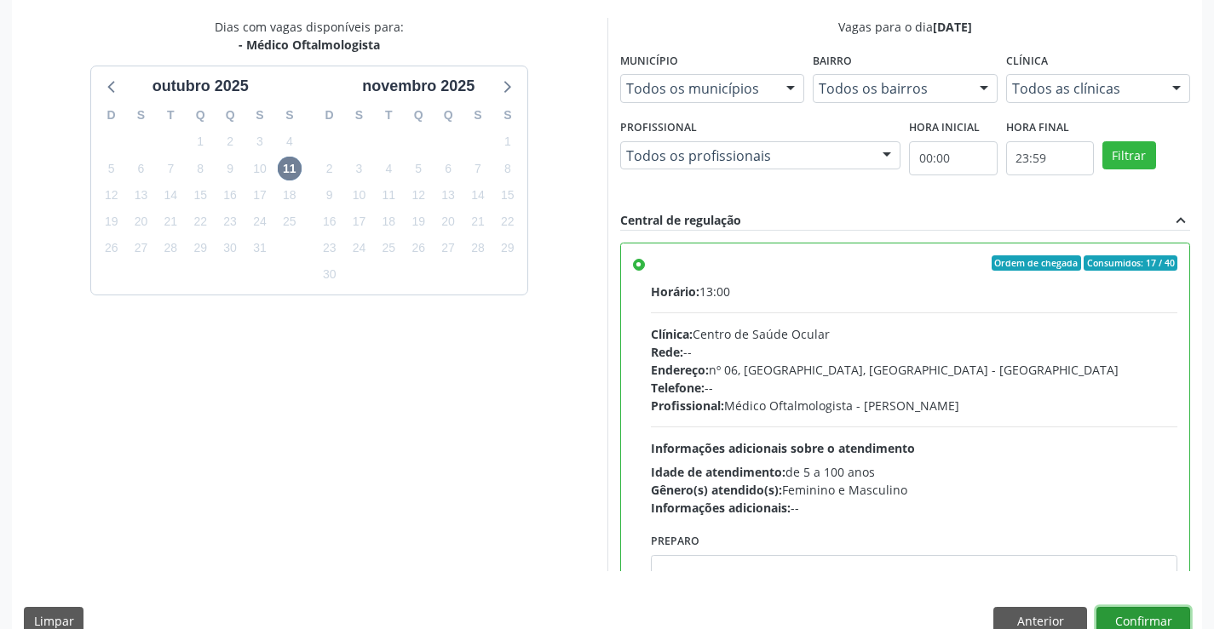
click at [1153, 617] on button "Confirmar" at bounding box center [1143, 621] width 94 height 29
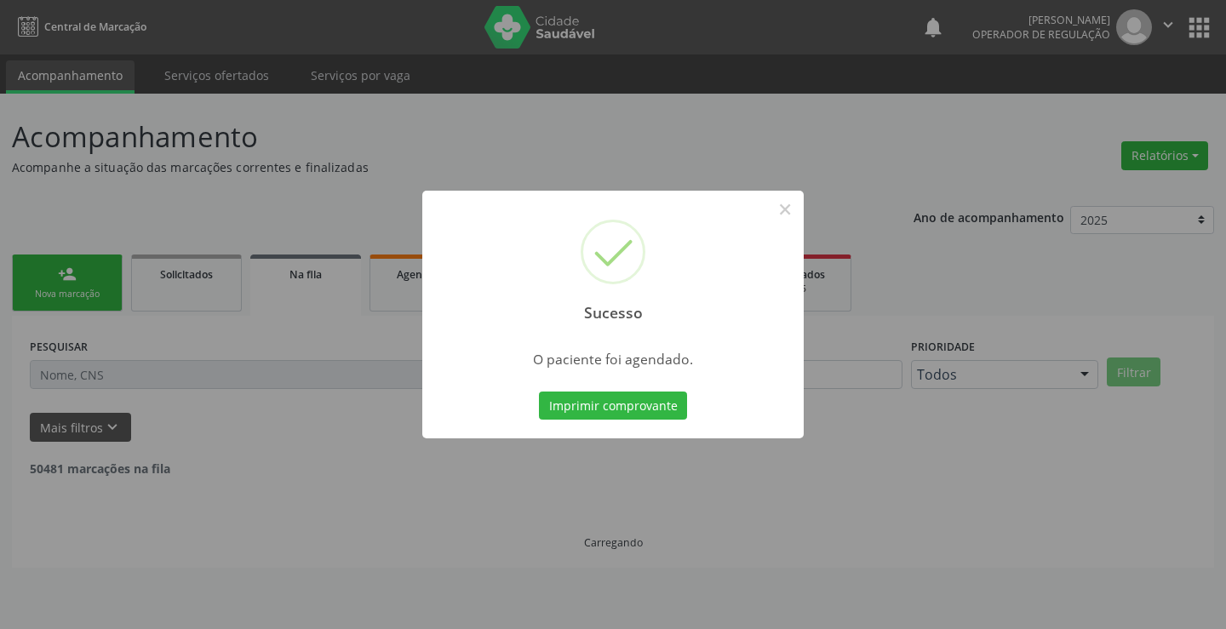
click at [539, 392] on button "Imprimir comprovante" at bounding box center [613, 406] width 148 height 29
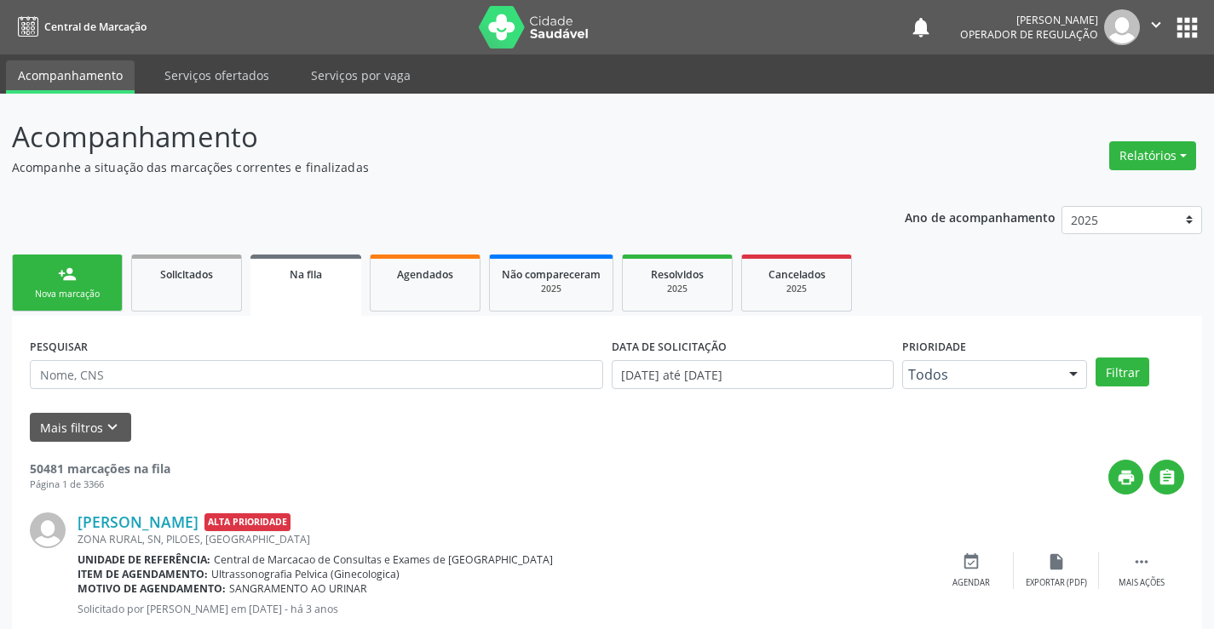
click at [66, 280] on div "person_add" at bounding box center [67, 274] width 19 height 19
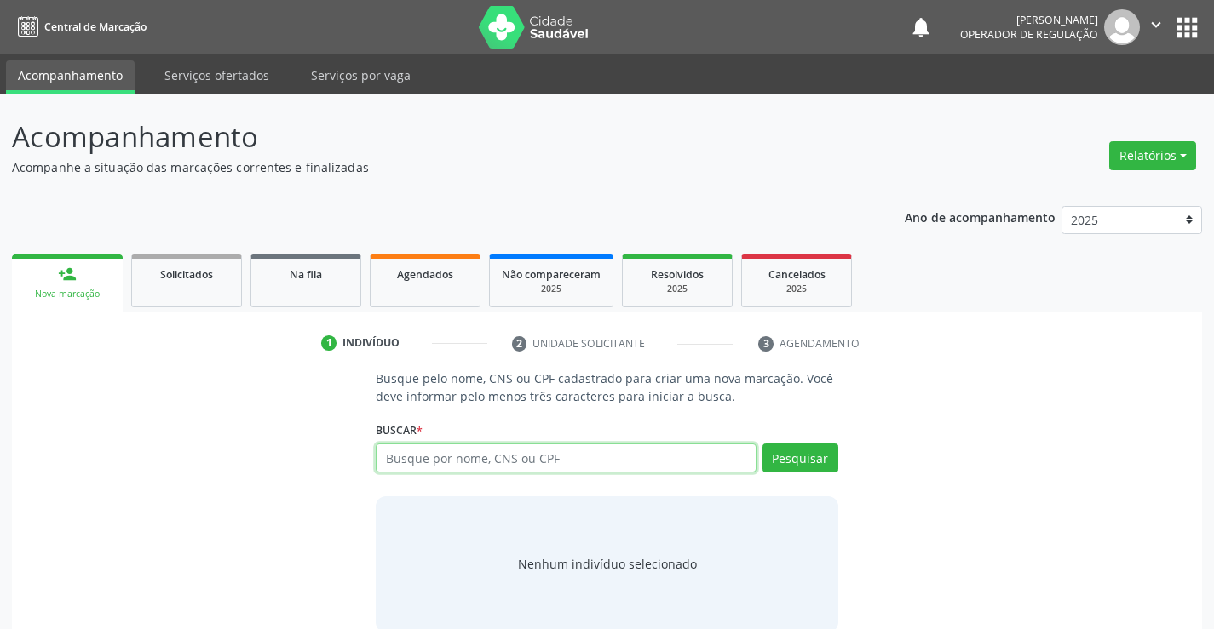
click at [663, 457] on input "text" at bounding box center [566, 458] width 380 height 29
type input "702605714775746"
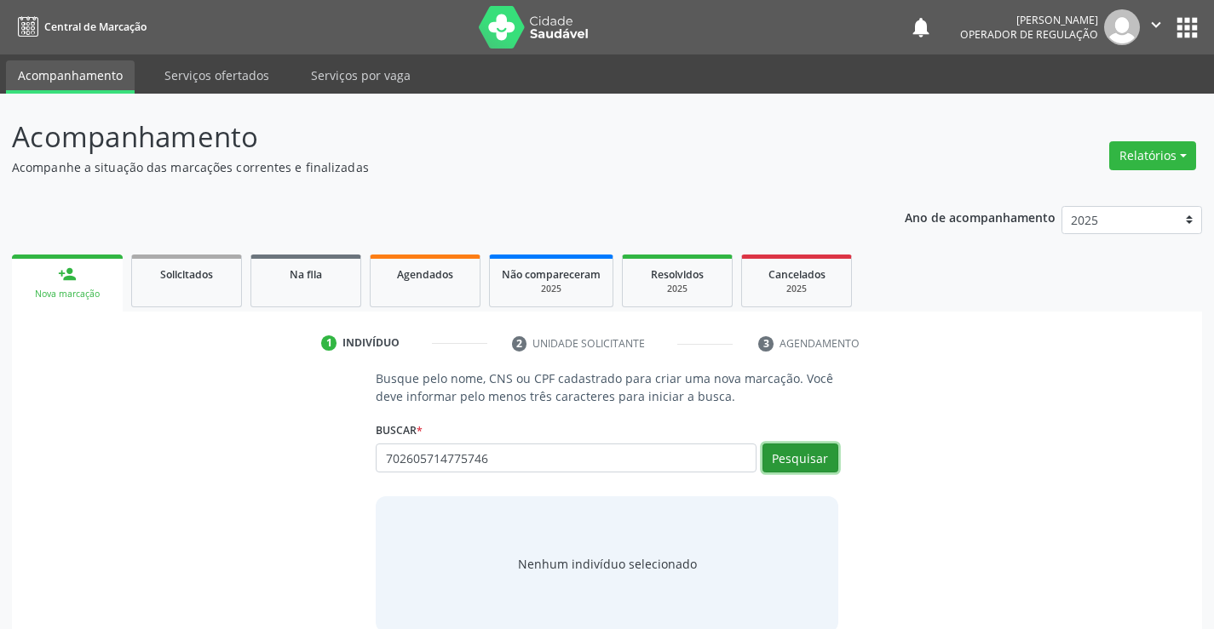
click at [787, 451] on button "Pesquisar" at bounding box center [800, 458] width 76 height 29
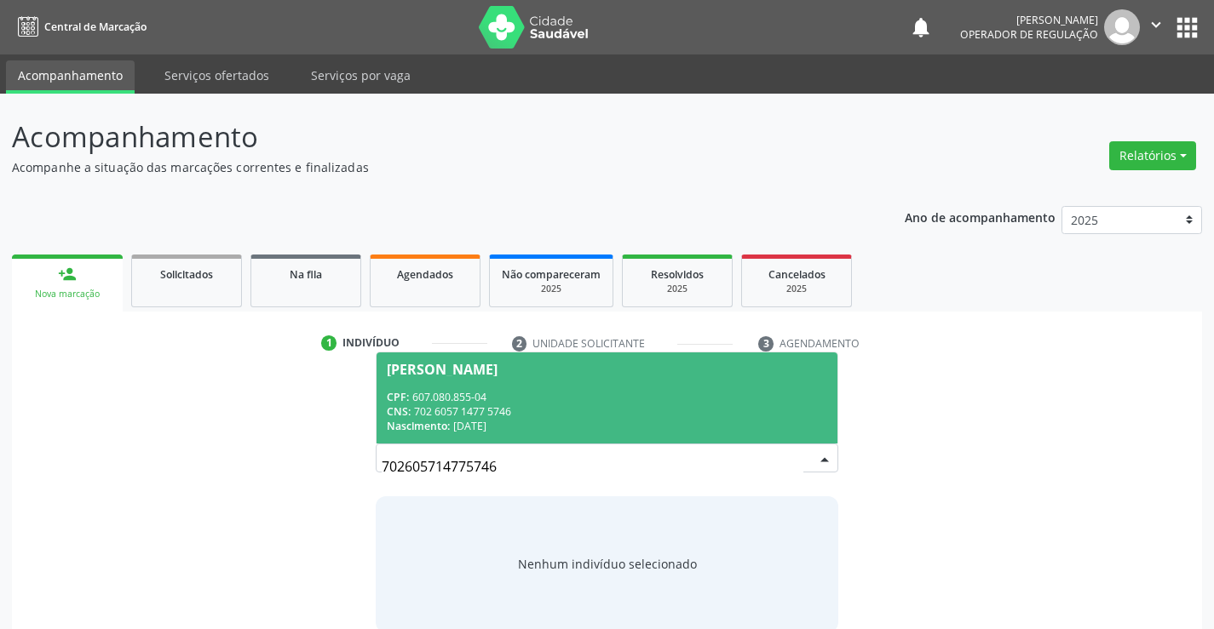
click at [701, 408] on div "CNS: 702 6057 1477 5746" at bounding box center [606, 412] width 439 height 14
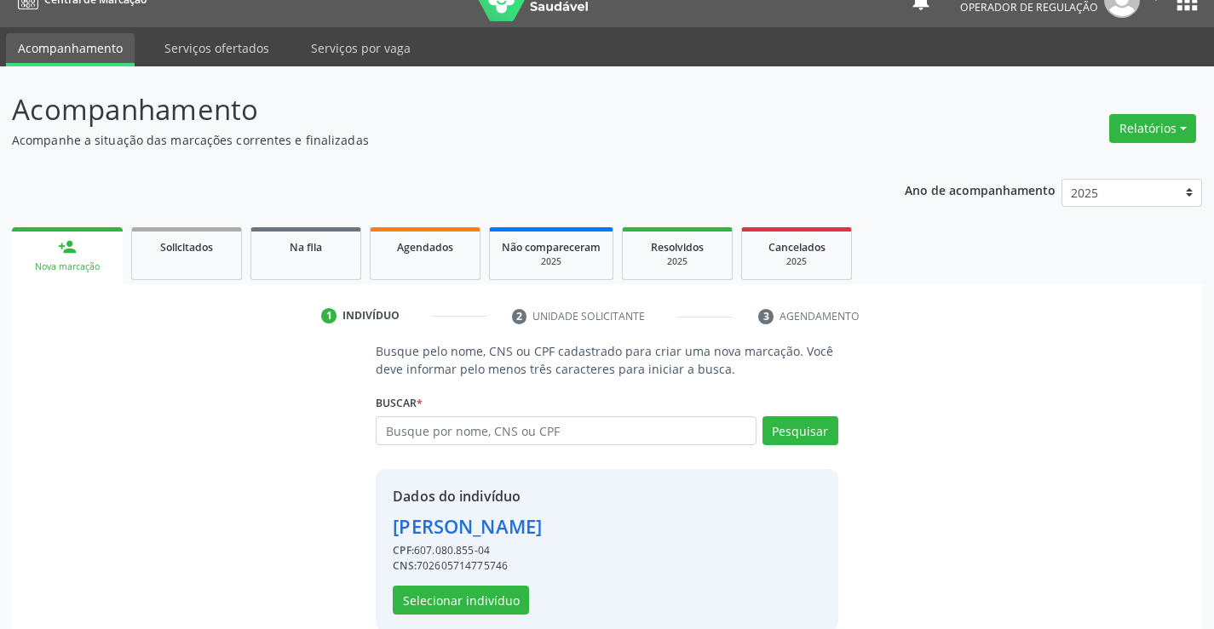
scroll to position [54, 0]
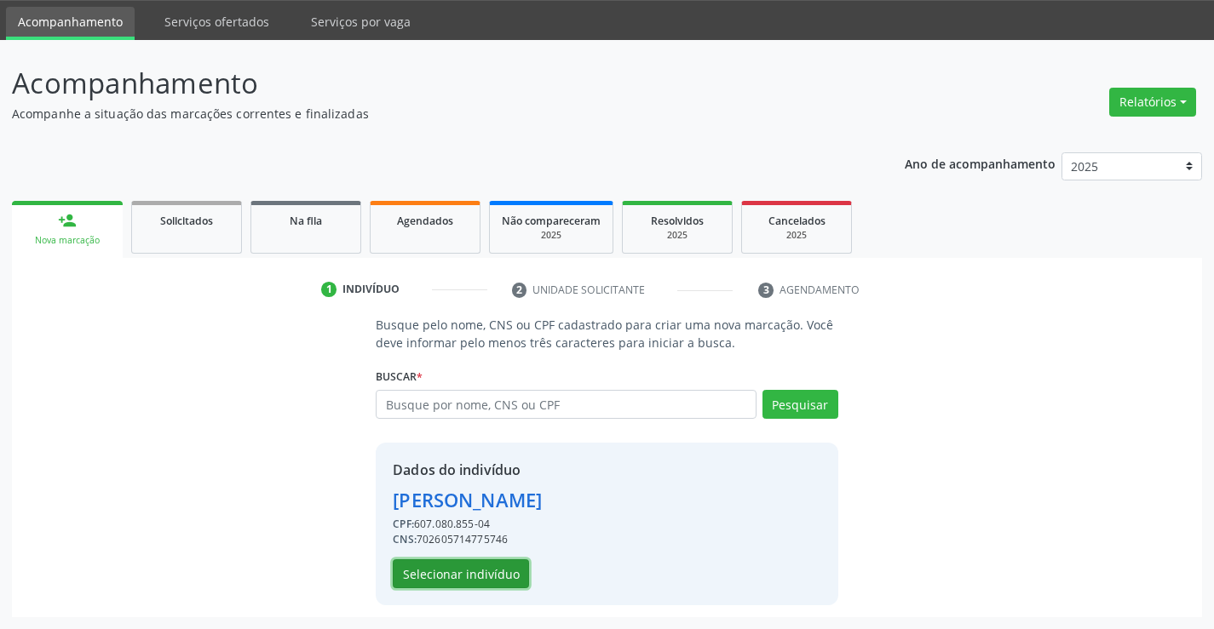
click at [515, 573] on button "Selecionar indivíduo" at bounding box center [461, 574] width 136 height 29
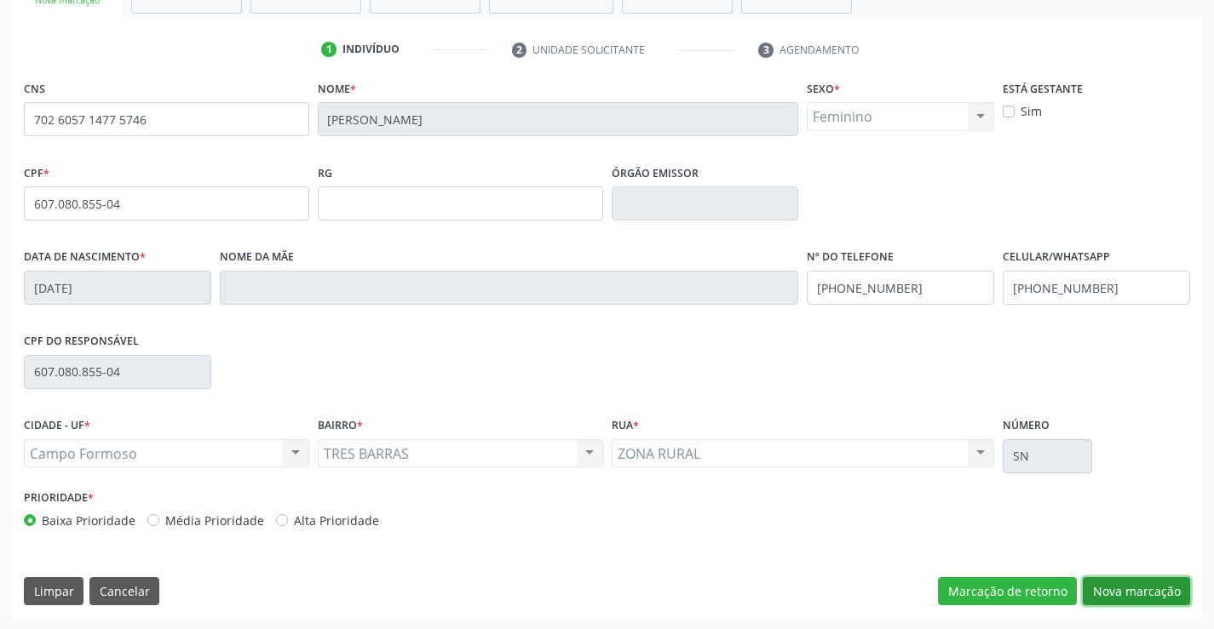
click at [1122, 584] on button "Nova marcação" at bounding box center [1135, 591] width 107 height 29
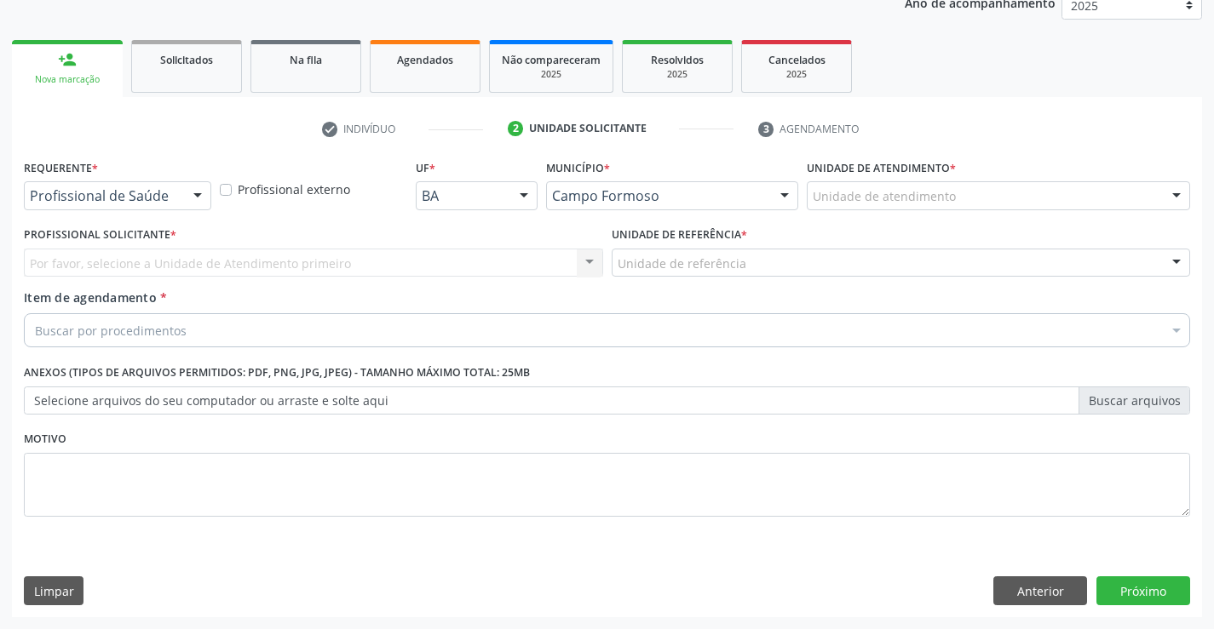
scroll to position [215, 0]
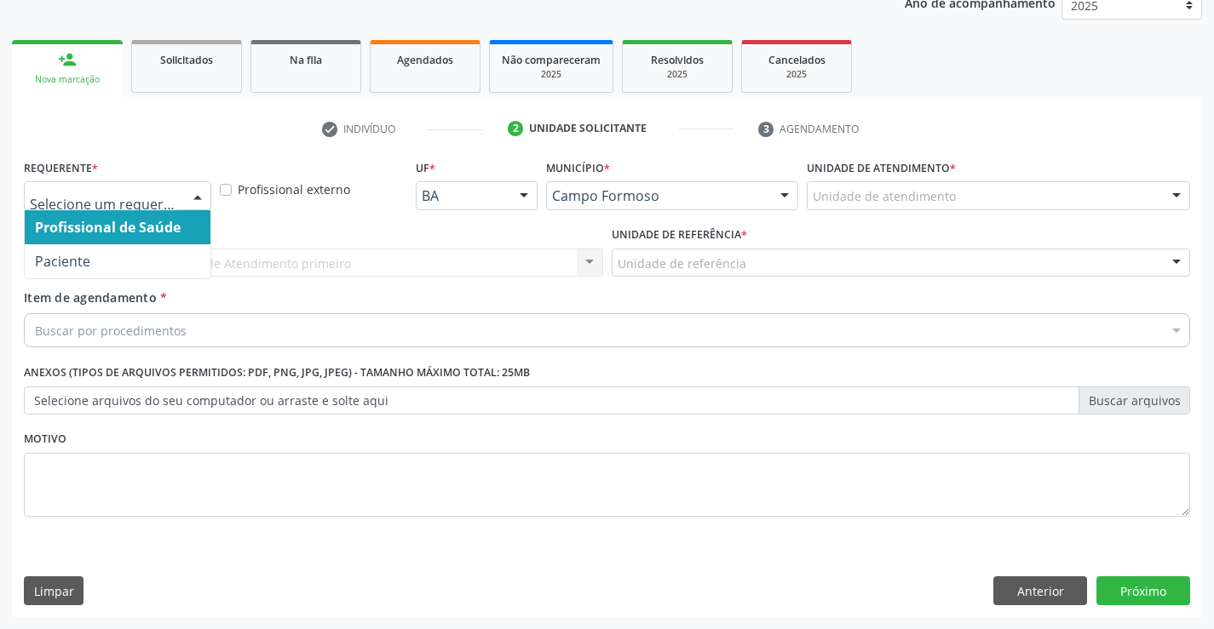
click at [195, 193] on div at bounding box center [198, 196] width 26 height 29
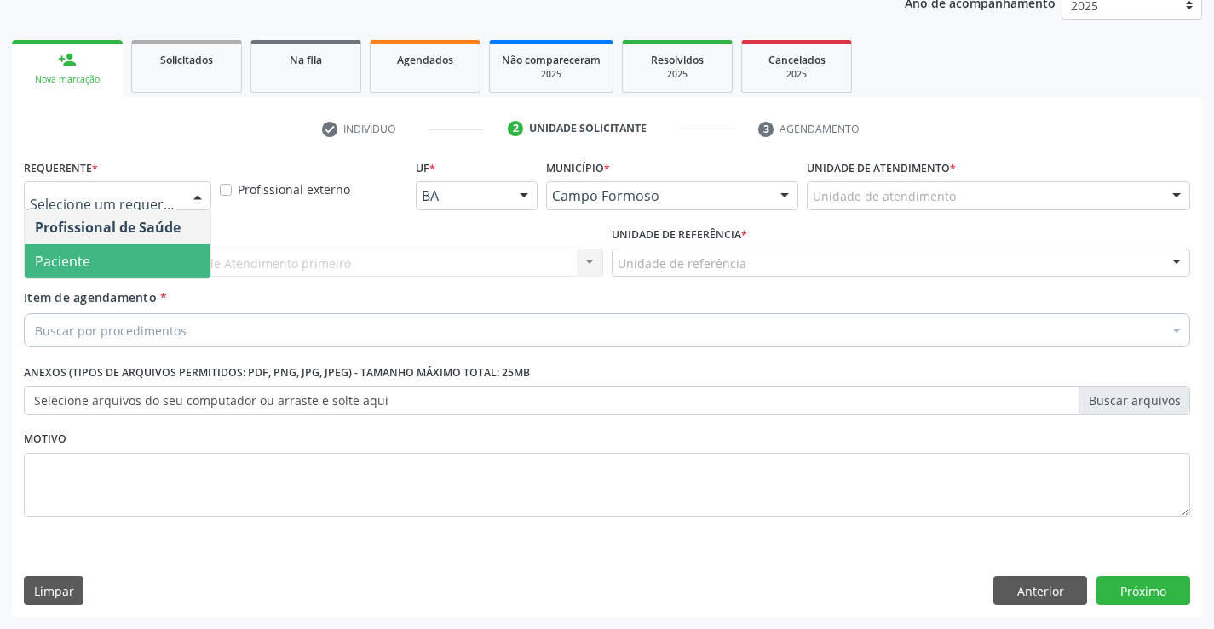
click at [141, 267] on span "Paciente" at bounding box center [118, 261] width 186 height 34
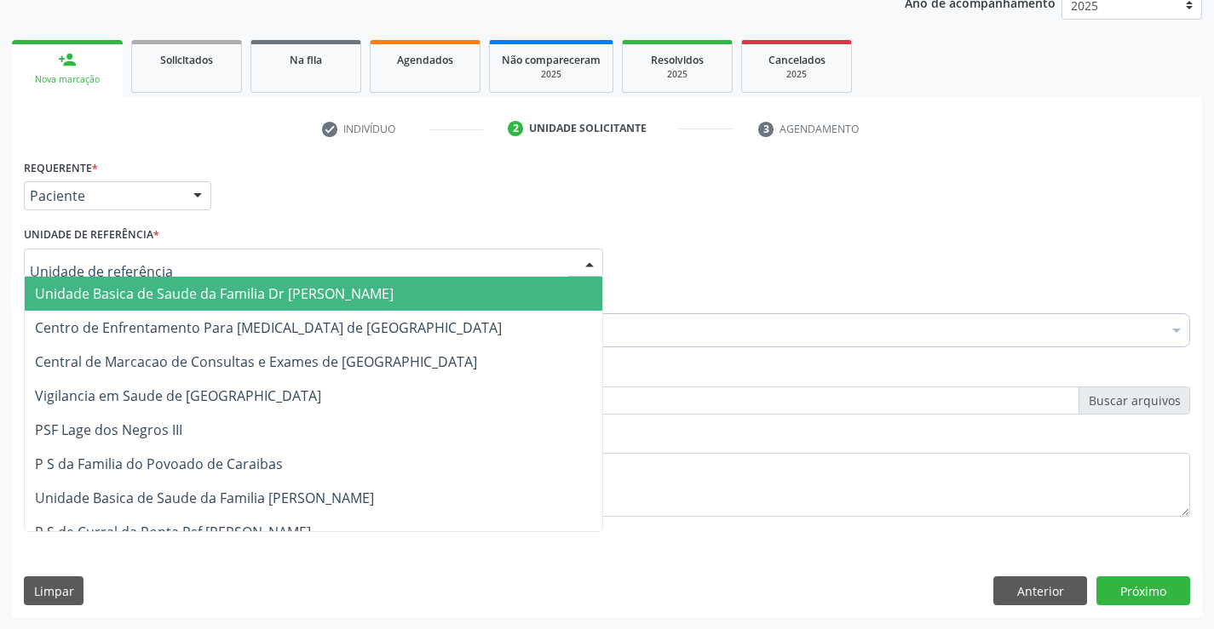
click at [227, 259] on div at bounding box center [313, 263] width 579 height 29
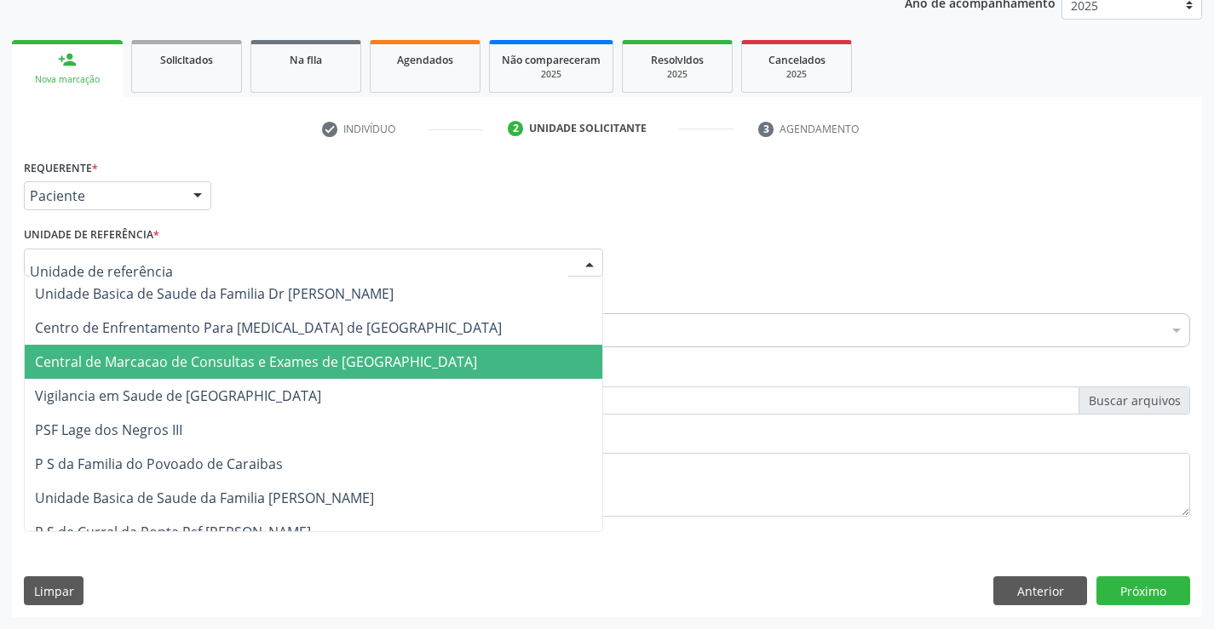
click at [227, 349] on span "Central de Marcacao de Consultas e Exames de [GEOGRAPHIC_DATA]" at bounding box center [313, 362] width 577 height 34
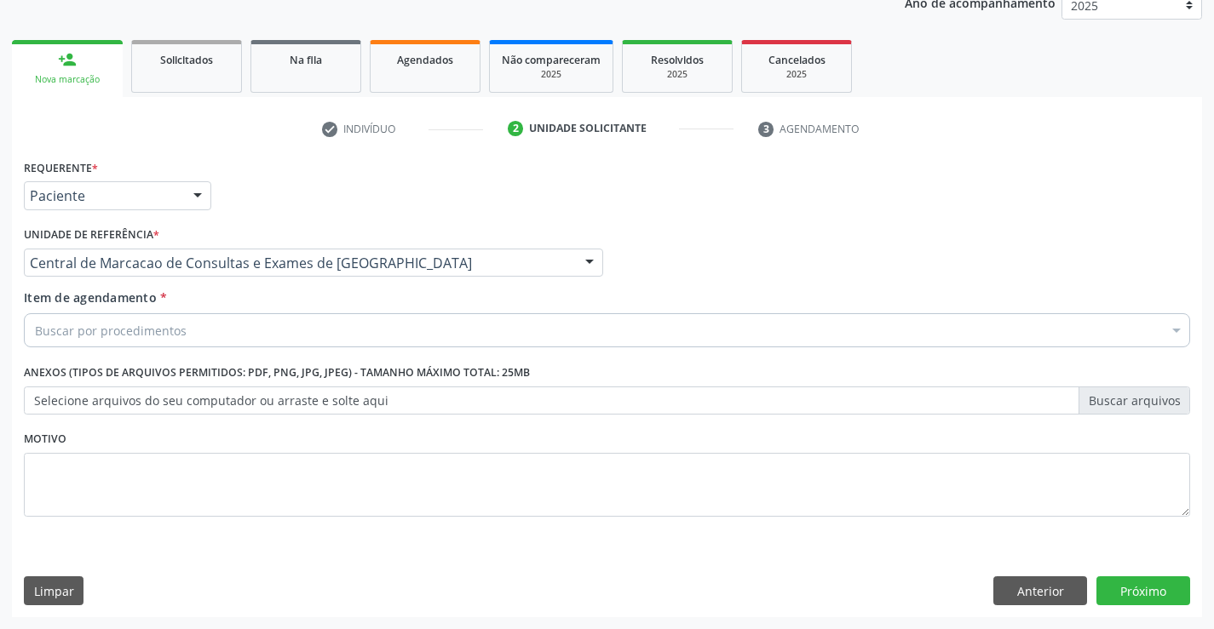
click at [240, 336] on div "Buscar por procedimentos" at bounding box center [607, 330] width 1166 height 34
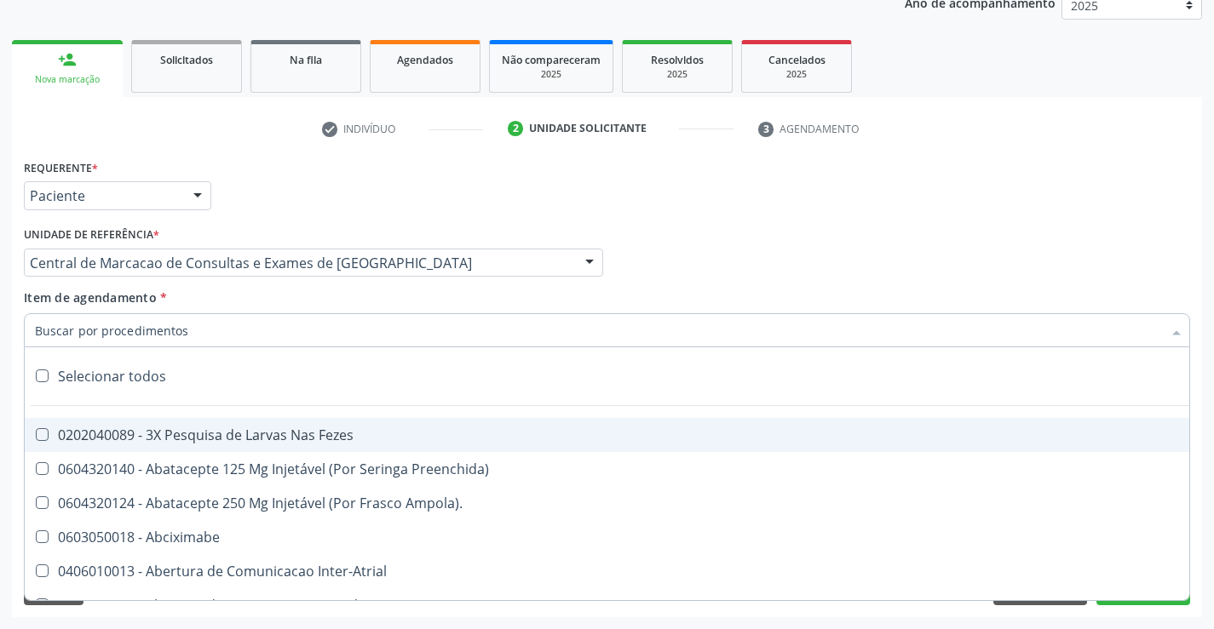
paste input "Médico Oftalmologista"
type input "Médico Oftalmologista"
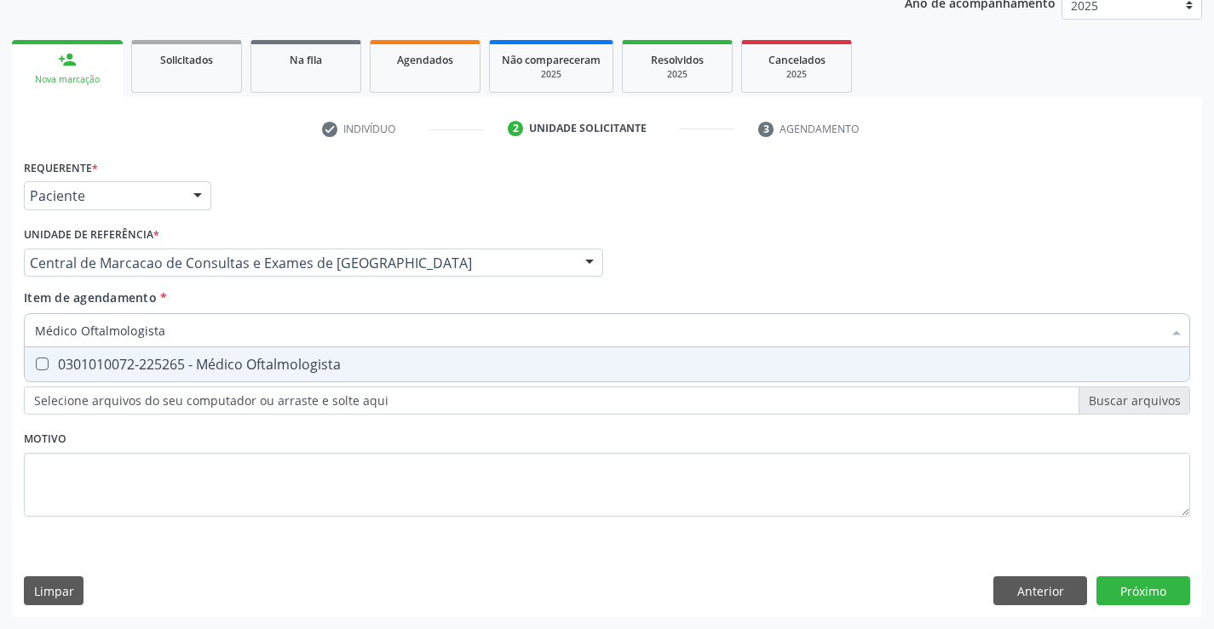
click at [230, 371] on div "0301010072-225265 - Médico Oftalmologista" at bounding box center [607, 365] width 1144 height 14
checkbox Oftalmologista "true"
click at [1112, 584] on div "Requerente * Paciente Profissional de Saúde Paciente Nenhum resultado encontrad…" at bounding box center [607, 386] width 1190 height 462
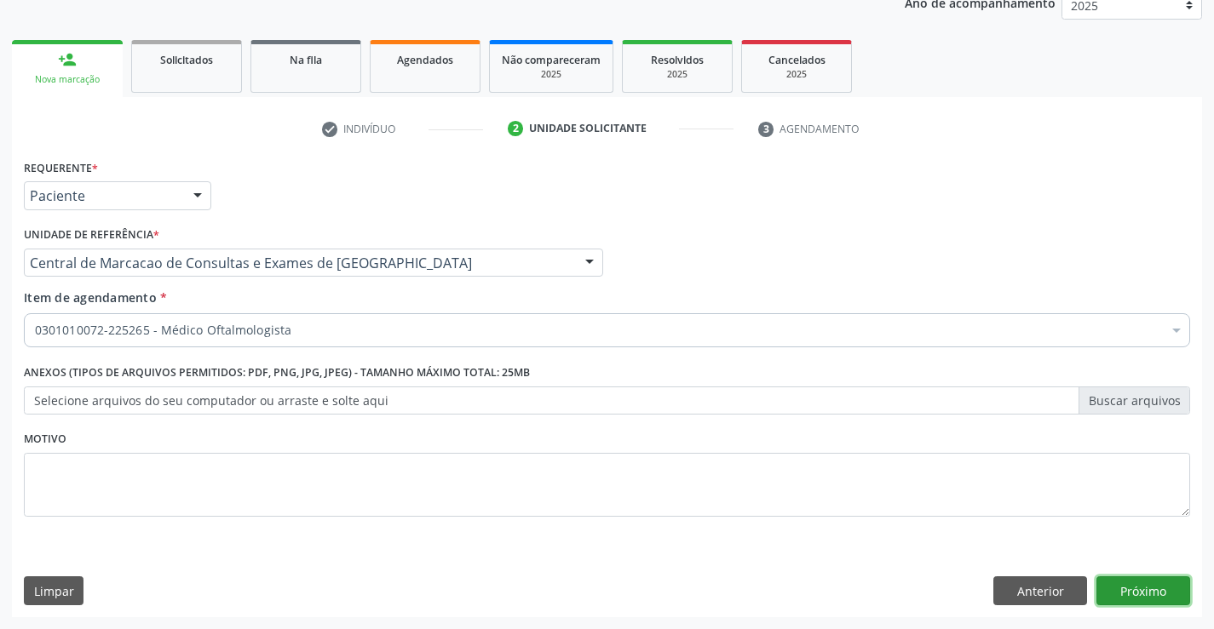
click at [1123, 584] on button "Próximo" at bounding box center [1143, 591] width 94 height 29
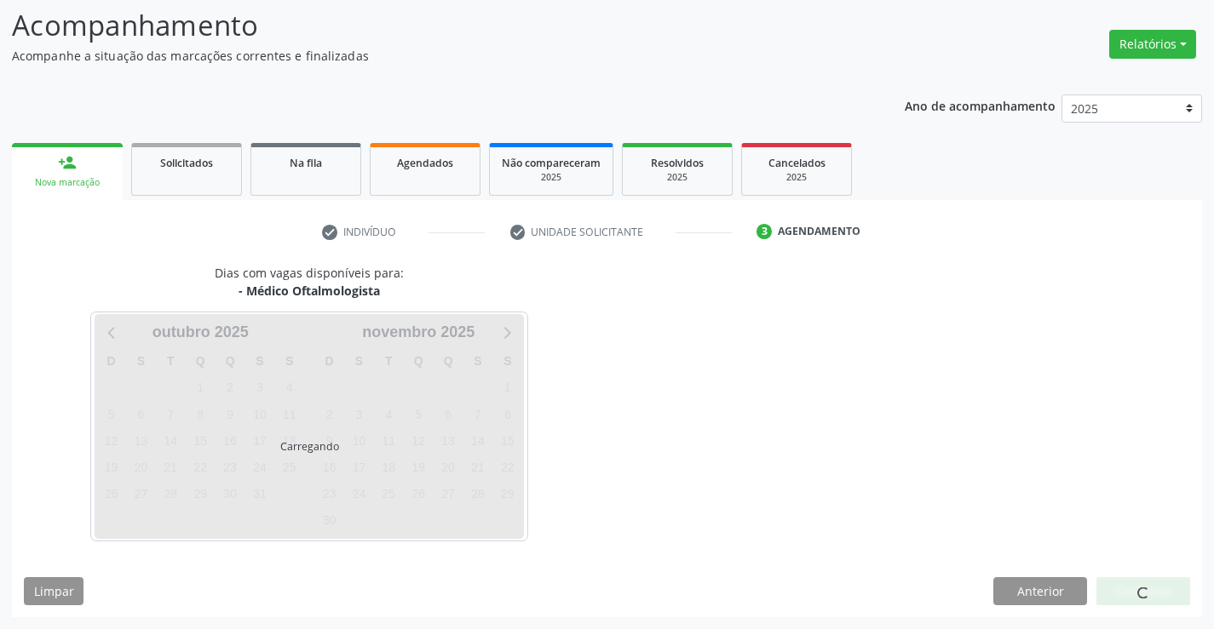
scroll to position [112, 0]
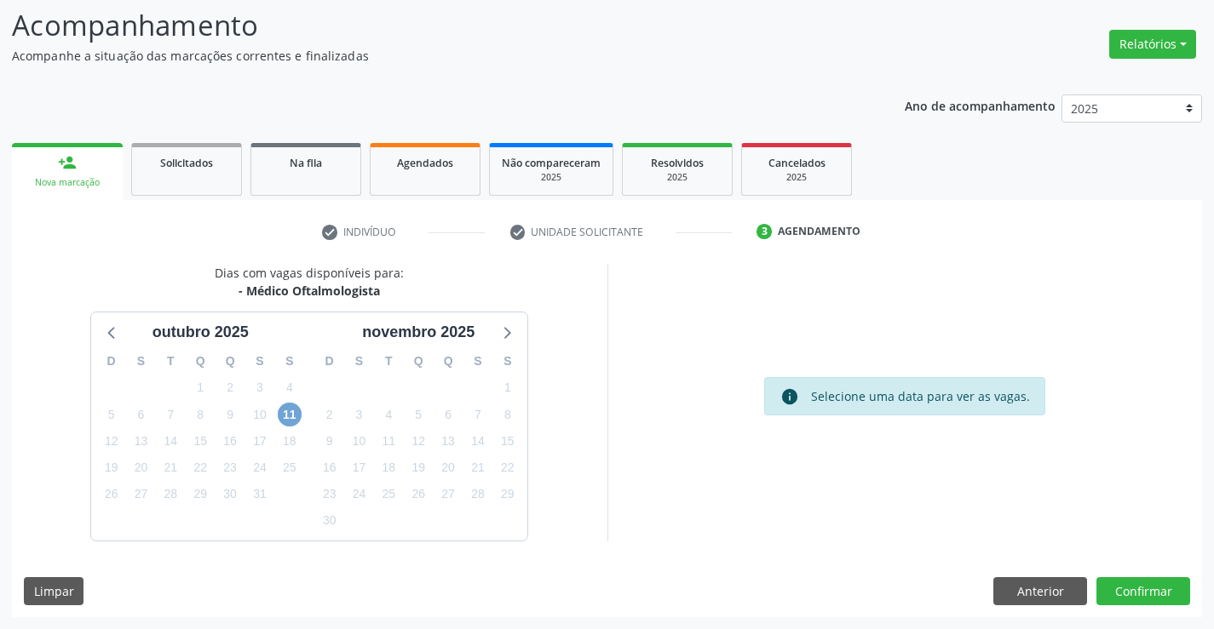
click at [289, 419] on span "11" at bounding box center [290, 415] width 24 height 24
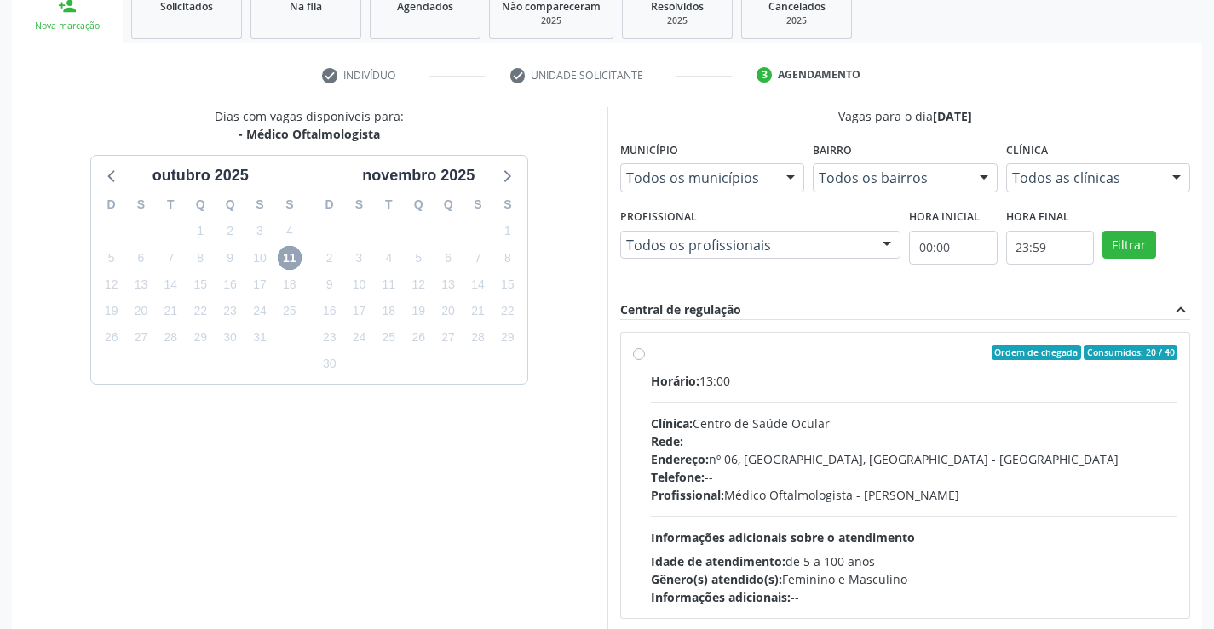
scroll to position [282, 0]
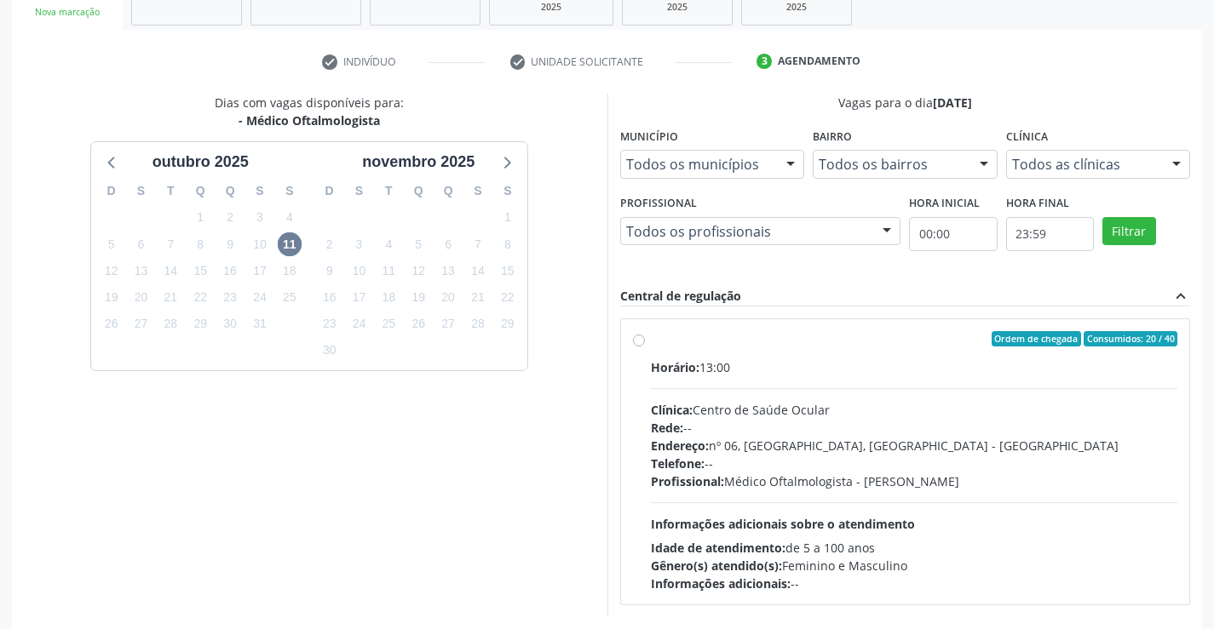
click at [1059, 409] on div "Clínica: Centro de Saúde Ocular" at bounding box center [914, 410] width 527 height 18
click at [645, 347] on input "Ordem de chegada Consumidos: 20 / 40 Horário: 13:00 Clínica: Centro de Saúde Oc…" at bounding box center [639, 338] width 12 height 15
radio input "true"
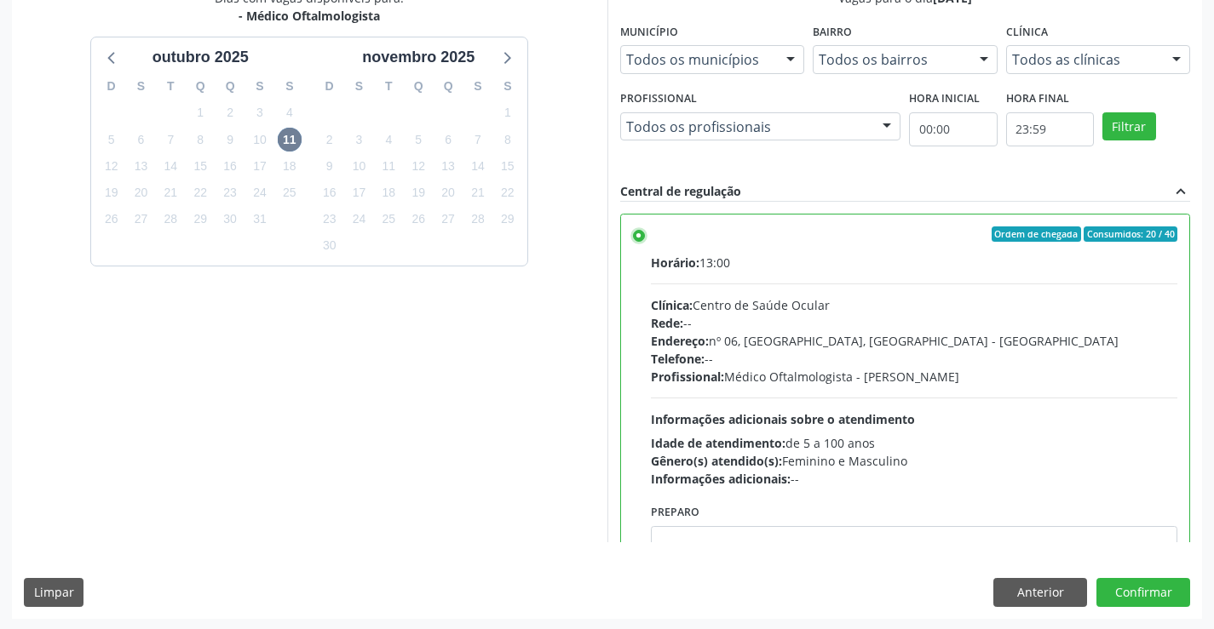
scroll to position [388, 0]
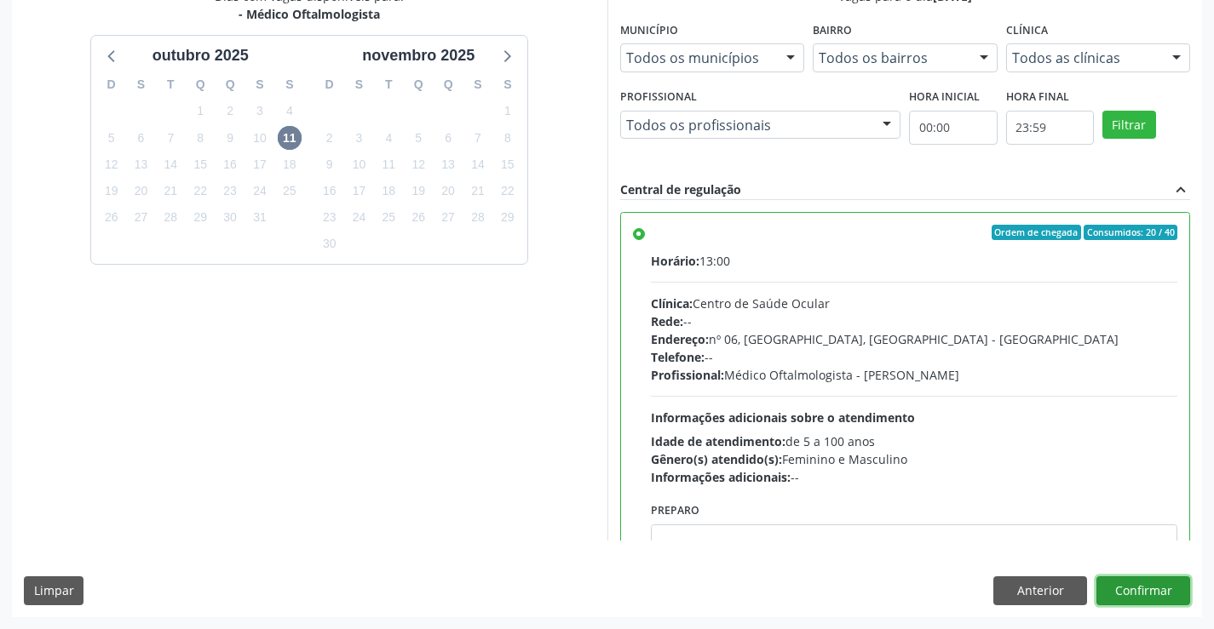
click at [1171, 602] on button "Confirmar" at bounding box center [1143, 591] width 94 height 29
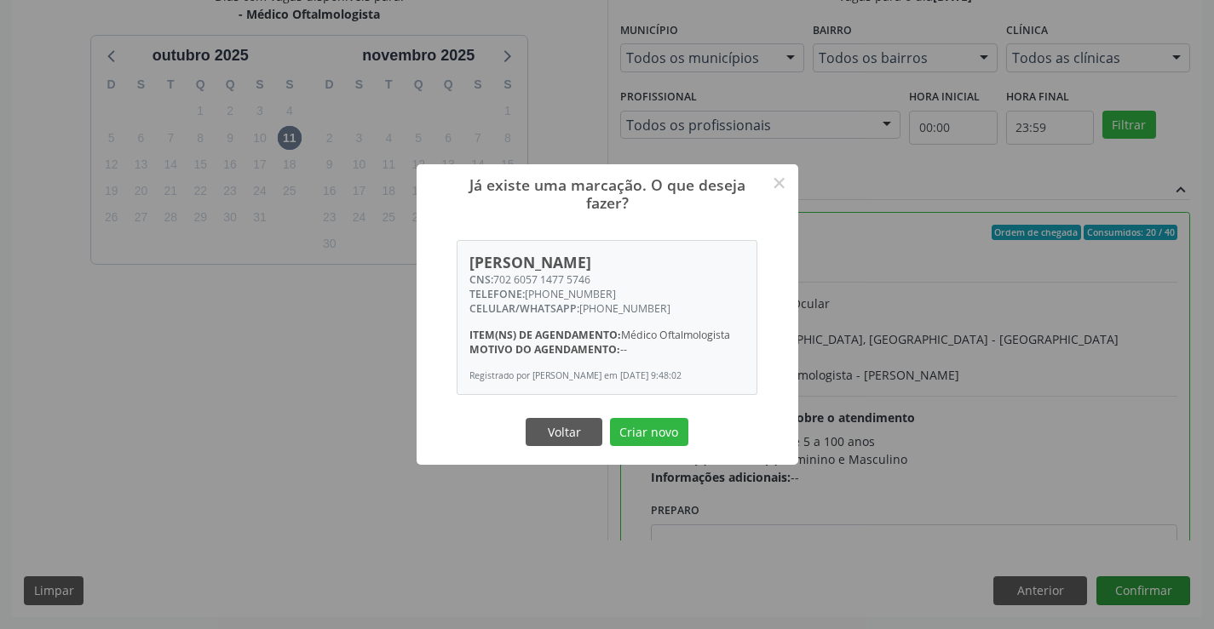
click at [610, 418] on button "Criar novo" at bounding box center [649, 432] width 78 height 29
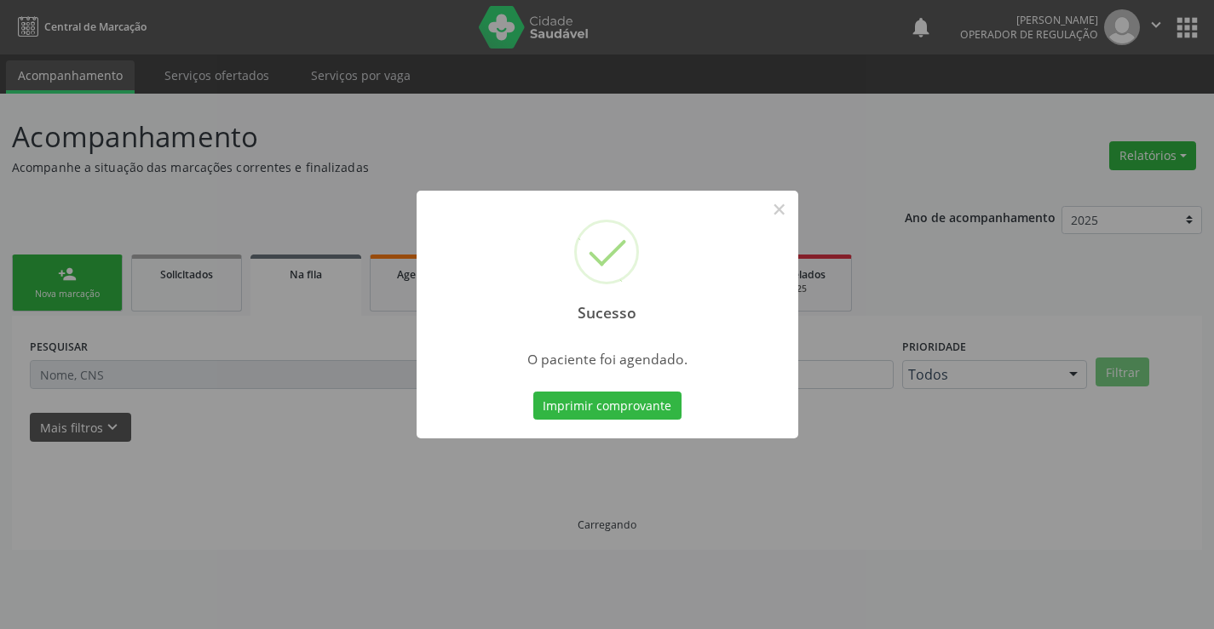
scroll to position [0, 0]
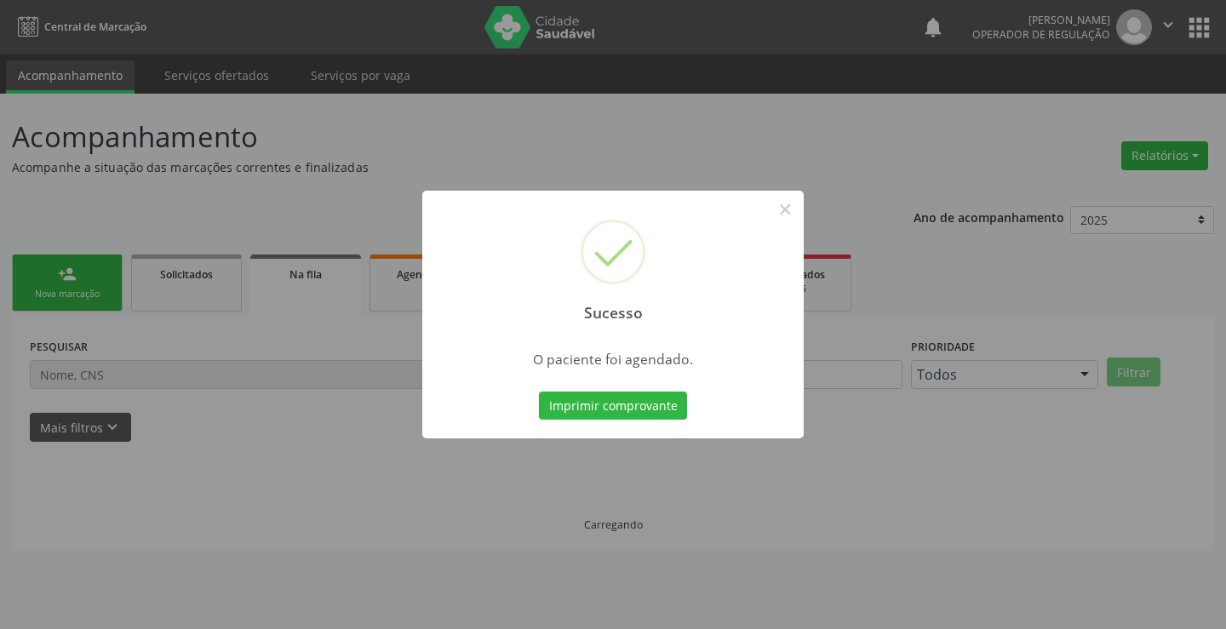
click at [539, 392] on button "Imprimir comprovante" at bounding box center [613, 406] width 148 height 29
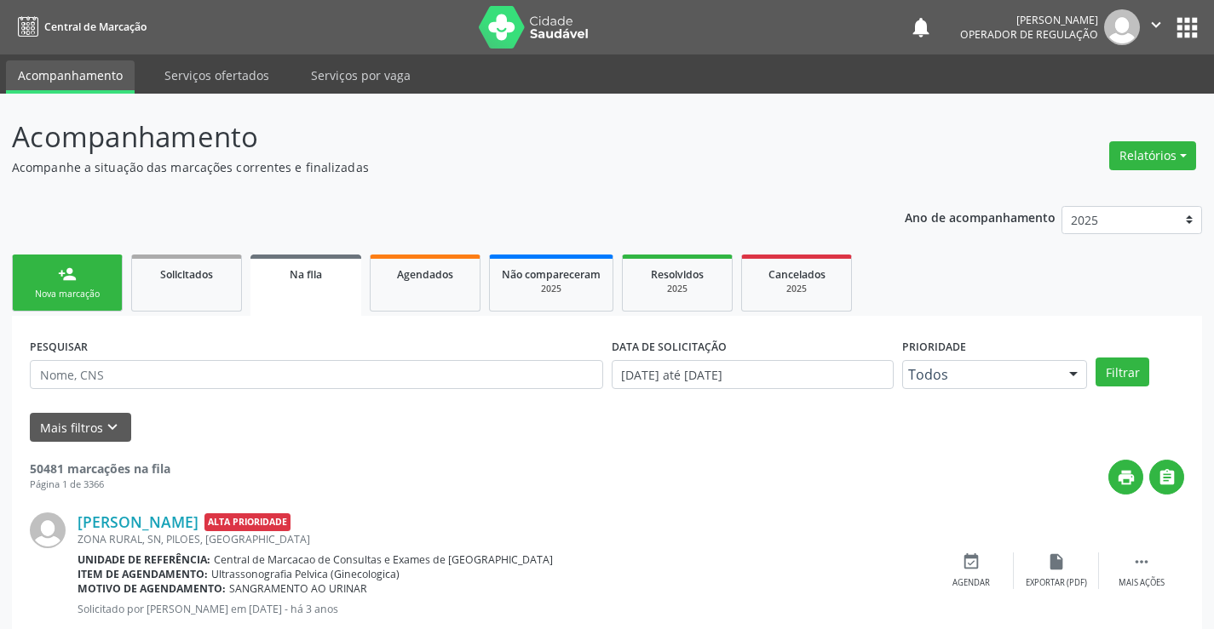
click at [66, 261] on link "person_add Nova marcação" at bounding box center [67, 283] width 111 height 57
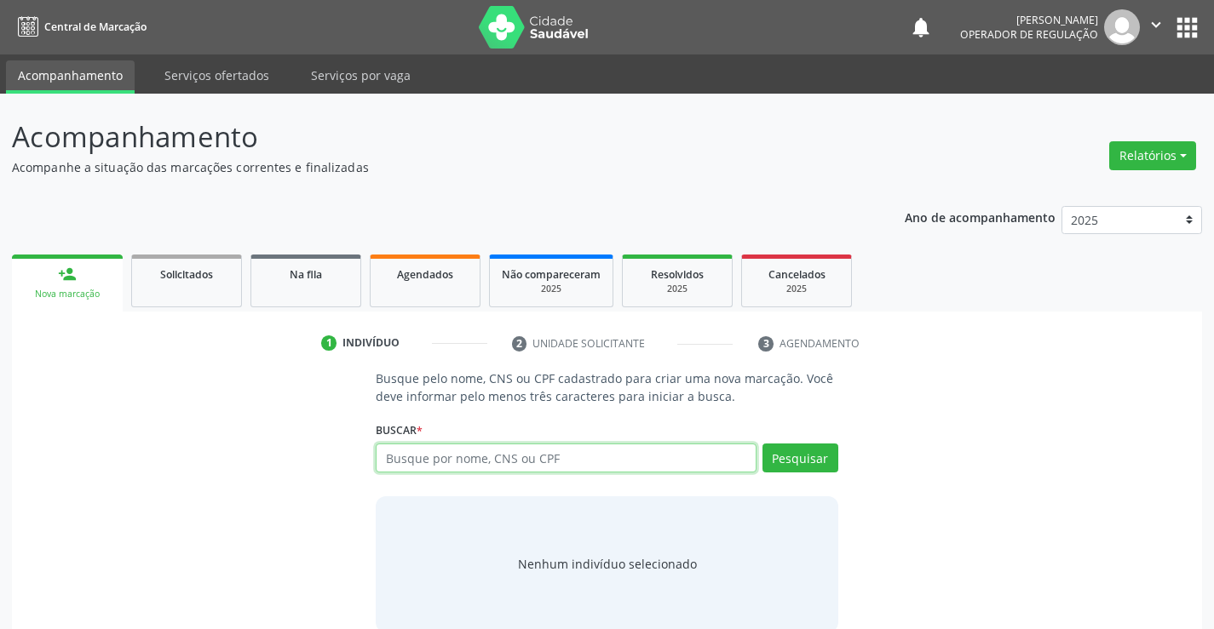
click at [503, 458] on input "text" at bounding box center [566, 458] width 380 height 29
type input "700709421186980"
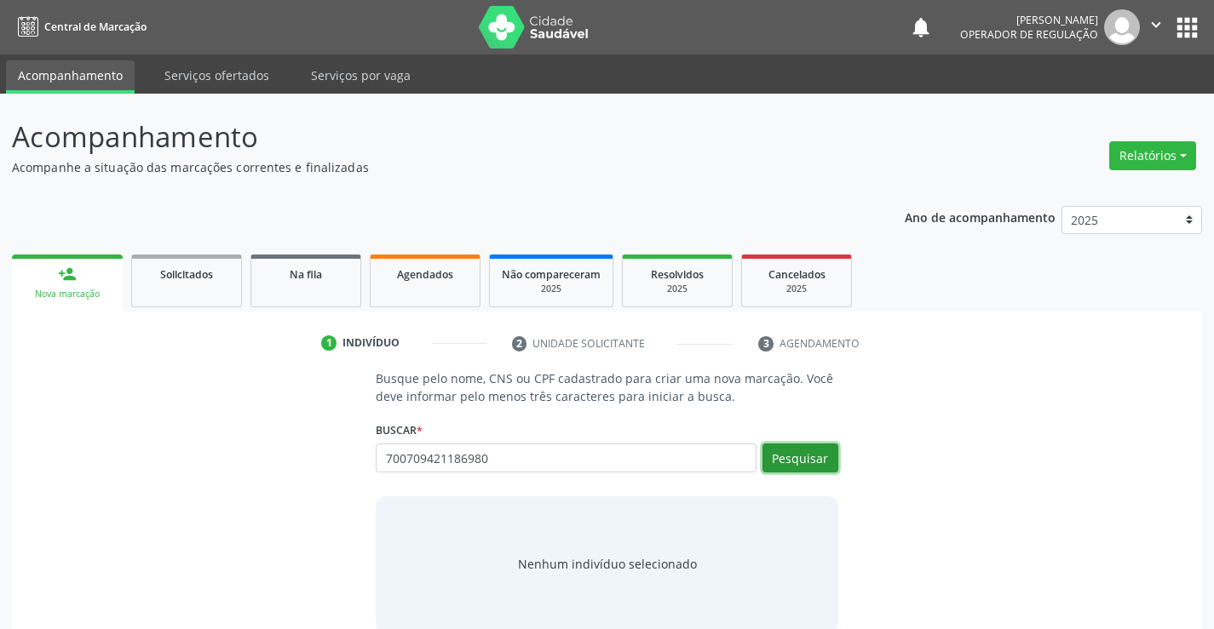
click at [819, 448] on button "Pesquisar" at bounding box center [800, 458] width 76 height 29
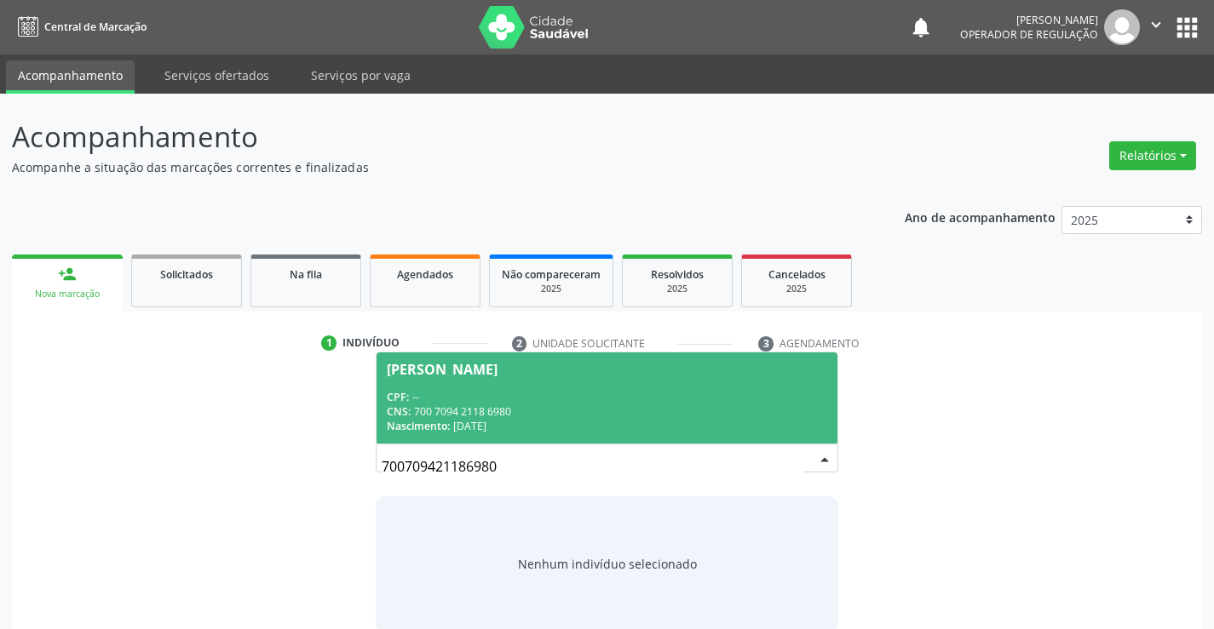
click at [692, 405] on div "CNS: 700 7094 2118 6980" at bounding box center [606, 412] width 439 height 14
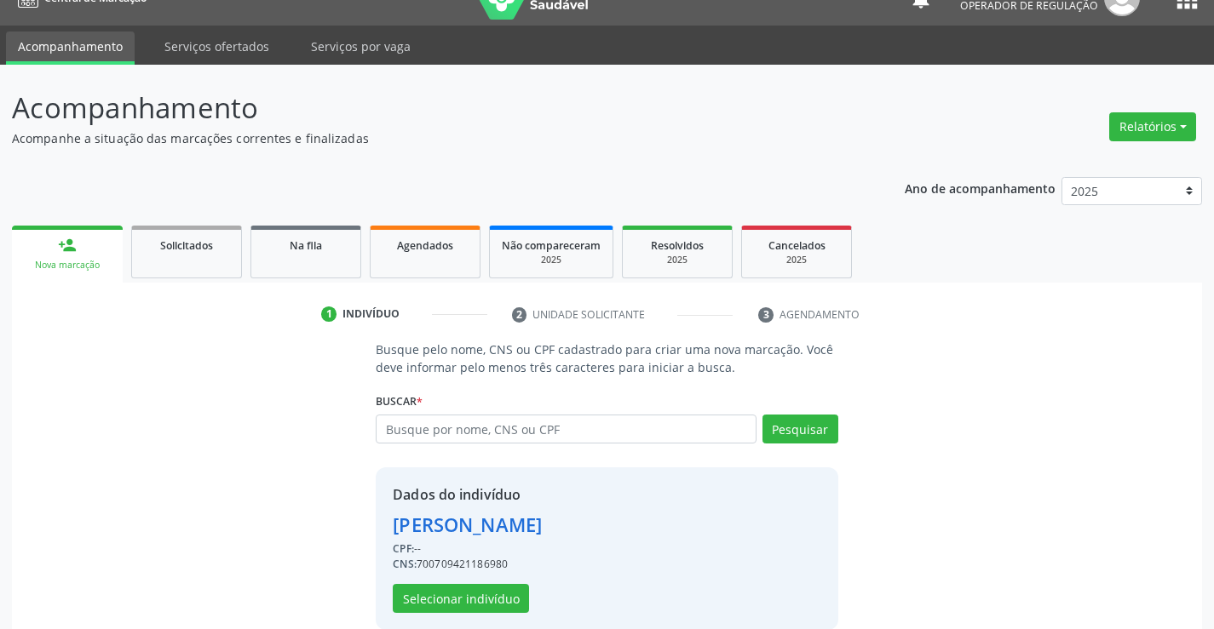
scroll to position [54, 0]
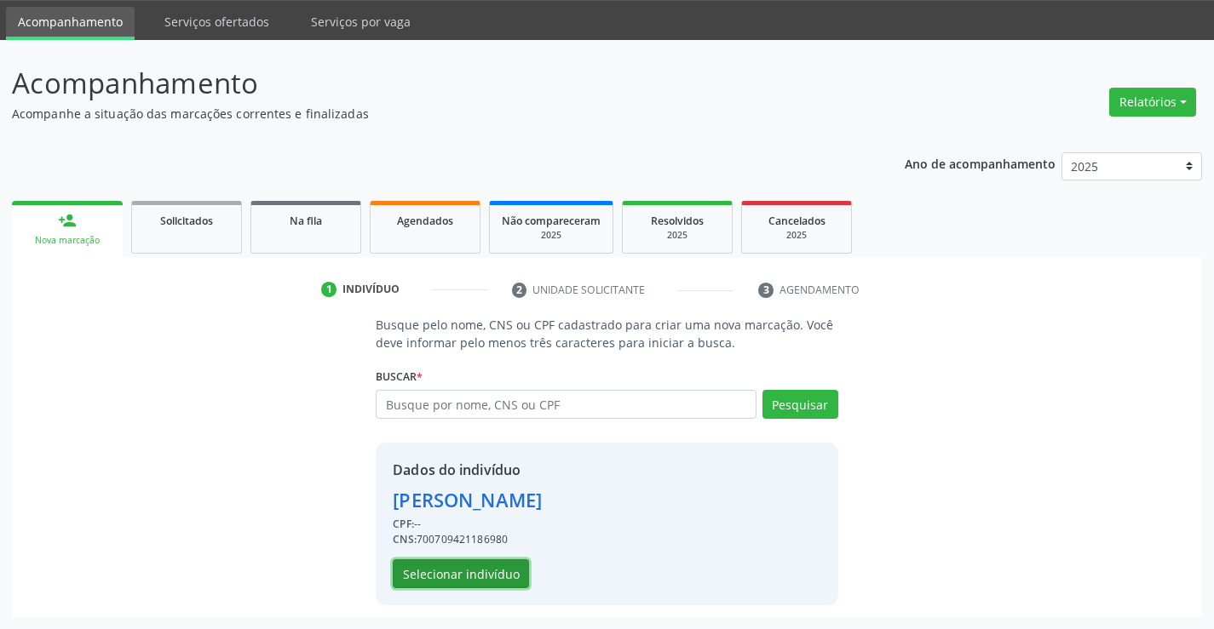
click at [482, 577] on button "Selecionar indivíduo" at bounding box center [461, 574] width 136 height 29
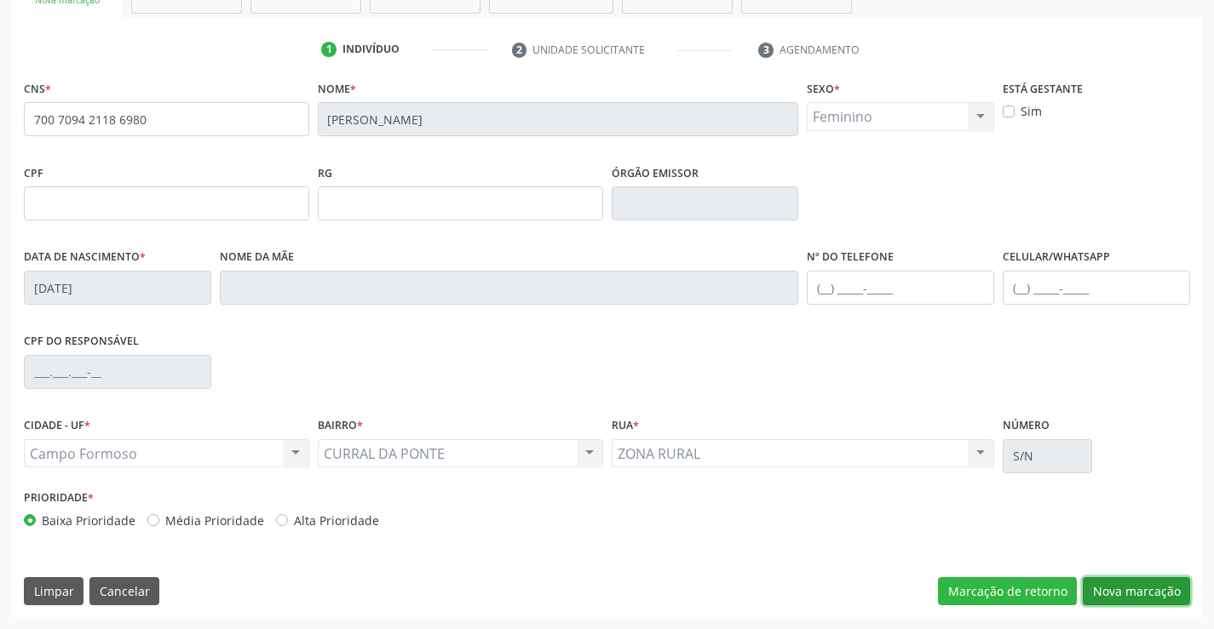
click at [1165, 598] on button "Nova marcação" at bounding box center [1135, 591] width 107 height 29
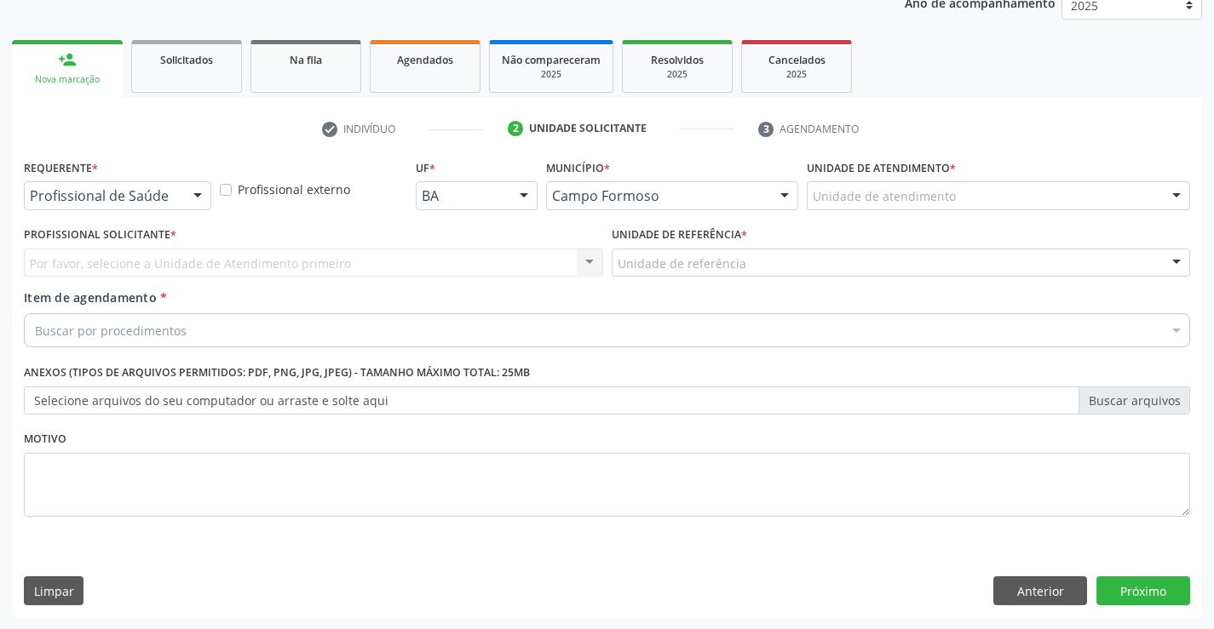
scroll to position [215, 0]
click at [196, 198] on div at bounding box center [198, 196] width 26 height 29
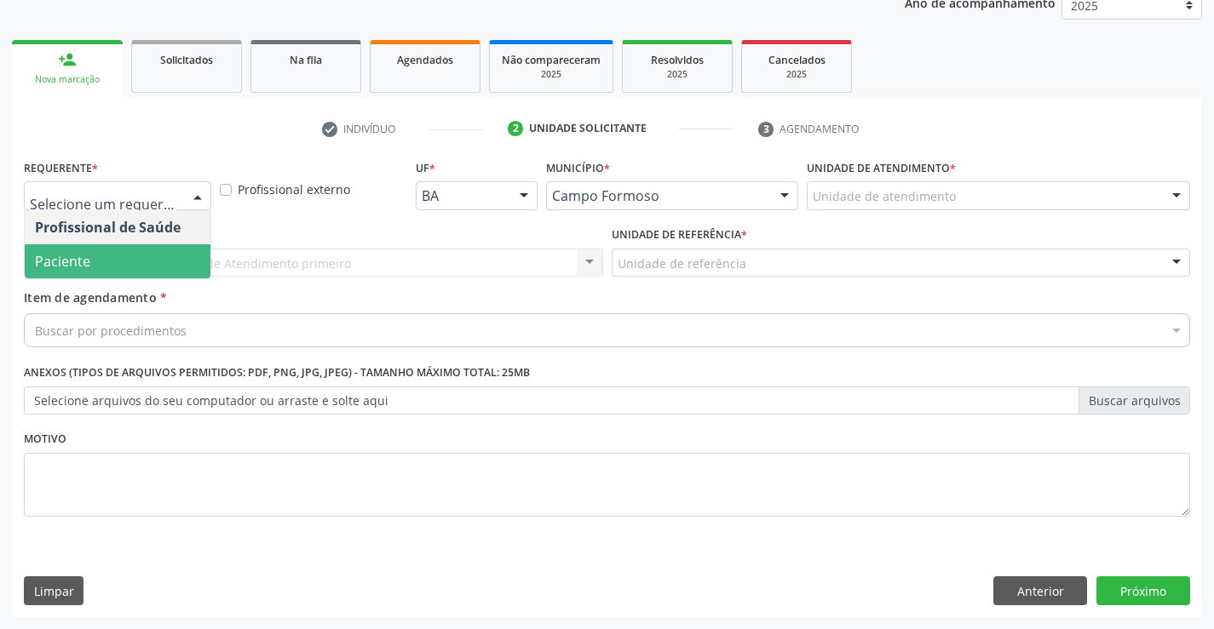
click at [187, 259] on span "Paciente" at bounding box center [118, 261] width 186 height 34
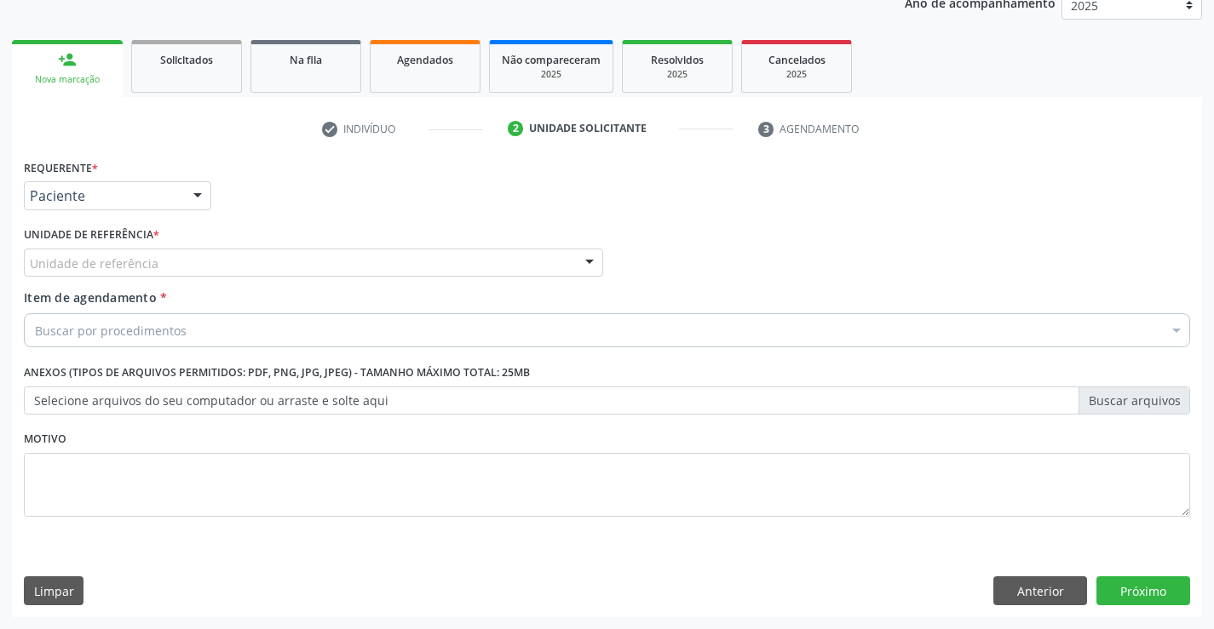
click at [187, 259] on div "Unidade de referência" at bounding box center [313, 263] width 579 height 29
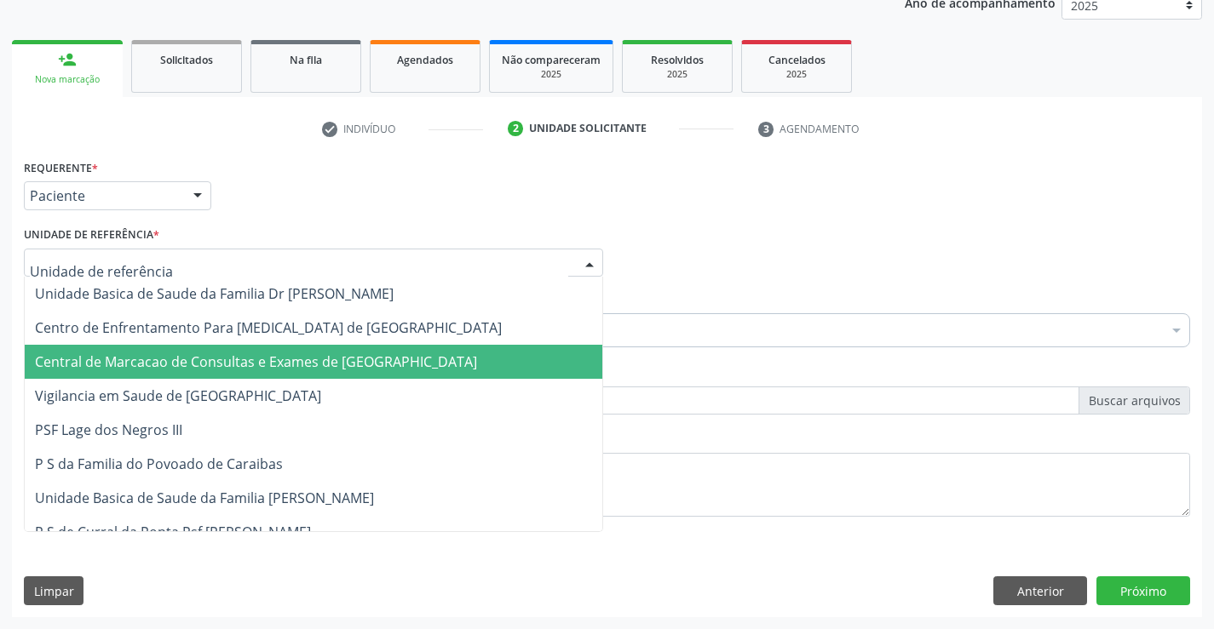
click at [194, 353] on span "Central de Marcacao de Consultas e Exames de [GEOGRAPHIC_DATA]" at bounding box center [256, 362] width 442 height 19
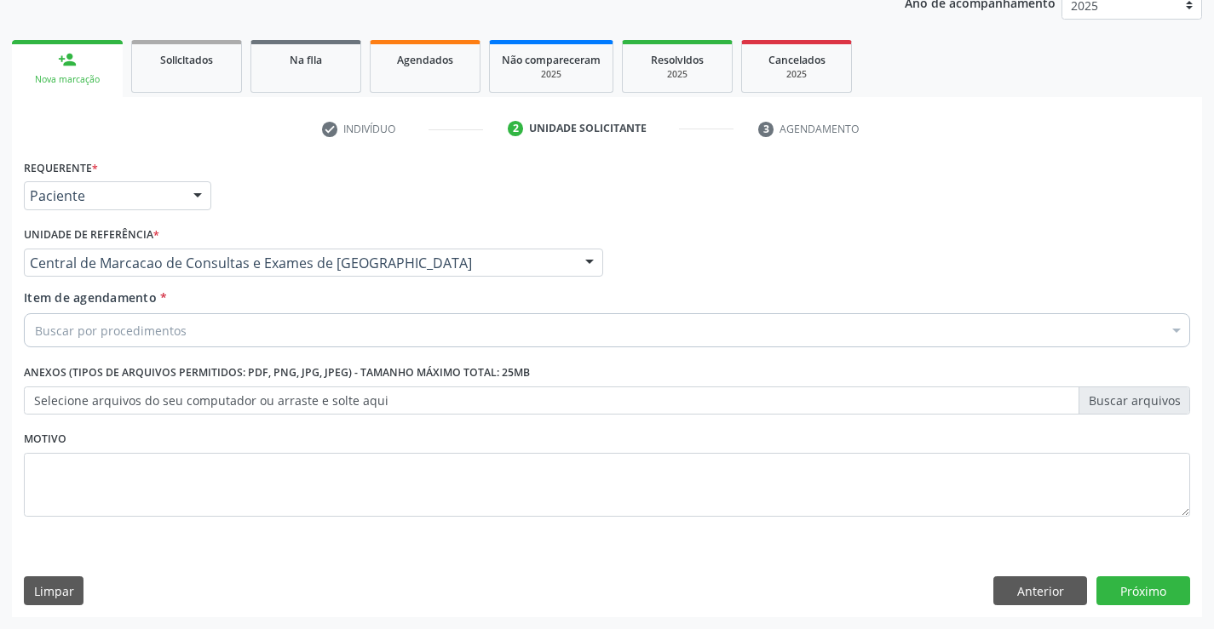
click at [235, 330] on div "Buscar por procedimentos" at bounding box center [607, 330] width 1166 height 34
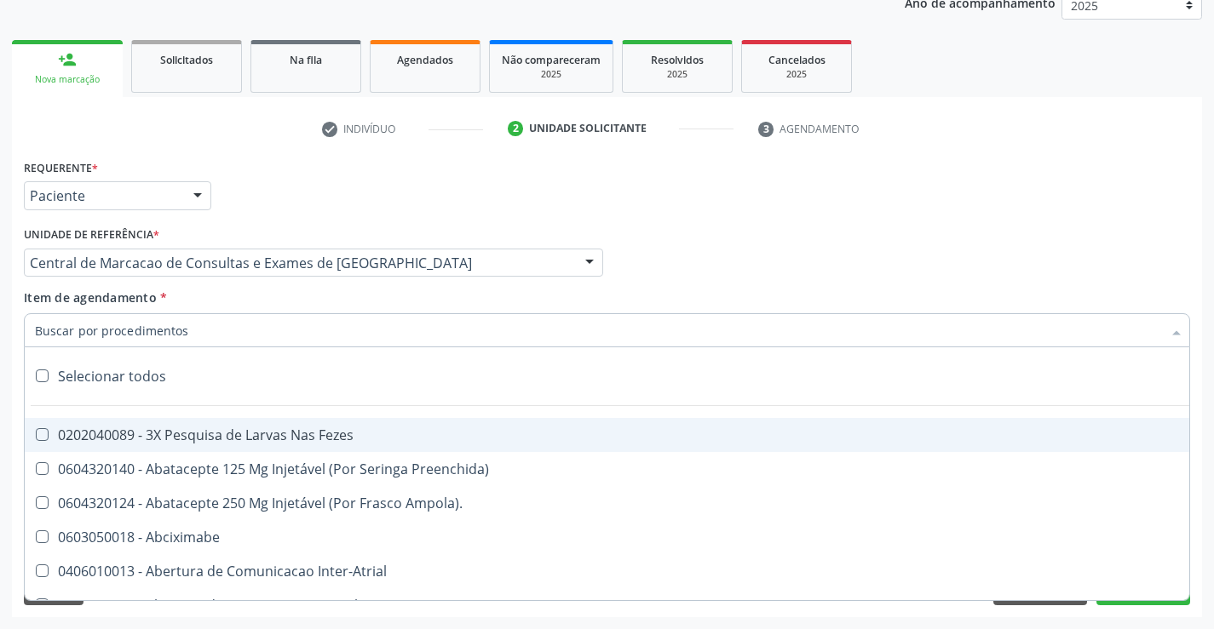
paste input "Médico Oftalmologista"
type input "Médico Oftalmologista"
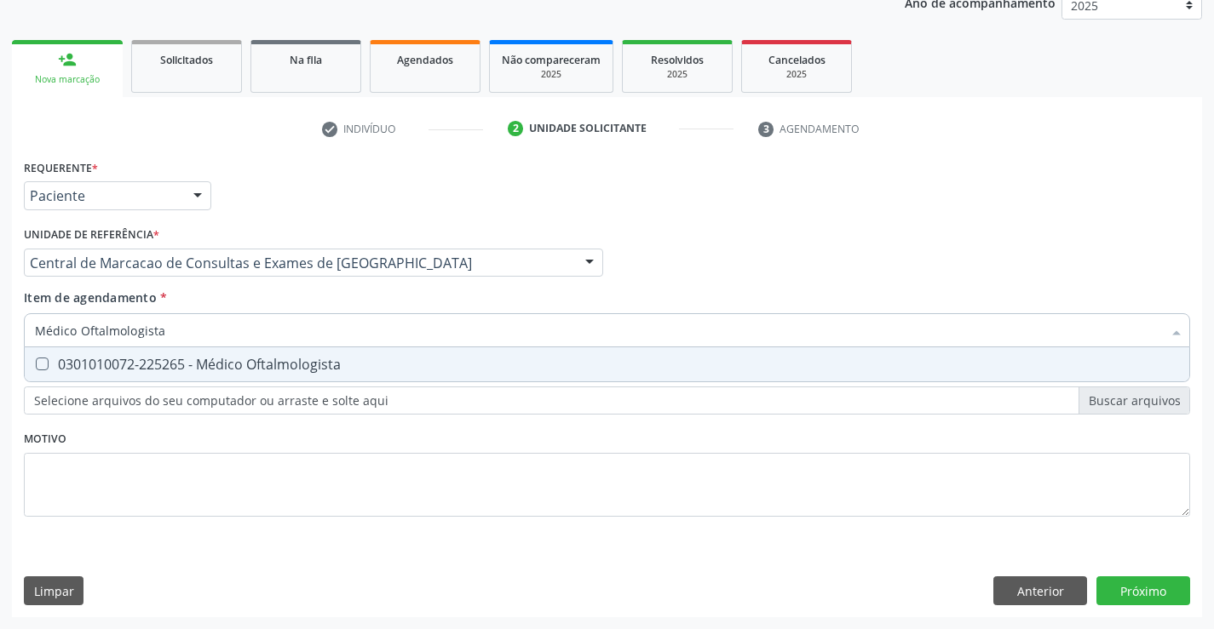
click at [336, 358] on div "0301010072-225265 - Médico Oftalmologista" at bounding box center [607, 365] width 1144 height 14
checkbox Oftalmologista "true"
click at [1152, 592] on div "Requerente * Paciente Profissional de Saúde Paciente Nenhum resultado encontrad…" at bounding box center [607, 386] width 1190 height 462
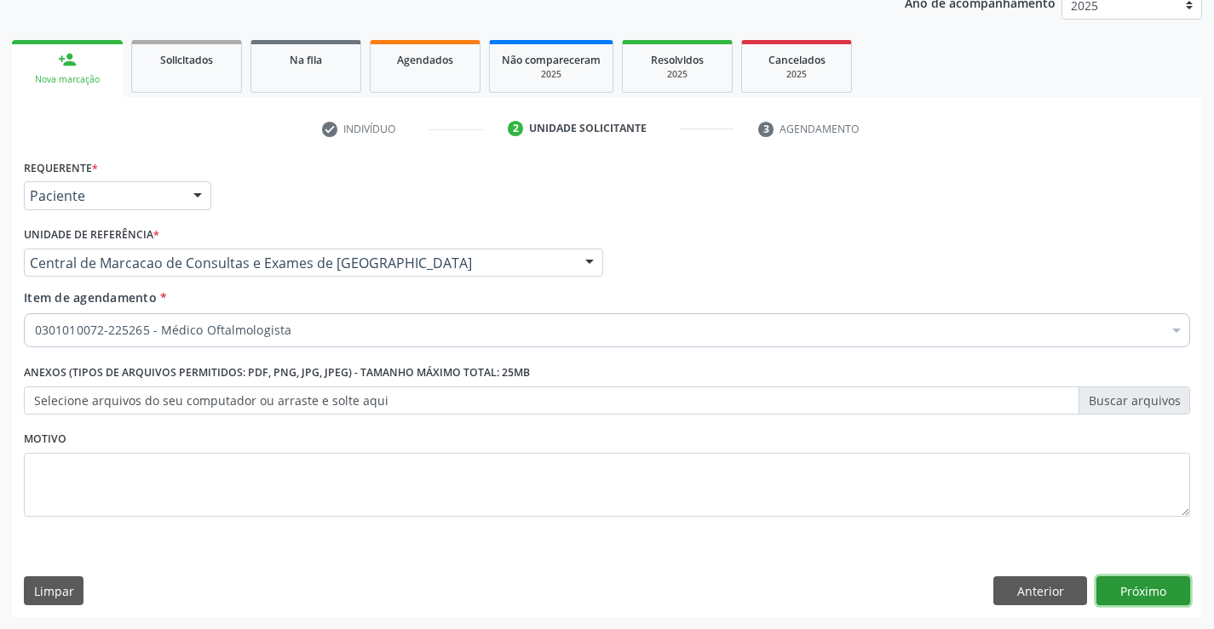
click at [1125, 598] on button "Próximo" at bounding box center [1143, 591] width 94 height 29
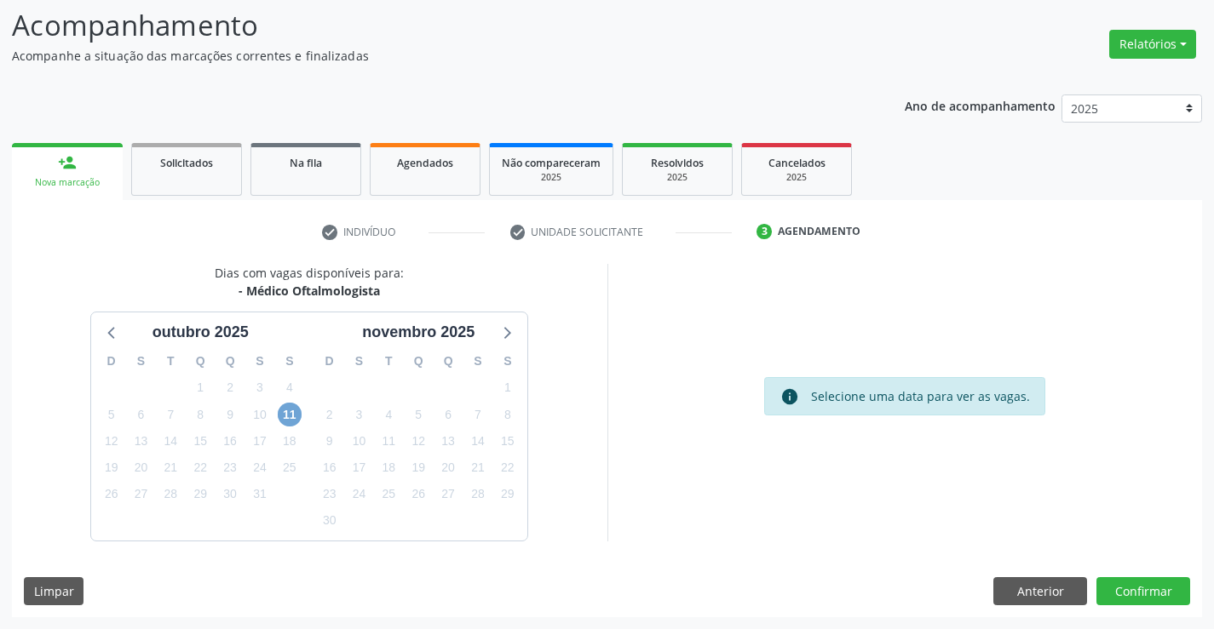
click at [284, 410] on span "11" at bounding box center [290, 415] width 24 height 24
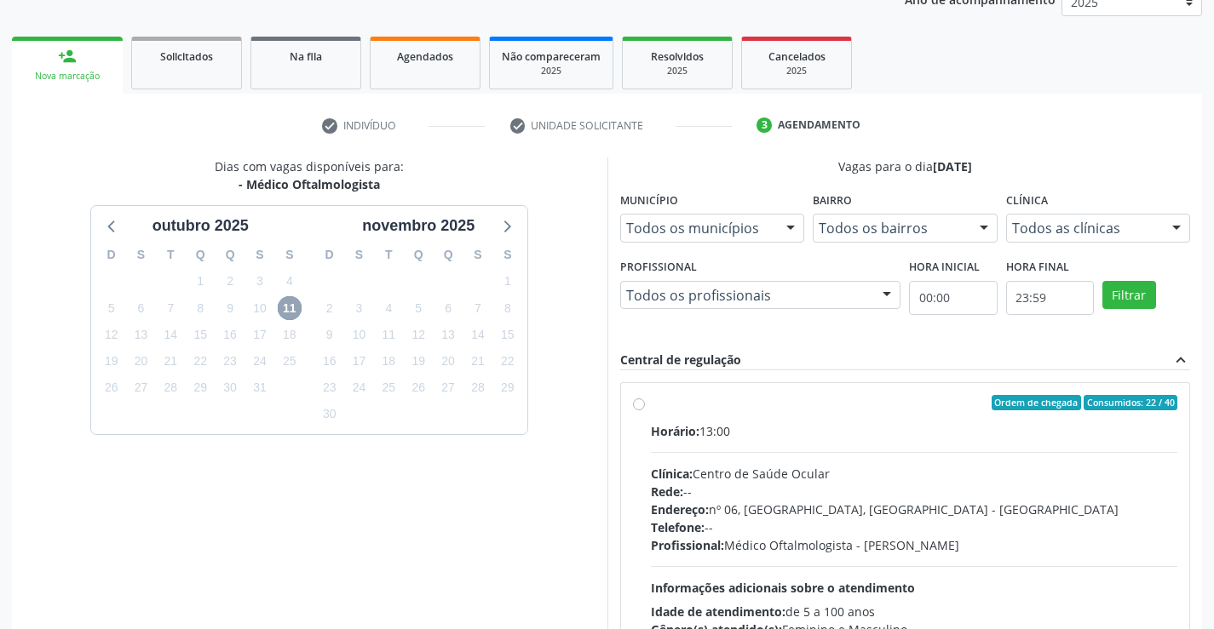
scroll to position [358, 0]
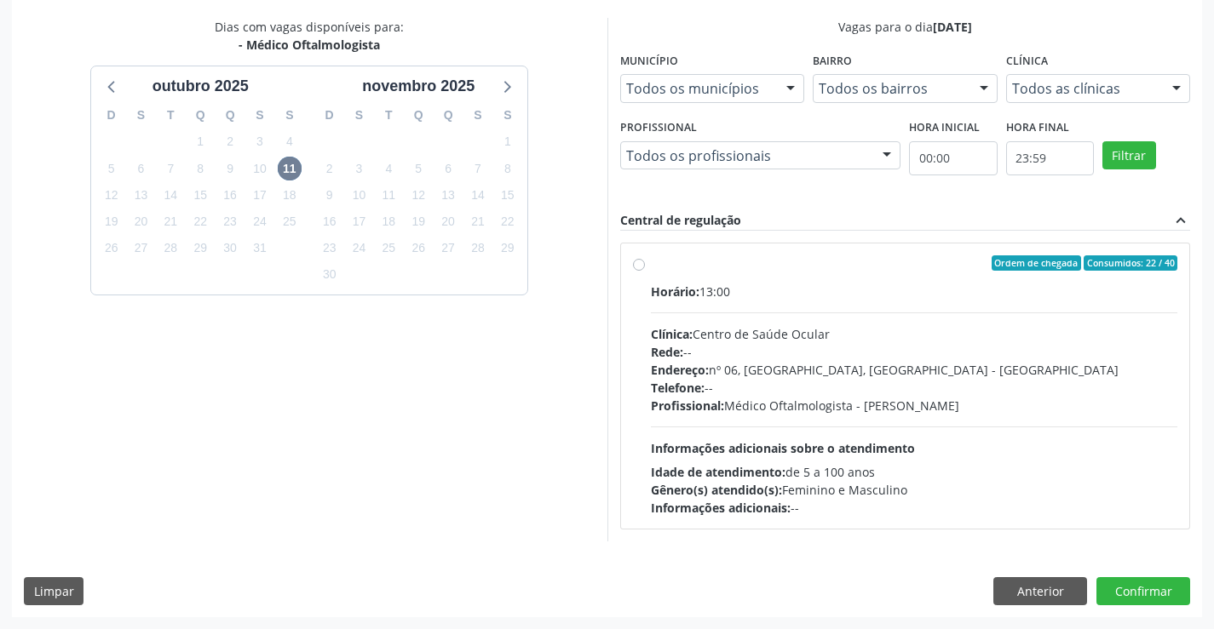
click at [878, 361] on div "Endereço: nº 06, [GEOGRAPHIC_DATA], [GEOGRAPHIC_DATA]" at bounding box center [914, 370] width 527 height 18
click at [645, 271] on input "Ordem de chegada Consumidos: 22 / 40 Horário: 13:00 Clínica: Centro de Saúde Oc…" at bounding box center [639, 262] width 12 height 15
radio input "true"
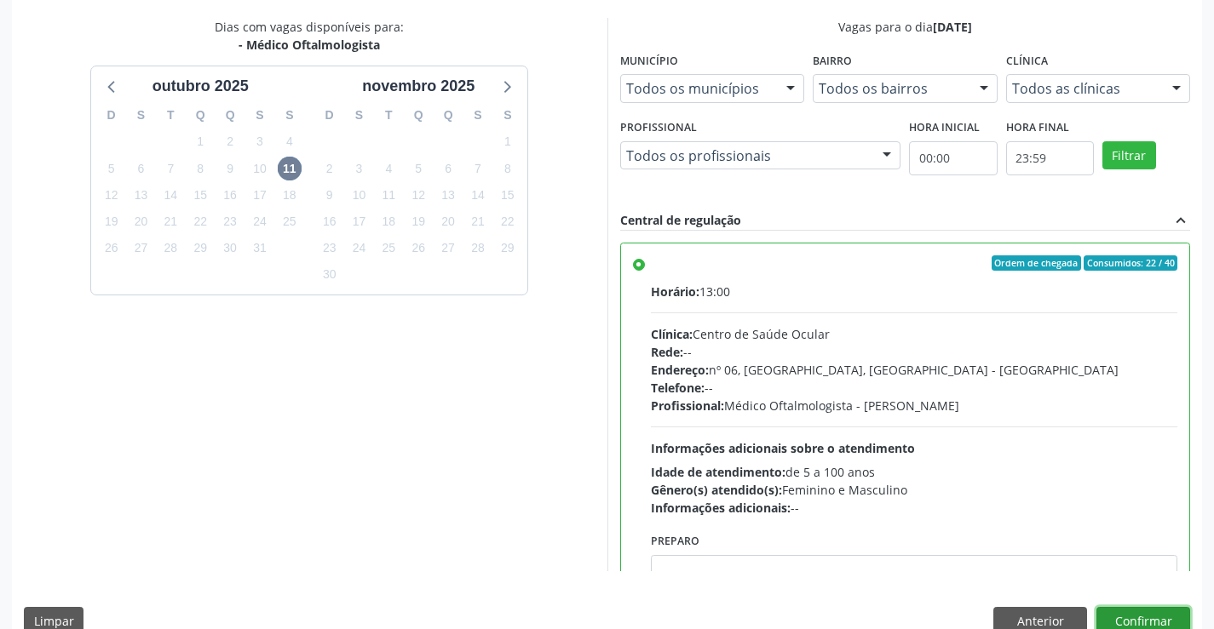
click at [1132, 618] on button "Confirmar" at bounding box center [1143, 621] width 94 height 29
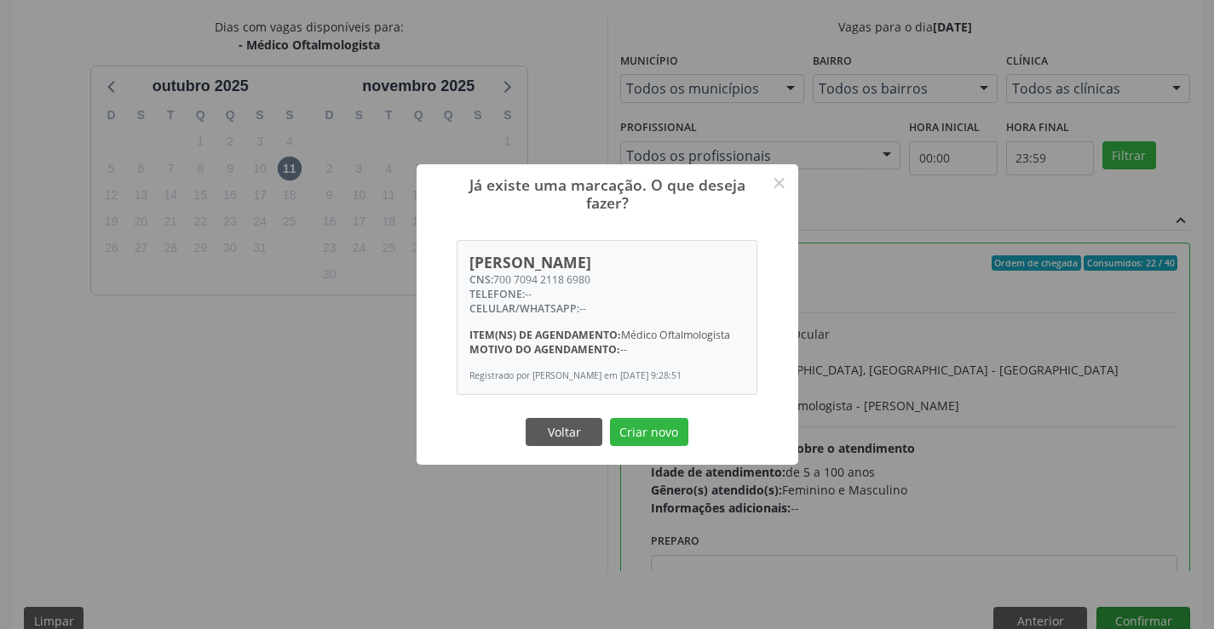
click at [610, 418] on button "Criar novo" at bounding box center [649, 432] width 78 height 29
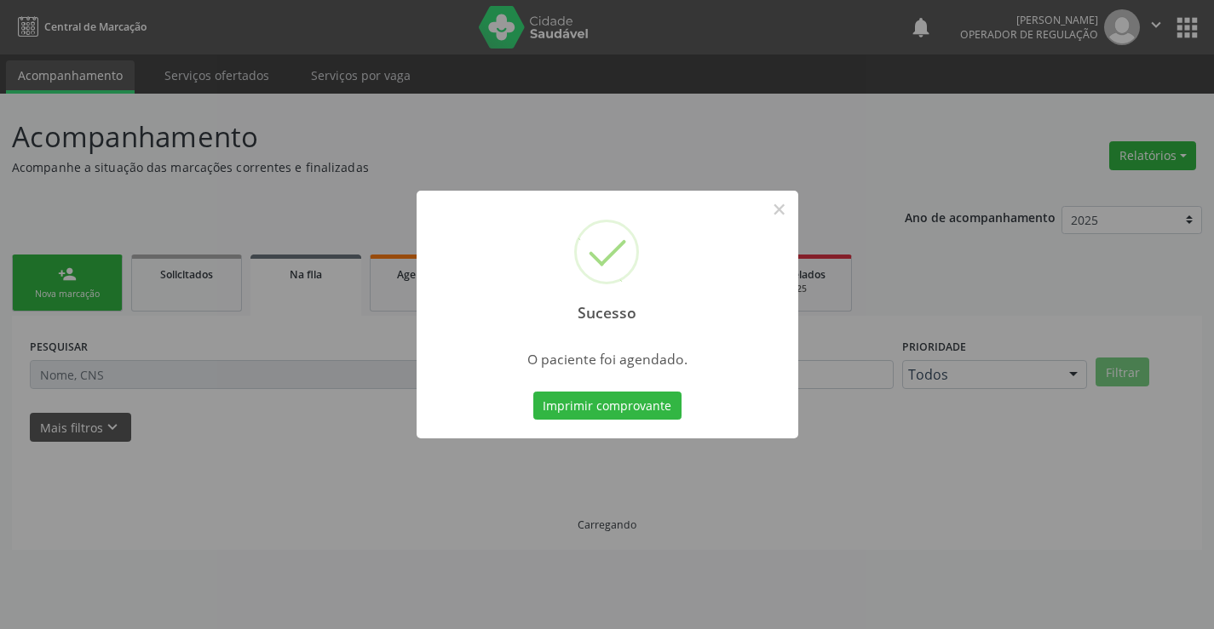
scroll to position [0, 0]
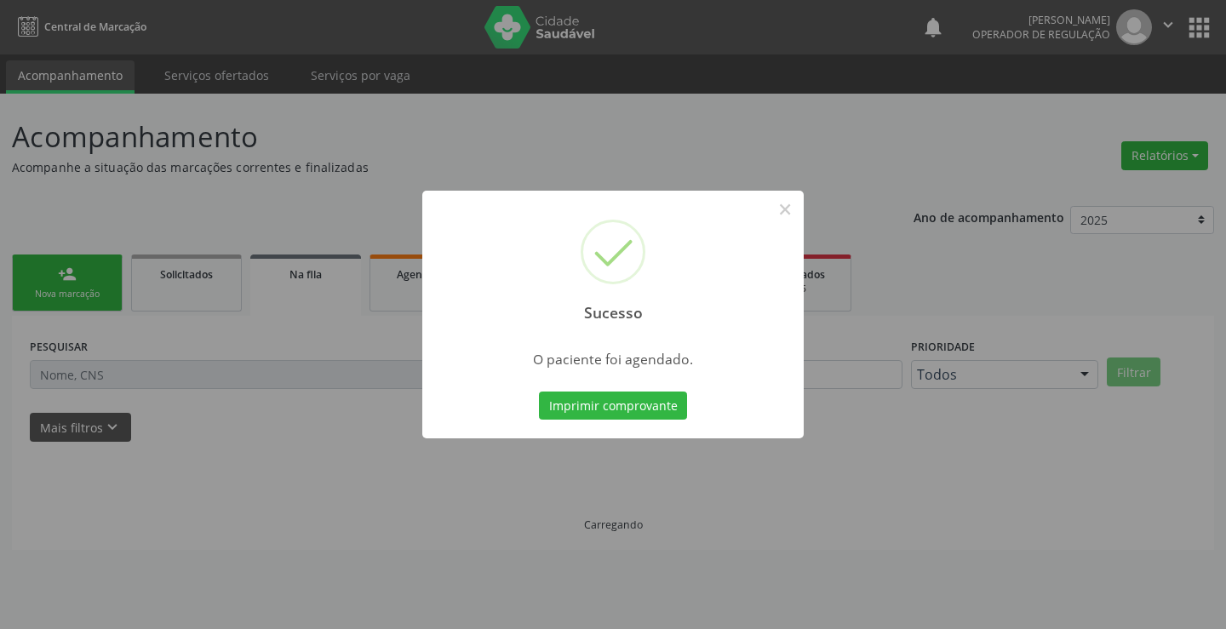
click at [539, 392] on button "Imprimir comprovante" at bounding box center [613, 406] width 148 height 29
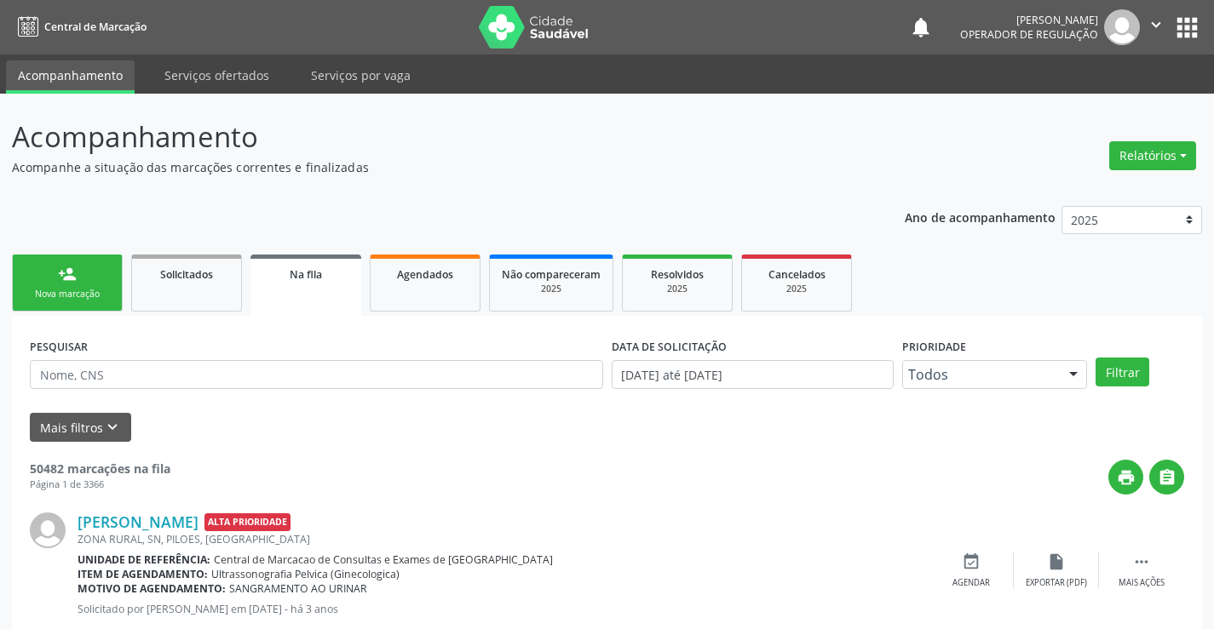
click at [88, 272] on link "person_add Nova marcação" at bounding box center [67, 283] width 111 height 57
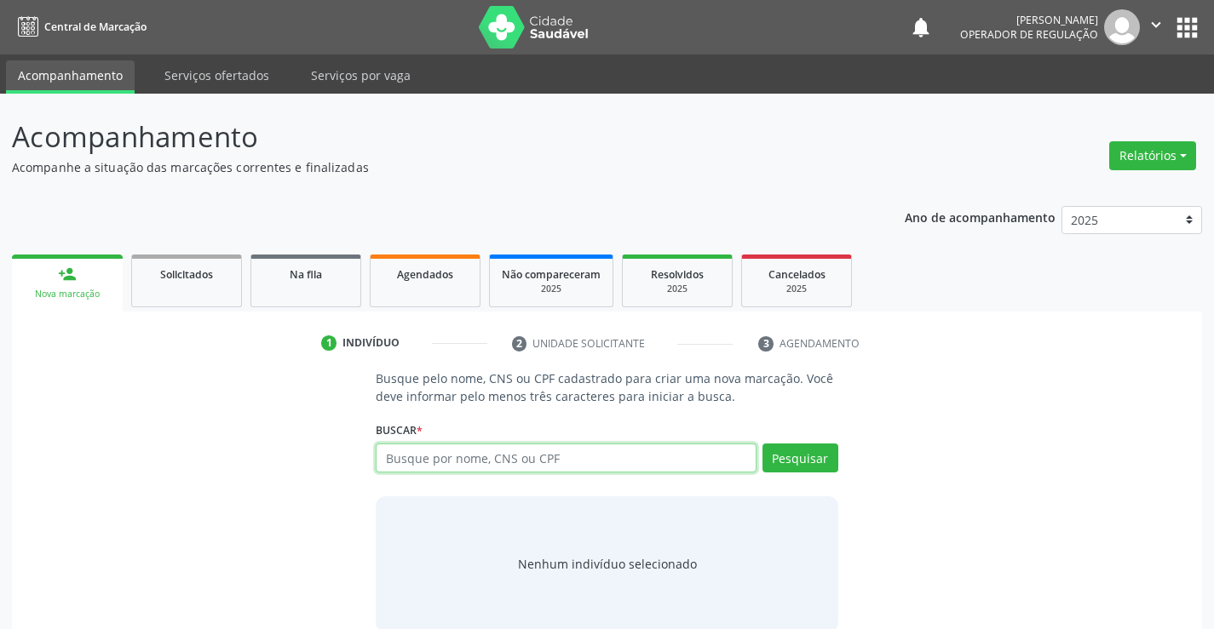
click at [427, 457] on input "text" at bounding box center [566, 458] width 380 height 29
type input "704207734836483"
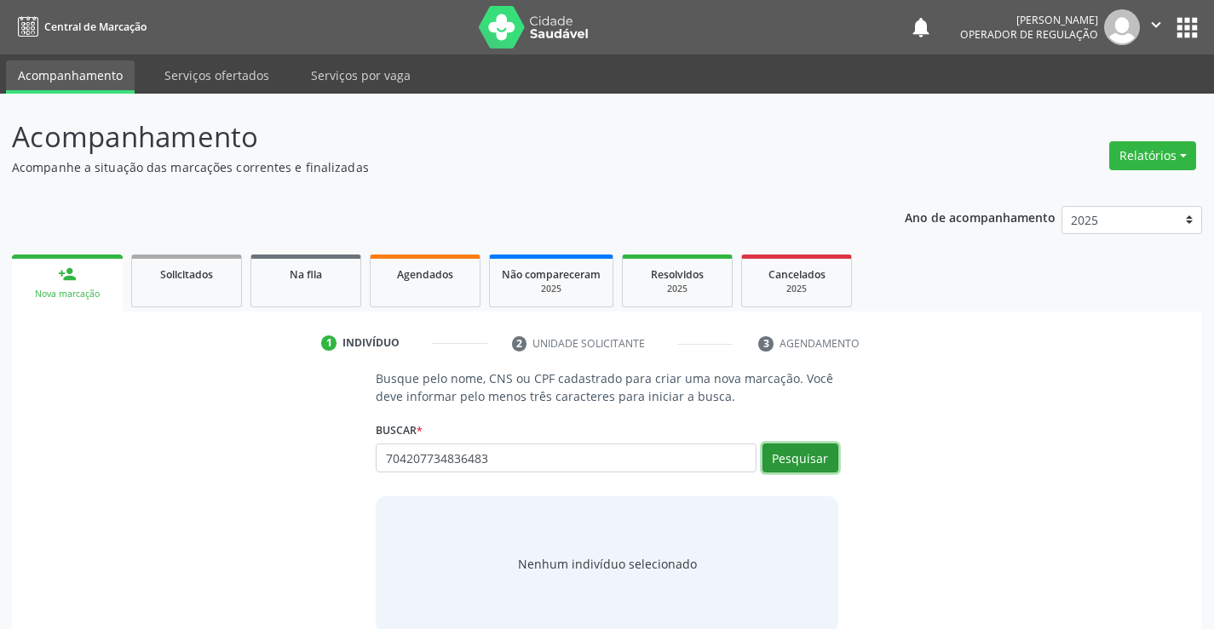
click at [826, 459] on button "Pesquisar" at bounding box center [800, 458] width 76 height 29
type input "704207734836483"
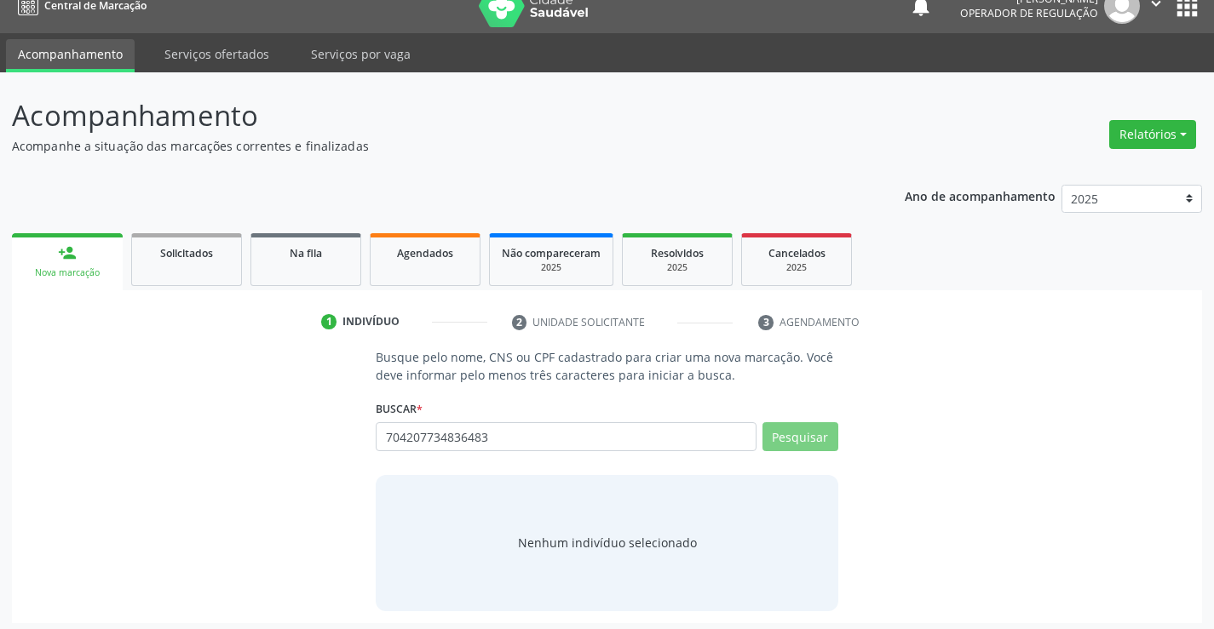
scroll to position [27, 0]
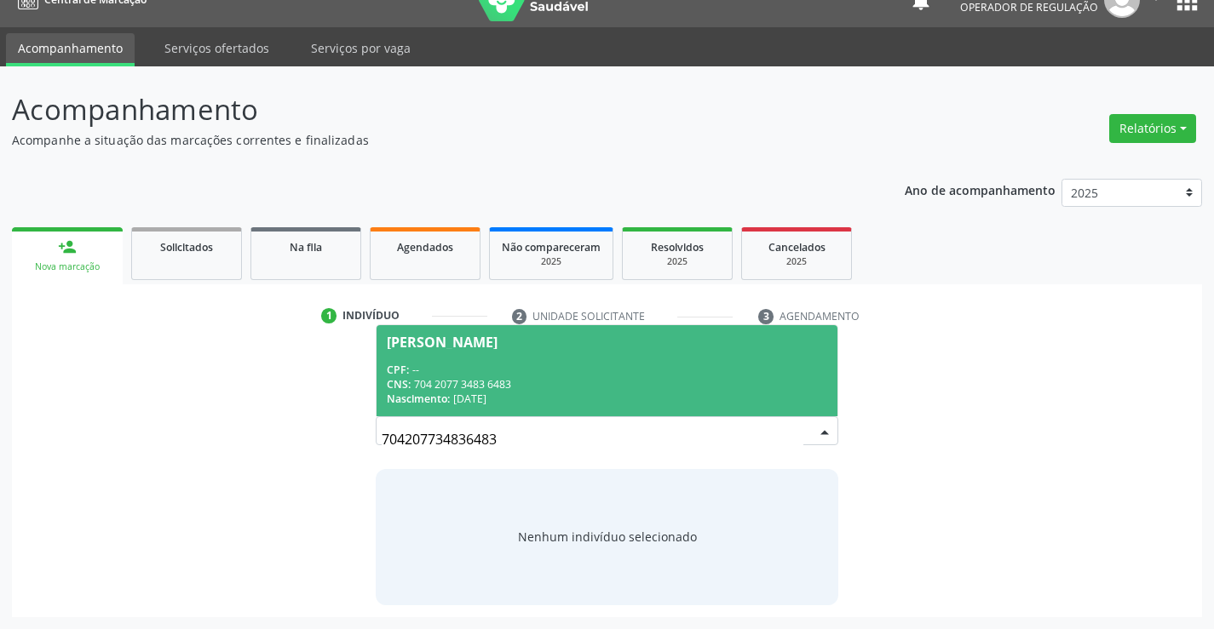
click at [646, 364] on div "CPF: --" at bounding box center [606, 370] width 439 height 14
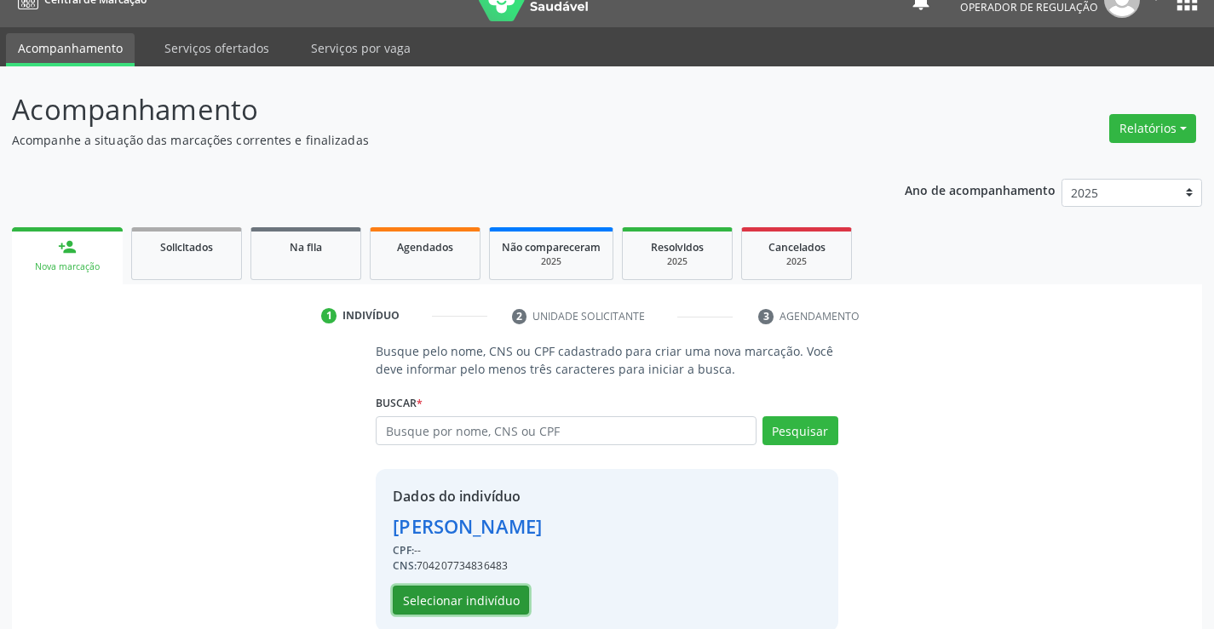
click at [499, 600] on button "Selecionar indivíduo" at bounding box center [461, 600] width 136 height 29
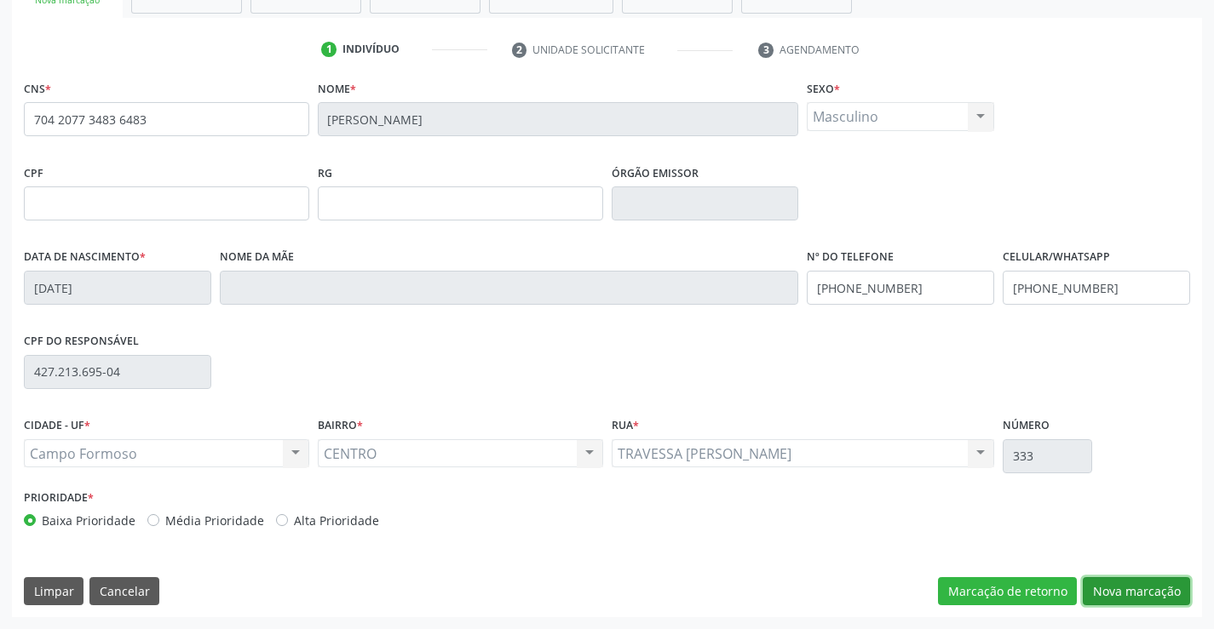
click at [1143, 583] on button "Nova marcação" at bounding box center [1135, 591] width 107 height 29
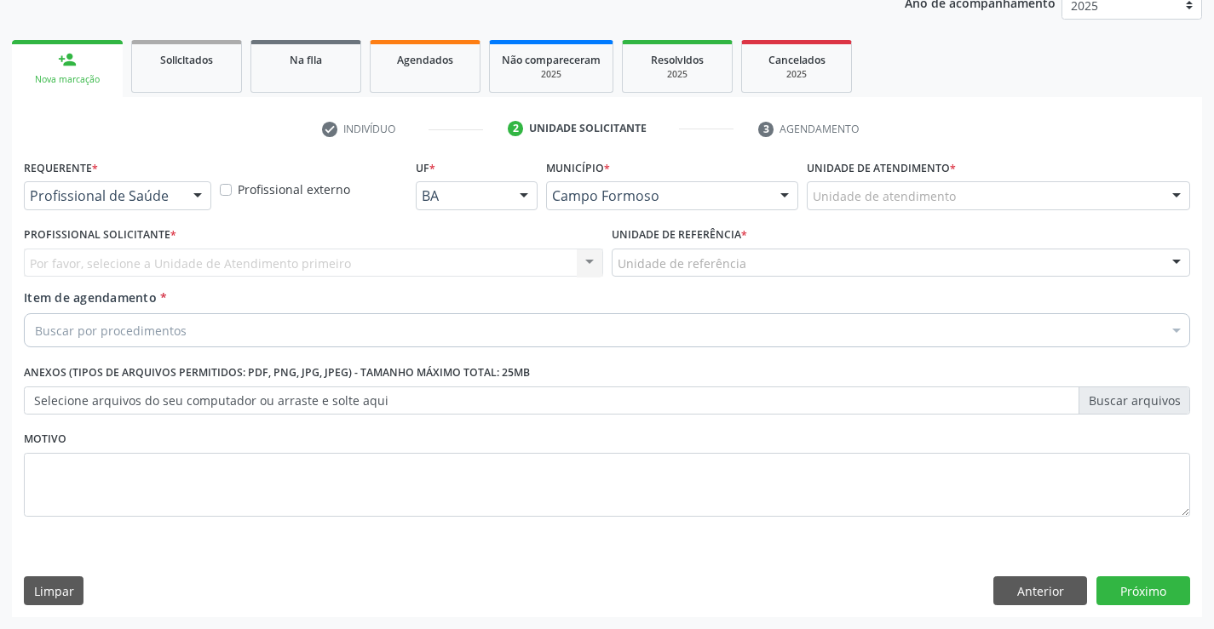
scroll to position [215, 0]
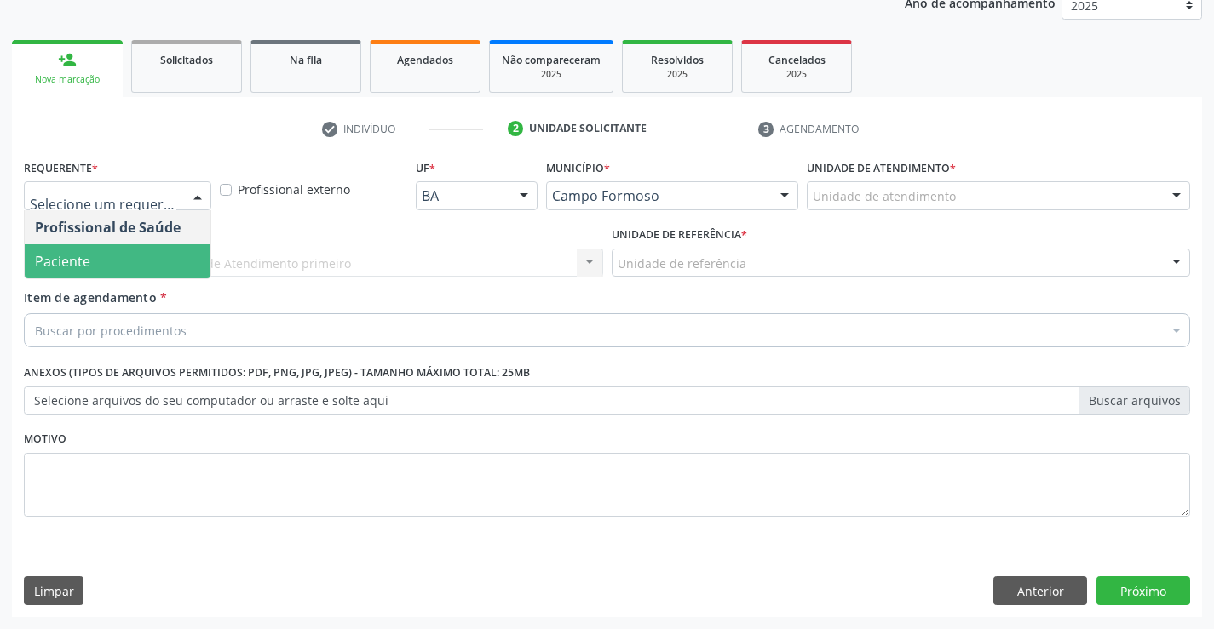
click at [160, 253] on span "Paciente" at bounding box center [118, 261] width 186 height 34
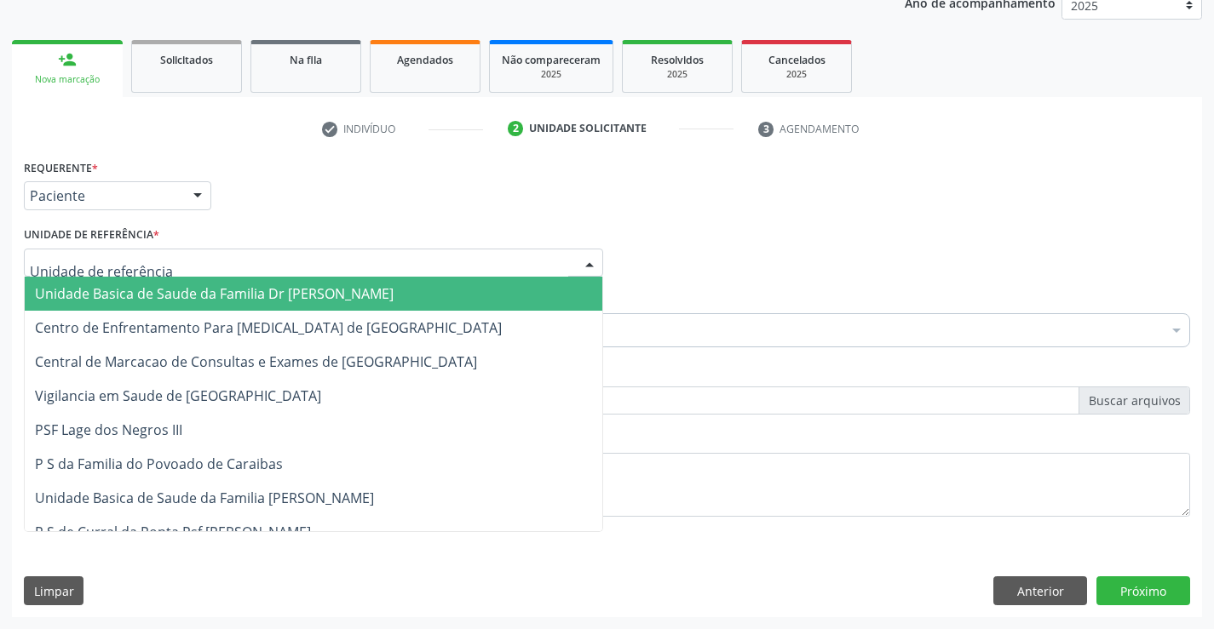
click at [191, 266] on div at bounding box center [313, 263] width 579 height 29
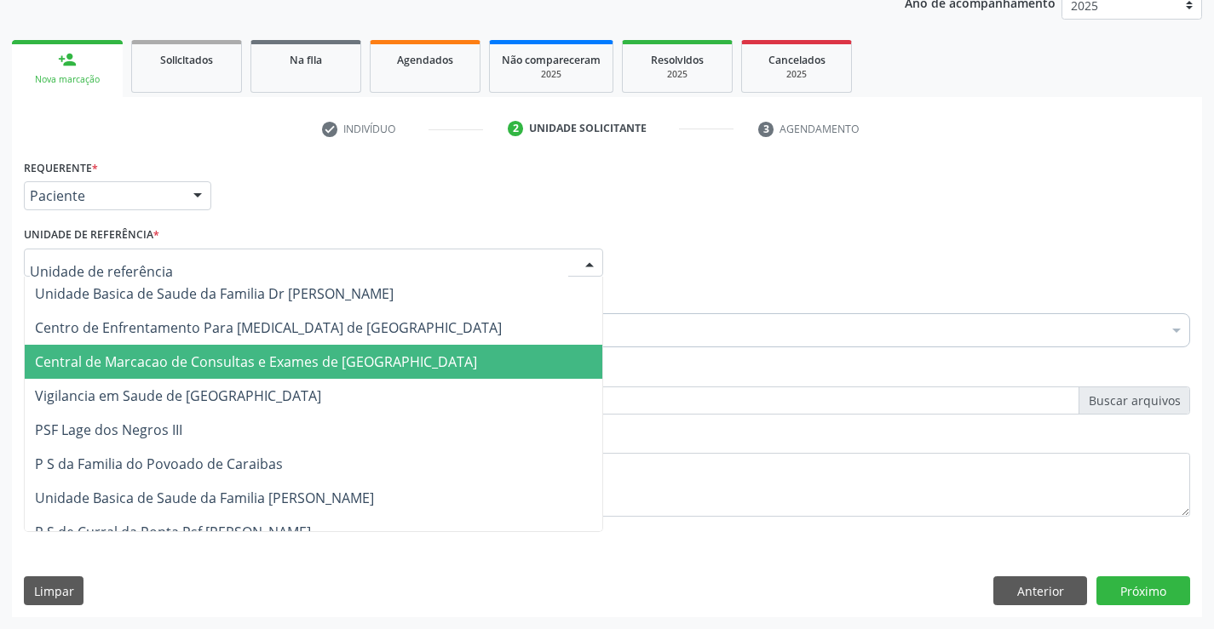
click at [196, 362] on span "Central de Marcacao de Consultas e Exames de [GEOGRAPHIC_DATA]" at bounding box center [256, 362] width 442 height 19
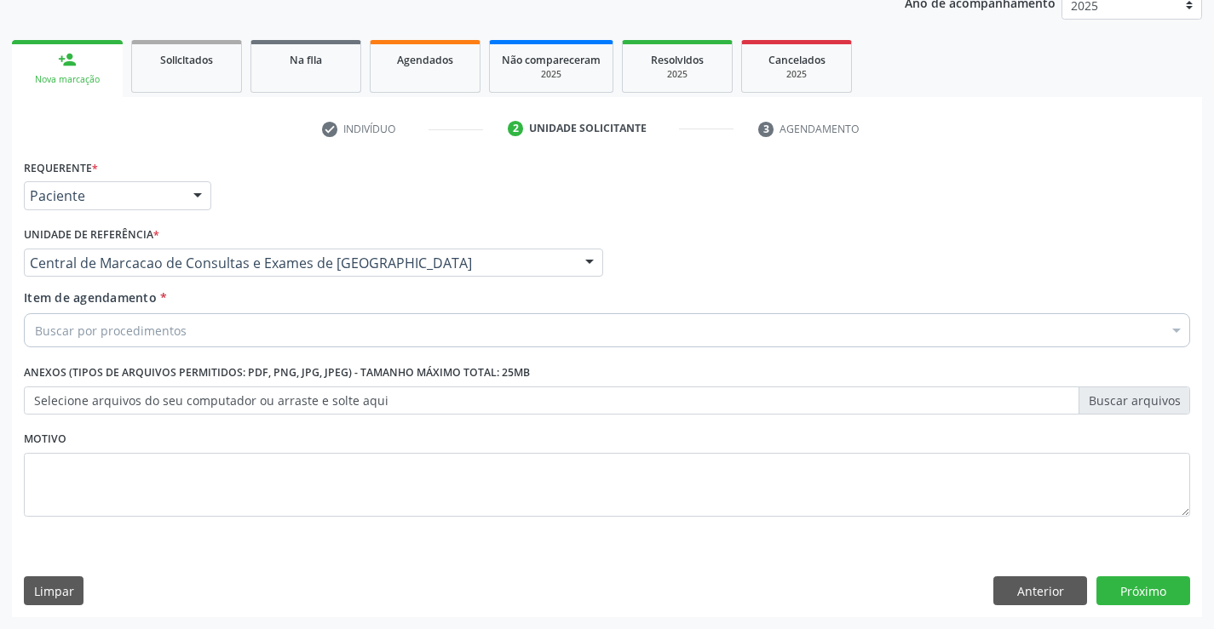
click at [227, 326] on div "Buscar por procedimentos" at bounding box center [607, 330] width 1166 height 34
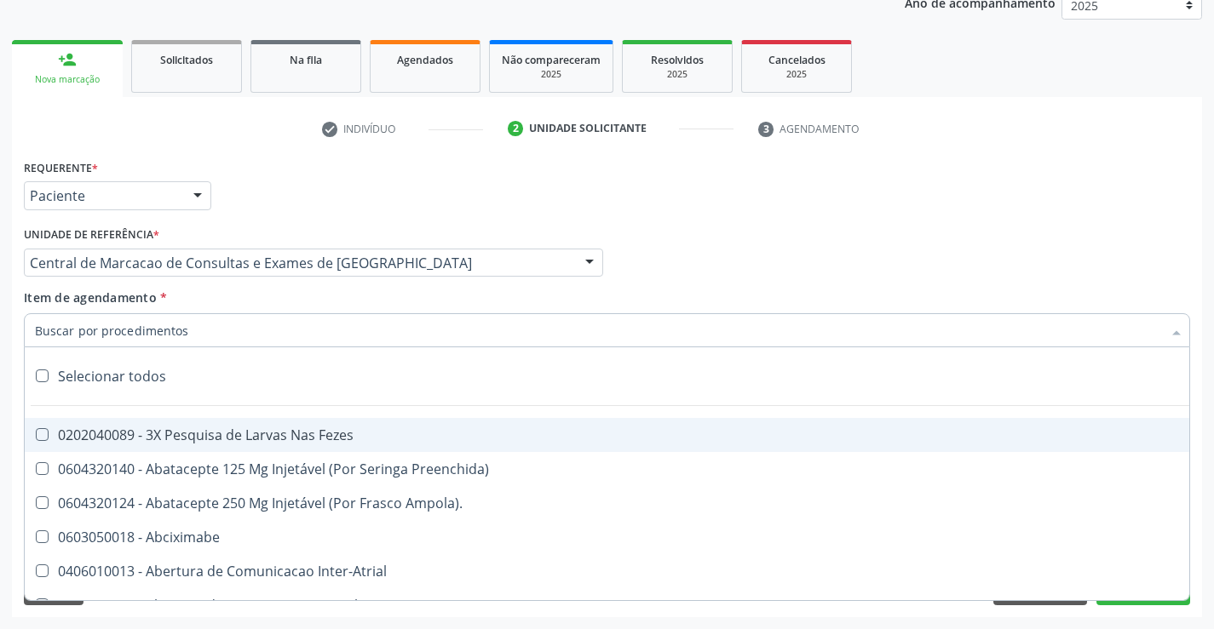
paste input "Médico Oftalmologista"
type input "Médico Oftalmologista"
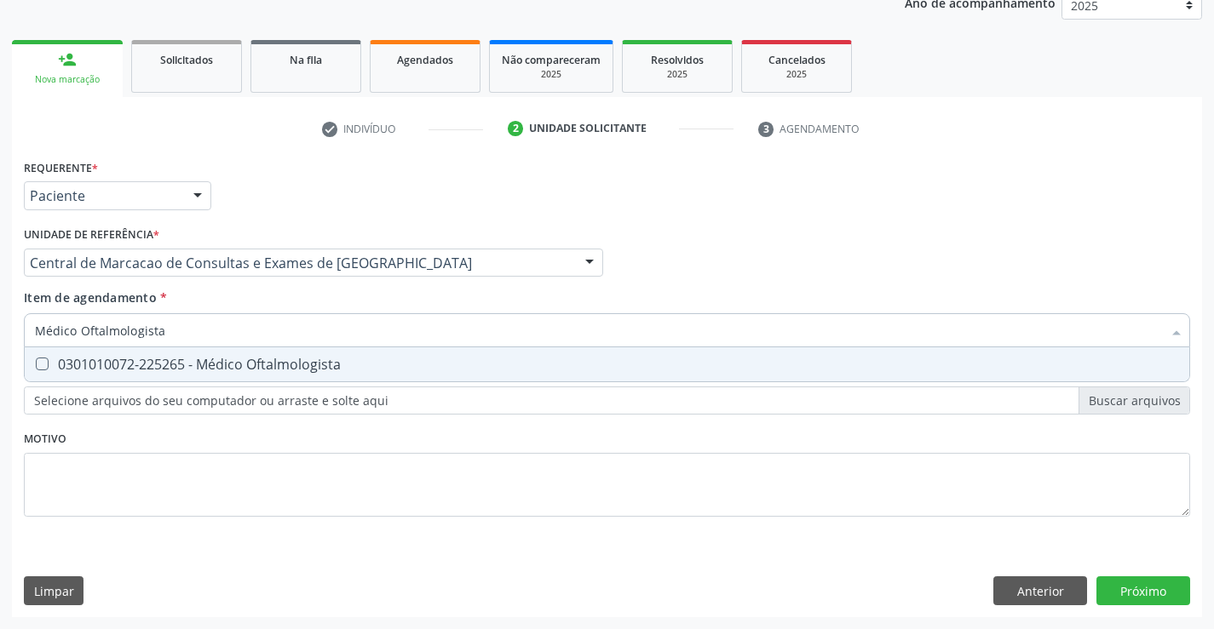
click at [341, 355] on span "0301010072-225265 - Médico Oftalmologista" at bounding box center [607, 364] width 1164 height 34
checkbox Oftalmologista "true"
click at [1178, 593] on div "Requerente * Paciente Profissional de Saúde Paciente Nenhum resultado encontrad…" at bounding box center [607, 386] width 1190 height 462
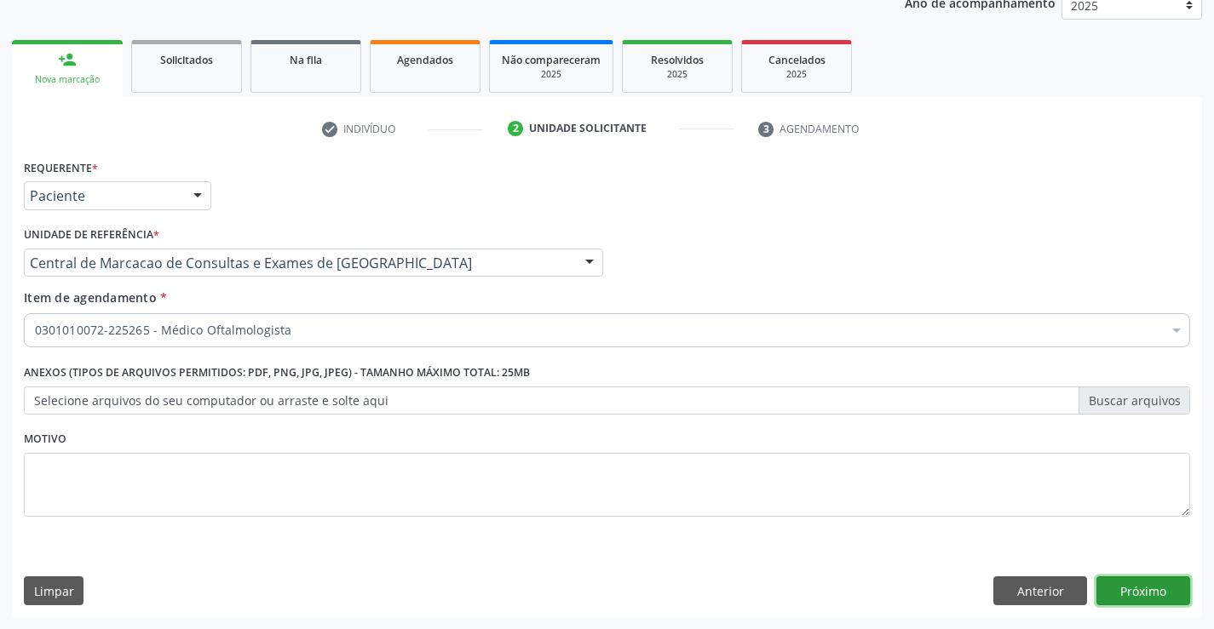
click at [1139, 578] on button "Próximo" at bounding box center [1143, 591] width 94 height 29
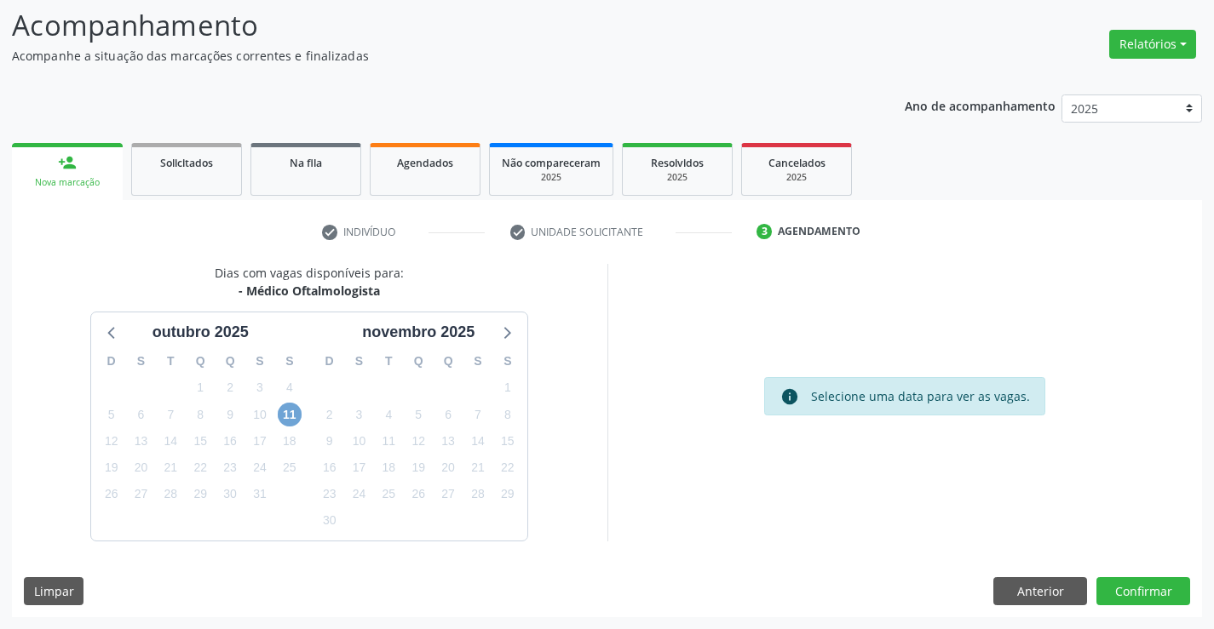
click at [292, 410] on span "11" at bounding box center [290, 415] width 24 height 24
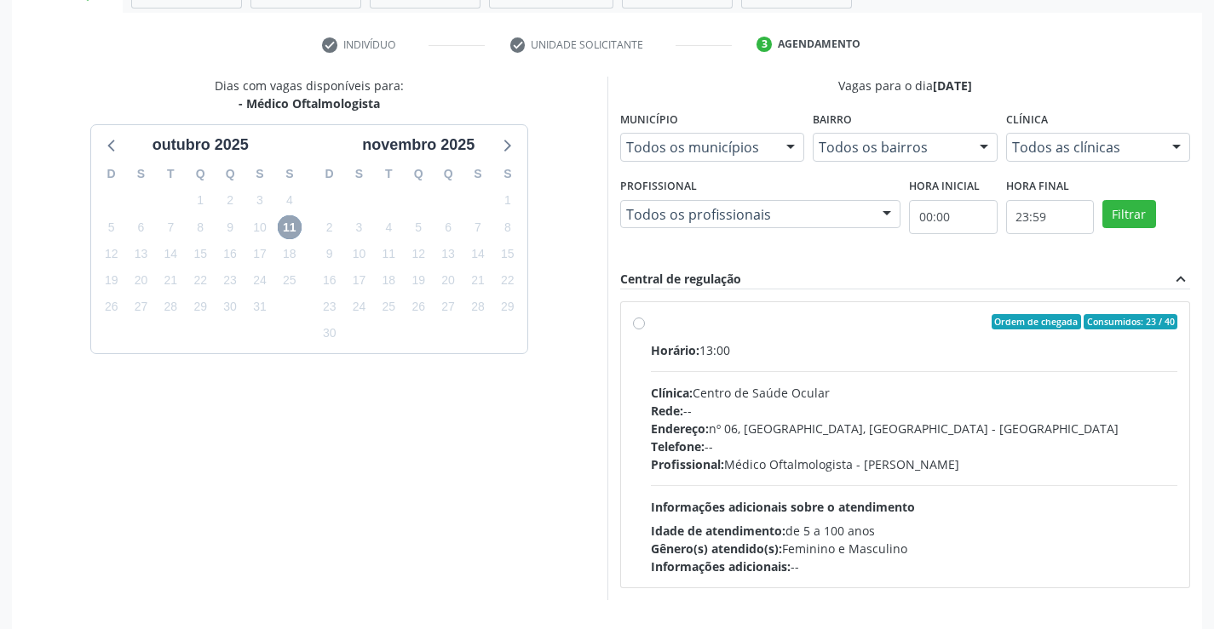
scroll to position [358, 0]
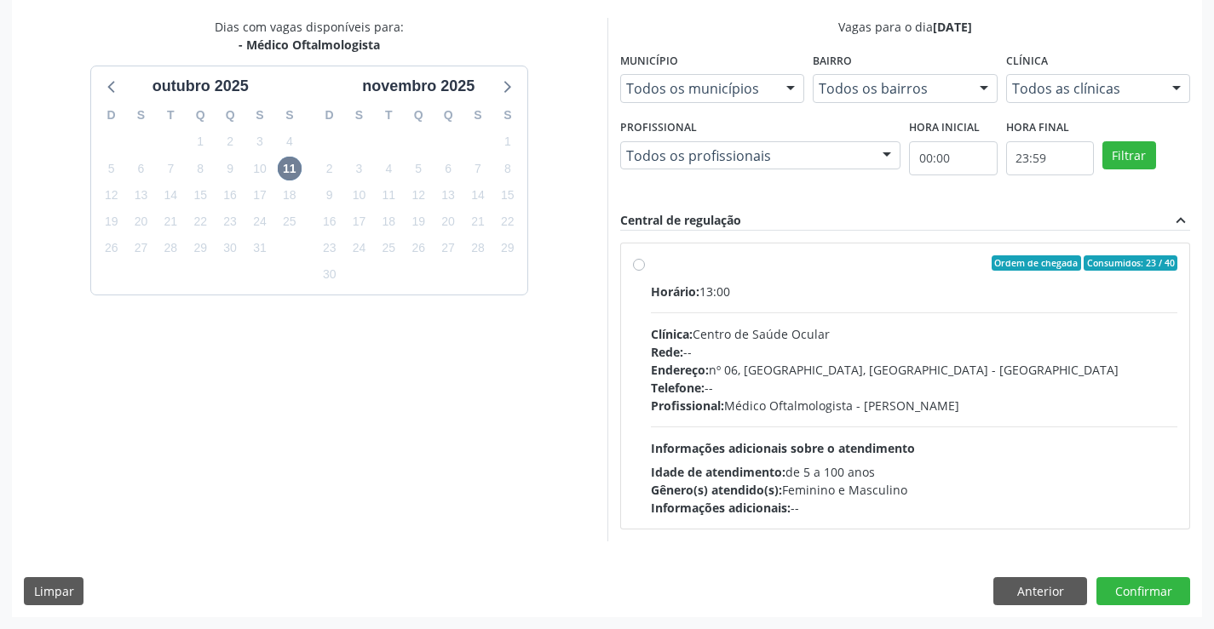
click at [893, 410] on div "Profissional: Médico Oftalmologista - [PERSON_NAME]" at bounding box center [914, 406] width 527 height 18
click at [645, 271] on input "Ordem de chegada Consumidos: 23 / 40 Horário: 13:00 Clínica: Centro de Saúde Oc…" at bounding box center [639, 262] width 12 height 15
radio input "true"
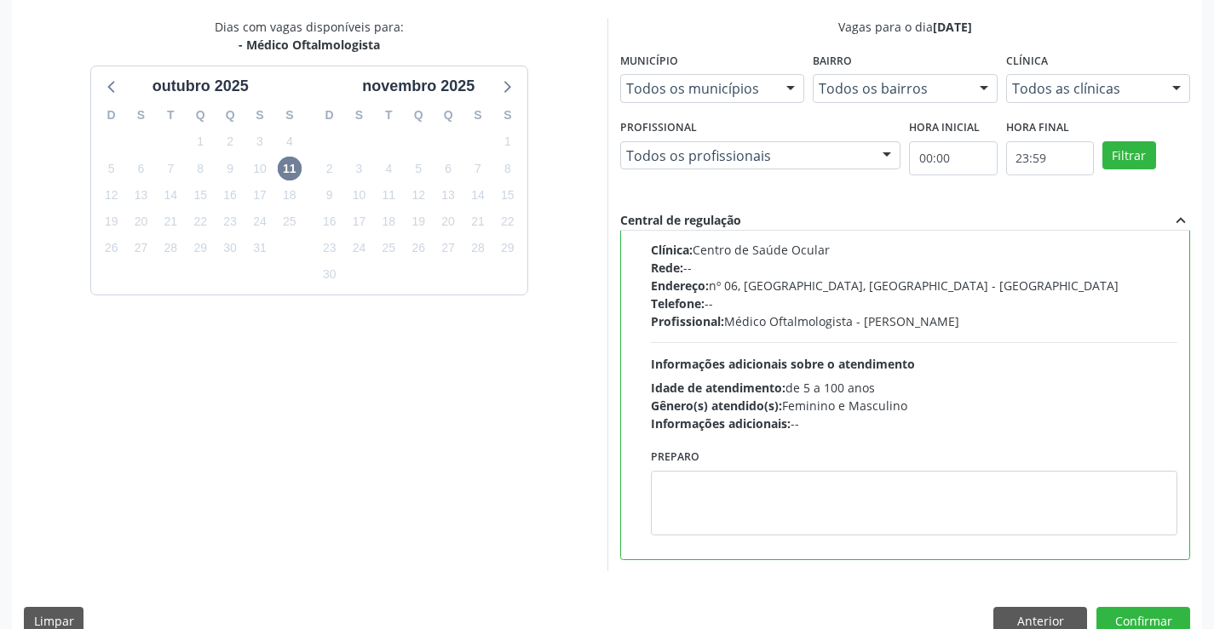
scroll to position [0, 0]
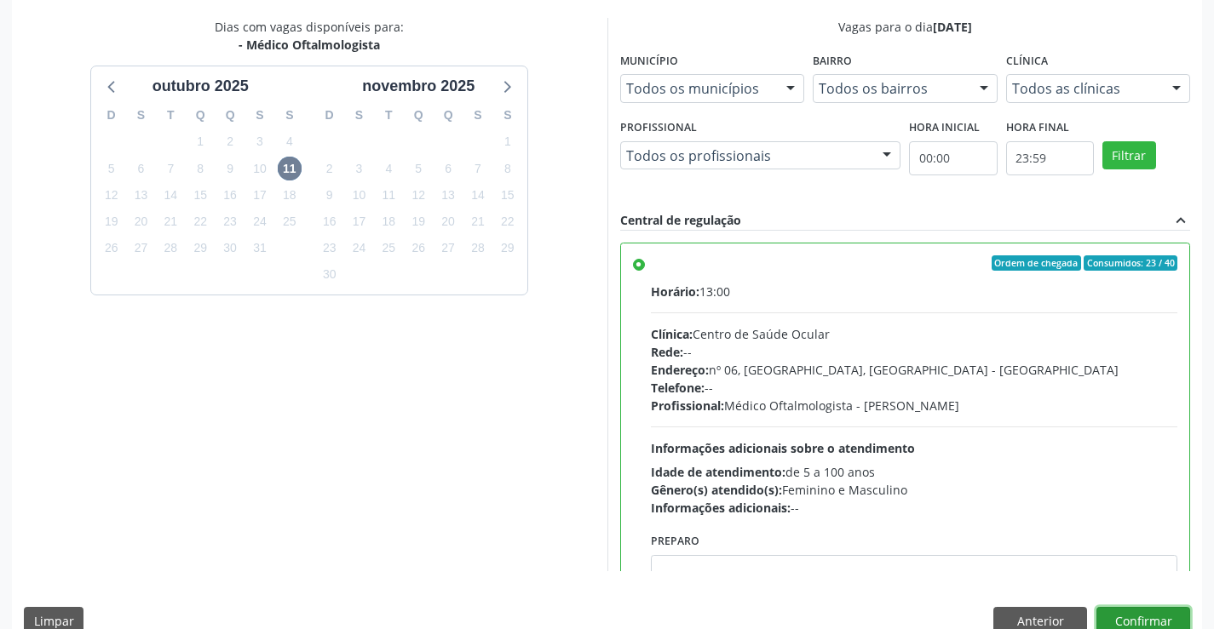
click at [1156, 612] on button "Confirmar" at bounding box center [1143, 621] width 94 height 29
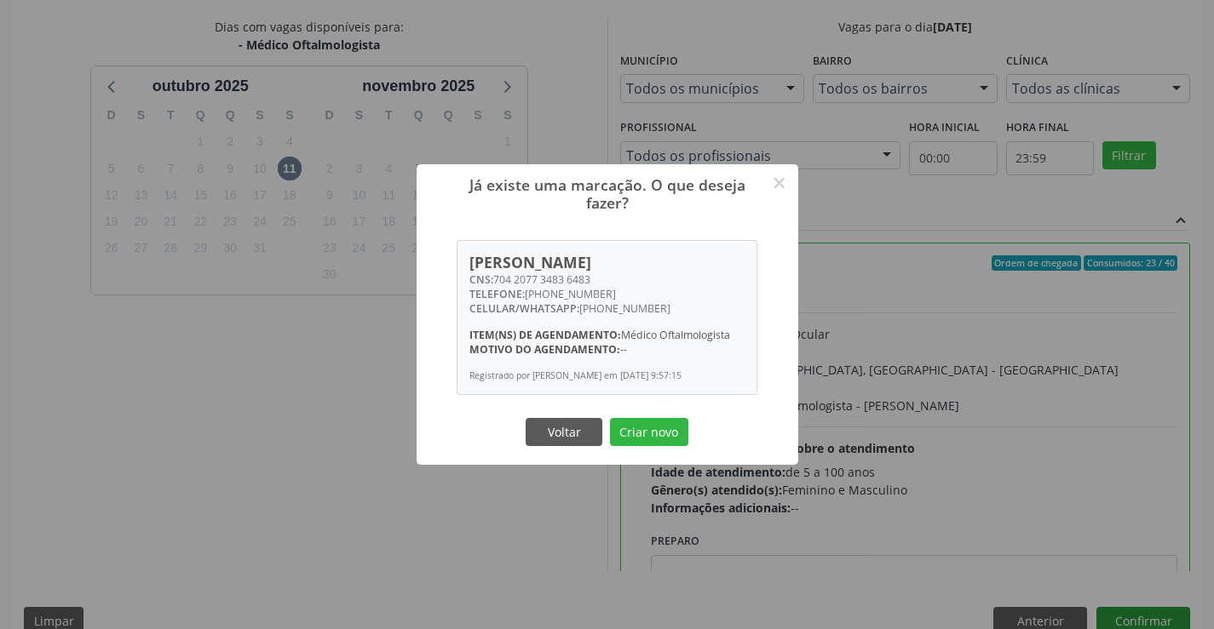
click at [610, 418] on button "Criar novo" at bounding box center [649, 432] width 78 height 29
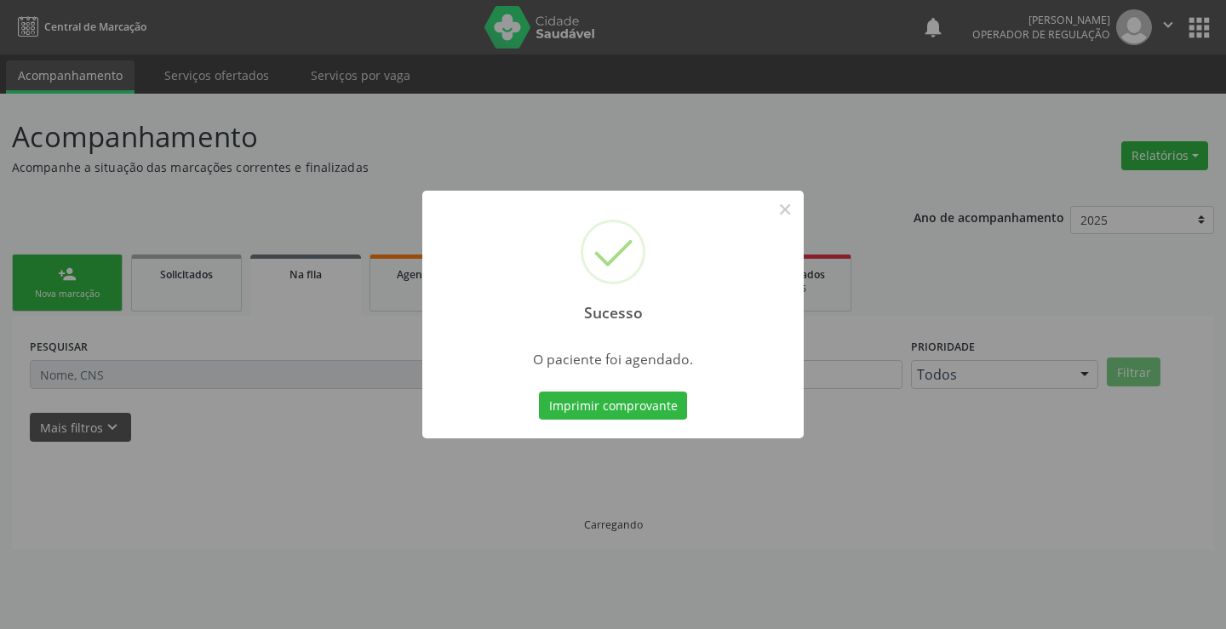
click at [539, 392] on button "Imprimir comprovante" at bounding box center [613, 406] width 148 height 29
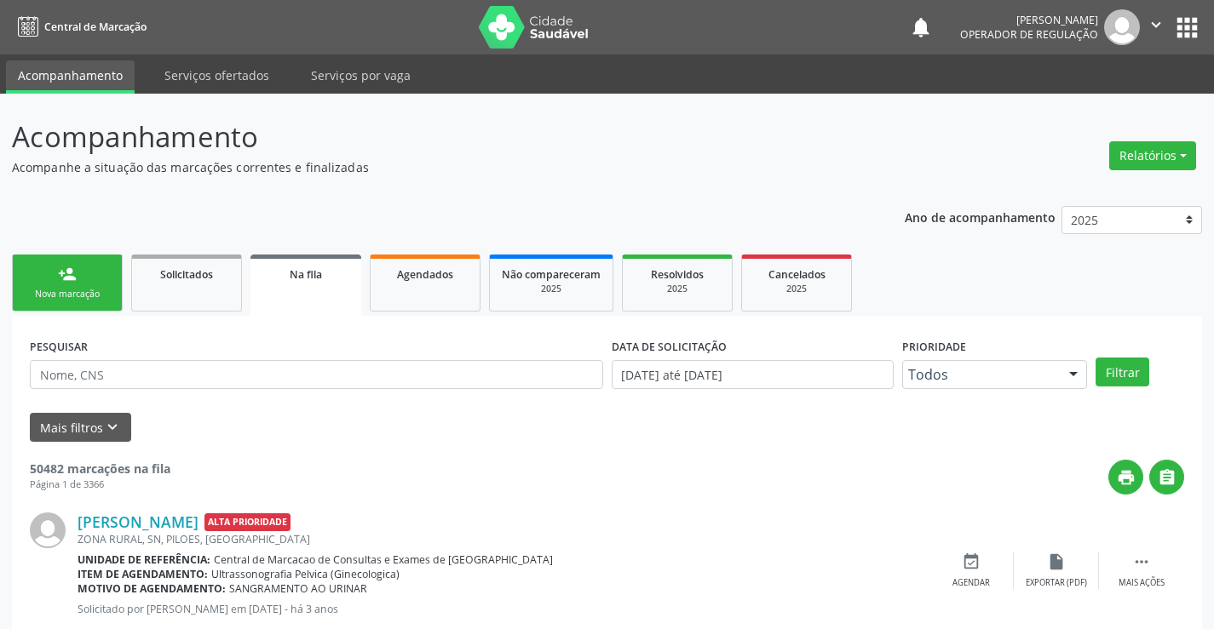
click at [101, 261] on link "person_add Nova marcação" at bounding box center [67, 283] width 111 height 57
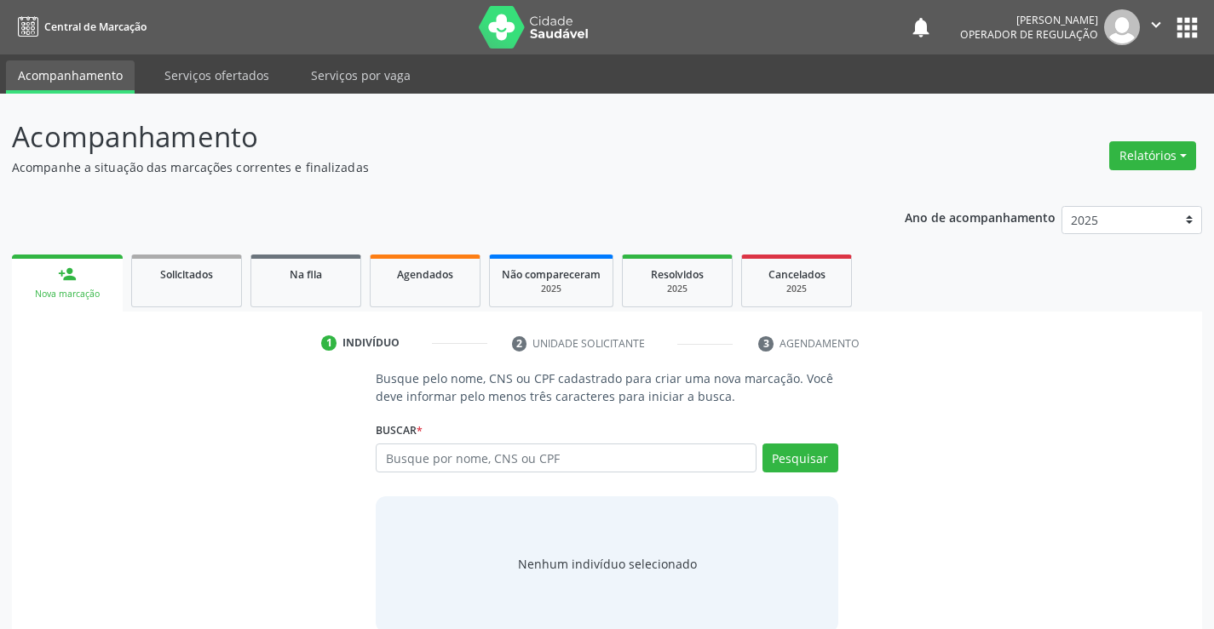
click at [615, 477] on div "Busque por nome, CNS ou CPF Nenhum resultado encontrado para: " " Digite nome, …" at bounding box center [607, 464] width 462 height 41
click at [617, 466] on input "text" at bounding box center [566, 458] width 380 height 29
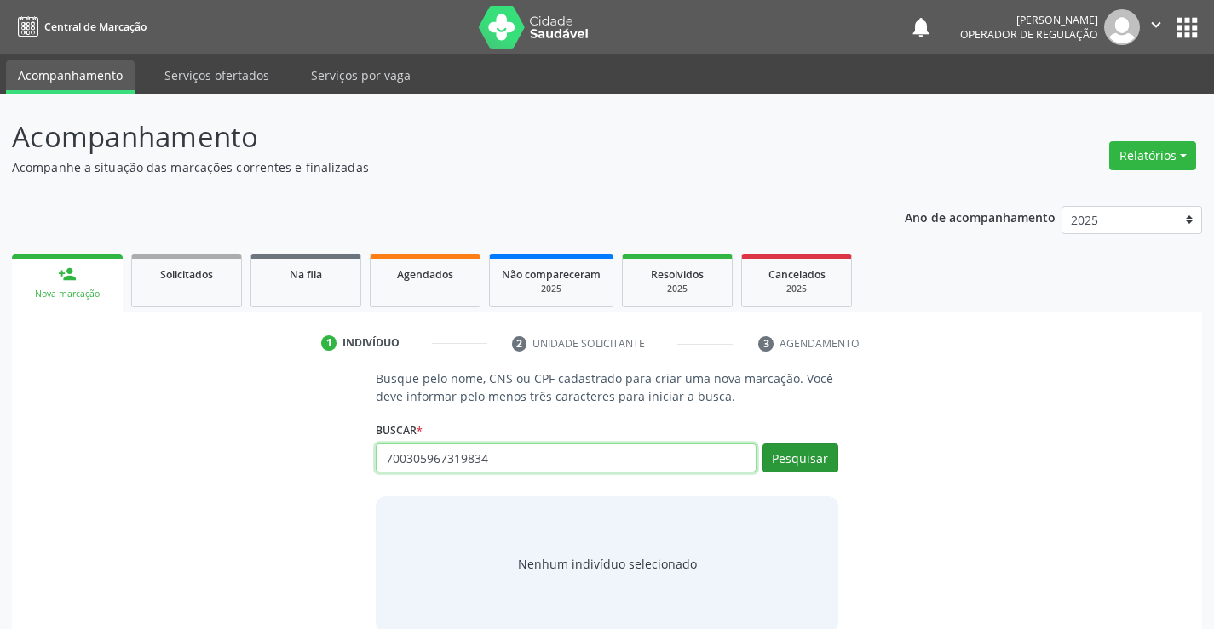
type input "700305967319834"
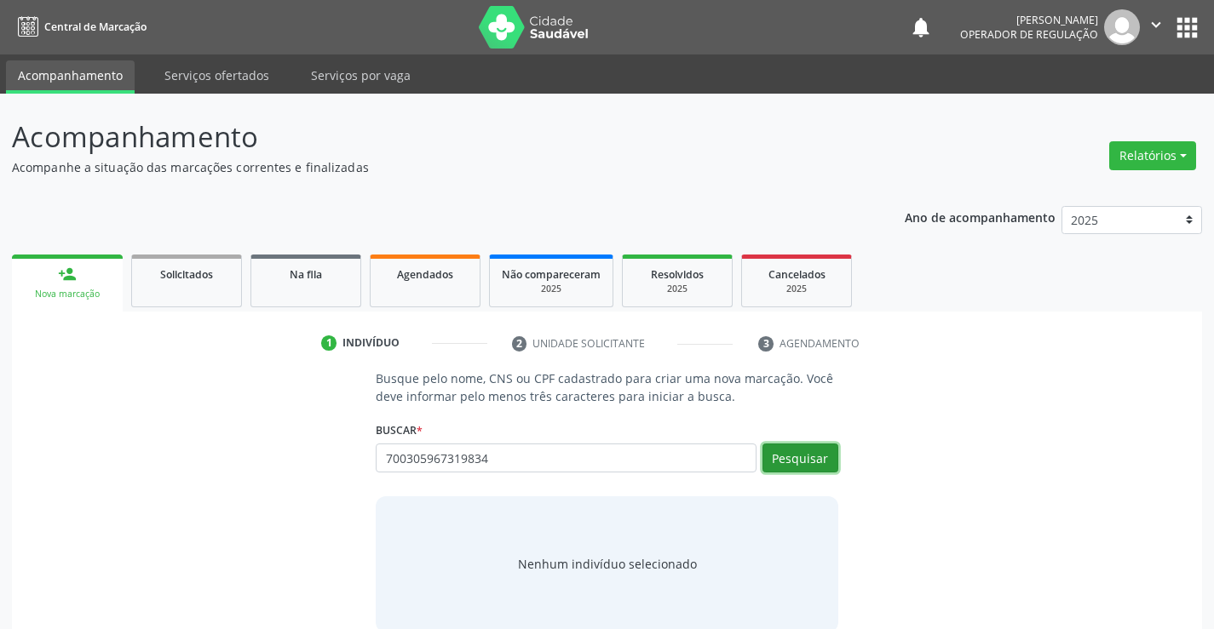
click at [784, 454] on button "Pesquisar" at bounding box center [800, 458] width 76 height 29
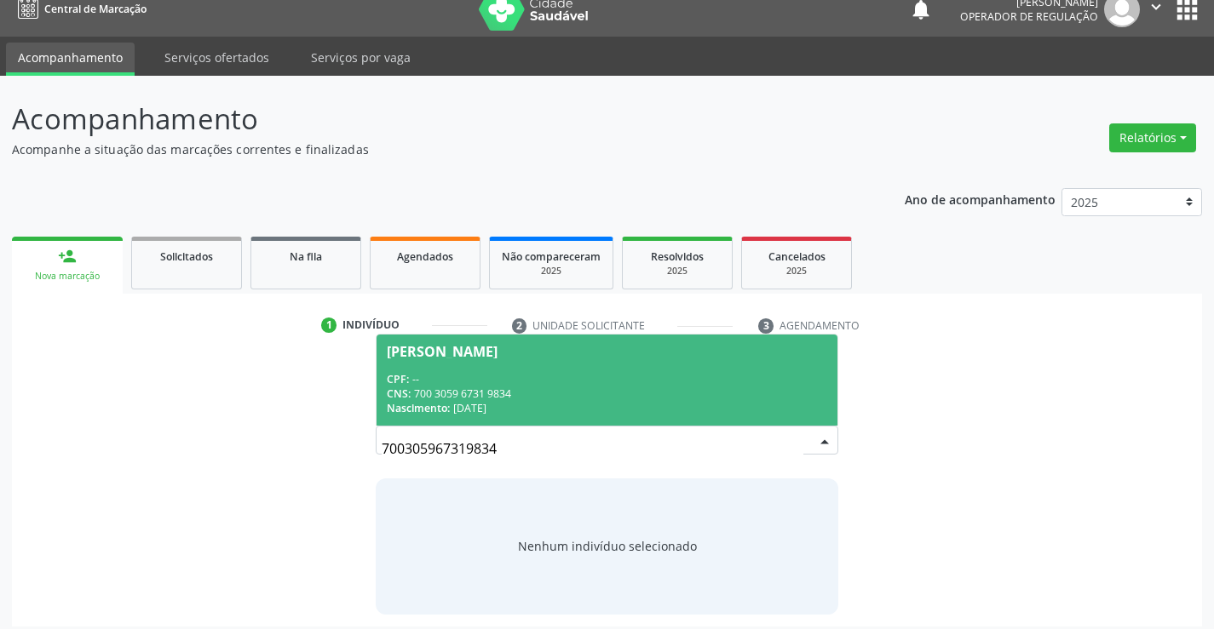
scroll to position [27, 0]
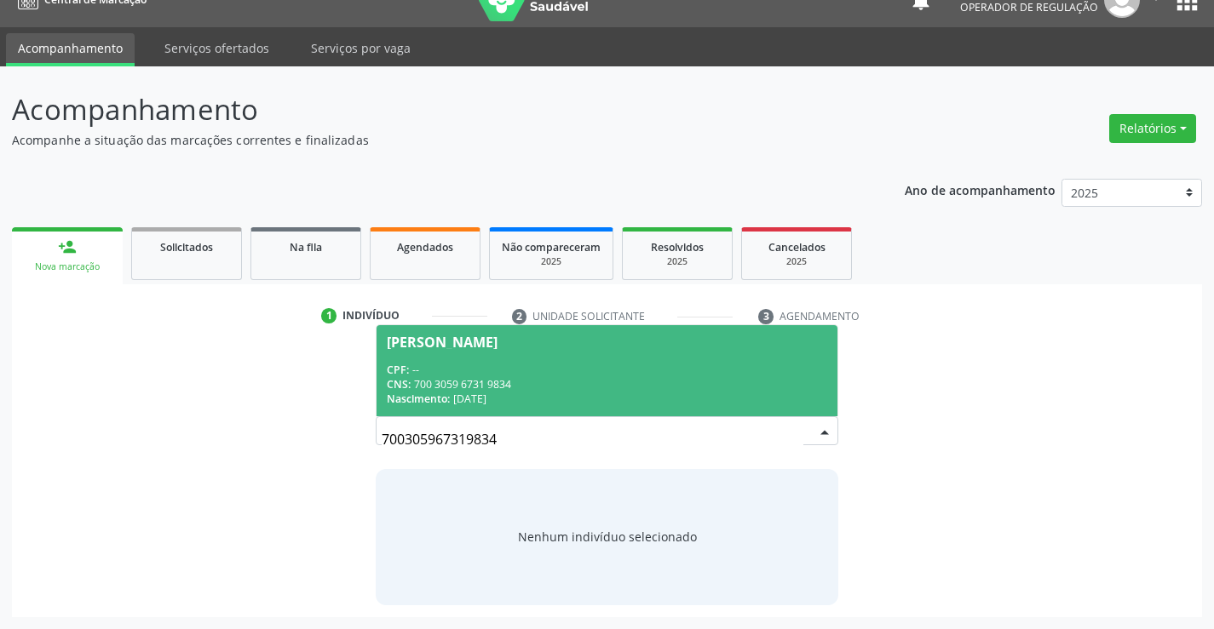
click at [759, 382] on div "CNS: 700 3059 6731 9834" at bounding box center [606, 384] width 439 height 14
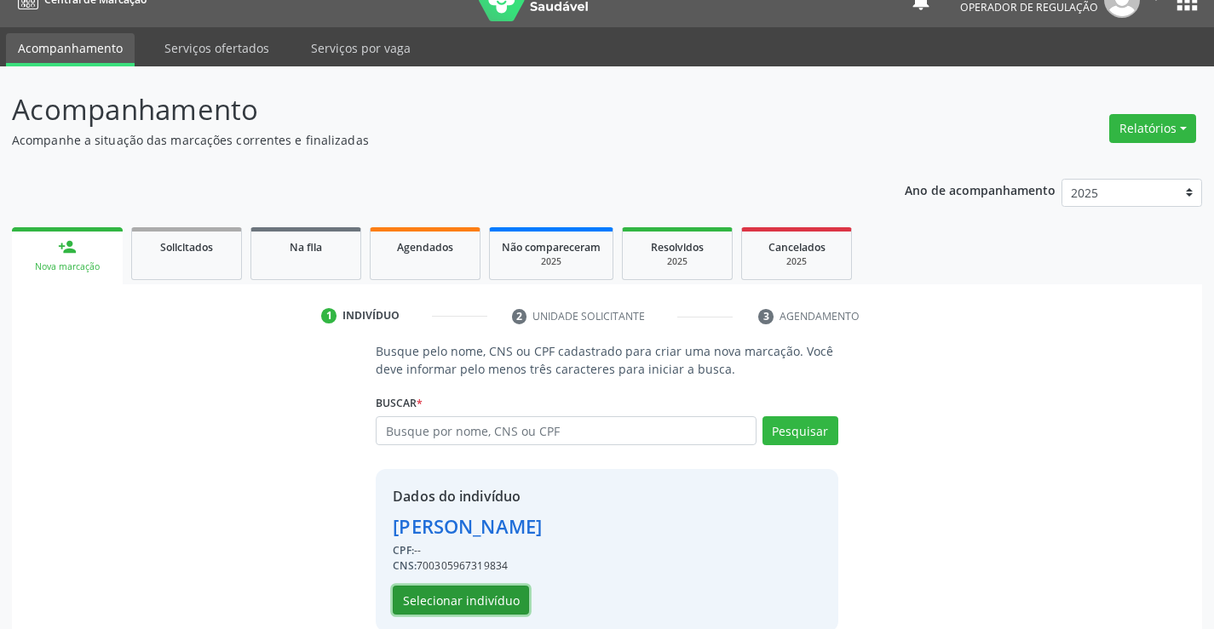
click at [506, 591] on button "Selecionar indivíduo" at bounding box center [461, 600] width 136 height 29
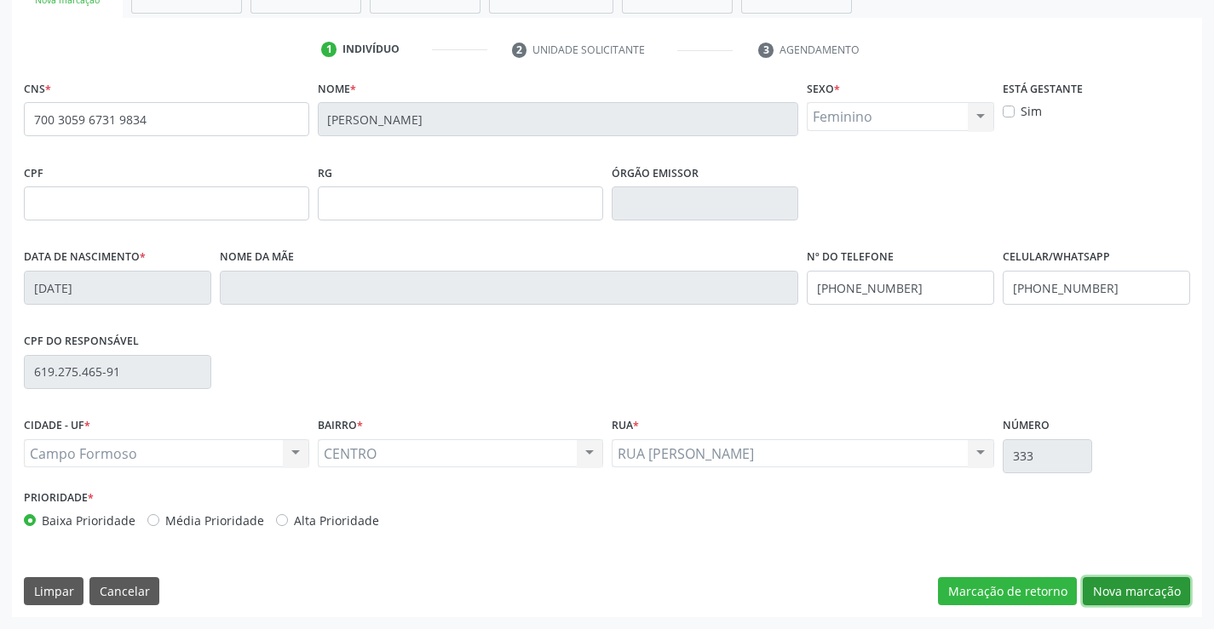
click at [1110, 578] on button "Nova marcação" at bounding box center [1135, 591] width 107 height 29
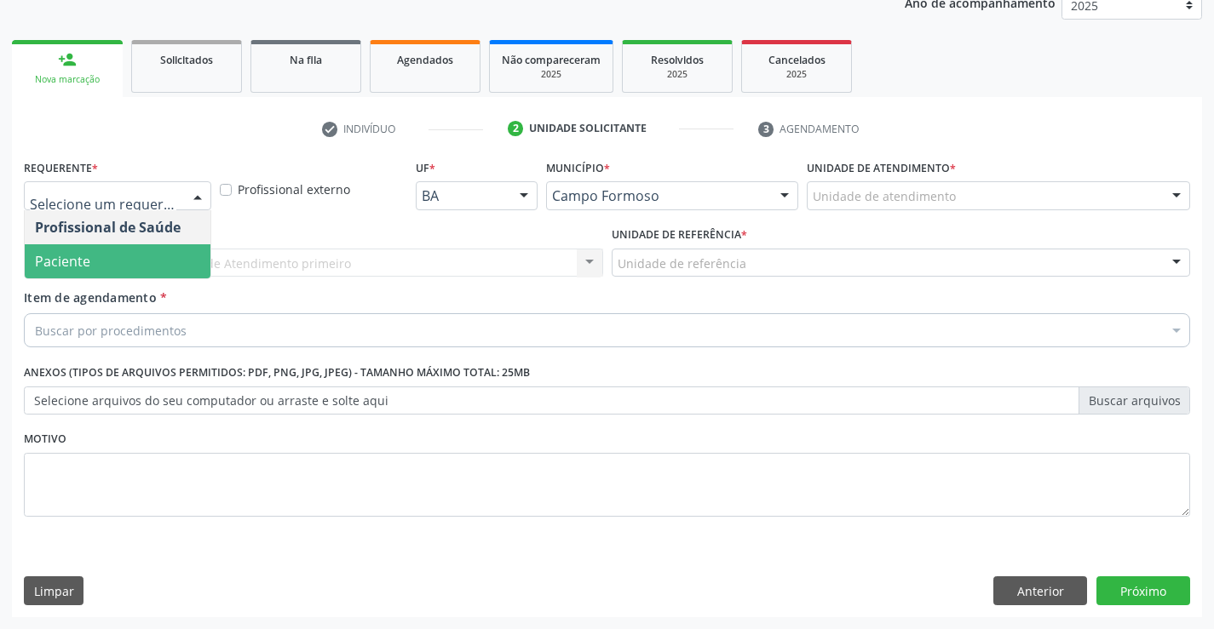
click at [132, 259] on span "Paciente" at bounding box center [118, 261] width 186 height 34
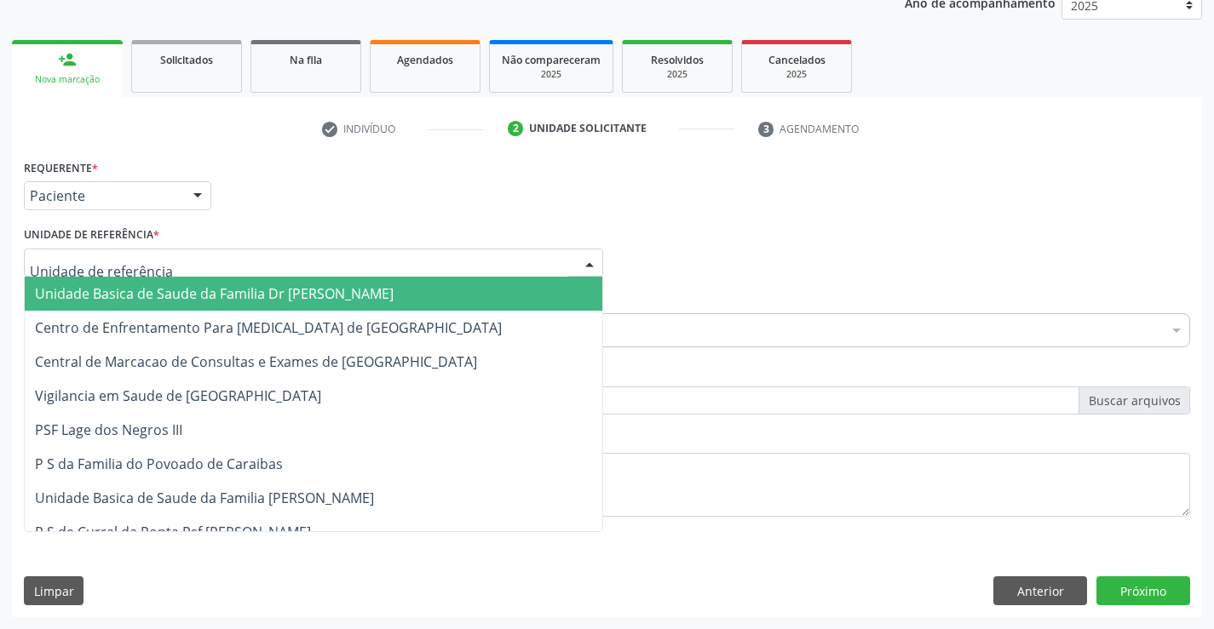
click at [307, 261] on div at bounding box center [313, 263] width 579 height 29
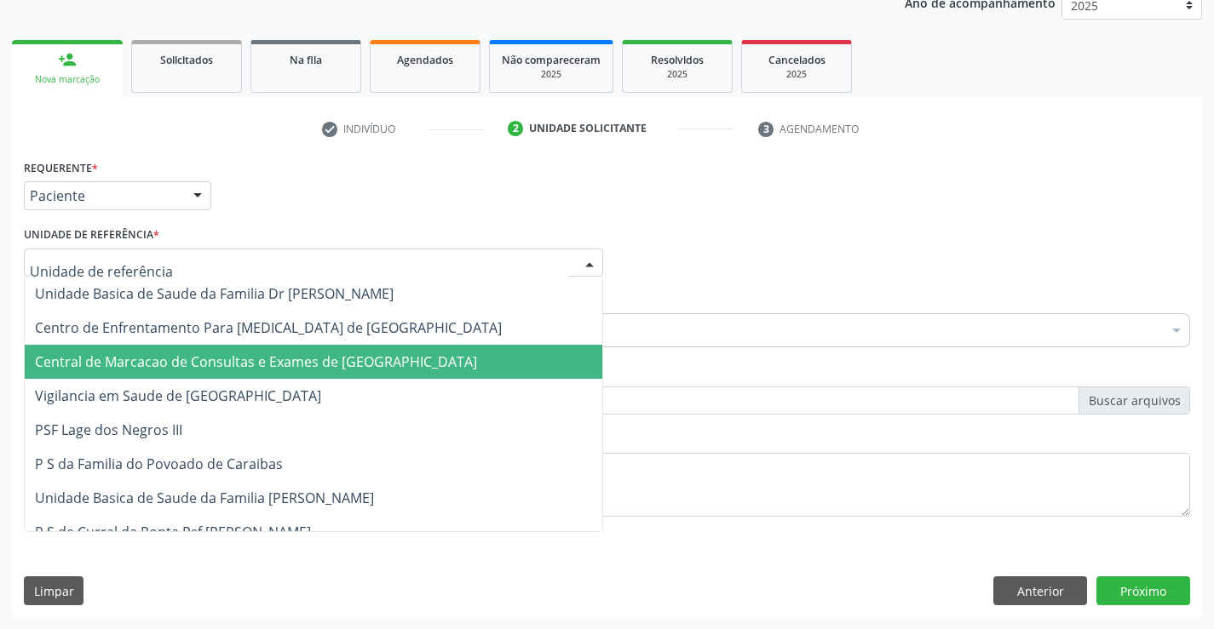
click at [328, 364] on span "Central de Marcacao de Consultas e Exames de [GEOGRAPHIC_DATA]" at bounding box center [256, 362] width 442 height 19
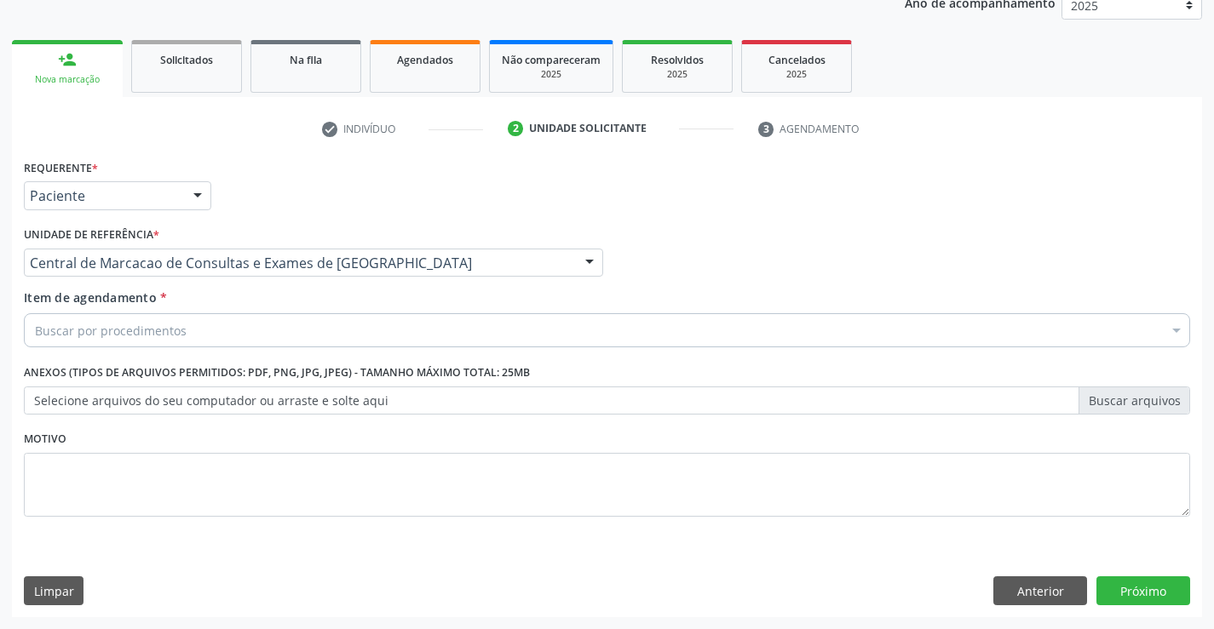
click at [354, 329] on div "Buscar por procedimentos" at bounding box center [607, 330] width 1166 height 34
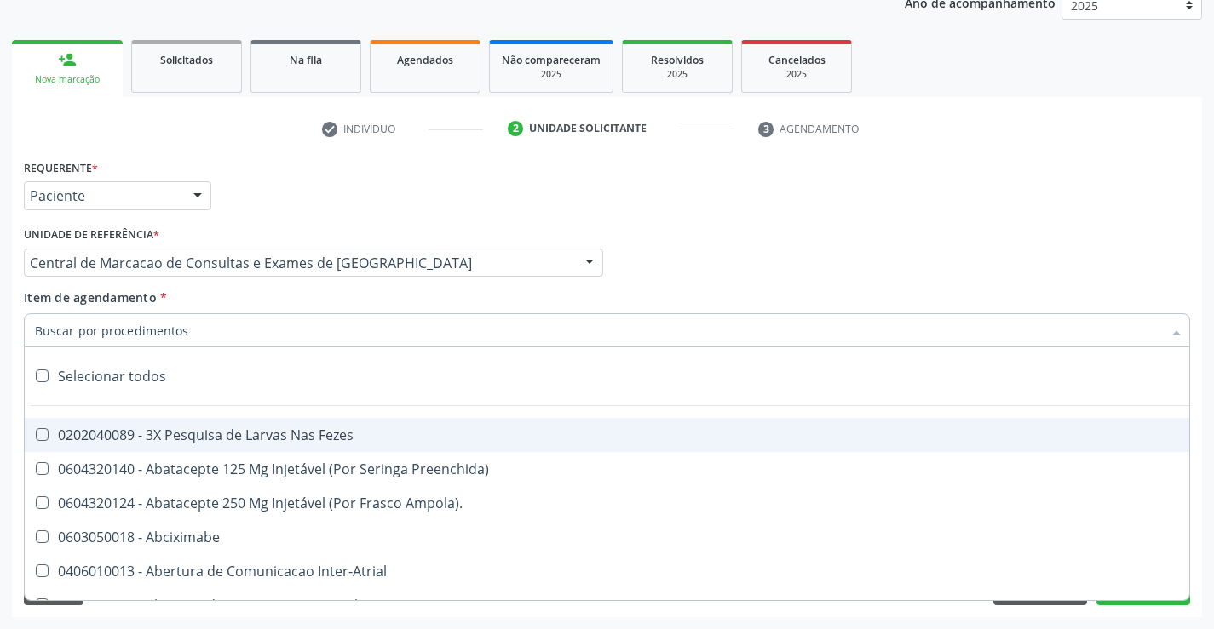
paste input "Médico Oftalmologista"
type input "Médico Oftalmologista"
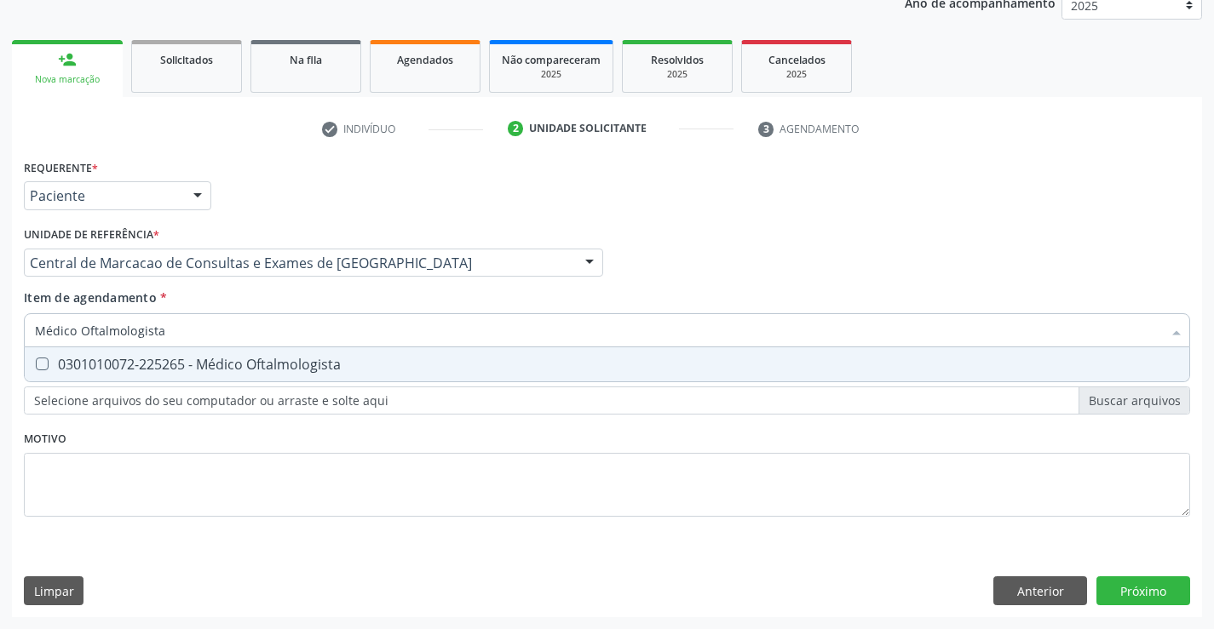
click at [347, 361] on div "0301010072-225265 - Médico Oftalmologista" at bounding box center [607, 365] width 1144 height 14
checkbox Oftalmologista "true"
click at [1133, 589] on div "Requerente * Paciente Profissional de Saúde Paciente Nenhum resultado encontrad…" at bounding box center [607, 386] width 1190 height 462
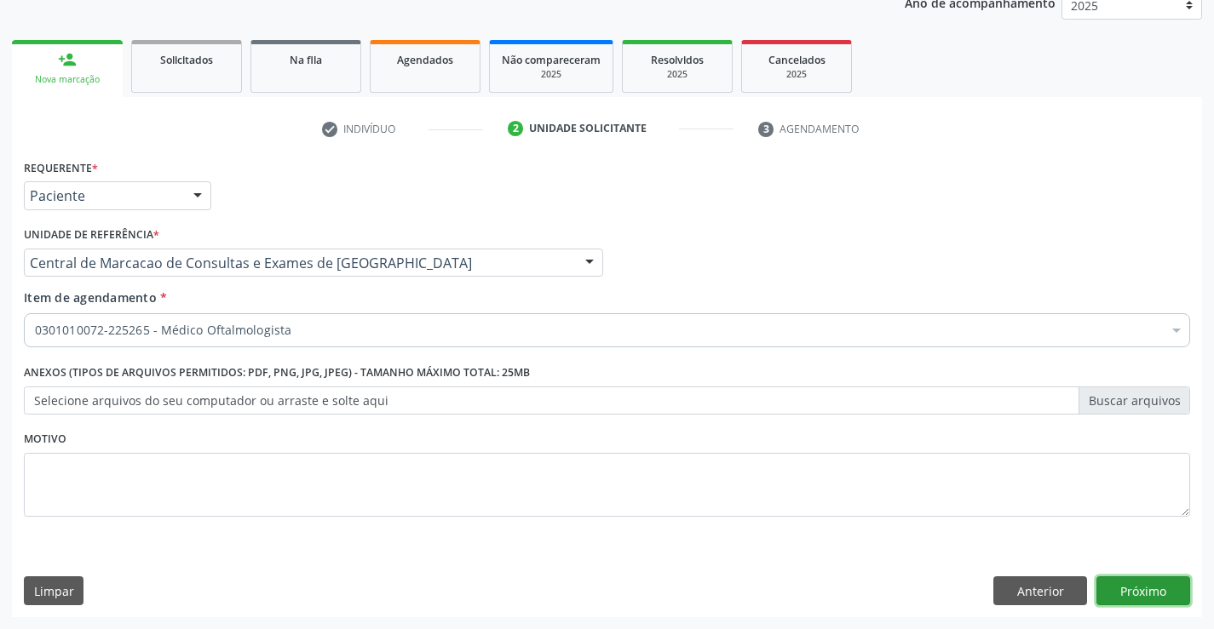
click at [1170, 599] on button "Próximo" at bounding box center [1143, 591] width 94 height 29
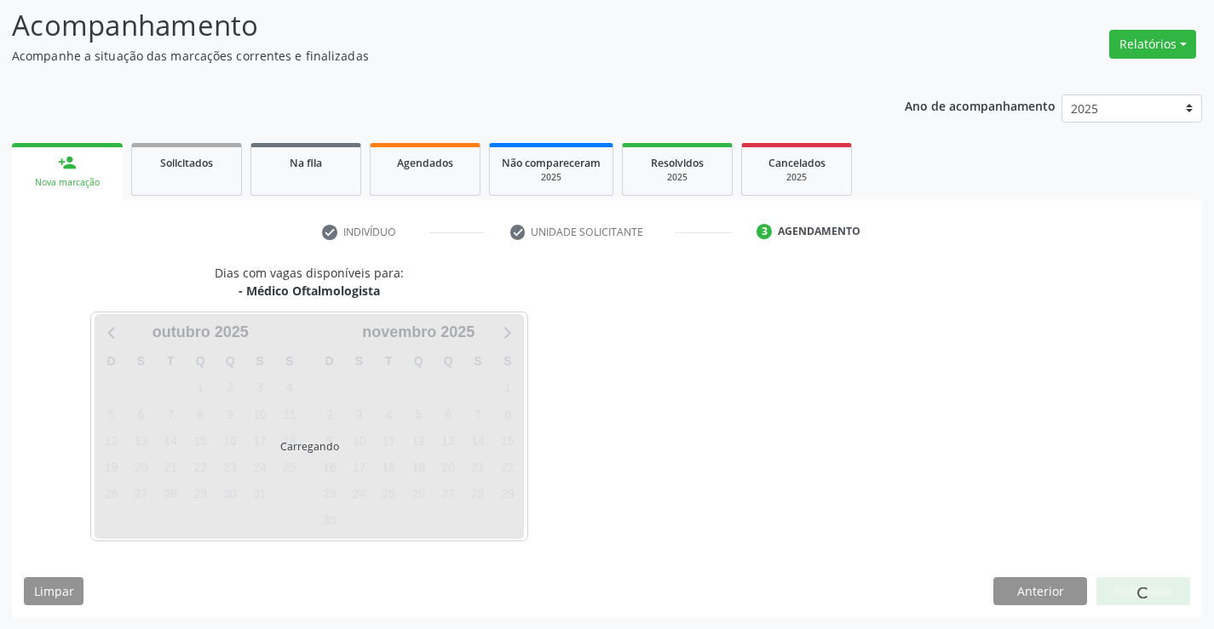
scroll to position [112, 0]
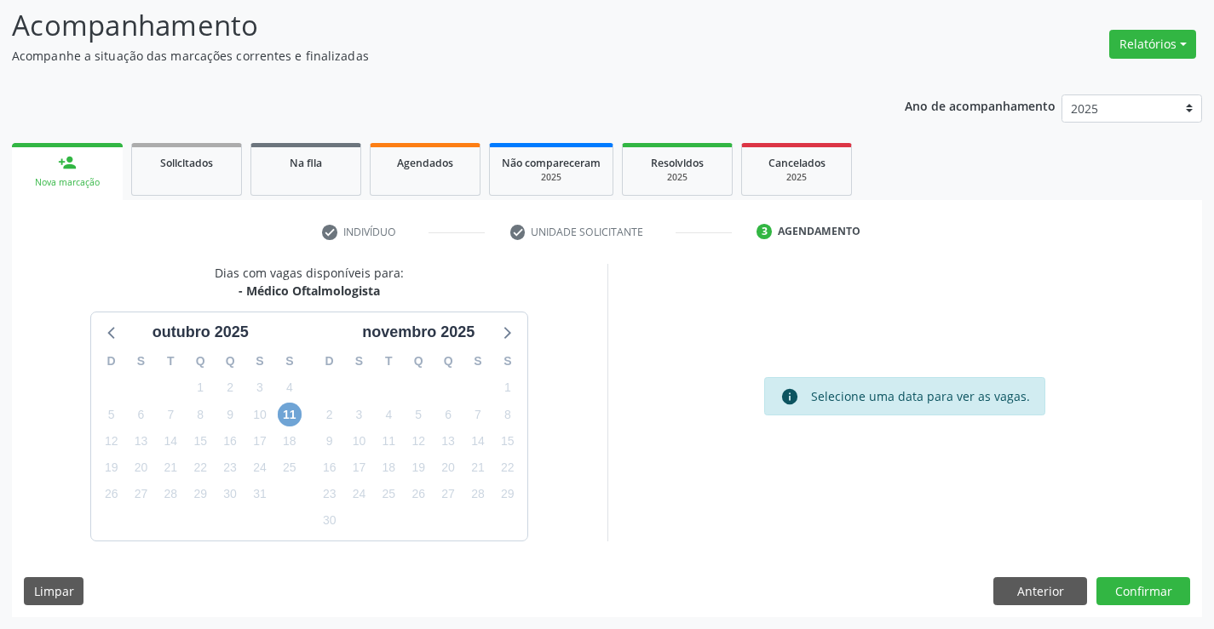
click at [288, 408] on span "11" at bounding box center [290, 415] width 24 height 24
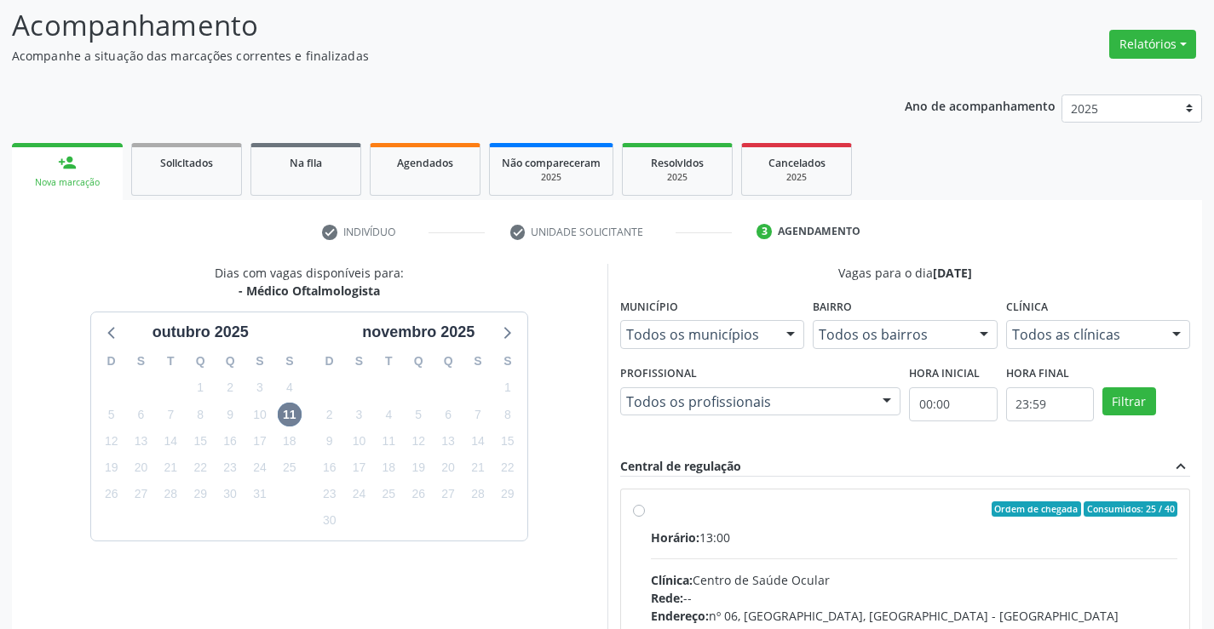
click at [914, 559] on hr at bounding box center [914, 559] width 527 height 1
click at [645, 517] on input "Ordem de chegada Consumidos: 25 / 40 Horário: 13:00 Clínica: Centro de Saúde Oc…" at bounding box center [639, 509] width 12 height 15
radio input "true"
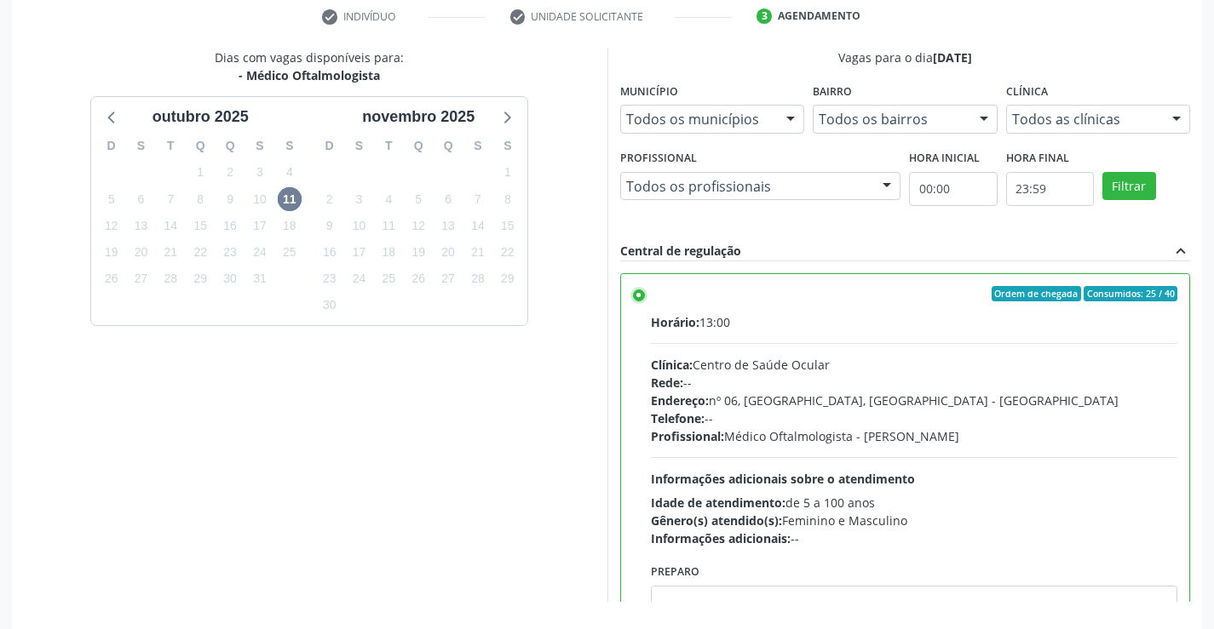
scroll to position [367, 0]
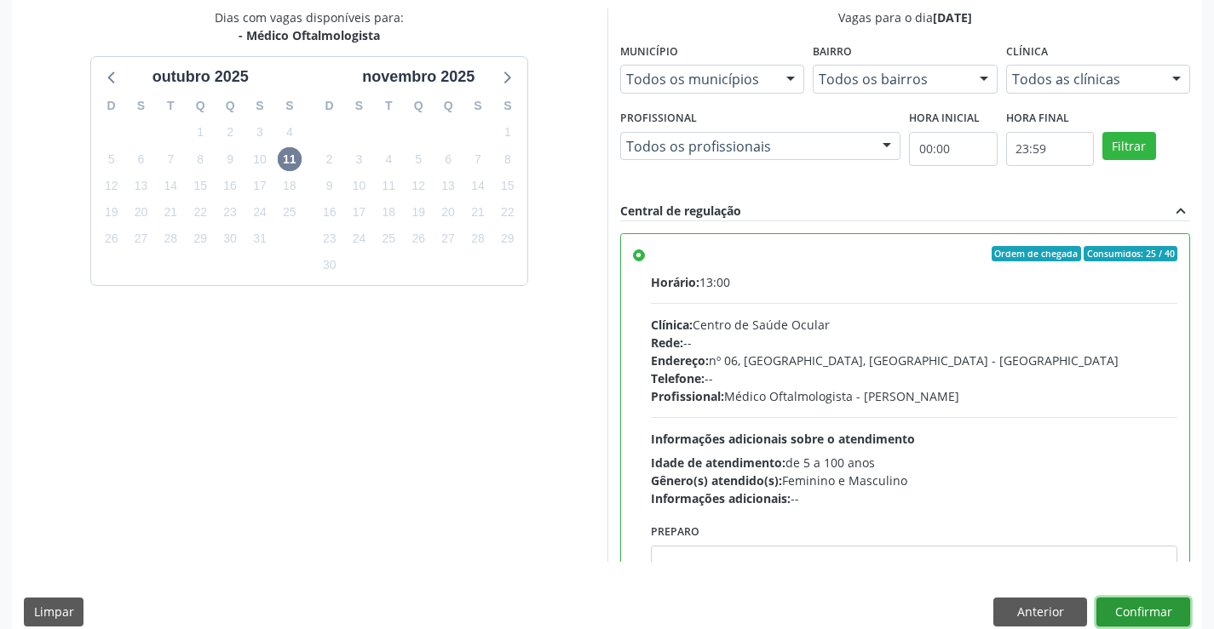
click at [1171, 611] on button "Confirmar" at bounding box center [1143, 612] width 94 height 29
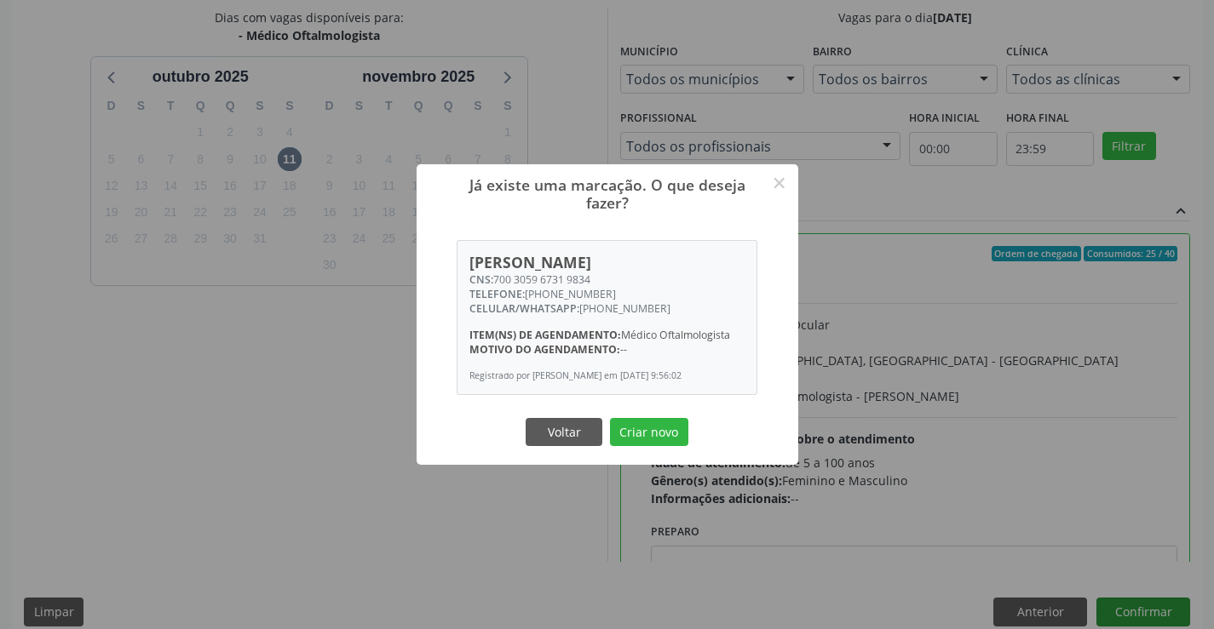
click at [610, 418] on button "Criar novo" at bounding box center [649, 432] width 78 height 29
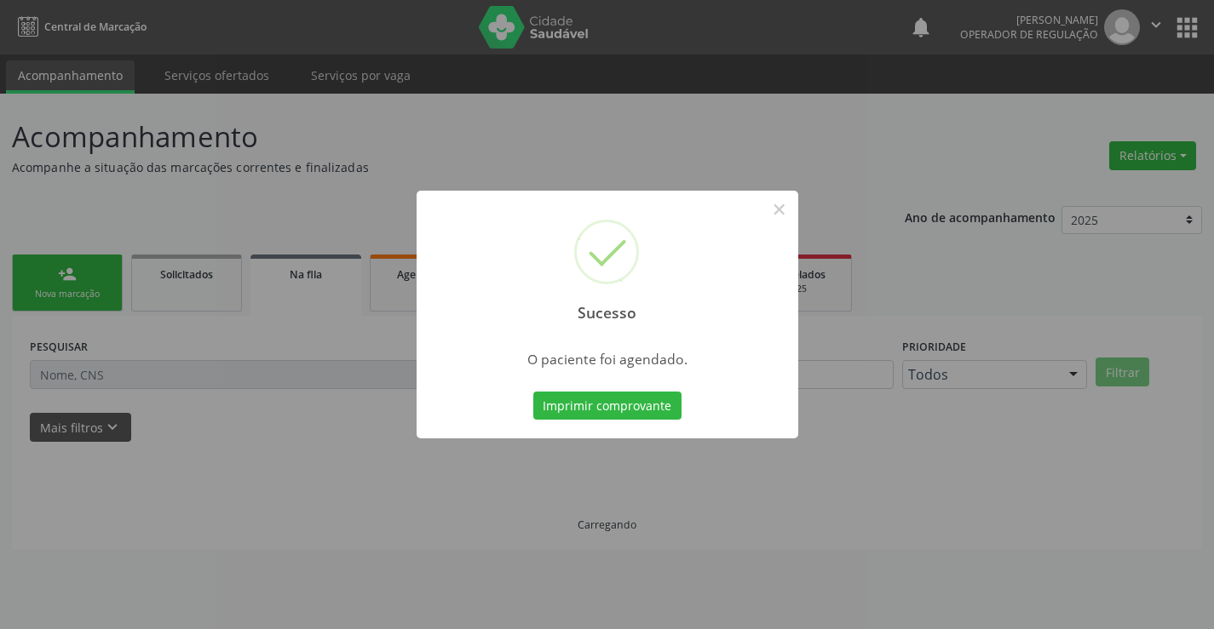
scroll to position [0, 0]
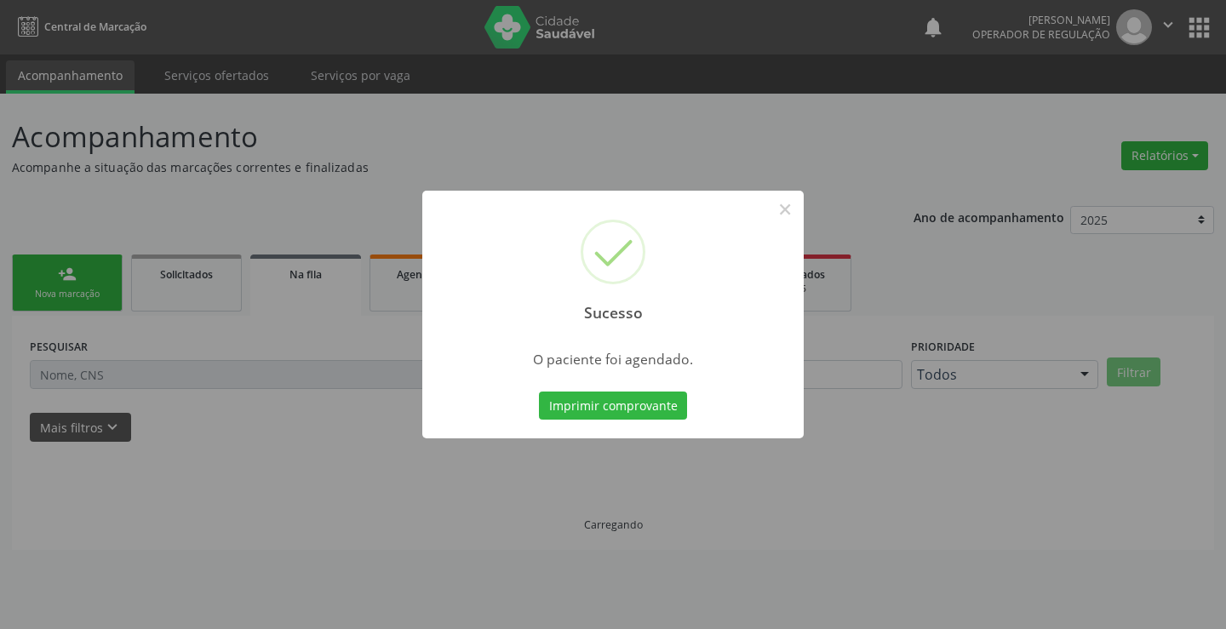
click at [539, 392] on button "Imprimir comprovante" at bounding box center [613, 406] width 148 height 29
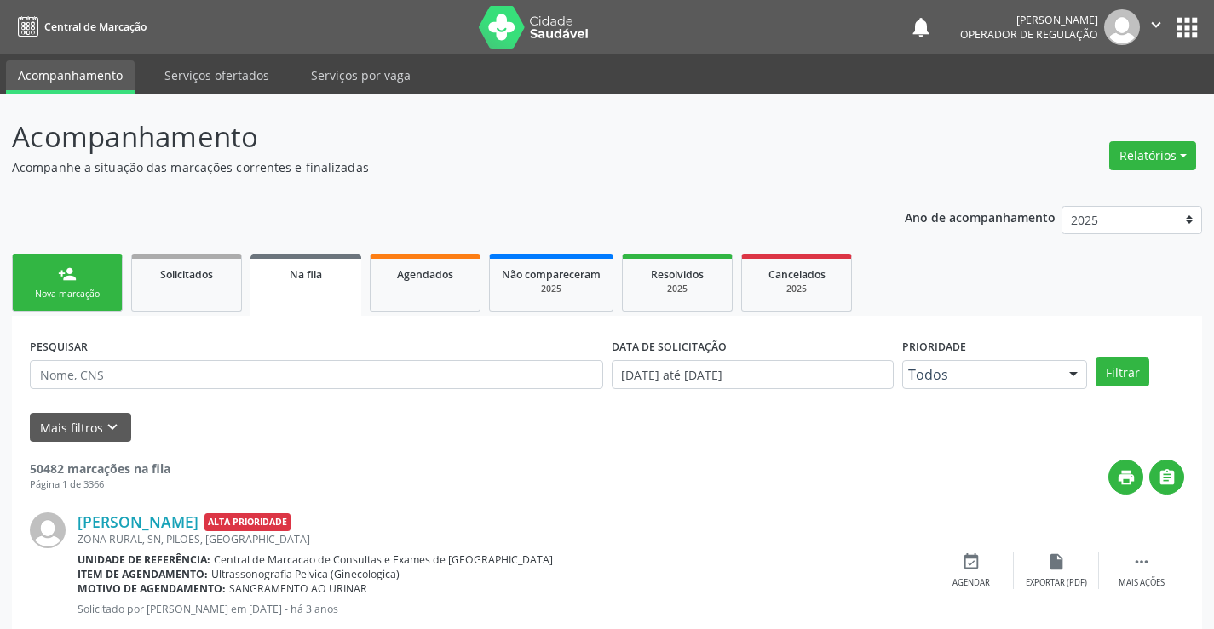
click at [88, 273] on link "person_add Nova marcação" at bounding box center [67, 283] width 111 height 57
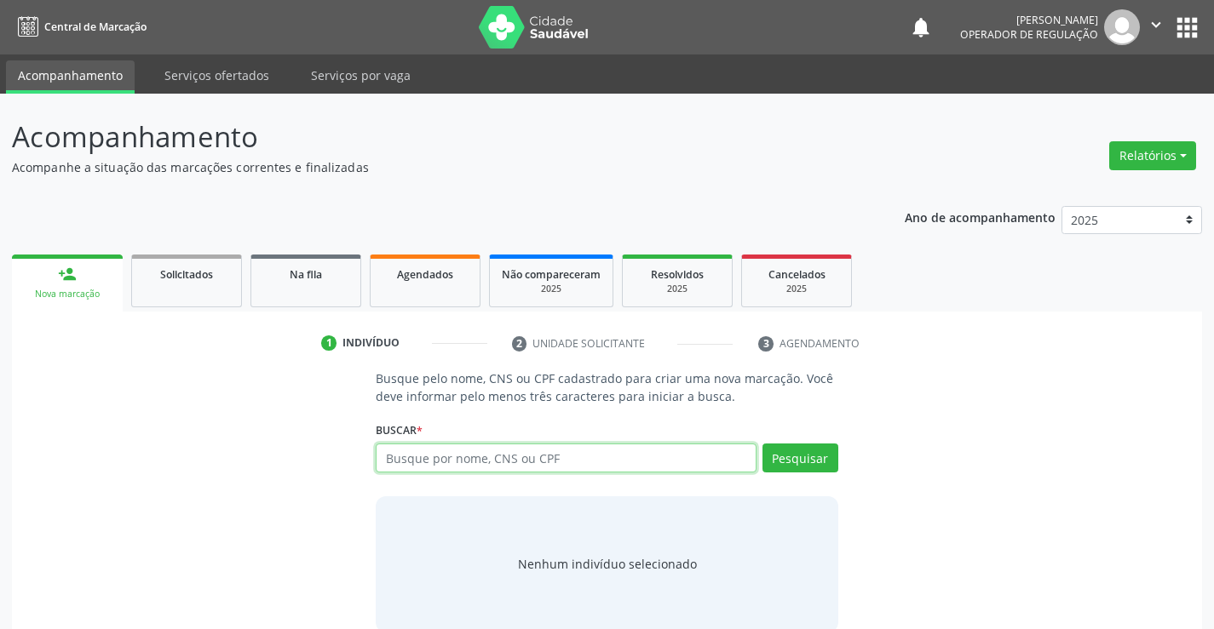
click at [611, 456] on input "text" at bounding box center [566, 458] width 380 height 29
type input "70080921692982"
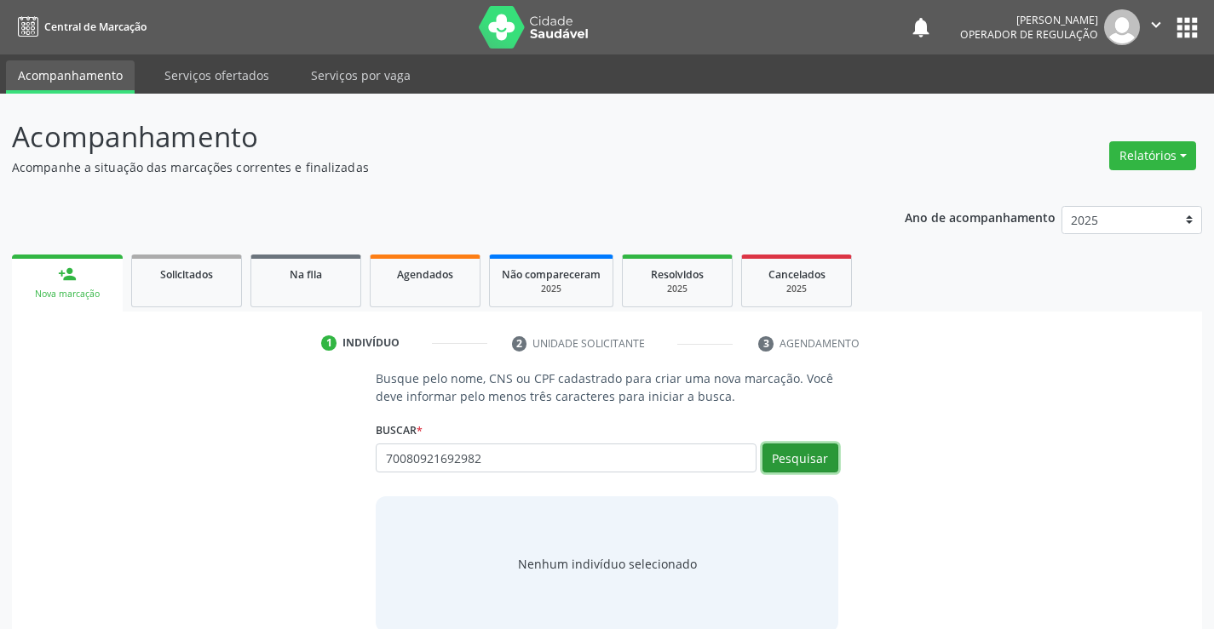
click at [795, 463] on button "Pesquisar" at bounding box center [800, 458] width 76 height 29
type input "70080921692982"
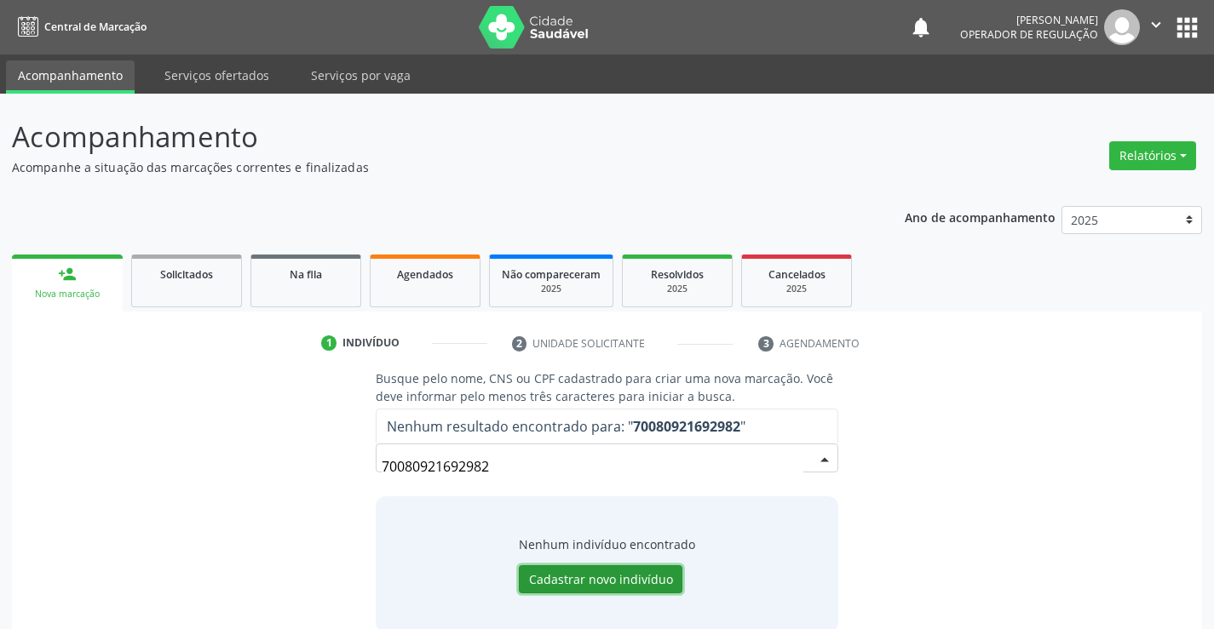
click at [588, 573] on button "Cadastrar novo indivíduo" at bounding box center [601, 579] width 164 height 29
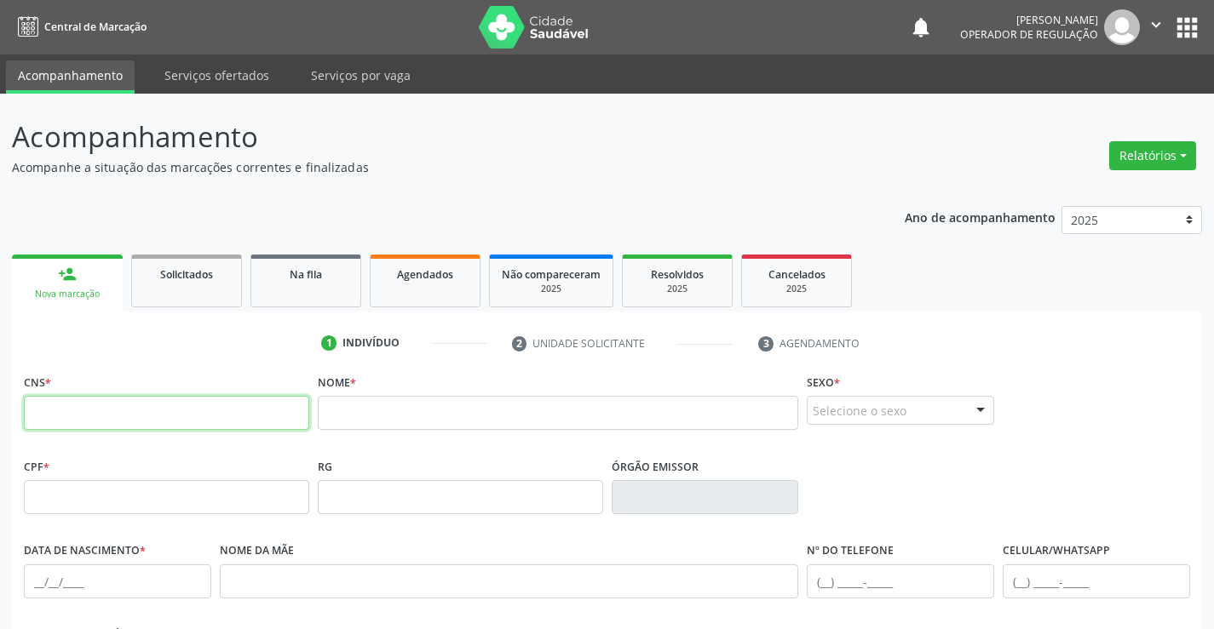
click at [174, 423] on input "text" at bounding box center [166, 413] width 285 height 34
type input "700 8094 2169 2982"
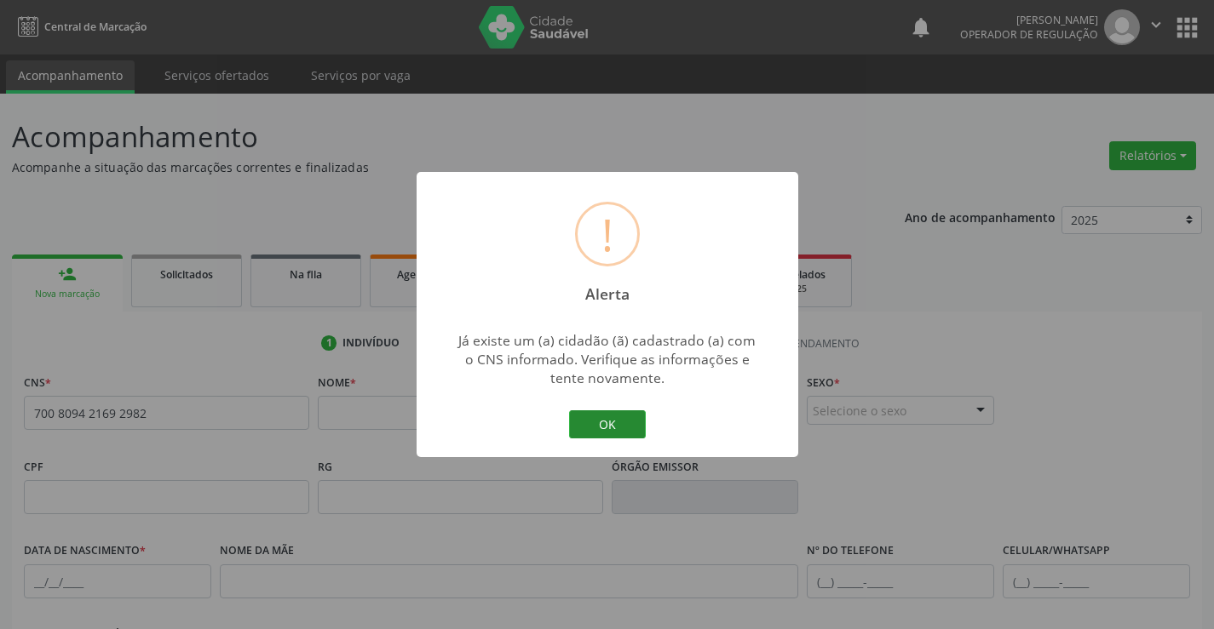
click at [586, 429] on button "OK" at bounding box center [607, 424] width 77 height 29
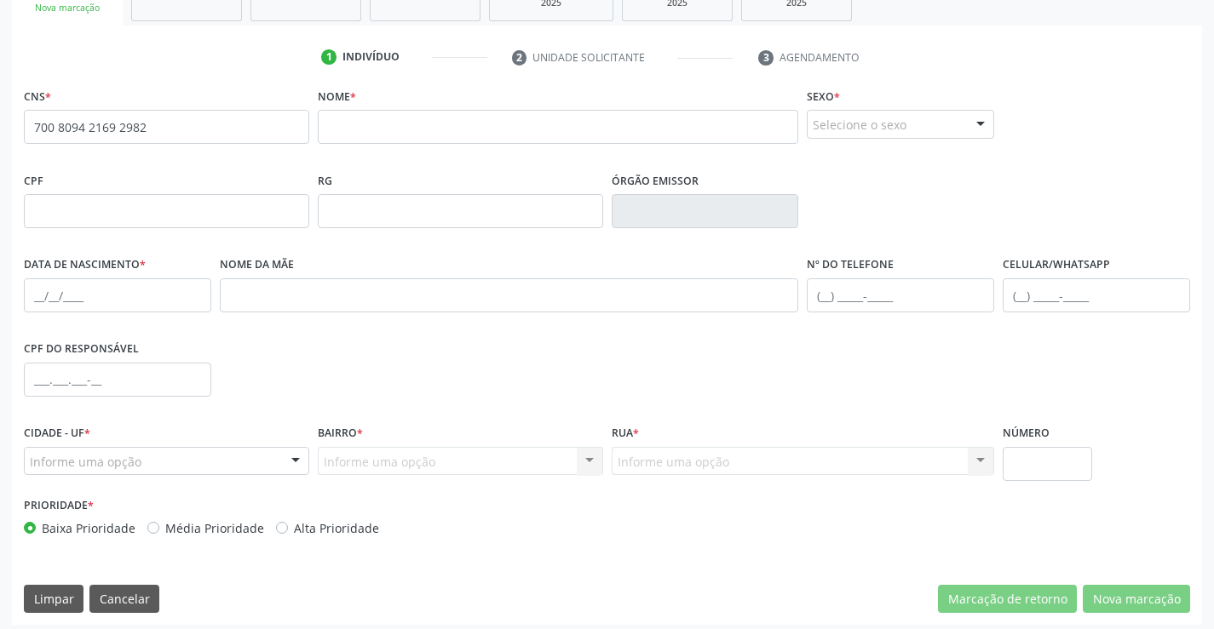
scroll to position [294, 0]
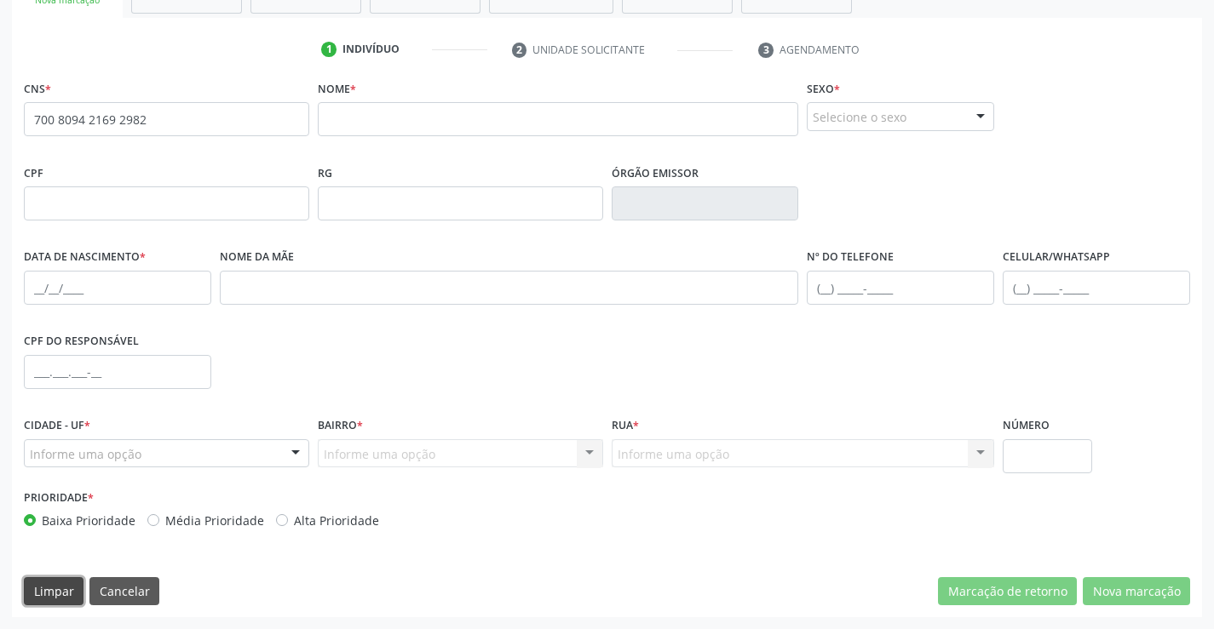
click at [70, 584] on button "Limpar" at bounding box center [54, 591] width 60 height 29
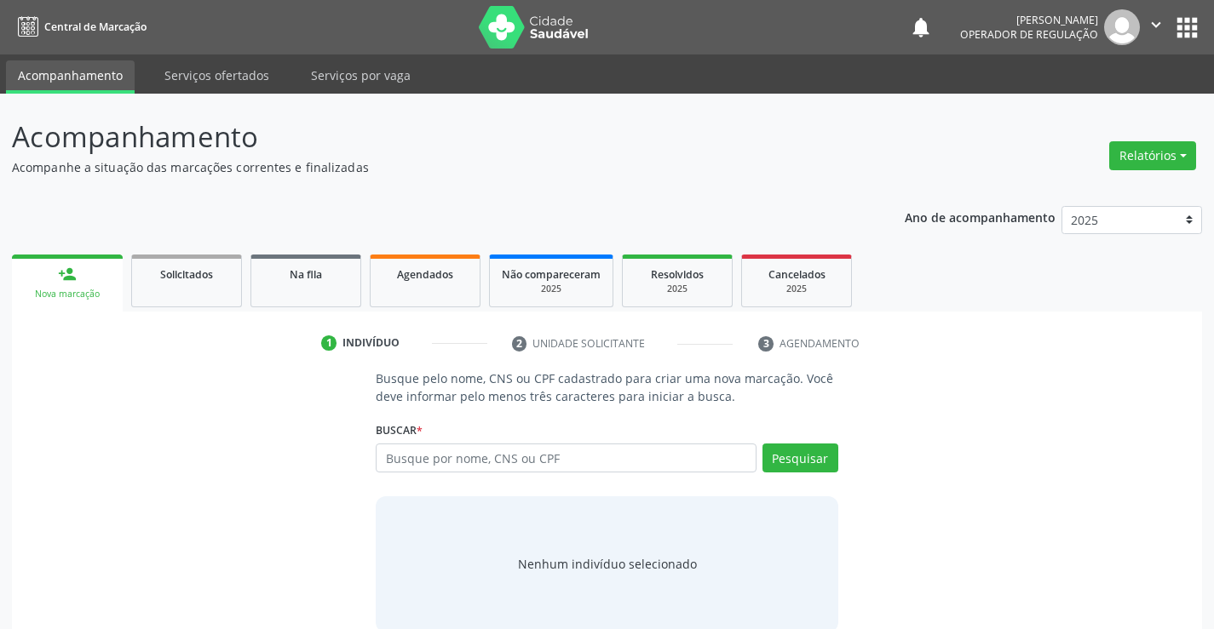
click at [614, 456] on input "text" at bounding box center [566, 458] width 380 height 29
type input "700809421692982"
click at [810, 471] on button "Pesquisar" at bounding box center [800, 458] width 76 height 29
type input "700809421692982"
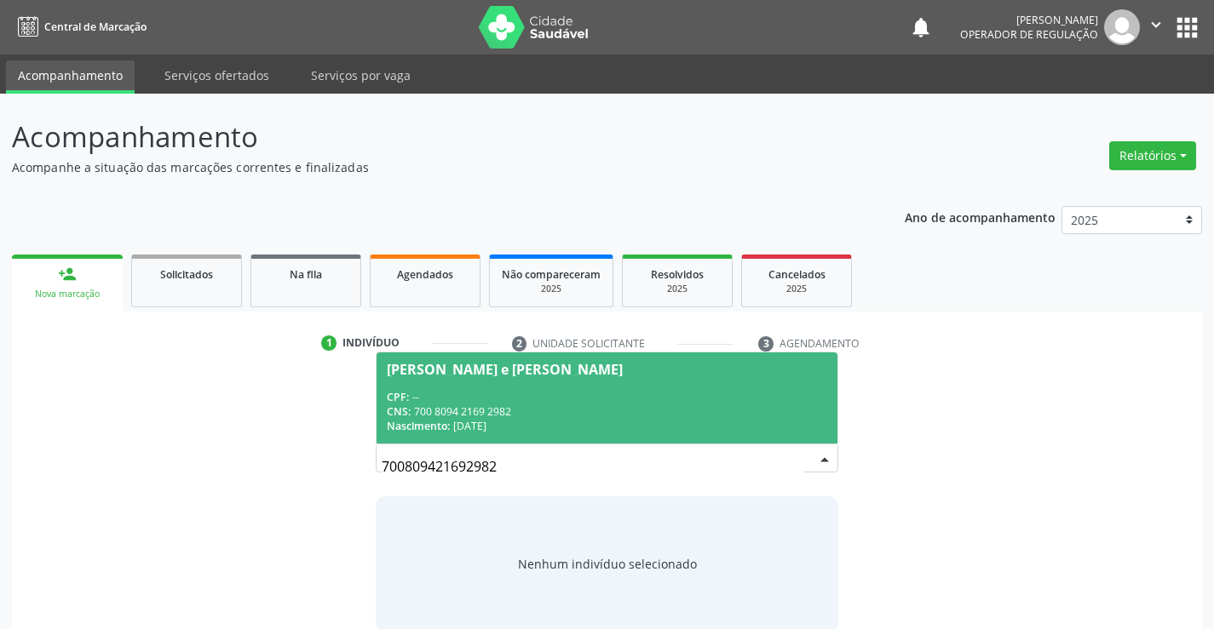
click at [608, 416] on div "CNS: 700 8094 2169 2982" at bounding box center [606, 412] width 439 height 14
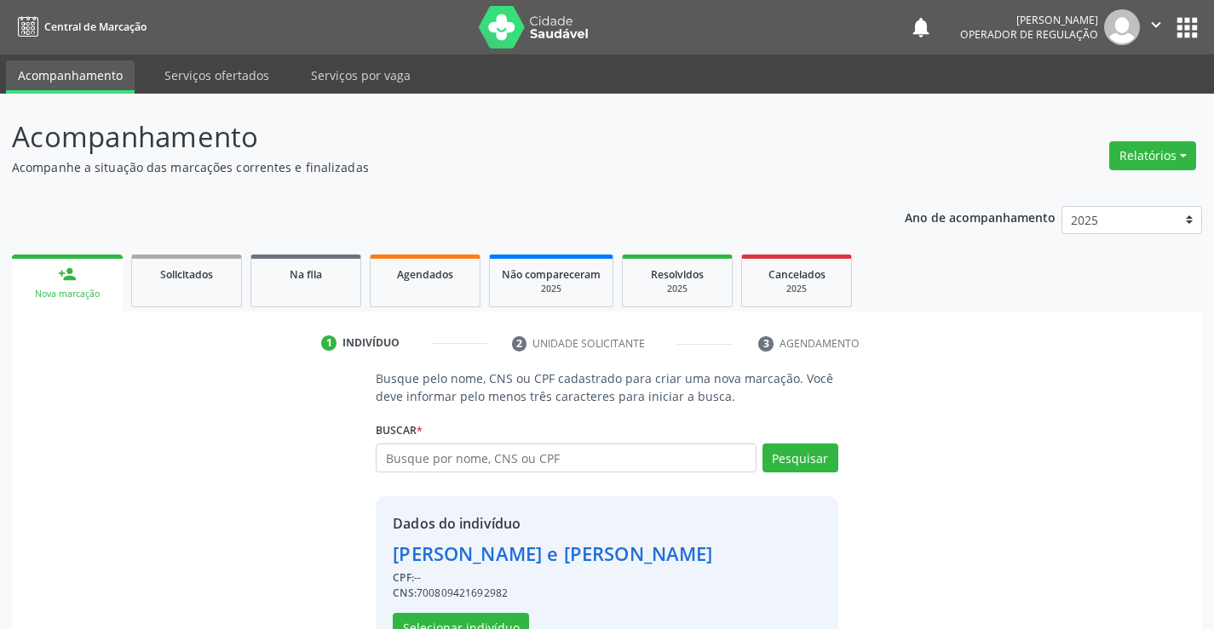
click at [500, 612] on div "Dados do indivíduo [PERSON_NAME] e [PERSON_NAME] CPF: -- CNS: 700809421692982 S…" at bounding box center [552, 578] width 319 height 129
click at [500, 621] on button "Selecionar indivíduo" at bounding box center [461, 627] width 136 height 29
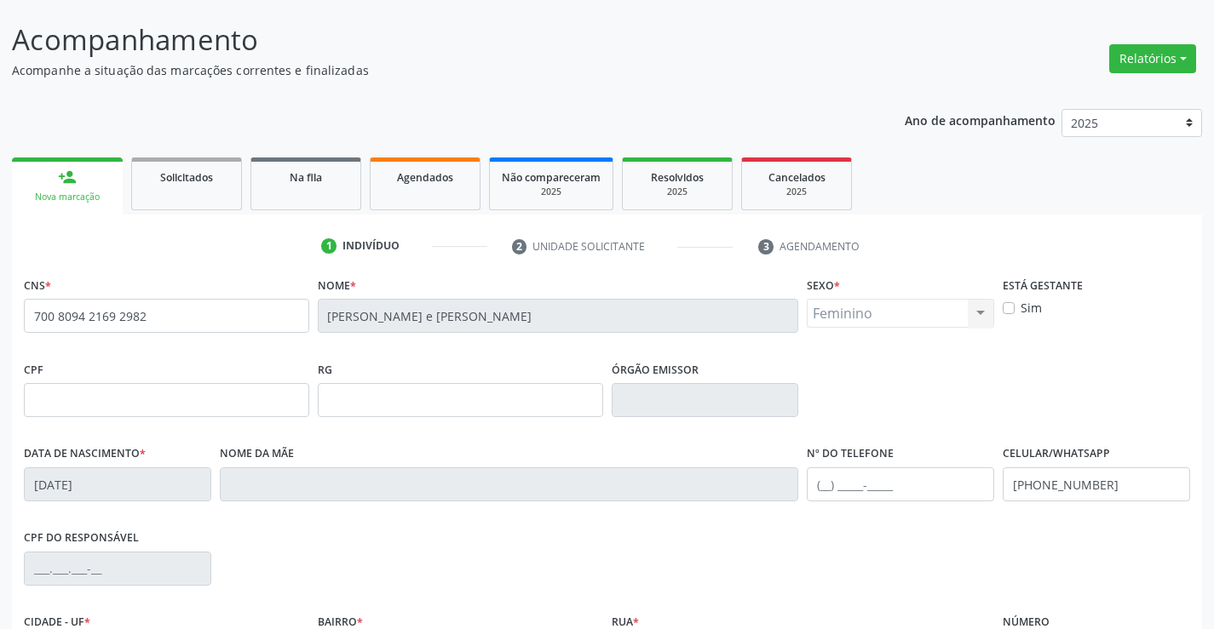
scroll to position [255, 0]
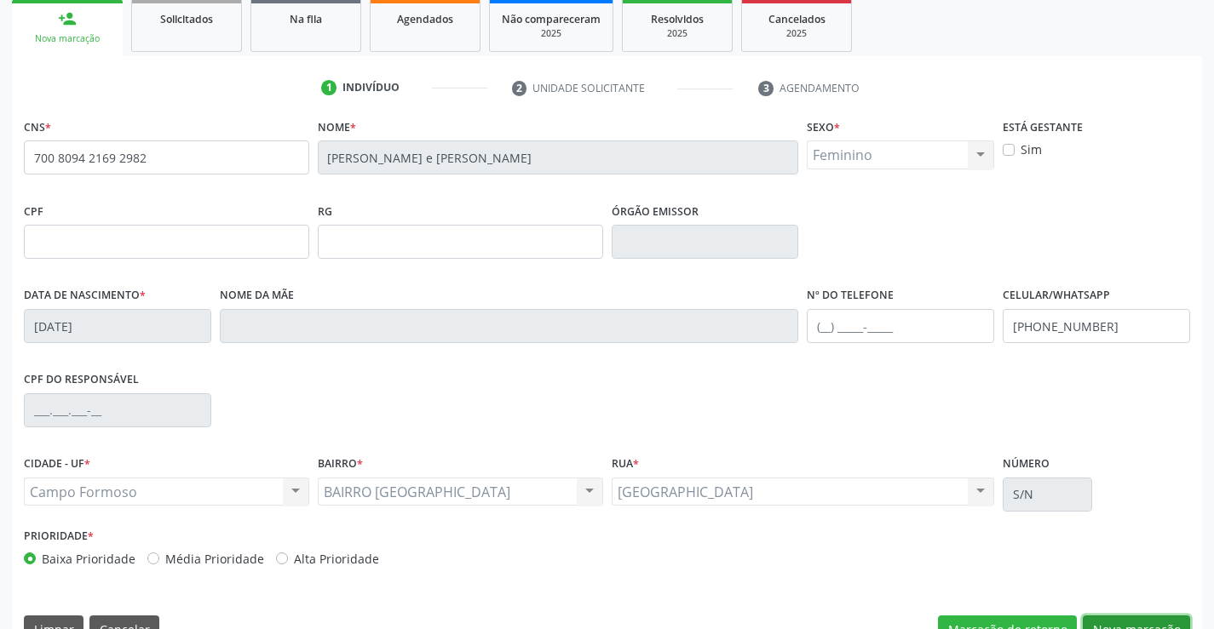
click at [1124, 619] on button "Nova marcação" at bounding box center [1135, 630] width 107 height 29
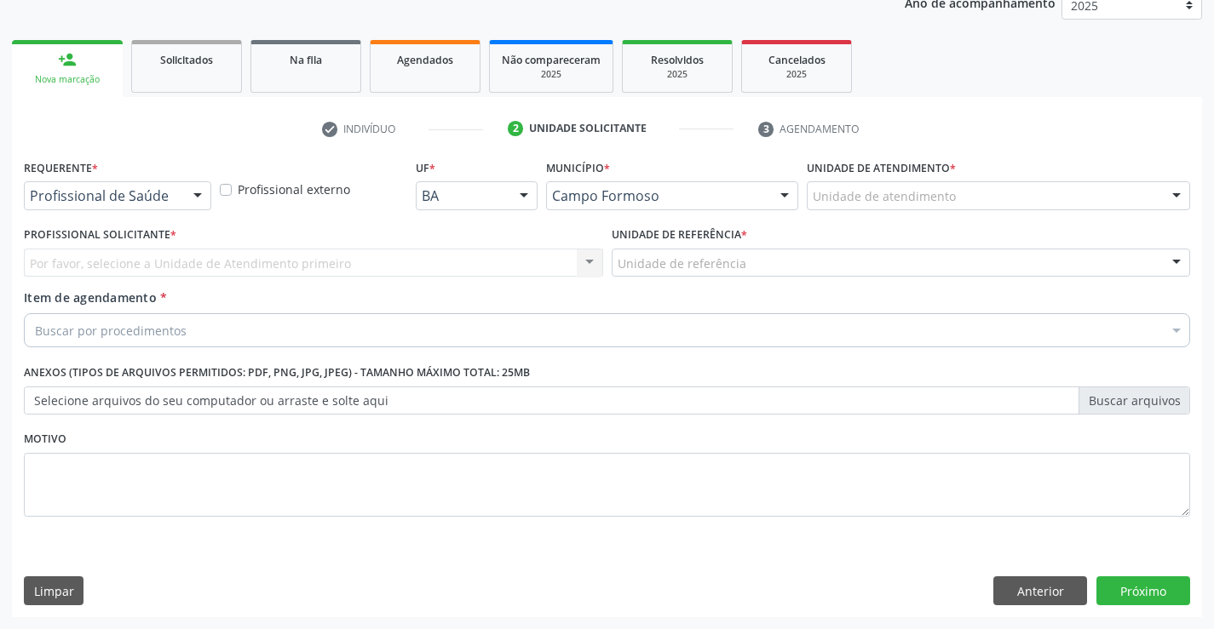
scroll to position [215, 0]
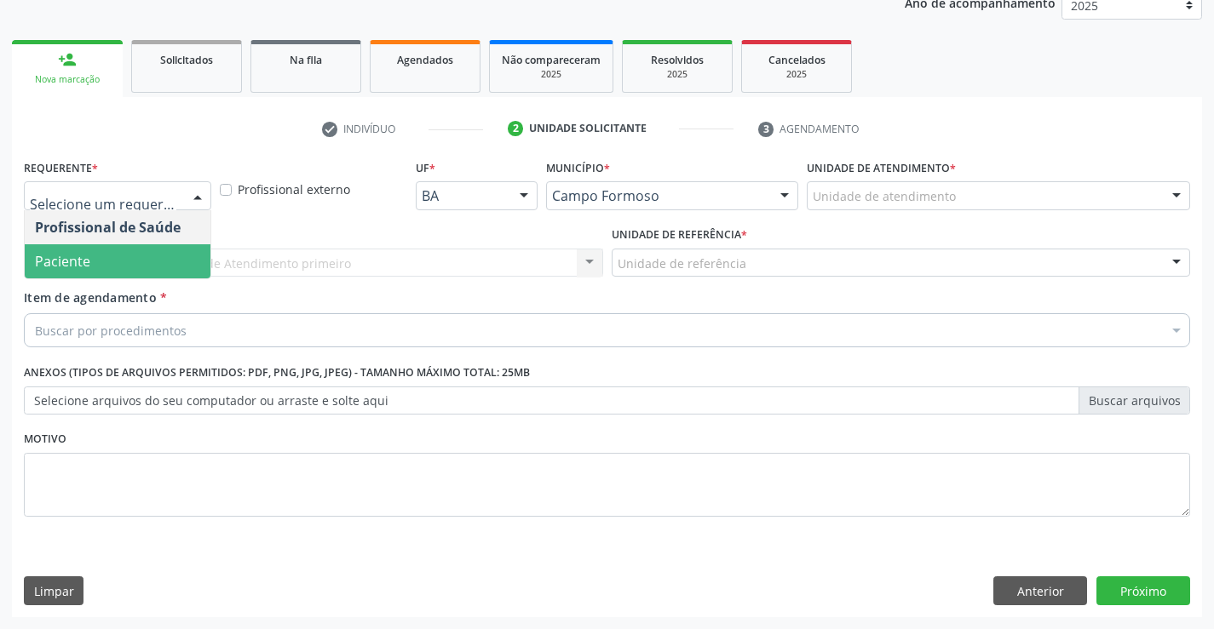
click at [114, 268] on span "Paciente" at bounding box center [118, 261] width 186 height 34
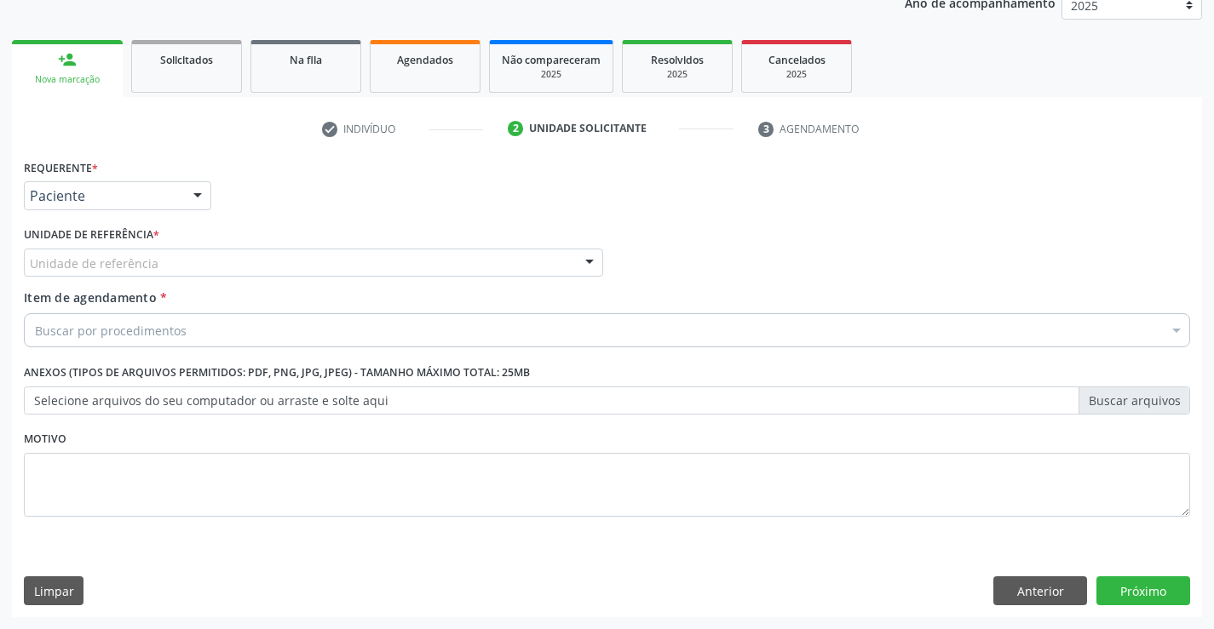
click at [215, 261] on div "Unidade de referência" at bounding box center [313, 263] width 579 height 29
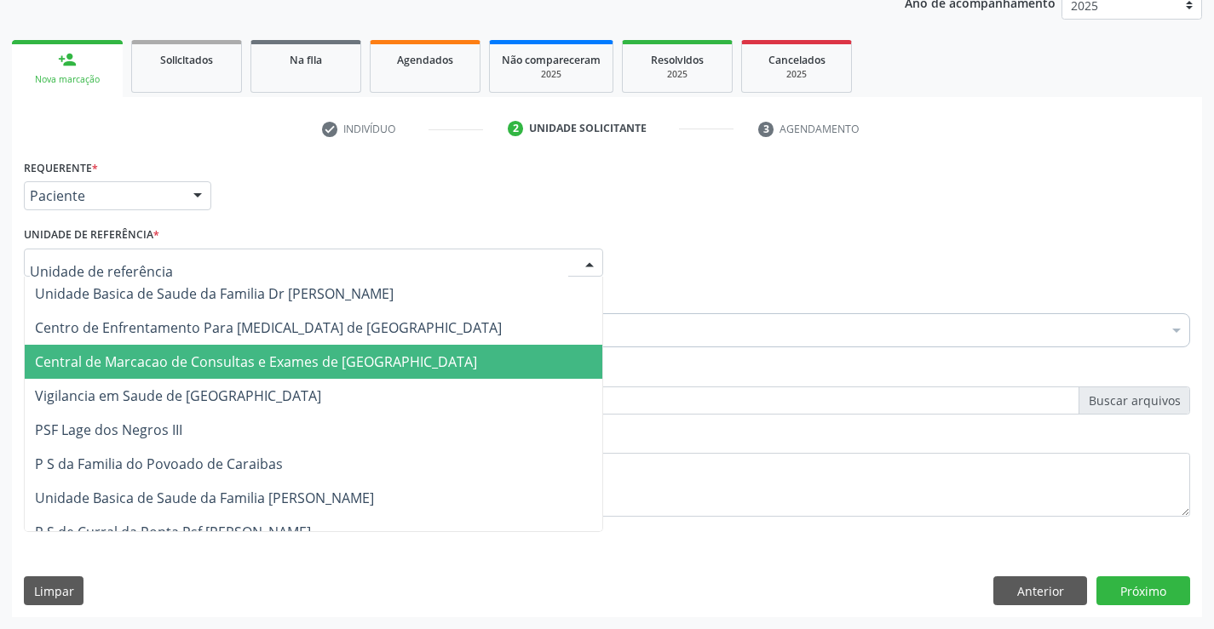
click at [219, 355] on span "Central de Marcacao de Consultas e Exames de [GEOGRAPHIC_DATA]" at bounding box center [256, 362] width 442 height 19
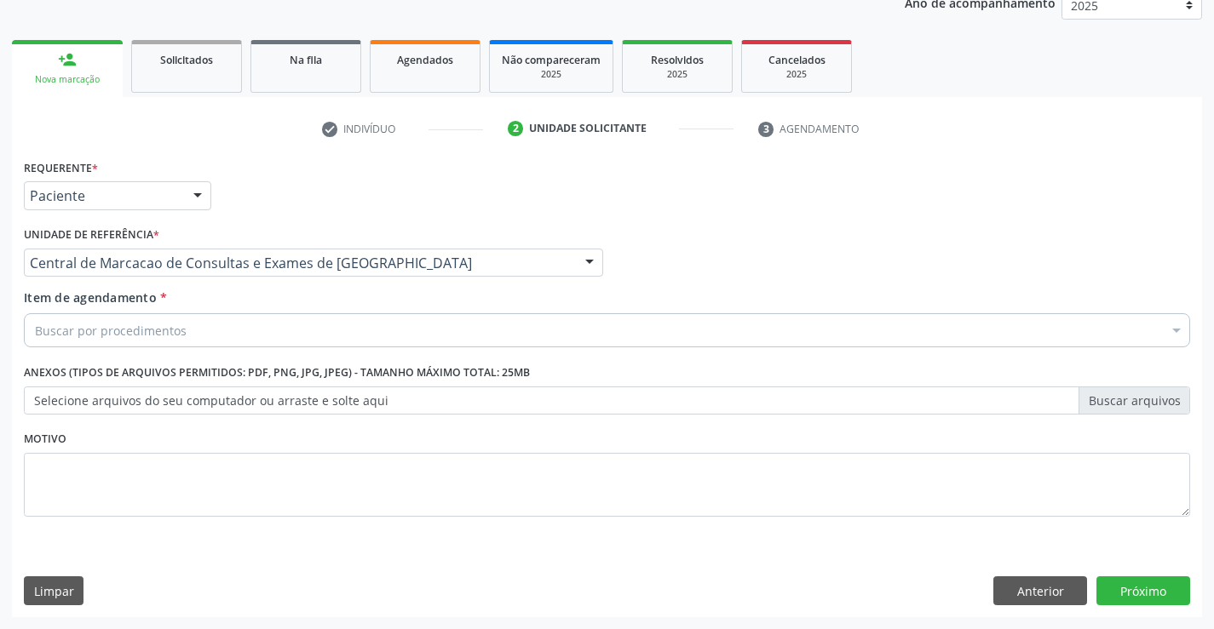
click at [269, 329] on div "Buscar por procedimentos" at bounding box center [607, 330] width 1166 height 34
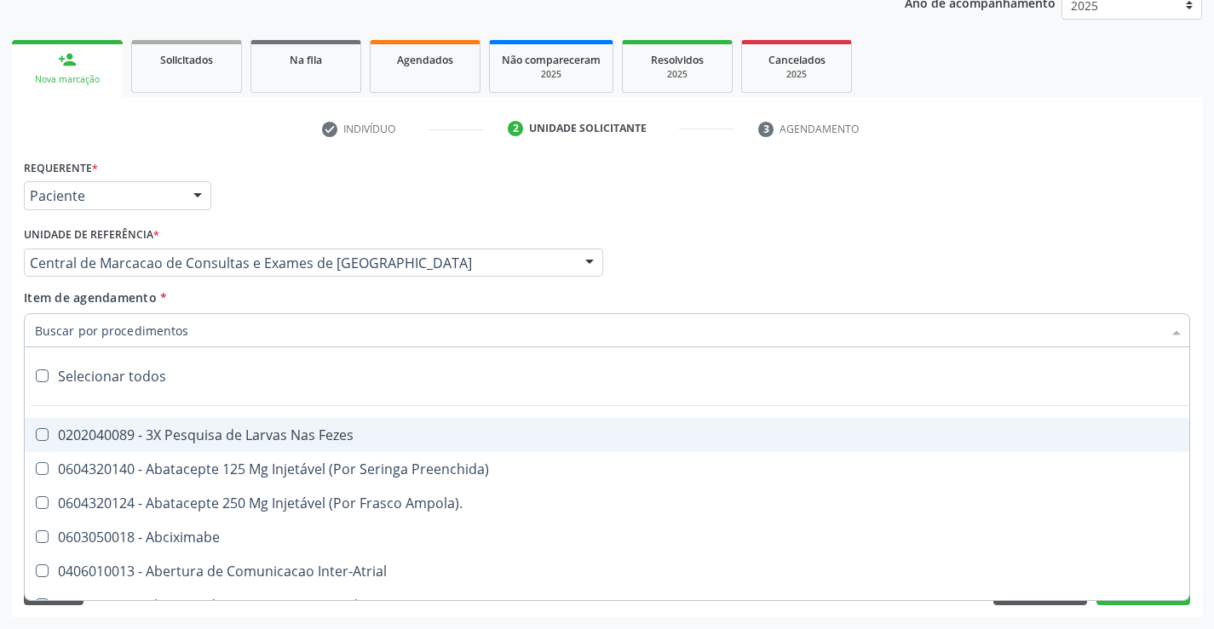
paste input "Médico Oftalmologista"
type input "Médico Oftalmologista"
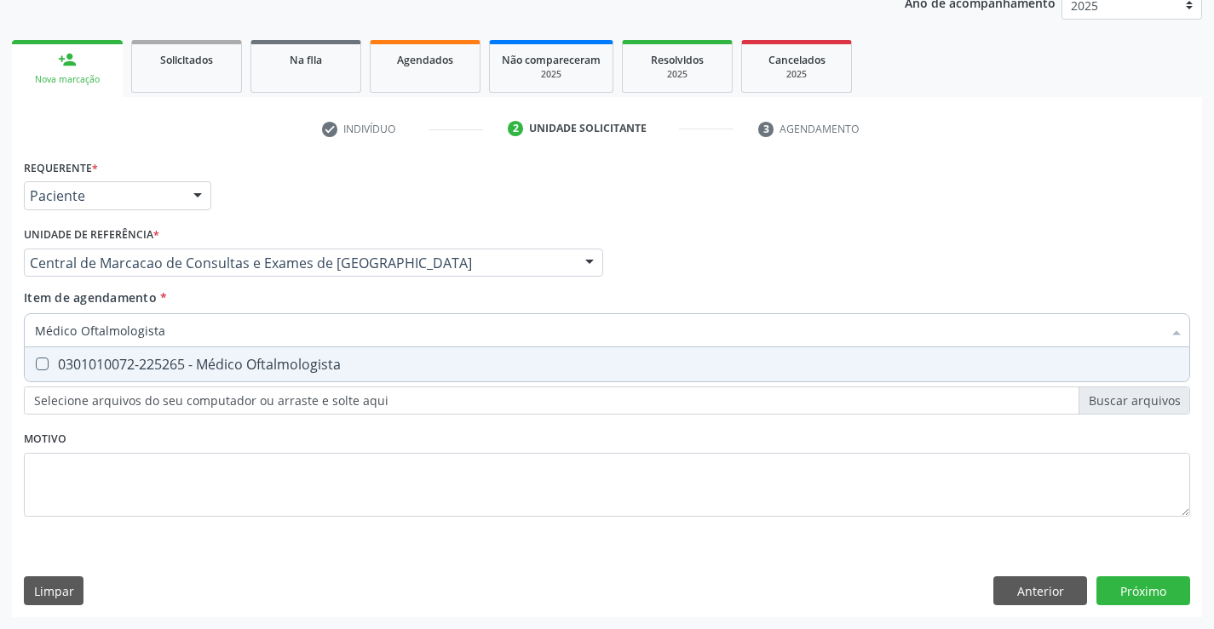
click at [342, 363] on div "0301010072-225265 - Médico Oftalmologista" at bounding box center [607, 365] width 1144 height 14
checkbox Oftalmologista "true"
click at [1117, 589] on div "Requerente * Paciente Profissional de Saúde Paciente Nenhum resultado encontrad…" at bounding box center [607, 386] width 1190 height 462
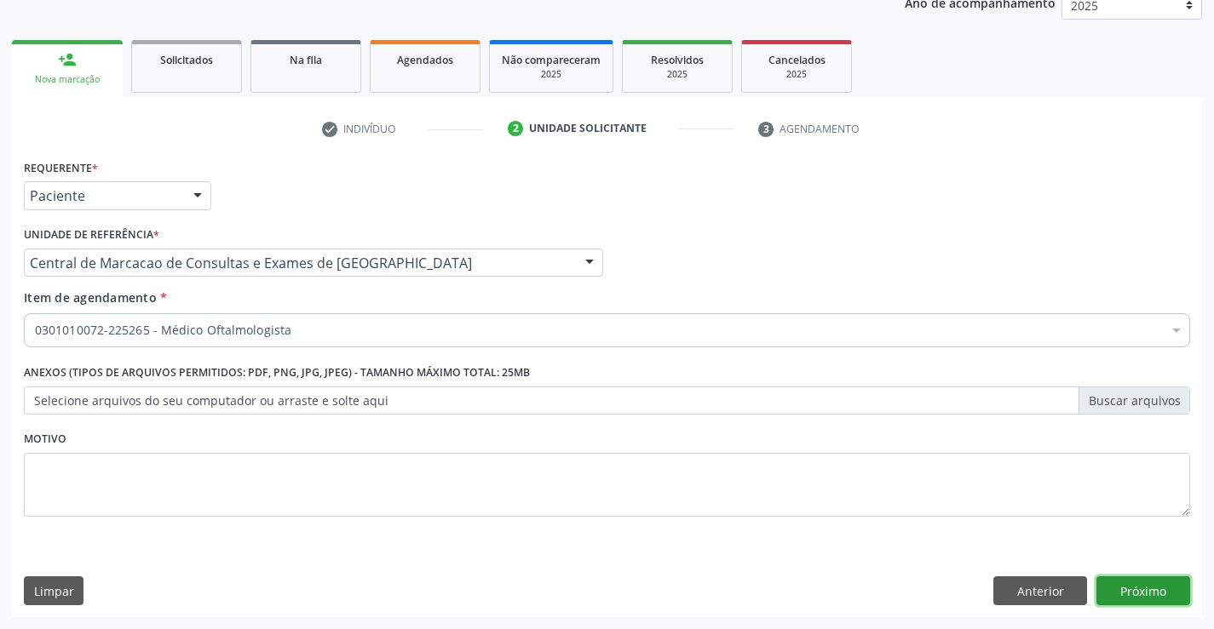
click at [1128, 595] on button "Próximo" at bounding box center [1143, 591] width 94 height 29
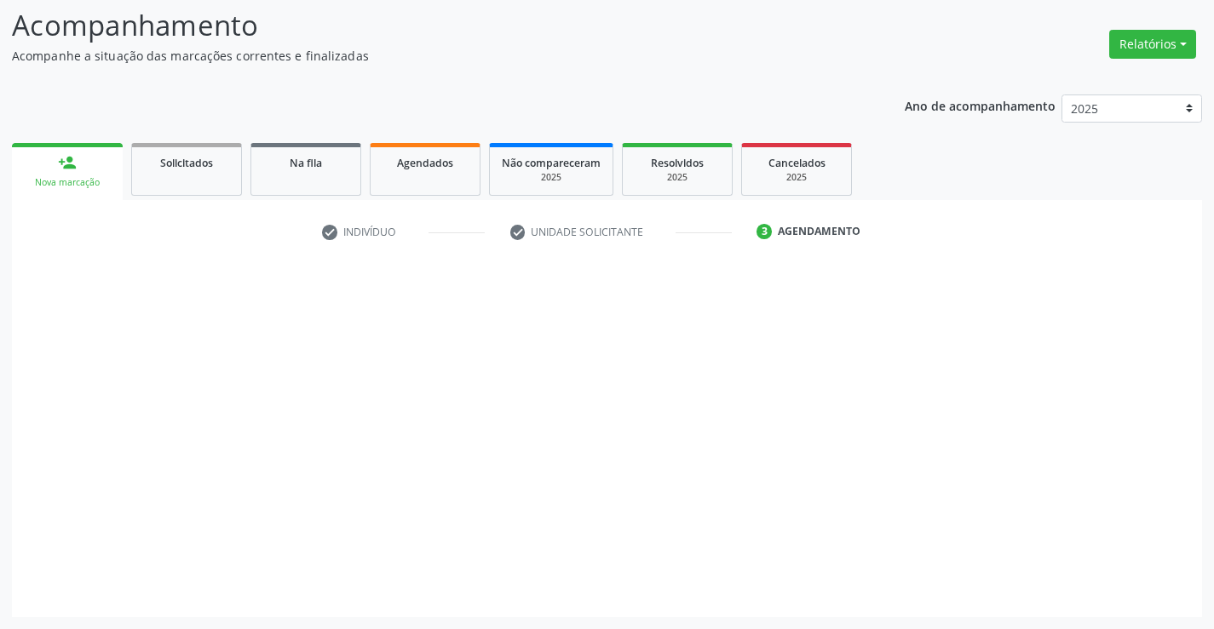
scroll to position [112, 0]
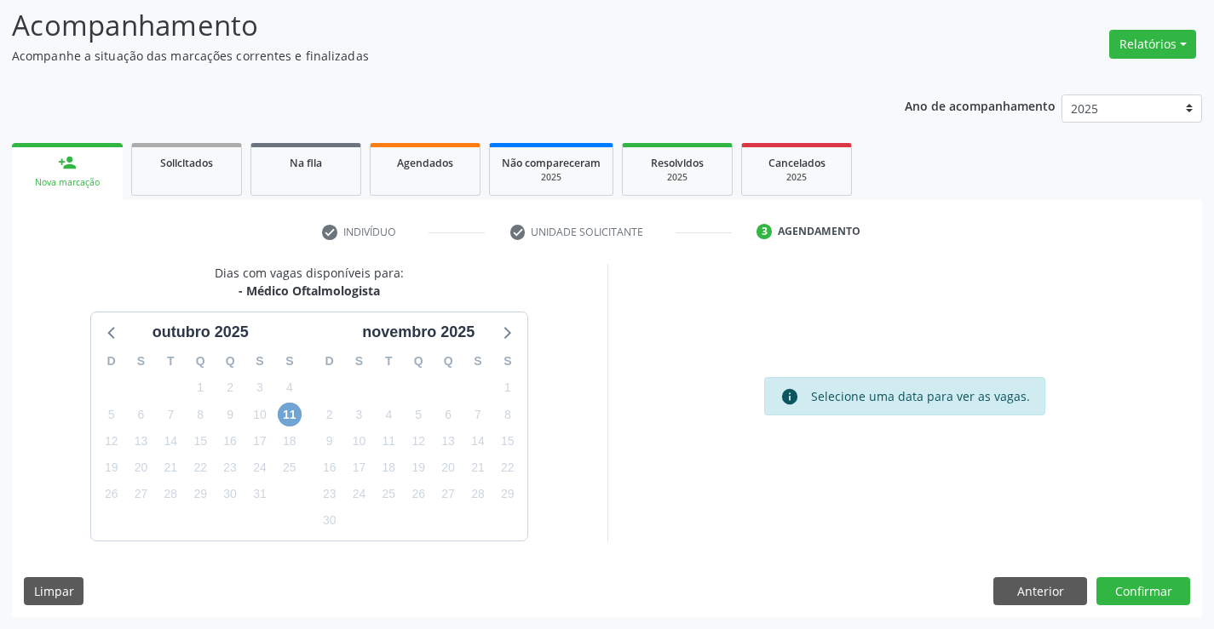
click at [299, 415] on span "11" at bounding box center [290, 415] width 24 height 24
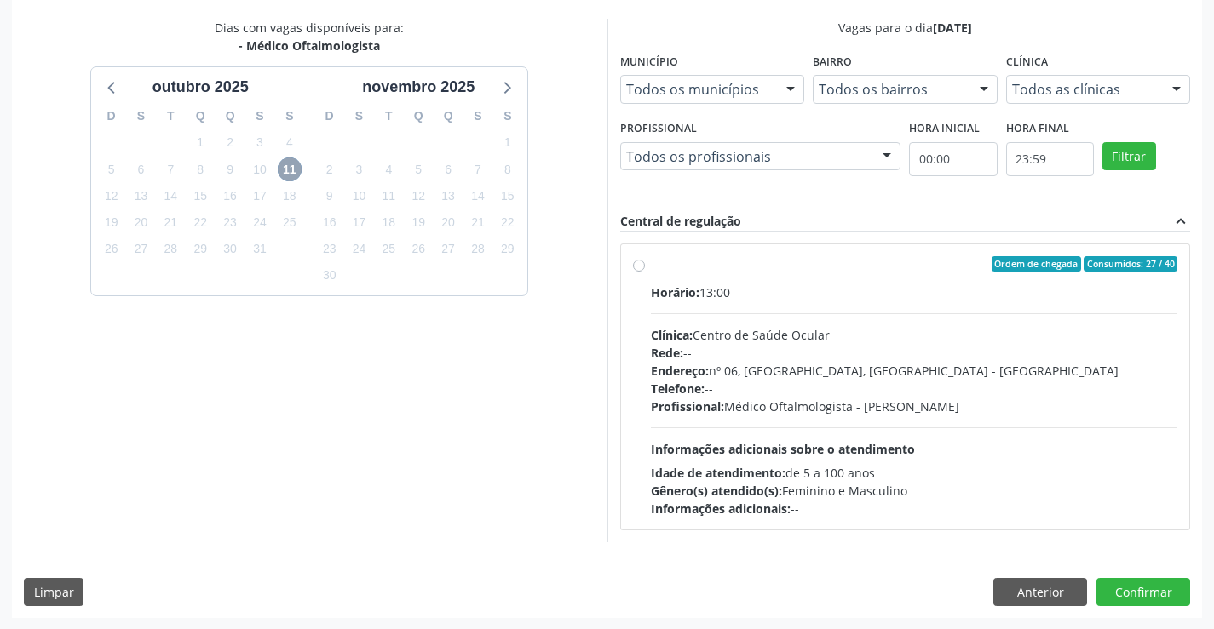
scroll to position [358, 0]
click at [742, 410] on div "Profissional: Médico Oftalmologista - [PERSON_NAME]" at bounding box center [914, 406] width 527 height 18
click at [645, 271] on input "Ordem de chegada Consumidos: 27 / 40 Horário: 13:00 Clínica: Centro de Saúde Oc…" at bounding box center [639, 262] width 12 height 15
radio input "true"
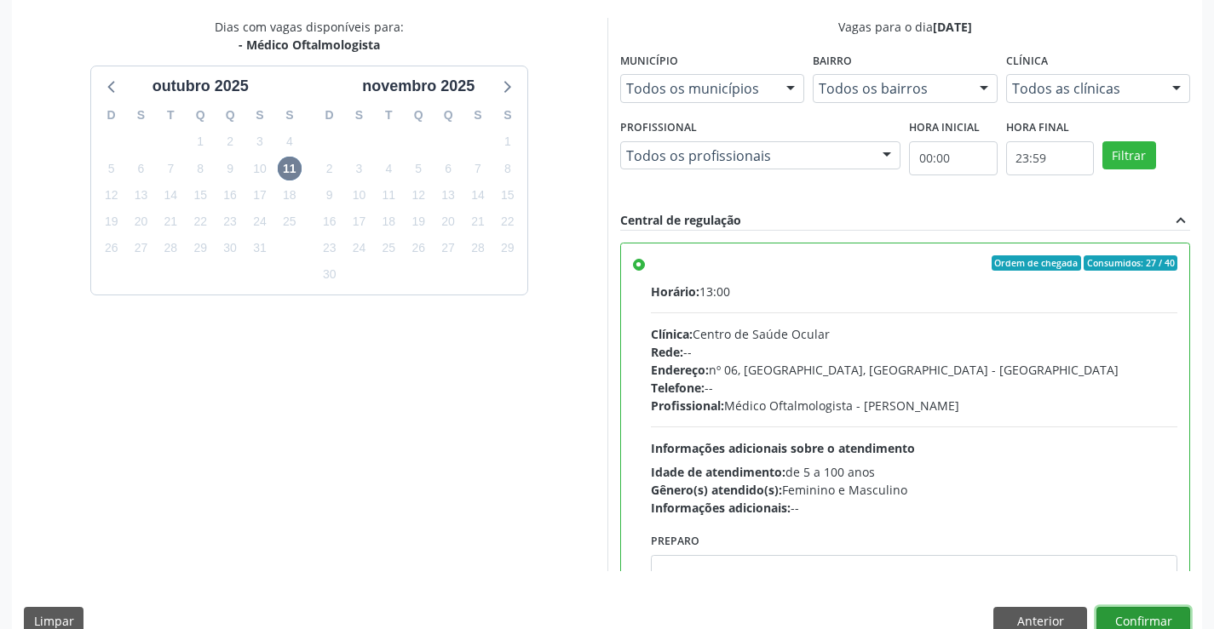
click at [1136, 617] on button "Confirmar" at bounding box center [1143, 621] width 94 height 29
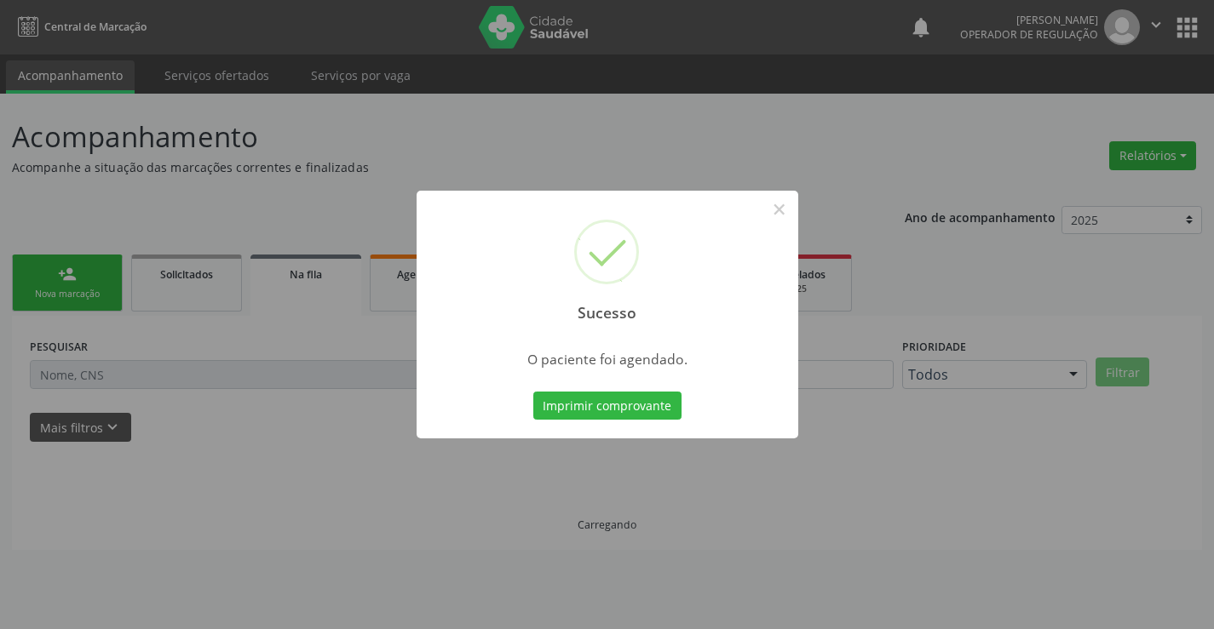
scroll to position [0, 0]
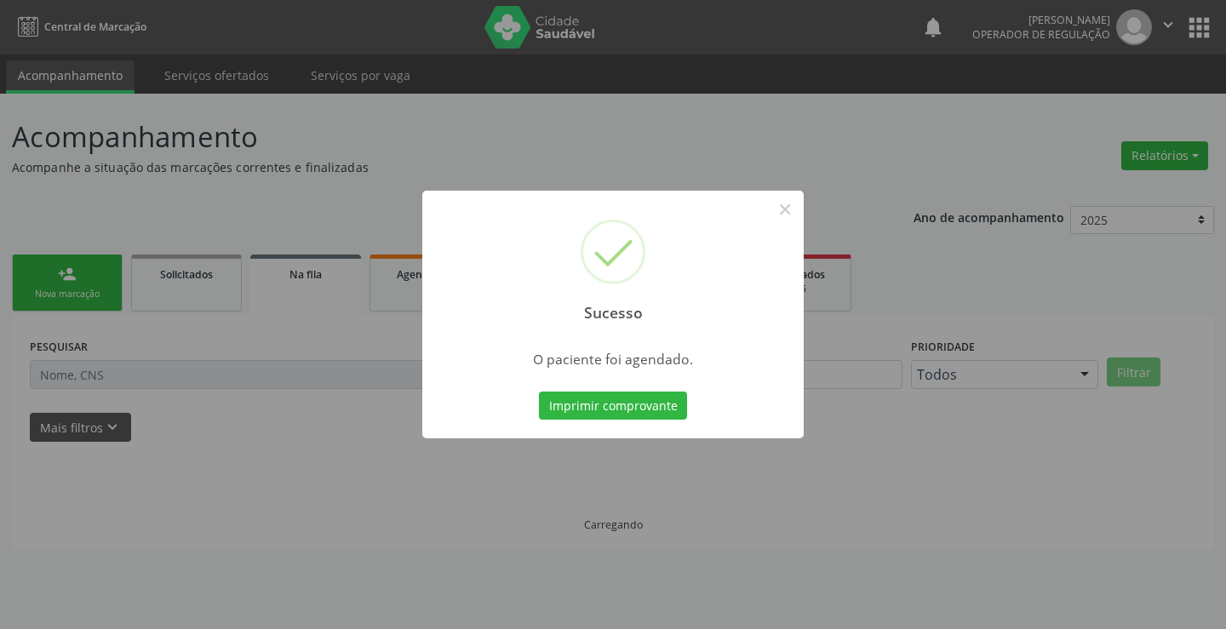
click at [539, 392] on button "Imprimir comprovante" at bounding box center [613, 406] width 148 height 29
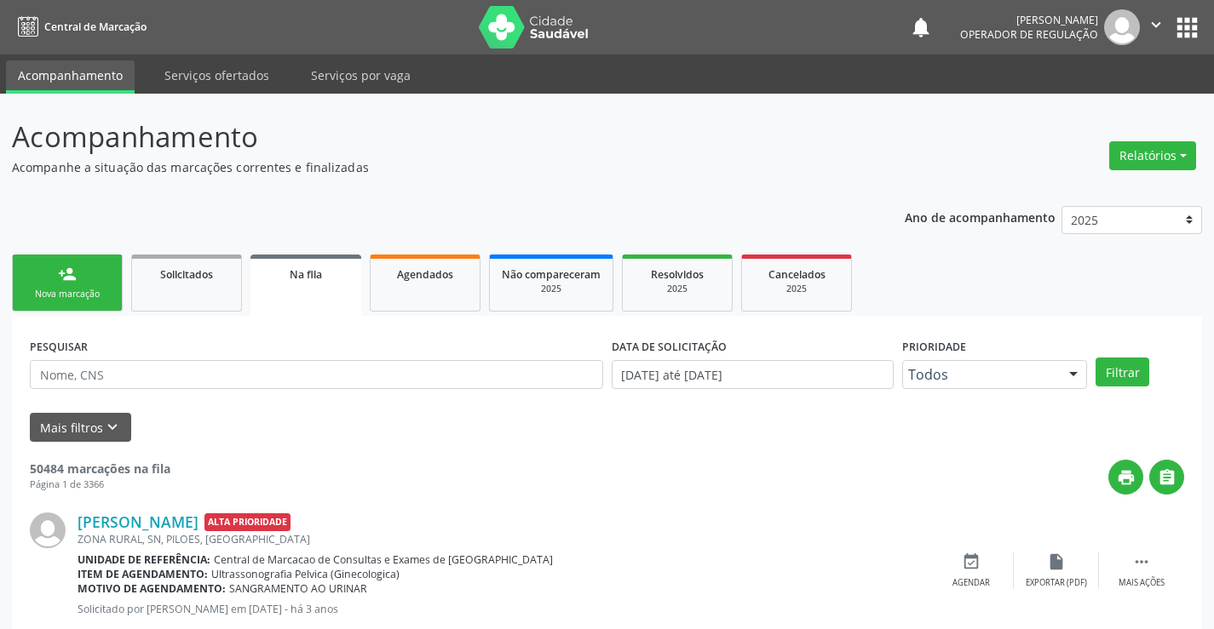
click at [77, 273] on link "person_add Nova marcação" at bounding box center [67, 283] width 111 height 57
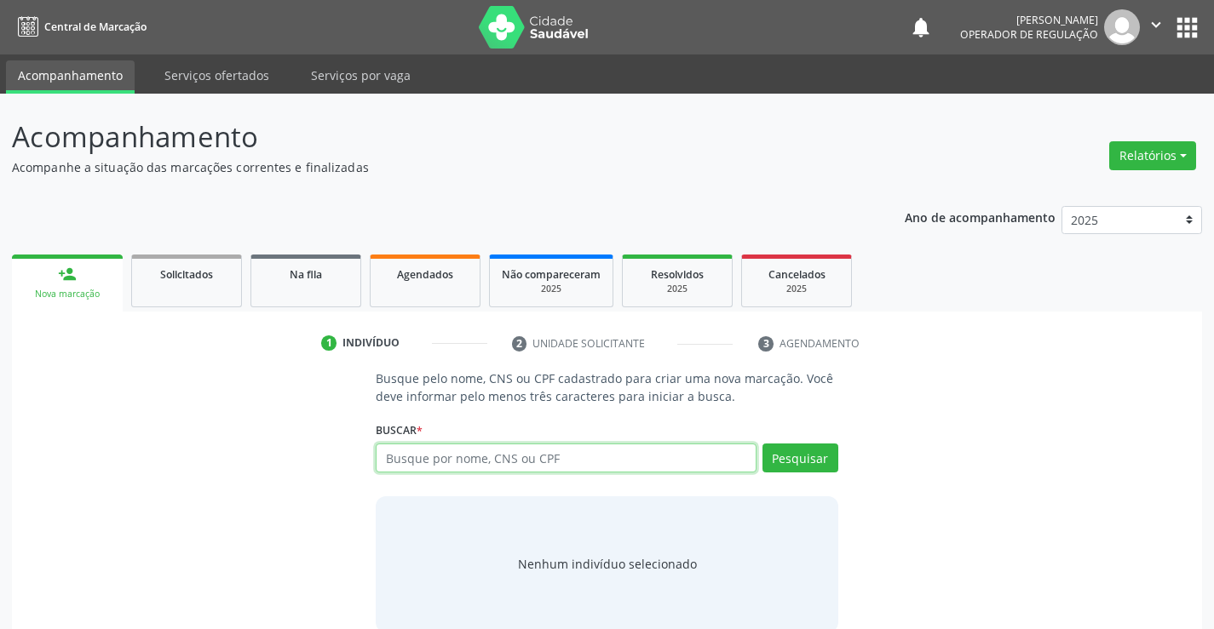
click at [604, 463] on input "text" at bounding box center [566, 458] width 380 height 29
type input "700101904488513"
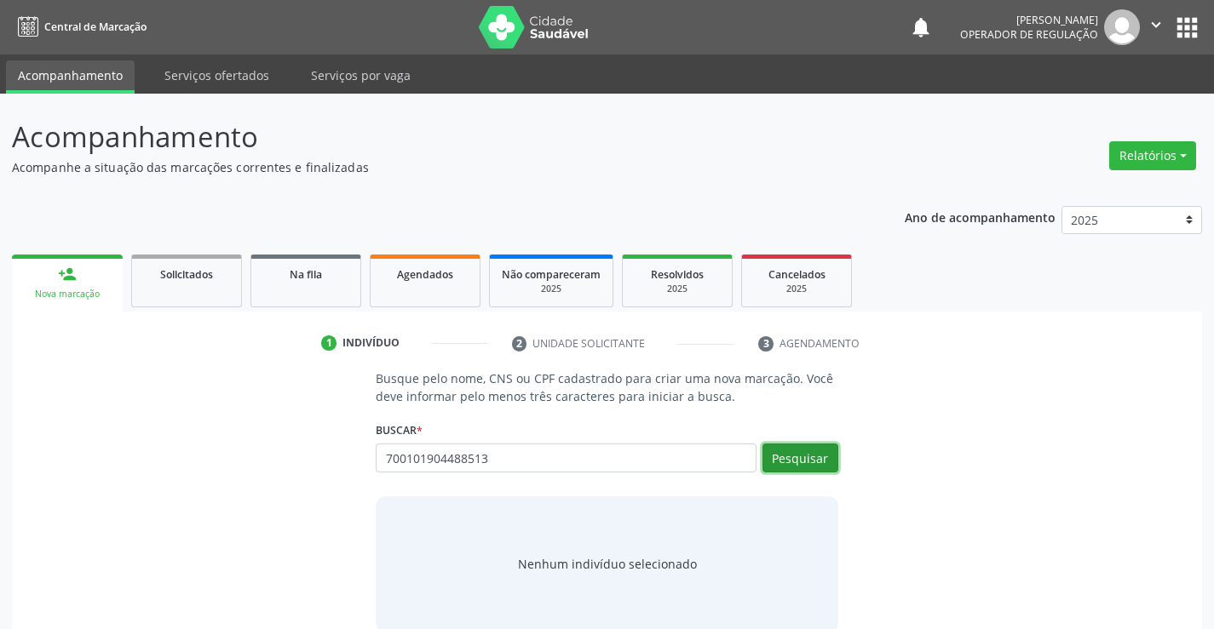
click at [789, 462] on button "Pesquisar" at bounding box center [800, 458] width 76 height 29
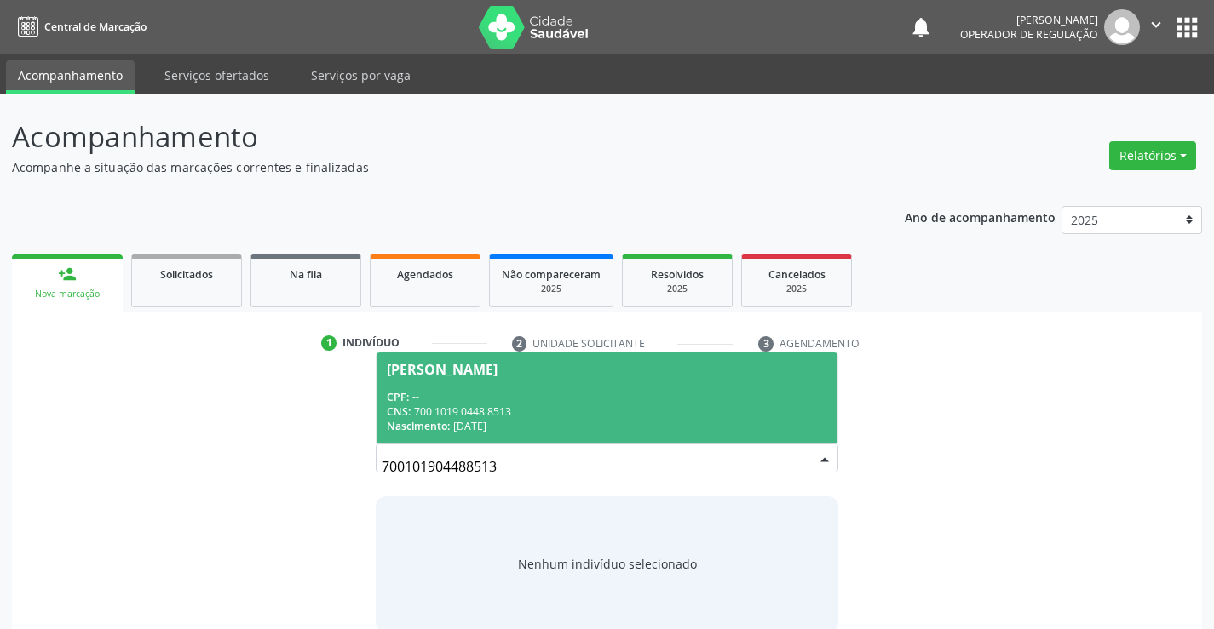
click at [497, 370] on div "[PERSON_NAME]" at bounding box center [442, 370] width 111 height 14
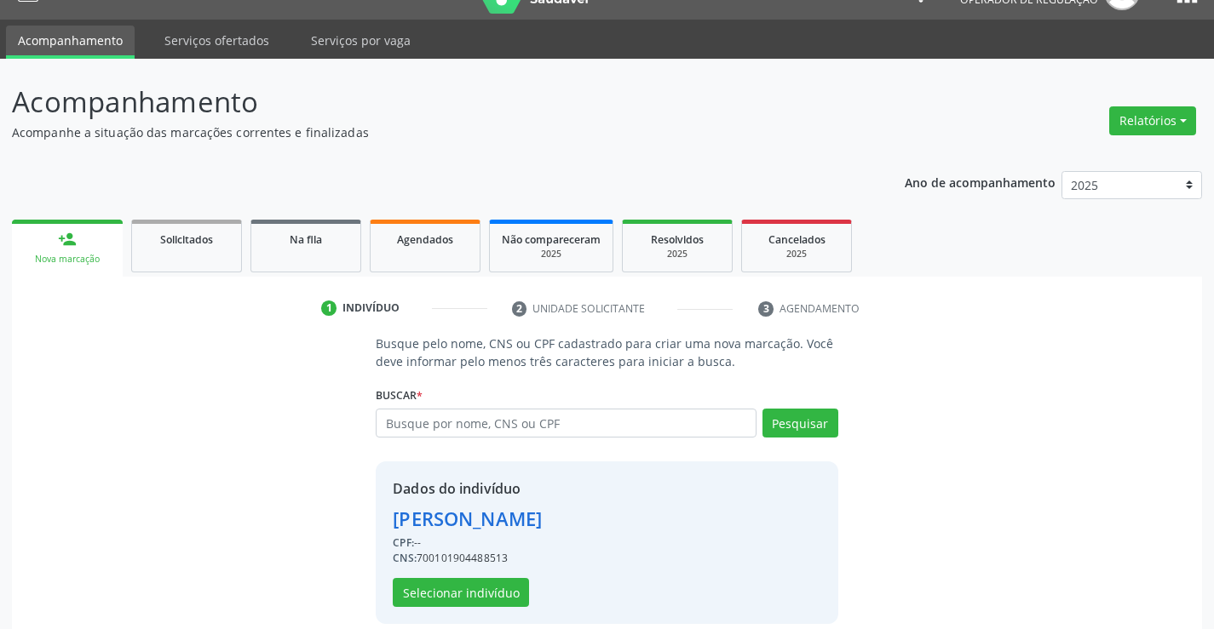
scroll to position [54, 0]
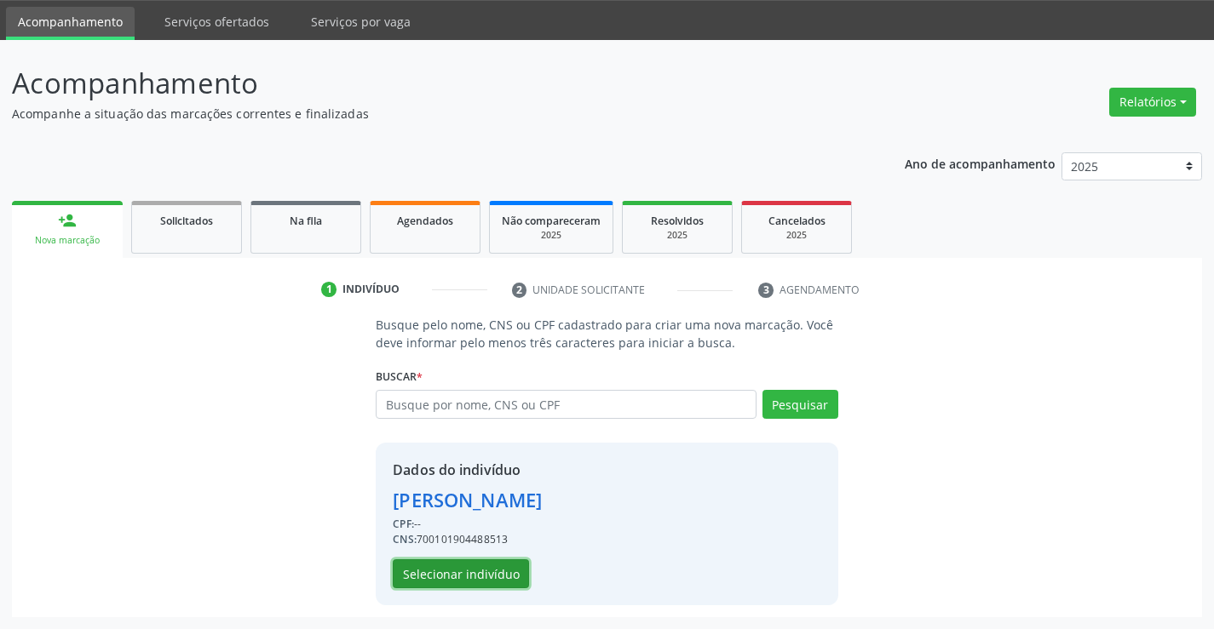
click at [503, 587] on button "Selecionar indivíduo" at bounding box center [461, 574] width 136 height 29
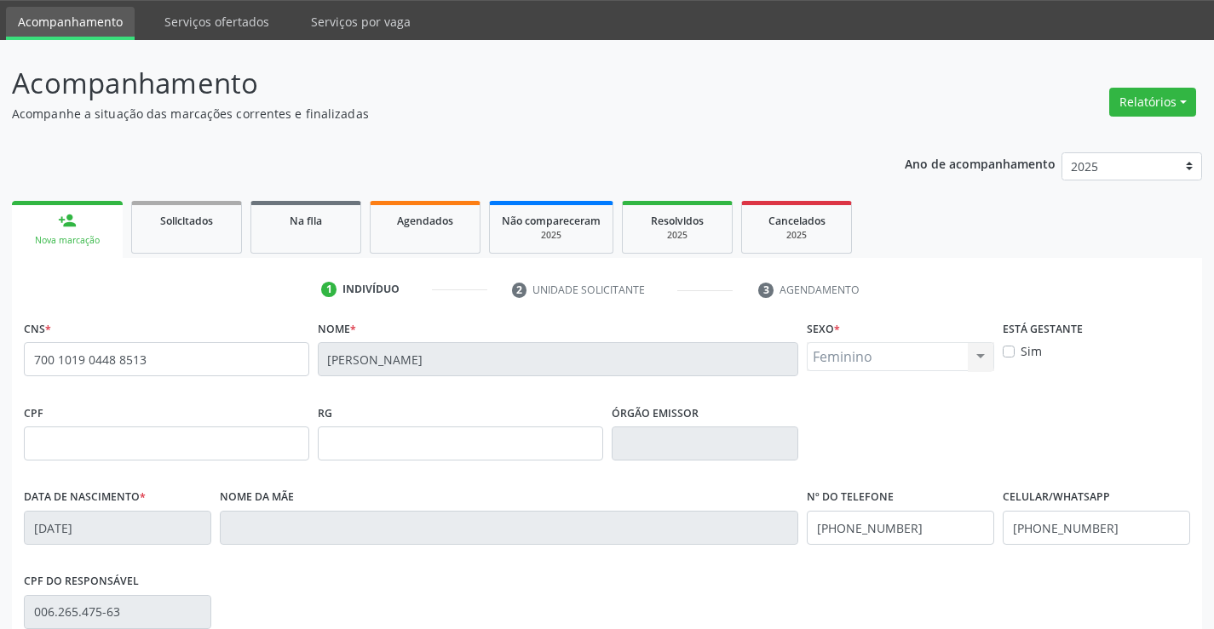
click at [506, 577] on div "CPF do responsável 006.265.475-63" at bounding box center [607, 611] width 1174 height 84
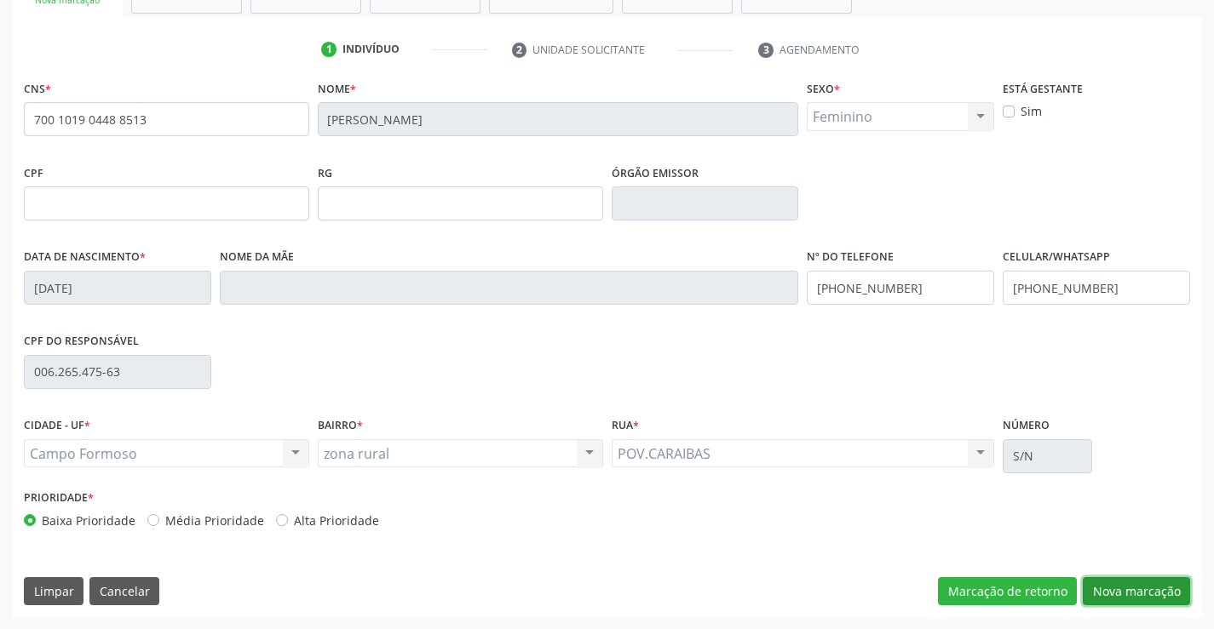
click at [1126, 591] on button "Nova marcação" at bounding box center [1135, 591] width 107 height 29
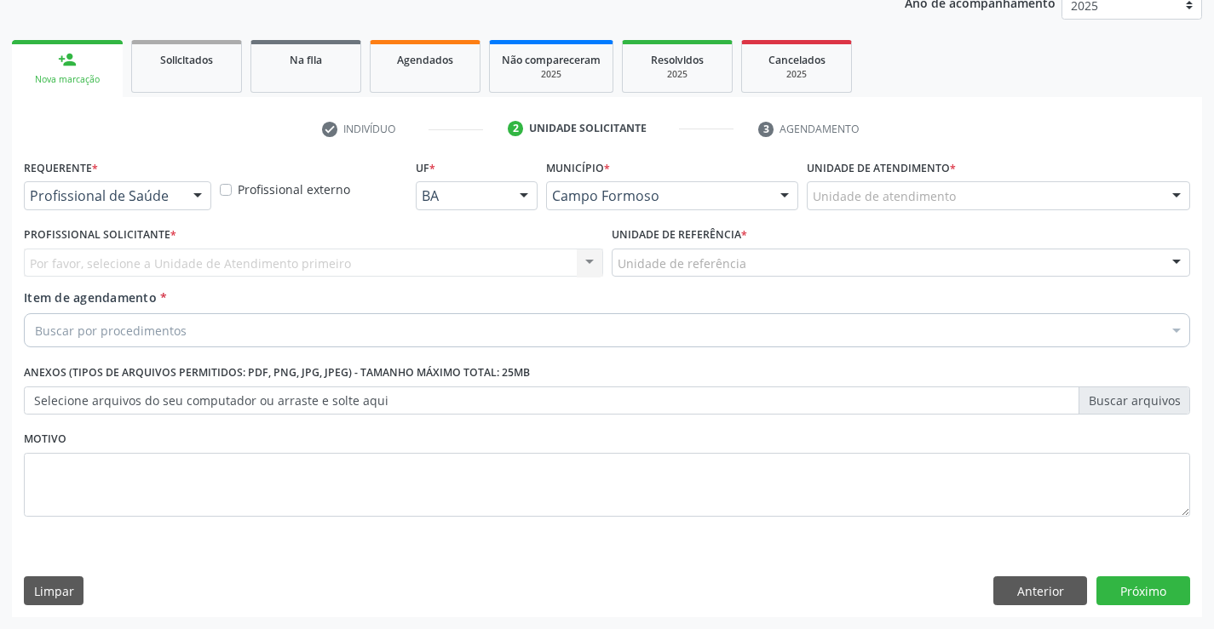
click at [199, 204] on div at bounding box center [198, 196] width 26 height 29
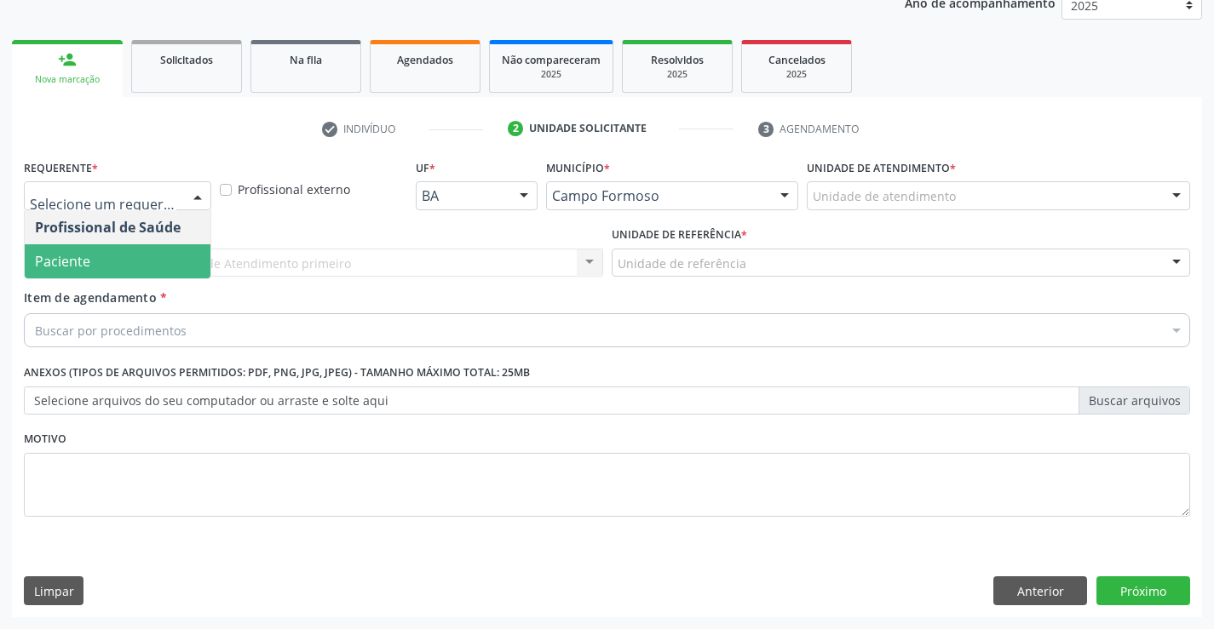
click at [158, 255] on span "Paciente" at bounding box center [118, 261] width 186 height 34
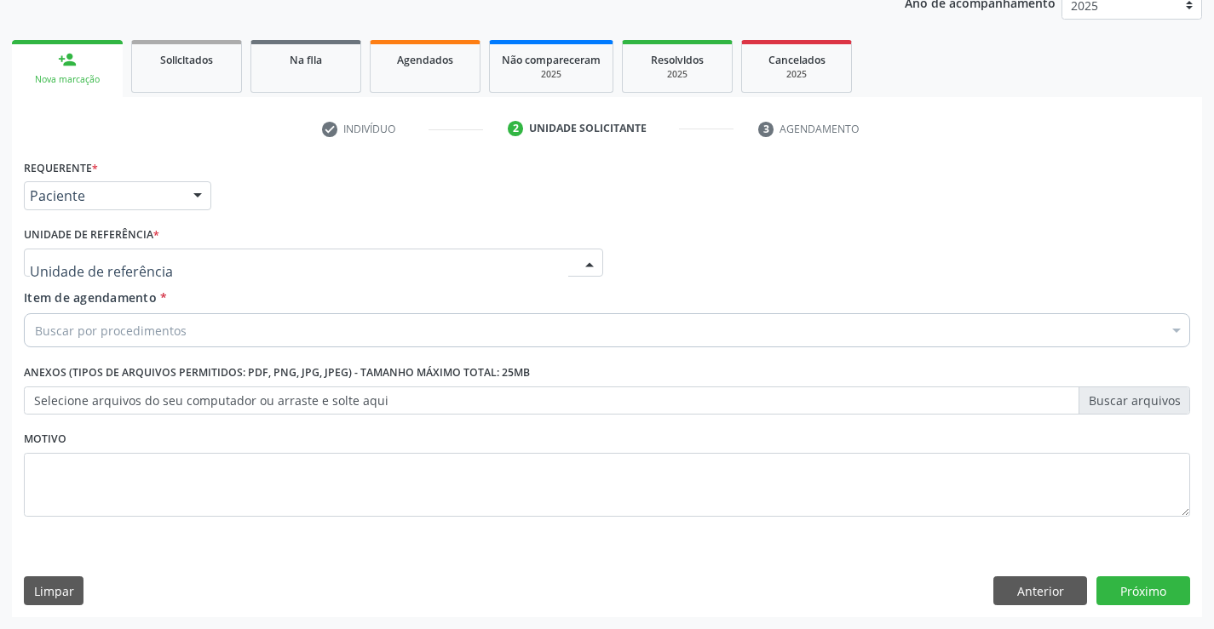
click at [301, 266] on div at bounding box center [313, 263] width 579 height 29
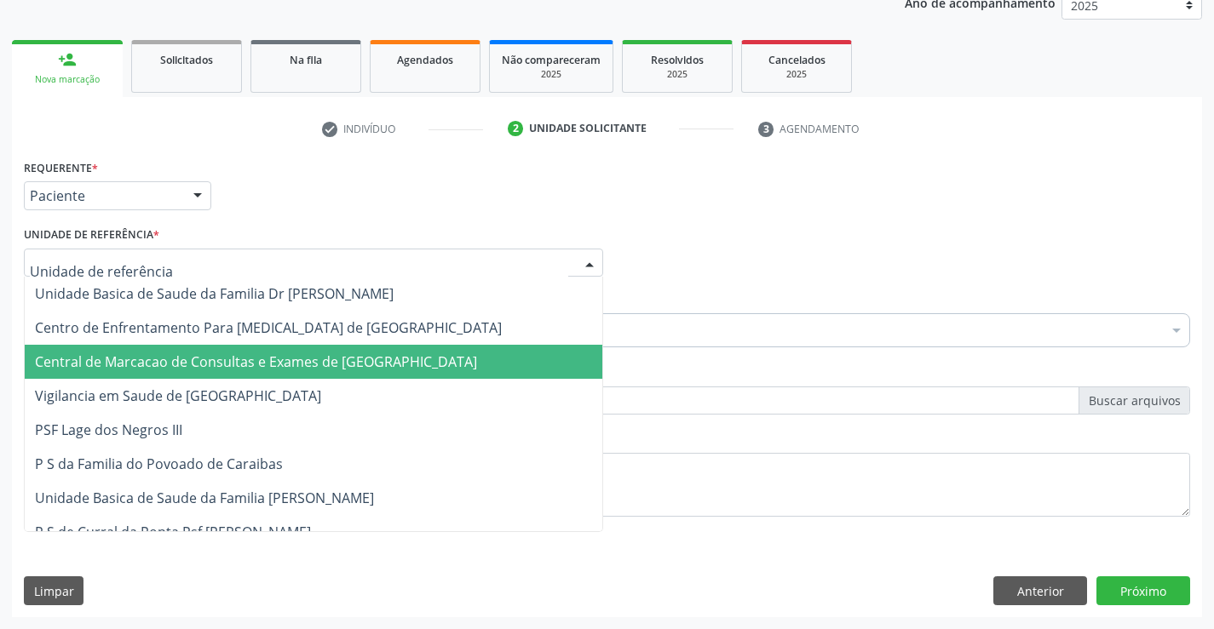
click at [278, 366] on span "Central de Marcacao de Consultas e Exames de [GEOGRAPHIC_DATA]" at bounding box center [256, 362] width 442 height 19
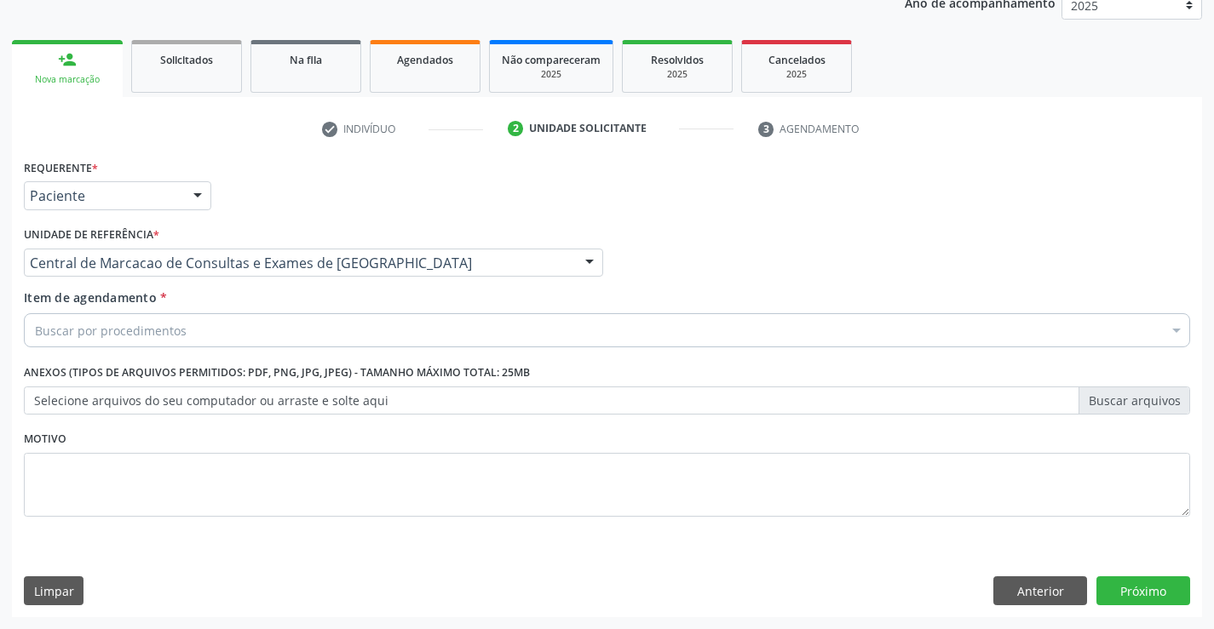
click at [313, 330] on div "Buscar por procedimentos" at bounding box center [607, 330] width 1166 height 34
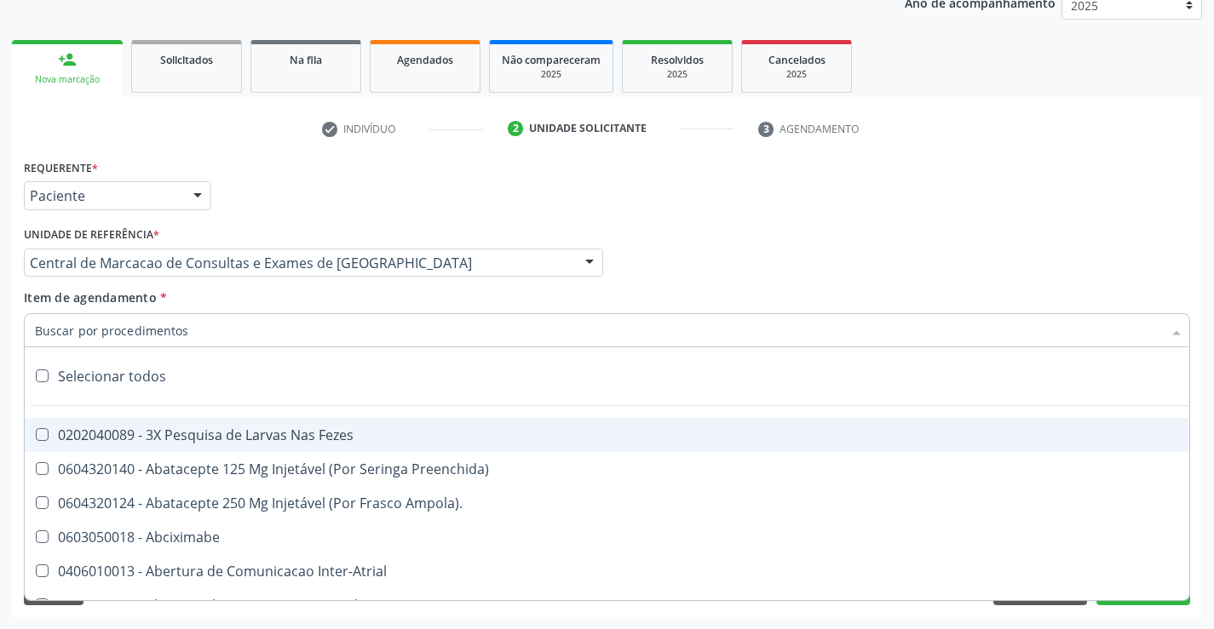
paste input "Médico Oftalmologista"
type input "Médico Oftalmologista"
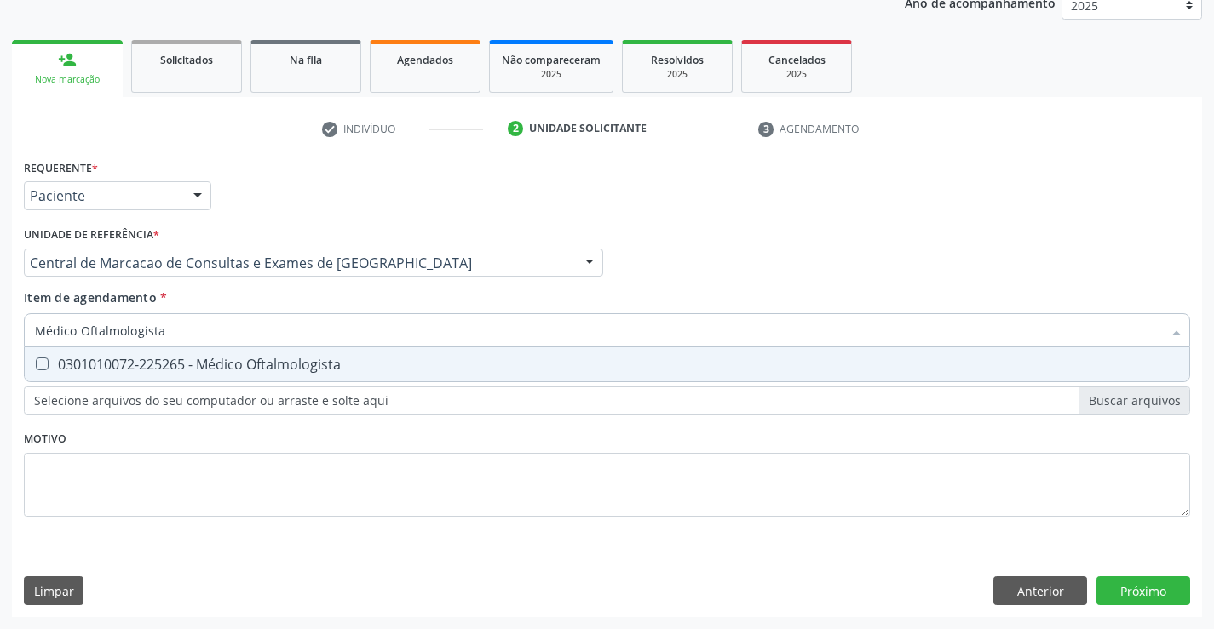
click at [702, 360] on div "0301010072-225265 - Médico Oftalmologista" at bounding box center [607, 365] width 1144 height 14
checkbox Oftalmologista "true"
click at [1105, 586] on div "Requerente * Paciente Profissional de Saúde Paciente Nenhum resultado encontrad…" at bounding box center [607, 386] width 1190 height 462
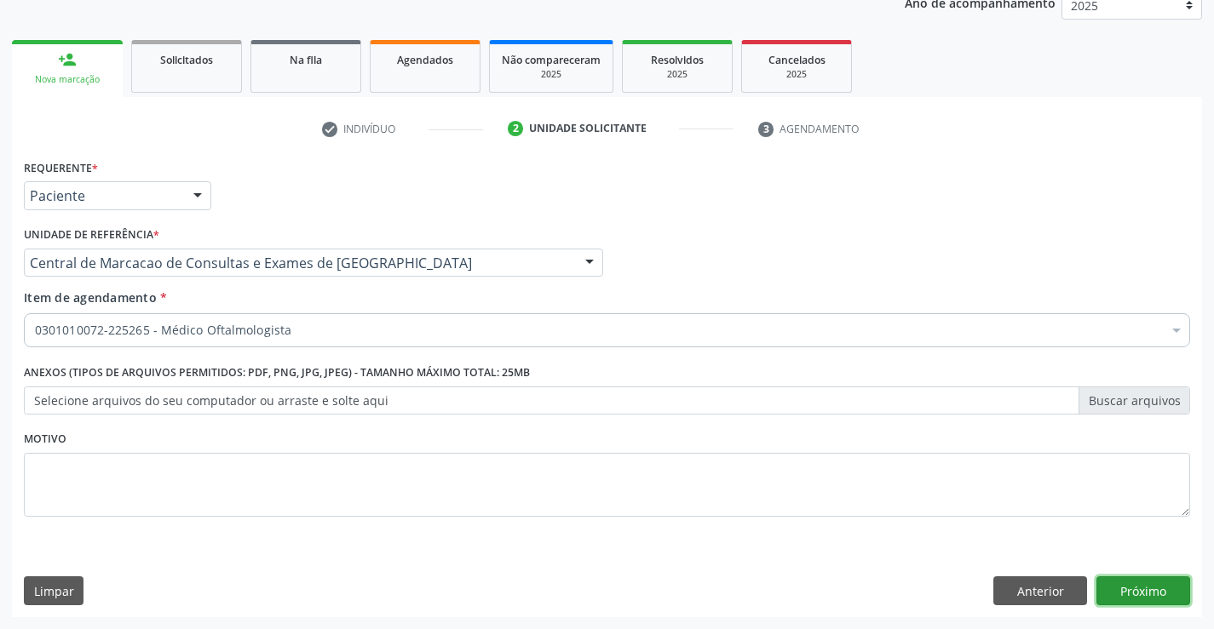
click at [1171, 588] on button "Próximo" at bounding box center [1143, 591] width 94 height 29
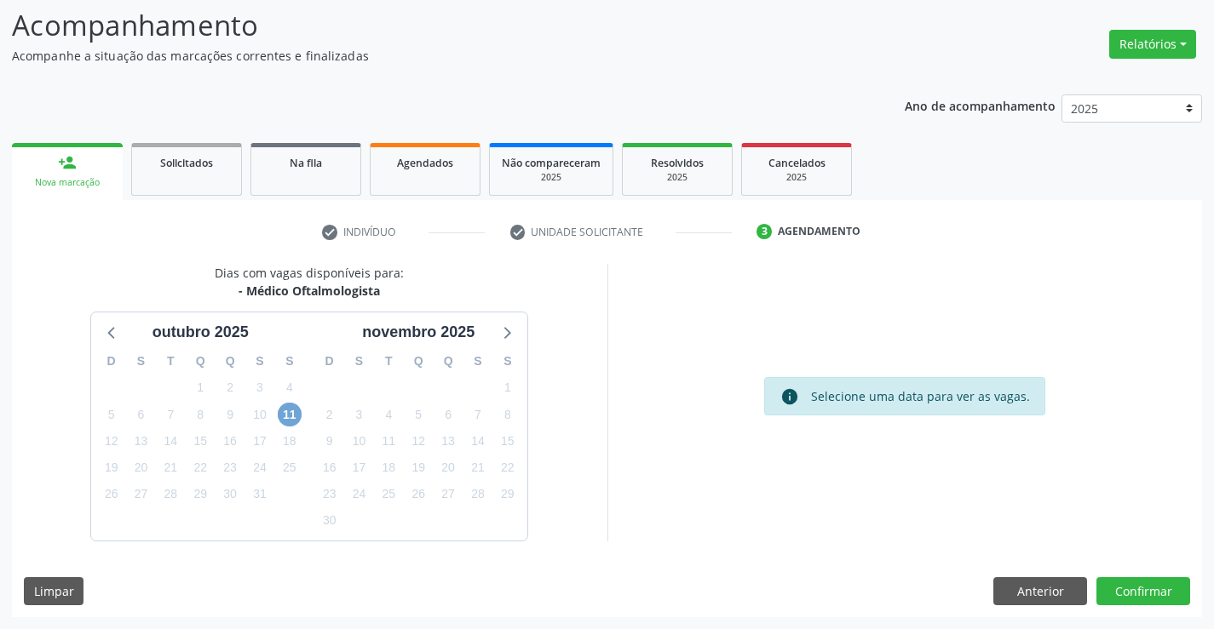
click at [290, 414] on span "11" at bounding box center [290, 415] width 24 height 24
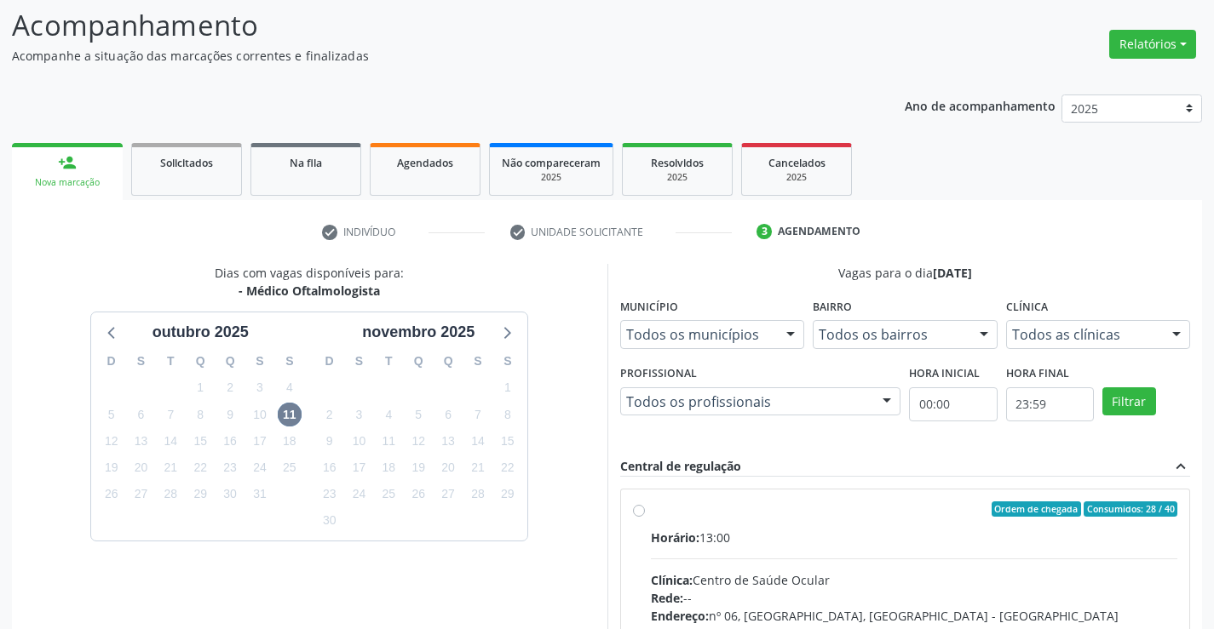
click at [645, 517] on input "Ordem de chegada Consumidos: 28 / 40 Horário: 13:00 Clínica: Centro de Saúde Oc…" at bounding box center [639, 509] width 12 height 15
radio input "true"
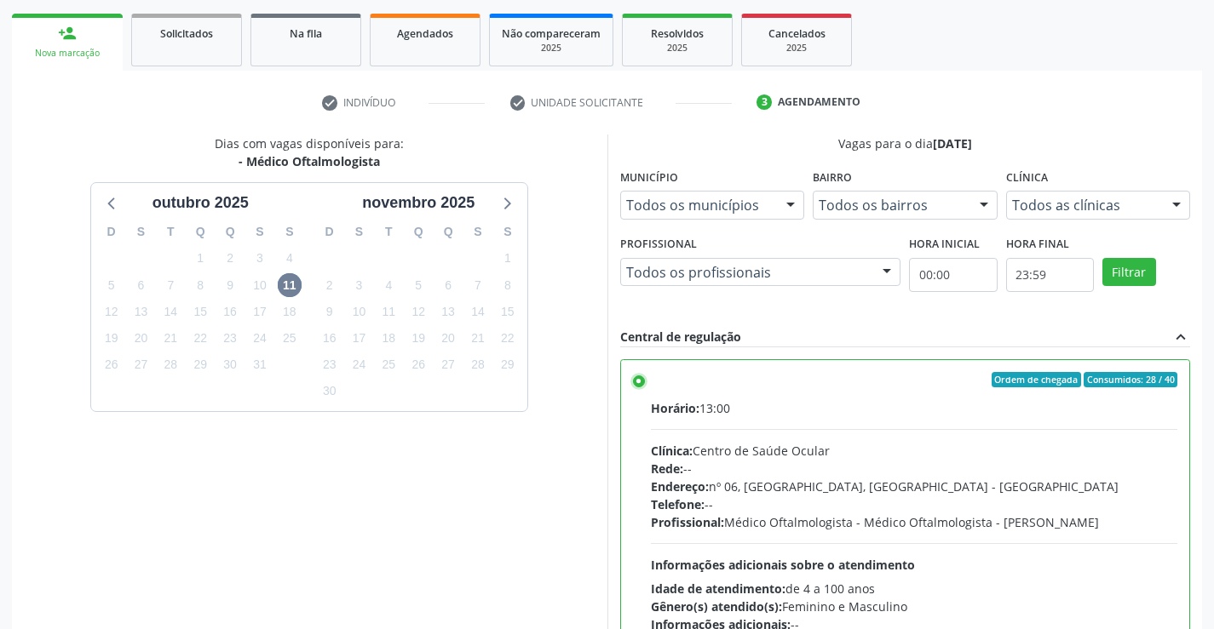
scroll to position [388, 0]
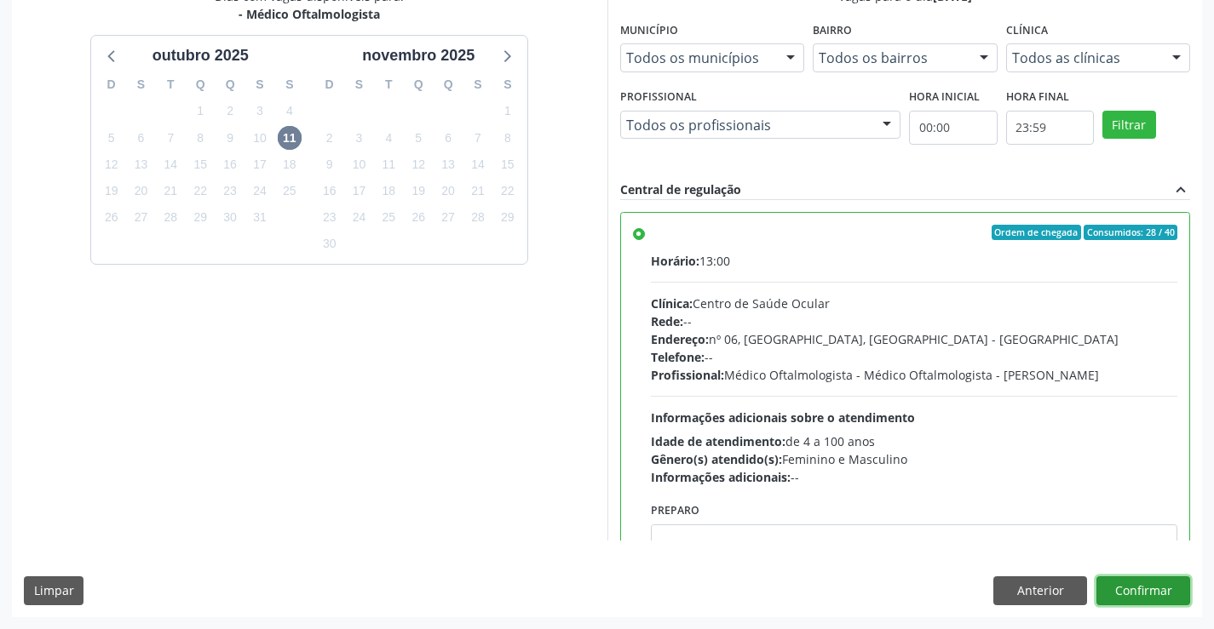
click at [1159, 603] on button "Confirmar" at bounding box center [1143, 591] width 94 height 29
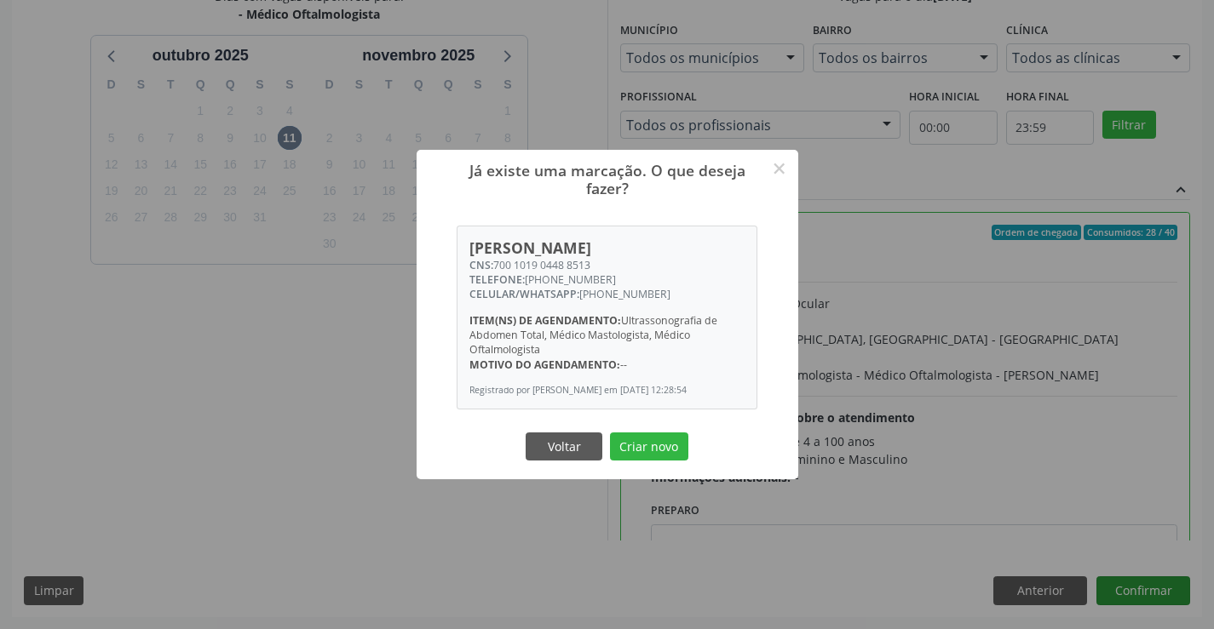
click at [610, 433] on button "Criar novo" at bounding box center [649, 447] width 78 height 29
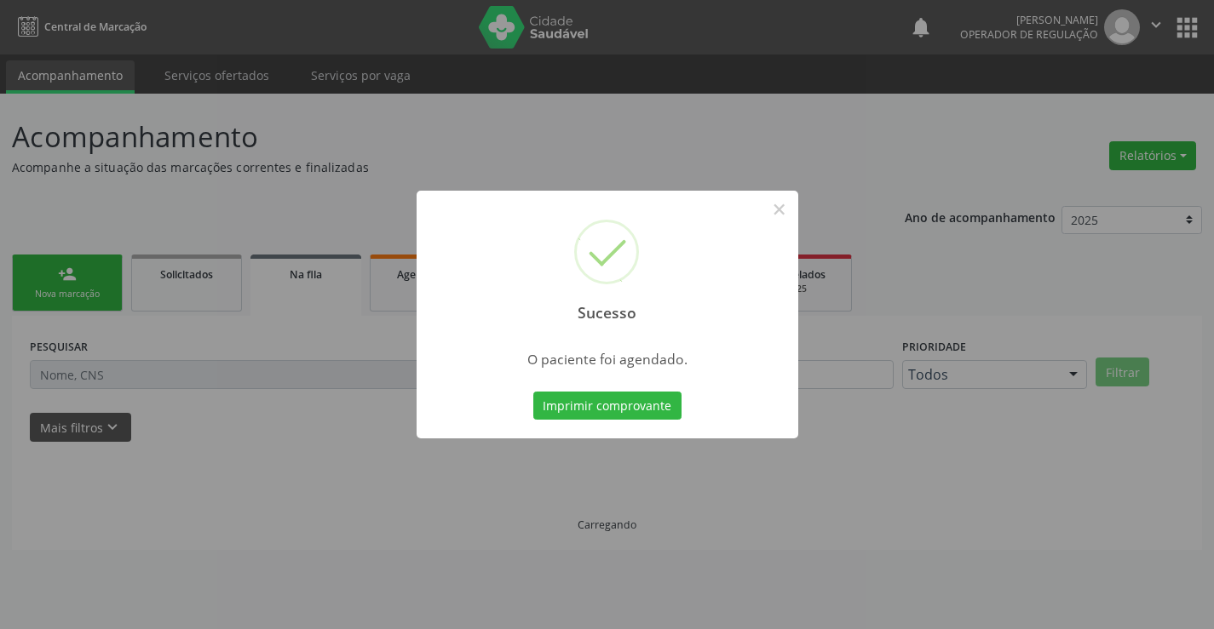
scroll to position [0, 0]
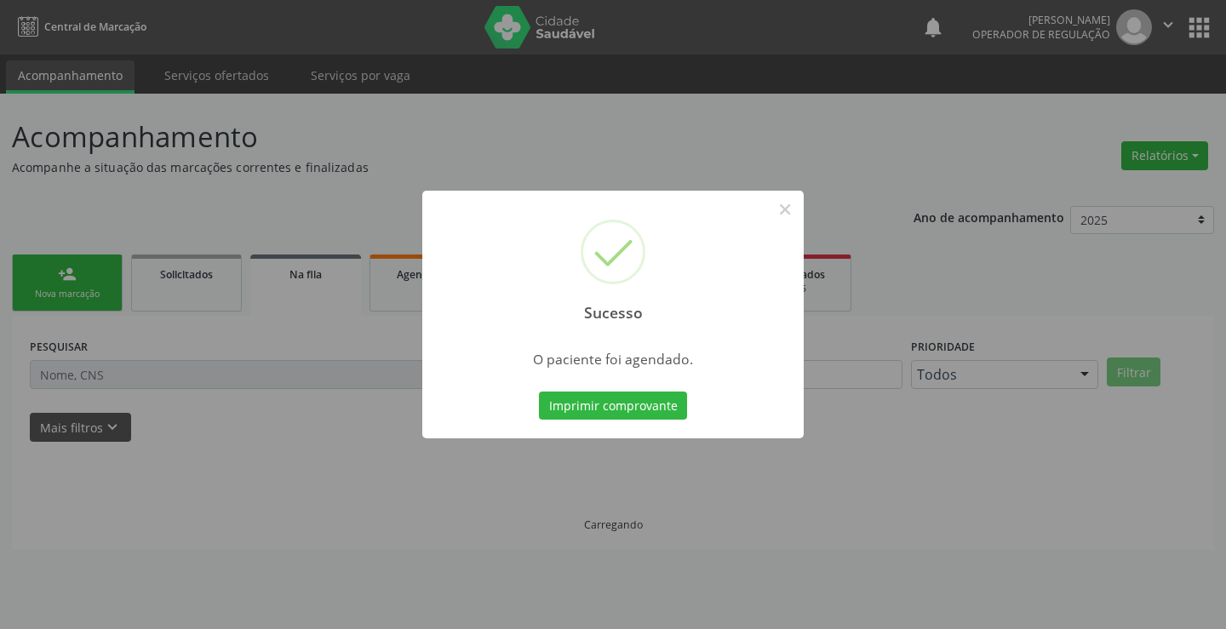
click at [539, 392] on button "Imprimir comprovante" at bounding box center [613, 406] width 148 height 29
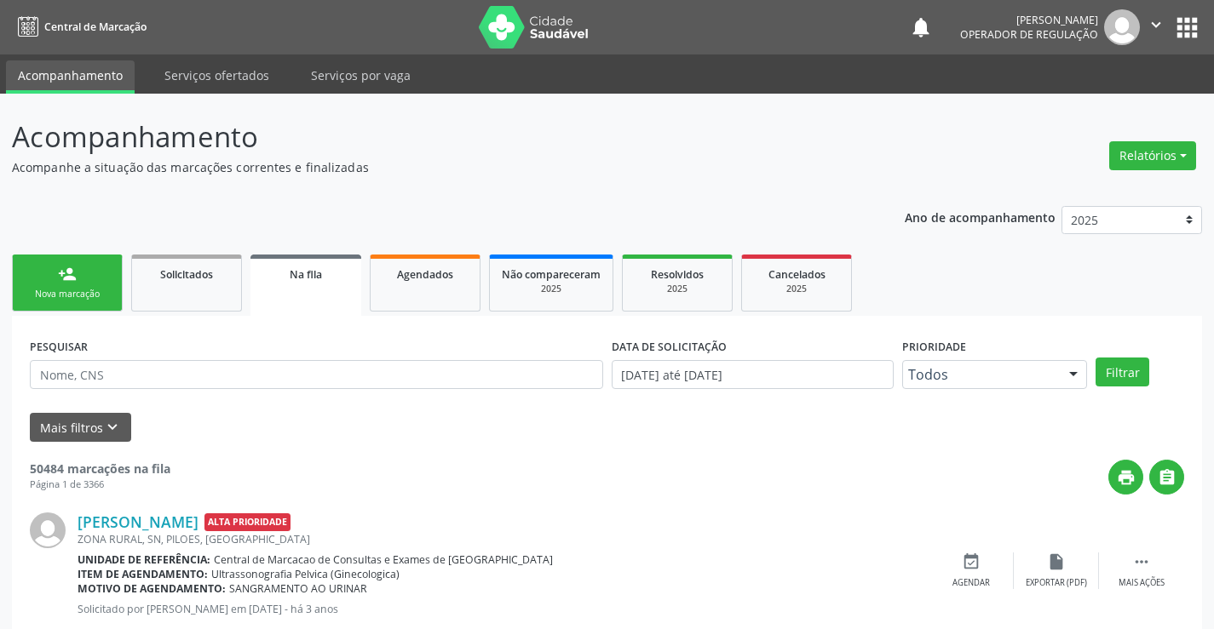
click at [82, 280] on link "person_add Nova marcação" at bounding box center [67, 283] width 111 height 57
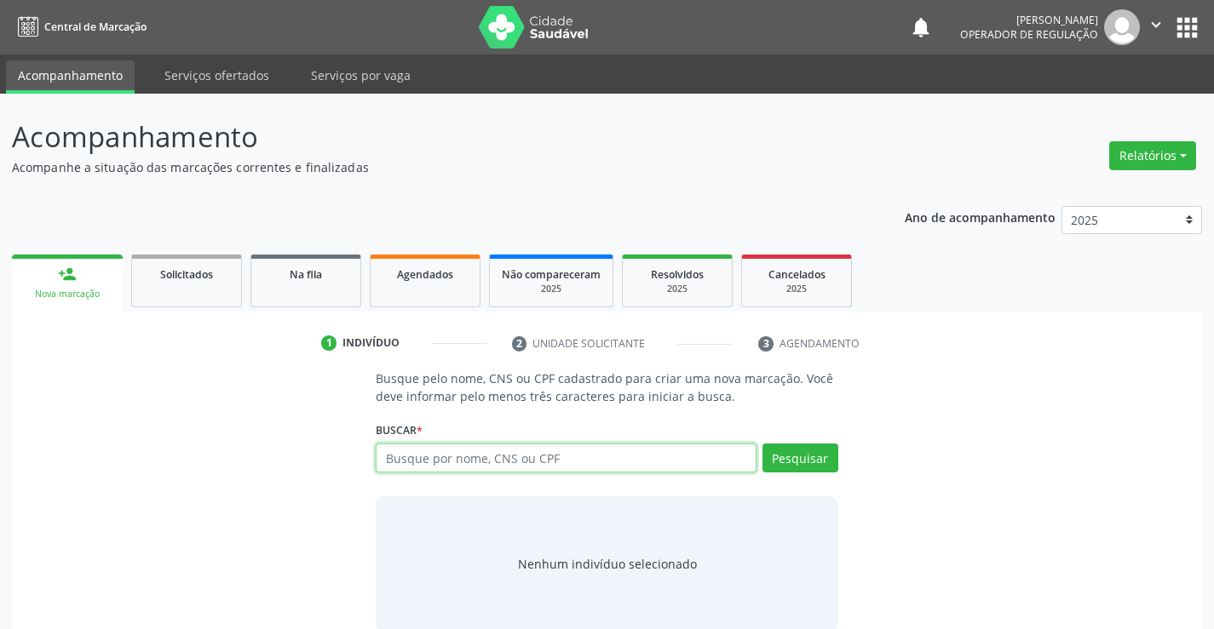
click at [480, 464] on input "text" at bounding box center [566, 458] width 380 height 29
type input "700000732369805"
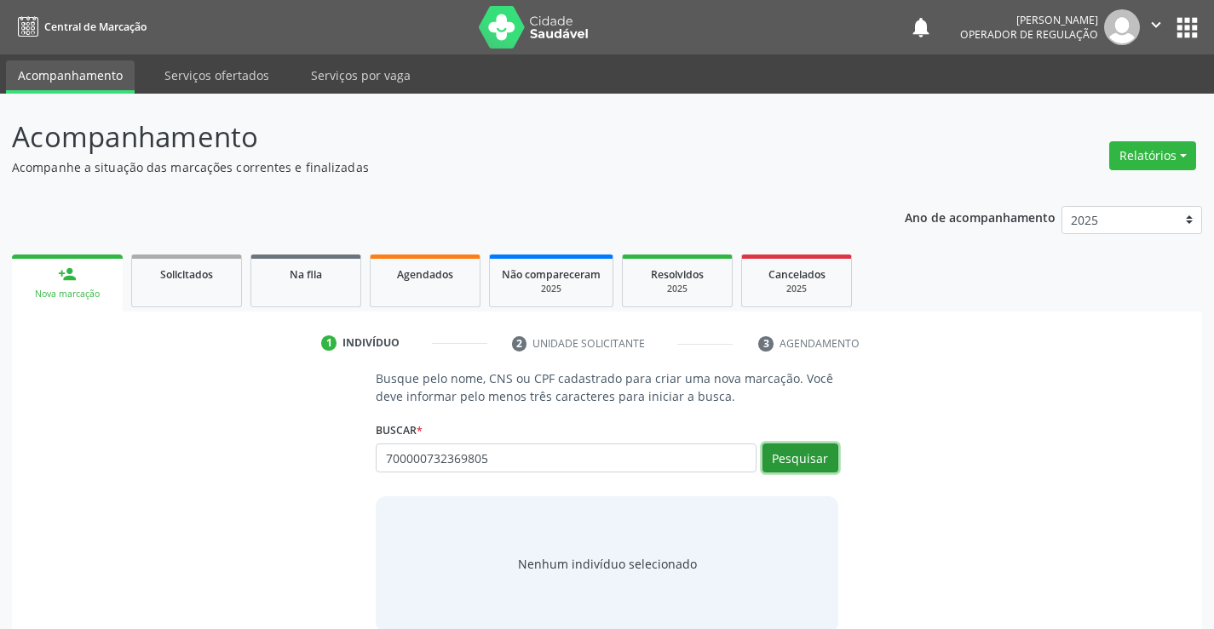
click at [823, 465] on button "Pesquisar" at bounding box center [800, 458] width 76 height 29
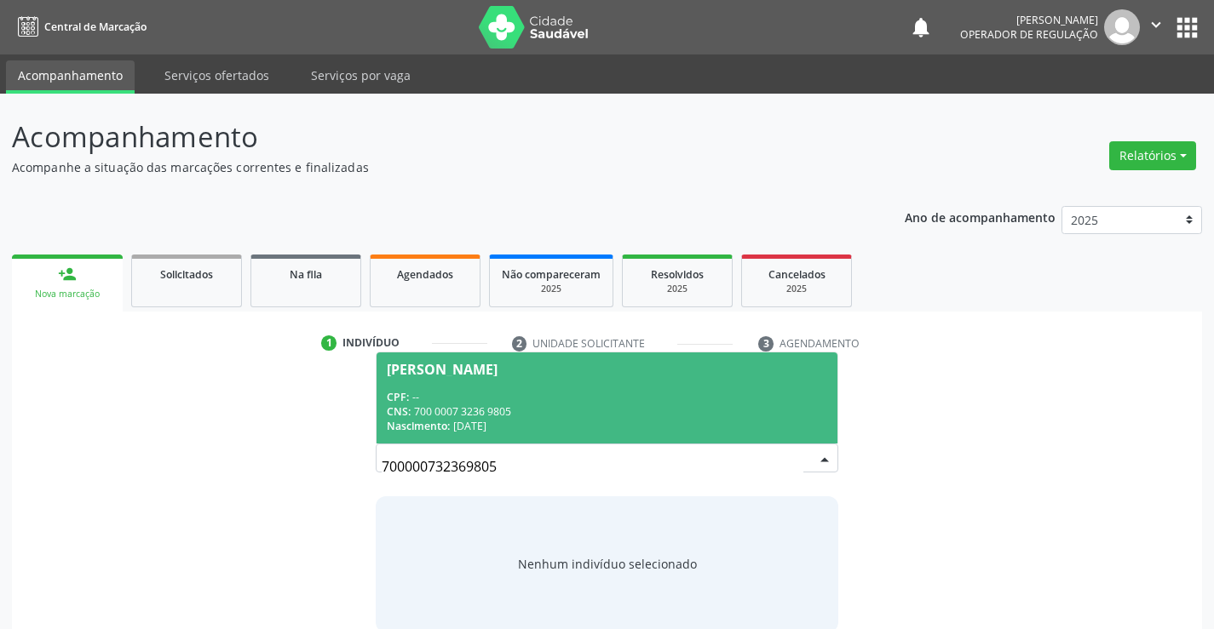
click at [505, 383] on span "[PERSON_NAME] CPF: -- CNS: 700 0007 3236 9805 Nascimento: [DATE]" at bounding box center [606, 398] width 460 height 91
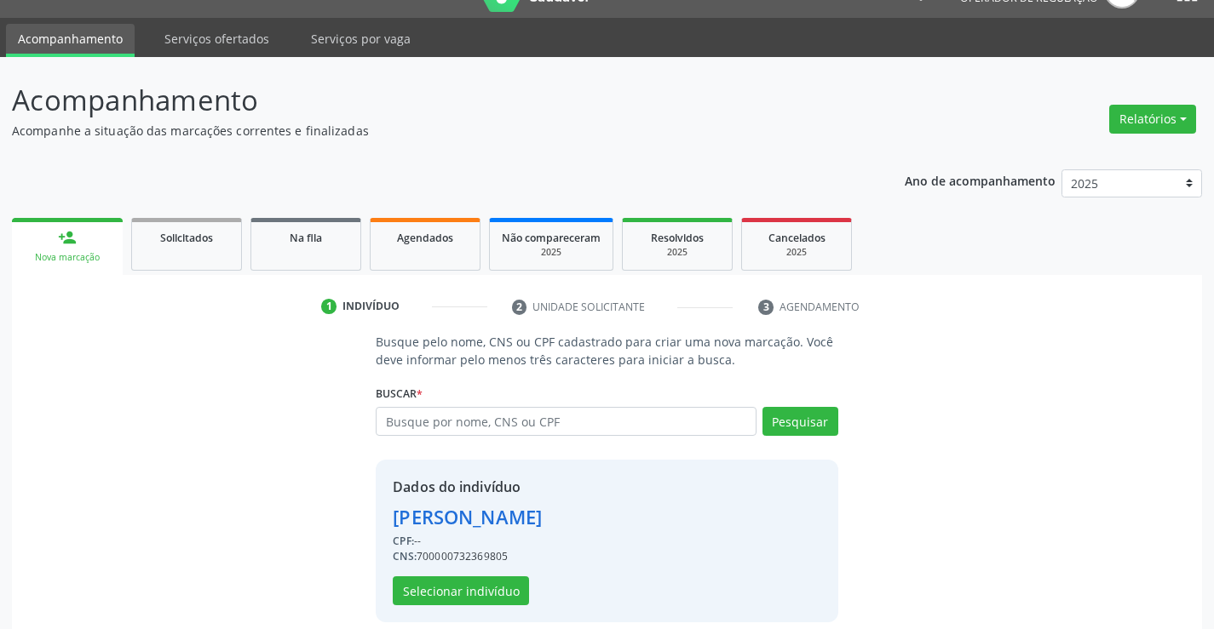
scroll to position [54, 0]
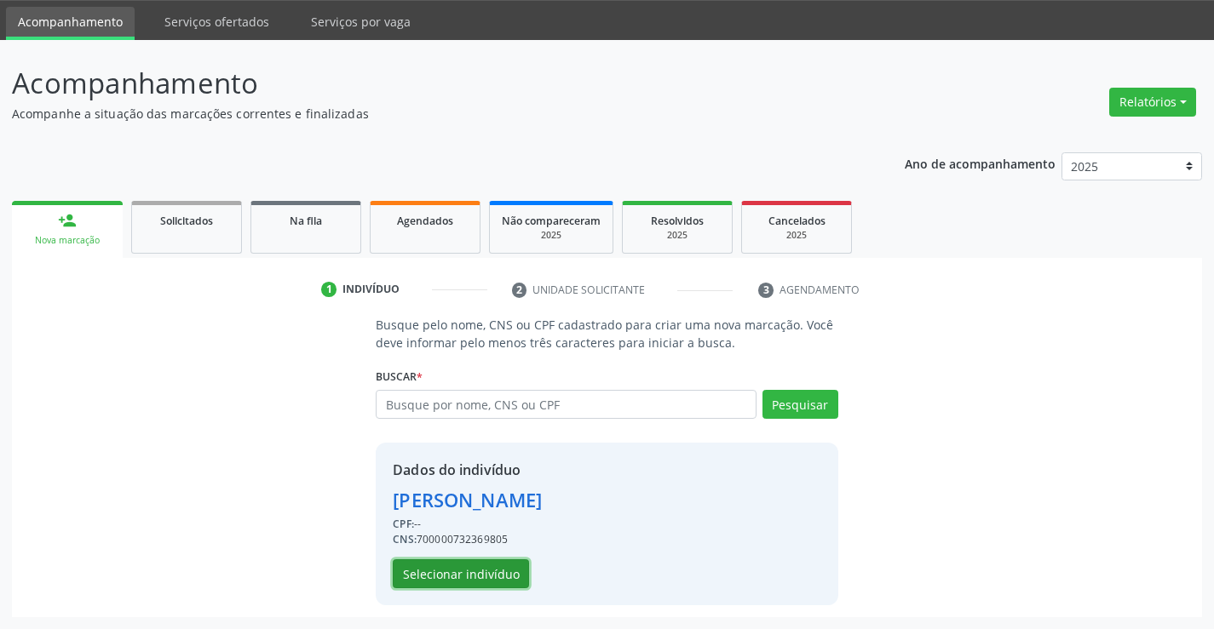
click at [443, 575] on button "Selecionar indivíduo" at bounding box center [461, 574] width 136 height 29
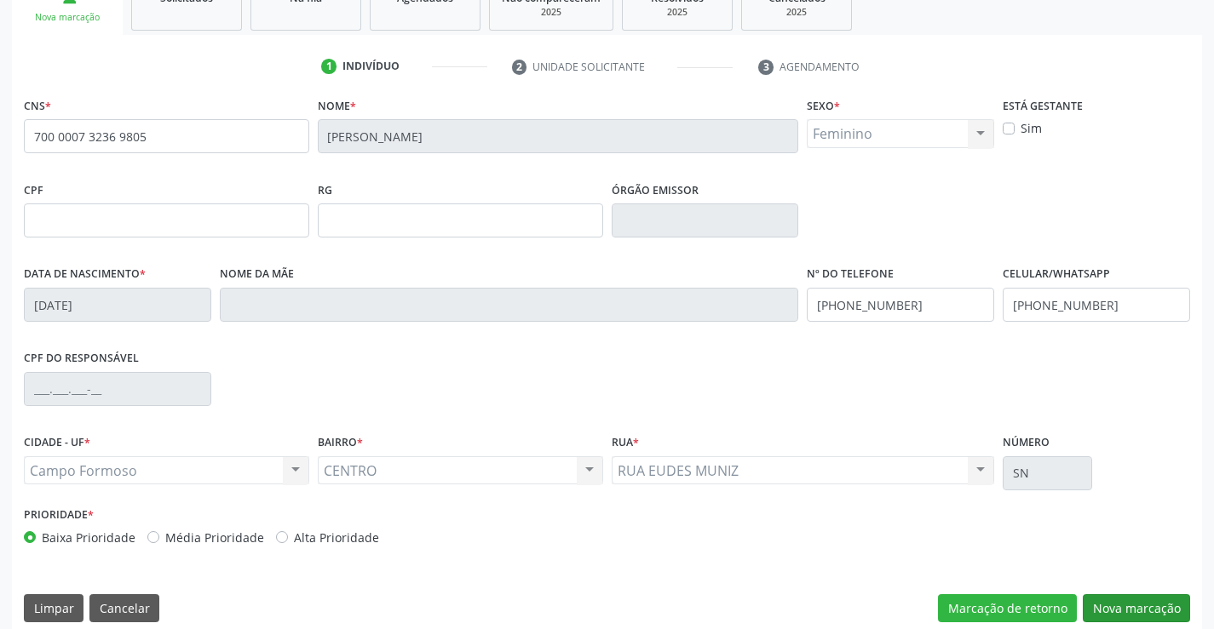
scroll to position [294, 0]
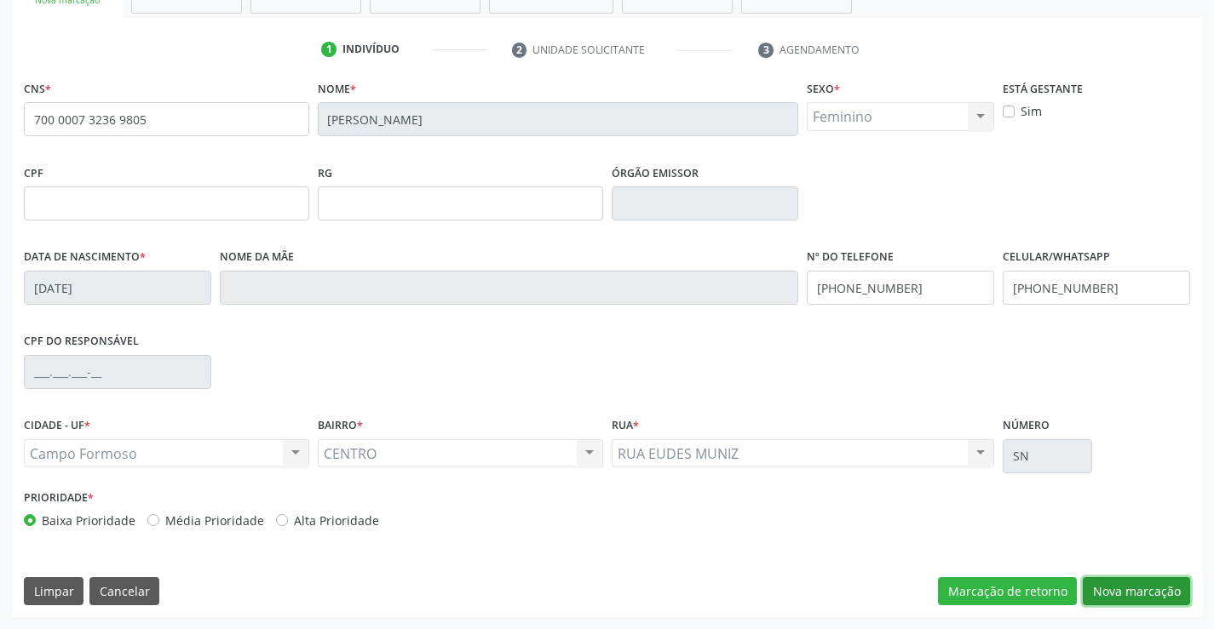
click at [1166, 594] on button "Nova marcação" at bounding box center [1135, 591] width 107 height 29
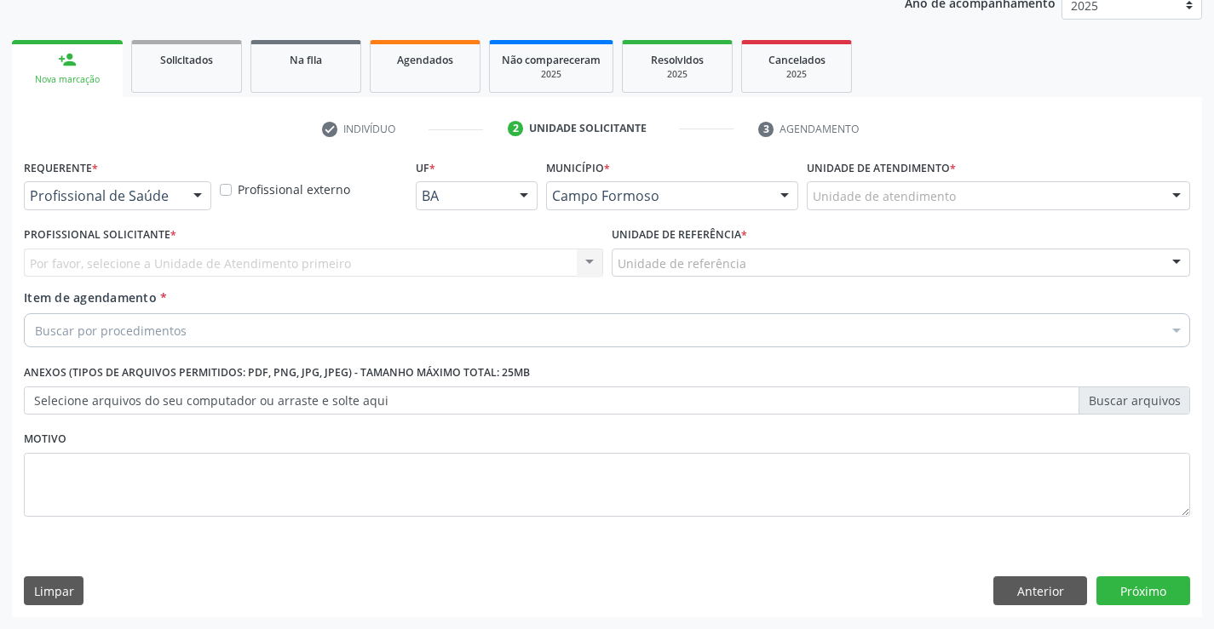
scroll to position [215, 0]
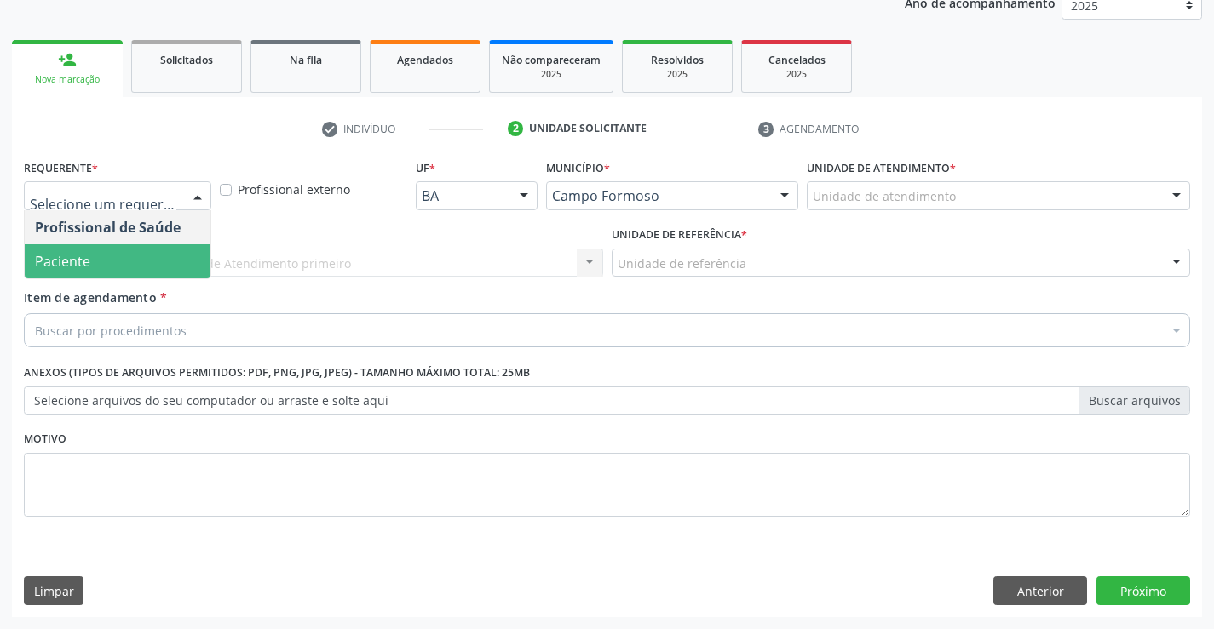
click at [130, 258] on span "Paciente" at bounding box center [118, 261] width 186 height 34
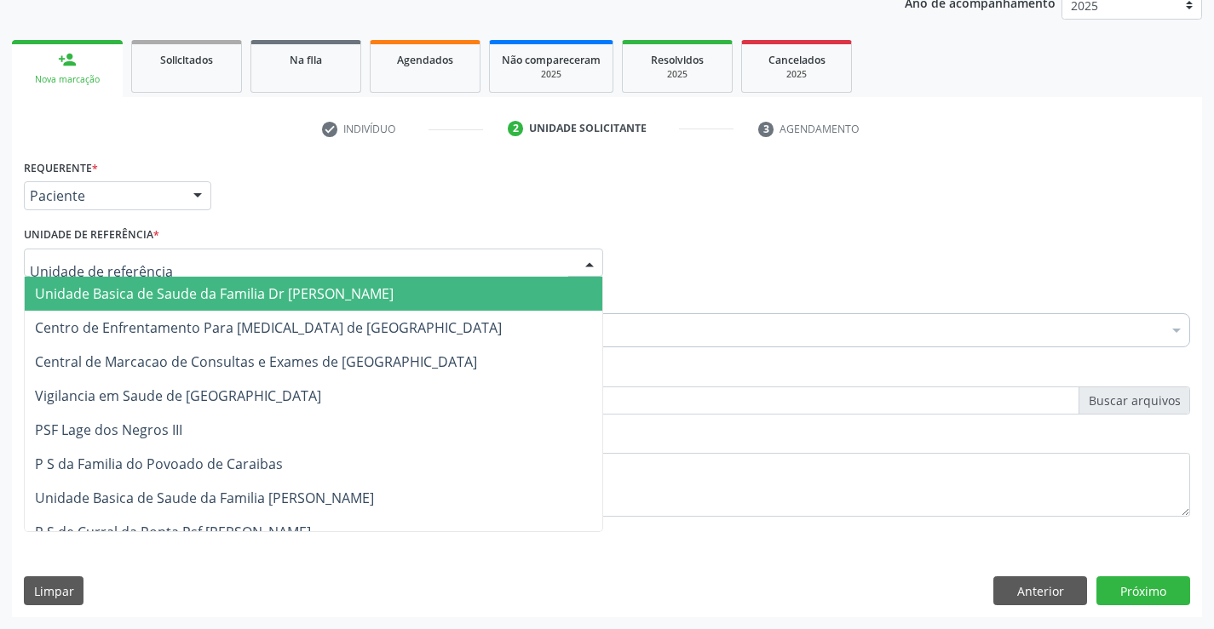
click at [196, 261] on div at bounding box center [313, 263] width 579 height 29
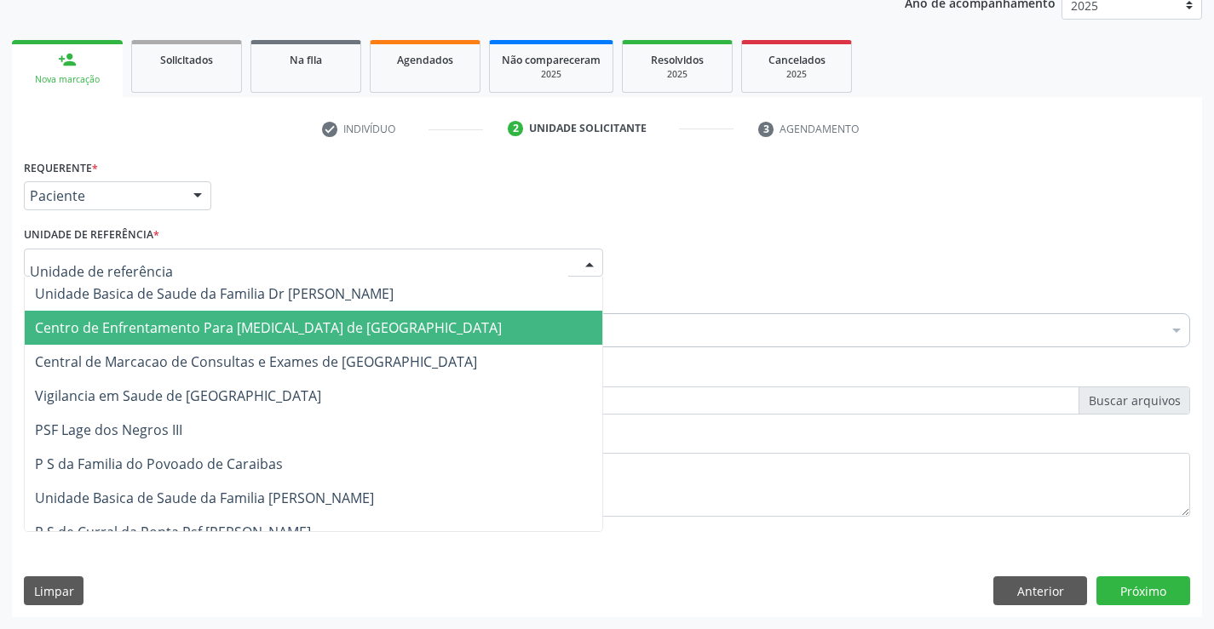
click at [199, 342] on span "Centro de Enfrentamento Para [MEDICAL_DATA] de [GEOGRAPHIC_DATA]" at bounding box center [313, 328] width 577 height 34
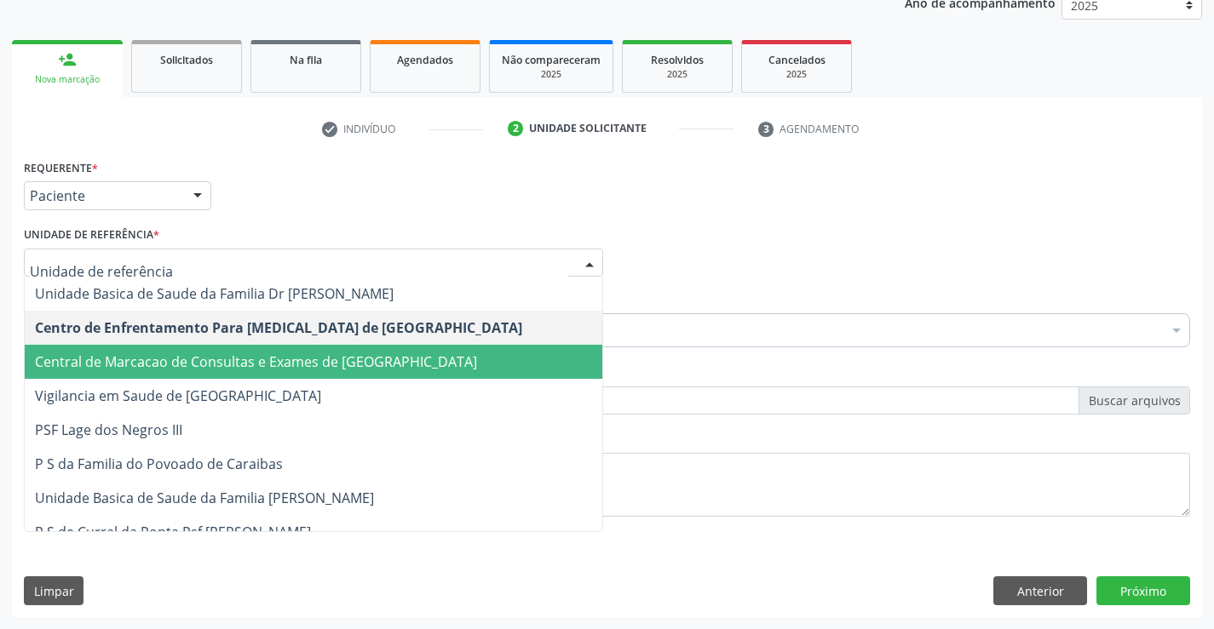
click at [217, 353] on span "Central de Marcacao de Consultas e Exames de [GEOGRAPHIC_DATA]" at bounding box center [256, 362] width 442 height 19
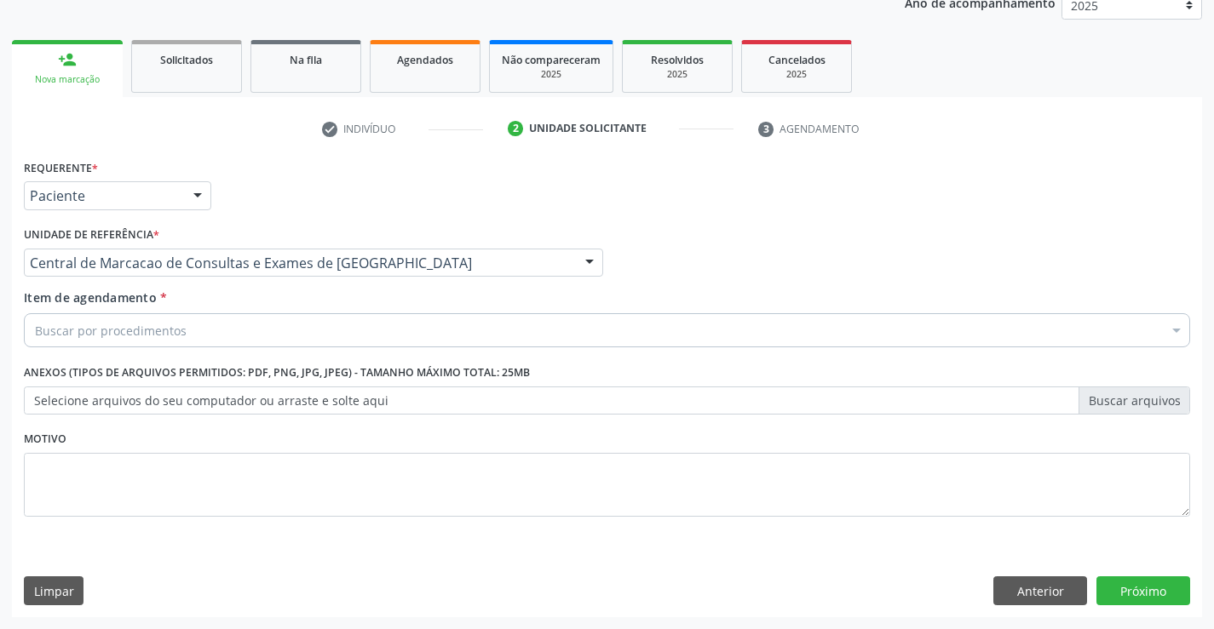
click at [235, 334] on div "Buscar por procedimentos" at bounding box center [607, 330] width 1166 height 34
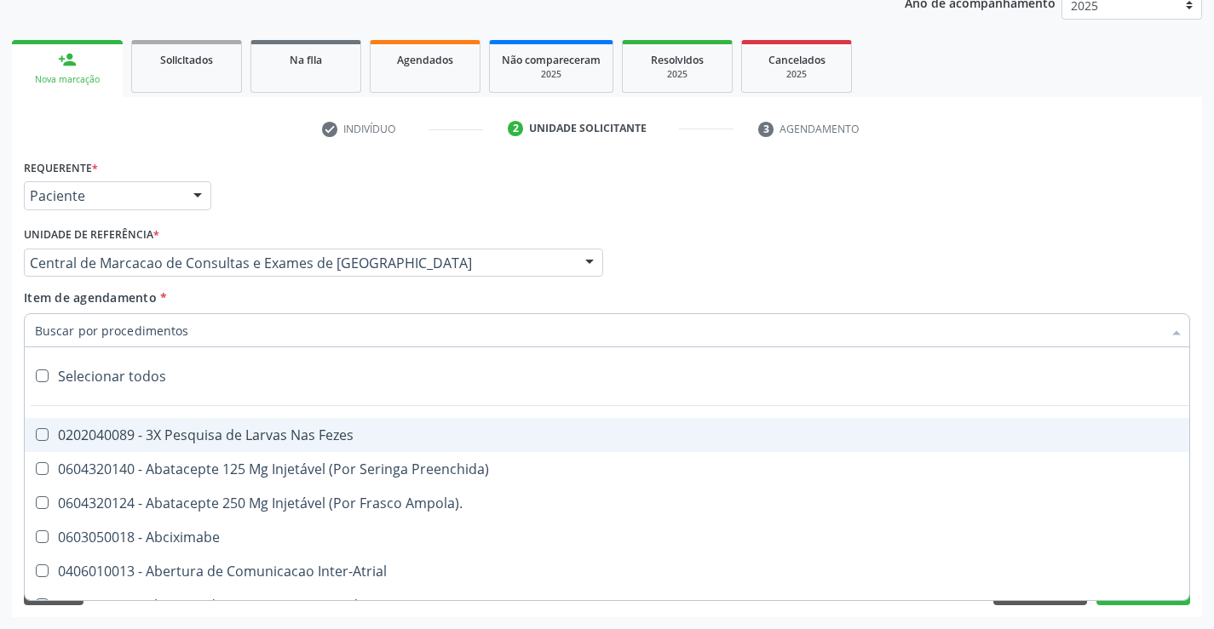
paste input "Médico Oftalmologista"
type input "Médico Oftalmologista"
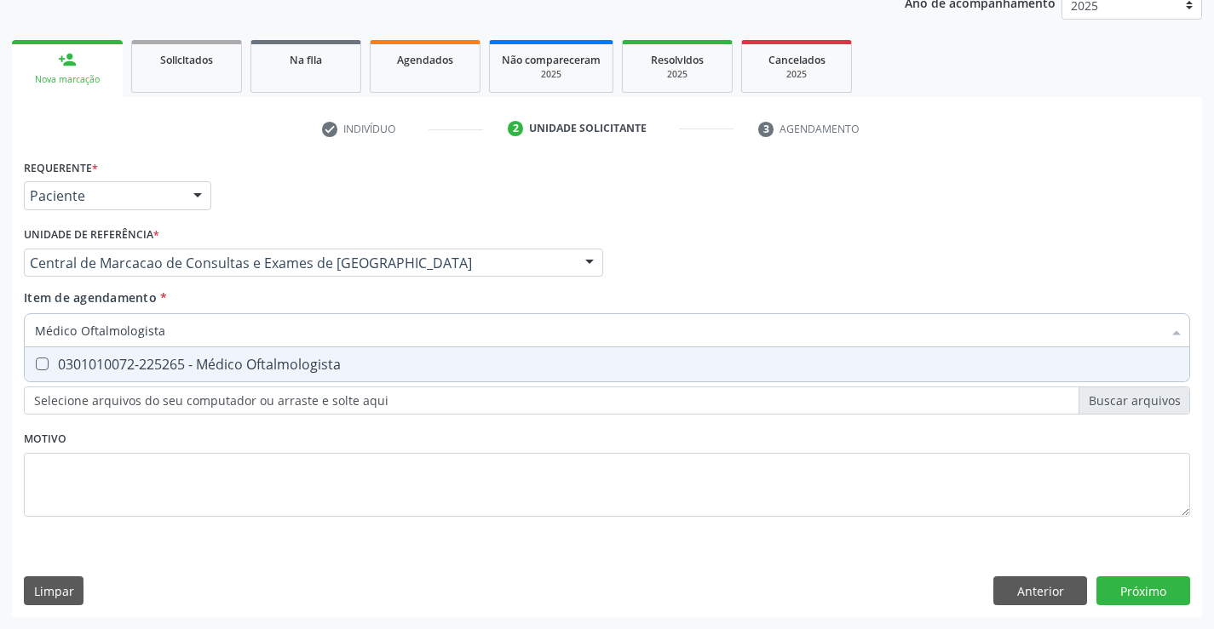
click at [373, 359] on div "0301010072-225265 - Médico Oftalmologista" at bounding box center [607, 365] width 1144 height 14
checkbox Oftalmologista "true"
click at [1162, 588] on div "Requerente * Paciente Profissional de Saúde Paciente Nenhum resultado encontrad…" at bounding box center [607, 386] width 1190 height 462
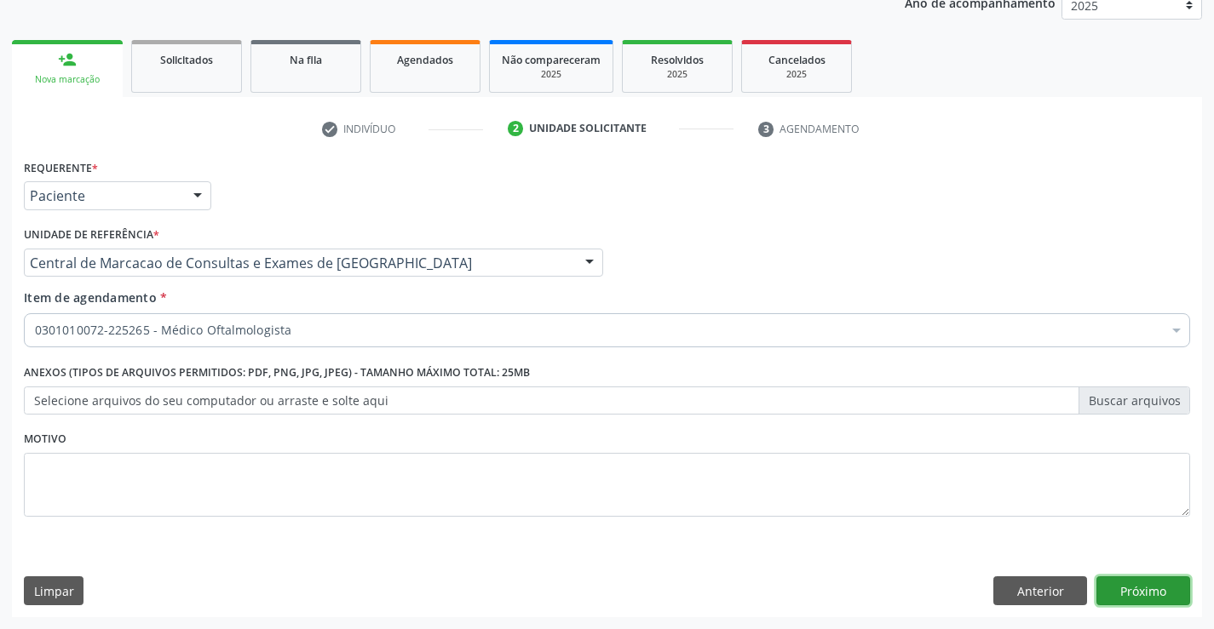
click at [1102, 583] on button "Próximo" at bounding box center [1143, 591] width 94 height 29
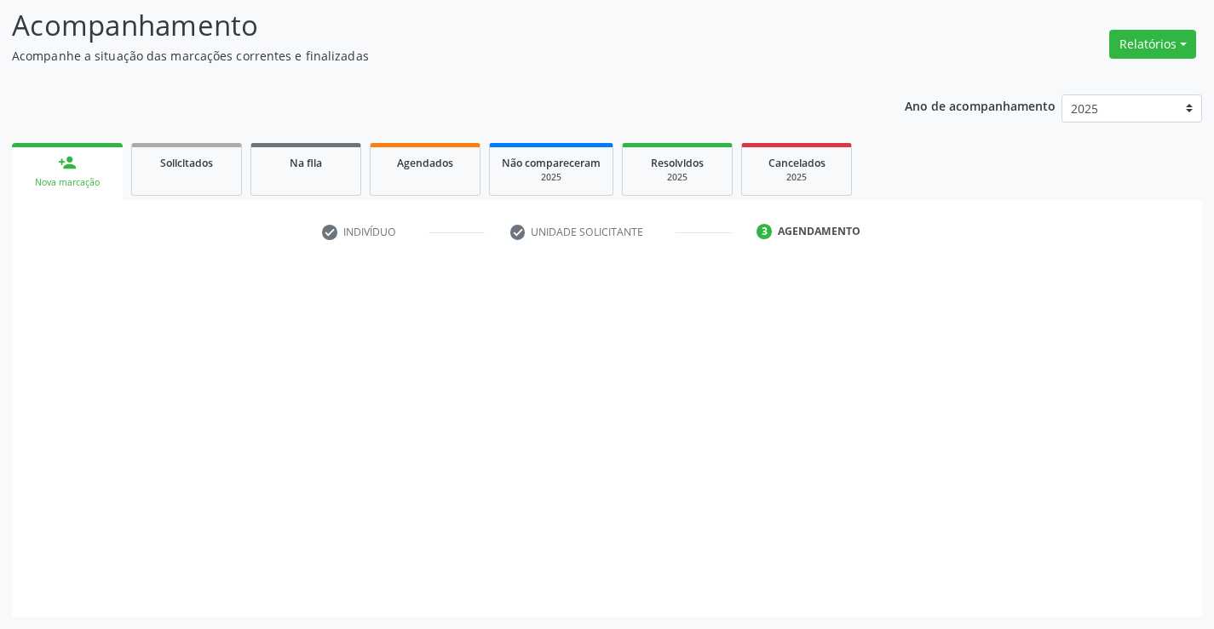
scroll to position [112, 0]
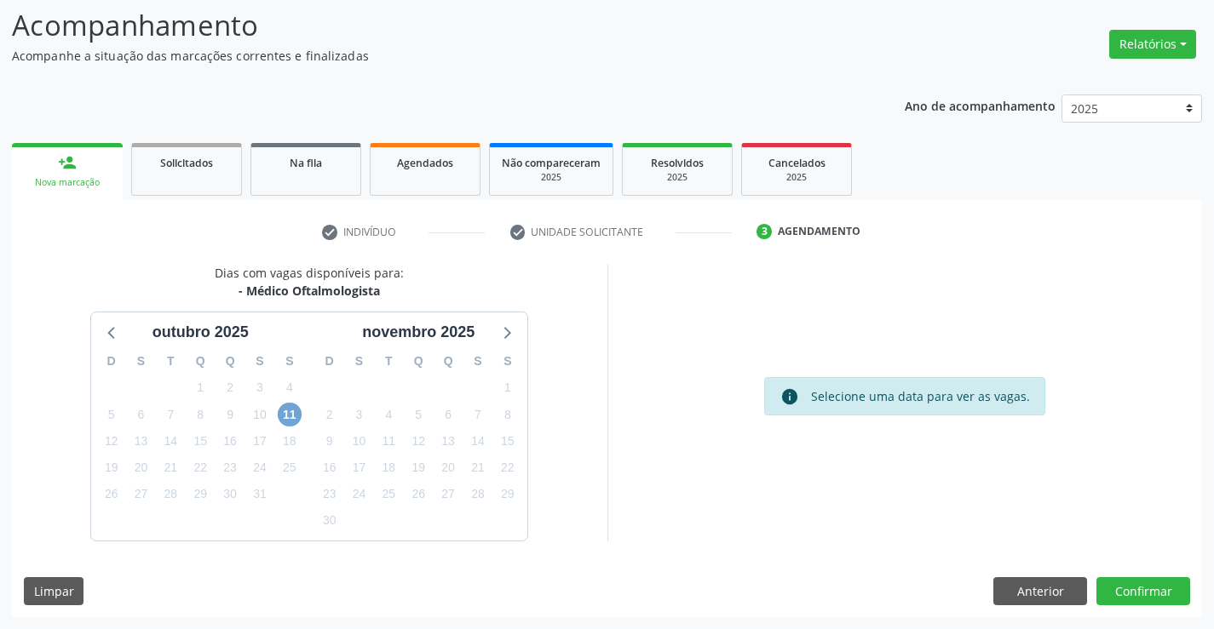
click at [299, 418] on span "11" at bounding box center [290, 415] width 24 height 24
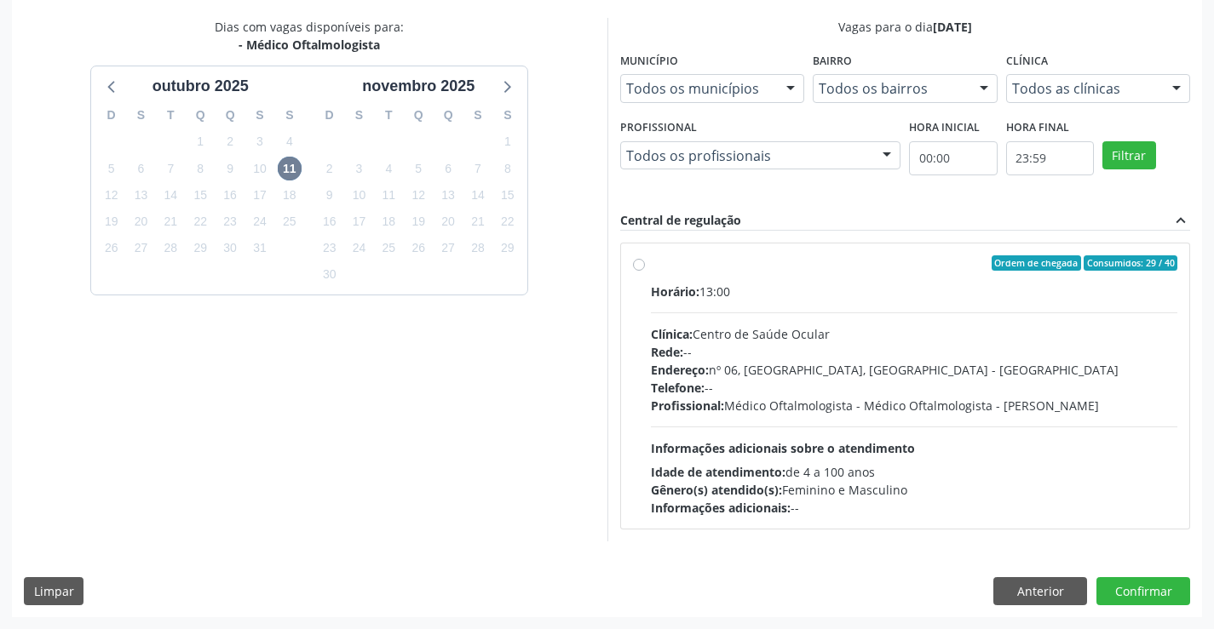
click at [769, 441] on span "Informações adicionais sobre o atendimento" at bounding box center [783, 448] width 264 height 16
click at [645, 271] on input "Ordem de chegada Consumidos: 29 / 40 Horário: 13:00 Clínica: Centro de Saúde Oc…" at bounding box center [639, 262] width 12 height 15
radio input "true"
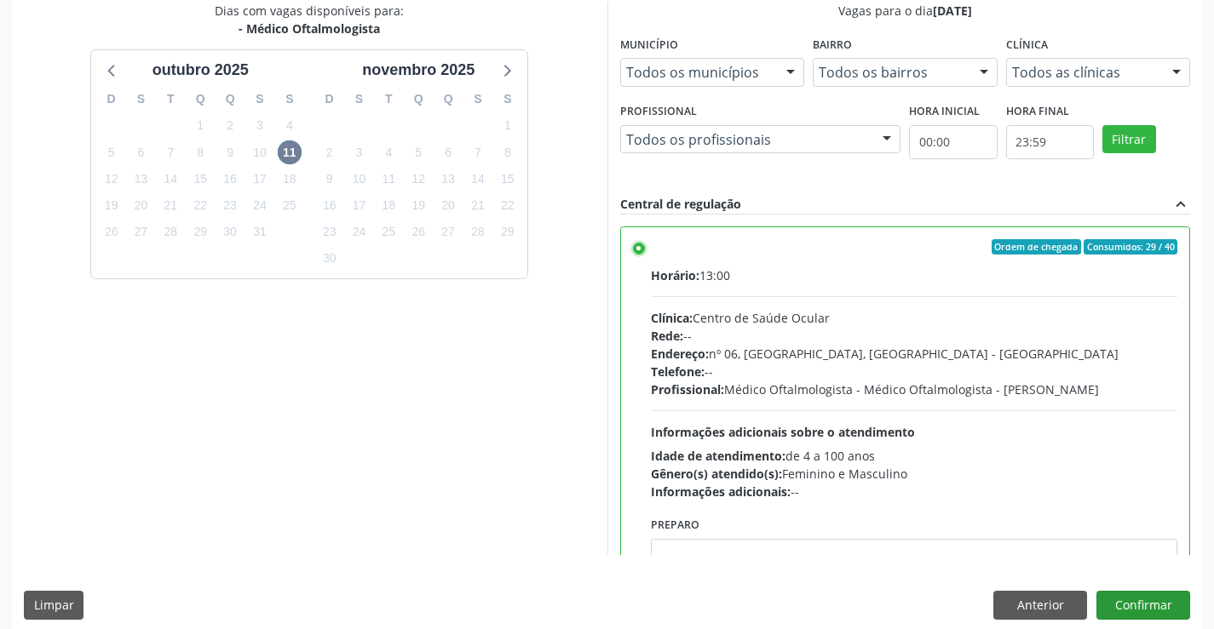
scroll to position [388, 0]
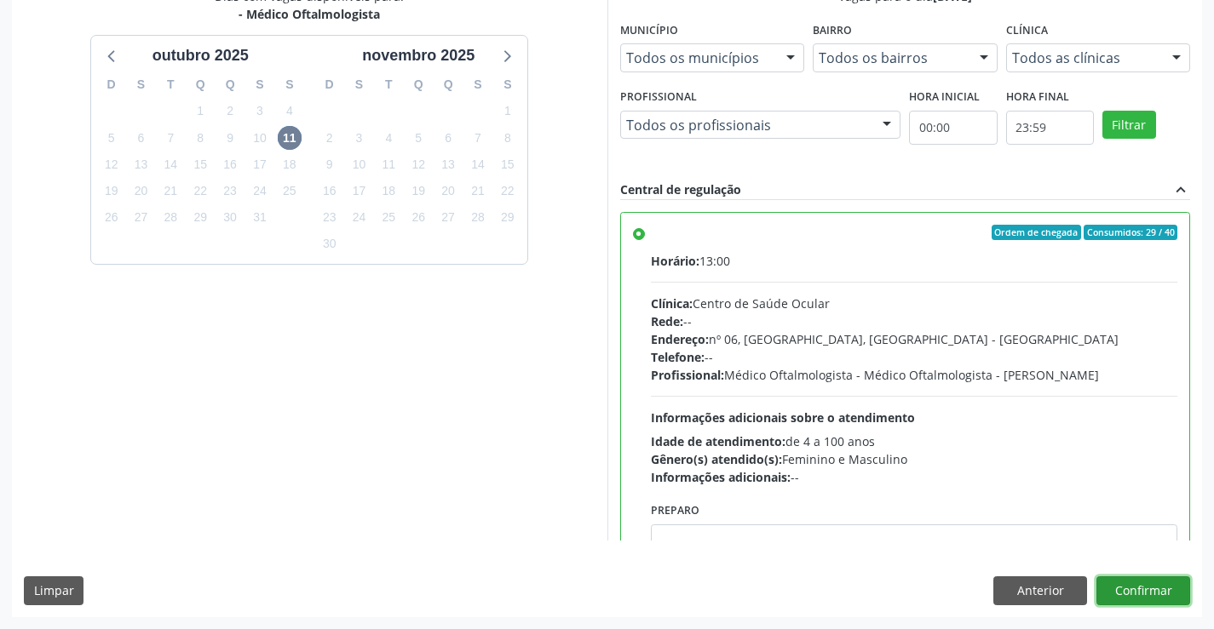
click at [1133, 578] on button "Confirmar" at bounding box center [1143, 591] width 94 height 29
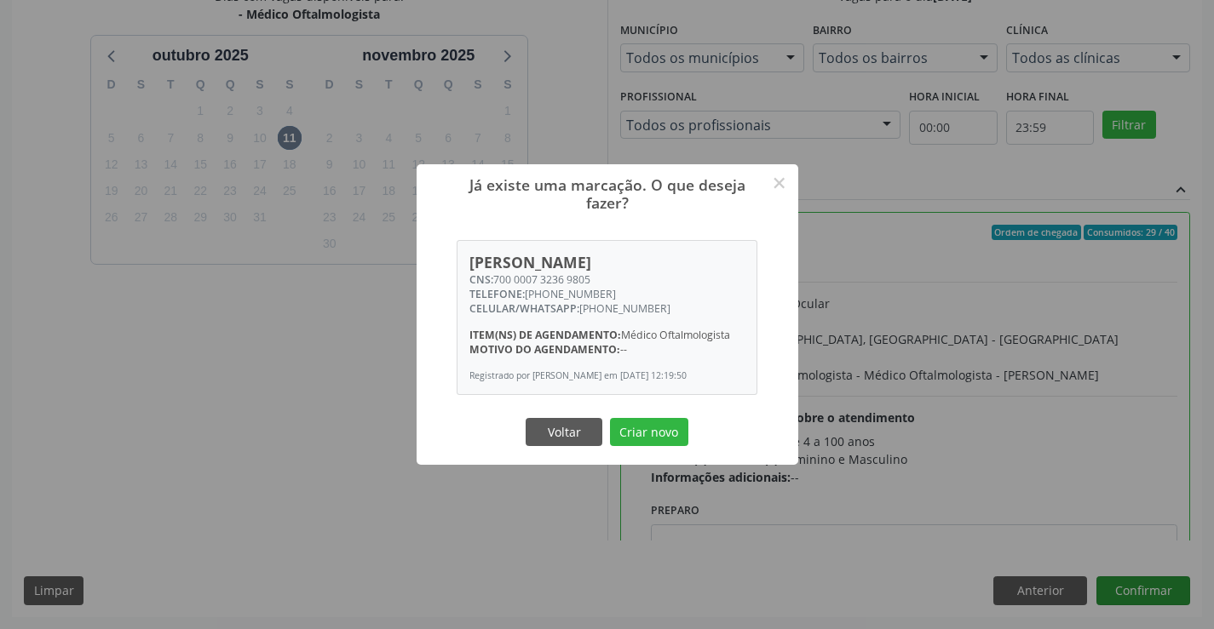
click at [610, 418] on button "Criar novo" at bounding box center [649, 432] width 78 height 29
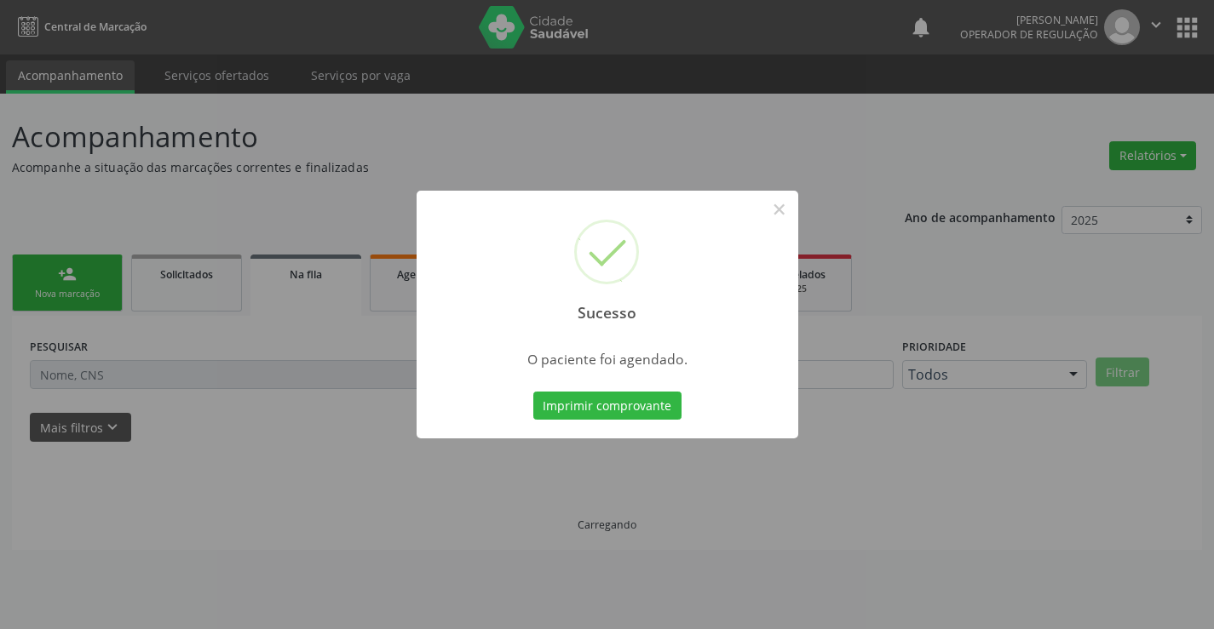
scroll to position [0, 0]
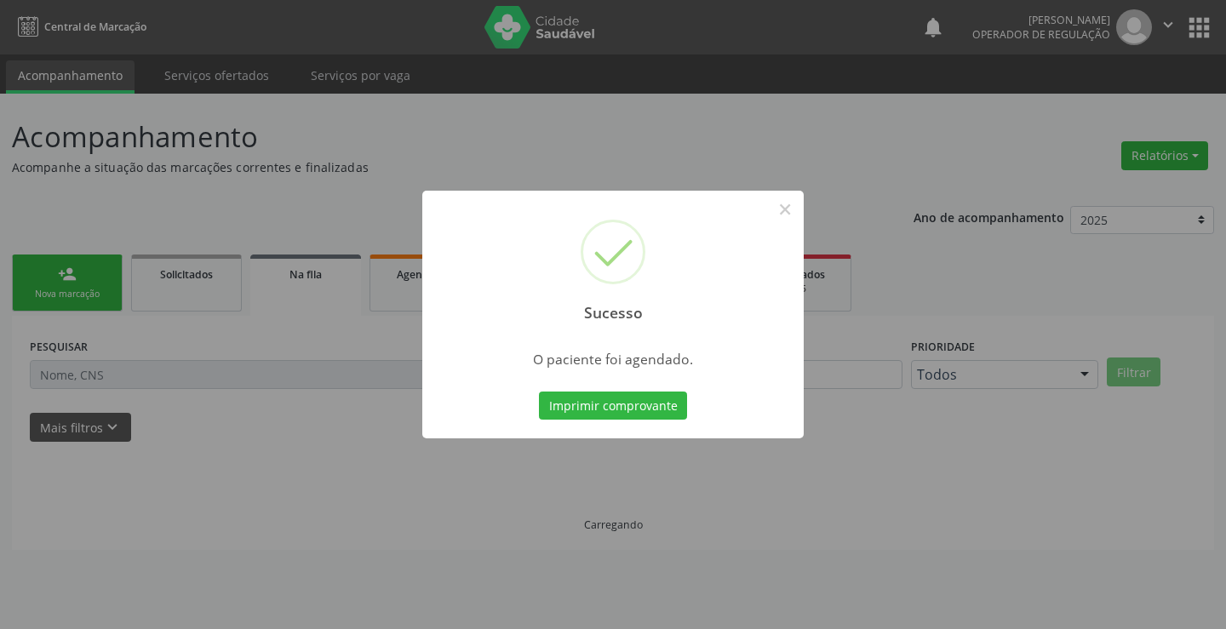
click at [539, 392] on button "Imprimir comprovante" at bounding box center [613, 406] width 148 height 29
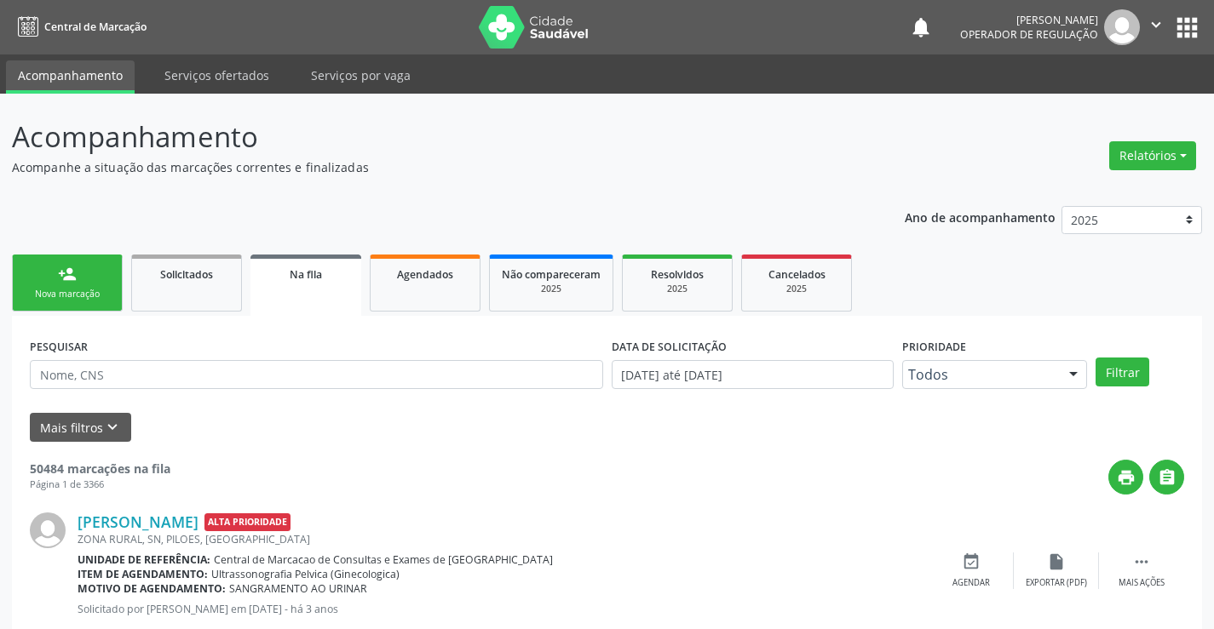
click at [74, 278] on div "person_add" at bounding box center [67, 274] width 19 height 19
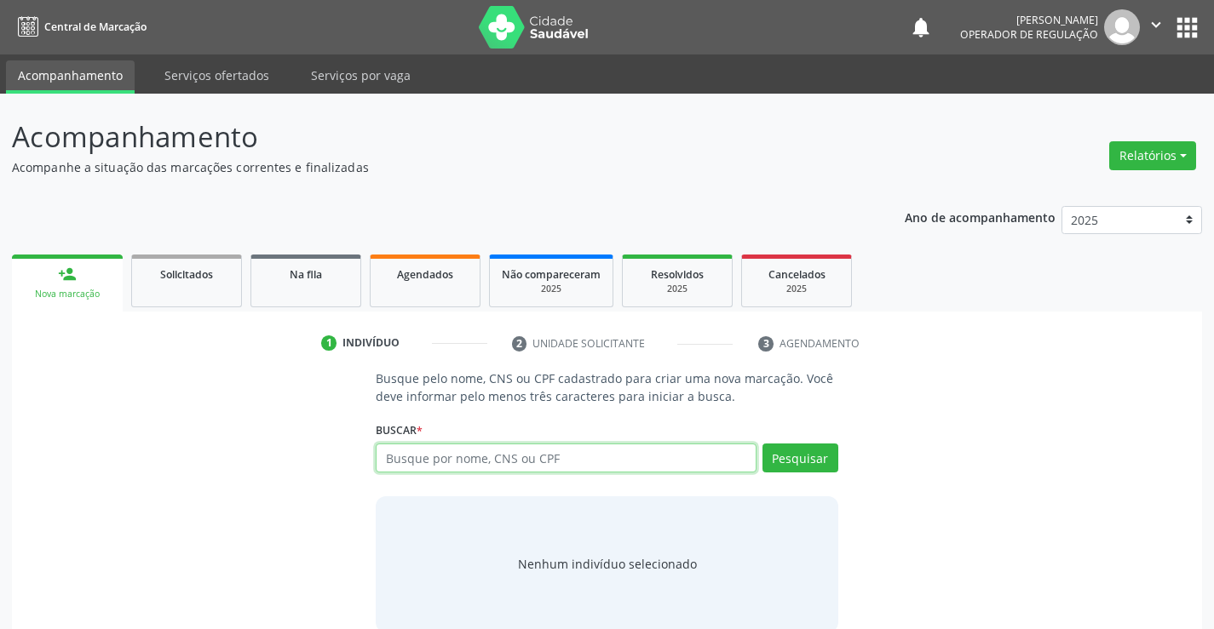
click at [556, 465] on input "text" at bounding box center [566, 458] width 380 height 29
type input "700006952957310"
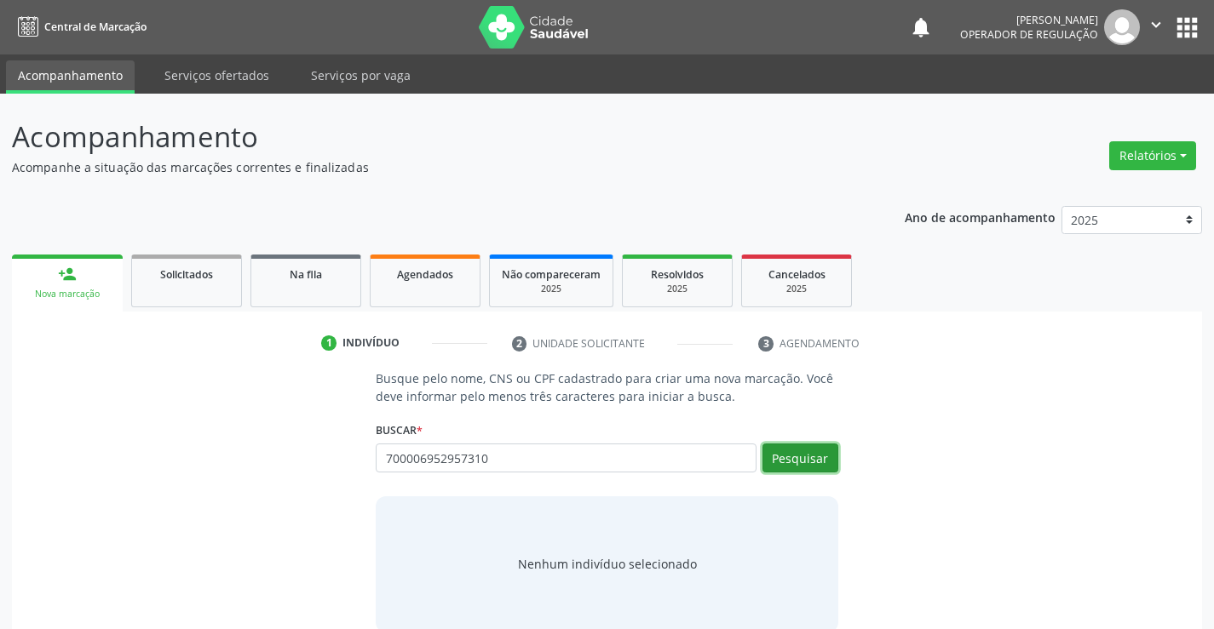
click at [784, 450] on button "Pesquisar" at bounding box center [800, 458] width 76 height 29
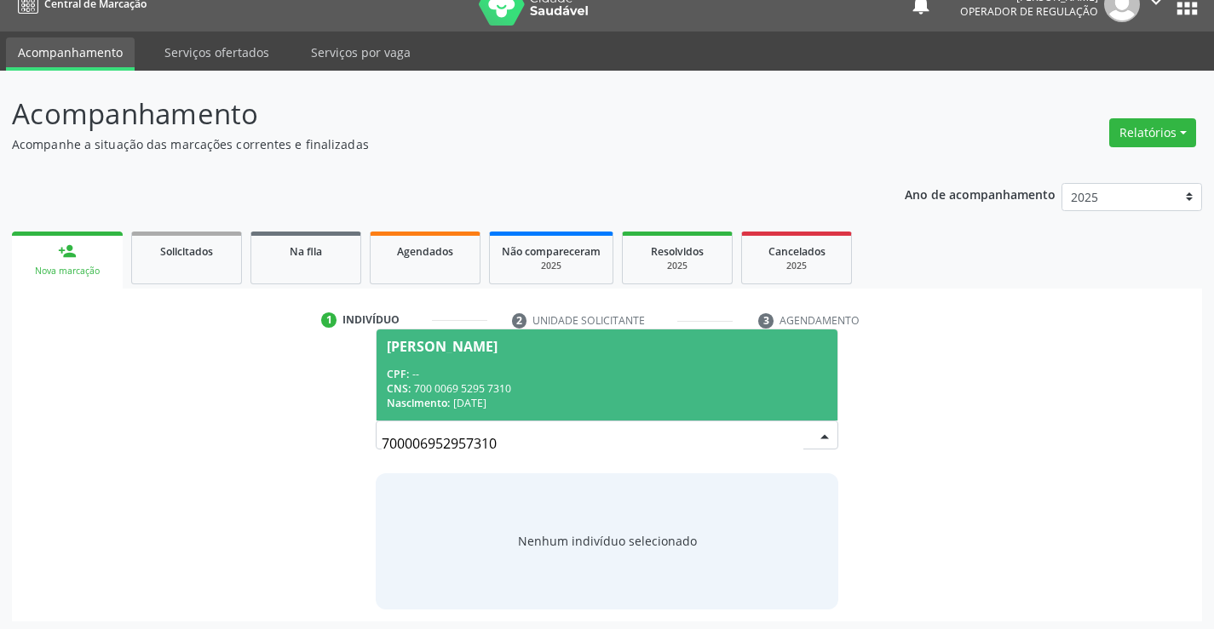
scroll to position [27, 0]
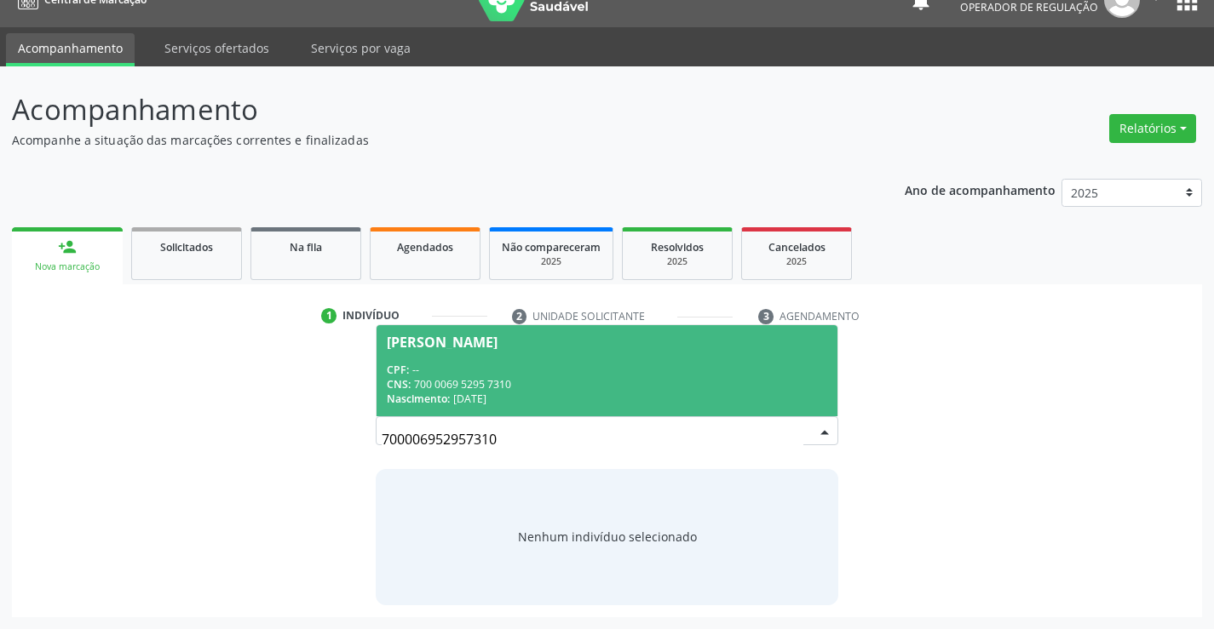
click at [621, 389] on div "CNS: 700 0069 5295 7310" at bounding box center [606, 384] width 439 height 14
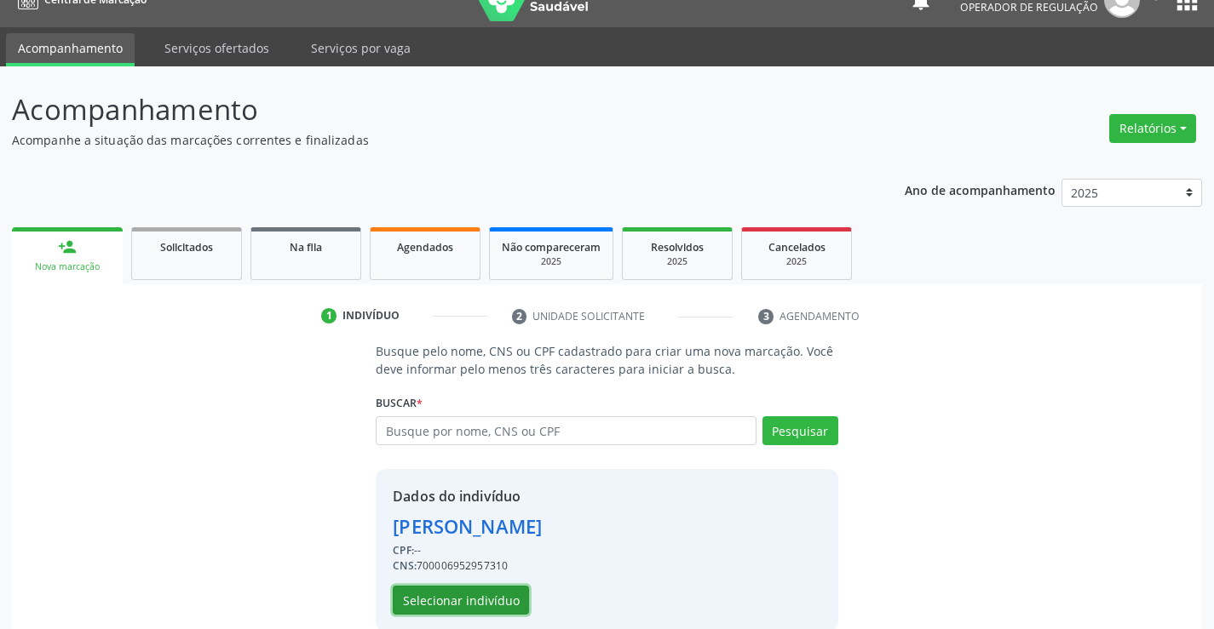
click at [497, 592] on button "Selecionar indivíduo" at bounding box center [461, 600] width 136 height 29
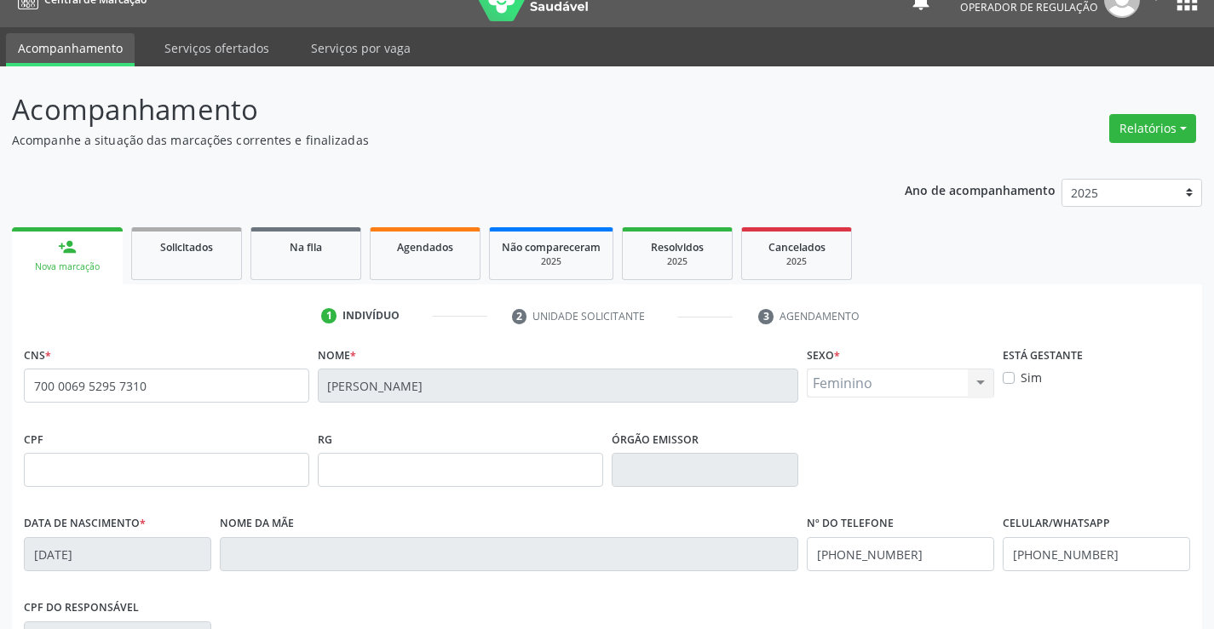
scroll to position [283, 0]
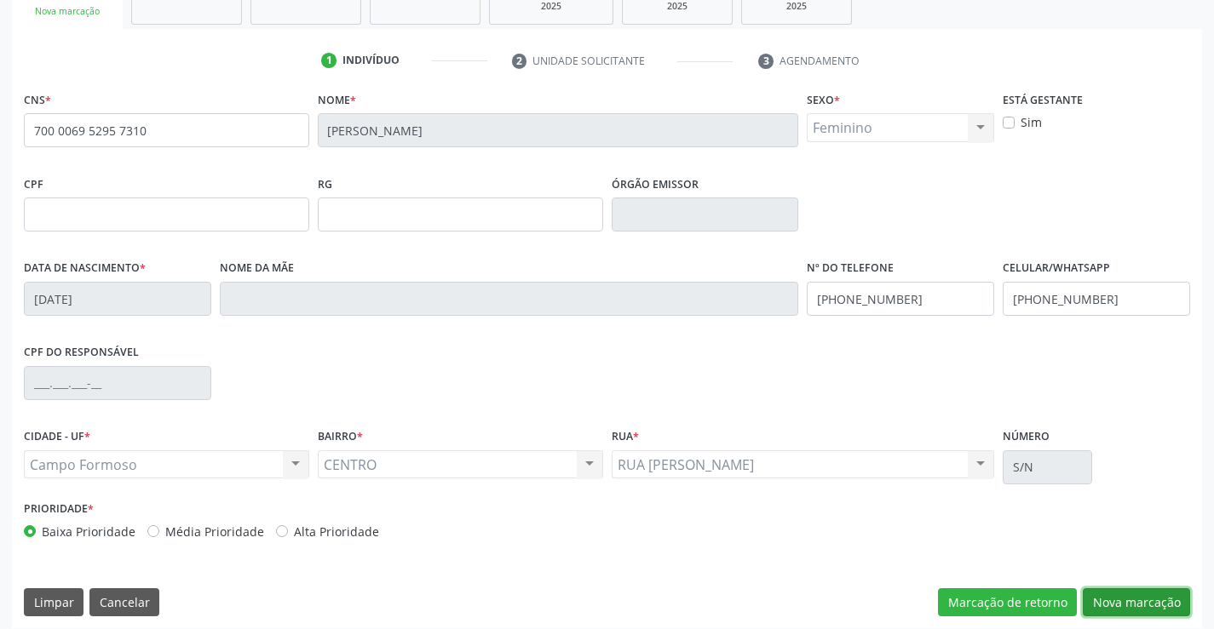
click at [1119, 607] on button "Nova marcação" at bounding box center [1135, 602] width 107 height 29
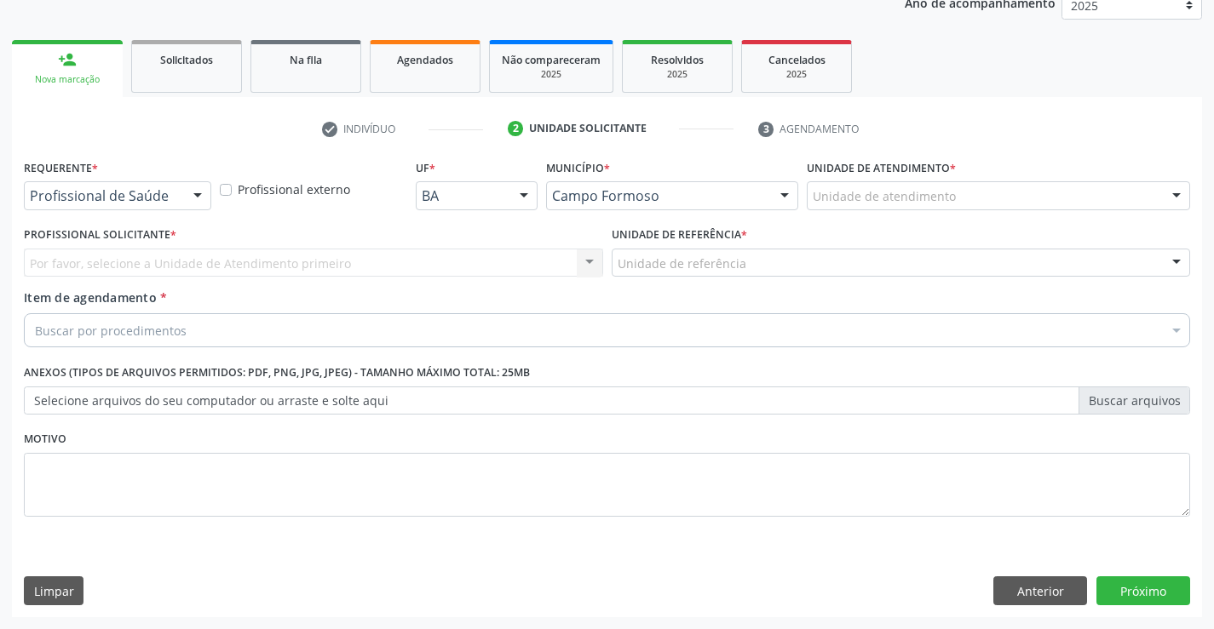
scroll to position [215, 0]
click at [103, 181] on div "Profissional de Saúde" at bounding box center [117, 195] width 187 height 29
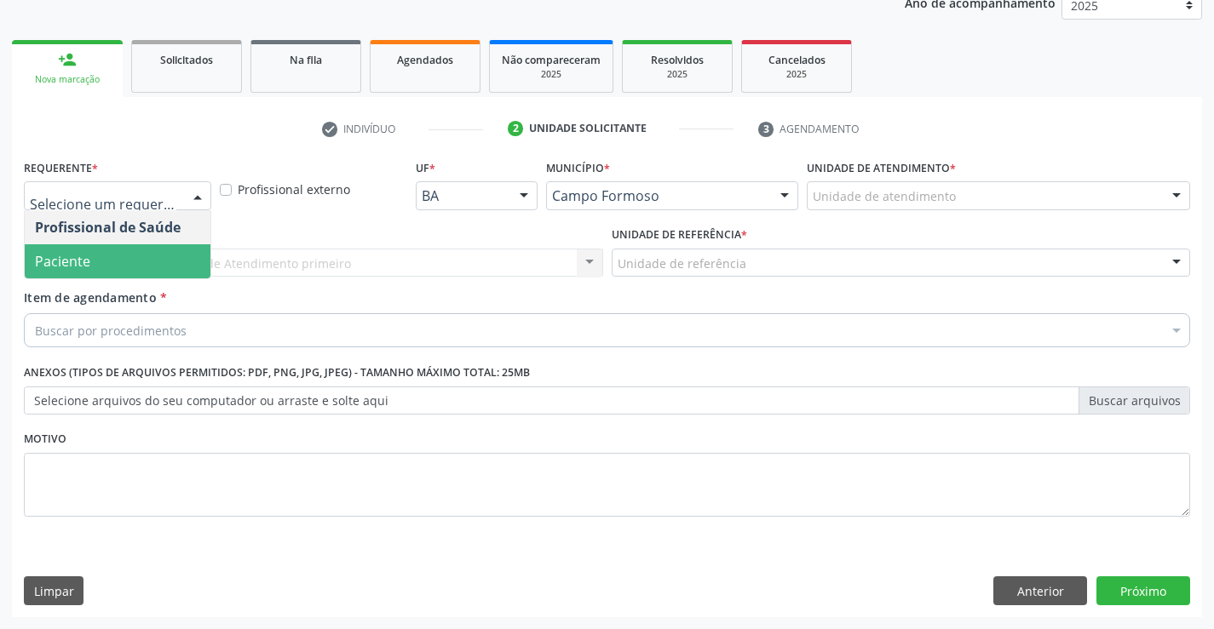
click at [101, 255] on span "Paciente" at bounding box center [118, 261] width 186 height 34
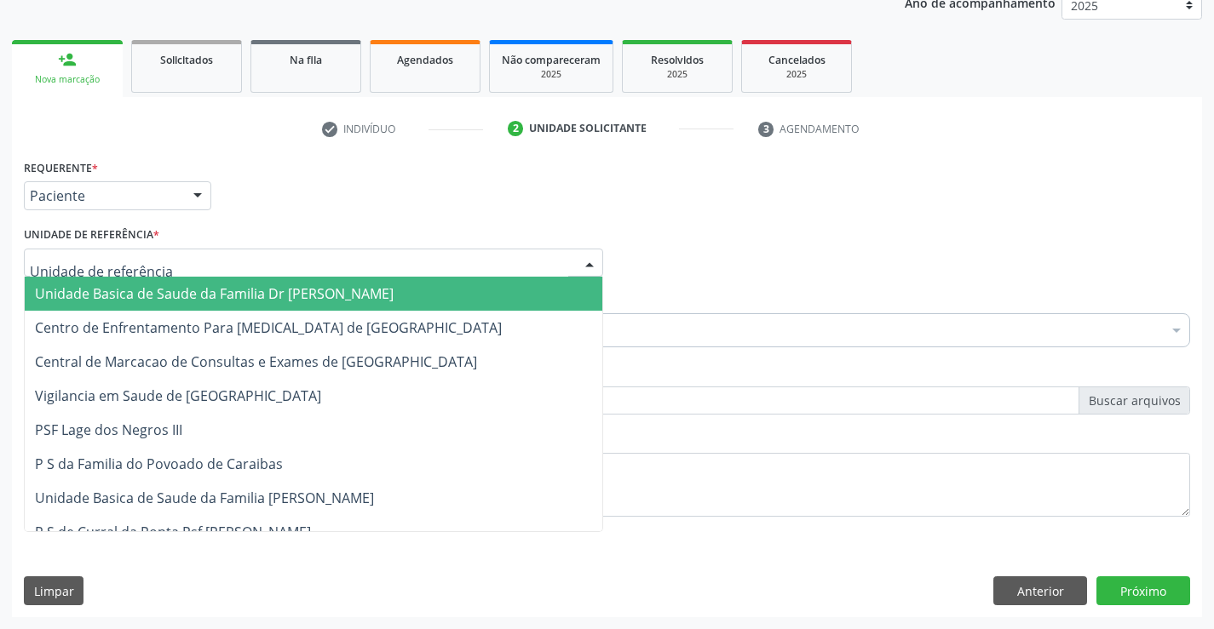
click at [184, 256] on div at bounding box center [313, 263] width 579 height 29
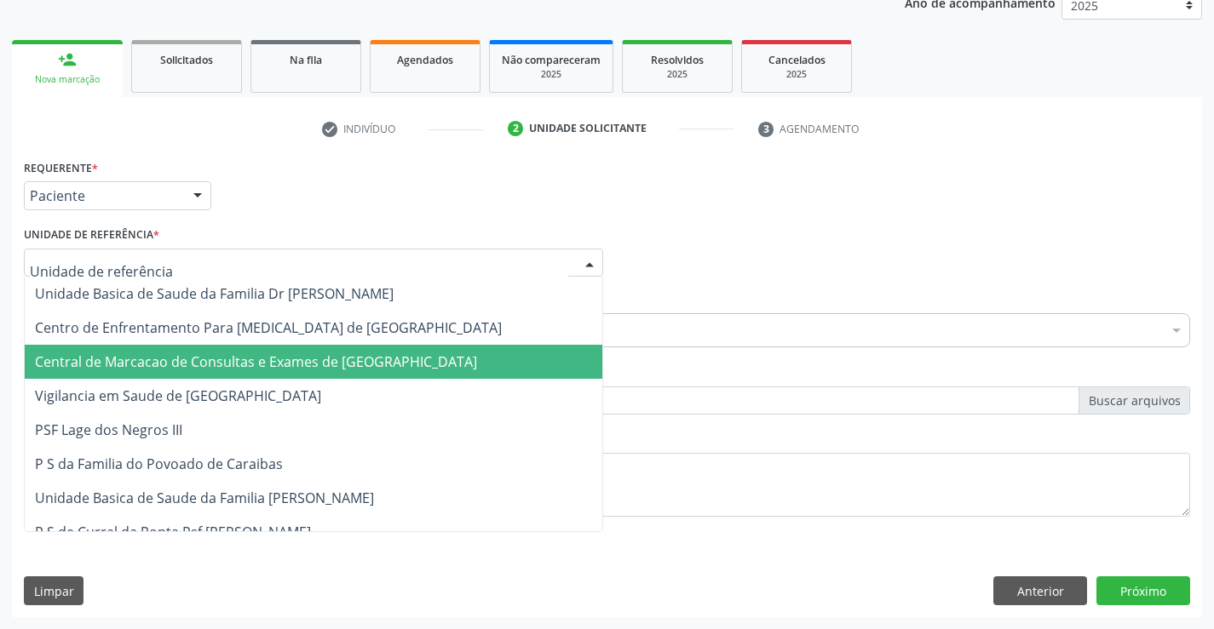
click at [179, 354] on span "Central de Marcacao de Consultas e Exames de [GEOGRAPHIC_DATA]" at bounding box center [256, 362] width 442 height 19
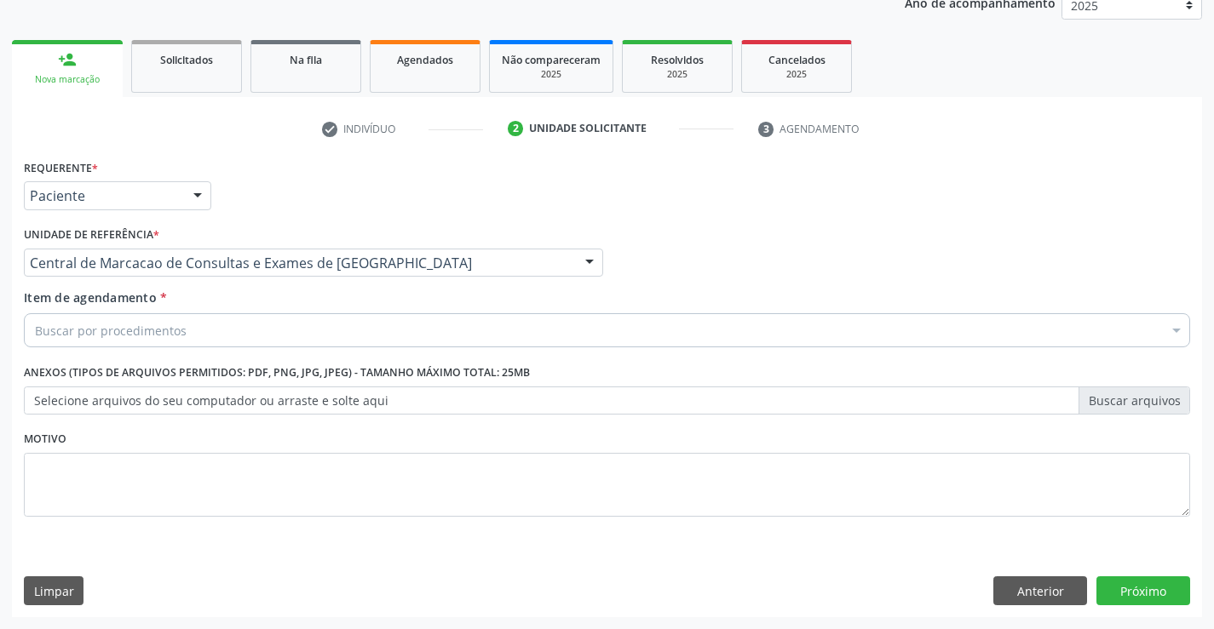
click at [194, 322] on div "Buscar por procedimentos" at bounding box center [607, 330] width 1166 height 34
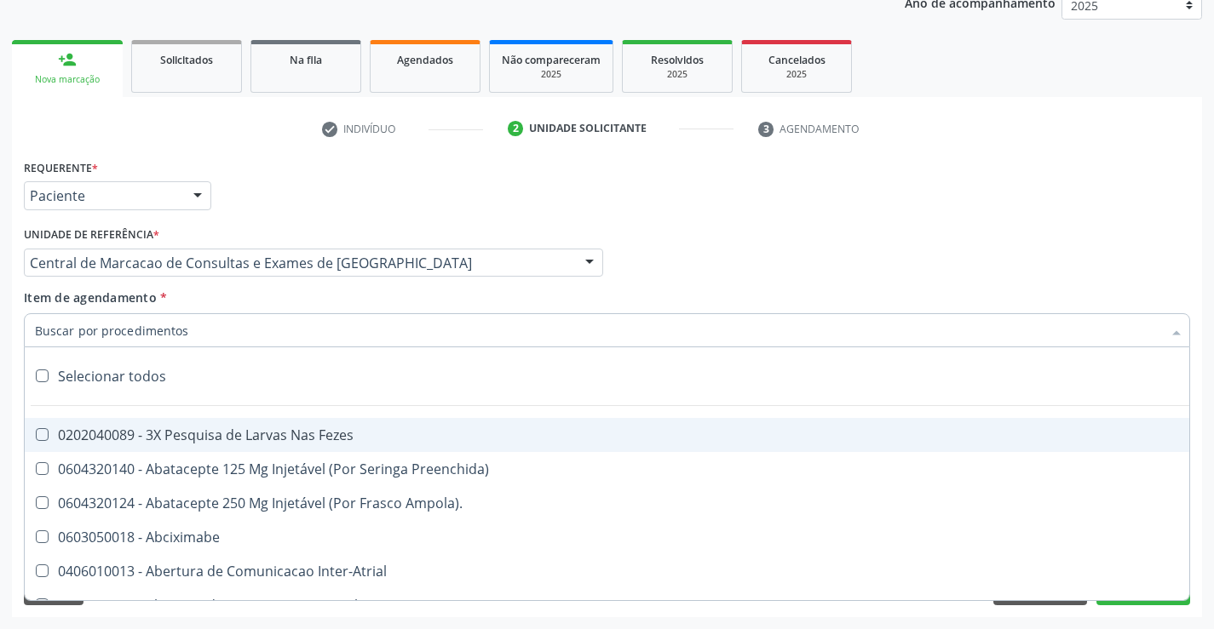
paste input "Médico Oftalmologista"
type input "Médico Oftalmologista"
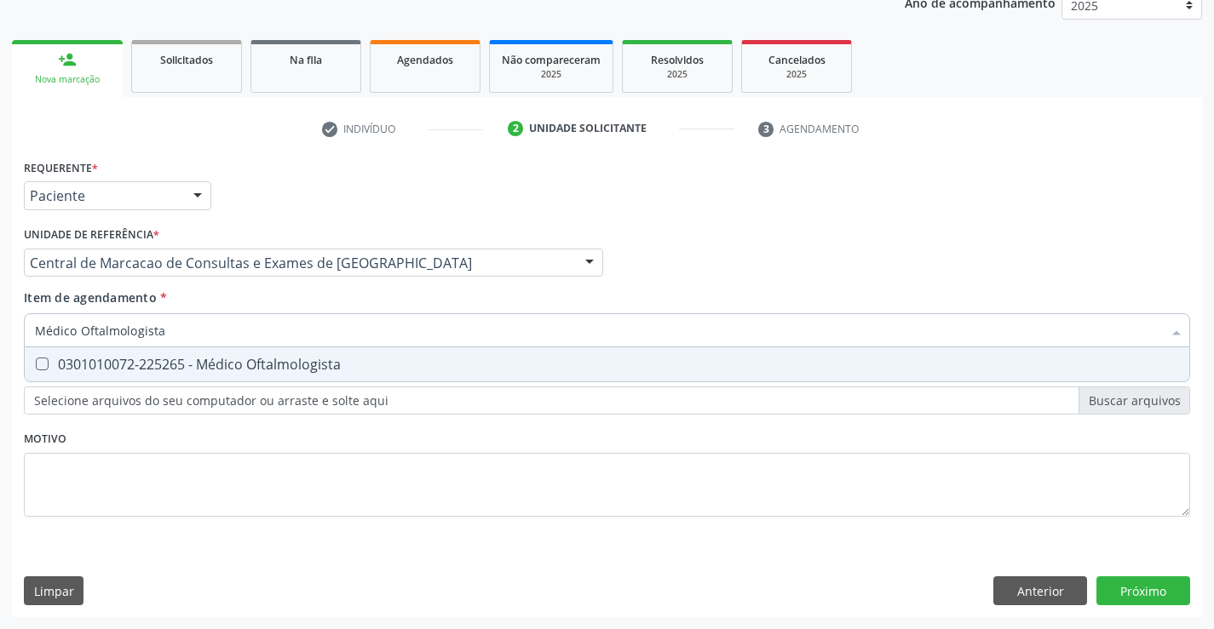
click at [398, 365] on div "0301010072-225265 - Médico Oftalmologista" at bounding box center [607, 365] width 1144 height 14
checkbox Oftalmologista "true"
click at [1162, 594] on div "Requerente * Paciente Profissional de Saúde Paciente Nenhum resultado encontrad…" at bounding box center [607, 386] width 1190 height 462
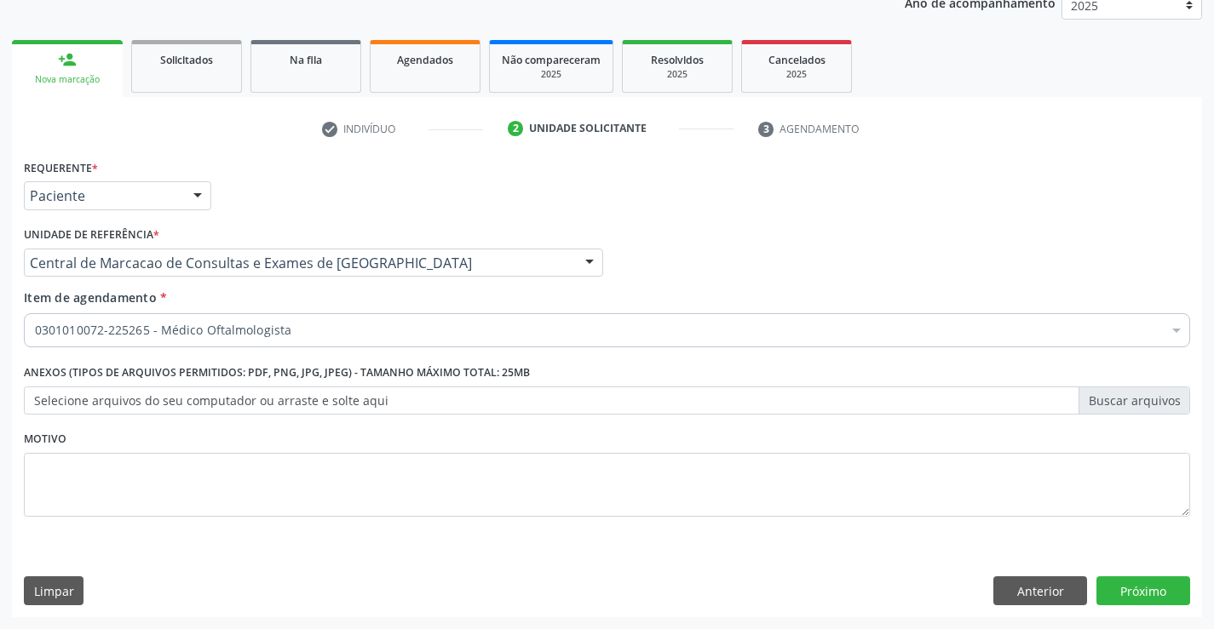
click at [1190, 587] on div "Requerente * Paciente Profissional de Saúde Paciente Nenhum resultado encontrad…" at bounding box center [607, 386] width 1190 height 462
click at [1189, 587] on button "Próximo" at bounding box center [1143, 591] width 94 height 29
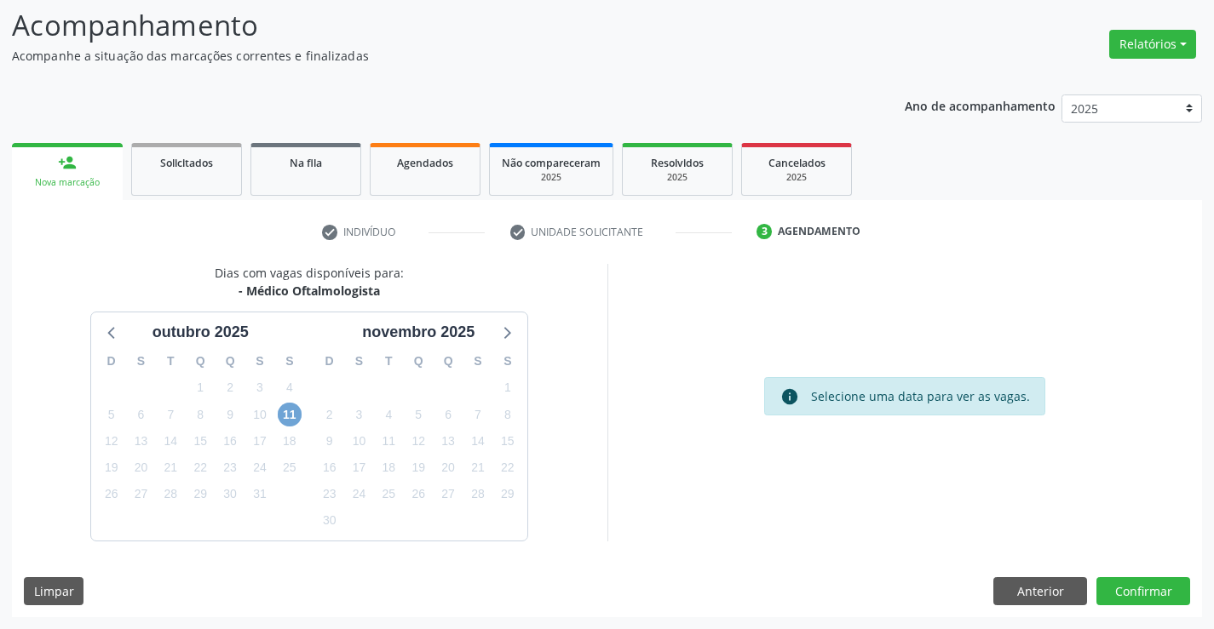
click at [291, 405] on span "11" at bounding box center [290, 415] width 24 height 24
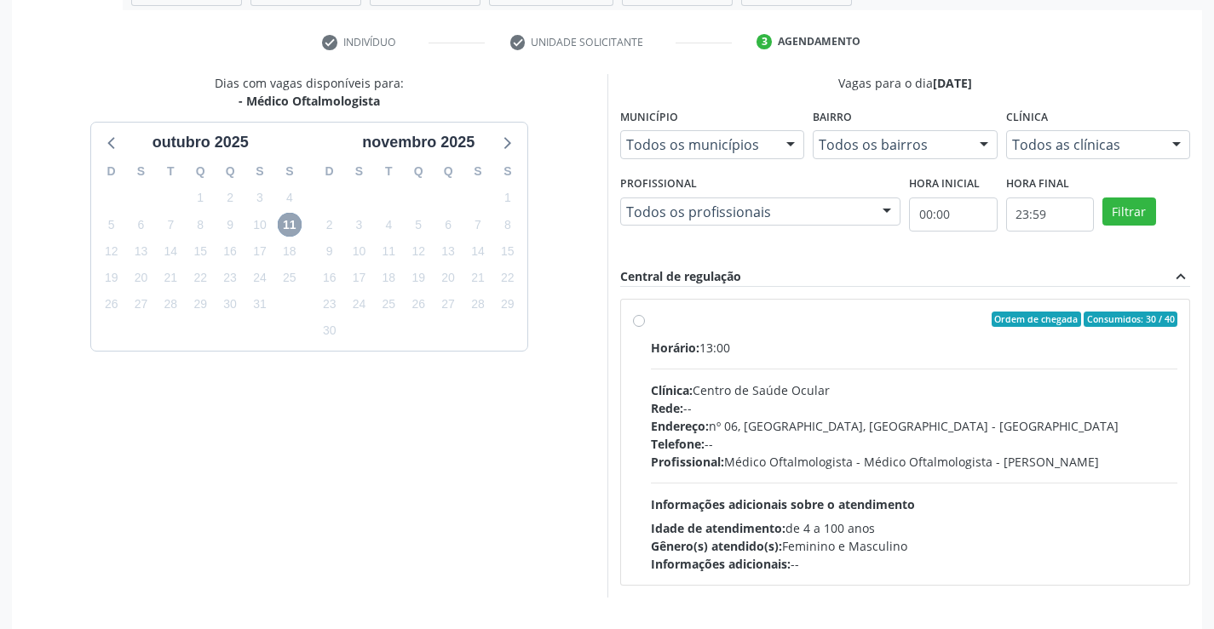
scroll to position [358, 0]
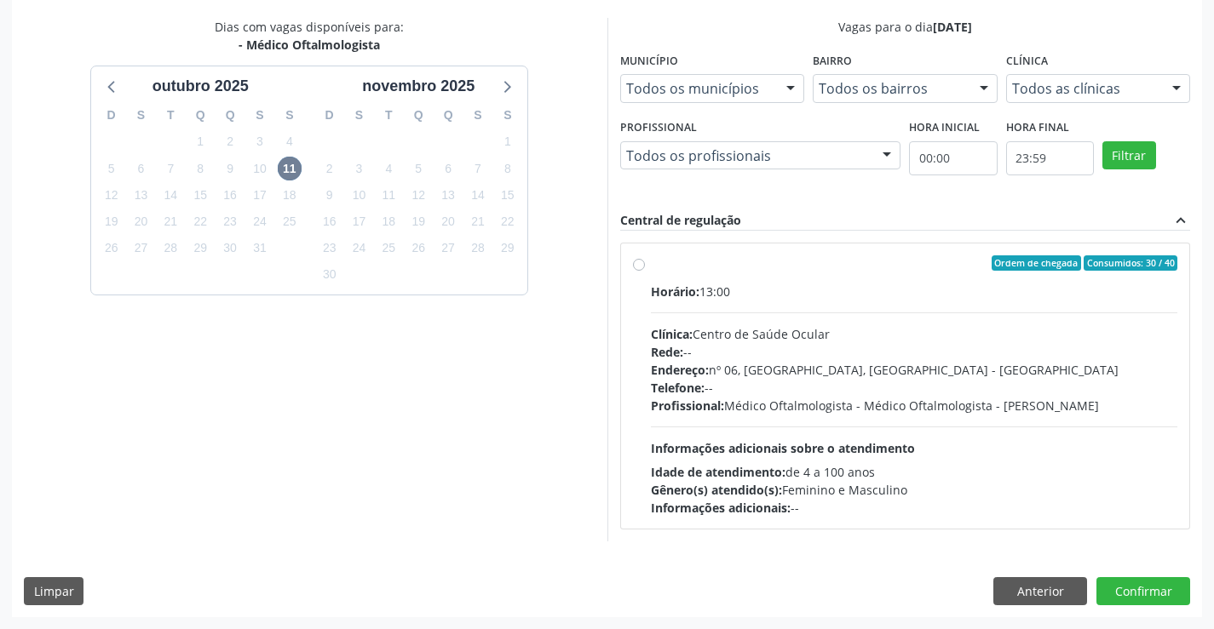
click at [747, 404] on div "Profissional: Médico Oftalmologista - Médico Oftalmologista - [PERSON_NAME]" at bounding box center [914, 406] width 527 height 18
click at [645, 271] on input "Ordem de chegada Consumidos: 30 / 40 Horário: 13:00 Clínica: Centro de Saúde Oc…" at bounding box center [639, 262] width 12 height 15
radio input "true"
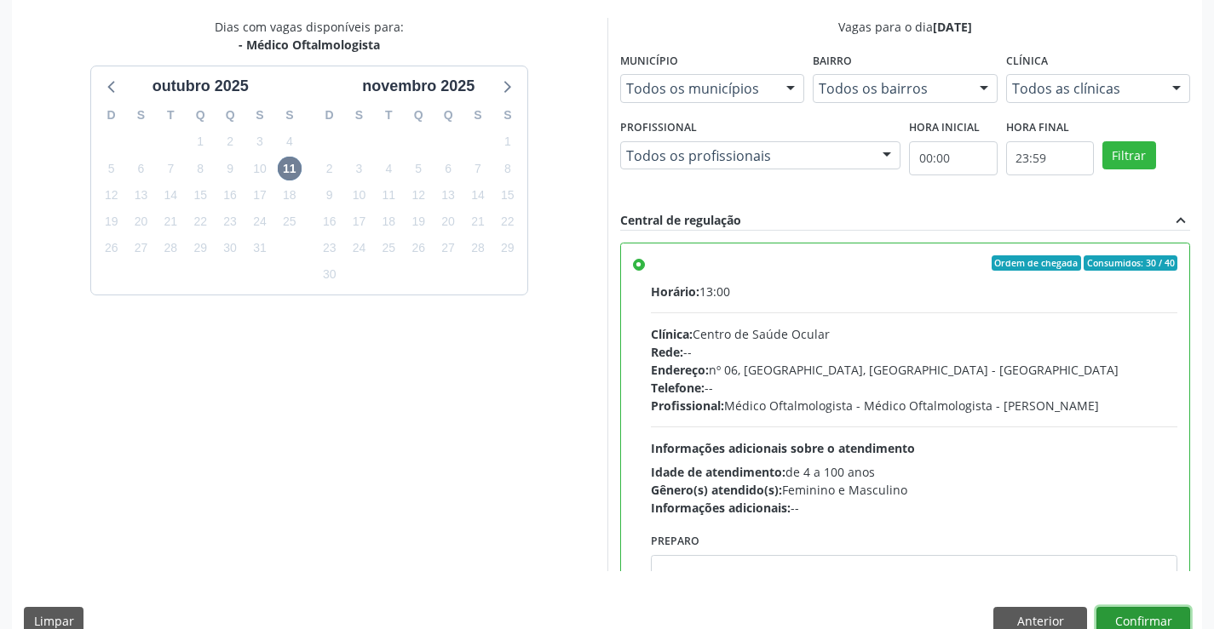
click at [1134, 615] on button "Confirmar" at bounding box center [1143, 621] width 94 height 29
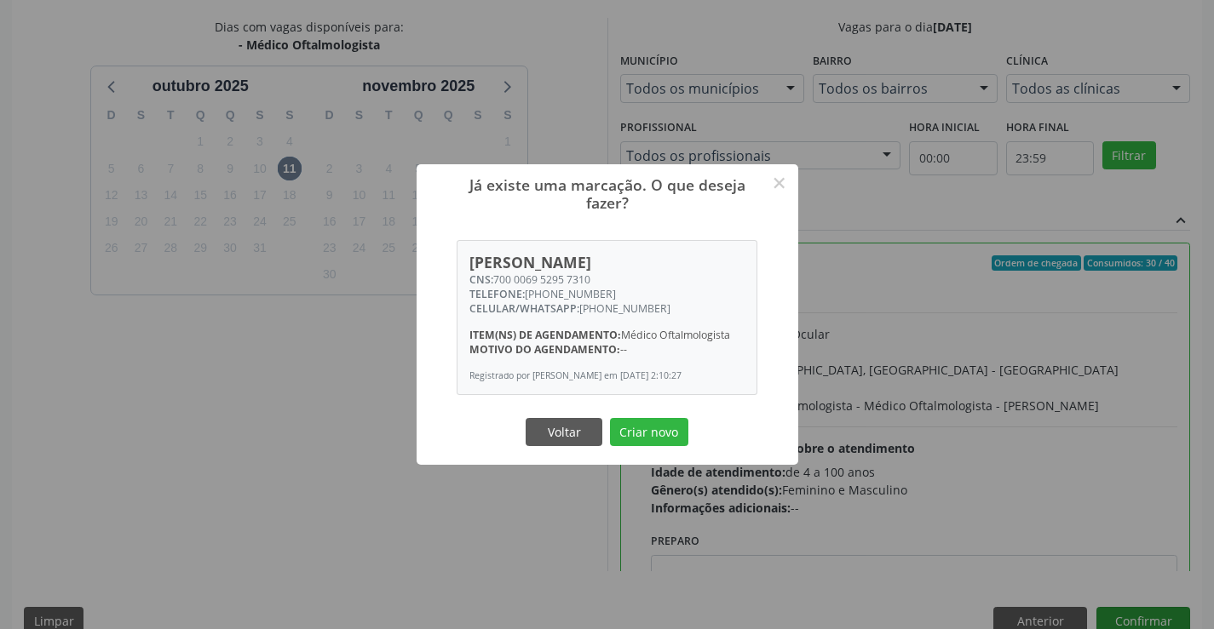
click at [610, 418] on button "Criar novo" at bounding box center [649, 432] width 78 height 29
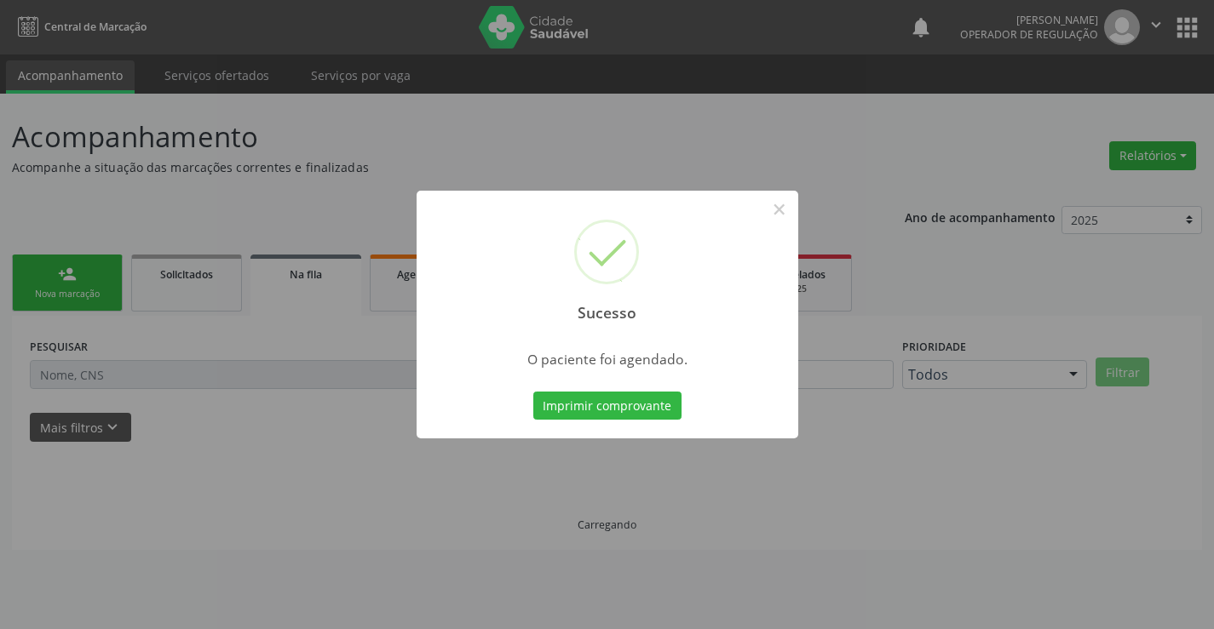
scroll to position [0, 0]
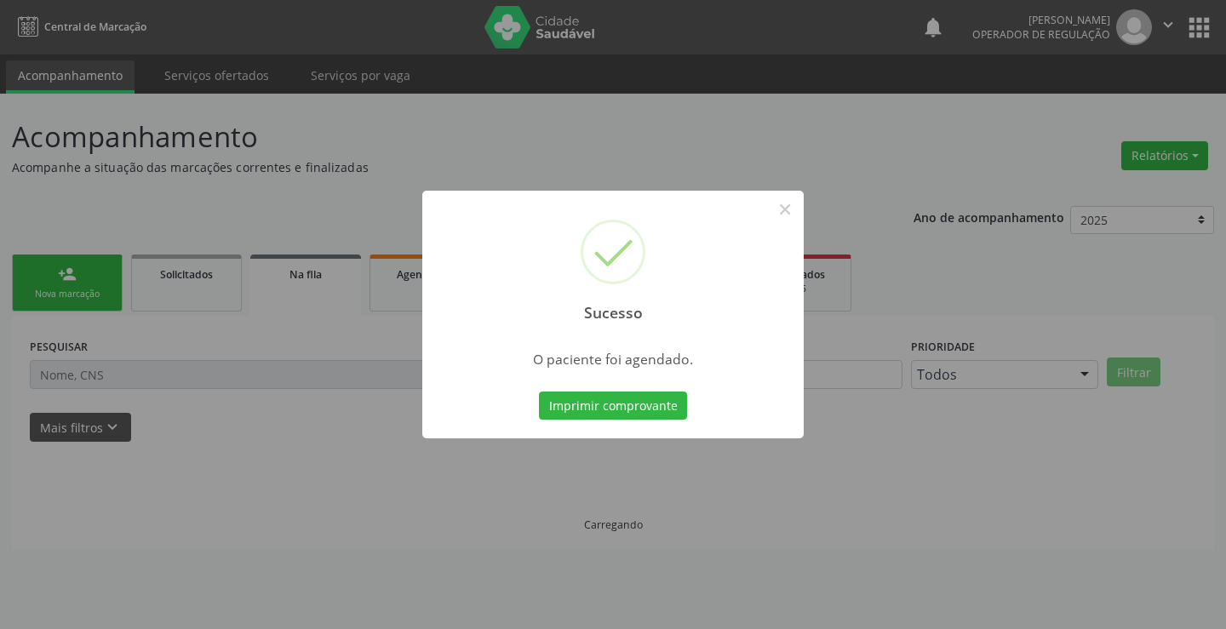
click at [539, 392] on button "Imprimir comprovante" at bounding box center [613, 406] width 148 height 29
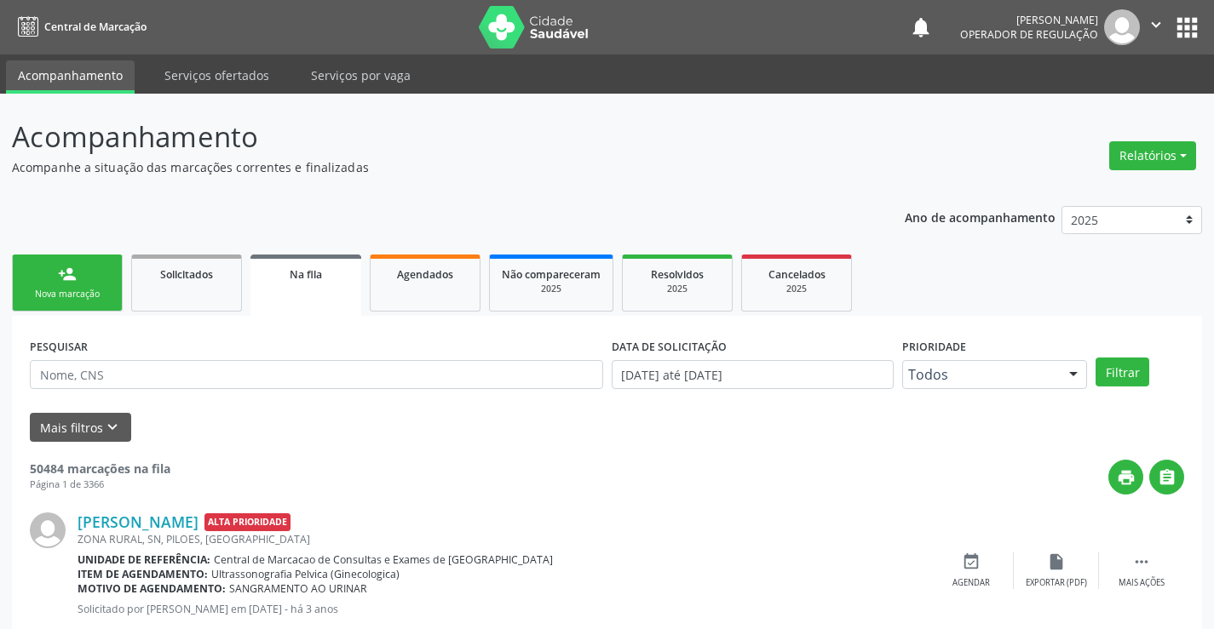
click at [61, 278] on div "person_add" at bounding box center [67, 274] width 19 height 19
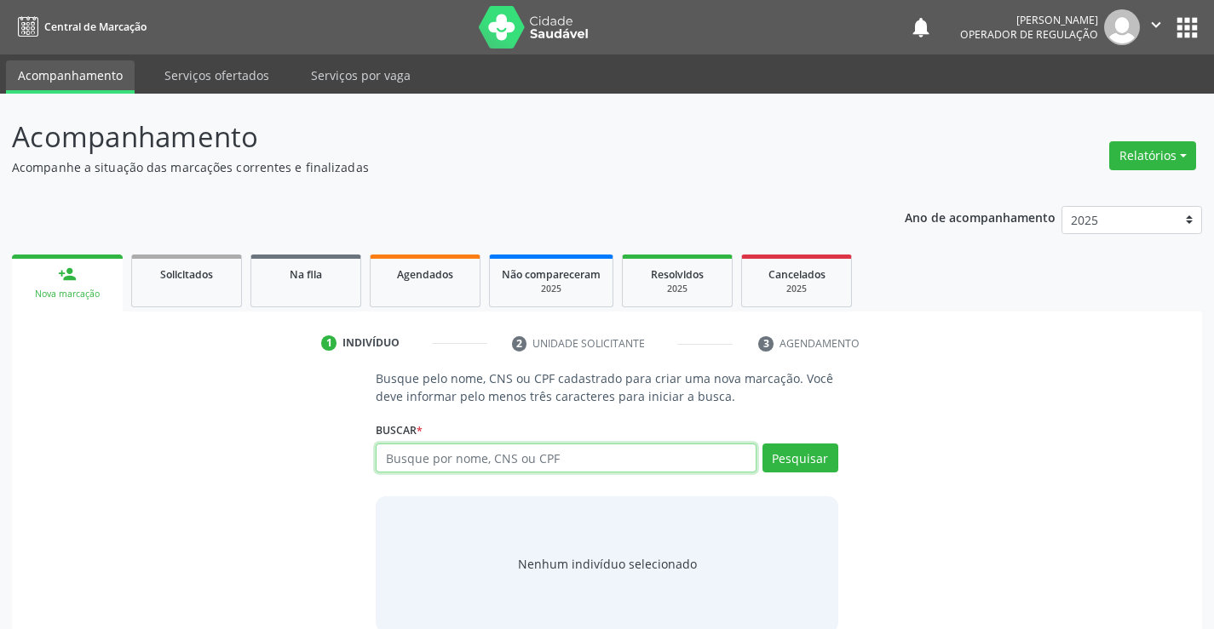
click at [544, 453] on input "text" at bounding box center [566, 458] width 380 height 29
type input "700500740244256"
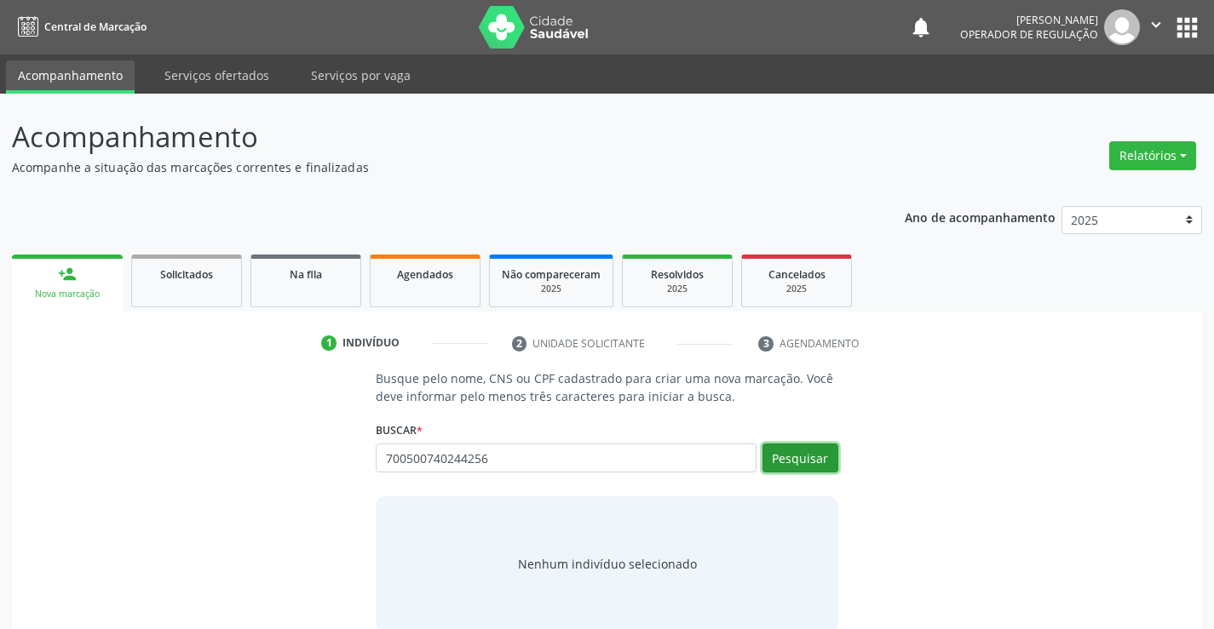
click at [783, 451] on button "Pesquisar" at bounding box center [800, 458] width 76 height 29
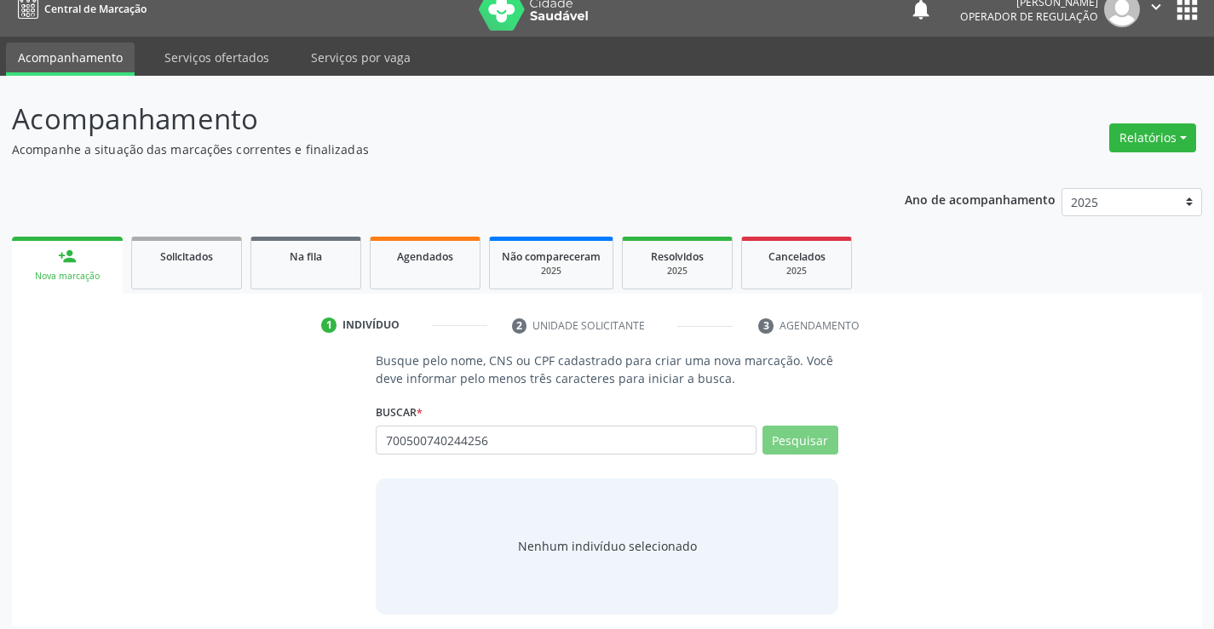
scroll to position [27, 0]
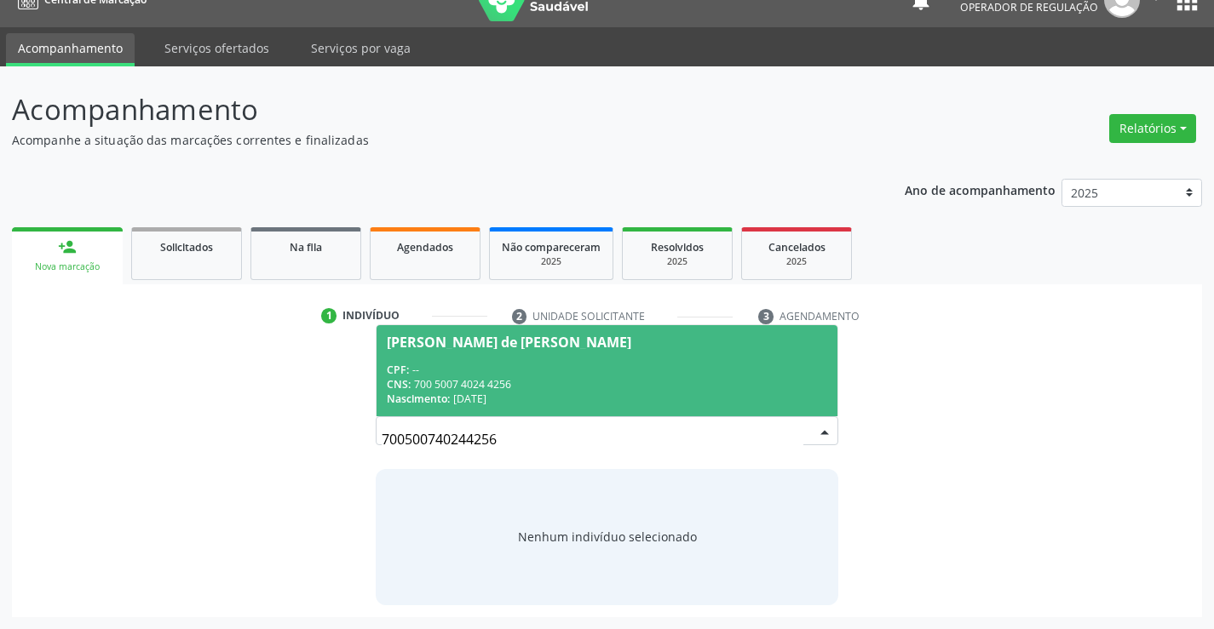
click at [597, 366] on div "CPF: --" at bounding box center [606, 370] width 439 height 14
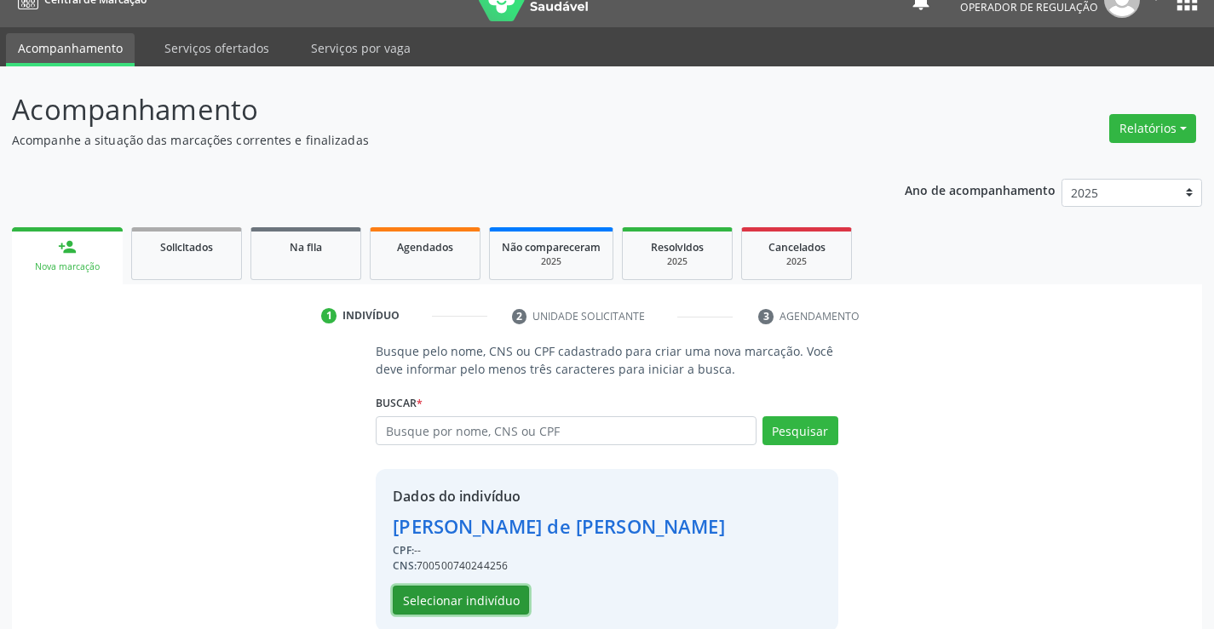
click at [444, 600] on button "Selecionar indivíduo" at bounding box center [461, 600] width 136 height 29
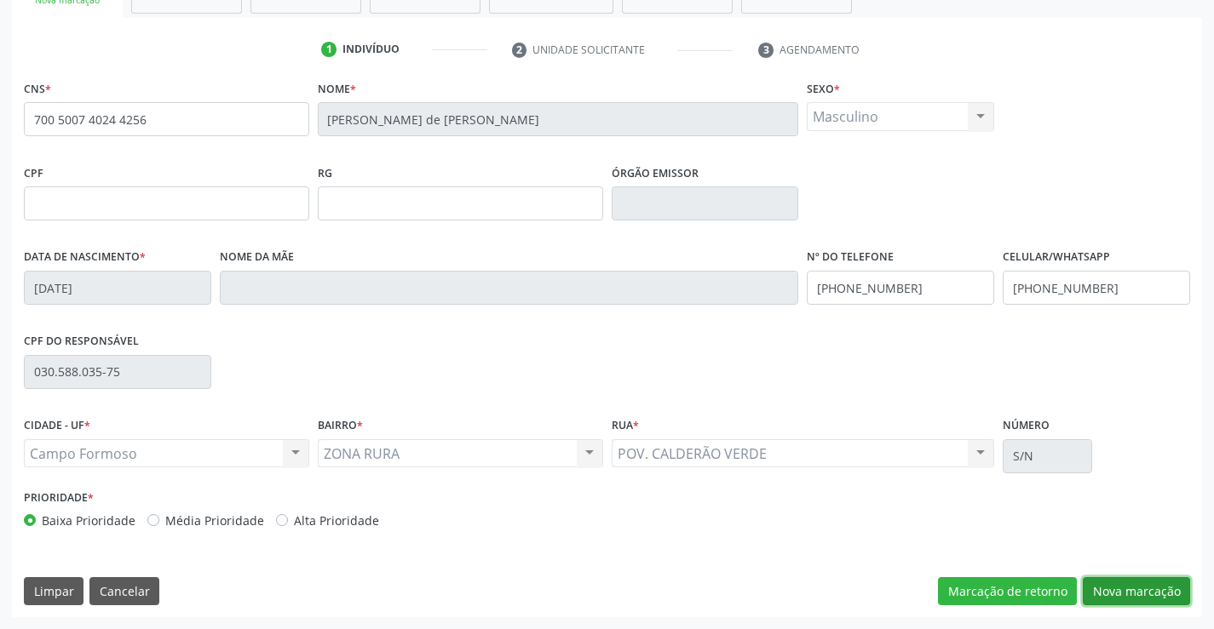
click at [1116, 580] on button "Nova marcação" at bounding box center [1135, 591] width 107 height 29
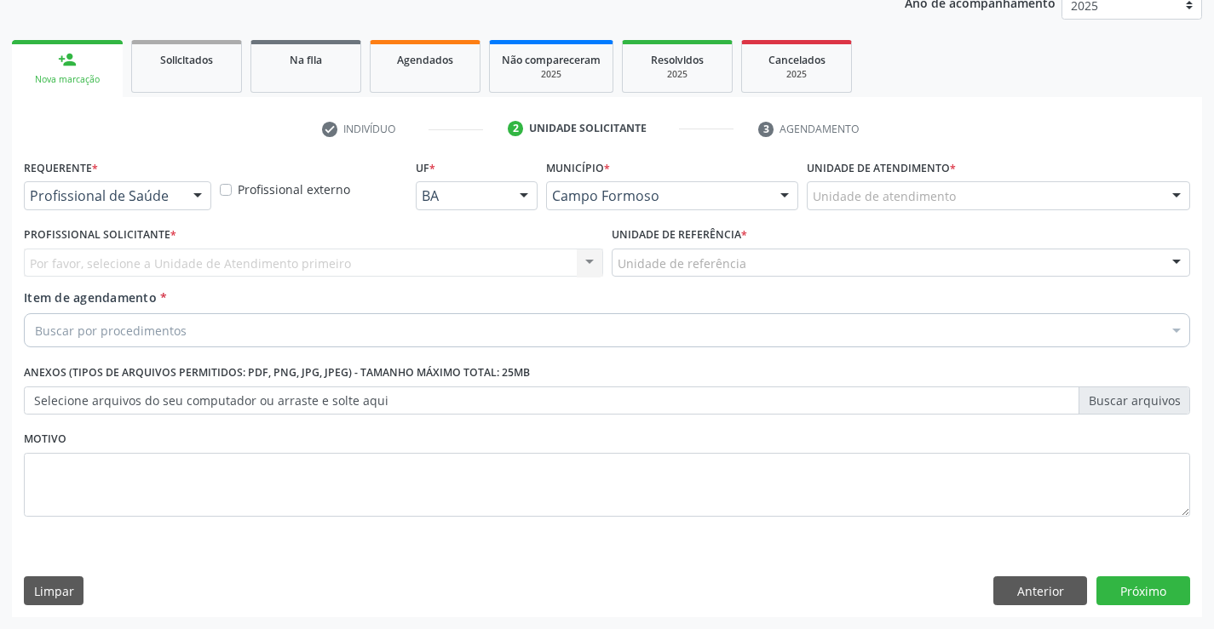
scroll to position [215, 0]
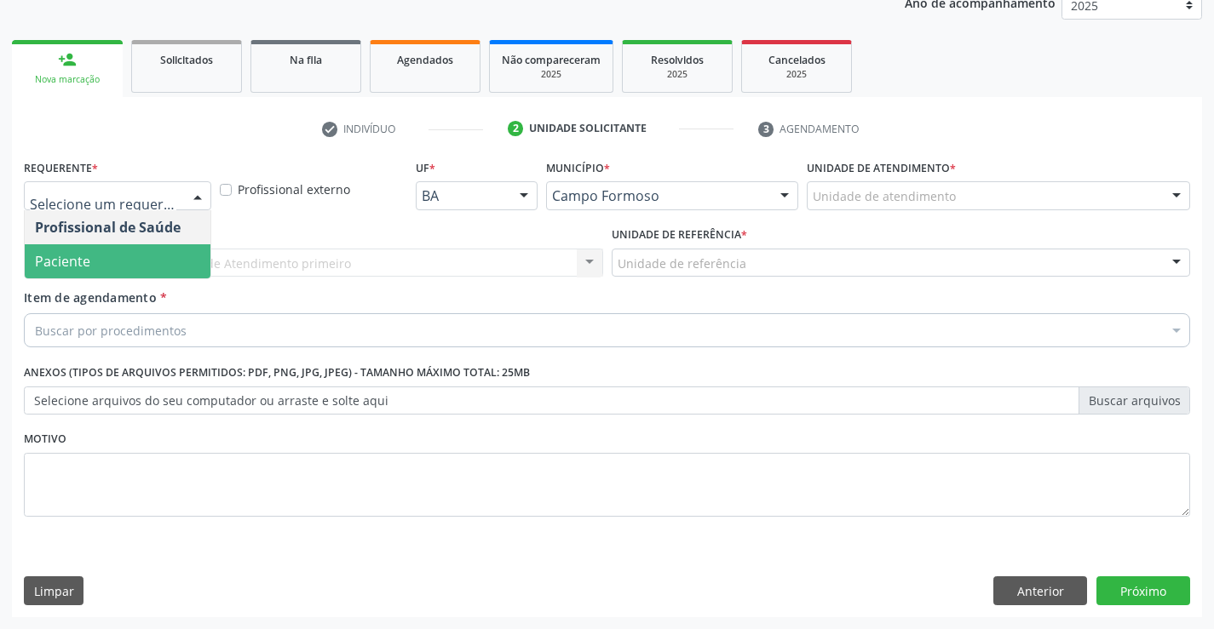
click at [120, 261] on span "Paciente" at bounding box center [118, 261] width 186 height 34
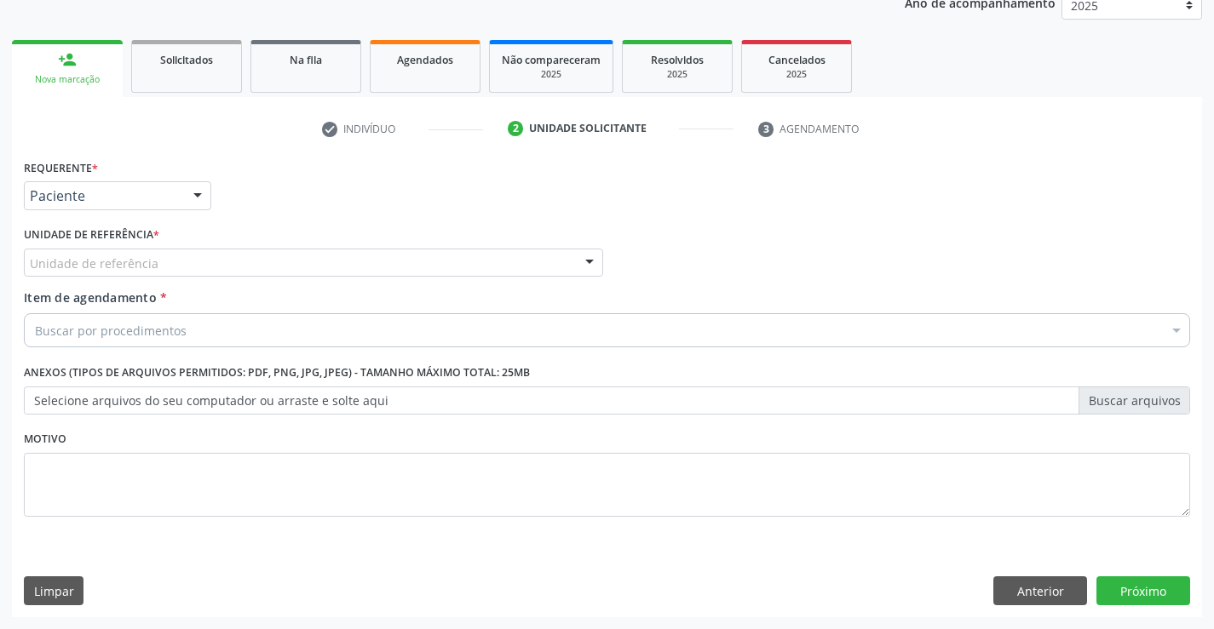
click at [200, 260] on div "Unidade de referência" at bounding box center [313, 263] width 579 height 29
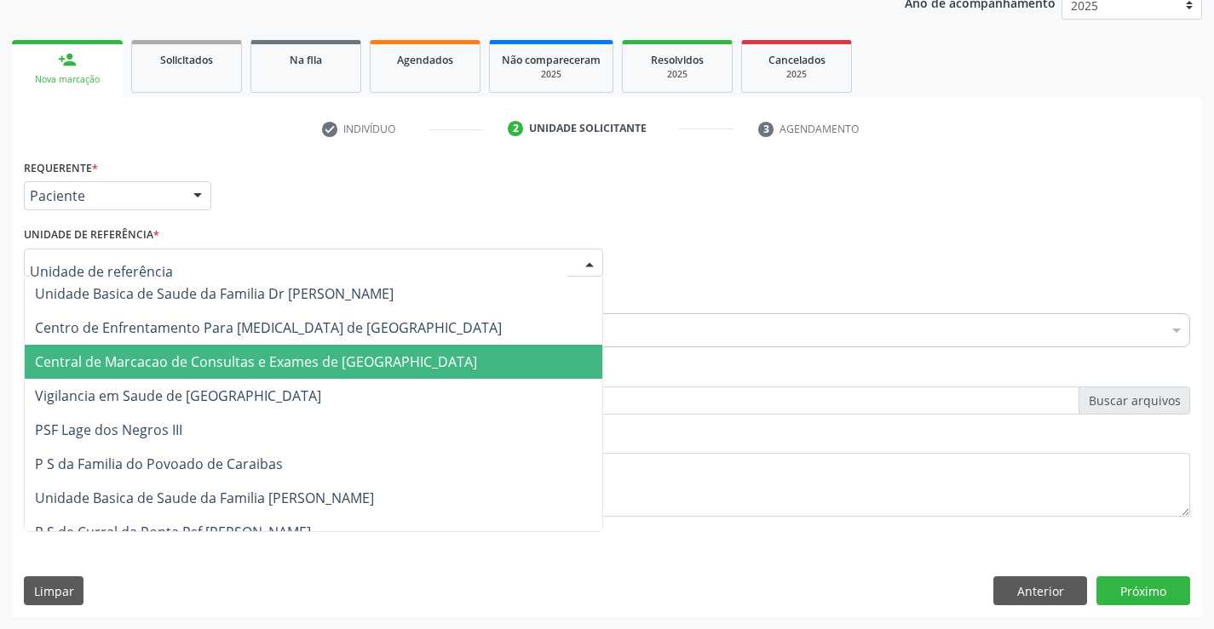
click at [197, 352] on span "Central de Marcacao de Consultas e Exames de [GEOGRAPHIC_DATA]" at bounding box center [313, 362] width 577 height 34
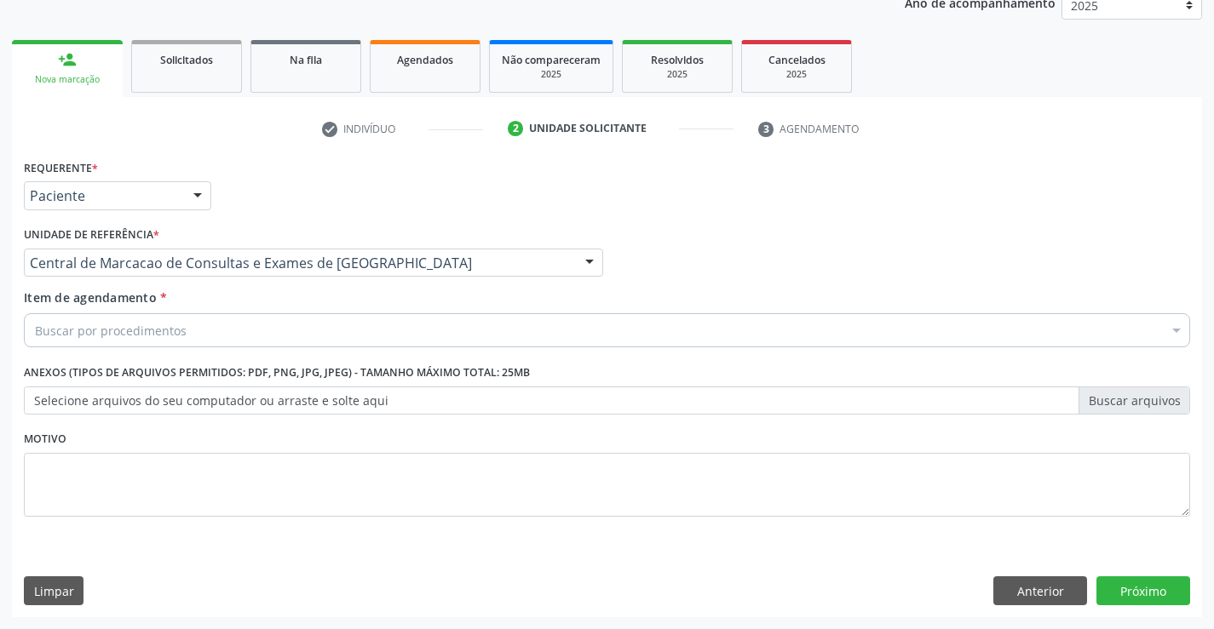
click at [204, 336] on div "Buscar por procedimentos" at bounding box center [607, 330] width 1166 height 34
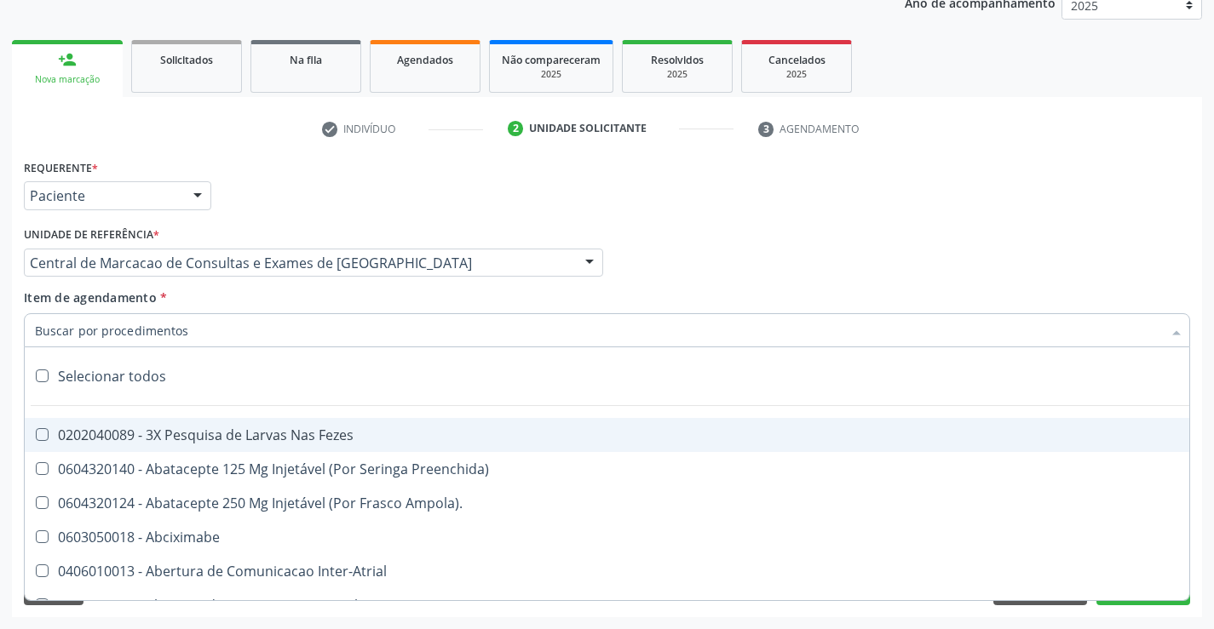
paste input "Médico Oftalmologista"
type input "Médico Oftalmologista"
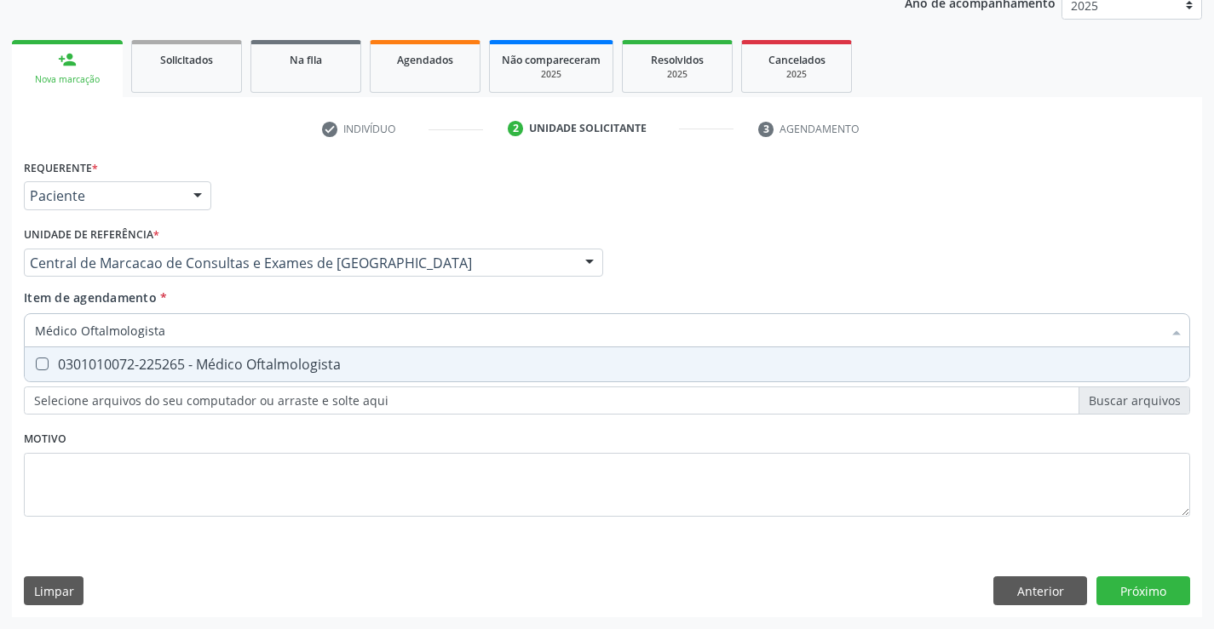
click at [261, 359] on div "0301010072-225265 - Médico Oftalmologista" at bounding box center [607, 365] width 1144 height 14
checkbox Oftalmologista "true"
click at [1131, 592] on div "Requerente * Paciente Profissional de Saúde Paciente Nenhum resultado encontrad…" at bounding box center [607, 386] width 1190 height 462
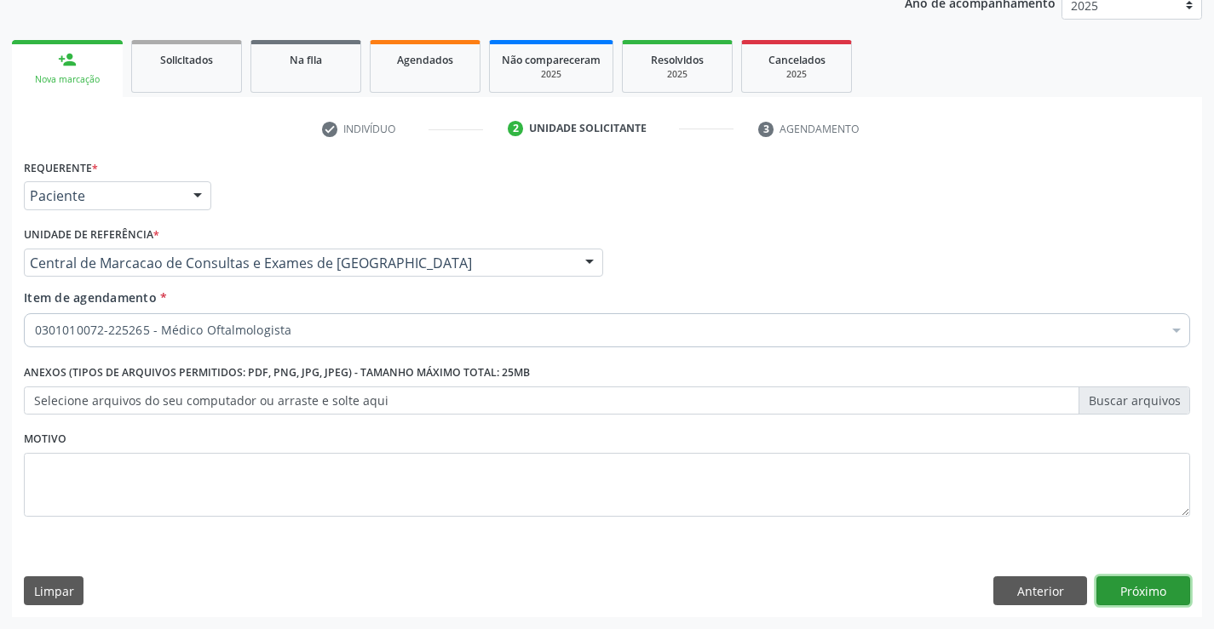
click at [1147, 588] on button "Próximo" at bounding box center [1143, 591] width 94 height 29
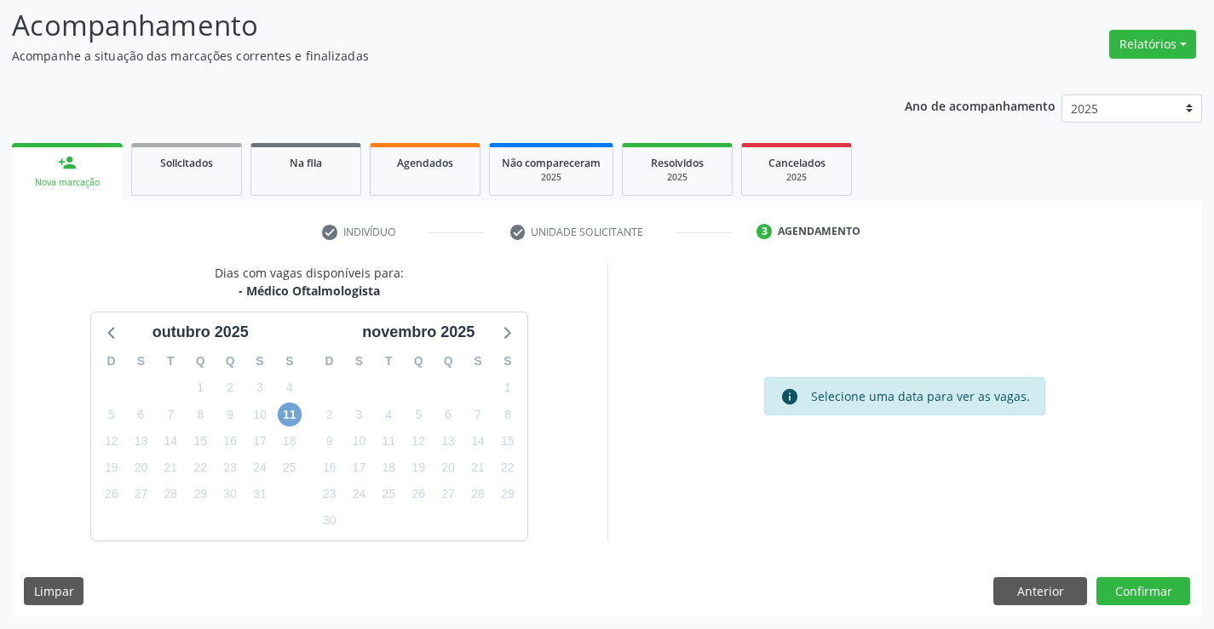
click at [290, 413] on span "11" at bounding box center [290, 415] width 24 height 24
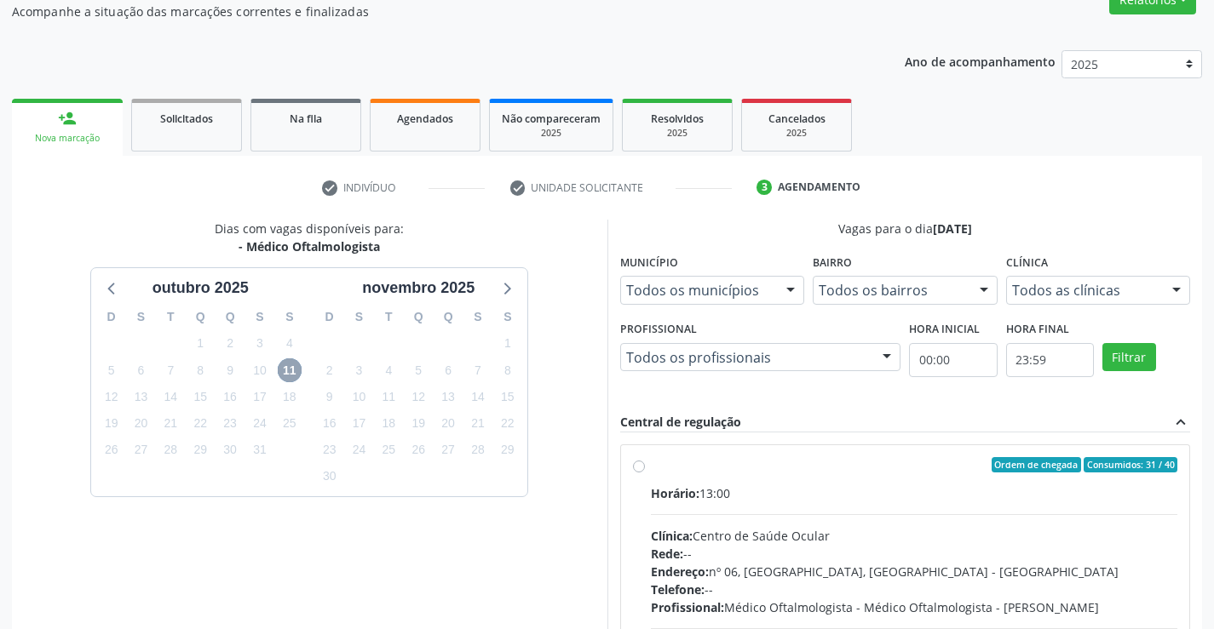
scroll to position [358, 0]
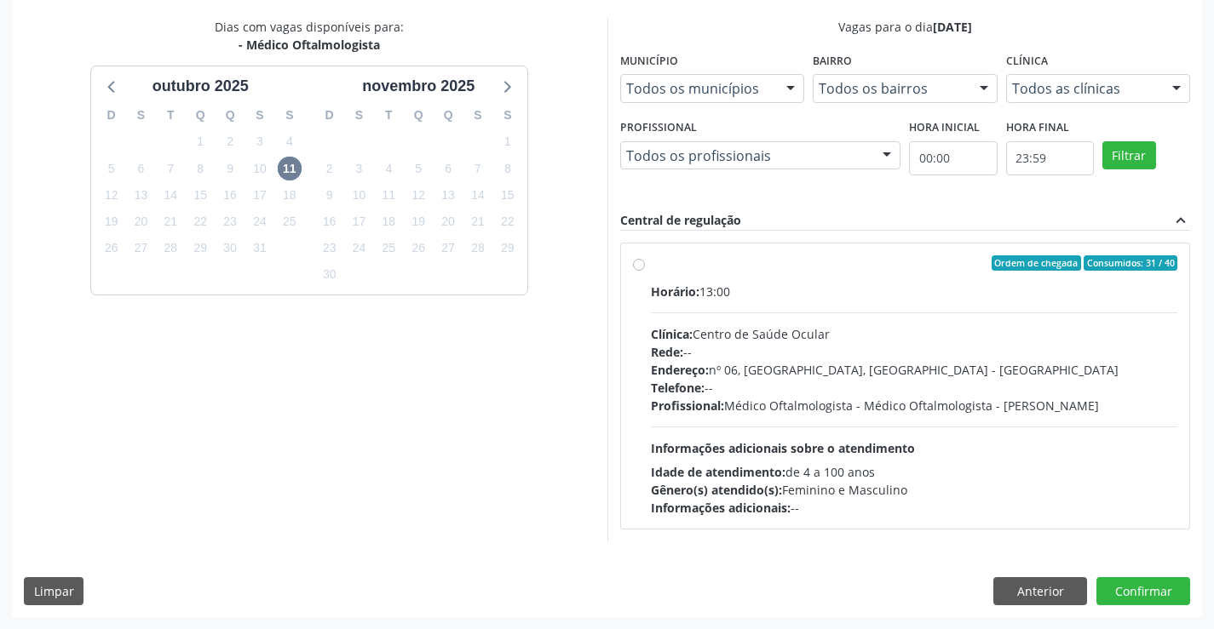
click at [956, 443] on div "Horário: 13:00 Clínica: Centro de Saúde Ocular Rede: -- Endereço: nº 06, [GEOGR…" at bounding box center [914, 400] width 527 height 234
click at [645, 271] on input "Ordem de chegada Consumidos: 31 / 40 Horário: 13:00 Clínica: Centro de Saúde Oc…" at bounding box center [639, 262] width 12 height 15
radio input "true"
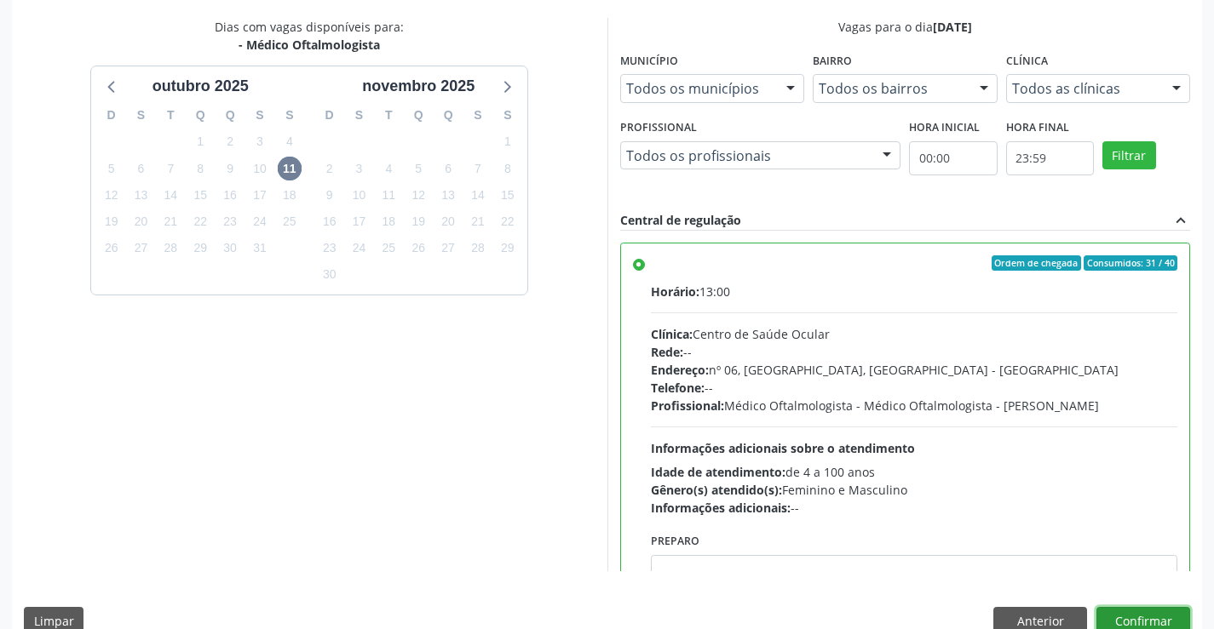
click at [1129, 620] on button "Confirmar" at bounding box center [1143, 621] width 94 height 29
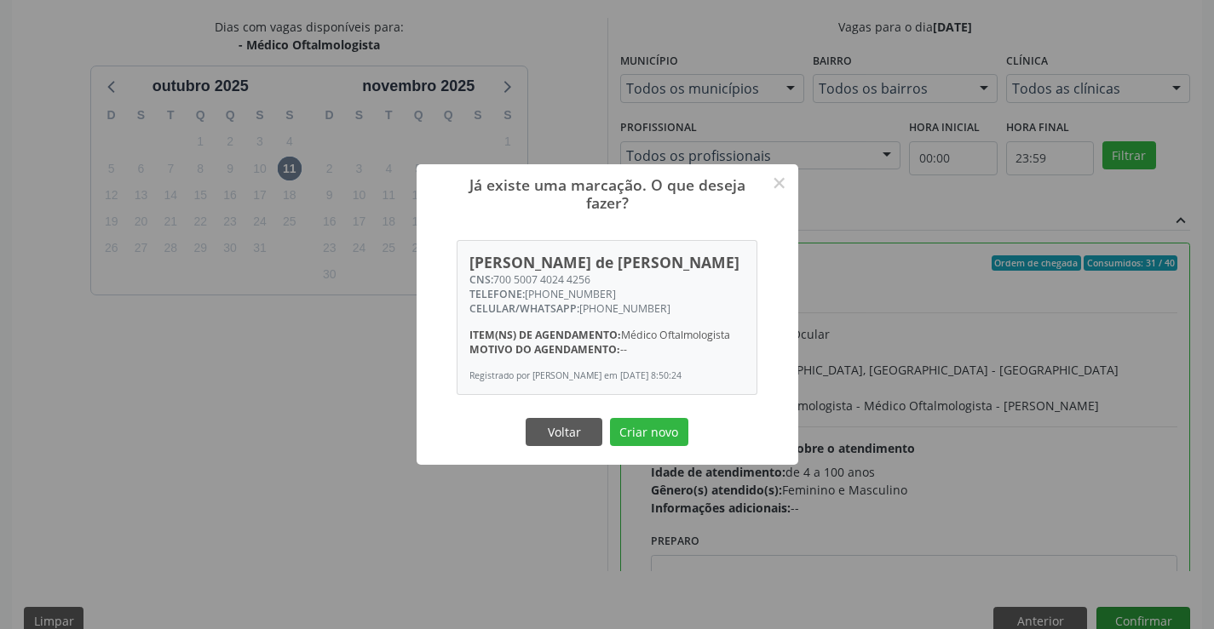
click at [610, 418] on button "Criar novo" at bounding box center [649, 432] width 78 height 29
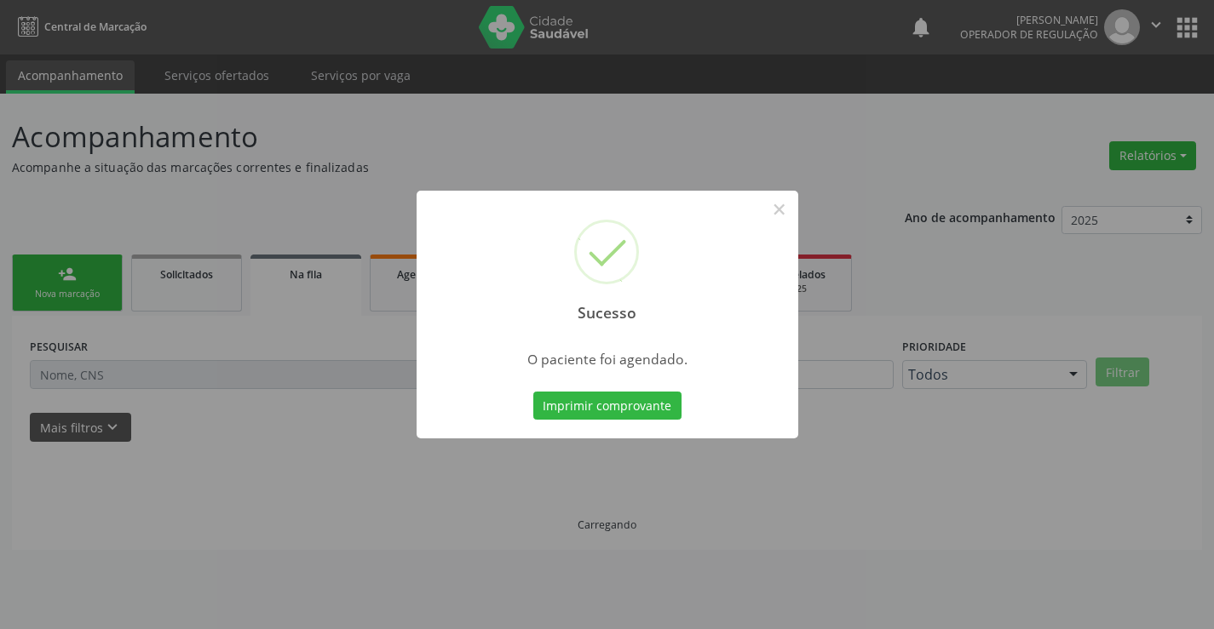
scroll to position [0, 0]
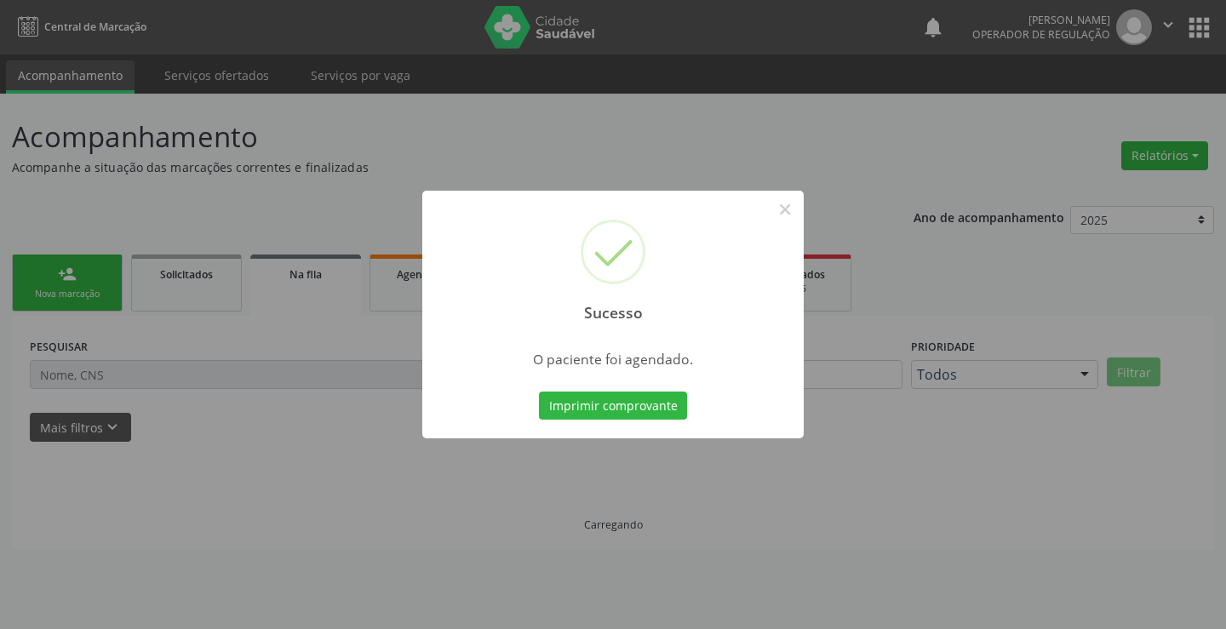
click at [539, 392] on button "Imprimir comprovante" at bounding box center [613, 406] width 148 height 29
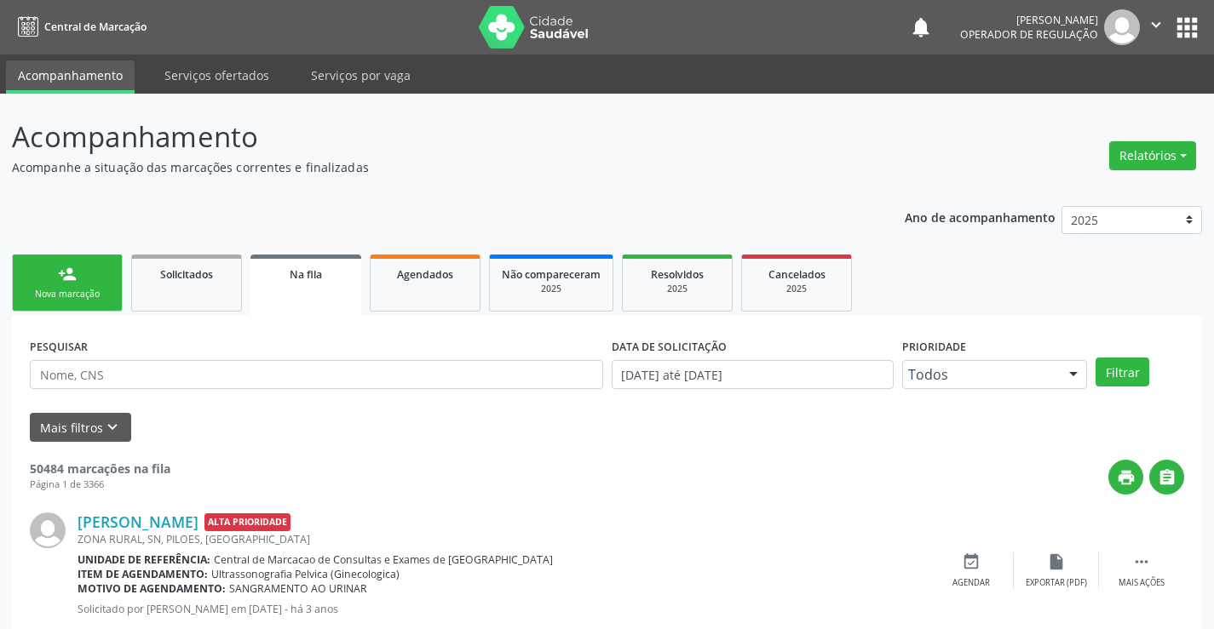
click at [83, 286] on link "person_add Nova marcação" at bounding box center [67, 283] width 111 height 57
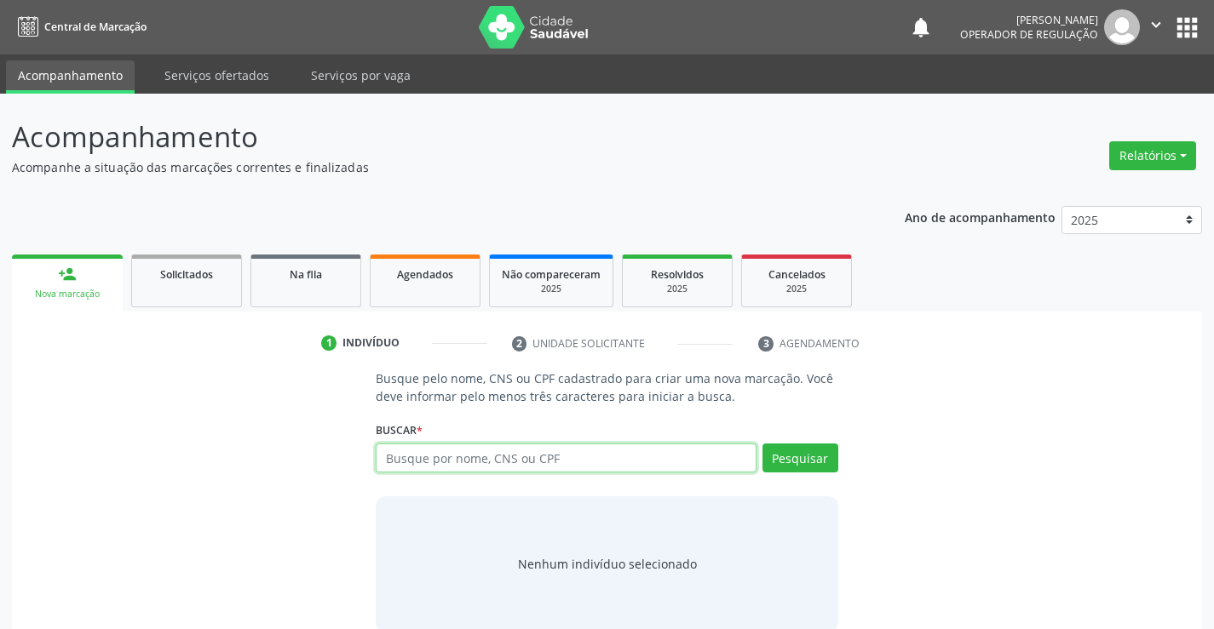
click at [444, 460] on input "text" at bounding box center [566, 458] width 380 height 29
type input "705106365669040"
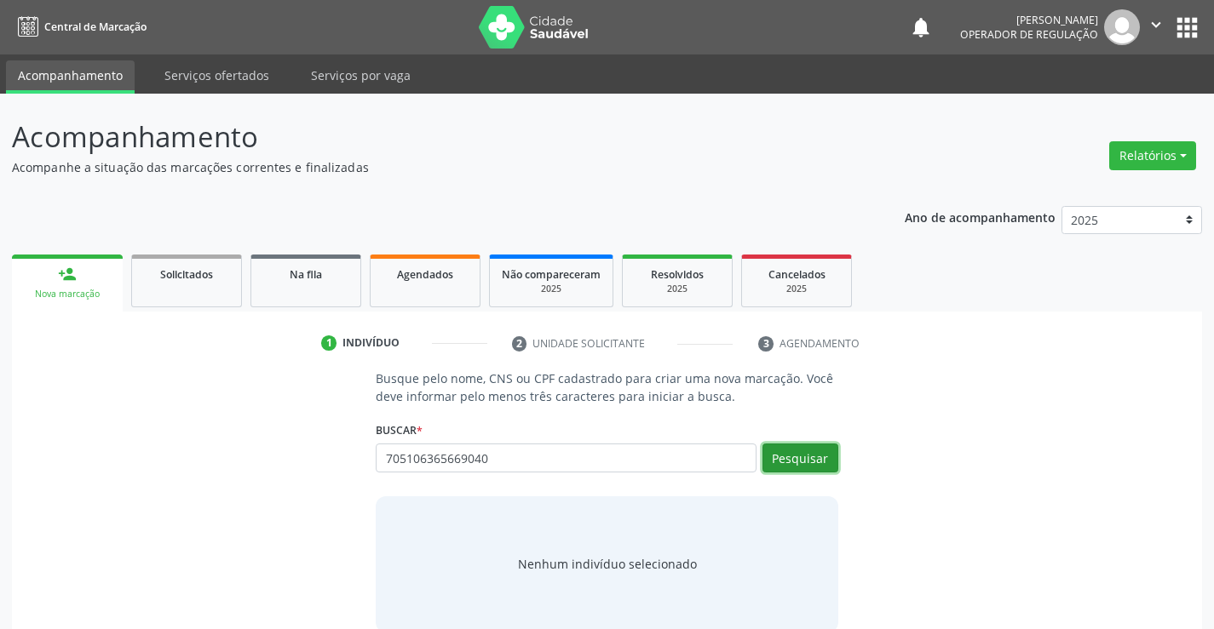
click at [825, 453] on button "Pesquisar" at bounding box center [800, 458] width 76 height 29
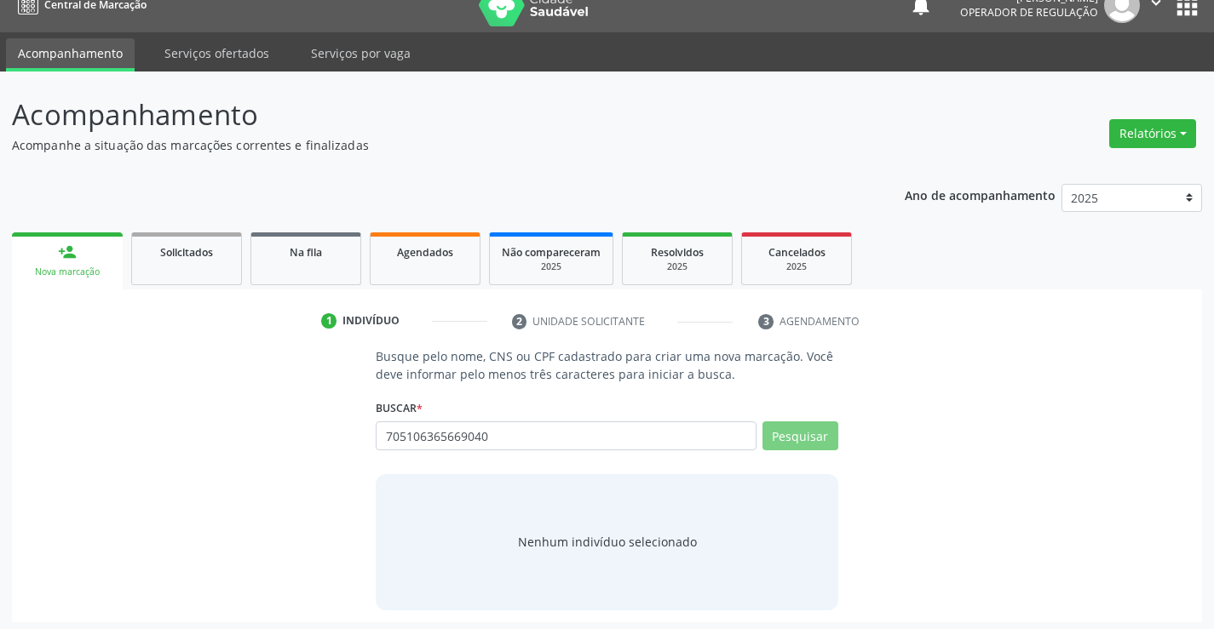
scroll to position [27, 0]
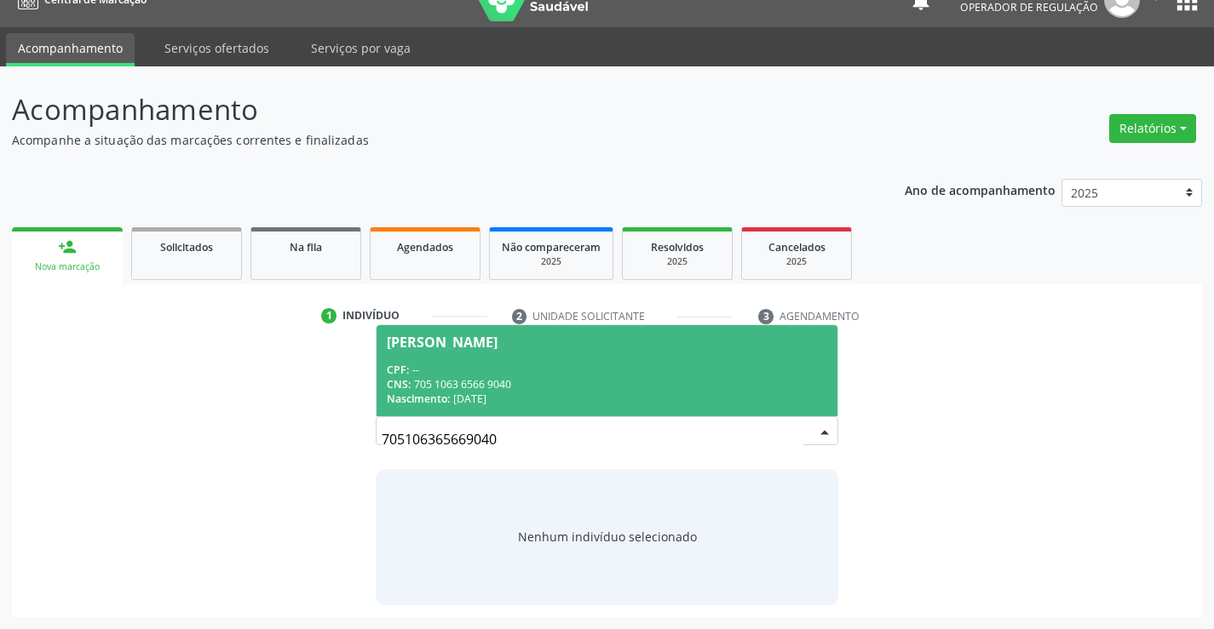
click at [633, 397] on div "Nascimento: [DATE]" at bounding box center [606, 399] width 439 height 14
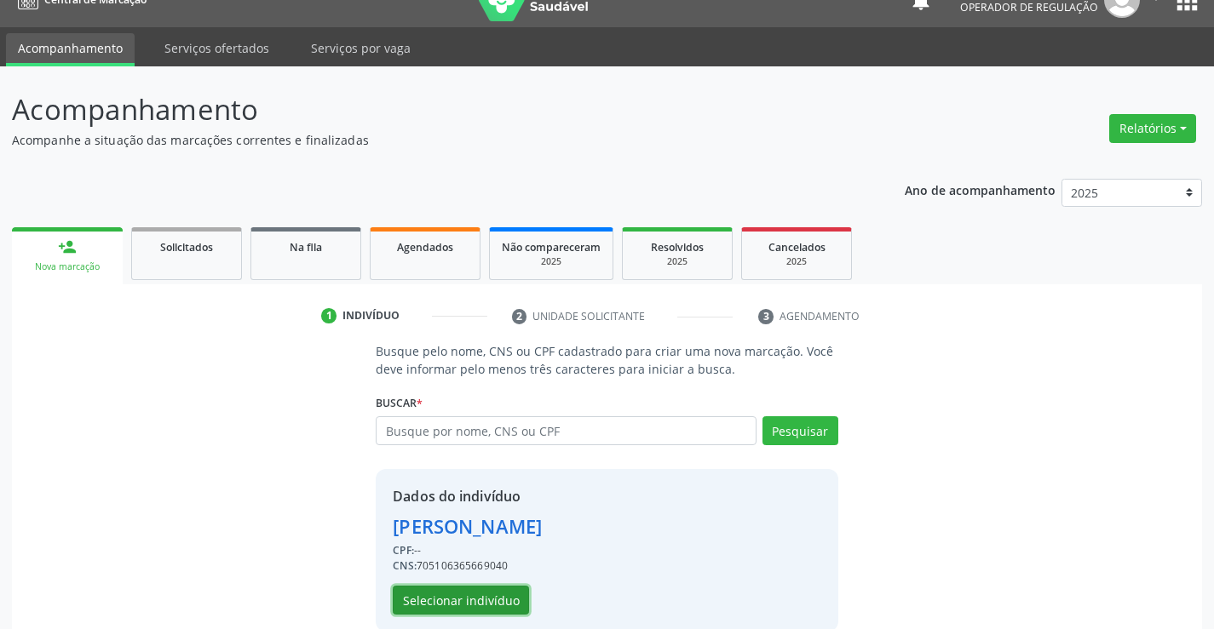
click at [476, 591] on button "Selecionar indivíduo" at bounding box center [461, 600] width 136 height 29
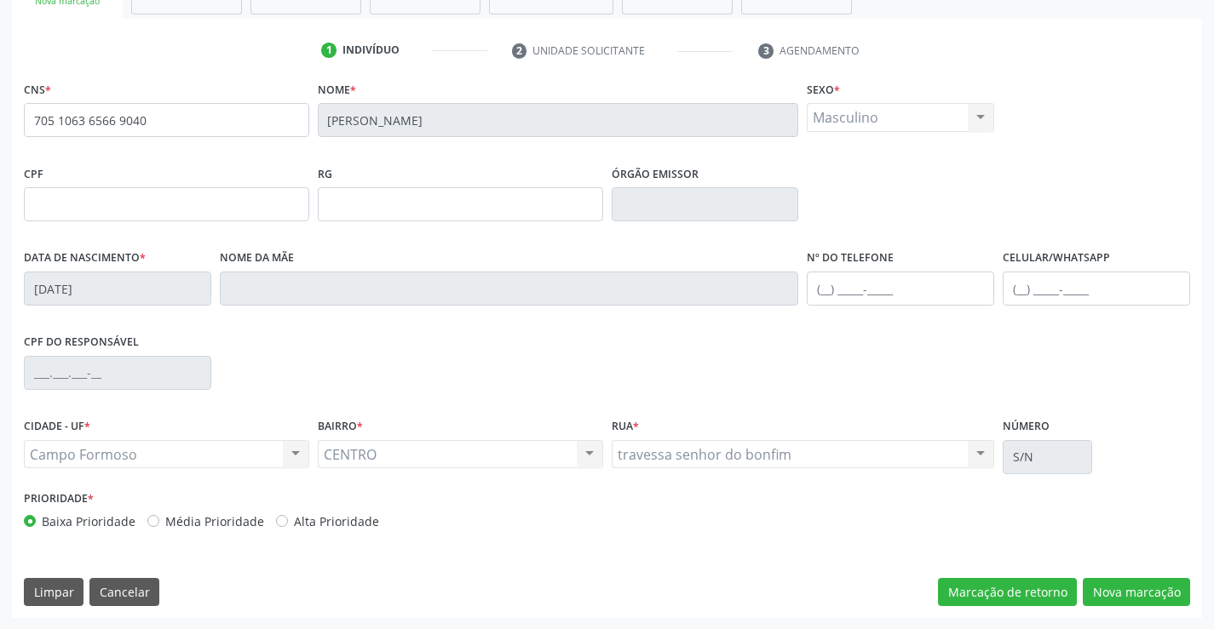
scroll to position [294, 0]
click at [1124, 587] on button "Nova marcação" at bounding box center [1135, 591] width 107 height 29
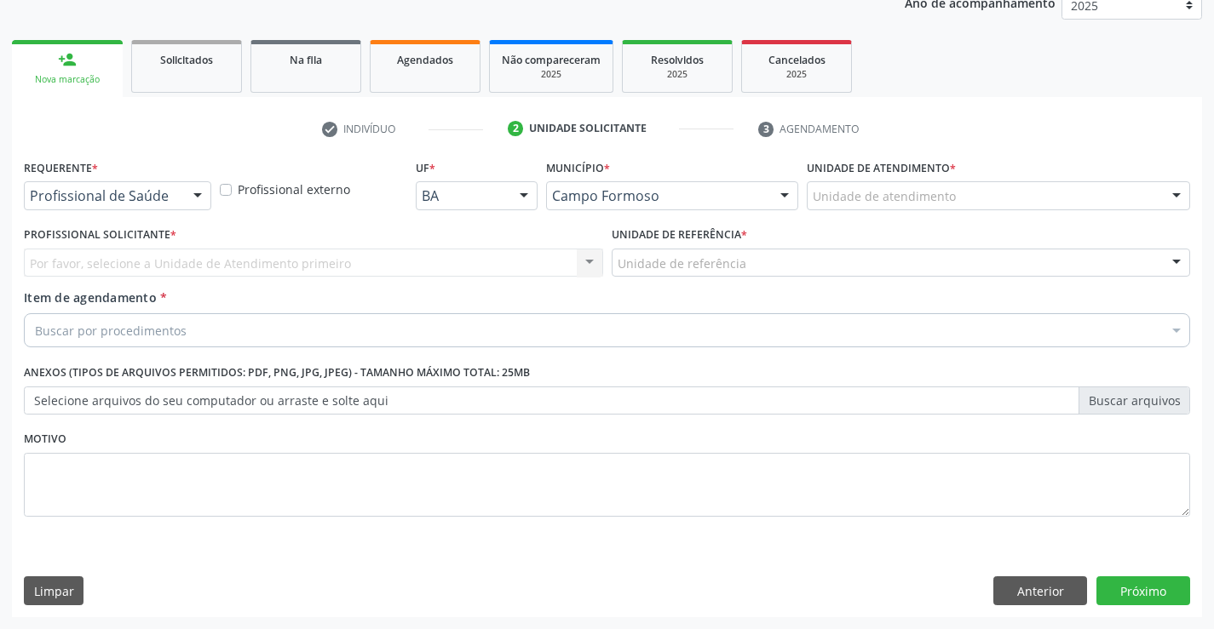
scroll to position [215, 0]
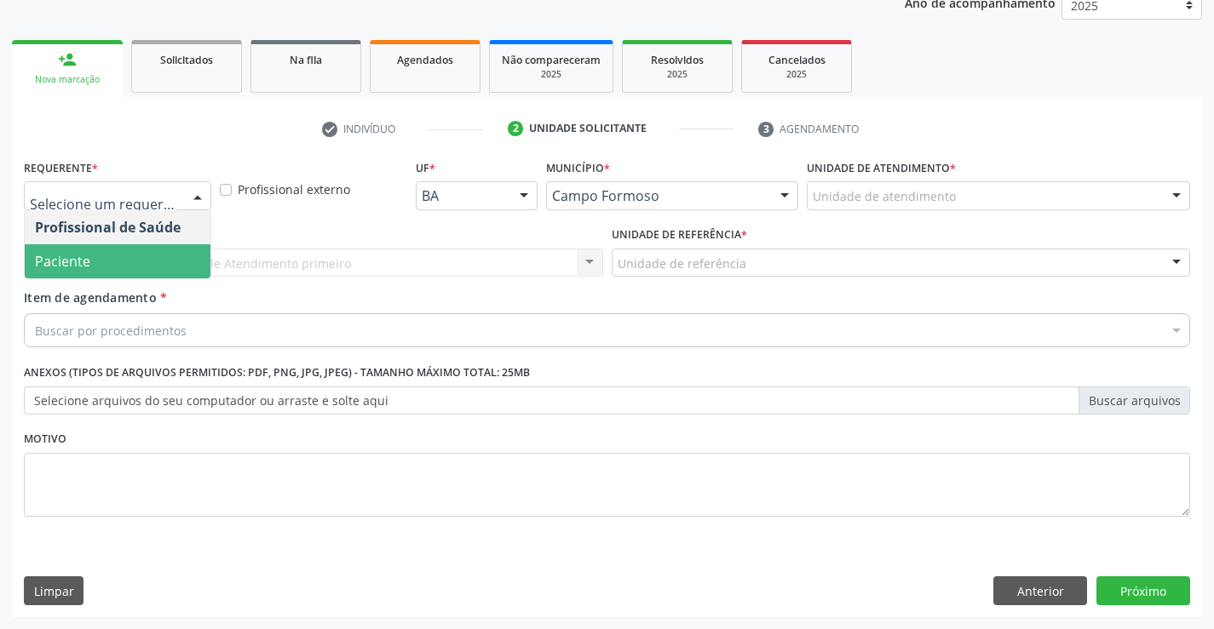
click at [142, 262] on span "Paciente" at bounding box center [118, 261] width 186 height 34
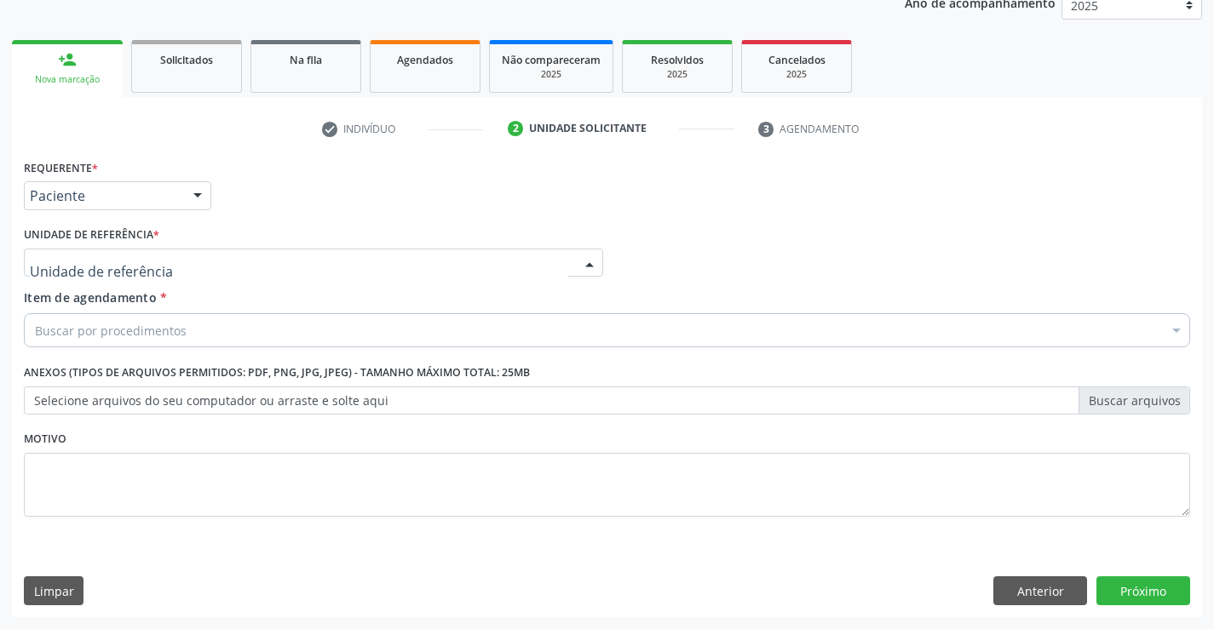
click at [221, 267] on div at bounding box center [313, 263] width 579 height 29
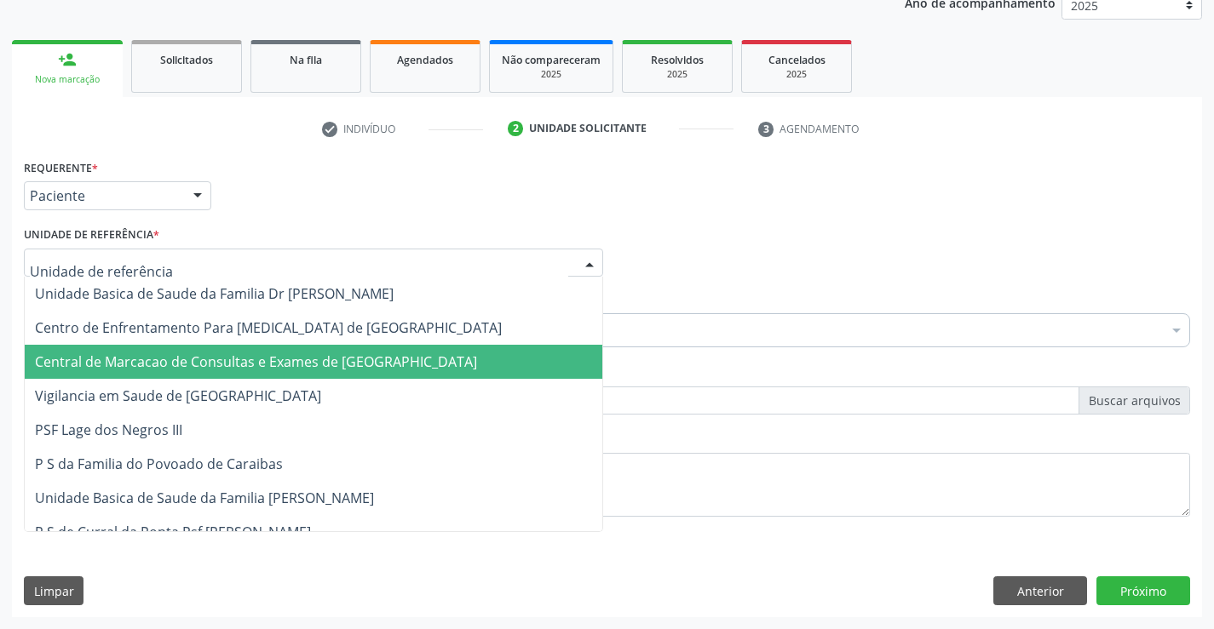
click at [227, 351] on span "Central de Marcacao de Consultas e Exames de [GEOGRAPHIC_DATA]" at bounding box center [313, 362] width 577 height 34
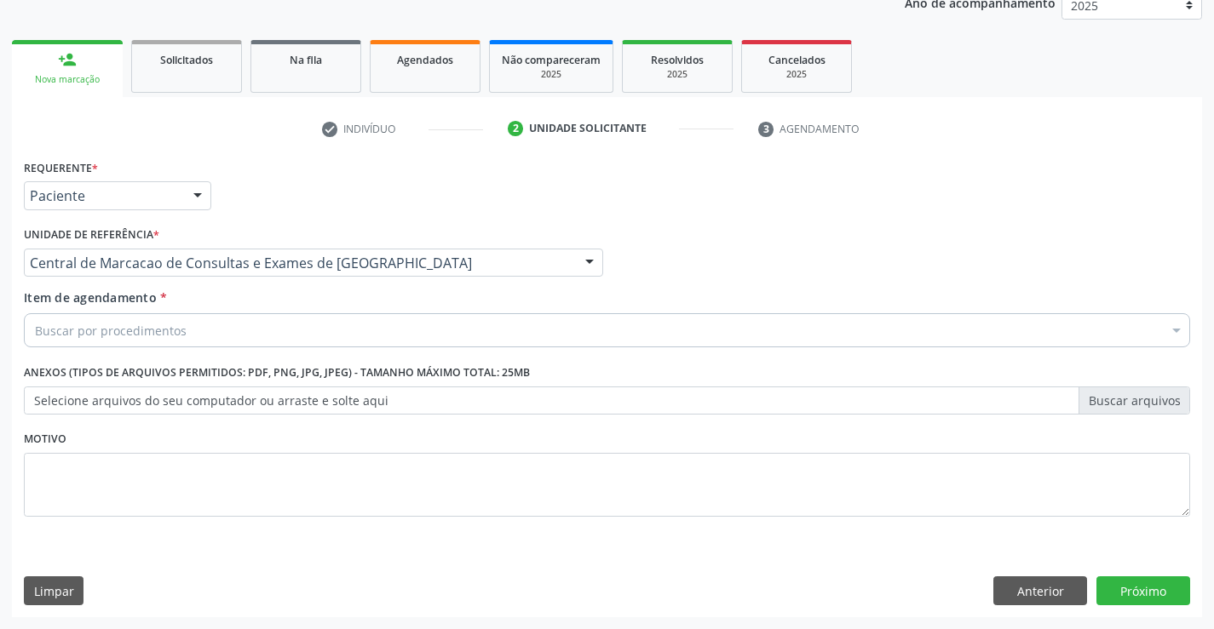
click at [426, 323] on div "Buscar por procedimentos" at bounding box center [607, 330] width 1166 height 34
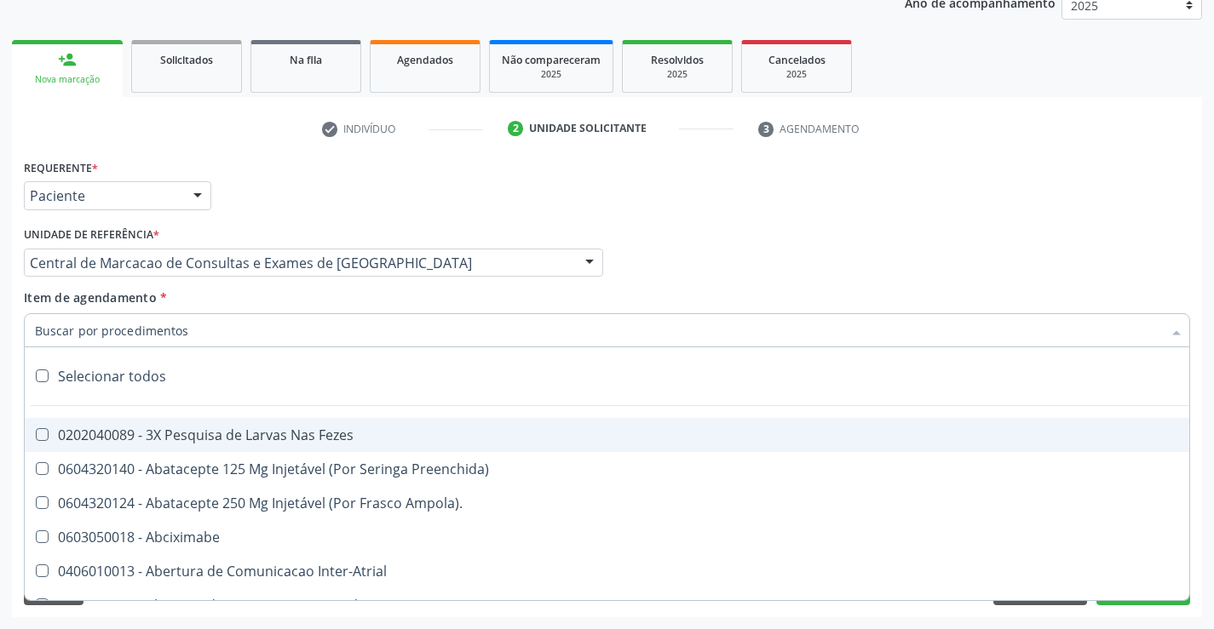
paste input "Médico Oftalmologista"
type input "Médico Oftalmologista"
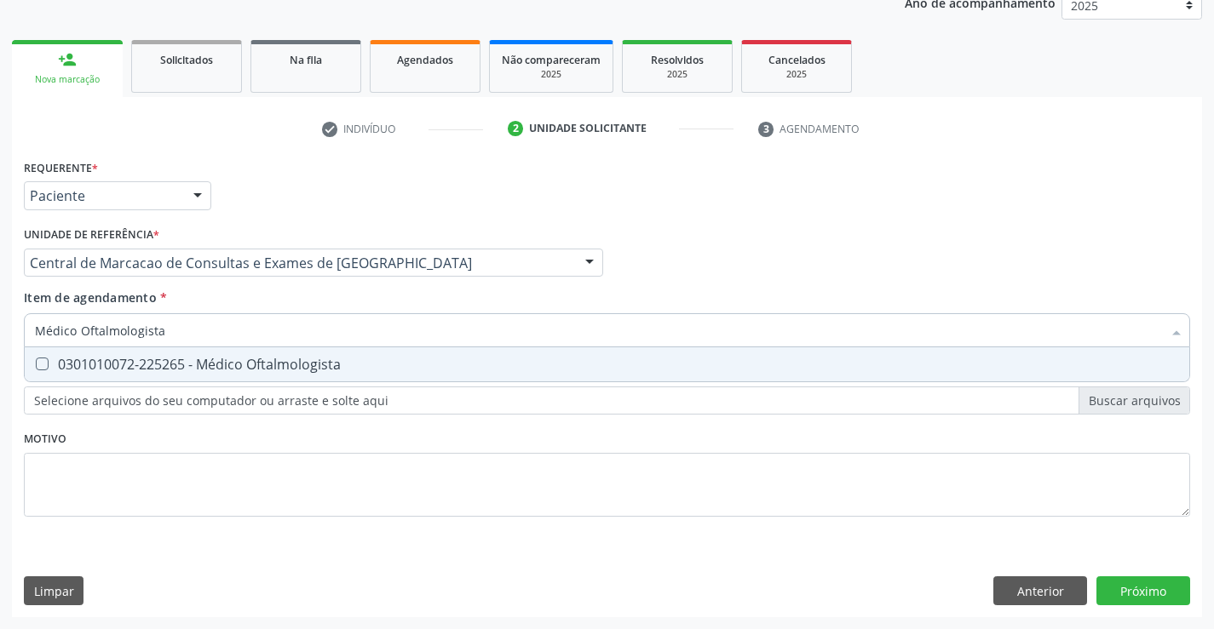
click at [405, 360] on div "0301010072-225265 - Médico Oftalmologista" at bounding box center [607, 365] width 1144 height 14
checkbox Oftalmologista "true"
click at [1145, 589] on div "Requerente * Paciente Profissional de Saúde Paciente Nenhum resultado encontrad…" at bounding box center [607, 386] width 1190 height 462
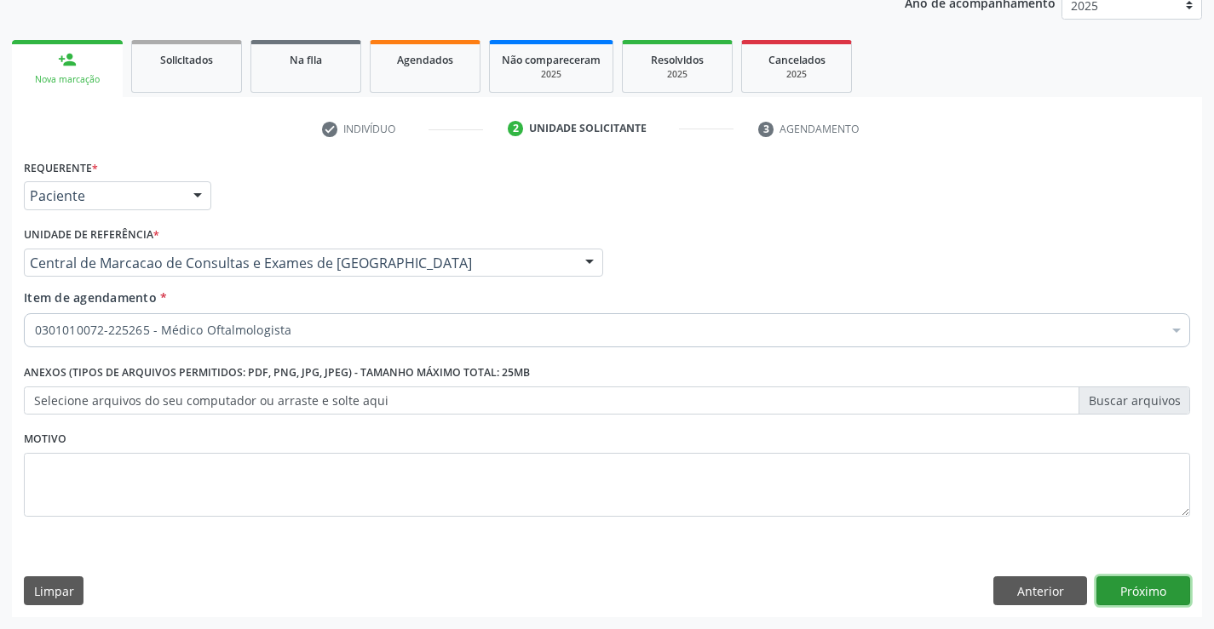
click at [1133, 585] on button "Próximo" at bounding box center [1143, 591] width 94 height 29
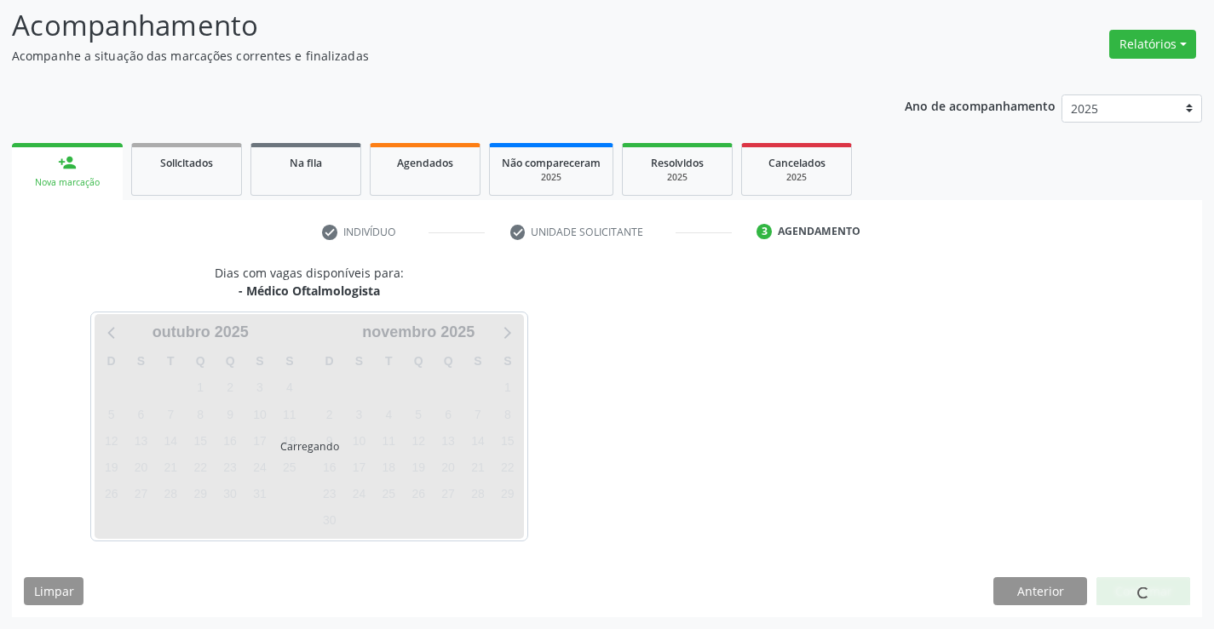
scroll to position [112, 0]
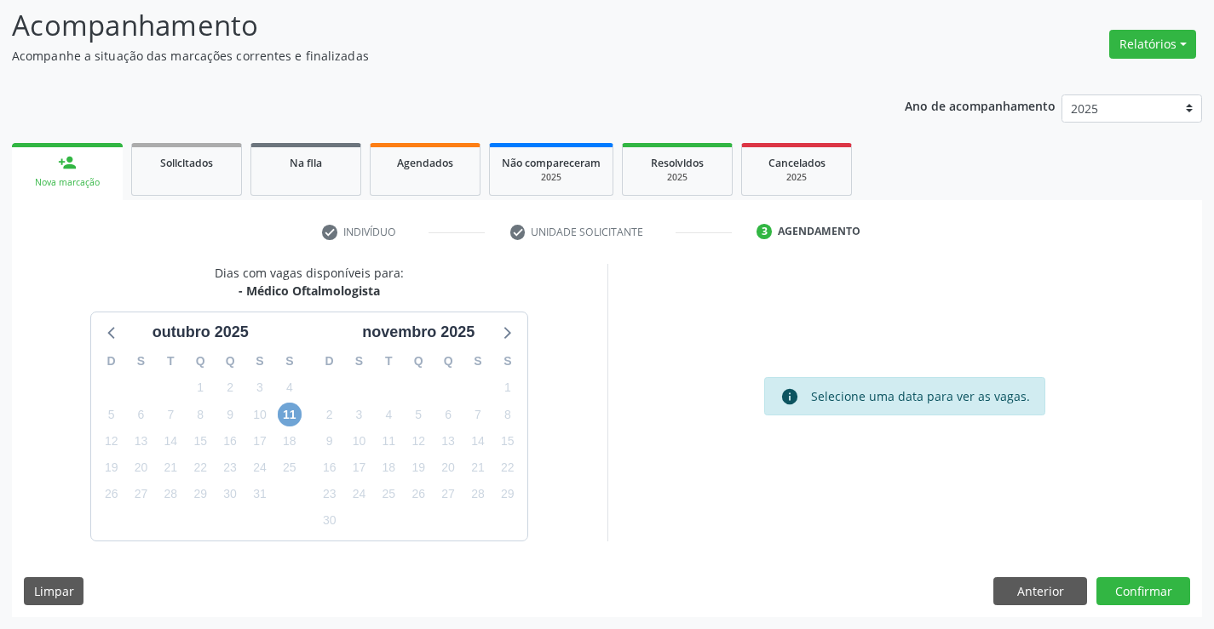
click at [294, 418] on span "11" at bounding box center [290, 415] width 24 height 24
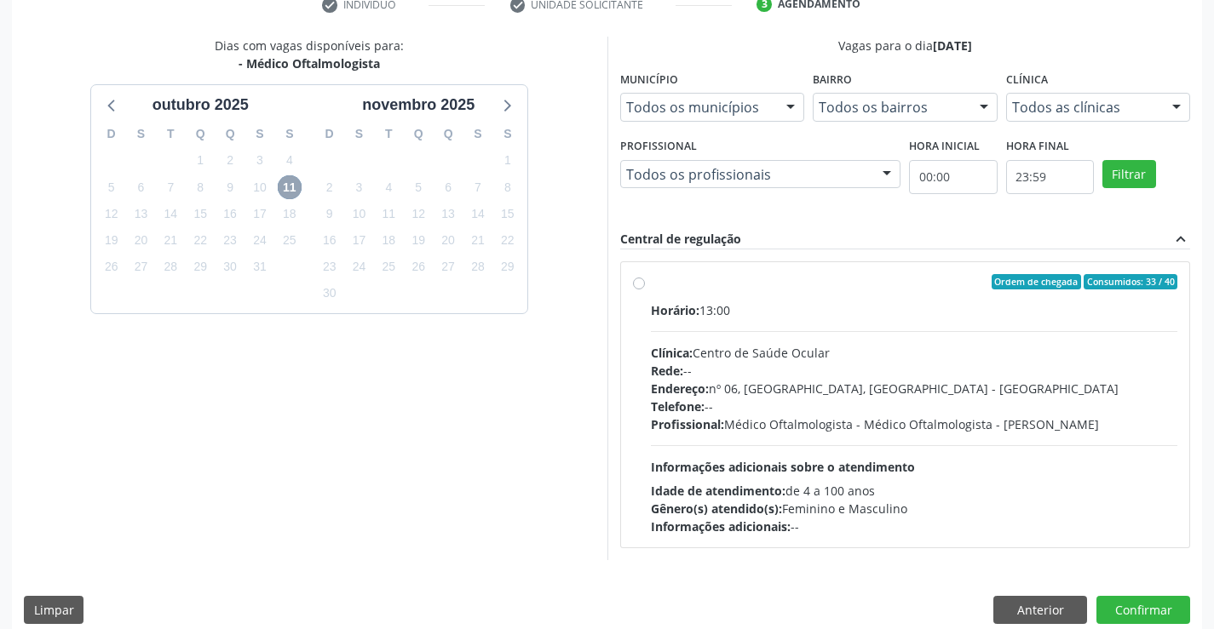
scroll to position [358, 0]
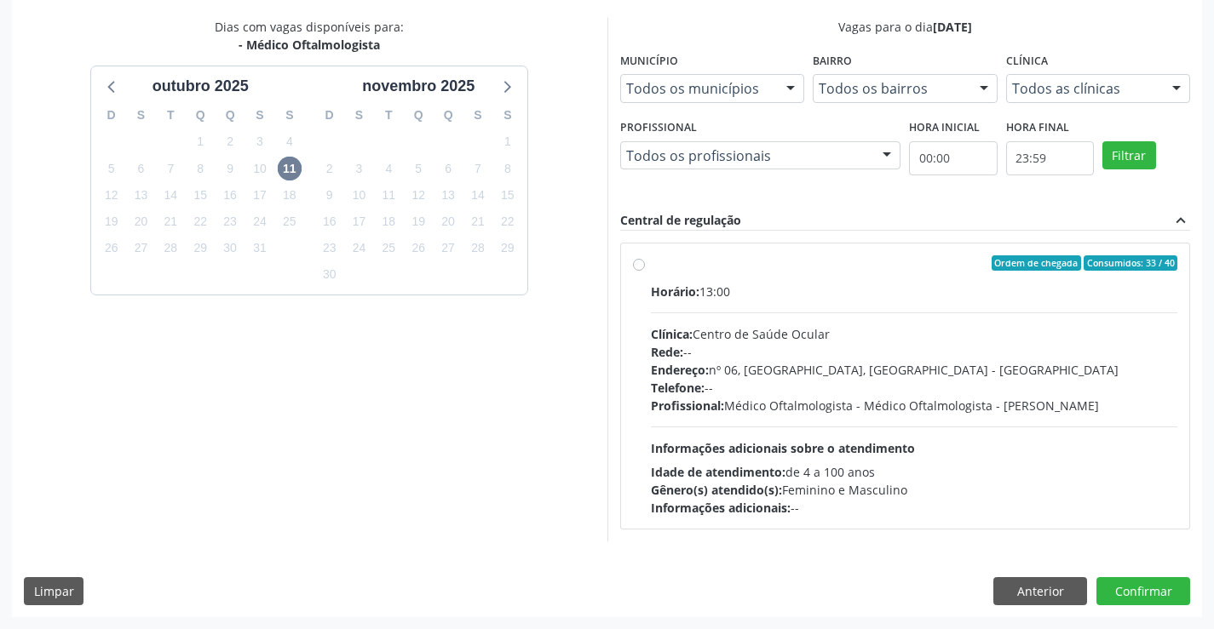
click at [805, 367] on div "Endereço: nº 06, [GEOGRAPHIC_DATA], [GEOGRAPHIC_DATA]" at bounding box center [914, 370] width 527 height 18
click at [645, 271] on input "Ordem de chegada Consumidos: 33 / 40 Horário: 13:00 Clínica: Centro de Saúde Oc…" at bounding box center [639, 262] width 12 height 15
radio input "true"
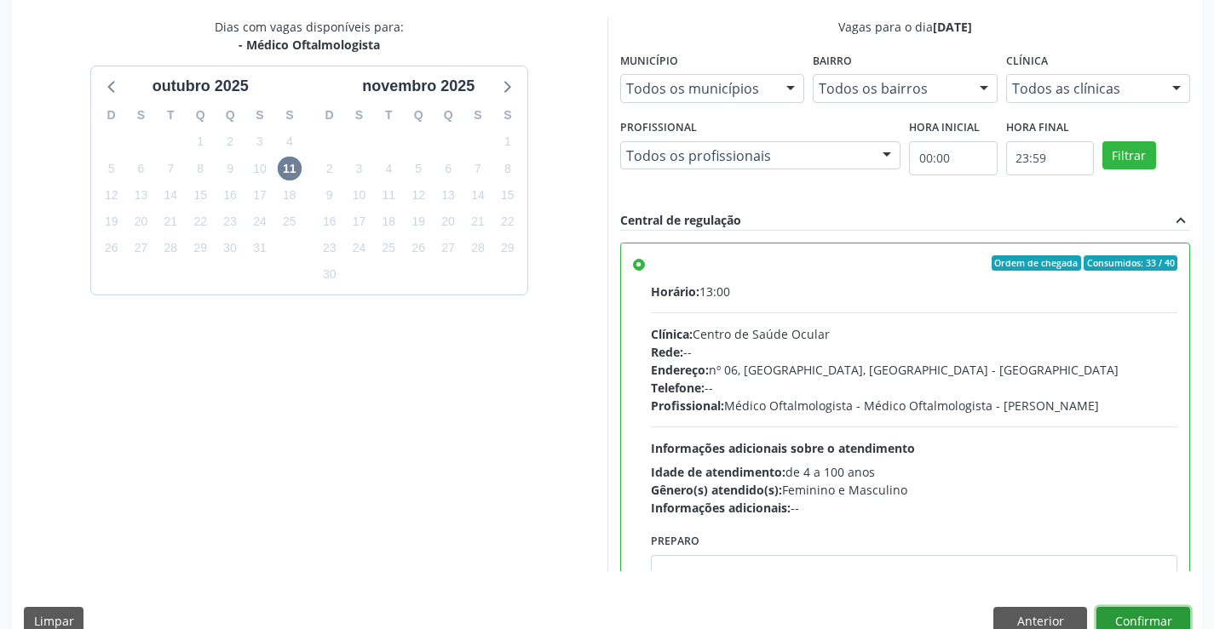
click at [1145, 616] on button "Confirmar" at bounding box center [1143, 621] width 94 height 29
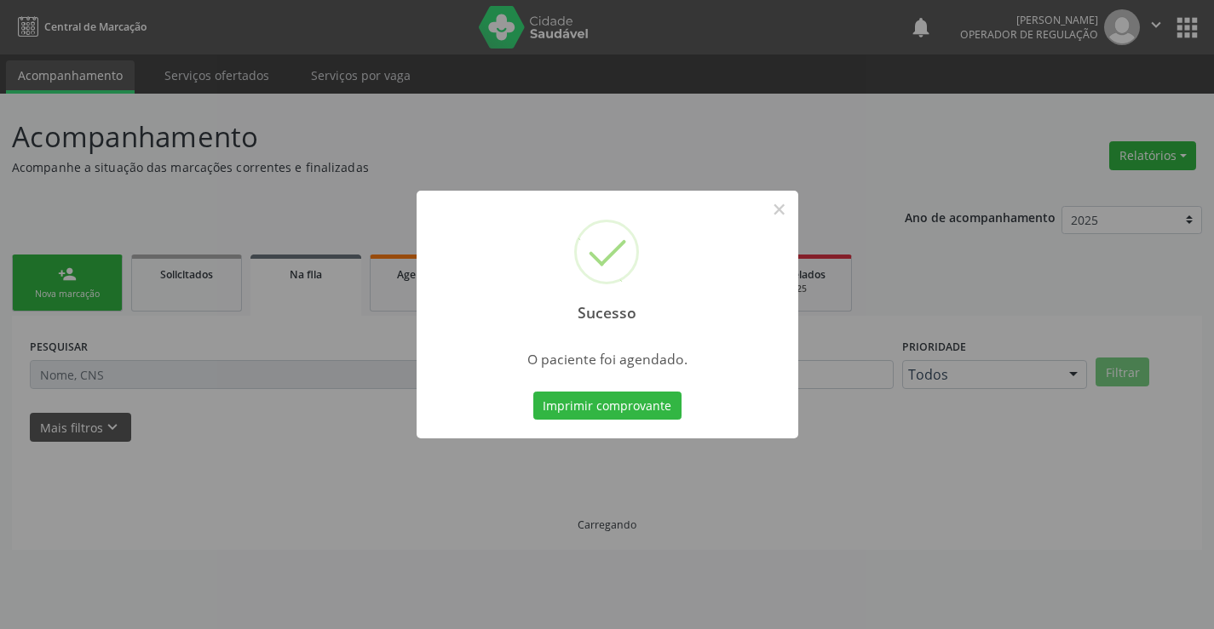
scroll to position [0, 0]
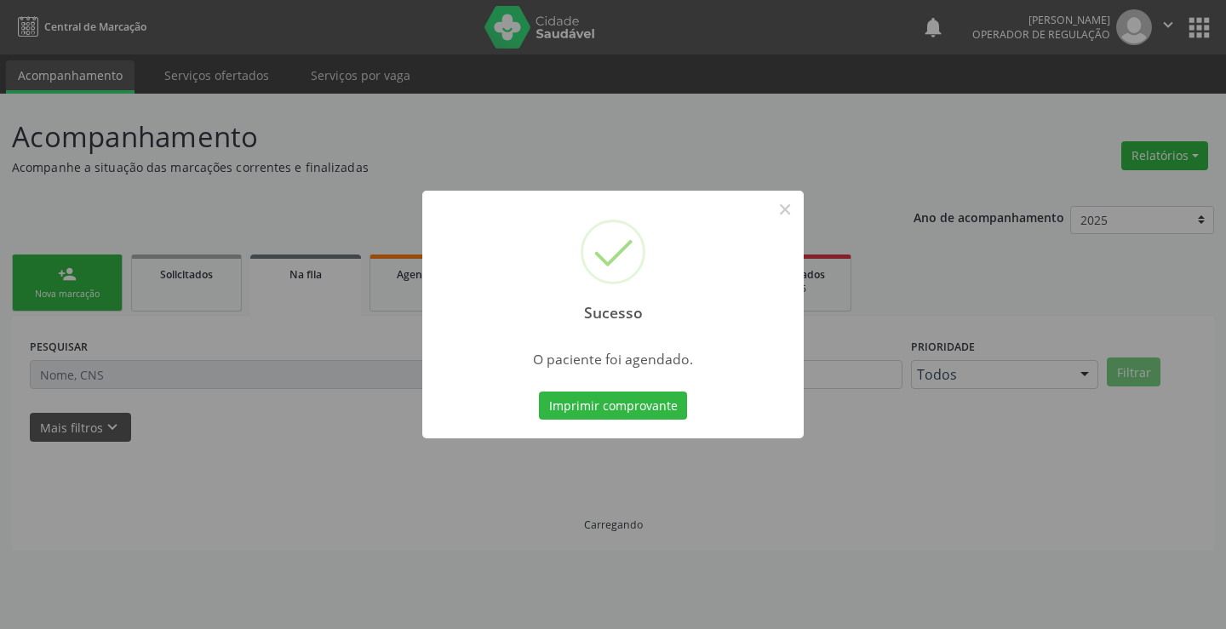
click at [539, 392] on button "Imprimir comprovante" at bounding box center [613, 406] width 148 height 29
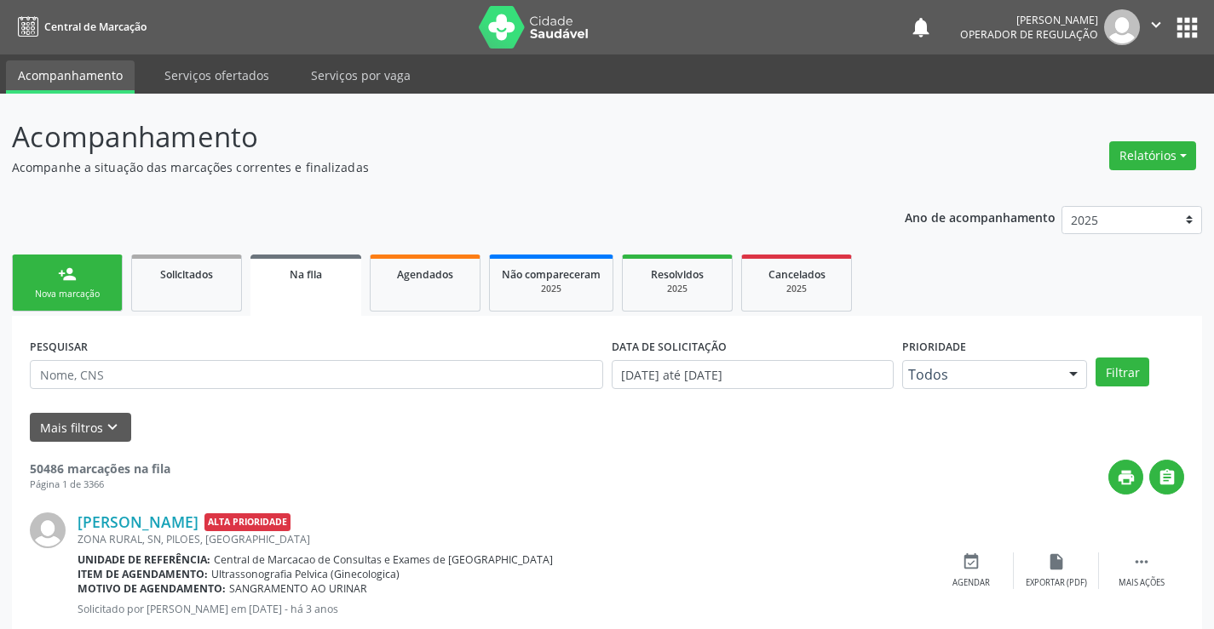
click at [66, 276] on div "person_add" at bounding box center [67, 274] width 19 height 19
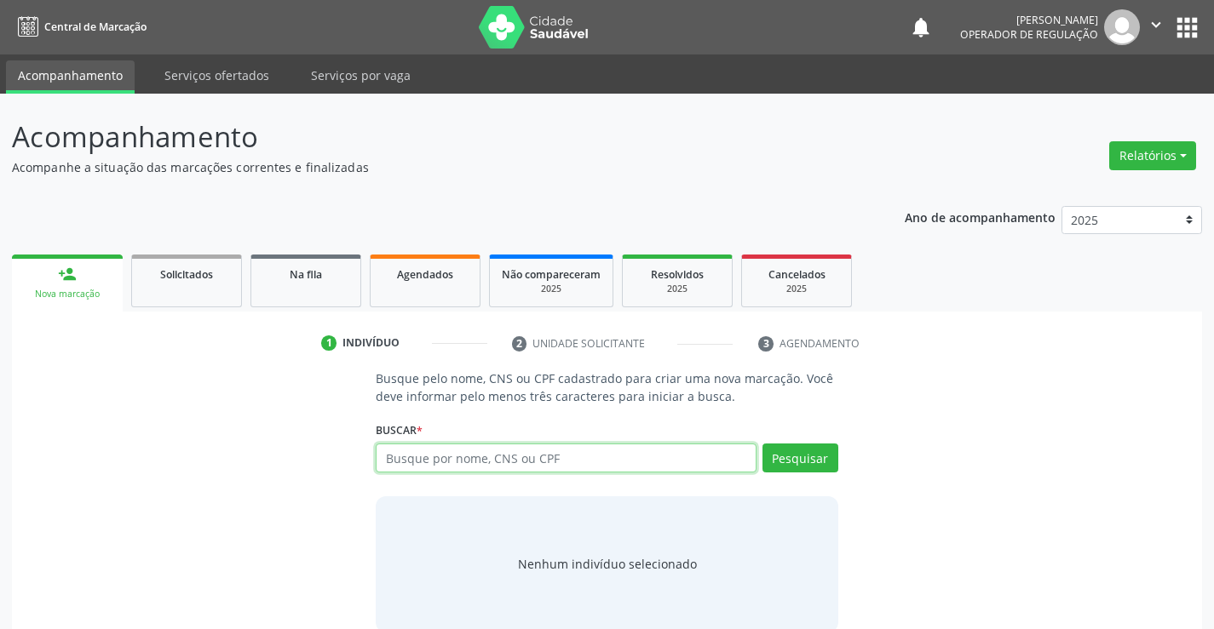
click at [434, 446] on input "text" at bounding box center [566, 458] width 380 height 29
type input "700408945474049"
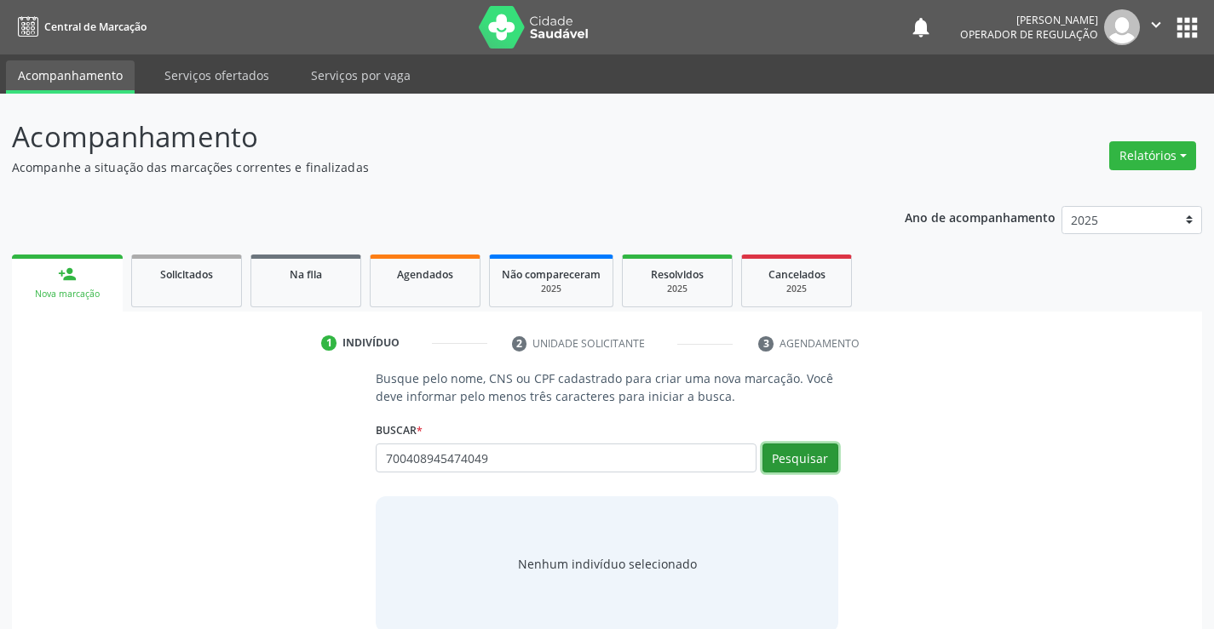
click at [815, 450] on button "Pesquisar" at bounding box center [800, 458] width 76 height 29
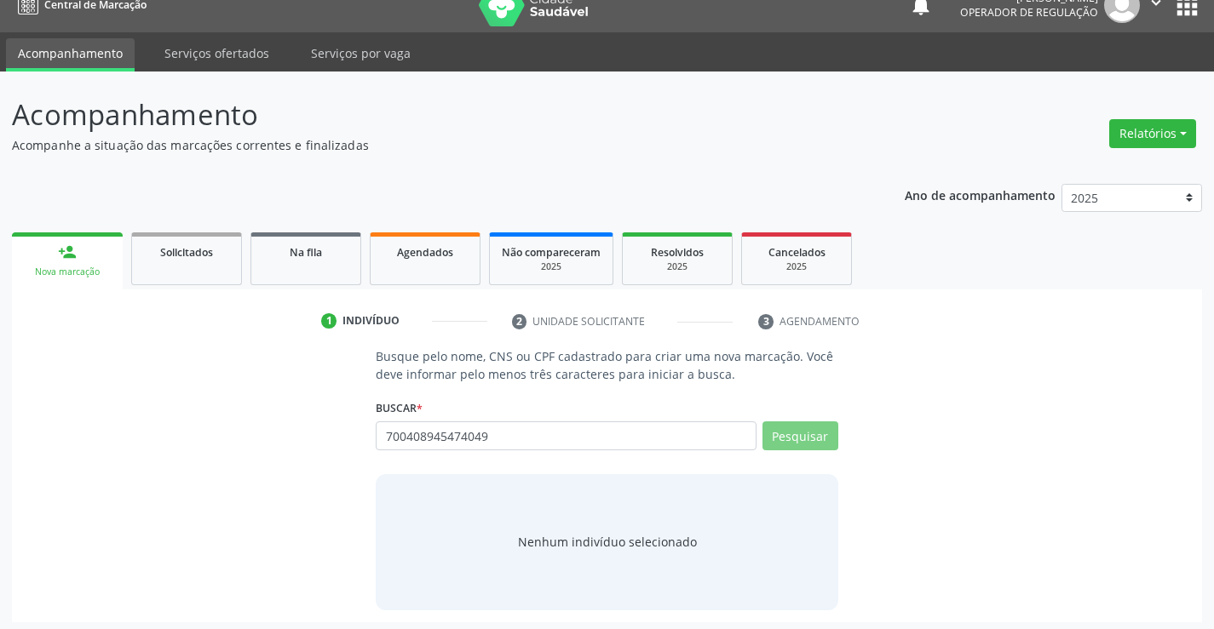
scroll to position [27, 0]
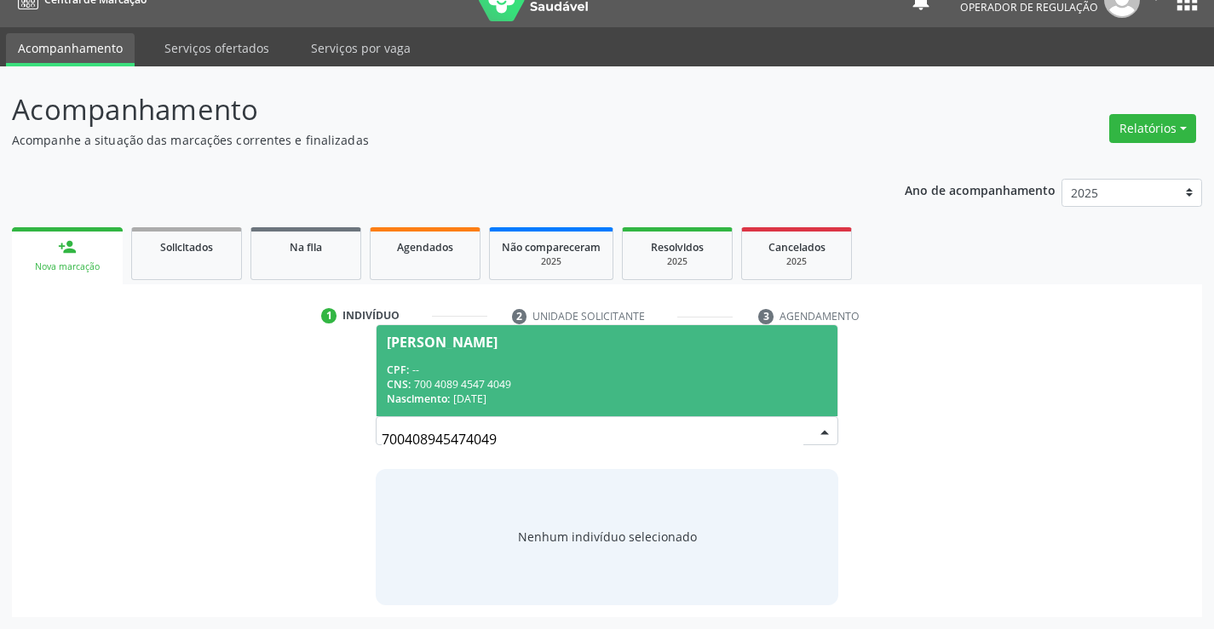
click at [739, 387] on div "CNS: 700 4089 4547 4049" at bounding box center [606, 384] width 439 height 14
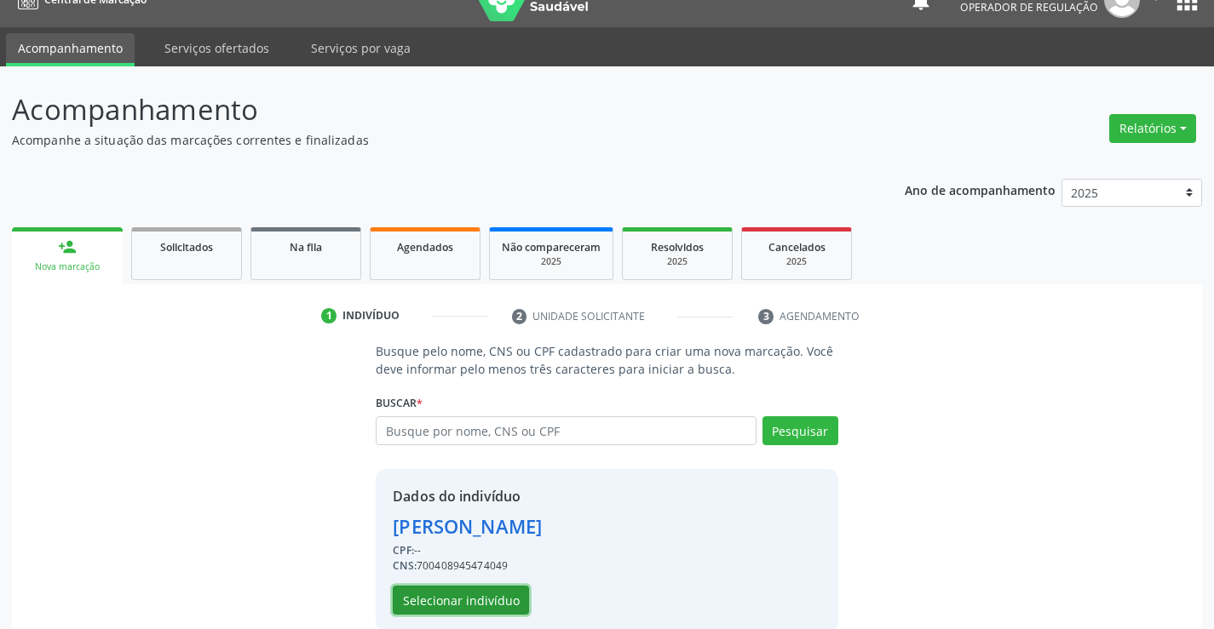
click at [452, 603] on button "Selecionar indivíduo" at bounding box center [461, 600] width 136 height 29
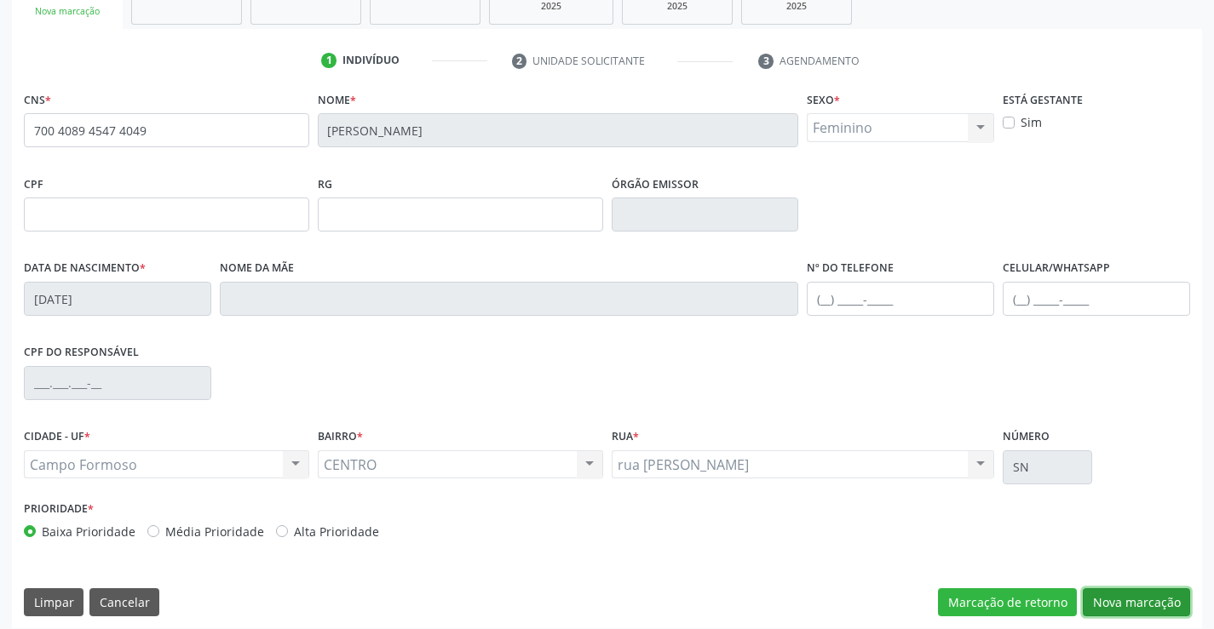
click at [1129, 588] on button "Nova marcação" at bounding box center [1135, 602] width 107 height 29
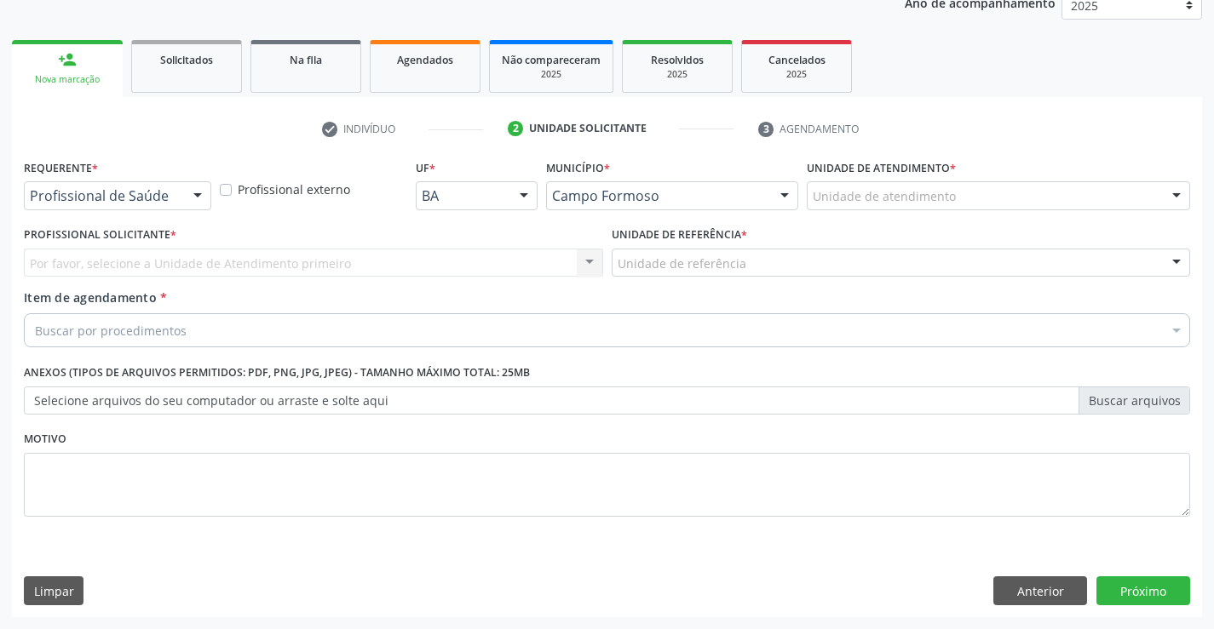
scroll to position [215, 0]
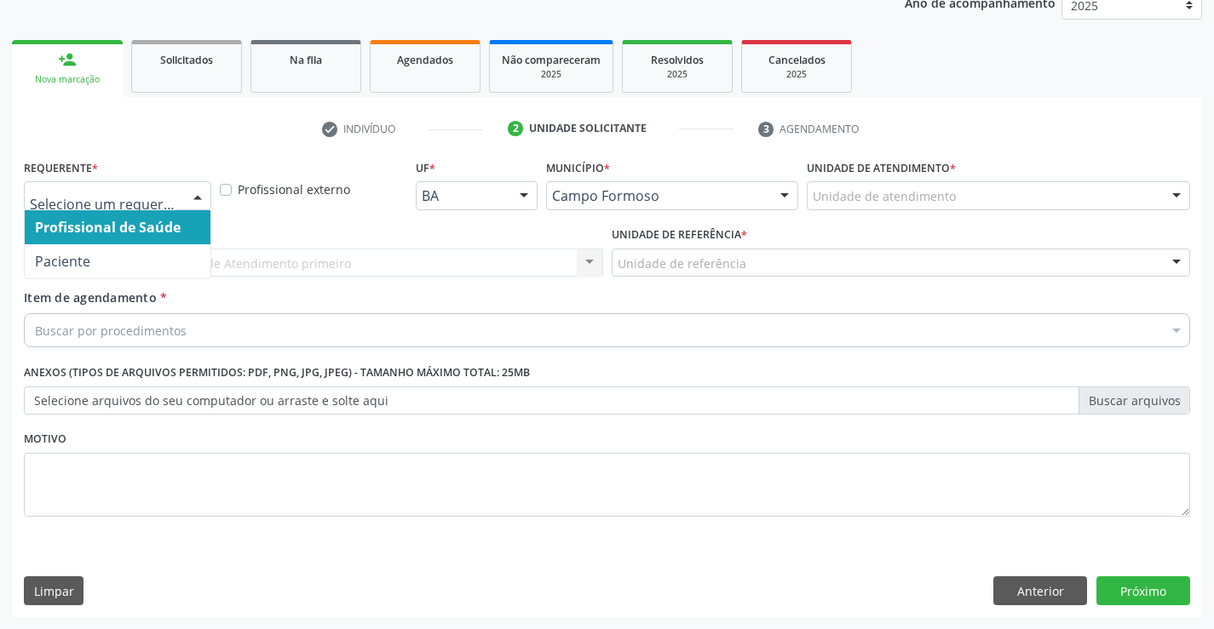
click at [182, 199] on div "Profissional de Saúde Paciente Nenhum resultado encontrado para: " " Não há nen…" at bounding box center [117, 195] width 187 height 29
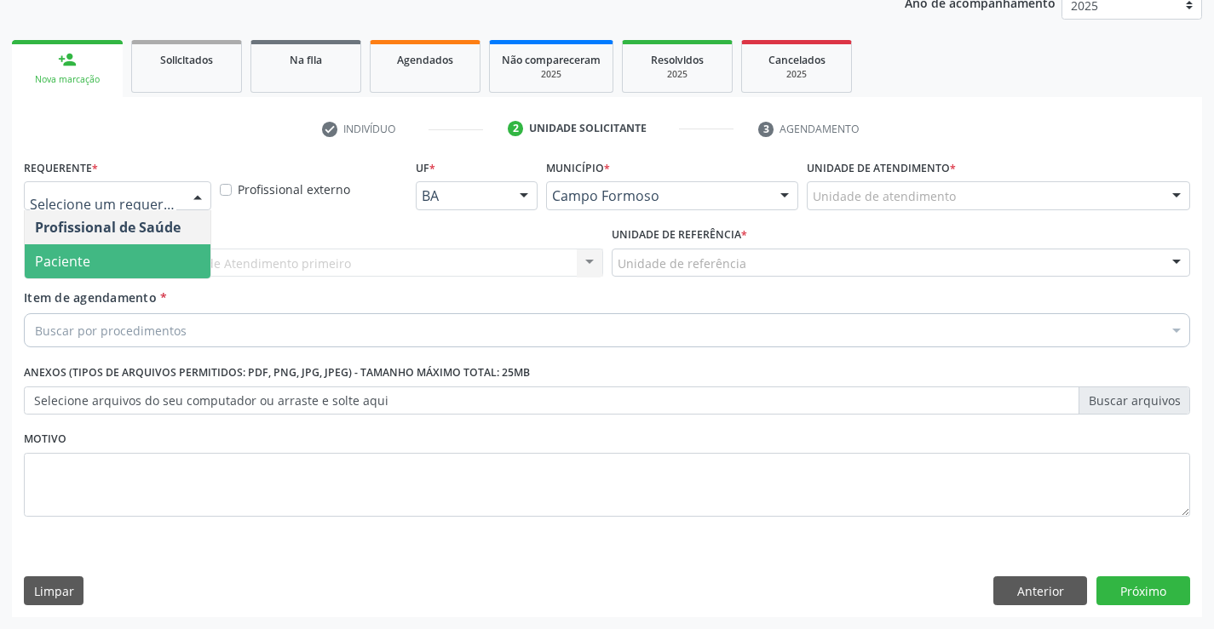
click at [181, 255] on span "Paciente" at bounding box center [118, 261] width 186 height 34
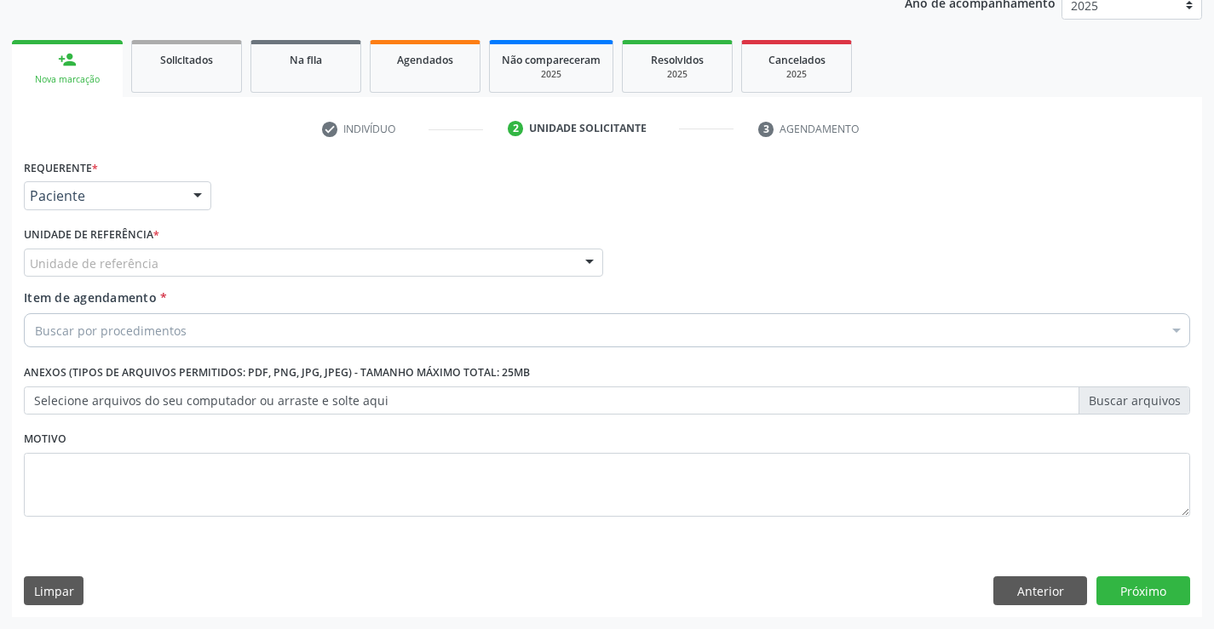
click at [234, 257] on div "Unidade de referência" at bounding box center [313, 263] width 579 height 29
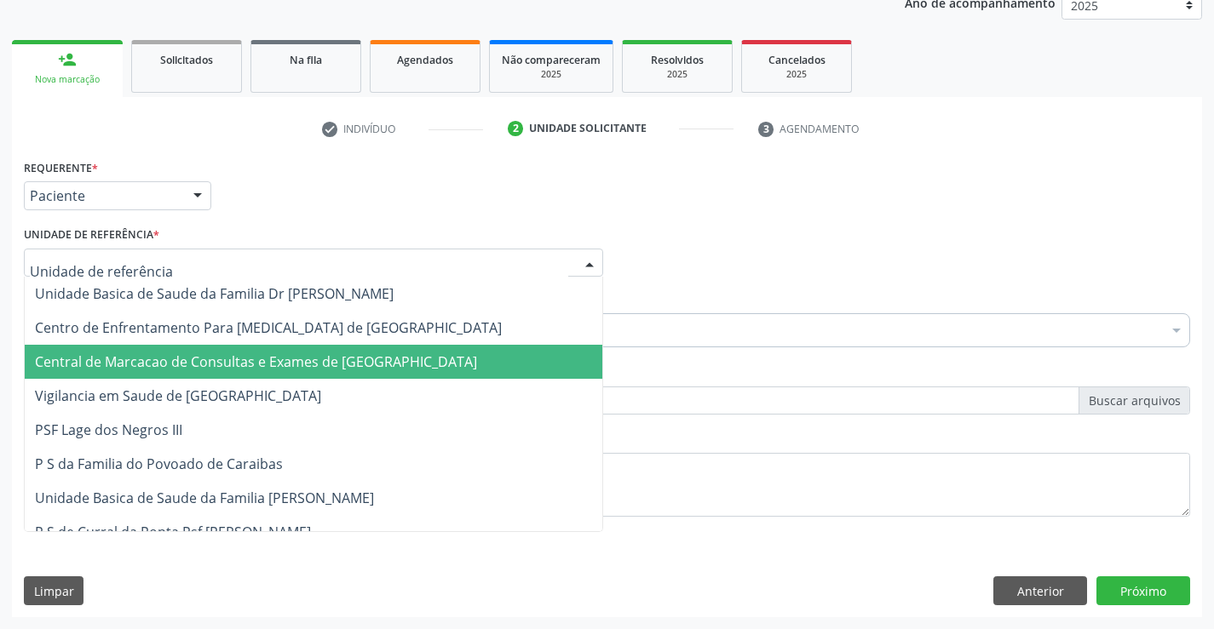
click at [245, 352] on span "Central de Marcacao de Consultas e Exames de [GEOGRAPHIC_DATA]" at bounding box center [313, 362] width 577 height 34
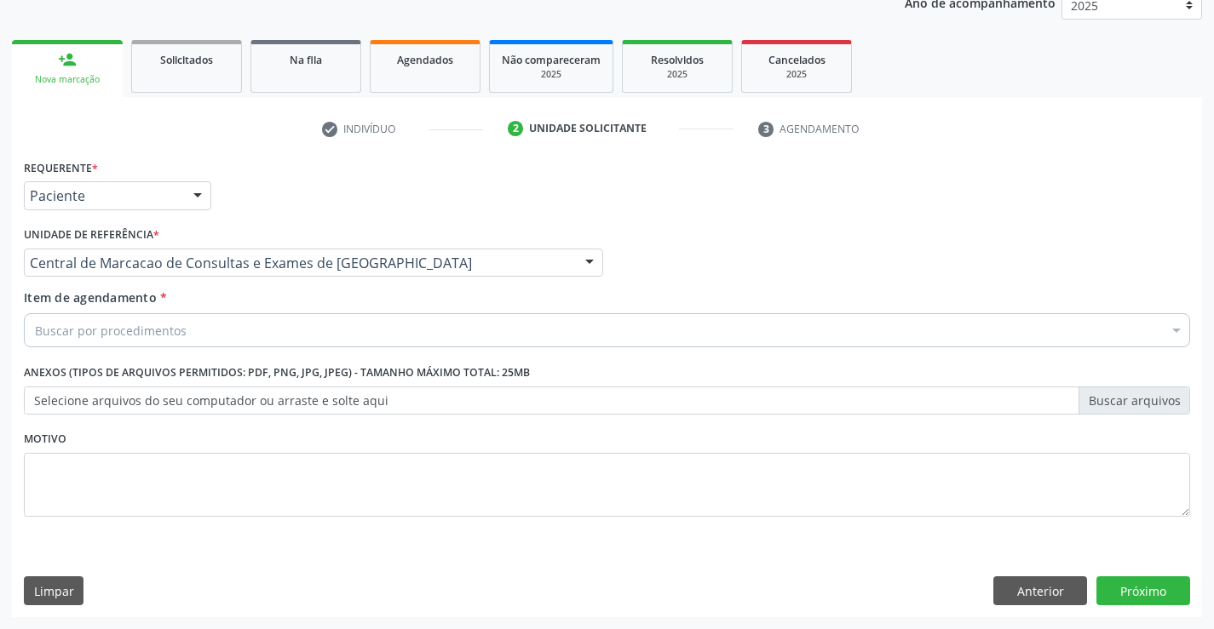
click at [254, 334] on div "Buscar por procedimentos" at bounding box center [607, 330] width 1166 height 34
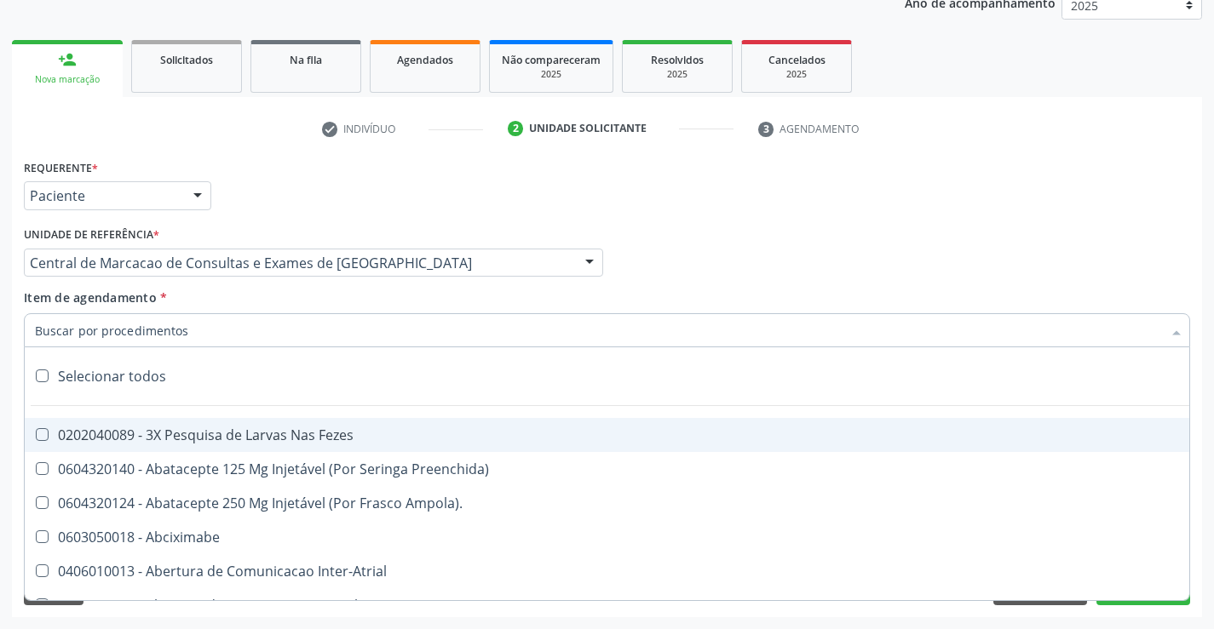
paste input "Médico Oftalmologista"
type input "Médico Oftalmologista"
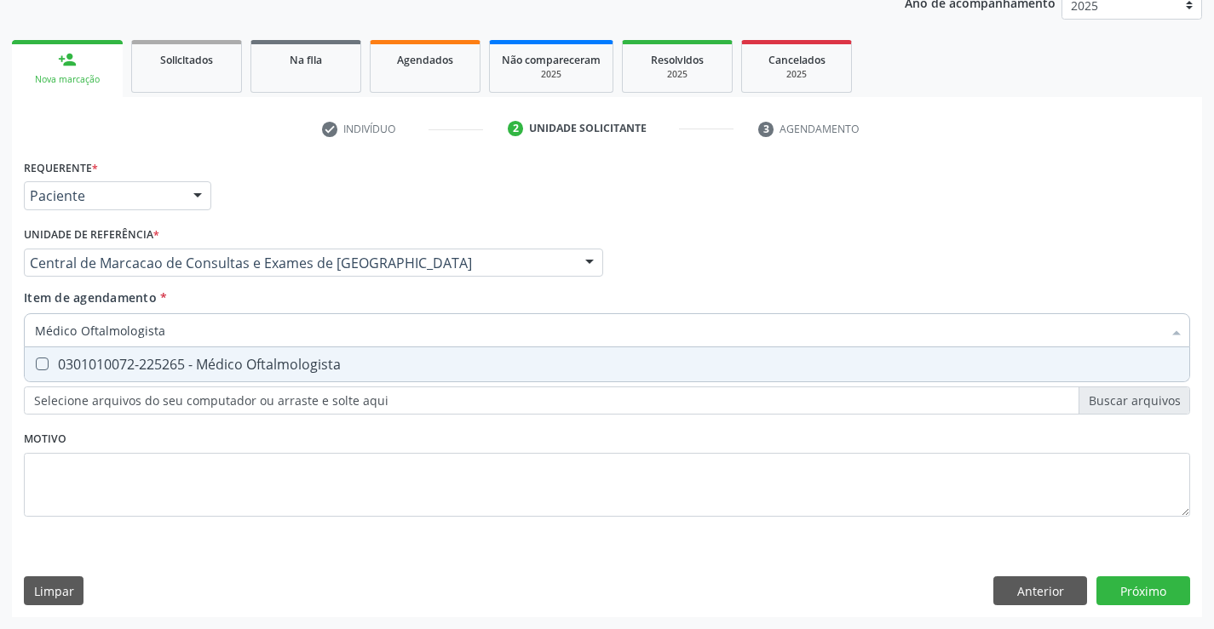
click at [261, 359] on div "0301010072-225265 - Médico Oftalmologista" at bounding box center [607, 365] width 1144 height 14
checkbox Oftalmologista "true"
click at [1146, 588] on div "Requerente * Paciente Profissional de Saúde Paciente Nenhum resultado encontrad…" at bounding box center [607, 386] width 1190 height 462
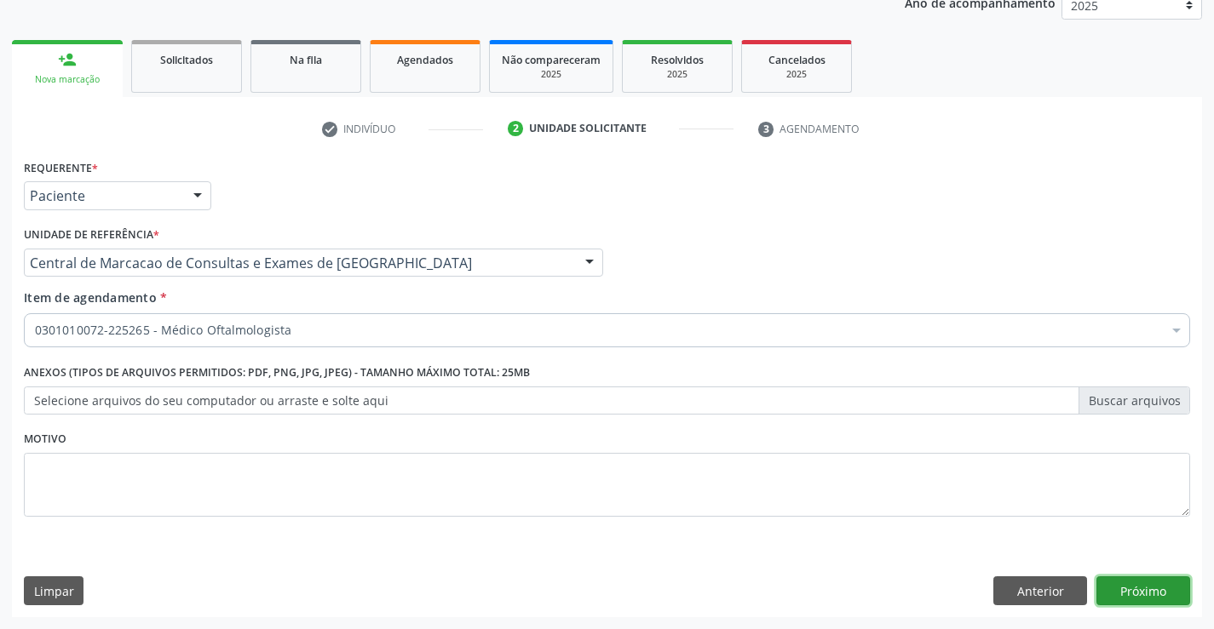
click at [1146, 579] on button "Próximo" at bounding box center [1143, 591] width 94 height 29
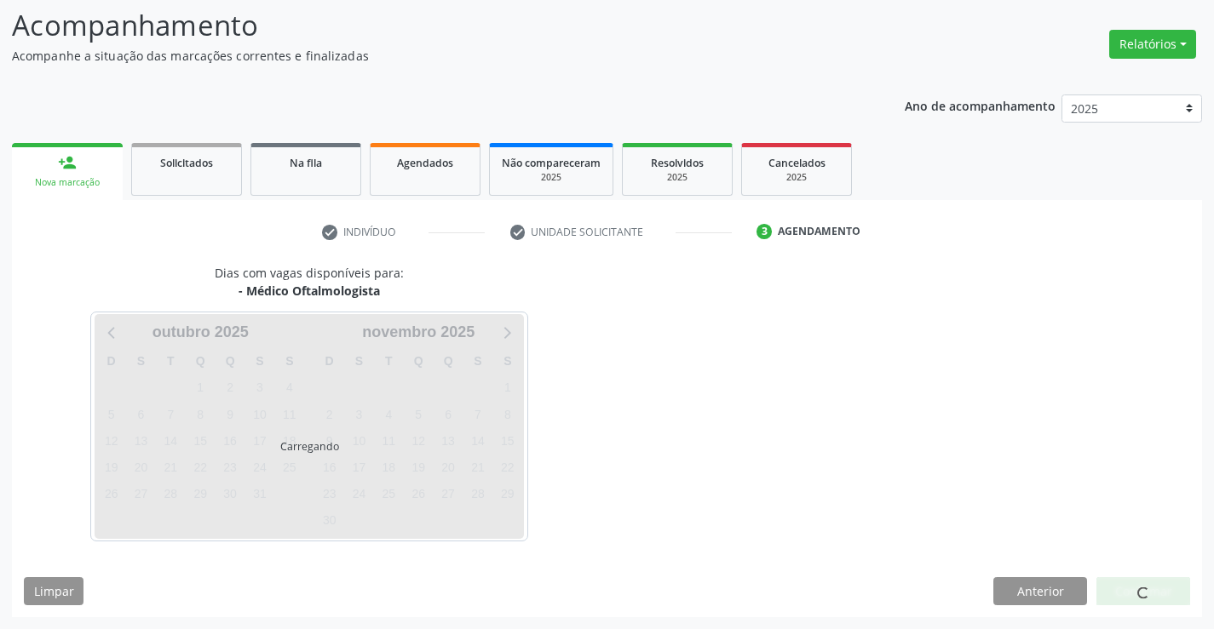
scroll to position [112, 0]
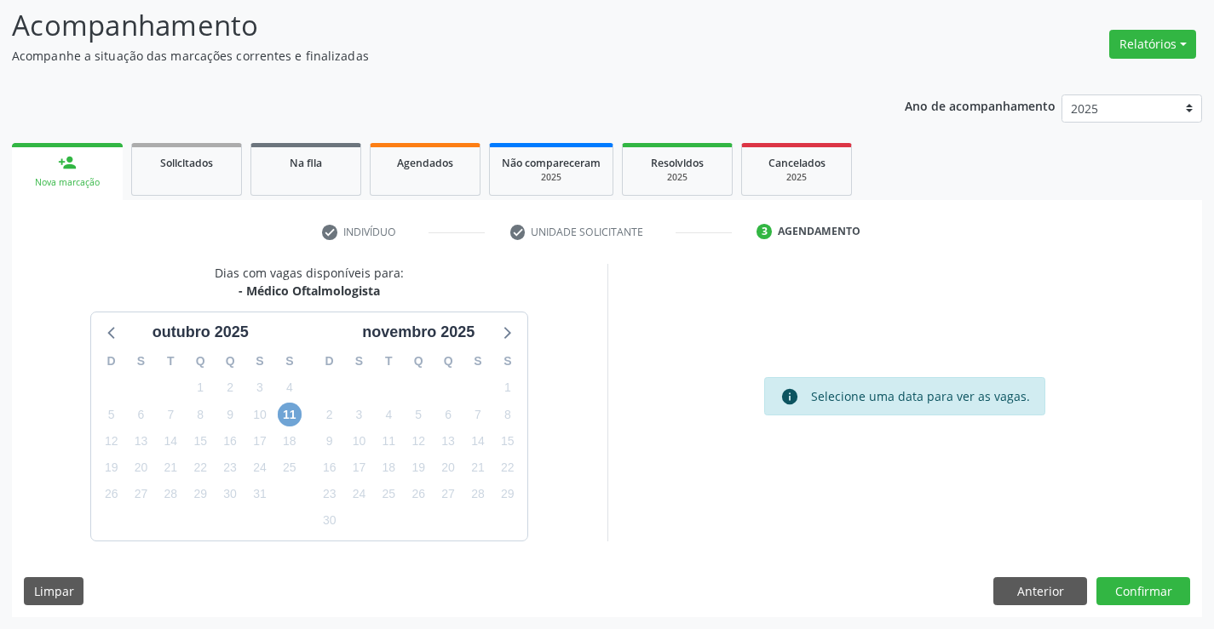
click at [295, 419] on span "11" at bounding box center [290, 415] width 24 height 24
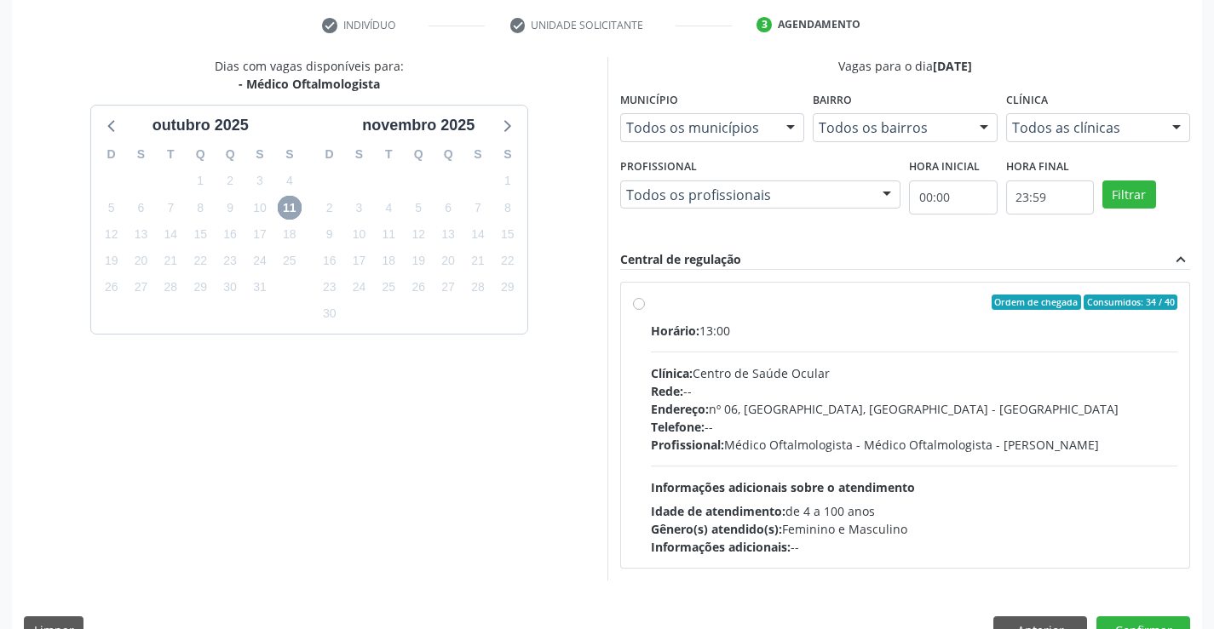
scroll to position [358, 0]
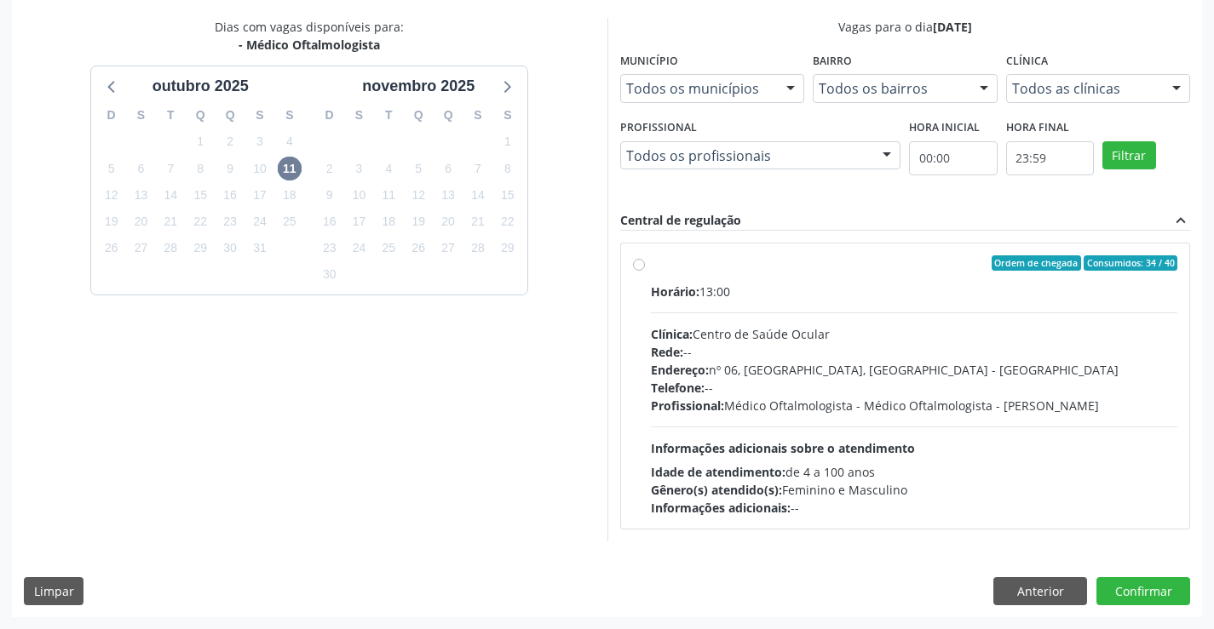
click at [949, 328] on div "Clínica: Centro de Saúde Ocular" at bounding box center [914, 334] width 527 height 18
click at [645, 271] on input "Ordem de chegada Consumidos: 34 / 40 Horário: 13:00 Clínica: Centro de Saúde Oc…" at bounding box center [639, 262] width 12 height 15
radio input "true"
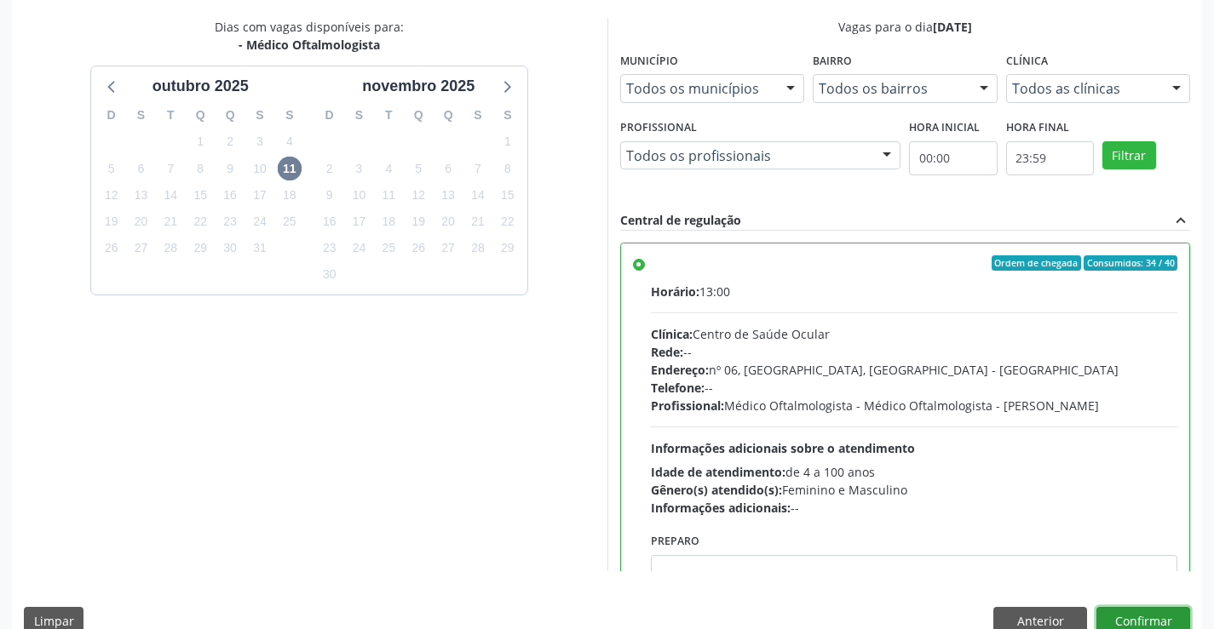
click at [1146, 610] on button "Confirmar" at bounding box center [1143, 621] width 94 height 29
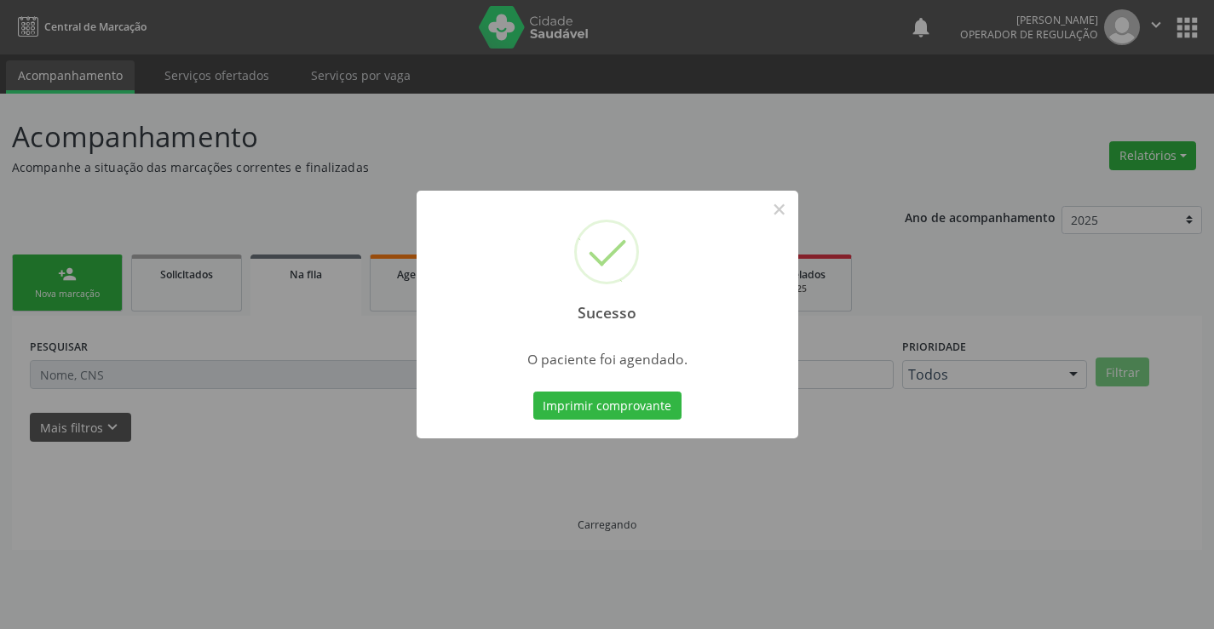
scroll to position [0, 0]
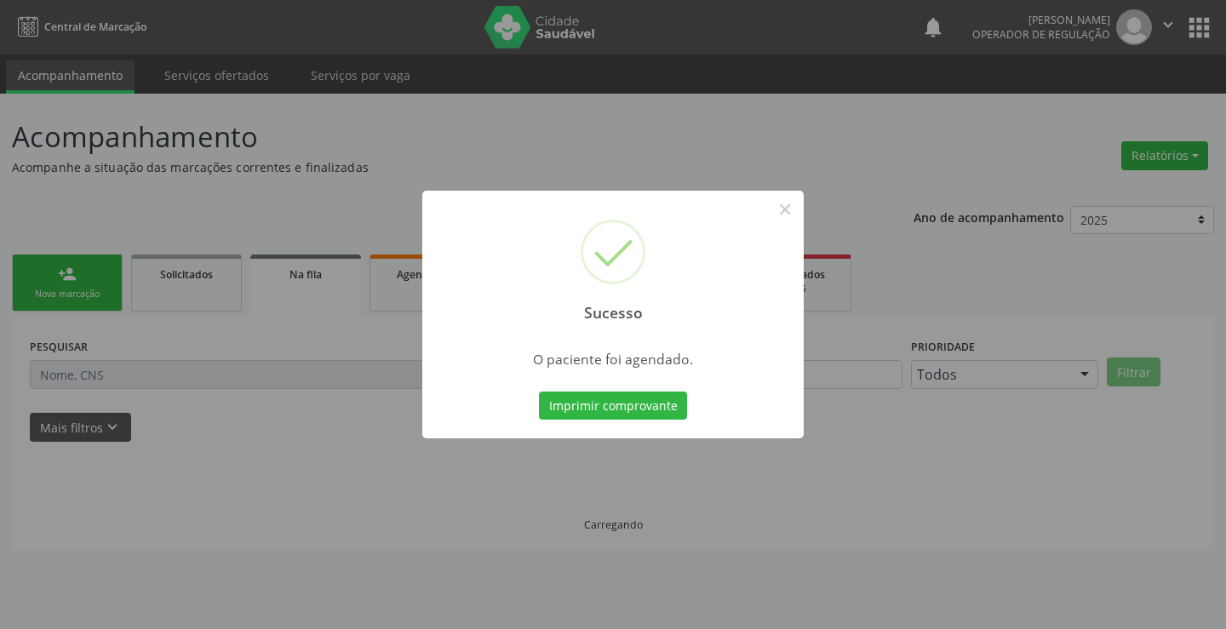
click at [539, 392] on button "Imprimir comprovante" at bounding box center [613, 406] width 148 height 29
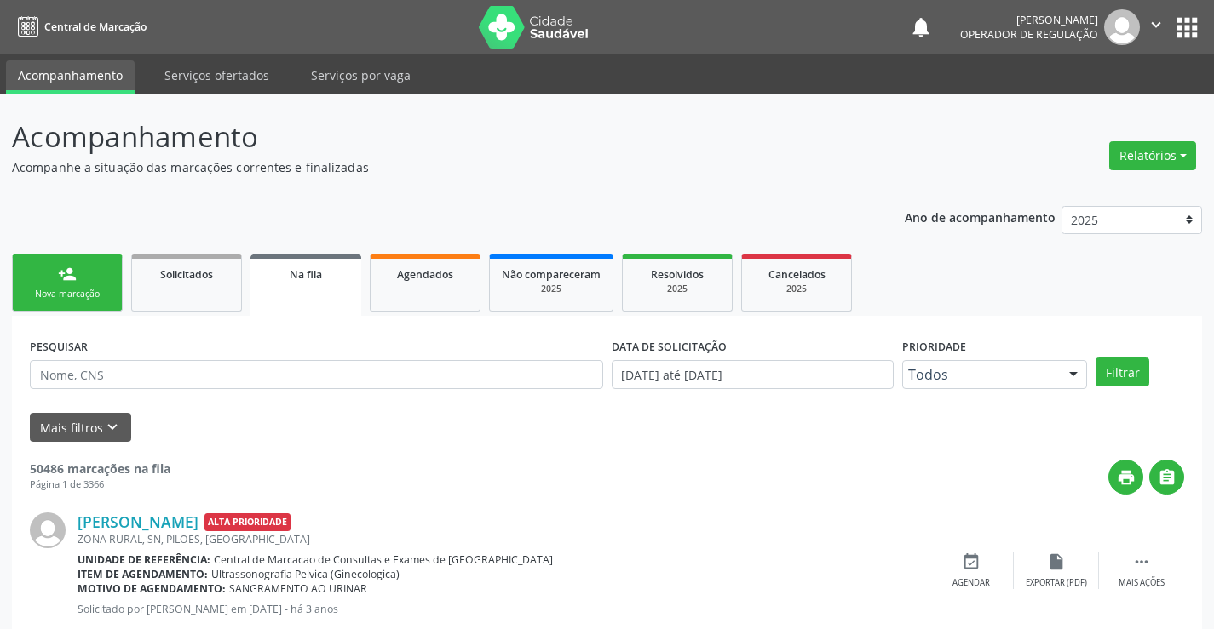
click at [80, 270] on link "person_add Nova marcação" at bounding box center [67, 283] width 111 height 57
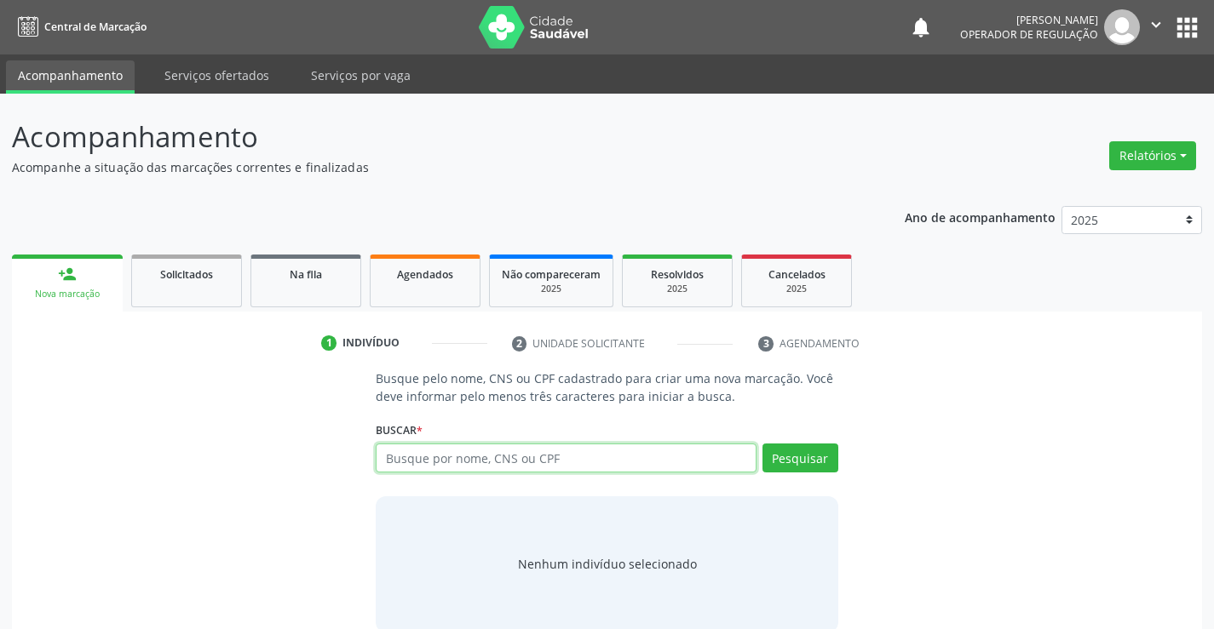
click at [493, 454] on input "text" at bounding box center [566, 458] width 380 height 29
type input "706109819832430"
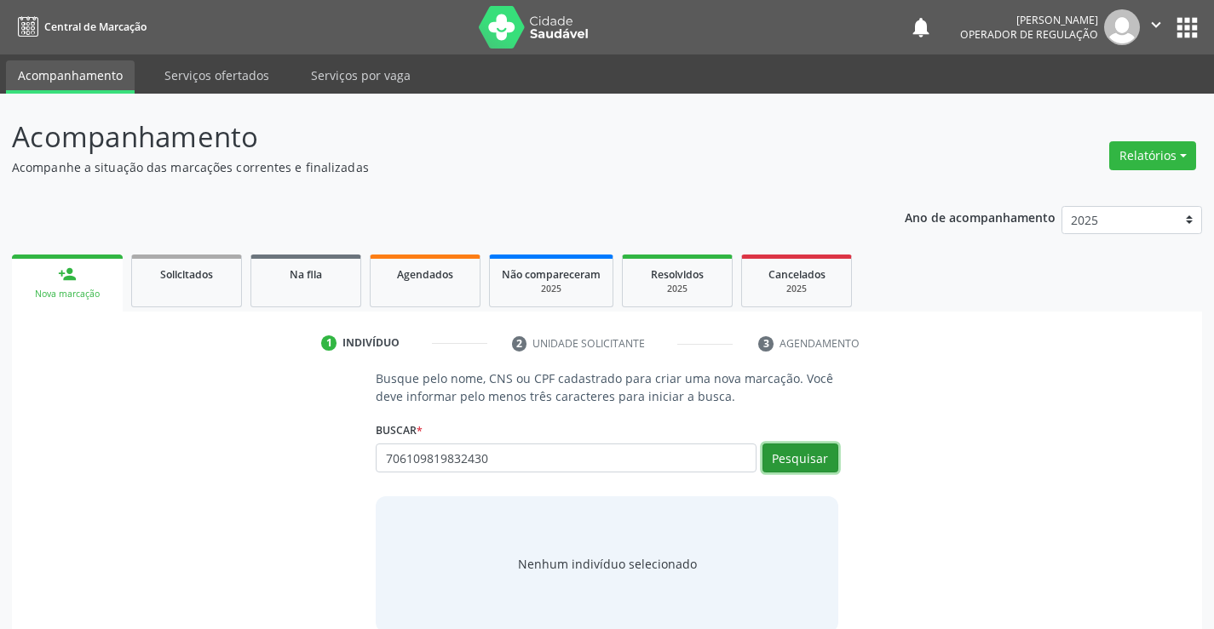
click at [791, 462] on button "Pesquisar" at bounding box center [800, 458] width 76 height 29
type input "706109819832430"
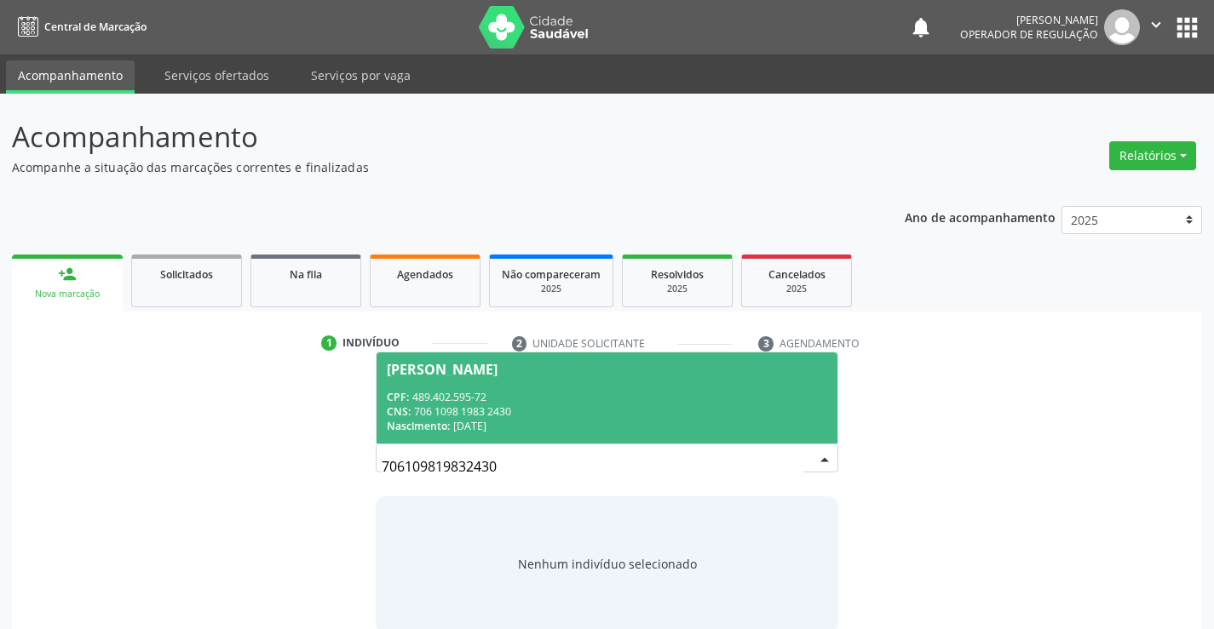
click at [752, 375] on div "[PERSON_NAME]" at bounding box center [606, 370] width 439 height 14
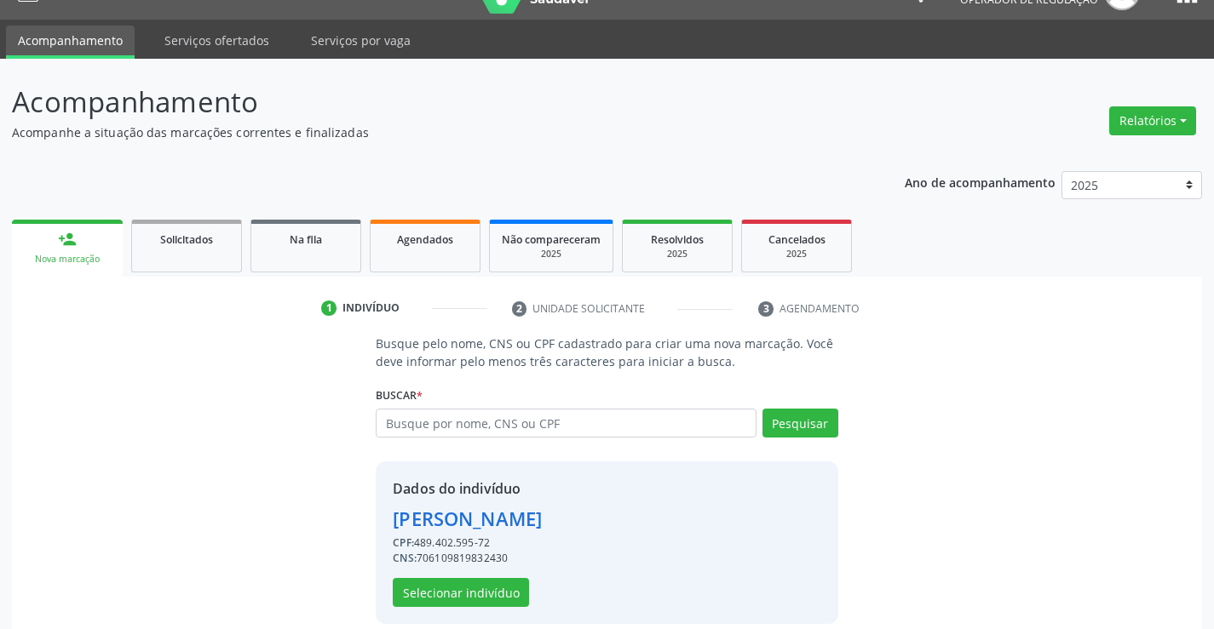
scroll to position [54, 0]
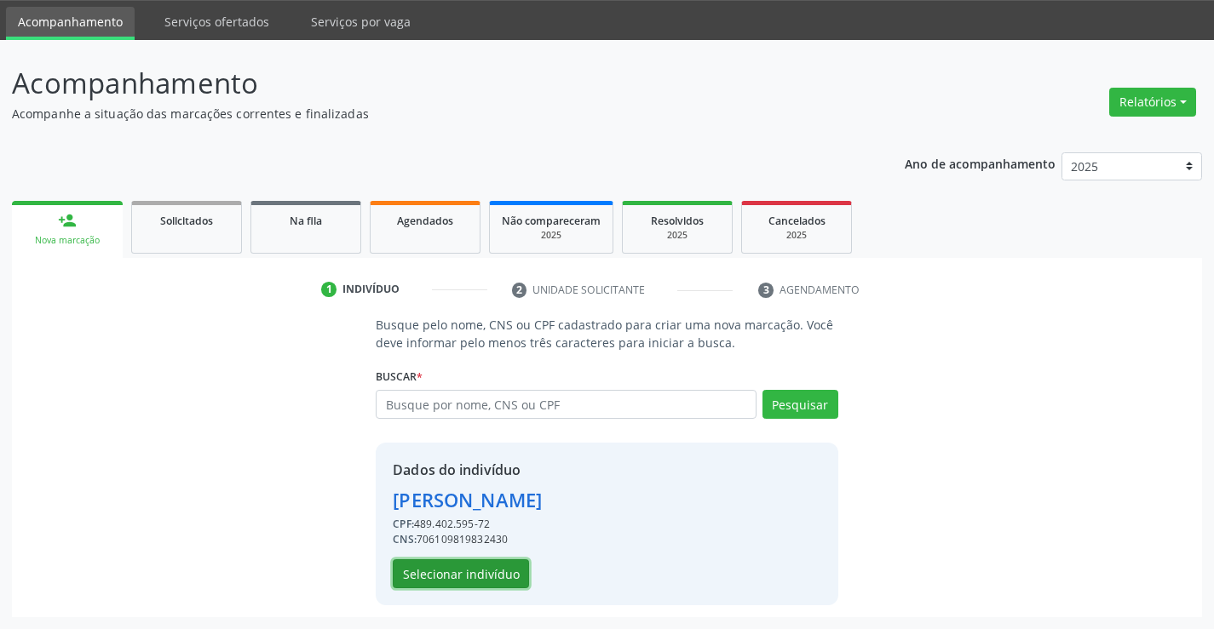
click at [500, 575] on button "Selecionar indivíduo" at bounding box center [461, 574] width 136 height 29
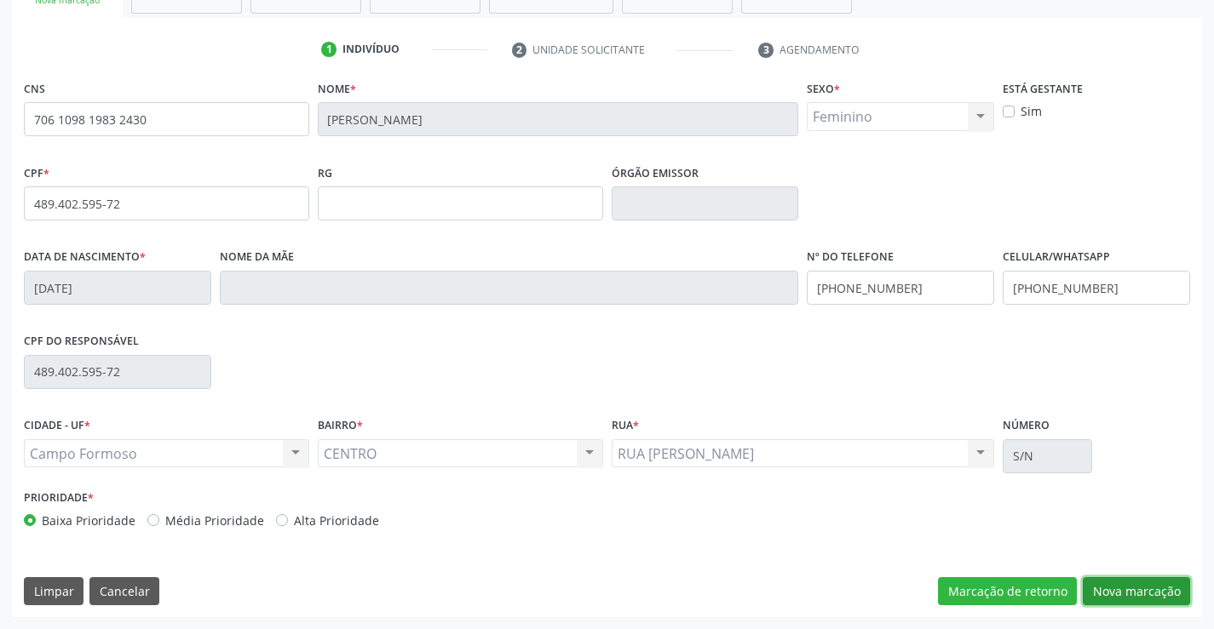
click at [1141, 592] on button "Nova marcação" at bounding box center [1135, 591] width 107 height 29
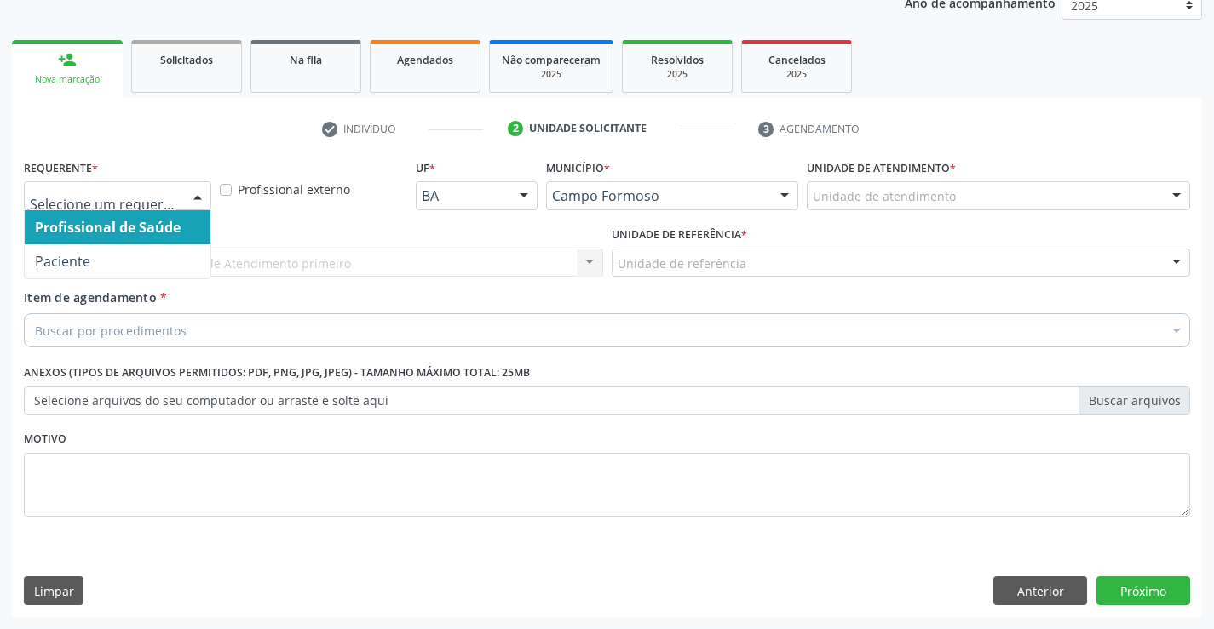
click at [193, 194] on div at bounding box center [198, 196] width 26 height 29
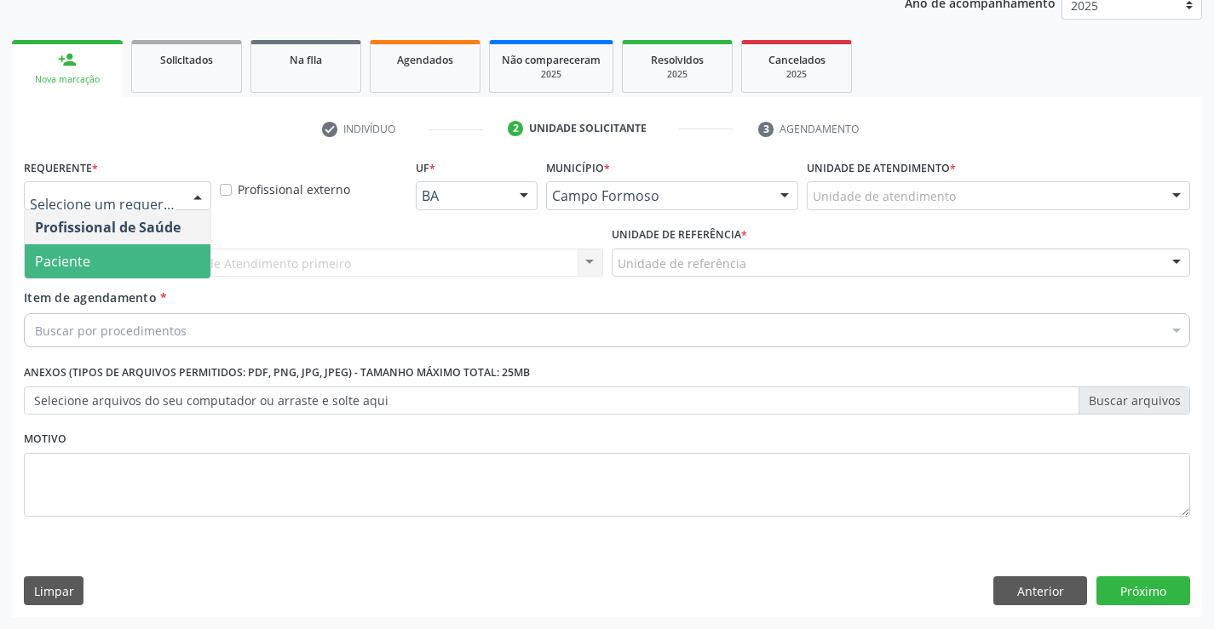
click at [179, 260] on span "Paciente" at bounding box center [118, 261] width 186 height 34
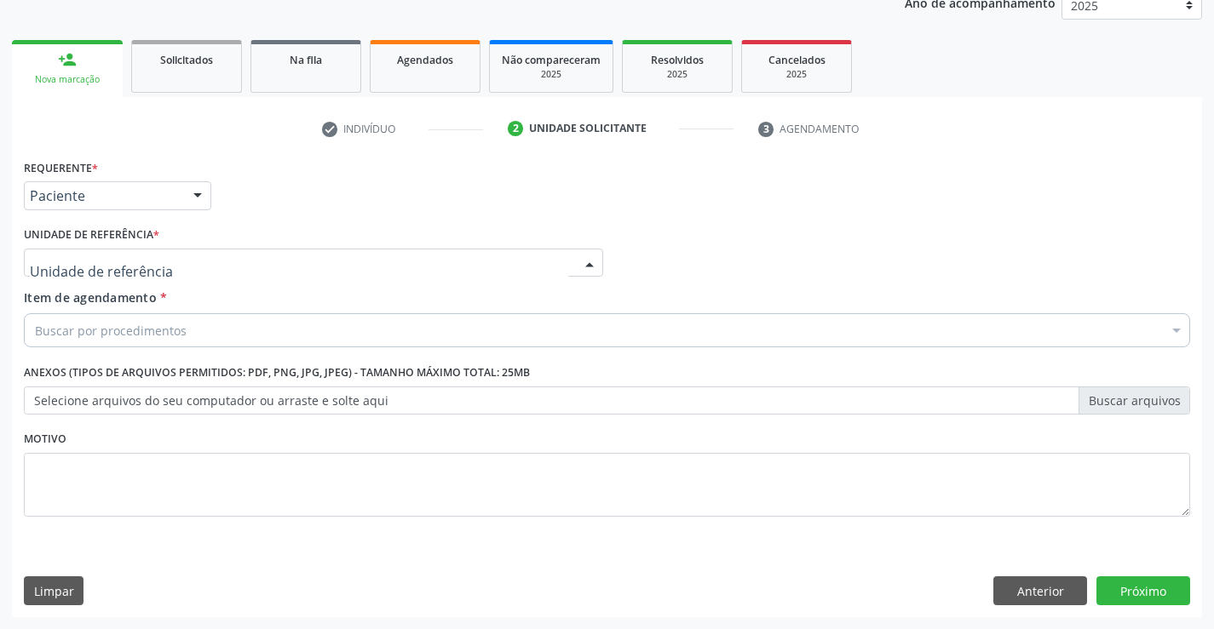
click at [239, 260] on div at bounding box center [313, 263] width 579 height 29
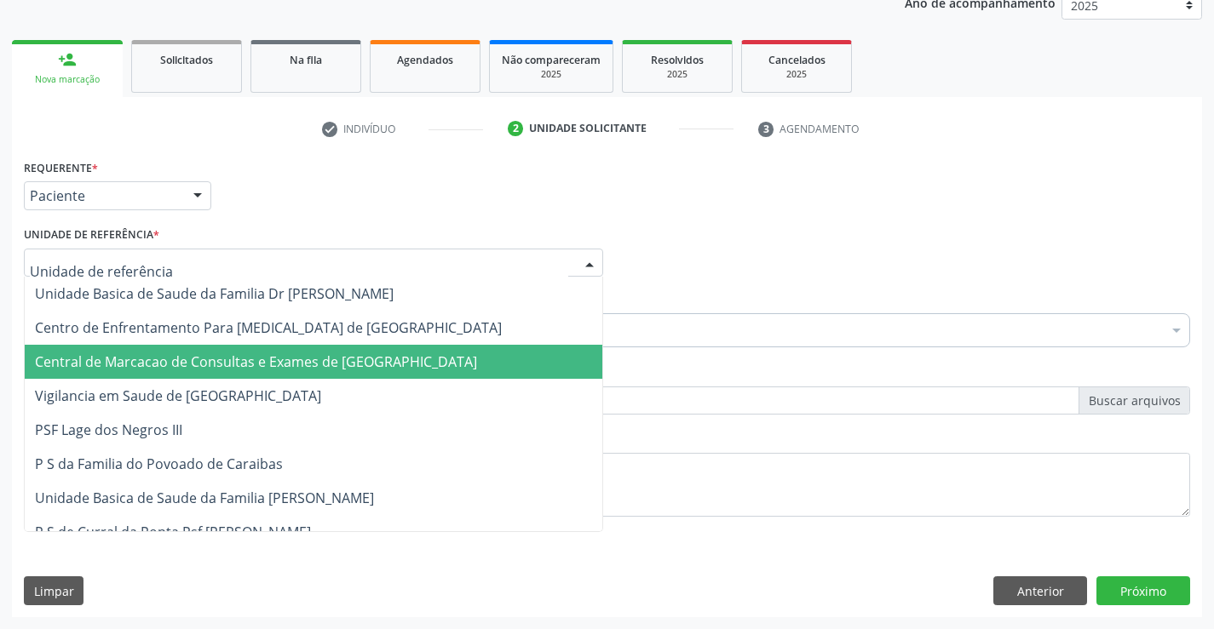
click at [277, 360] on span "Central de Marcacao de Consultas e Exames de [GEOGRAPHIC_DATA]" at bounding box center [256, 362] width 442 height 19
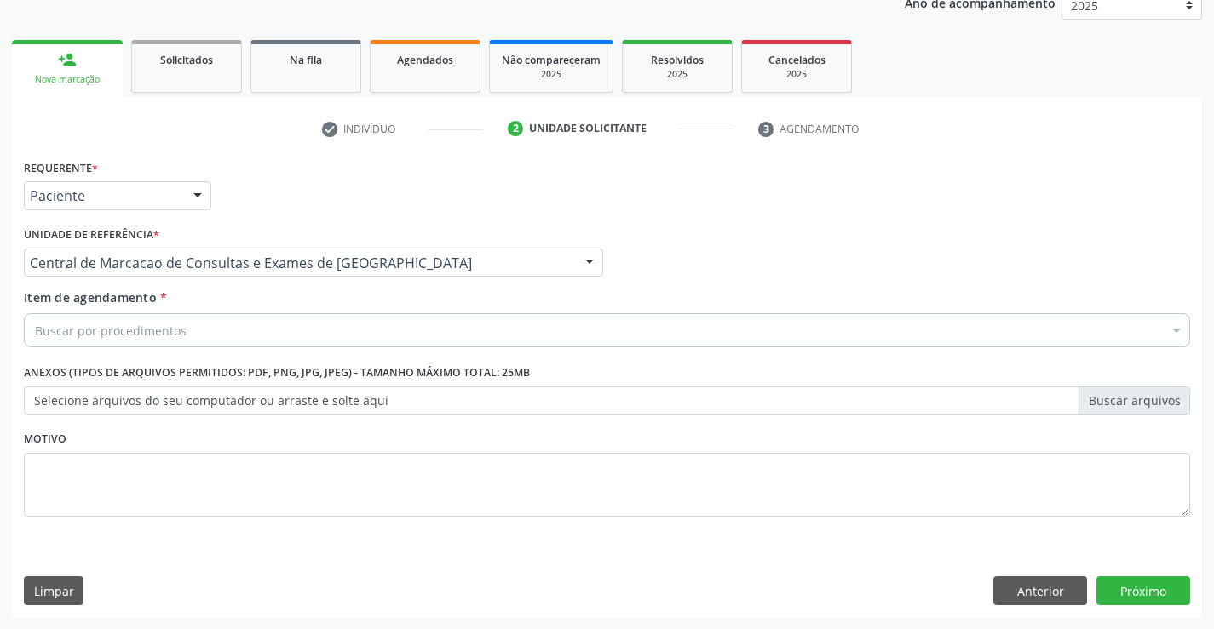
click at [330, 324] on div "Buscar por procedimentos" at bounding box center [607, 330] width 1166 height 34
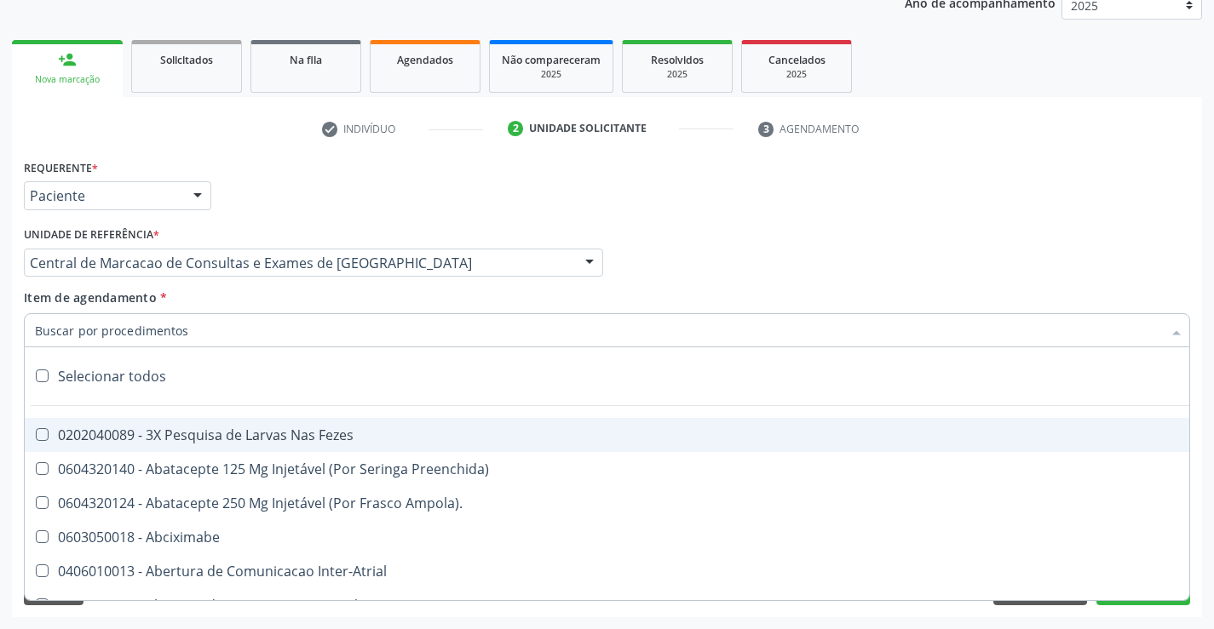
paste input "Médico Oftalmologista"
type input "Médico Oftalmologista"
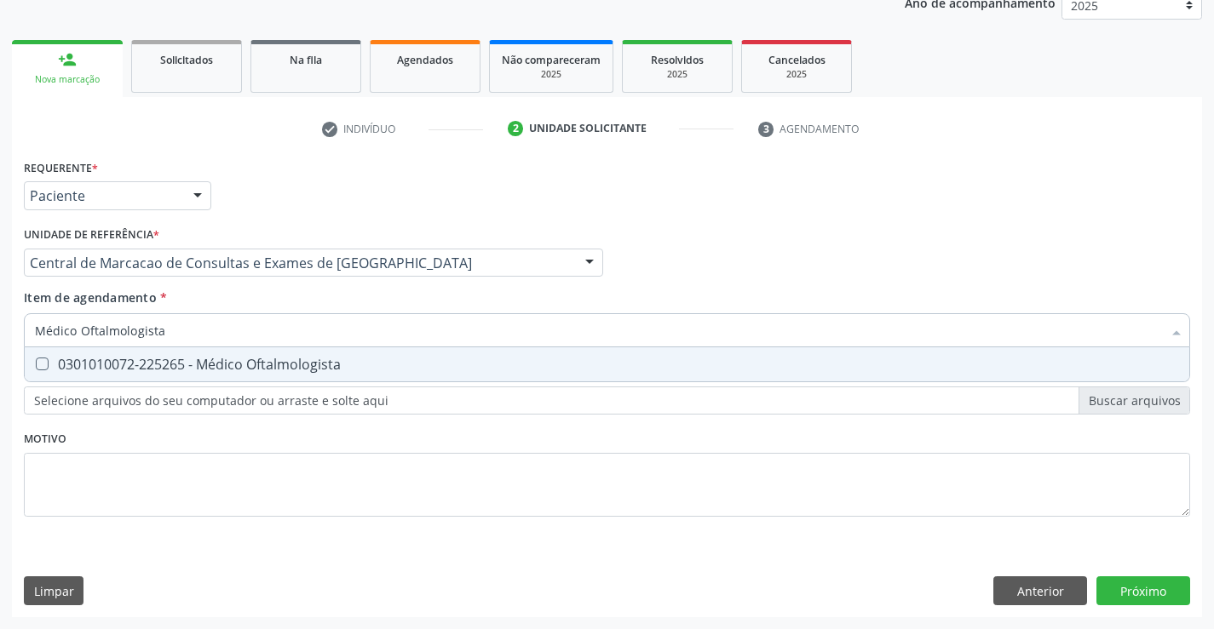
click at [403, 359] on div "0301010072-225265 - Médico Oftalmologista" at bounding box center [607, 365] width 1144 height 14
checkbox Oftalmologista "true"
click at [1169, 586] on div "Requerente * Paciente Profissional de Saúde Paciente Nenhum resultado encontrad…" at bounding box center [607, 386] width 1190 height 462
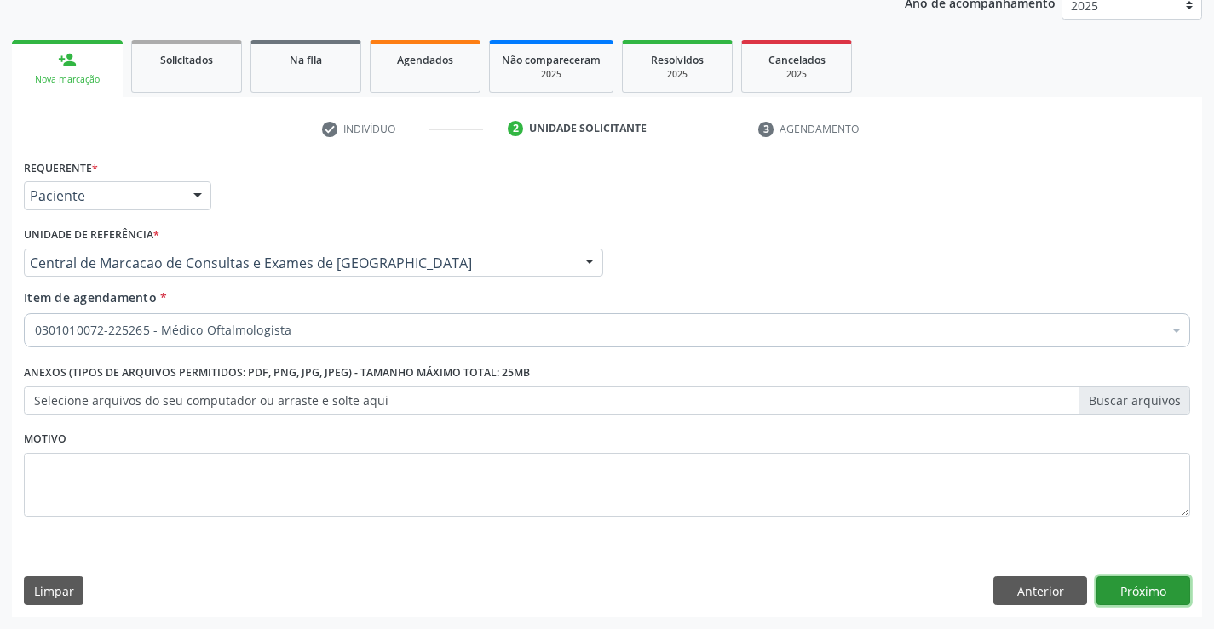
click at [1145, 588] on button "Próximo" at bounding box center [1143, 591] width 94 height 29
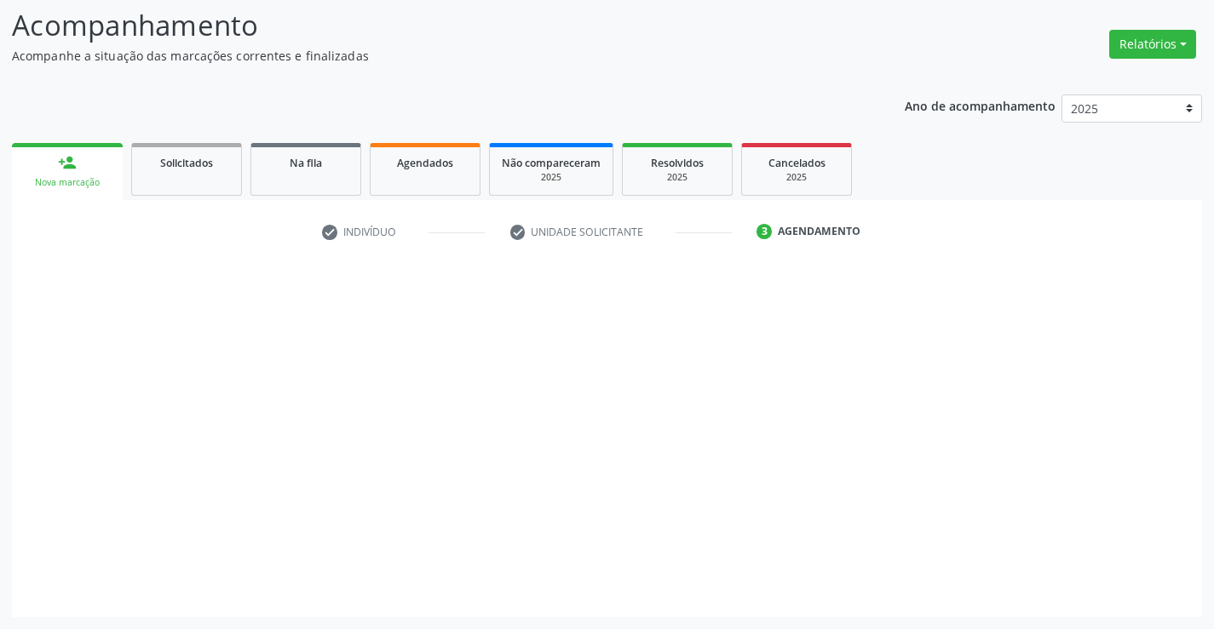
scroll to position [112, 0]
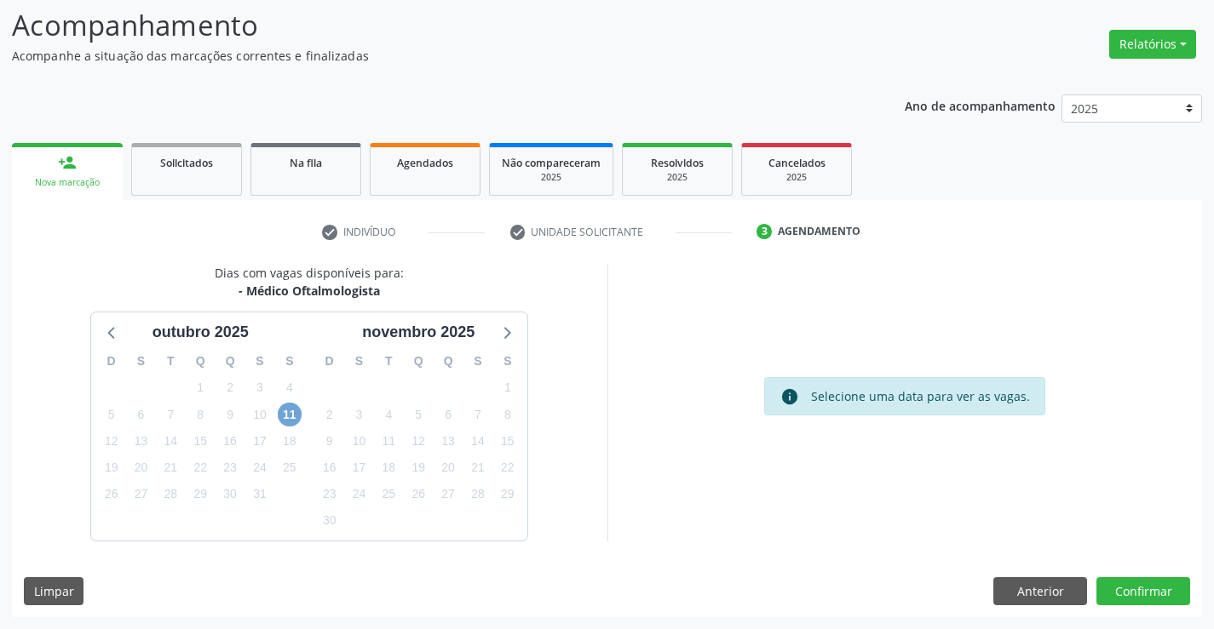
click at [286, 410] on span "11" at bounding box center [290, 415] width 24 height 24
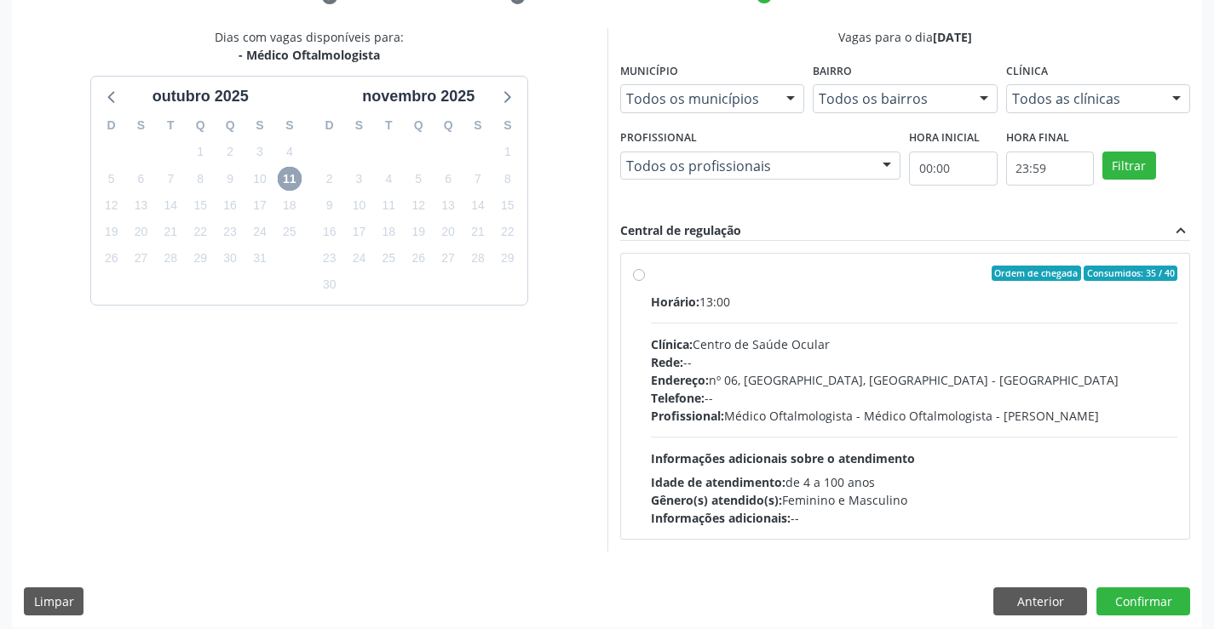
scroll to position [358, 0]
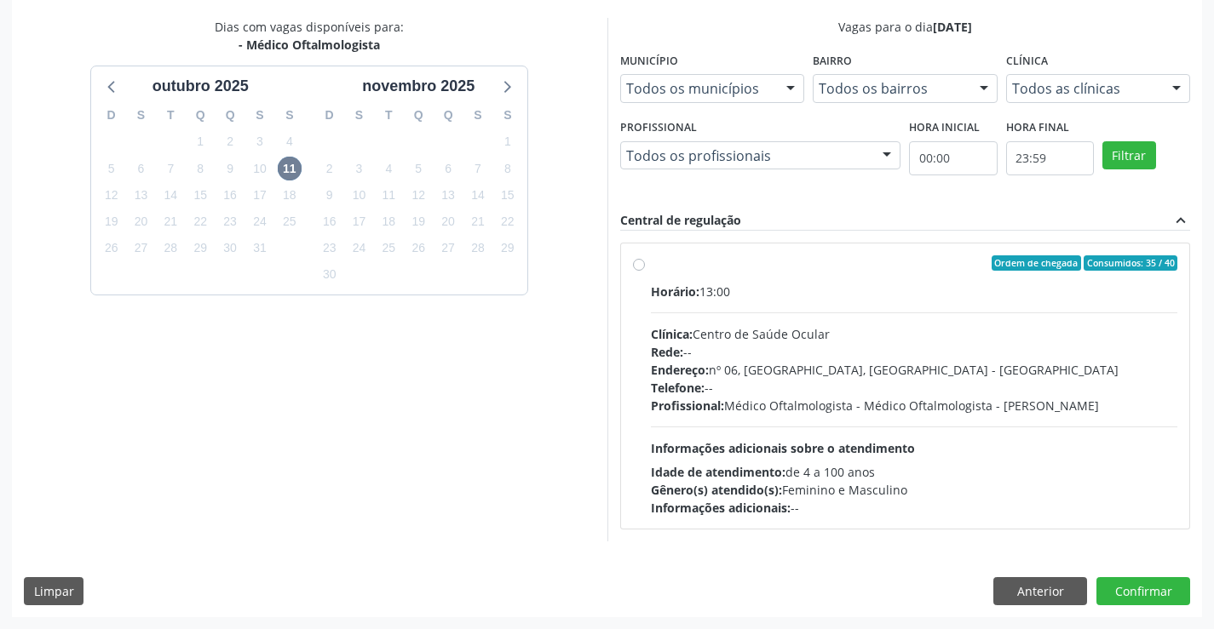
click at [1006, 348] on div "Rede: --" at bounding box center [914, 352] width 527 height 18
click at [645, 271] on input "Ordem de chegada Consumidos: 35 / 40 Horário: 13:00 Clínica: Centro de Saúde Oc…" at bounding box center [639, 262] width 12 height 15
radio input "true"
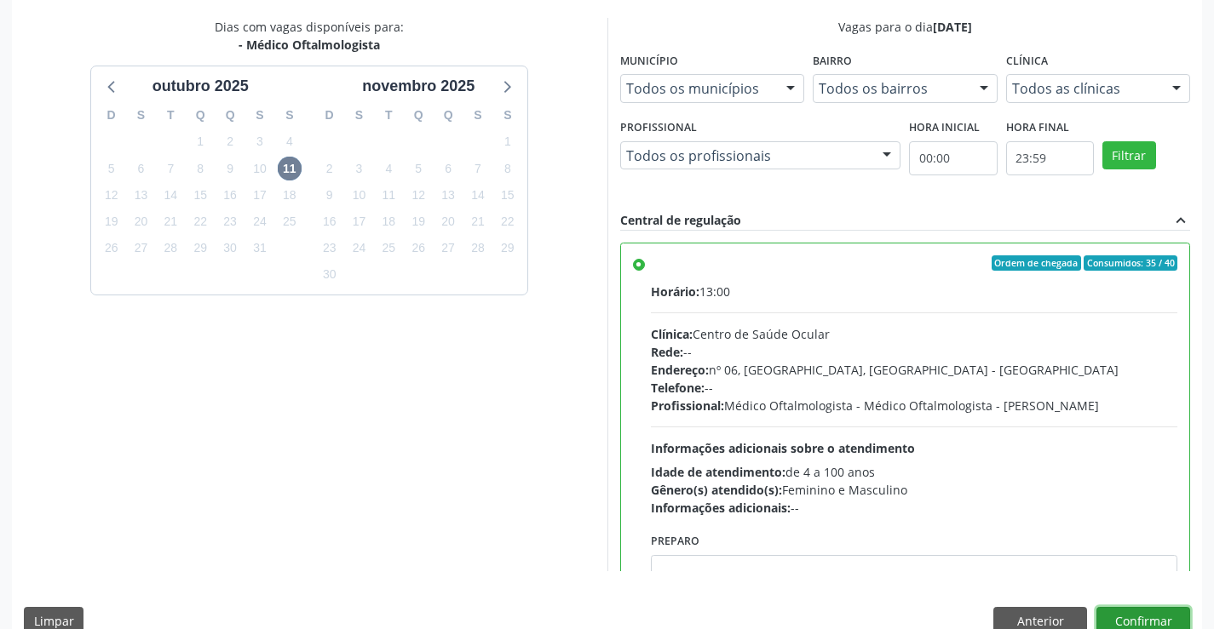
click at [1154, 617] on button "Confirmar" at bounding box center [1143, 621] width 94 height 29
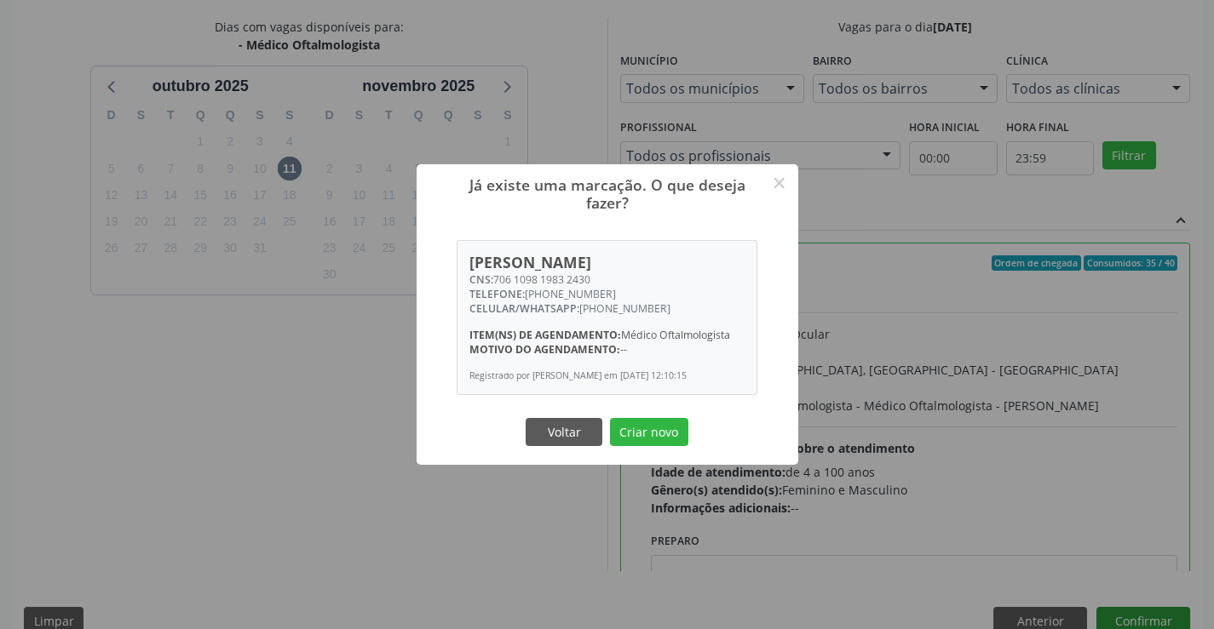
click at [610, 418] on button "Criar novo" at bounding box center [649, 432] width 78 height 29
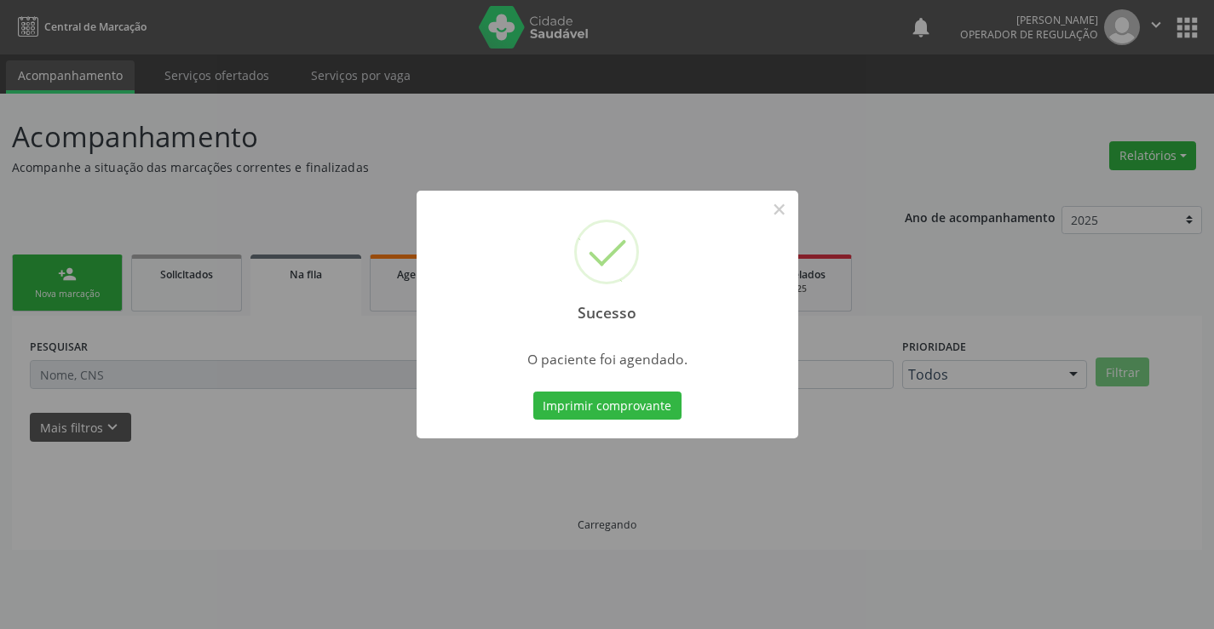
scroll to position [0, 0]
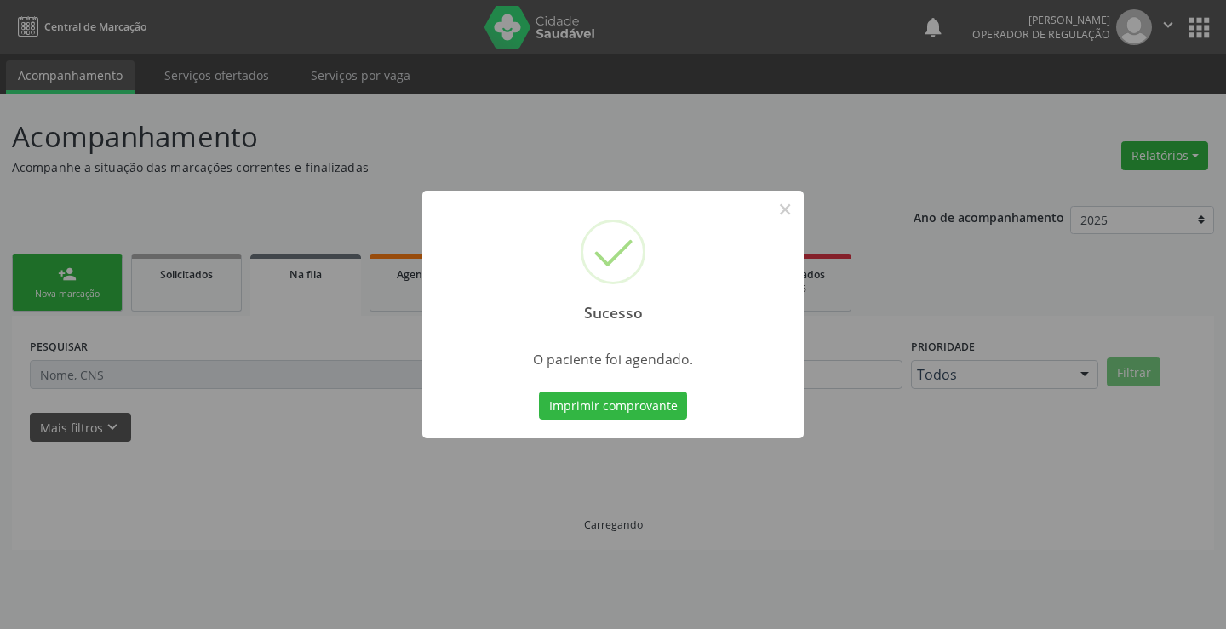
click at [539, 392] on button "Imprimir comprovante" at bounding box center [613, 406] width 148 height 29
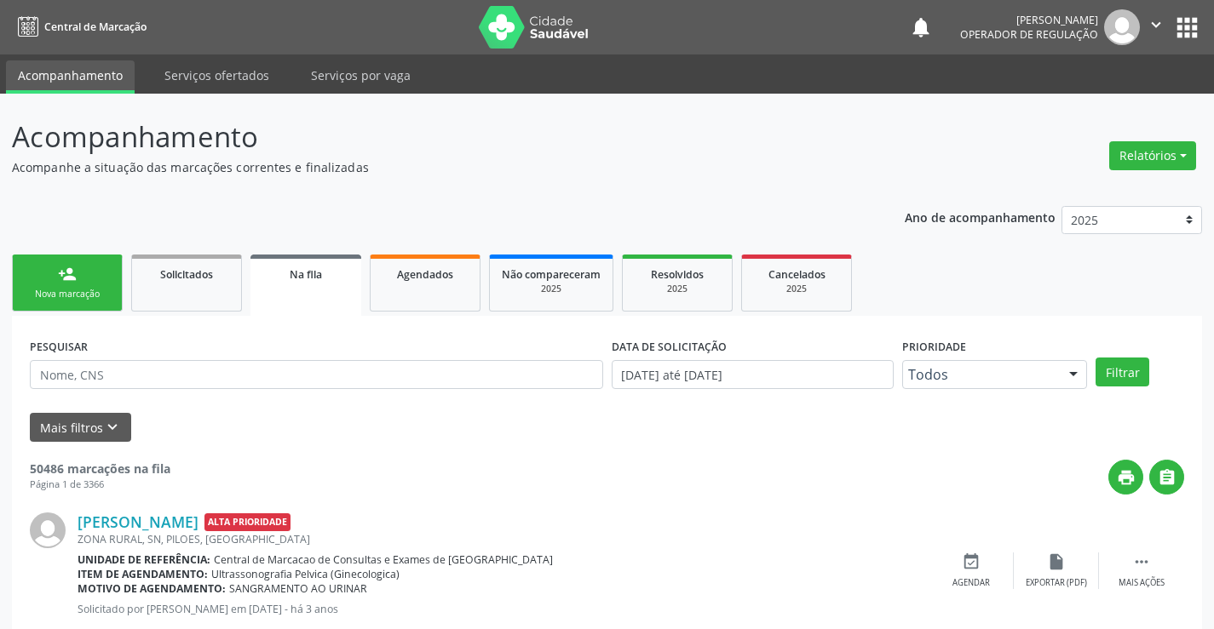
click at [78, 256] on link "person_add Nova marcação" at bounding box center [67, 283] width 111 height 57
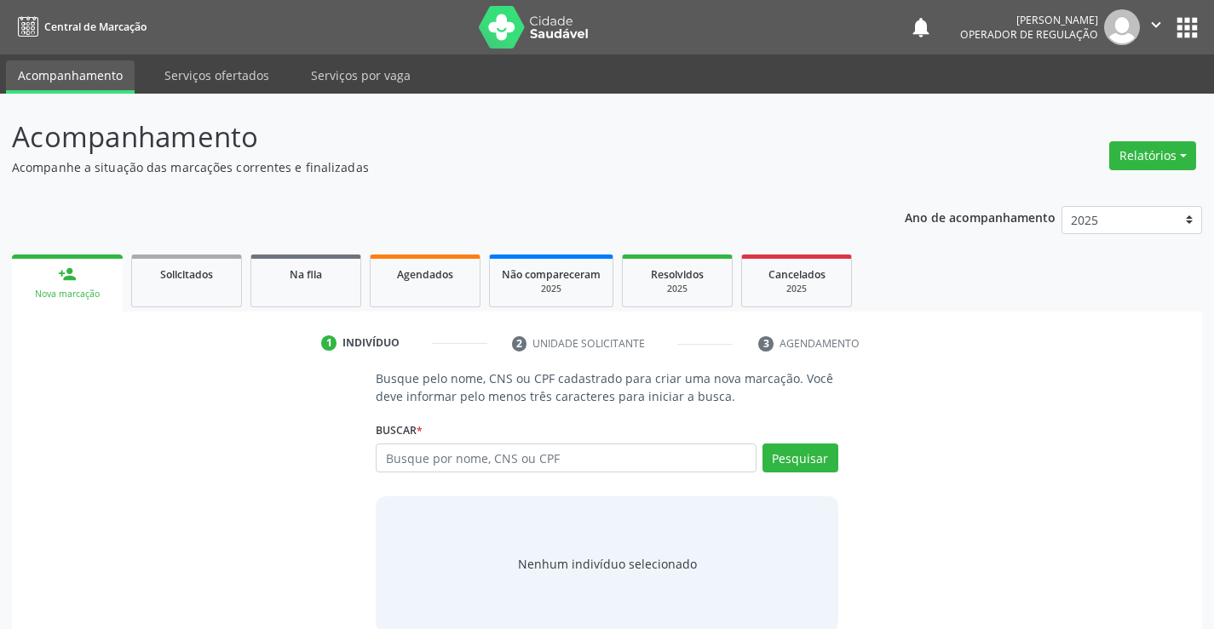
click at [78, 256] on link "person_add Nova marcação" at bounding box center [67, 283] width 111 height 57
click at [456, 455] on input "text" at bounding box center [566, 458] width 380 height 29
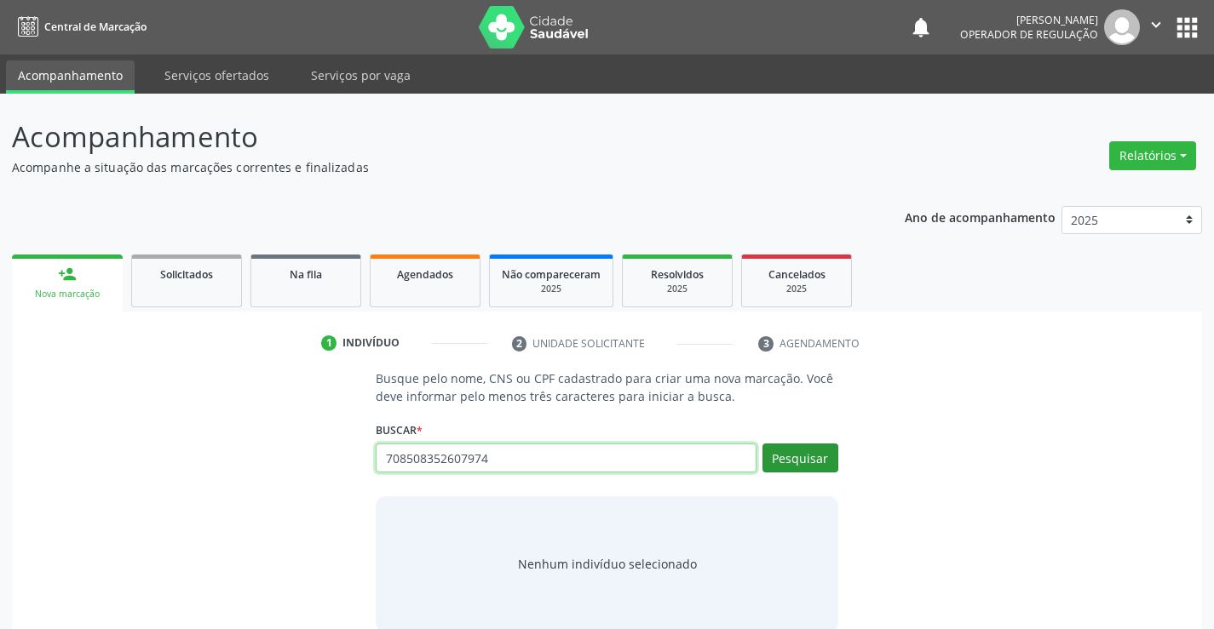
type input "708508352607974"
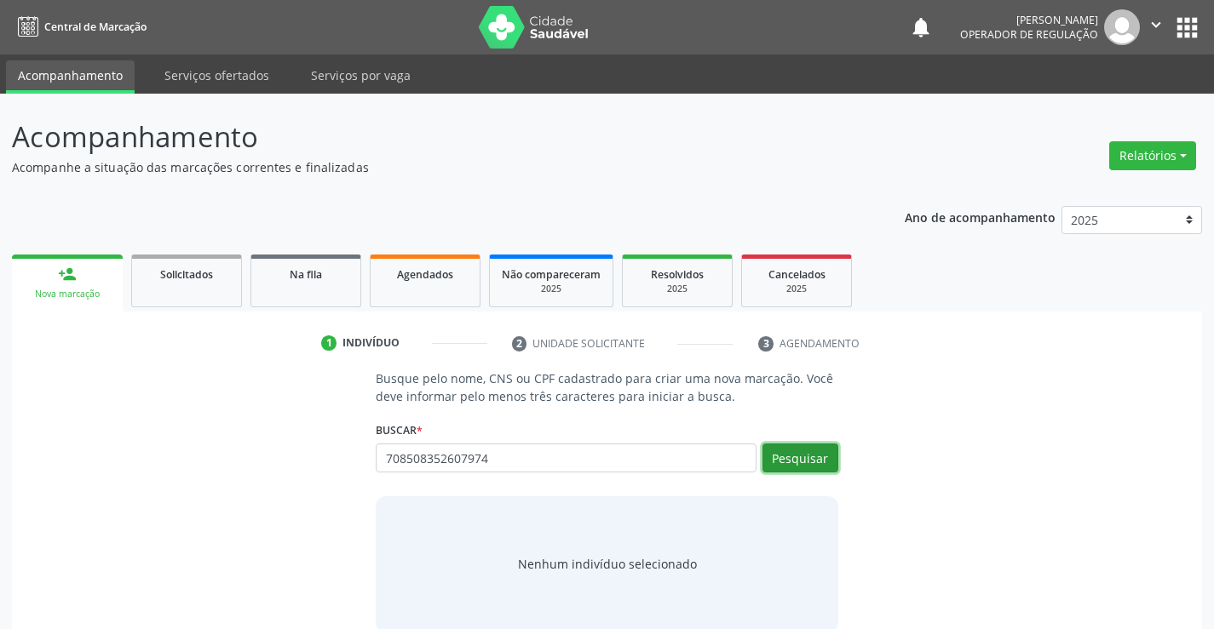
click at [808, 445] on button "Pesquisar" at bounding box center [800, 458] width 76 height 29
type input "708508352607974"
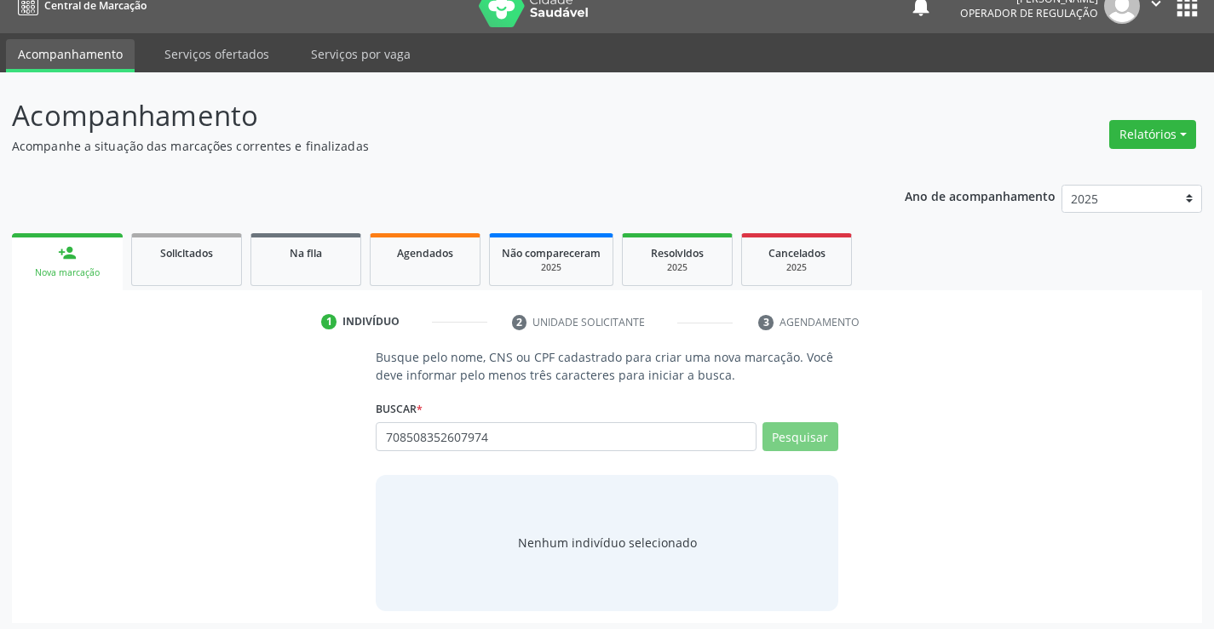
scroll to position [27, 0]
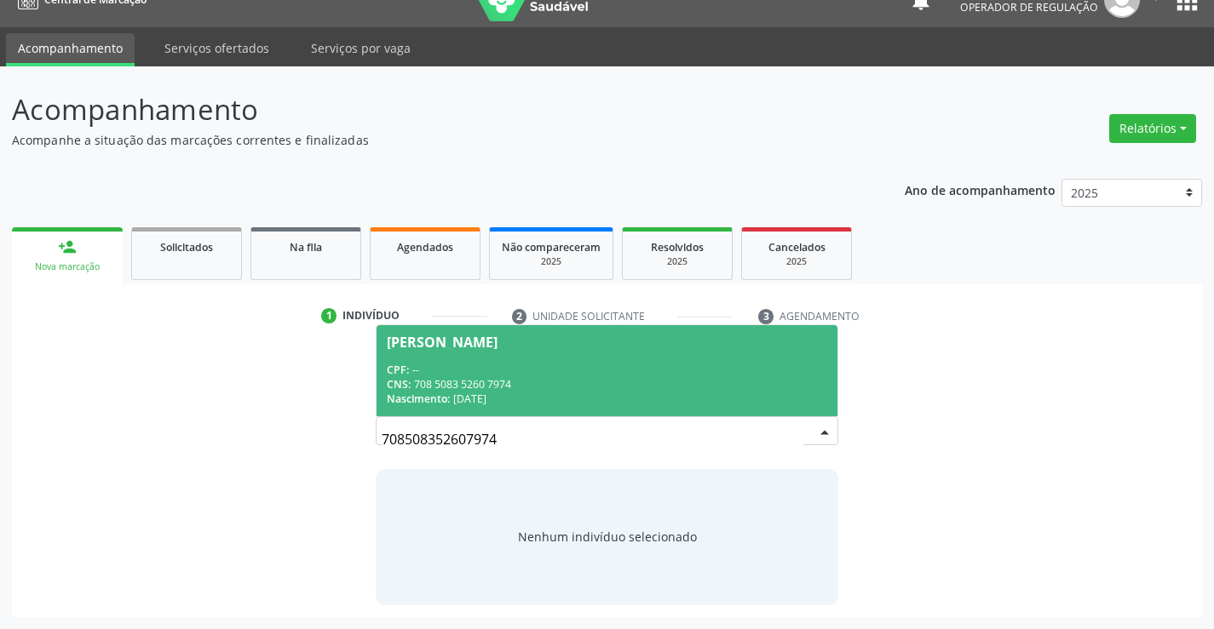
click at [795, 379] on div "CNS: 708 5083 5260 7974" at bounding box center [606, 384] width 439 height 14
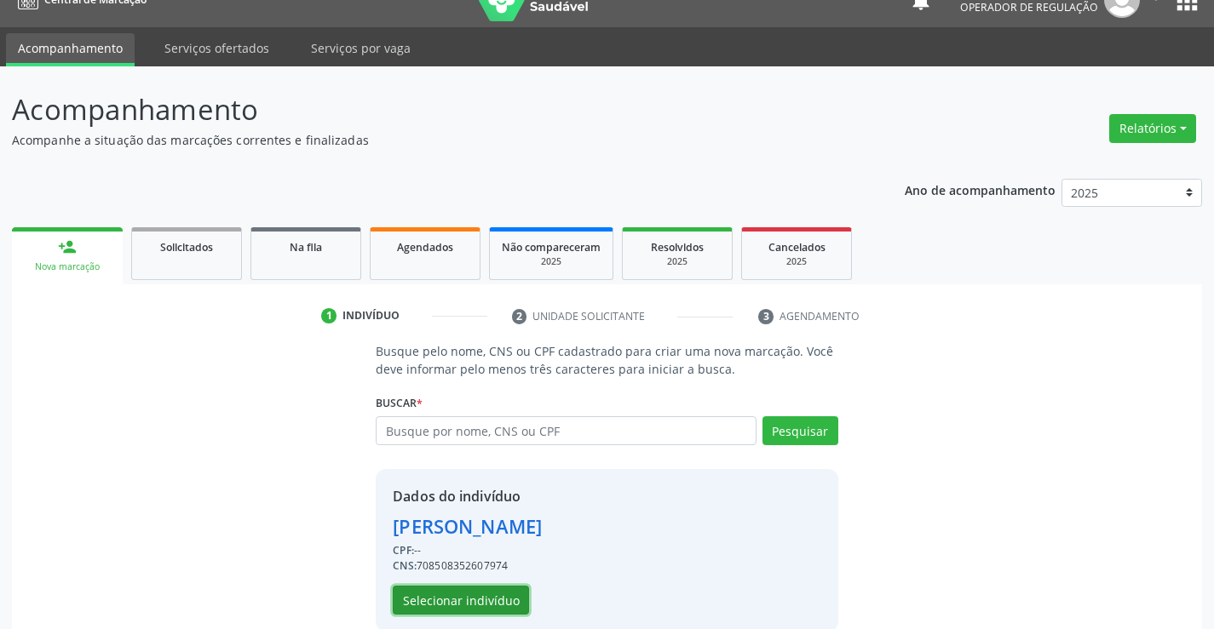
click at [445, 588] on button "Selecionar indivíduo" at bounding box center [461, 600] width 136 height 29
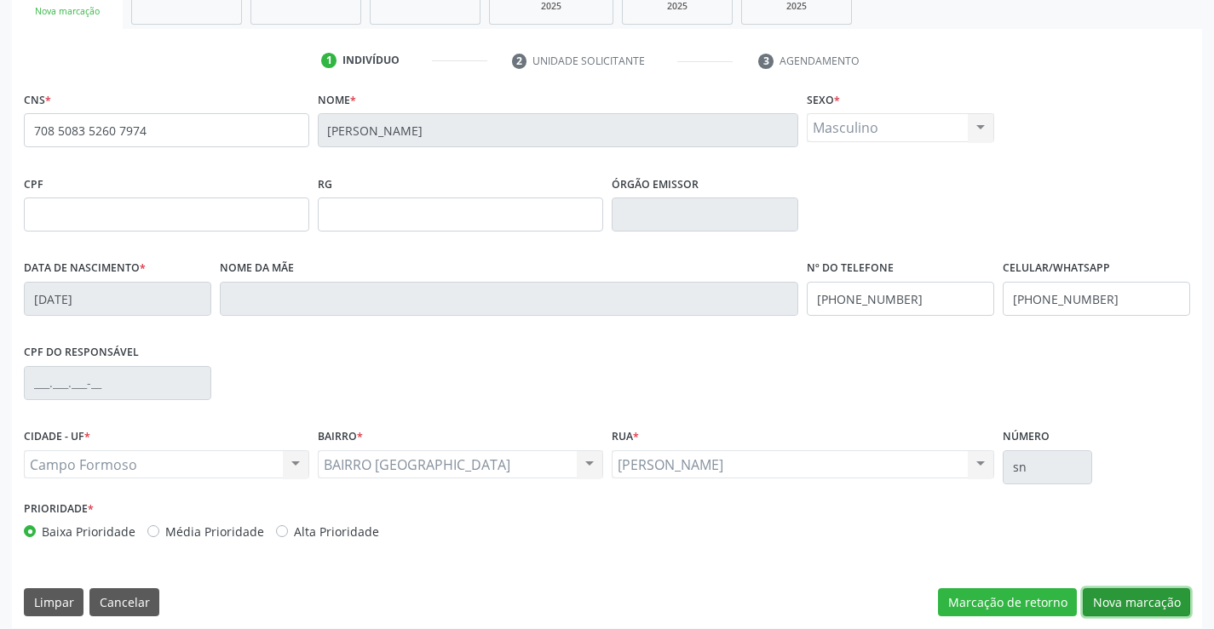
click at [1123, 590] on button "Nova marcação" at bounding box center [1135, 602] width 107 height 29
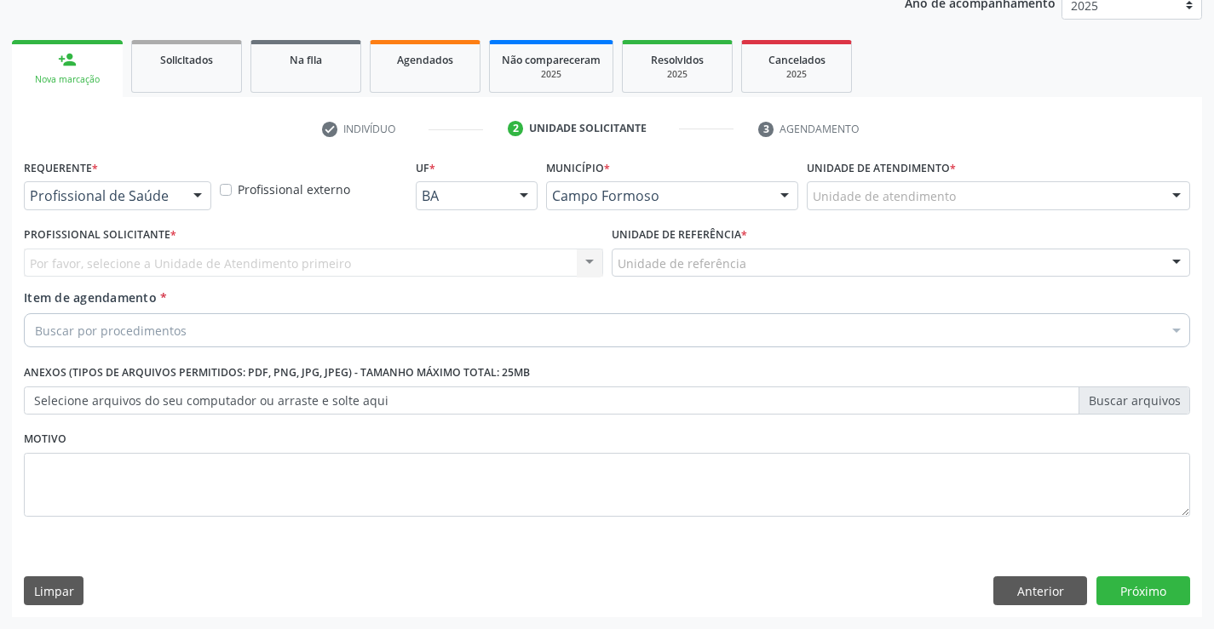
scroll to position [215, 0]
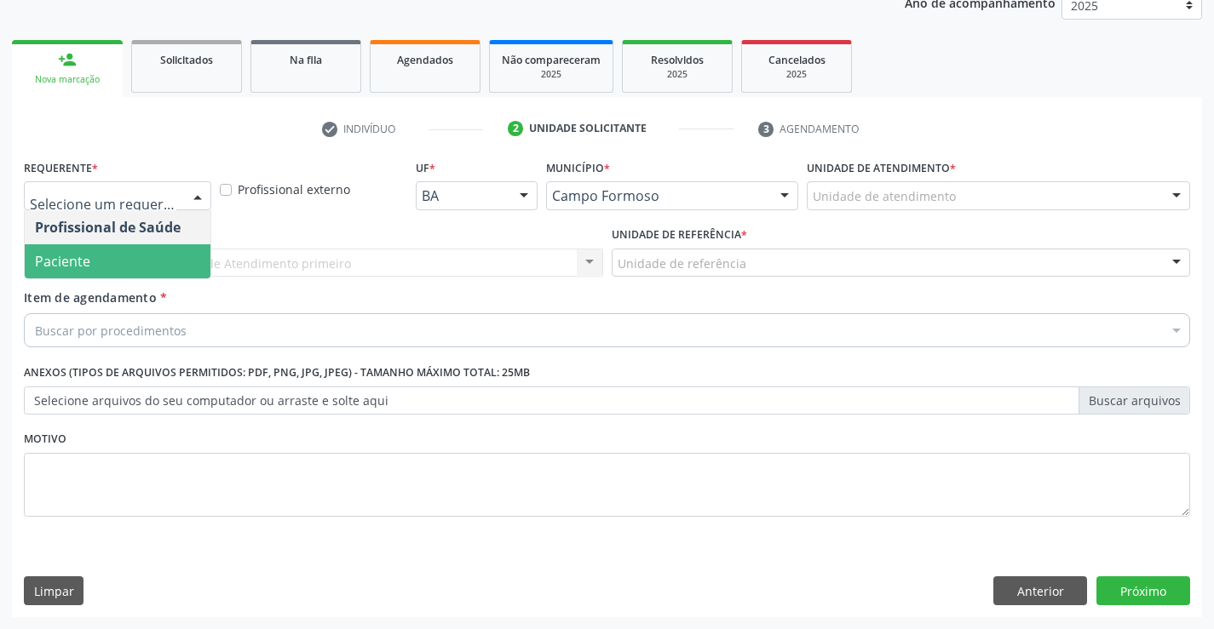
click at [168, 261] on span "Paciente" at bounding box center [118, 261] width 186 height 34
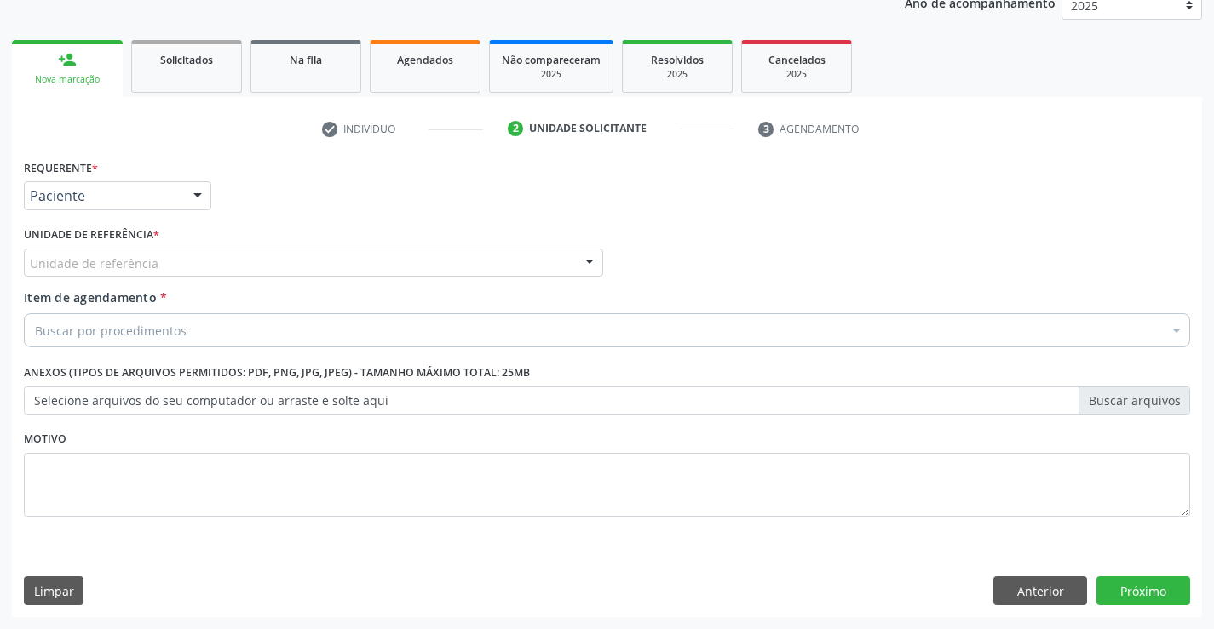
click at [227, 263] on div "Unidade de referência" at bounding box center [313, 263] width 579 height 29
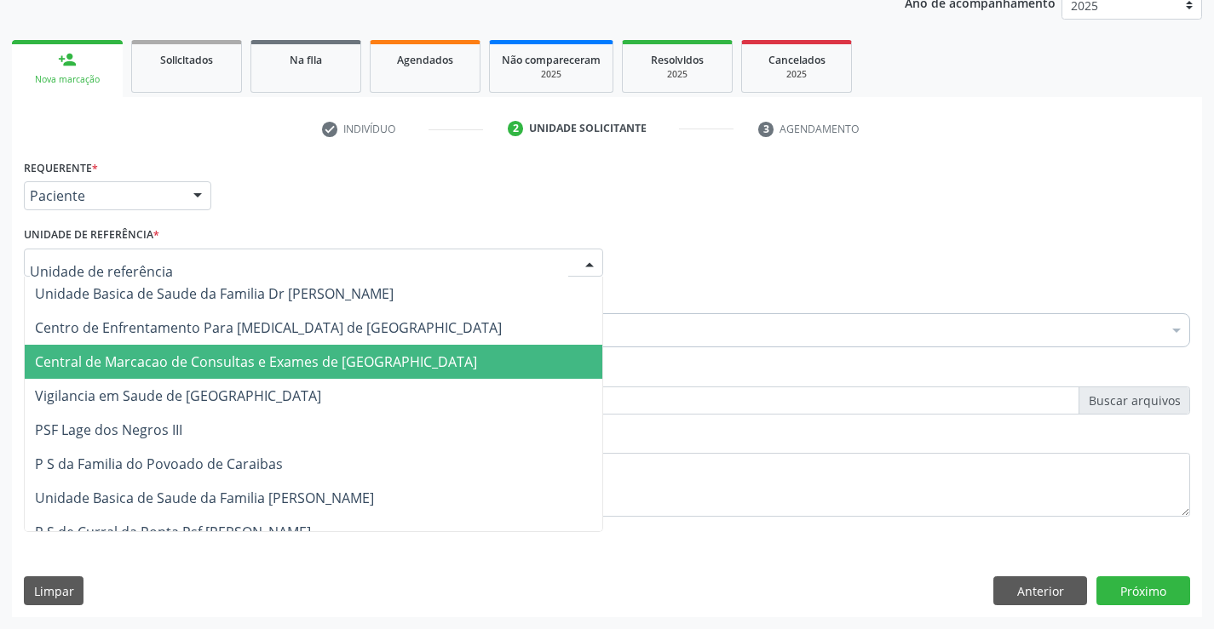
click at [268, 353] on span "Central de Marcacao de Consultas e Exames de [GEOGRAPHIC_DATA]" at bounding box center [256, 362] width 442 height 19
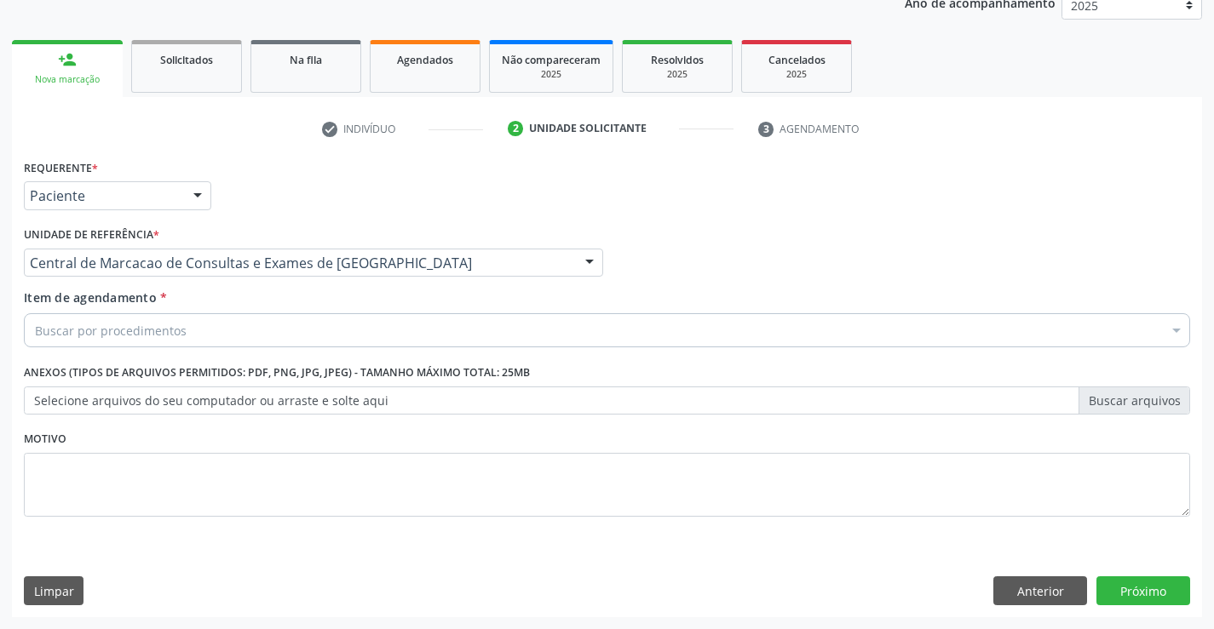
click at [275, 335] on div "Buscar por procedimentos" at bounding box center [607, 330] width 1166 height 34
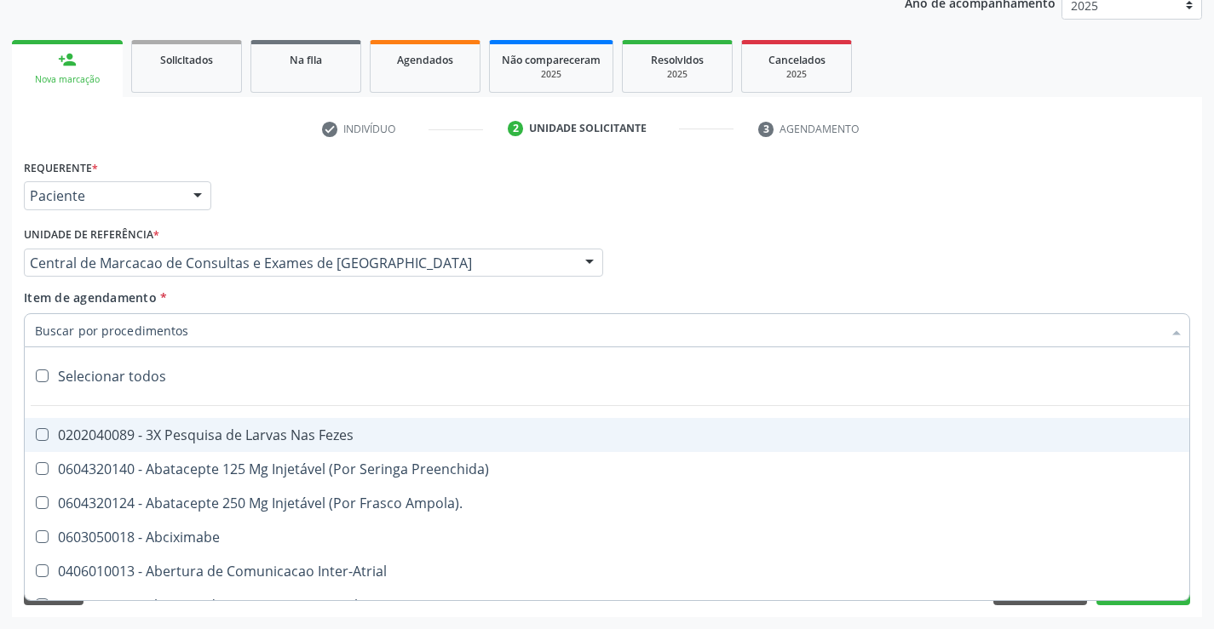
paste input "Médico Oftalmologista"
type input "Médico Oftalmologista"
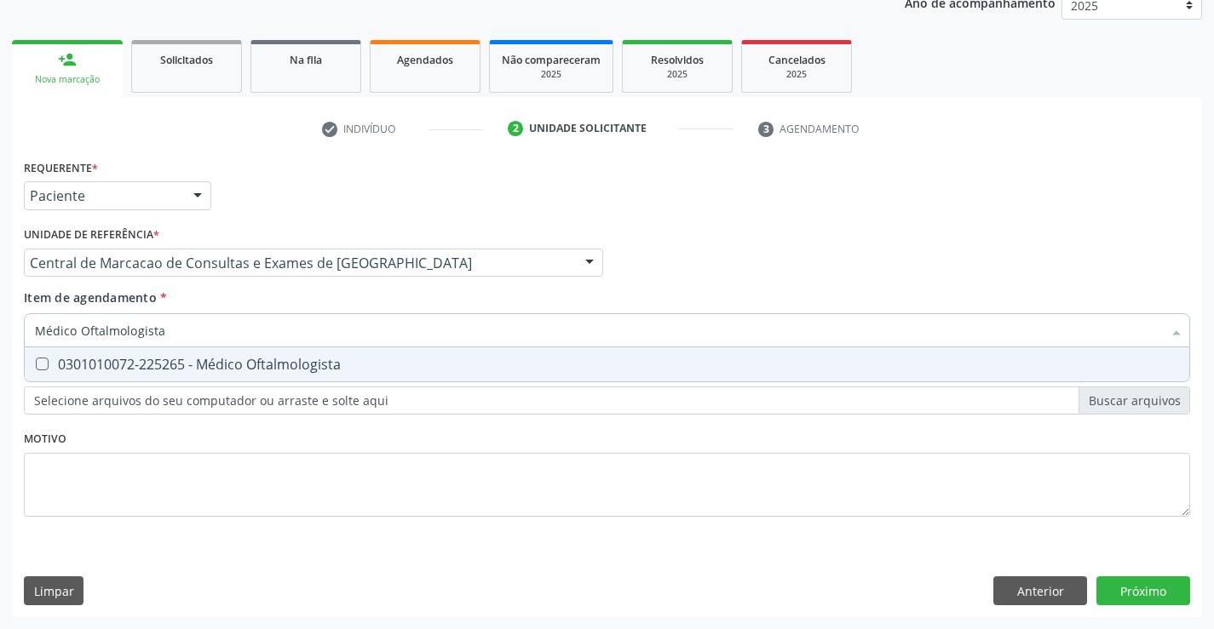
click at [316, 359] on div "0301010072-225265 - Médico Oftalmologista" at bounding box center [607, 365] width 1144 height 14
checkbox Oftalmologista "true"
click at [1149, 601] on button "Próximo" at bounding box center [1143, 591] width 94 height 29
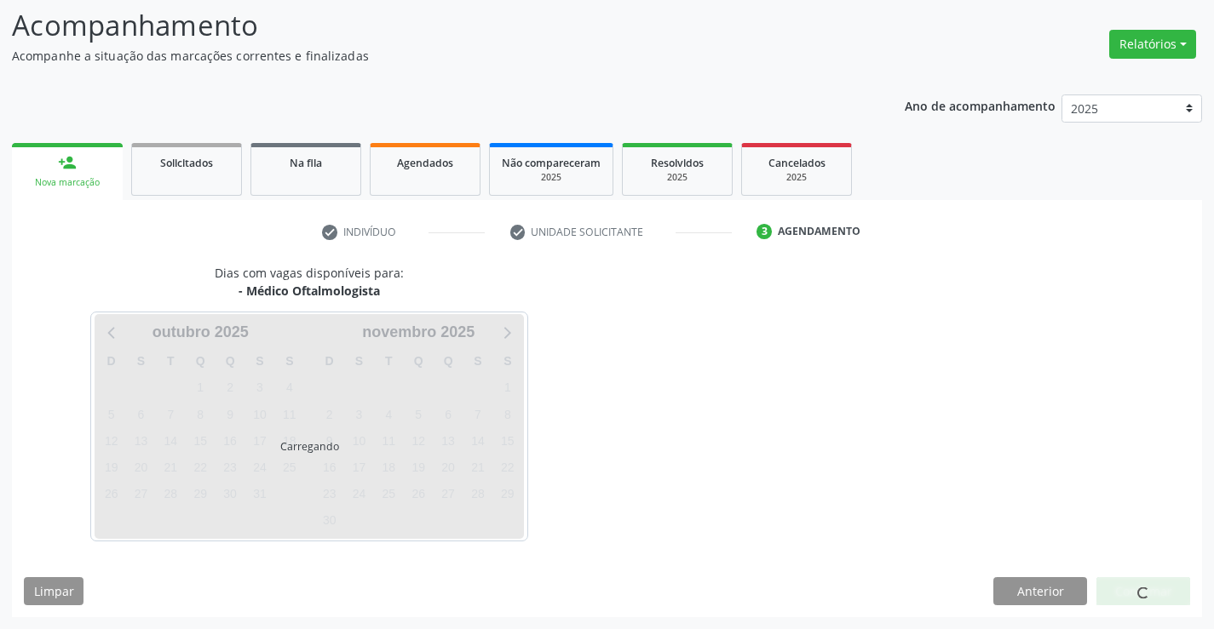
scroll to position [112, 0]
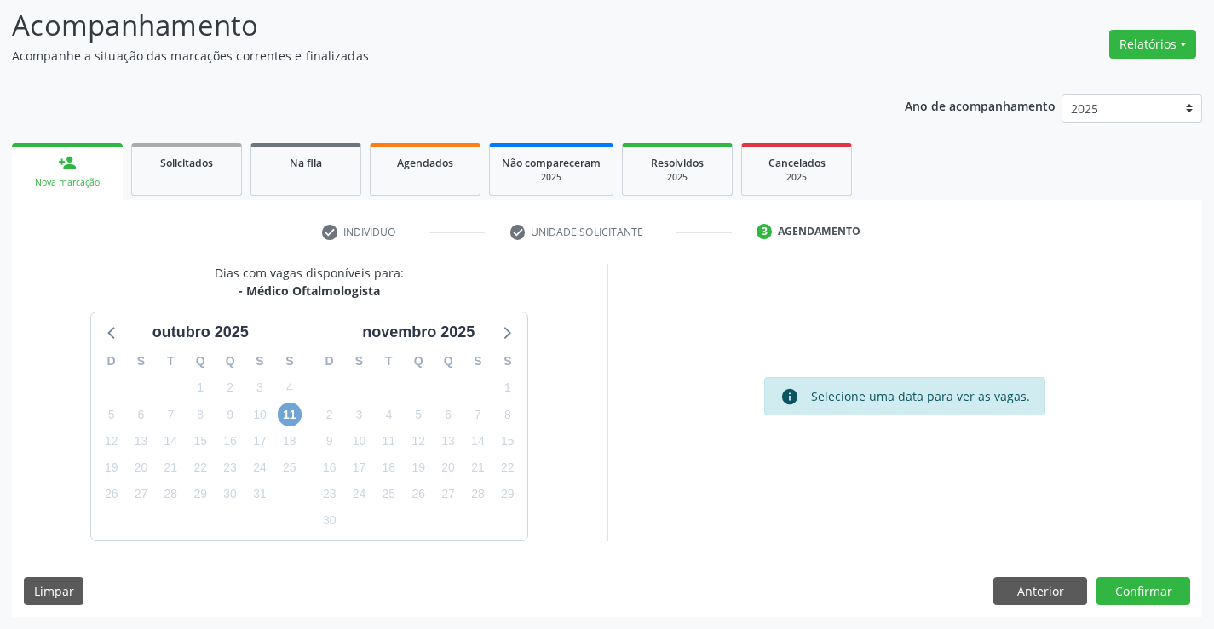
click at [286, 416] on span "11" at bounding box center [290, 415] width 24 height 24
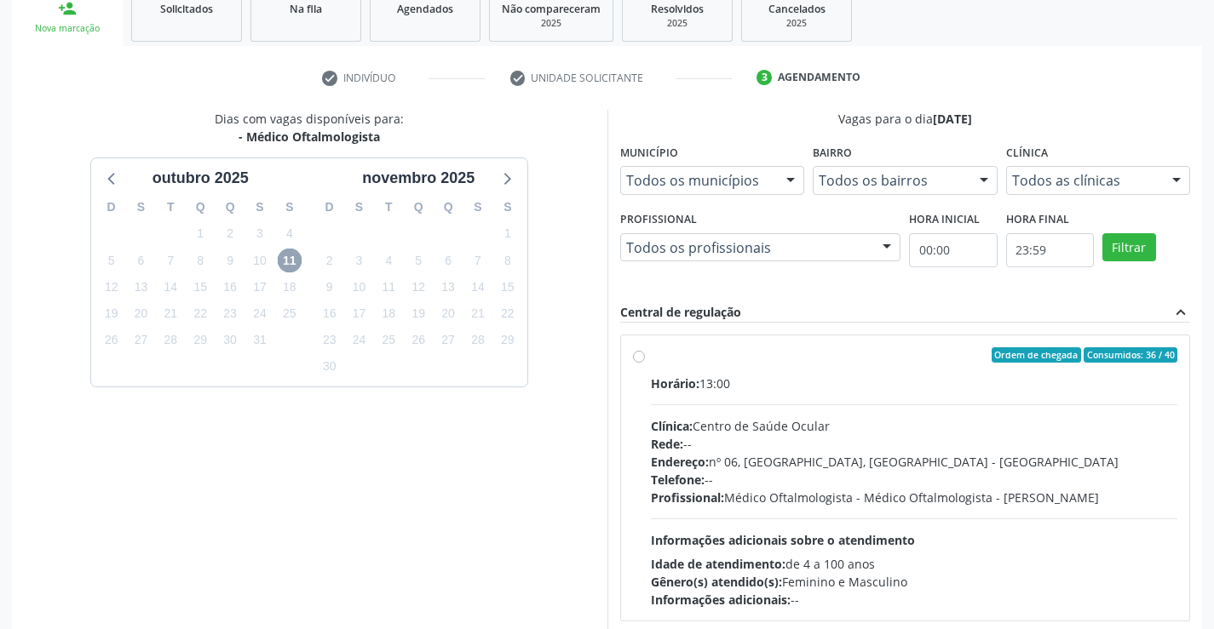
scroll to position [282, 0]
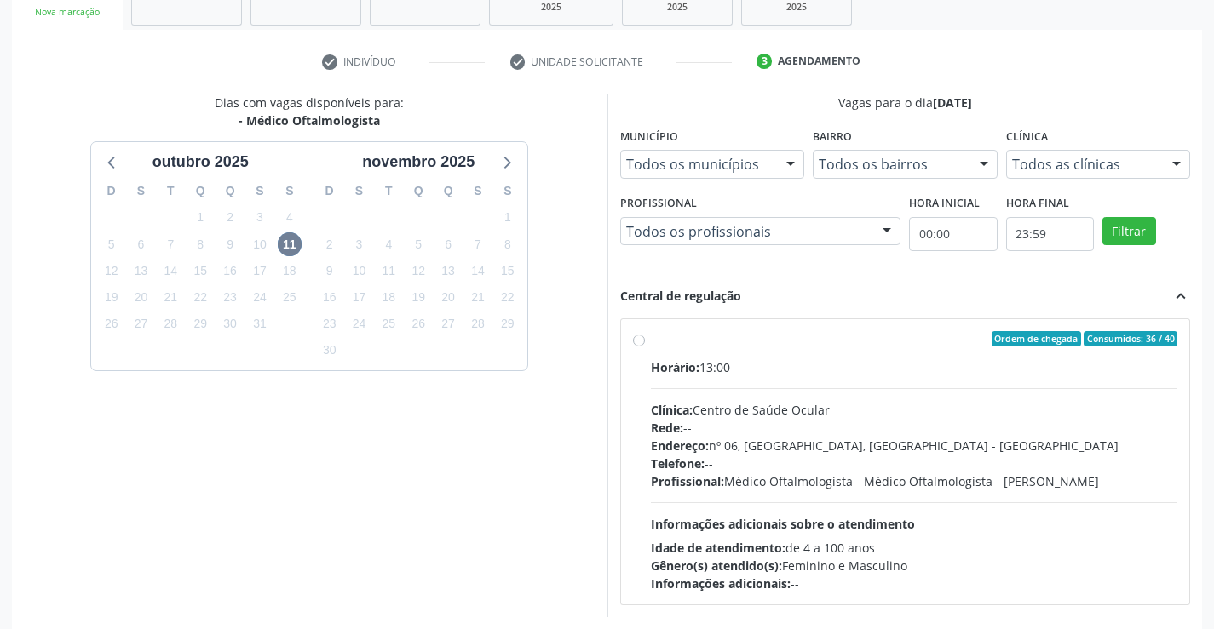
click at [829, 394] on div "Horário: 13:00 Clínica: Centro de Saúde Ocular Rede: -- Endereço: nº 06, [GEOGR…" at bounding box center [914, 476] width 527 height 234
click at [645, 347] on input "Ordem de chegada Consumidos: 36 / 40 Horário: 13:00 Clínica: Centro de Saúde Oc…" at bounding box center [639, 338] width 12 height 15
radio input "true"
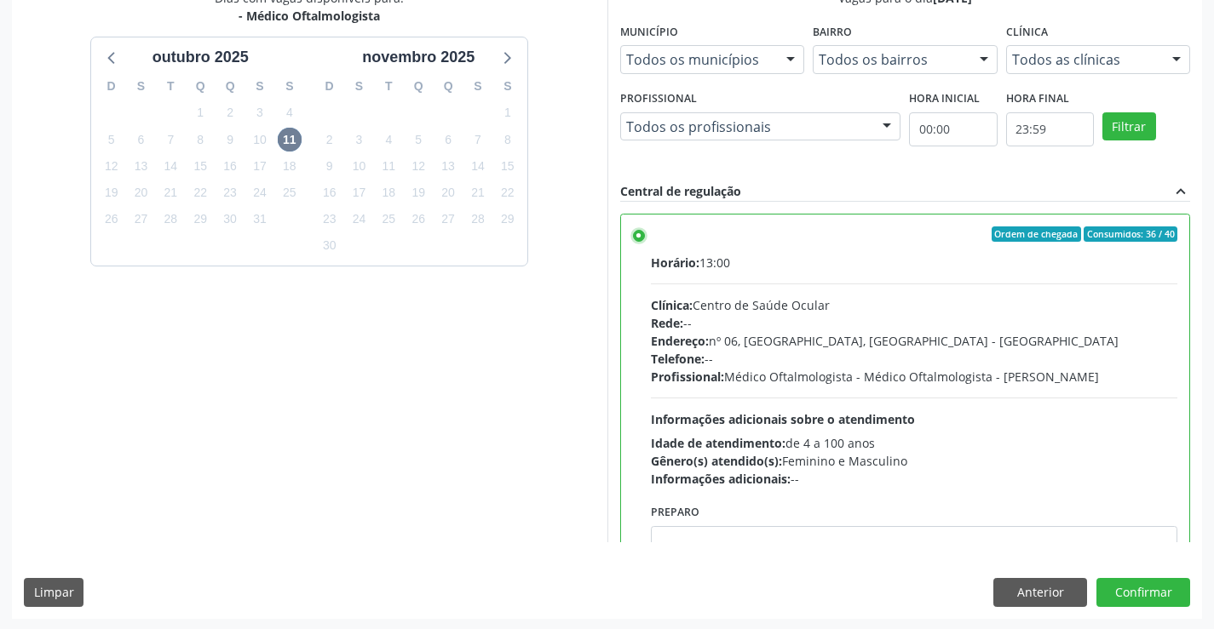
scroll to position [388, 0]
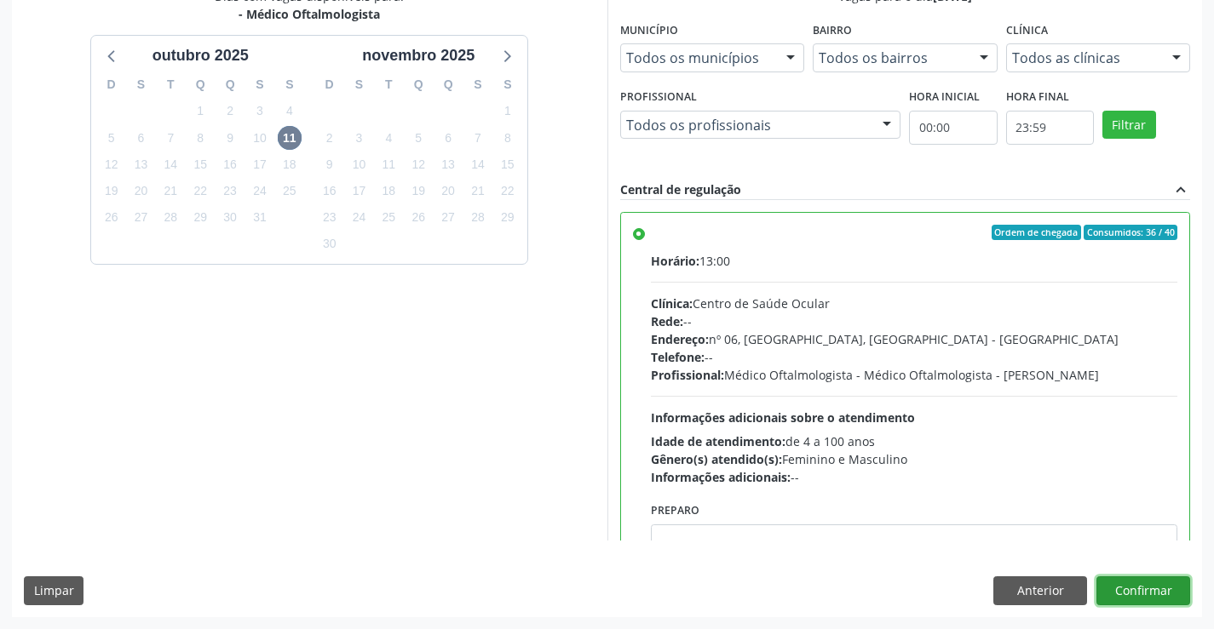
click at [1131, 582] on button "Confirmar" at bounding box center [1143, 591] width 94 height 29
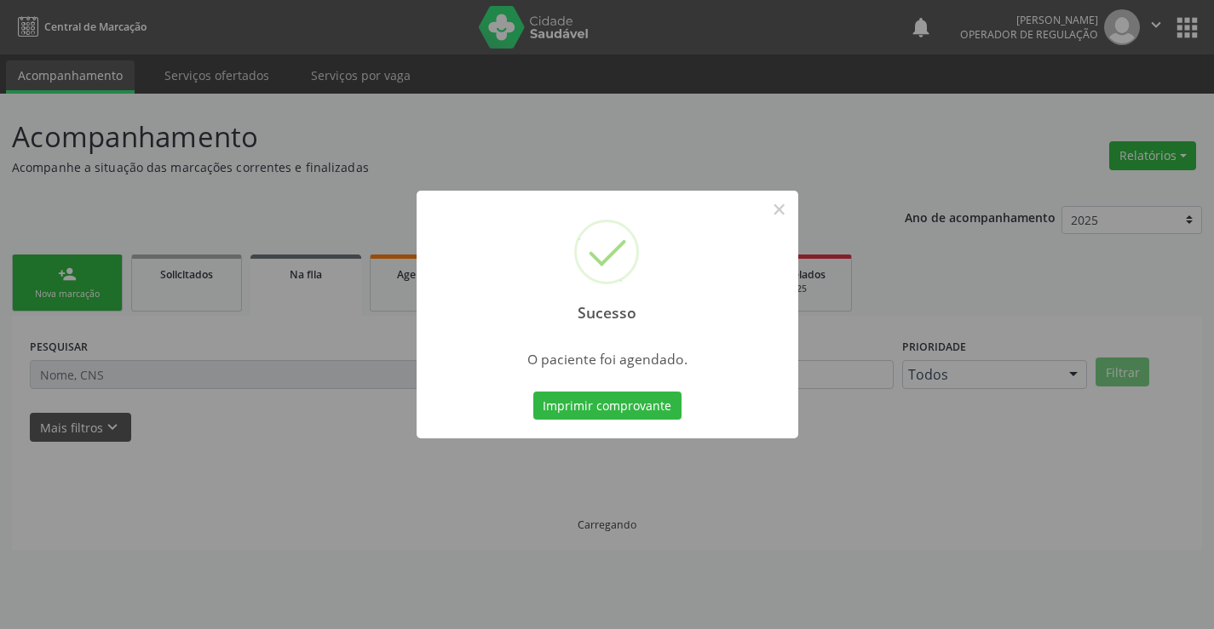
scroll to position [0, 0]
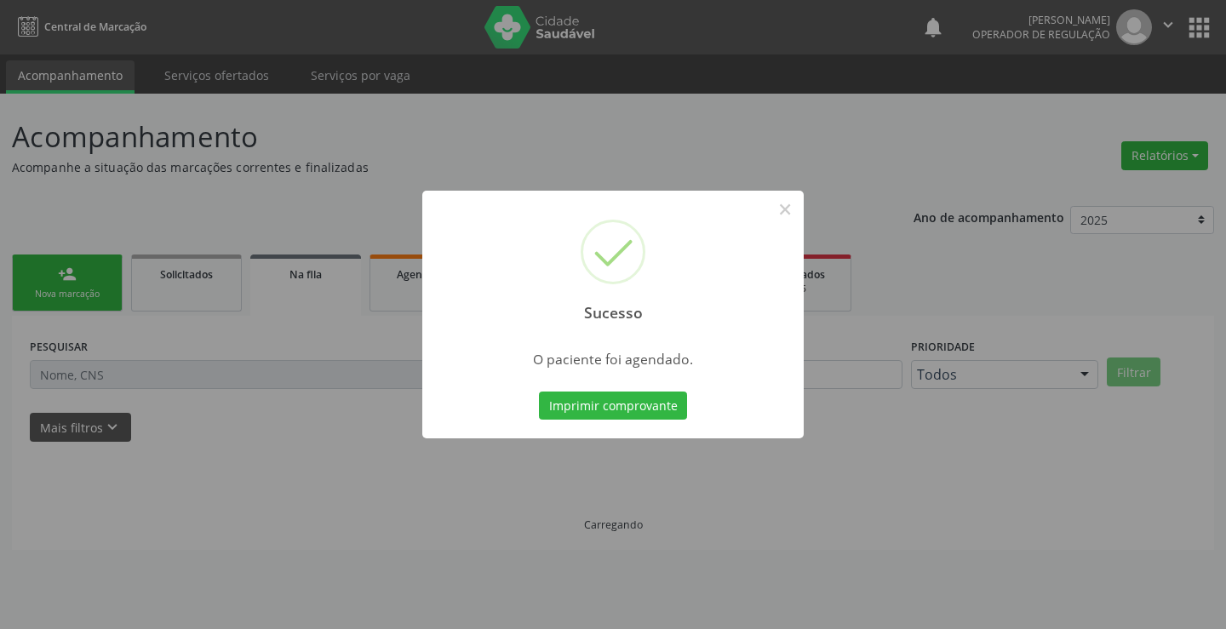
click at [539, 392] on button "Imprimir comprovante" at bounding box center [613, 406] width 148 height 29
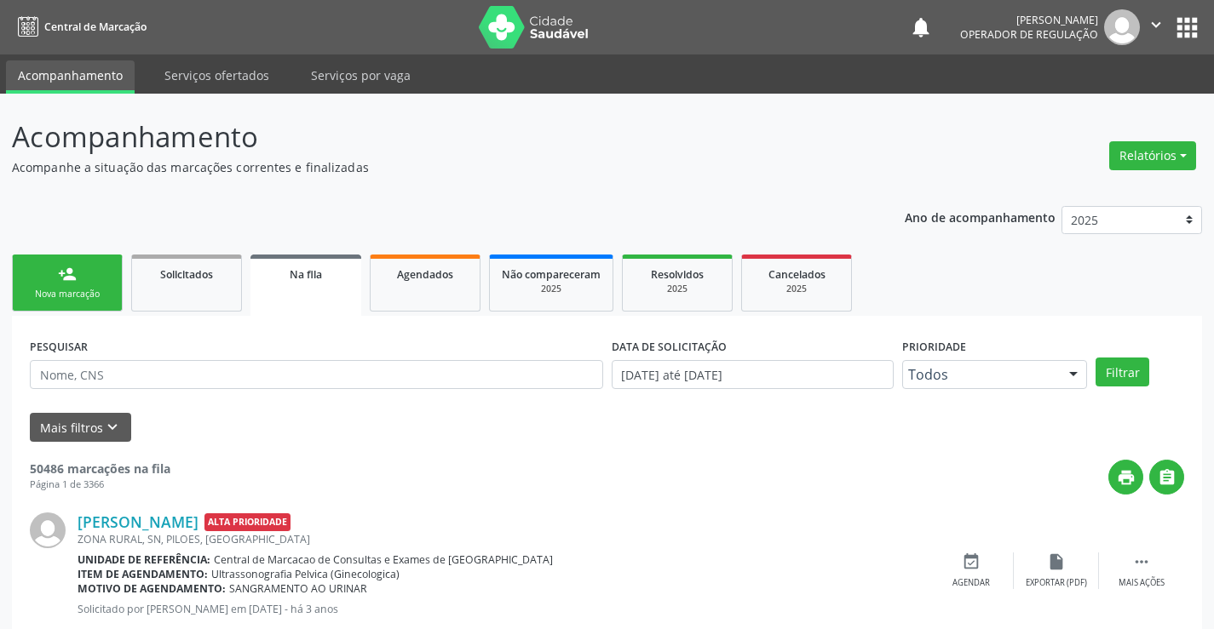
click at [70, 273] on div "person_add" at bounding box center [67, 274] width 19 height 19
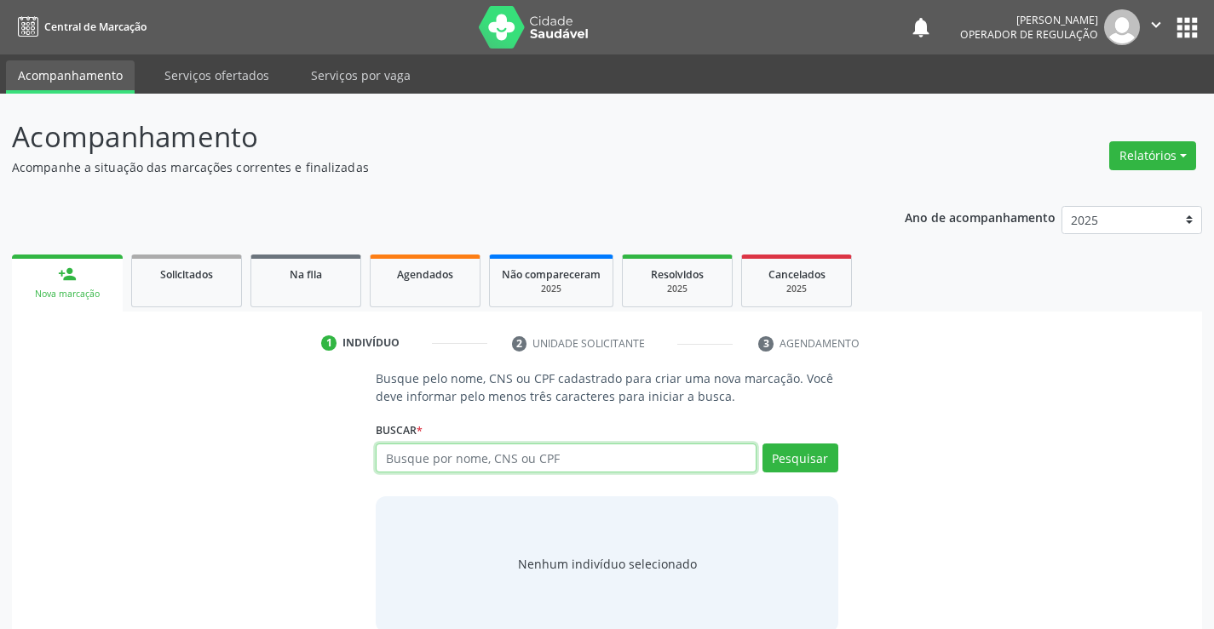
click at [608, 456] on input "text" at bounding box center [566, 458] width 380 height 29
type input "700500740244256"
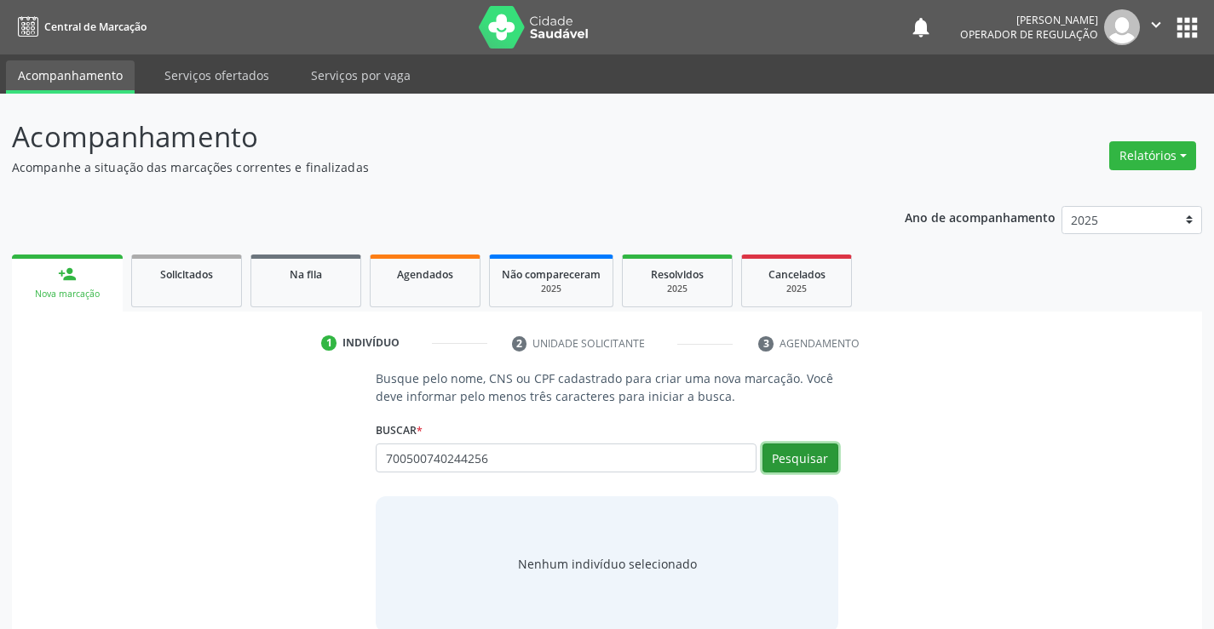
click at [778, 456] on button "Pesquisar" at bounding box center [800, 458] width 76 height 29
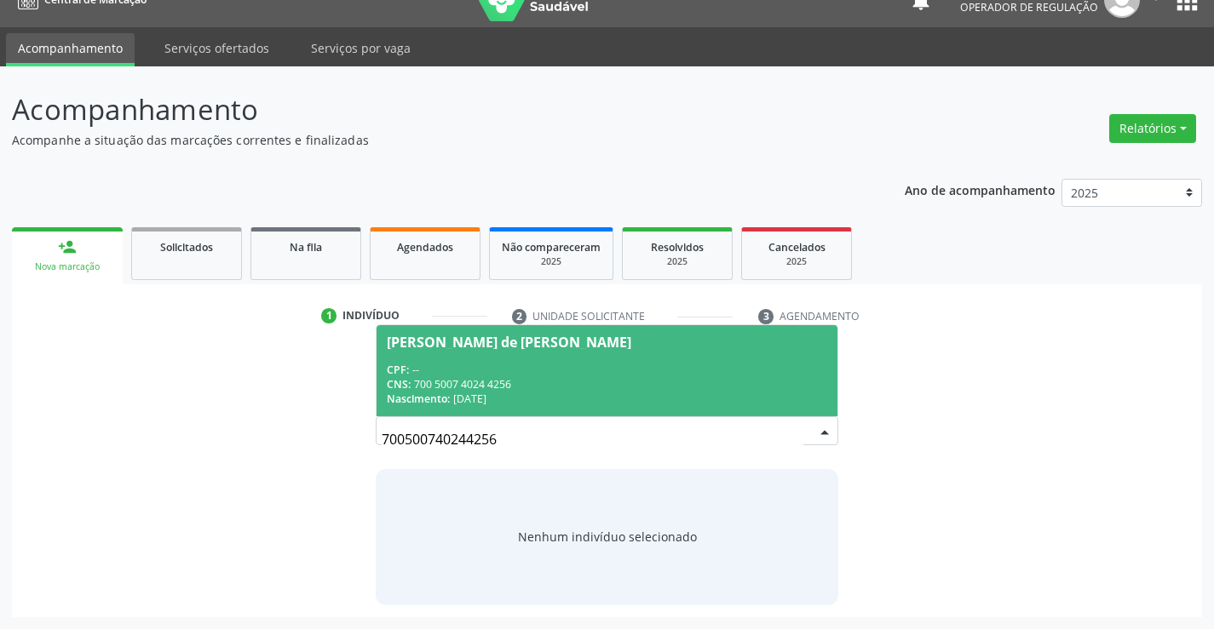
click at [671, 374] on div "CPF: --" at bounding box center [606, 370] width 439 height 14
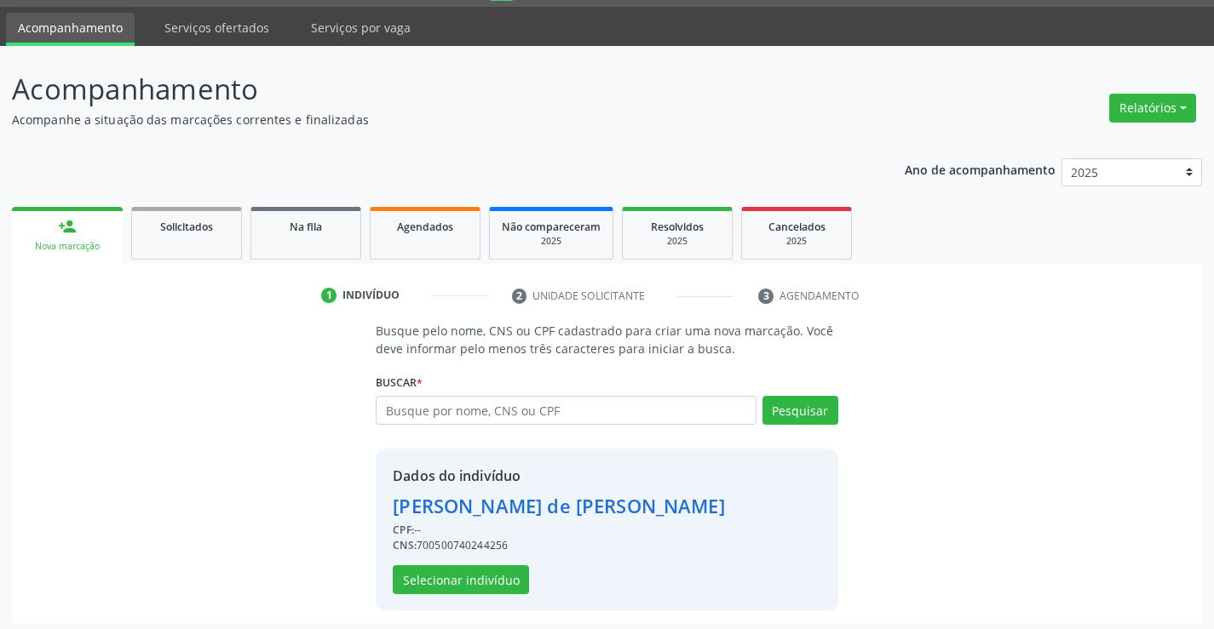
scroll to position [54, 0]
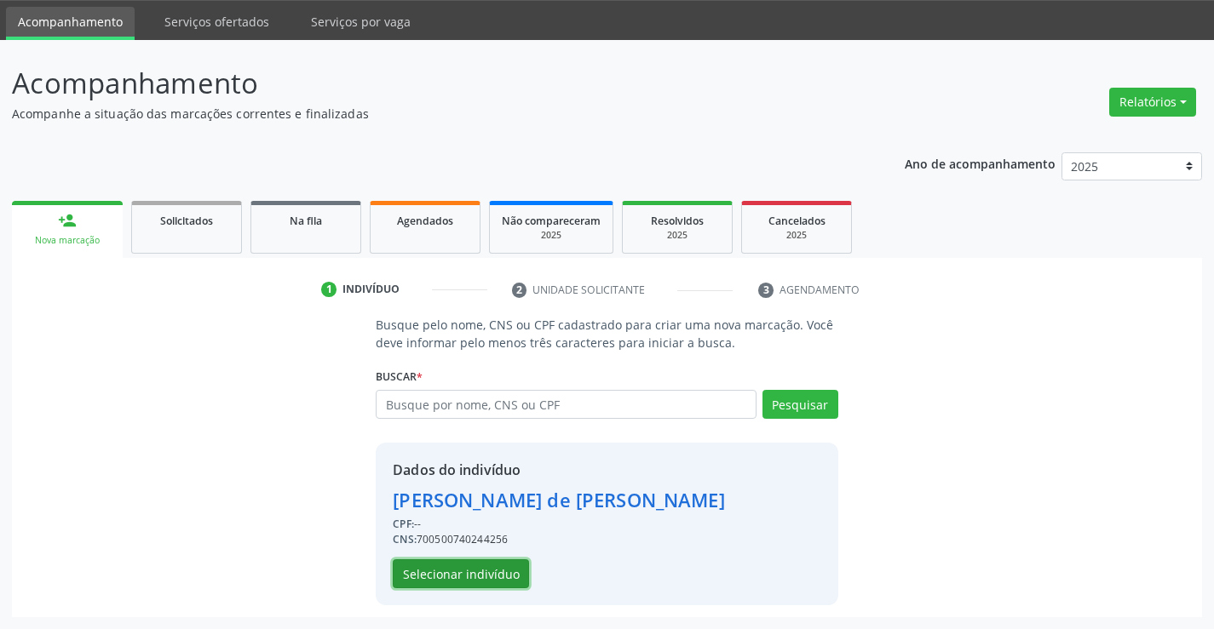
click at [494, 575] on button "Selecionar indivíduo" at bounding box center [461, 574] width 136 height 29
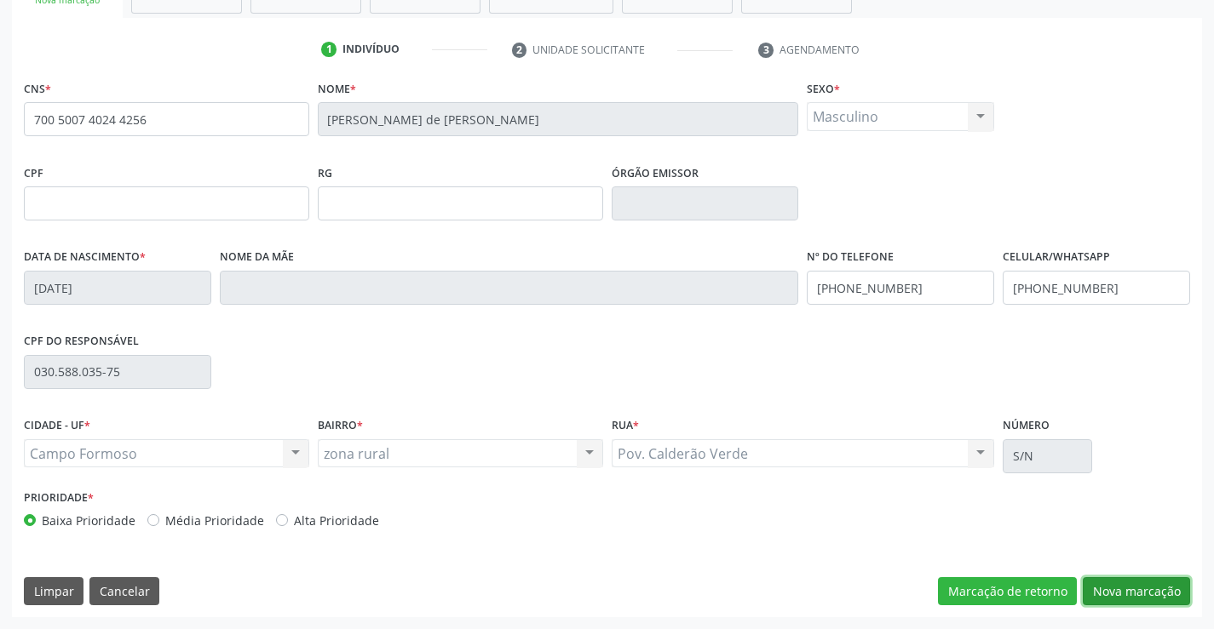
click at [1105, 584] on button "Nova marcação" at bounding box center [1135, 591] width 107 height 29
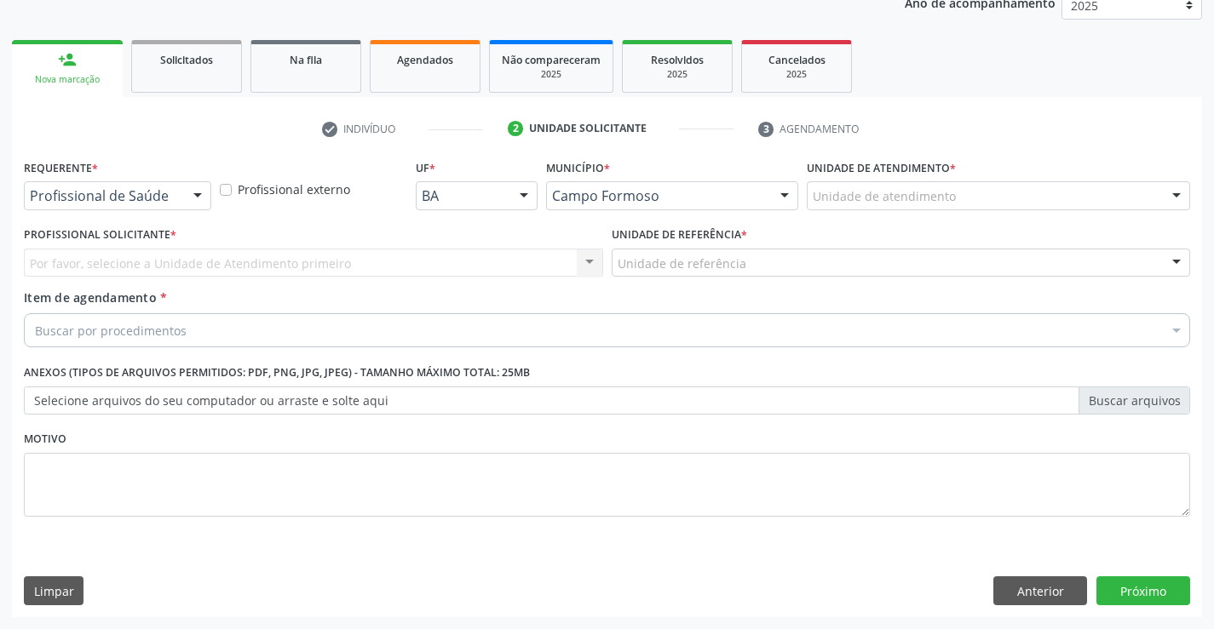
scroll to position [215, 0]
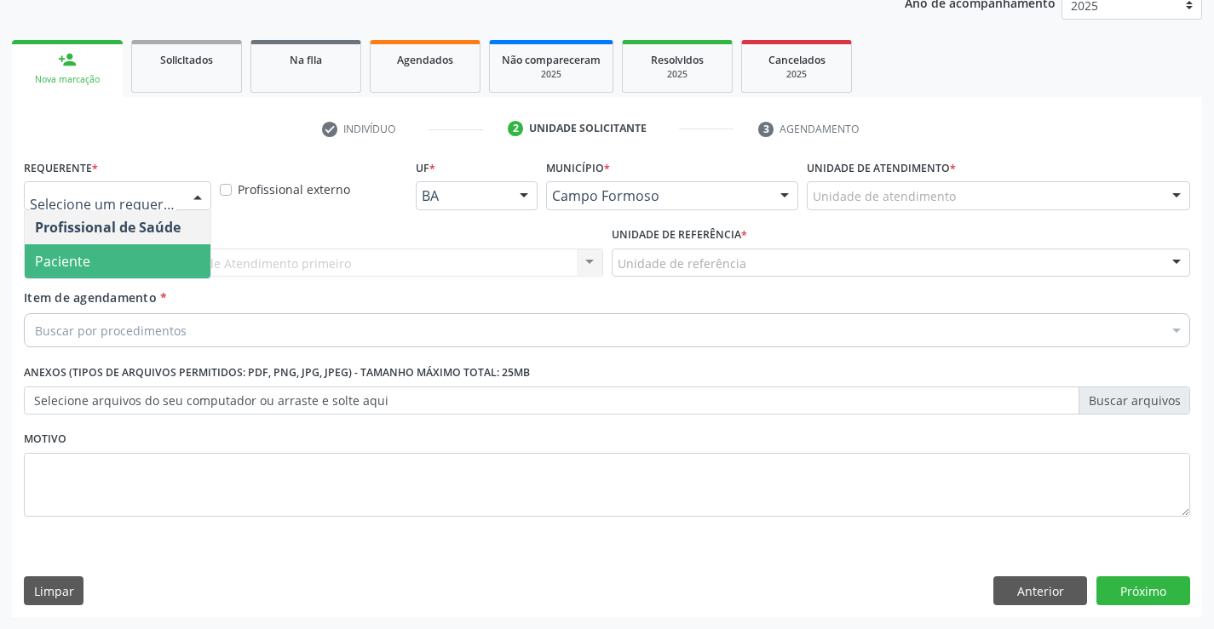
click at [164, 258] on span "Paciente" at bounding box center [118, 261] width 186 height 34
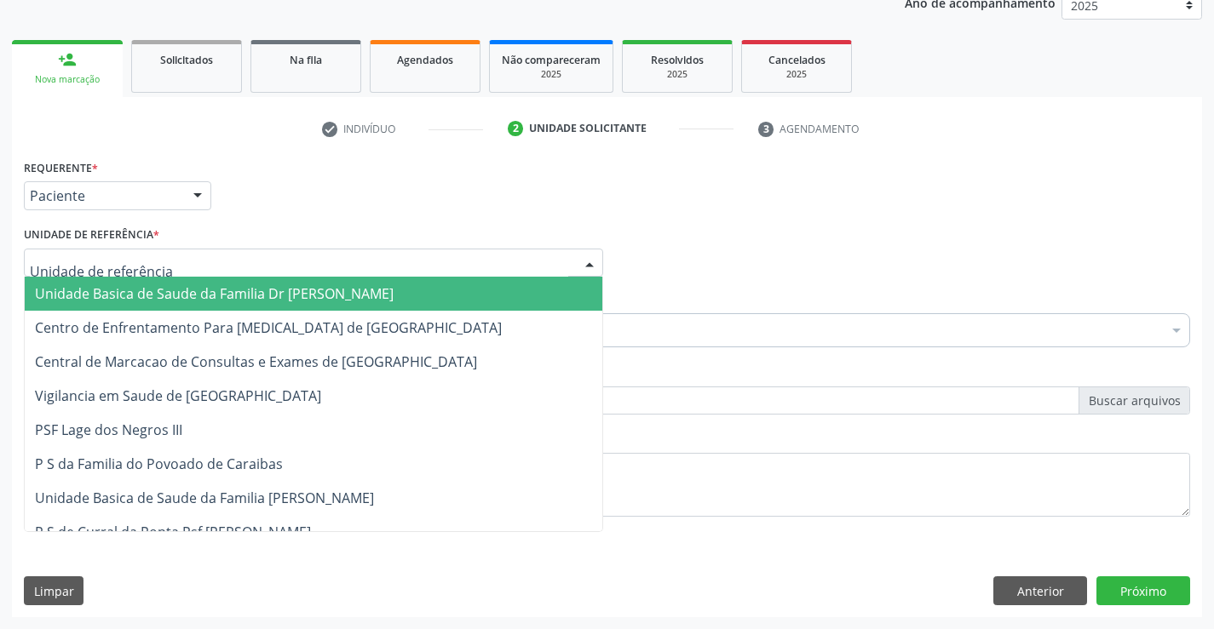
click at [172, 263] on div at bounding box center [313, 263] width 579 height 29
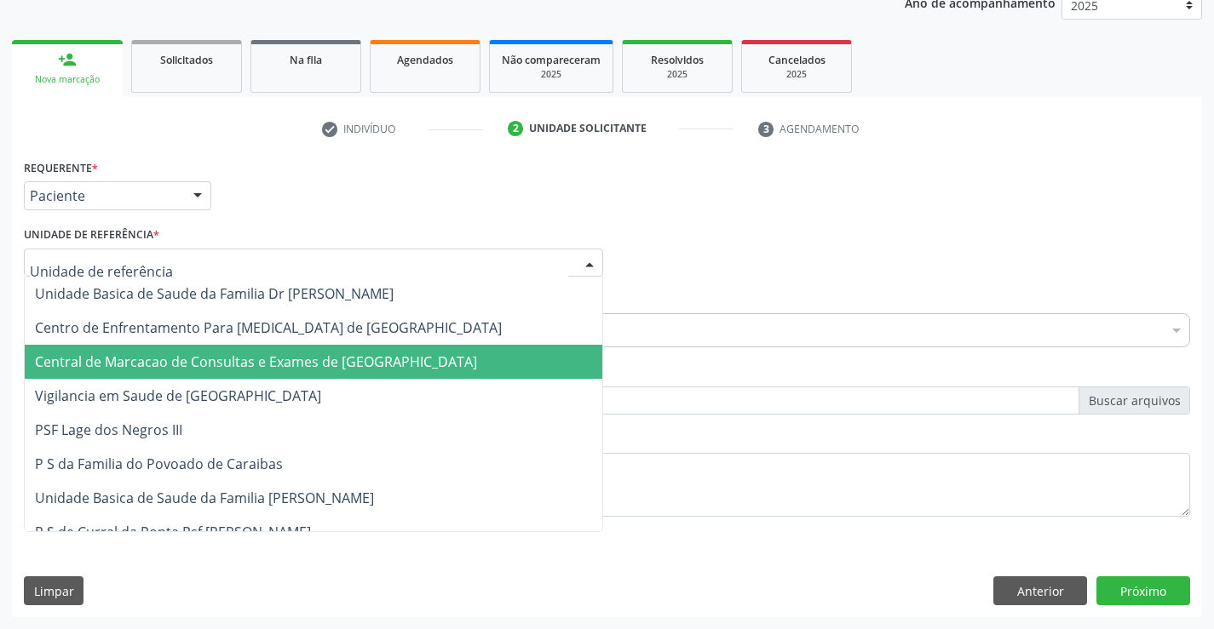
click at [164, 349] on span "Central de Marcacao de Consultas e Exames de [GEOGRAPHIC_DATA]" at bounding box center [313, 362] width 577 height 34
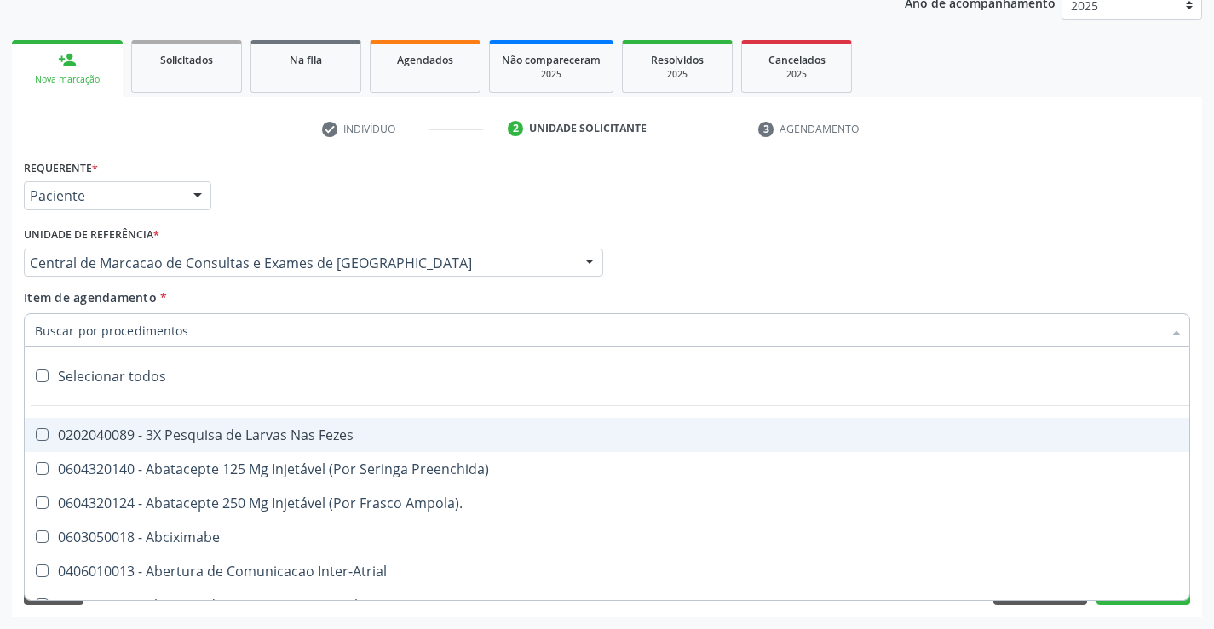
paste input "Médico Oftalmologista"
type input "Médico Oftalmologista"
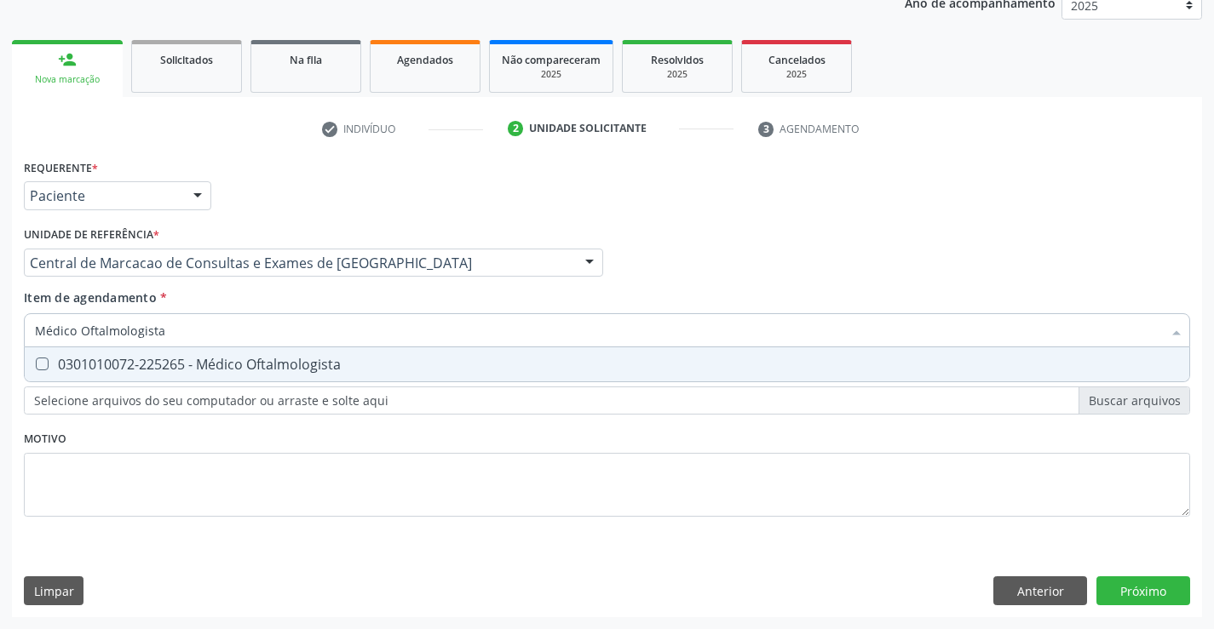
click at [462, 380] on span "0301010072-225265 - Médico Oftalmologista" at bounding box center [607, 364] width 1164 height 34
checkbox Oftalmologista "true"
click at [1147, 581] on div "Requerente * Paciente Profissional de Saúde Paciente Nenhum resultado encontrad…" at bounding box center [607, 386] width 1190 height 462
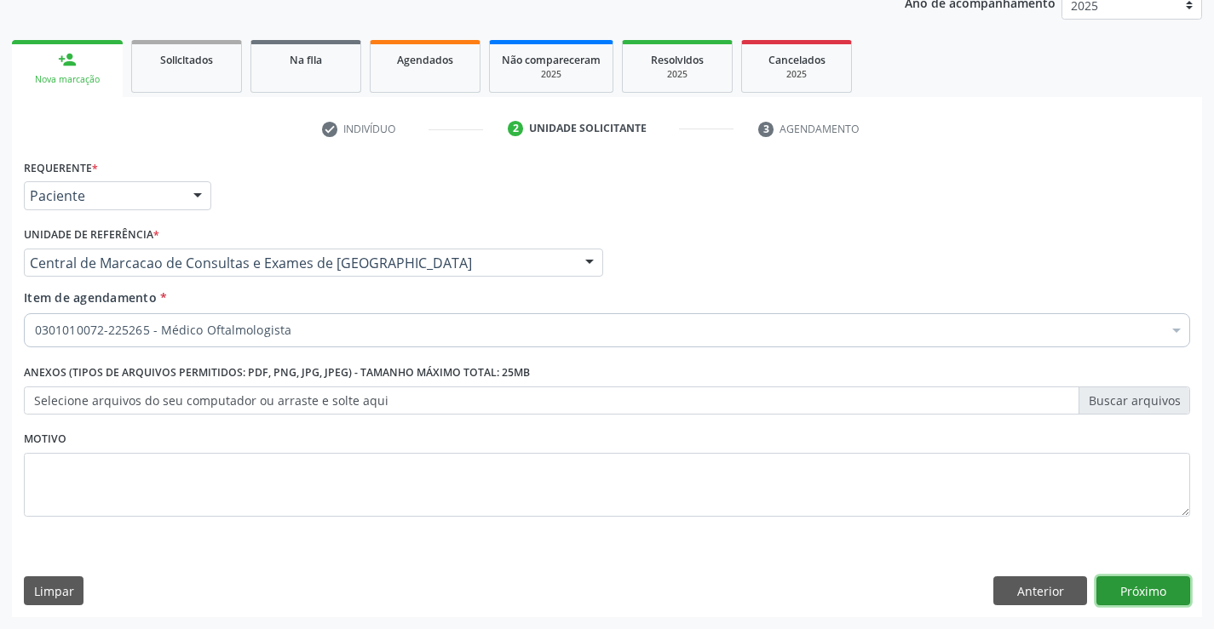
click at [1141, 590] on button "Próximo" at bounding box center [1143, 591] width 94 height 29
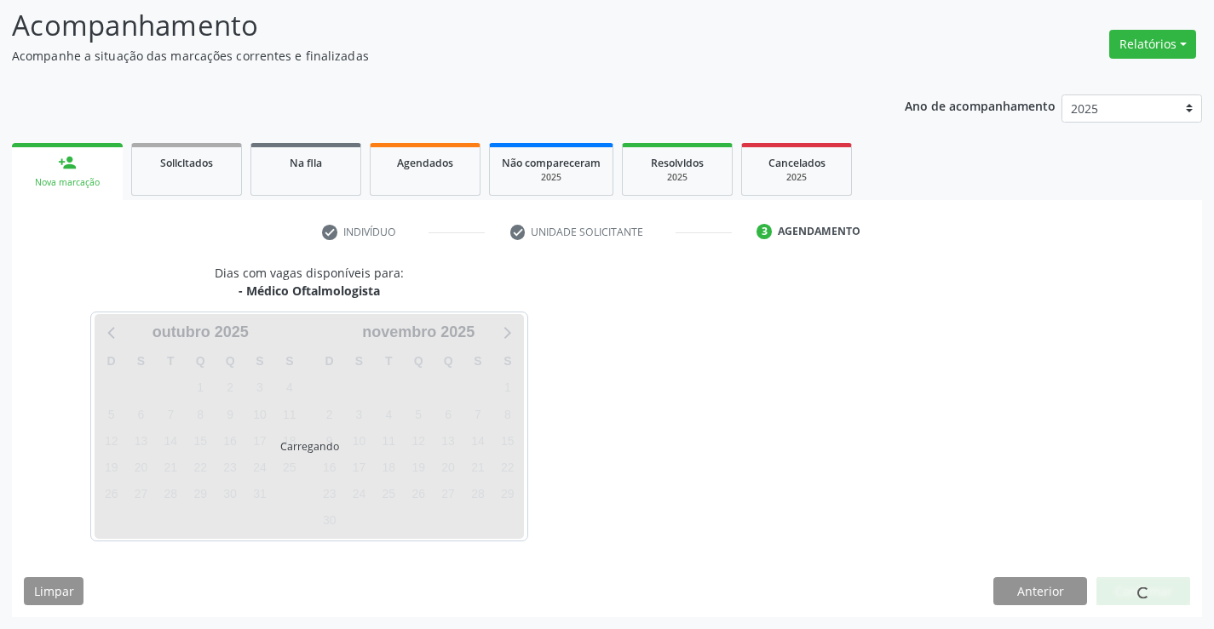
scroll to position [112, 0]
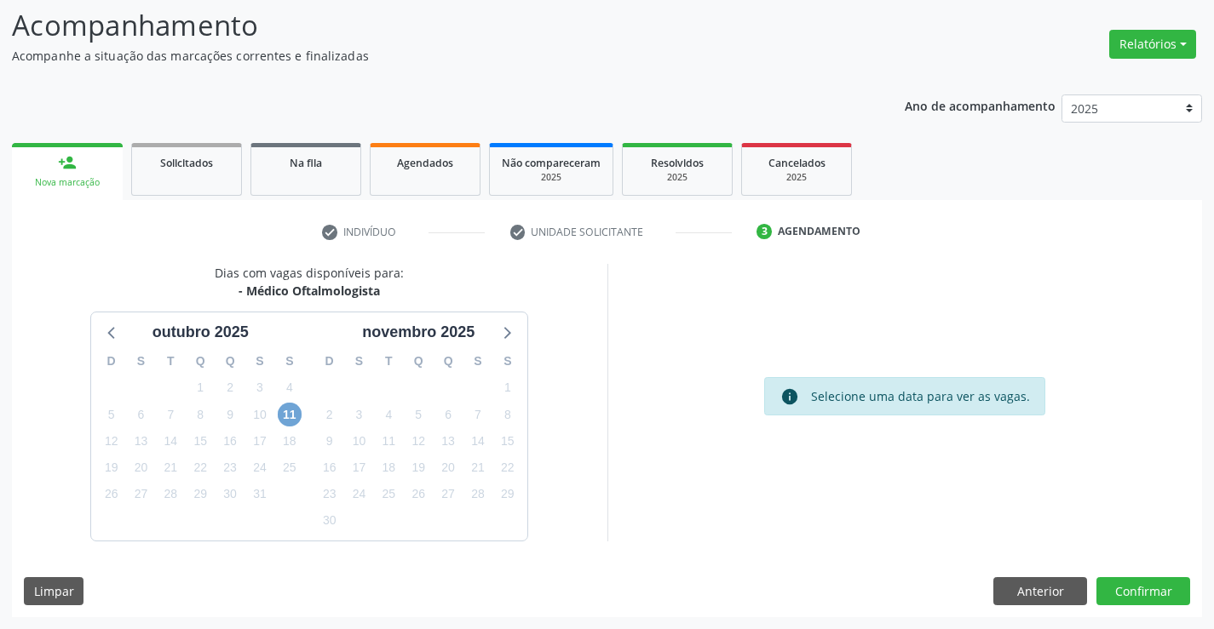
click at [294, 414] on span "11" at bounding box center [290, 415] width 24 height 24
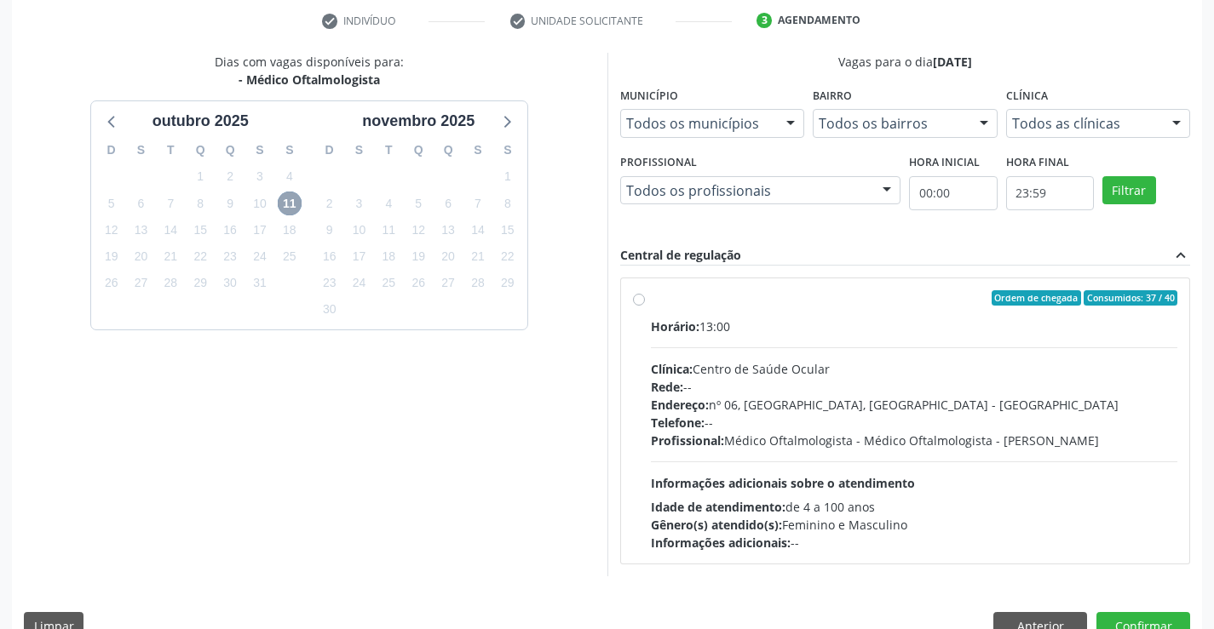
scroll to position [358, 0]
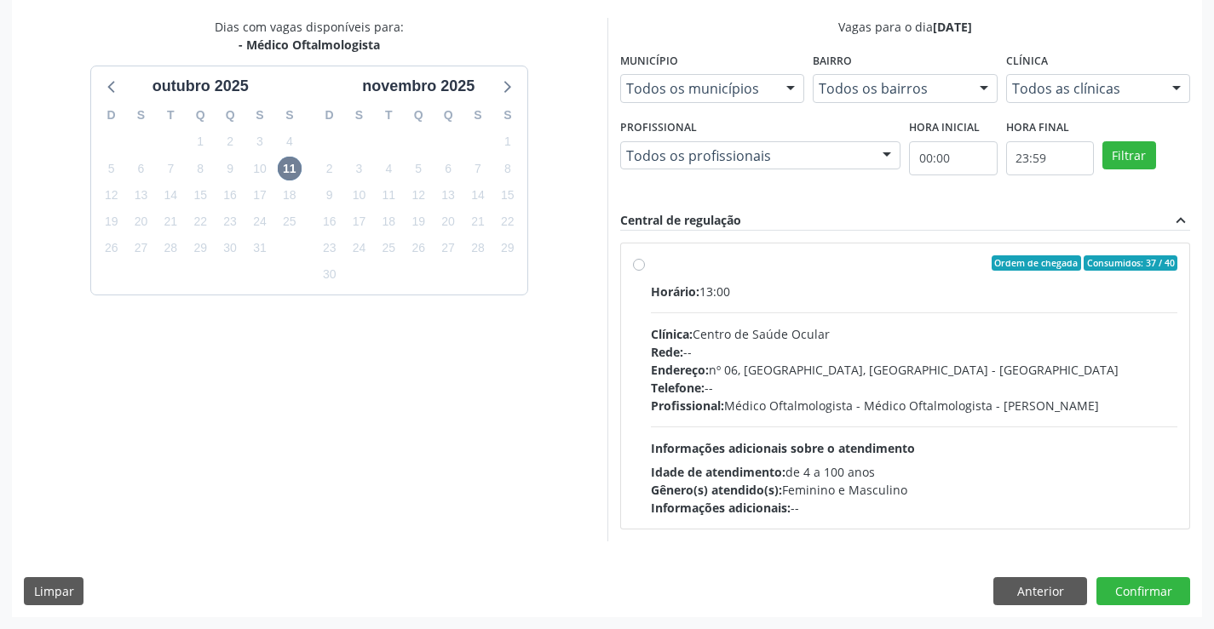
click at [1024, 390] on div "Telefone: --" at bounding box center [914, 388] width 527 height 18
click at [645, 271] on input "Ordem de chegada Consumidos: 37 / 40 Horário: 13:00 Clínica: Centro de Saúde Oc…" at bounding box center [639, 262] width 12 height 15
radio input "true"
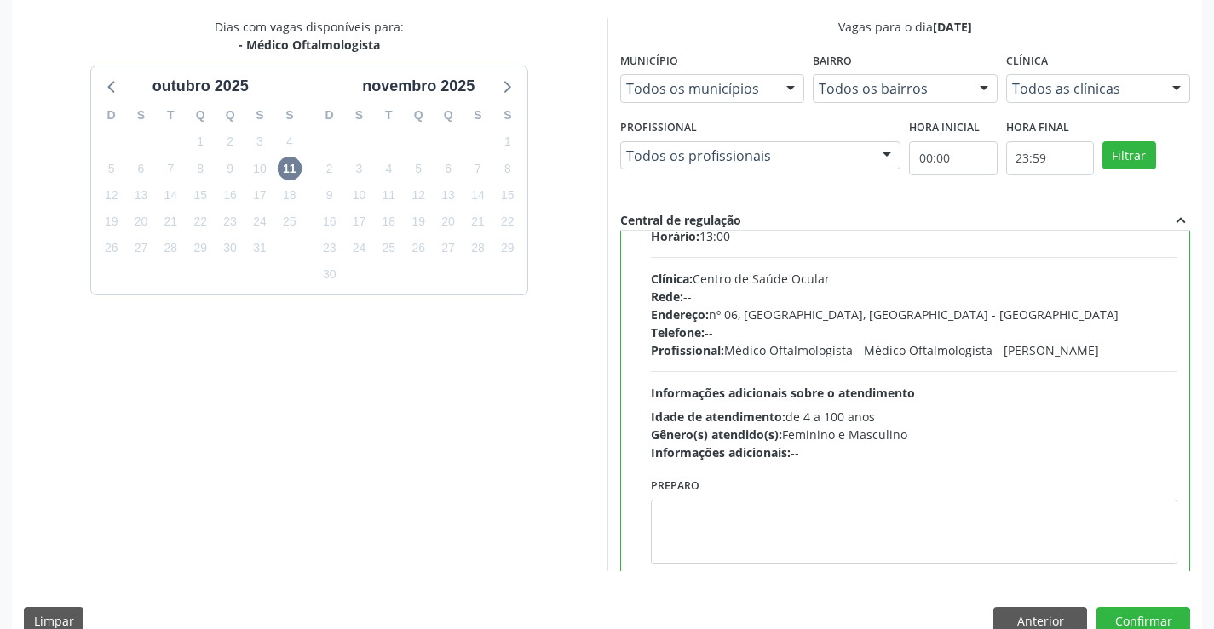
scroll to position [84, 0]
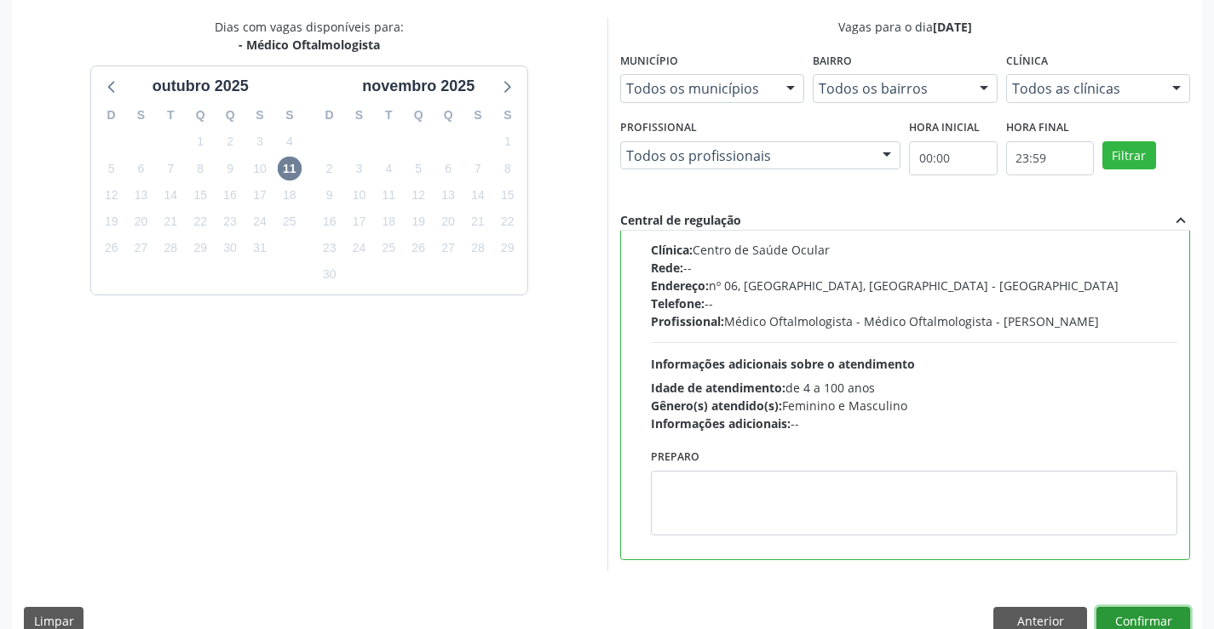
click at [1113, 611] on button "Confirmar" at bounding box center [1143, 621] width 94 height 29
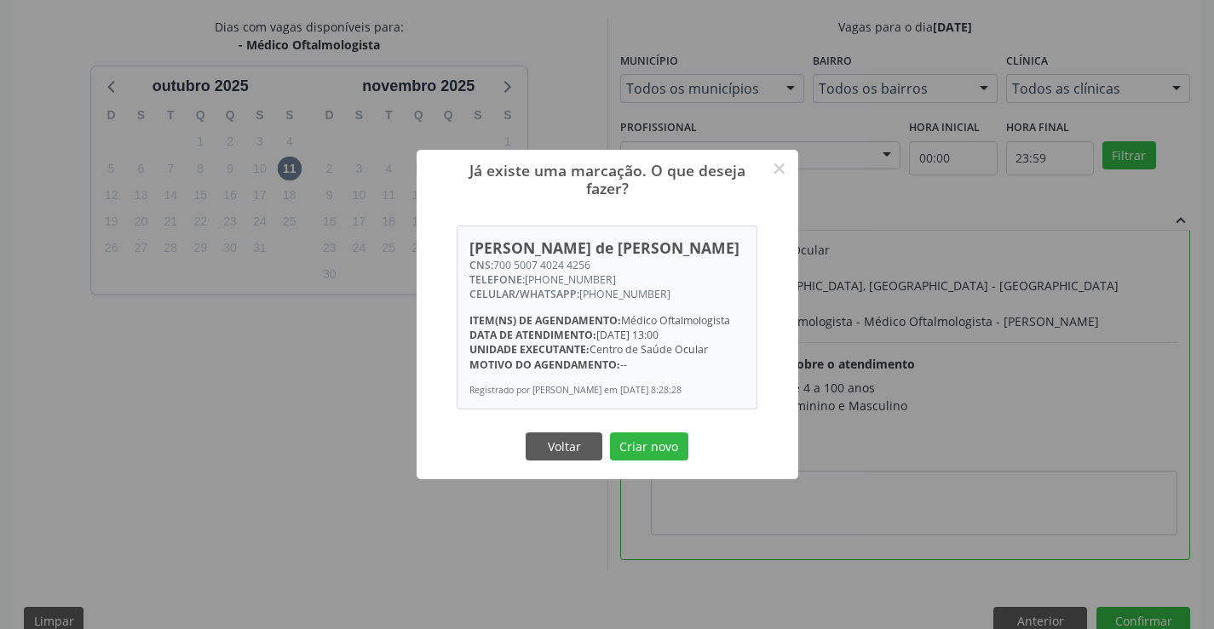
click at [610, 433] on button "Criar novo" at bounding box center [649, 447] width 78 height 29
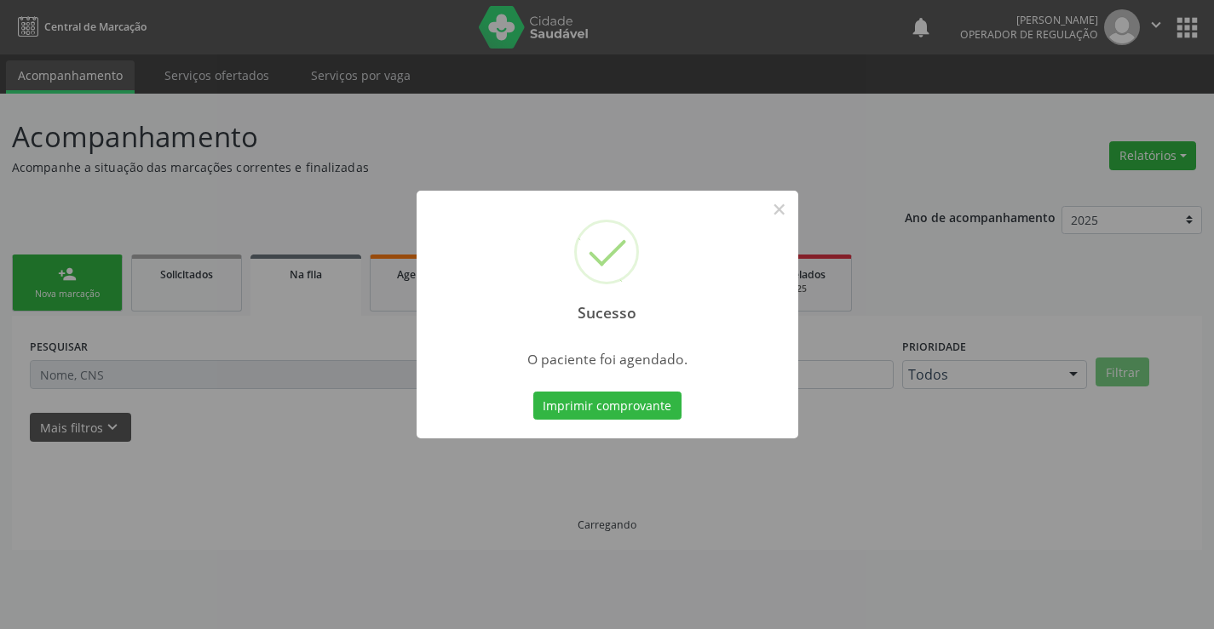
scroll to position [0, 0]
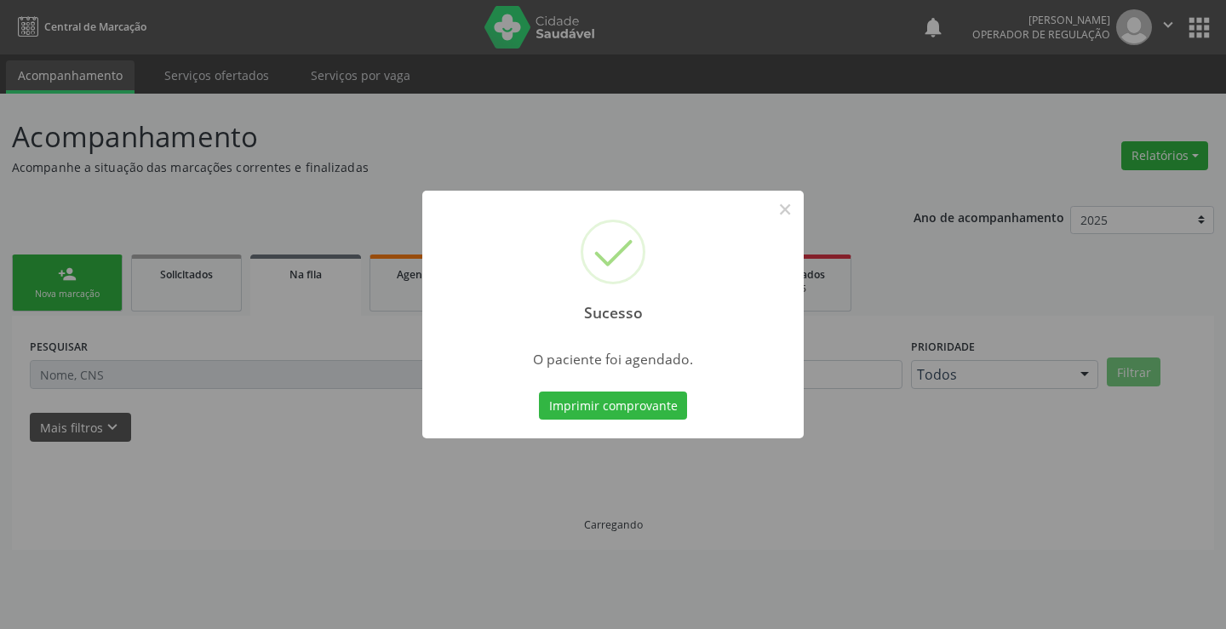
click at [539, 392] on button "Imprimir comprovante" at bounding box center [613, 406] width 148 height 29
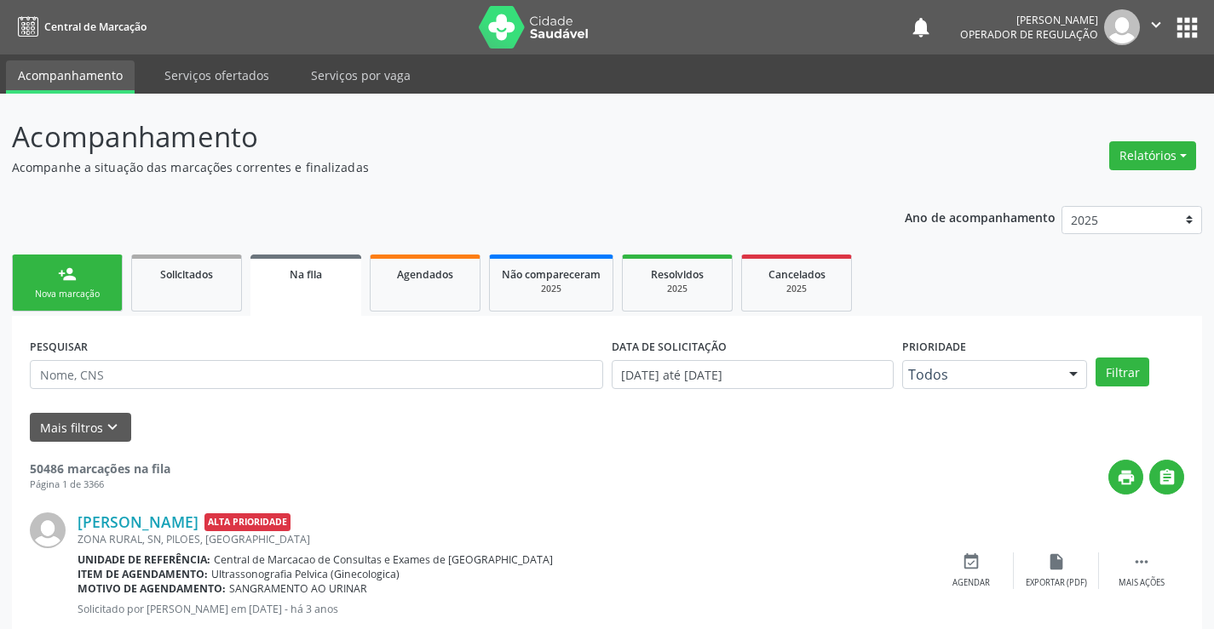
click at [1151, 20] on icon "" at bounding box center [1155, 24] width 19 height 19
click at [1129, 102] on link "Sair" at bounding box center [1112, 104] width 118 height 24
